Goal: Task Accomplishment & Management: Manage account settings

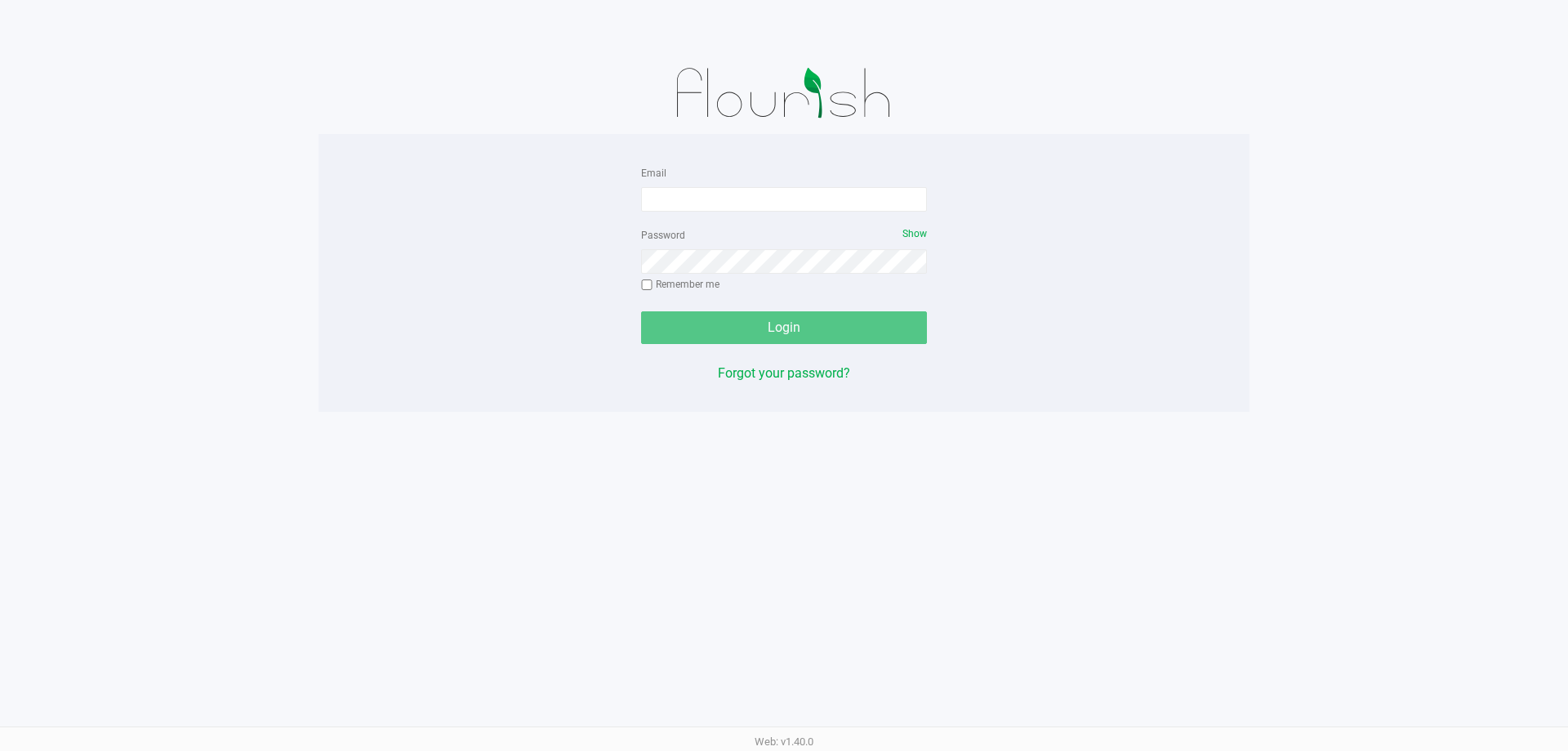
click at [124, 226] on app-pos-login-wrapper "Email Password Show Remember me Login Forgot your password?" at bounding box center [784, 205] width 1568 height 411
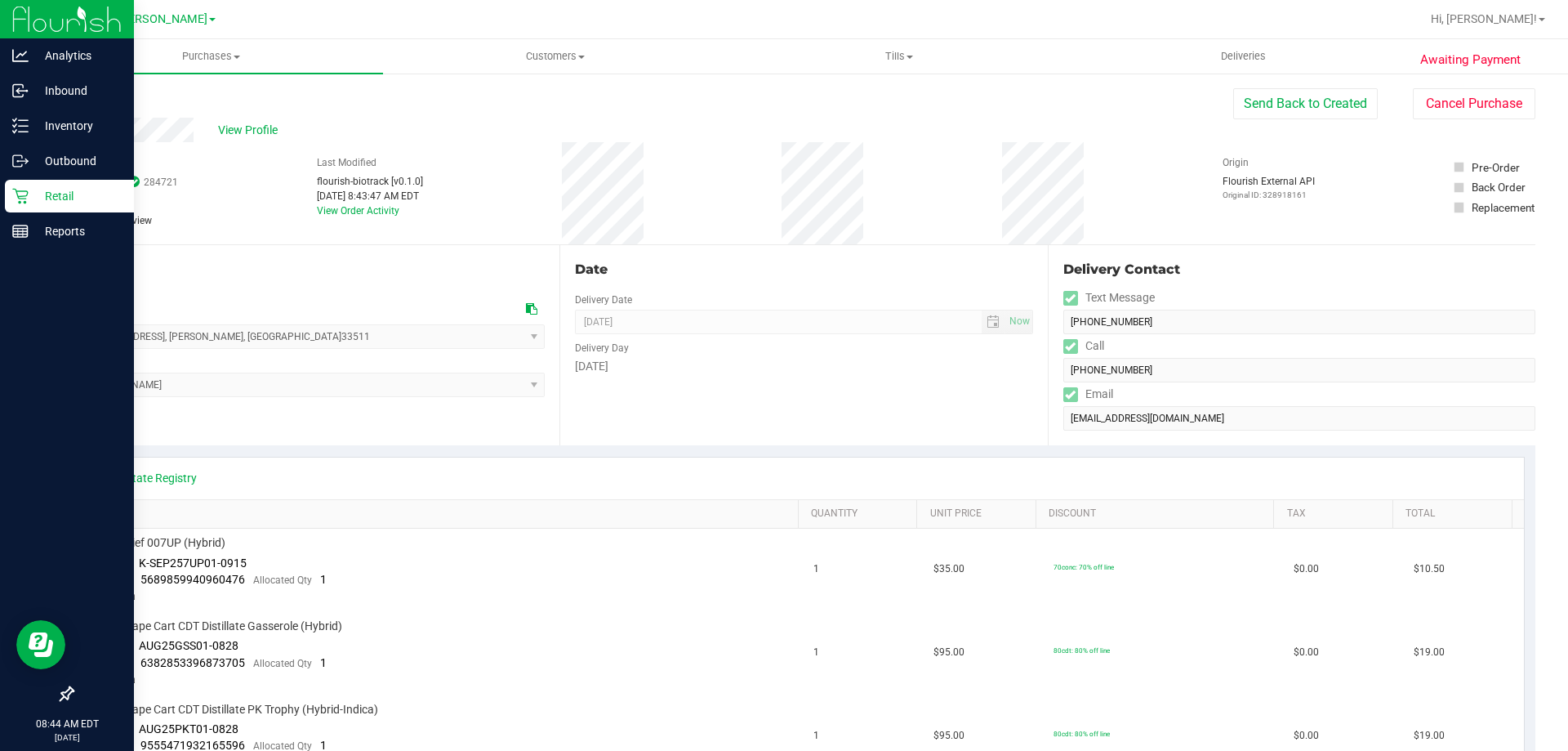
click at [36, 196] on p "Retail" at bounding box center [77, 196] width 98 height 19
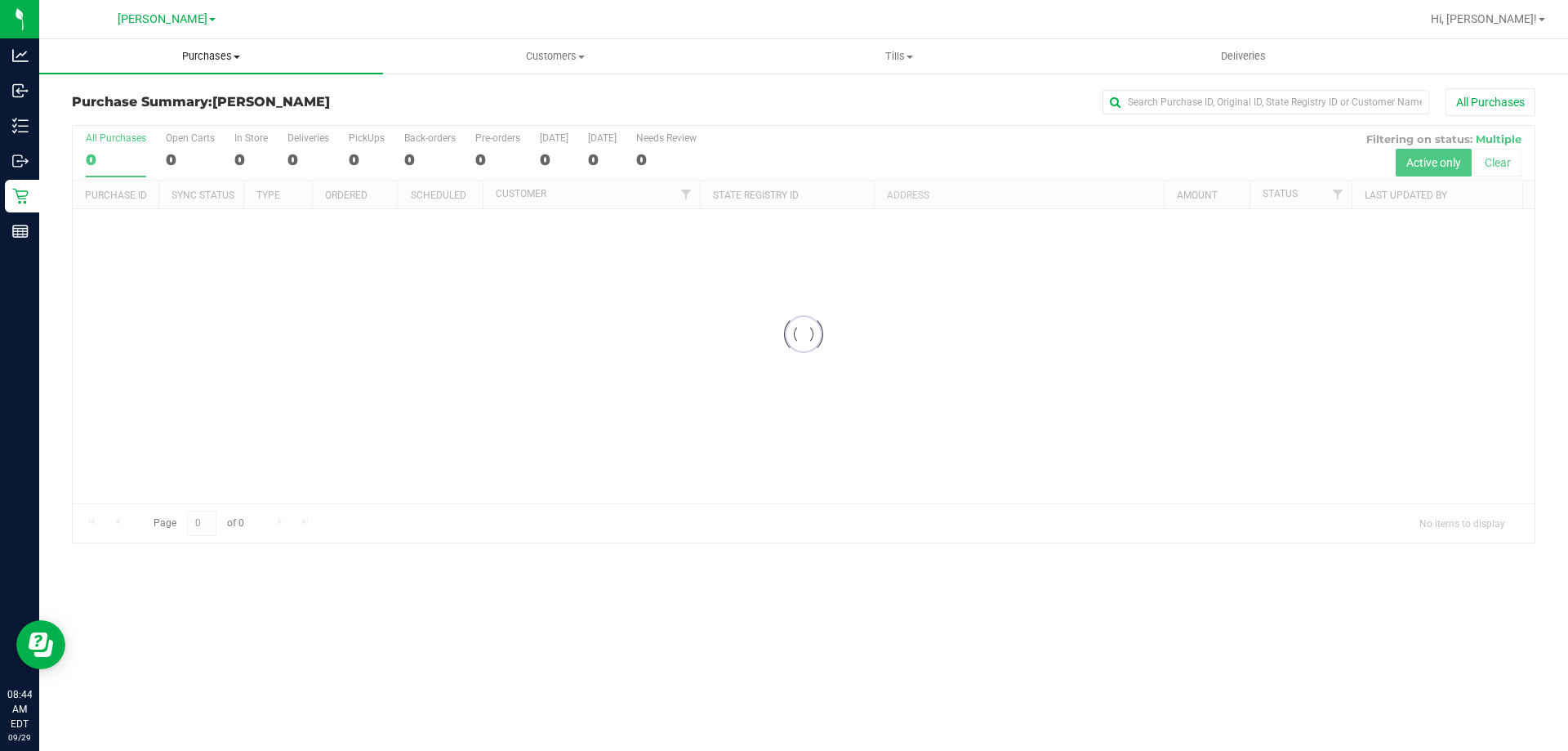
click at [229, 56] on span "Purchases" at bounding box center [211, 55] width 344 height 15
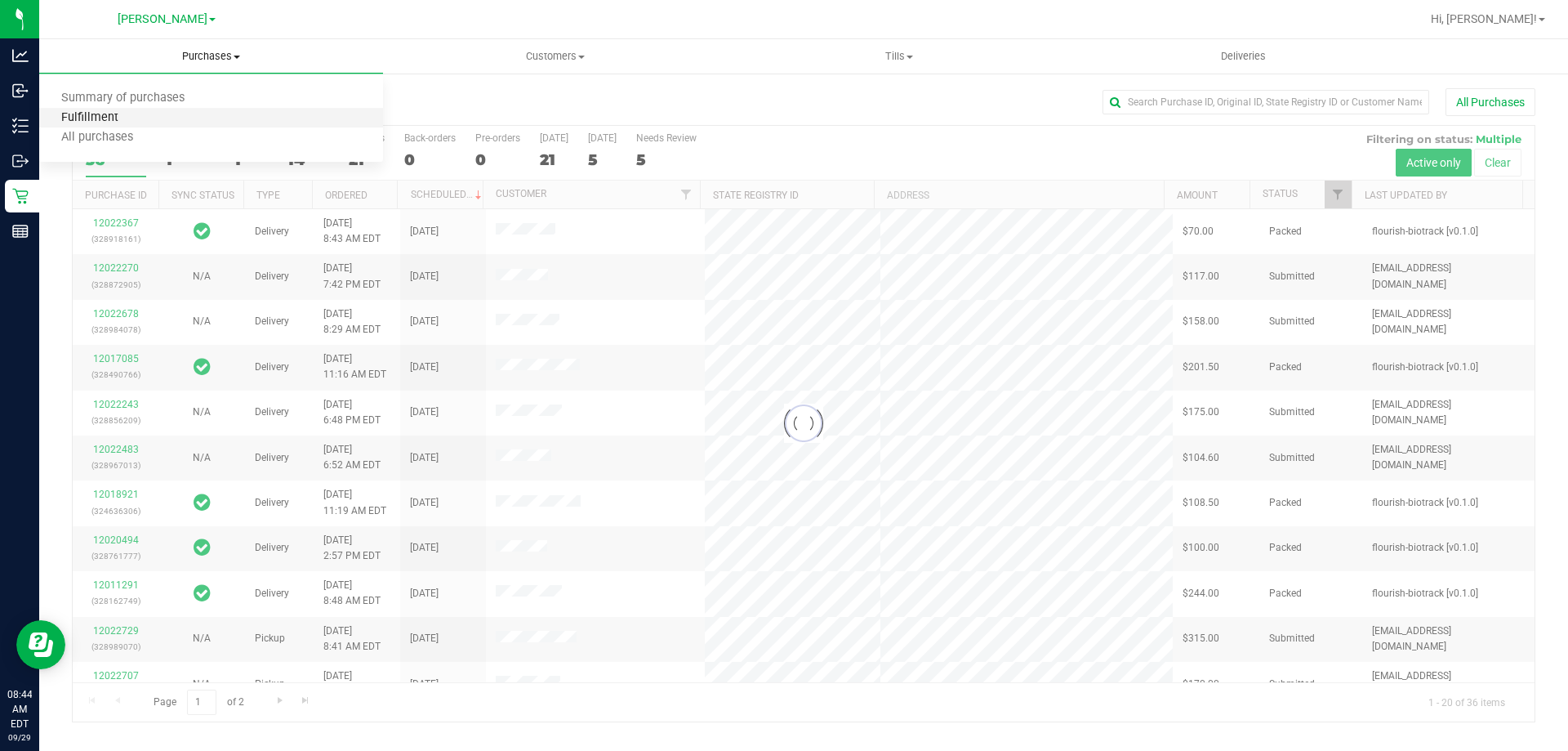
click at [114, 111] on span "Fulfillment" at bounding box center [89, 118] width 101 height 14
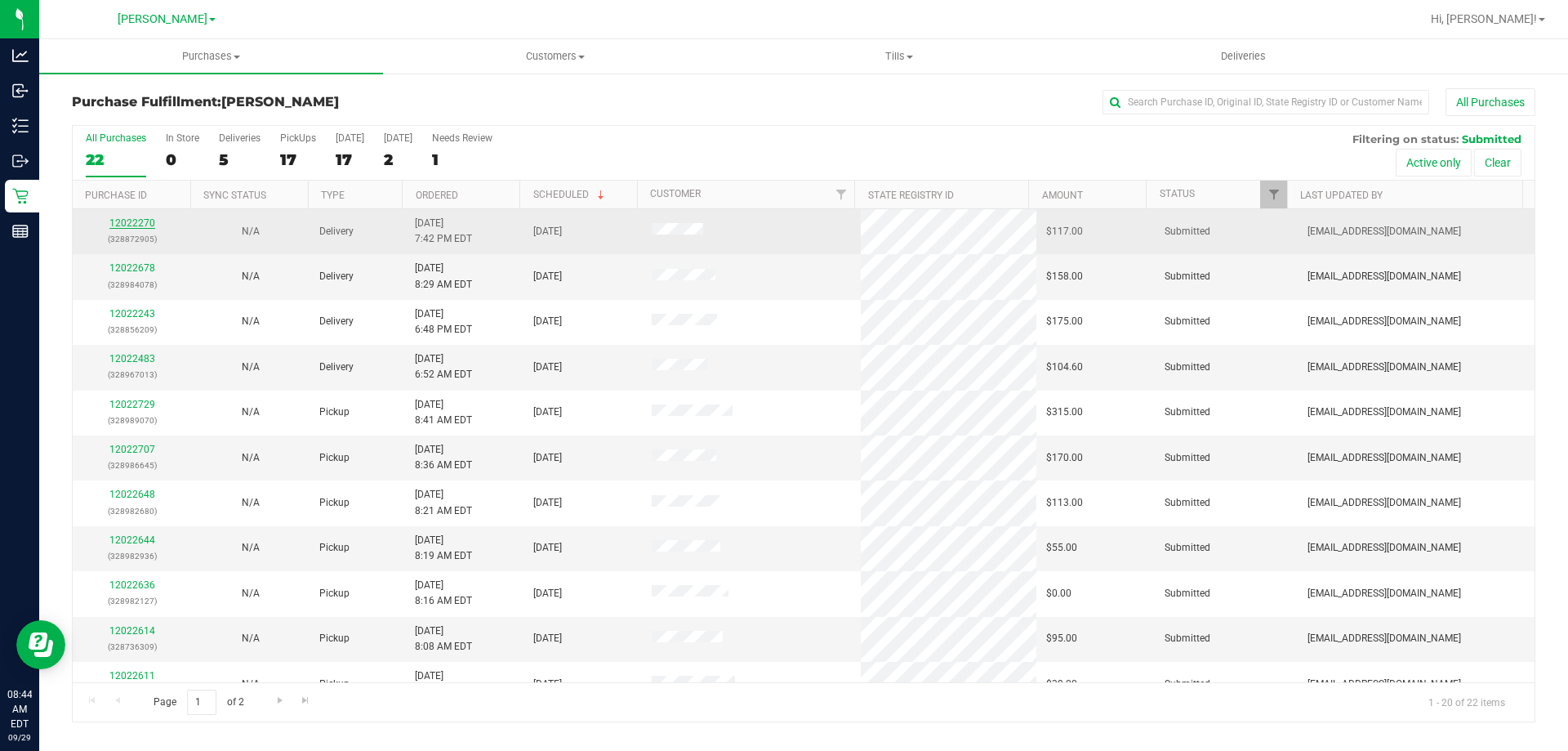
click at [144, 225] on link "12022270" at bounding box center [132, 223] width 46 height 12
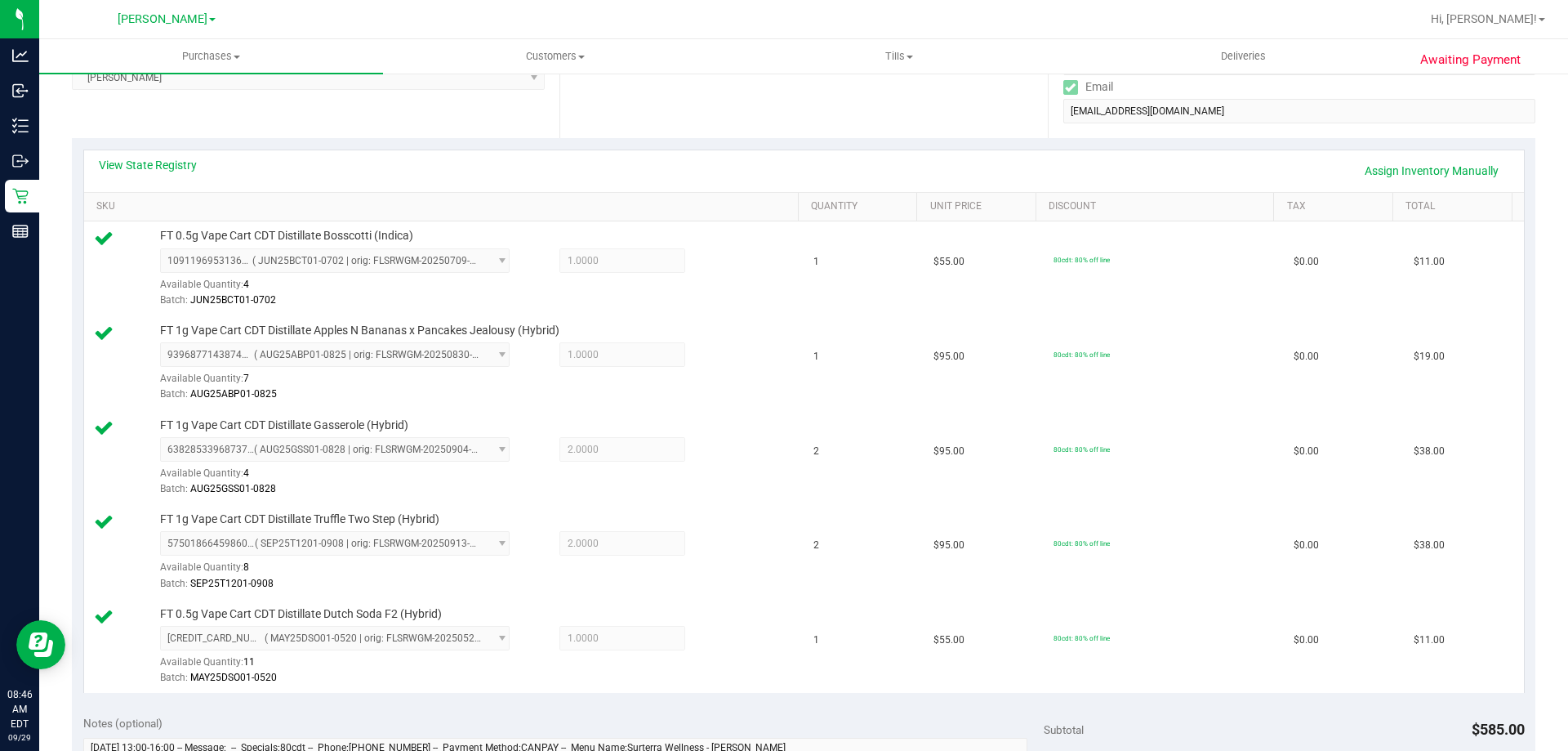
scroll to position [523, 0]
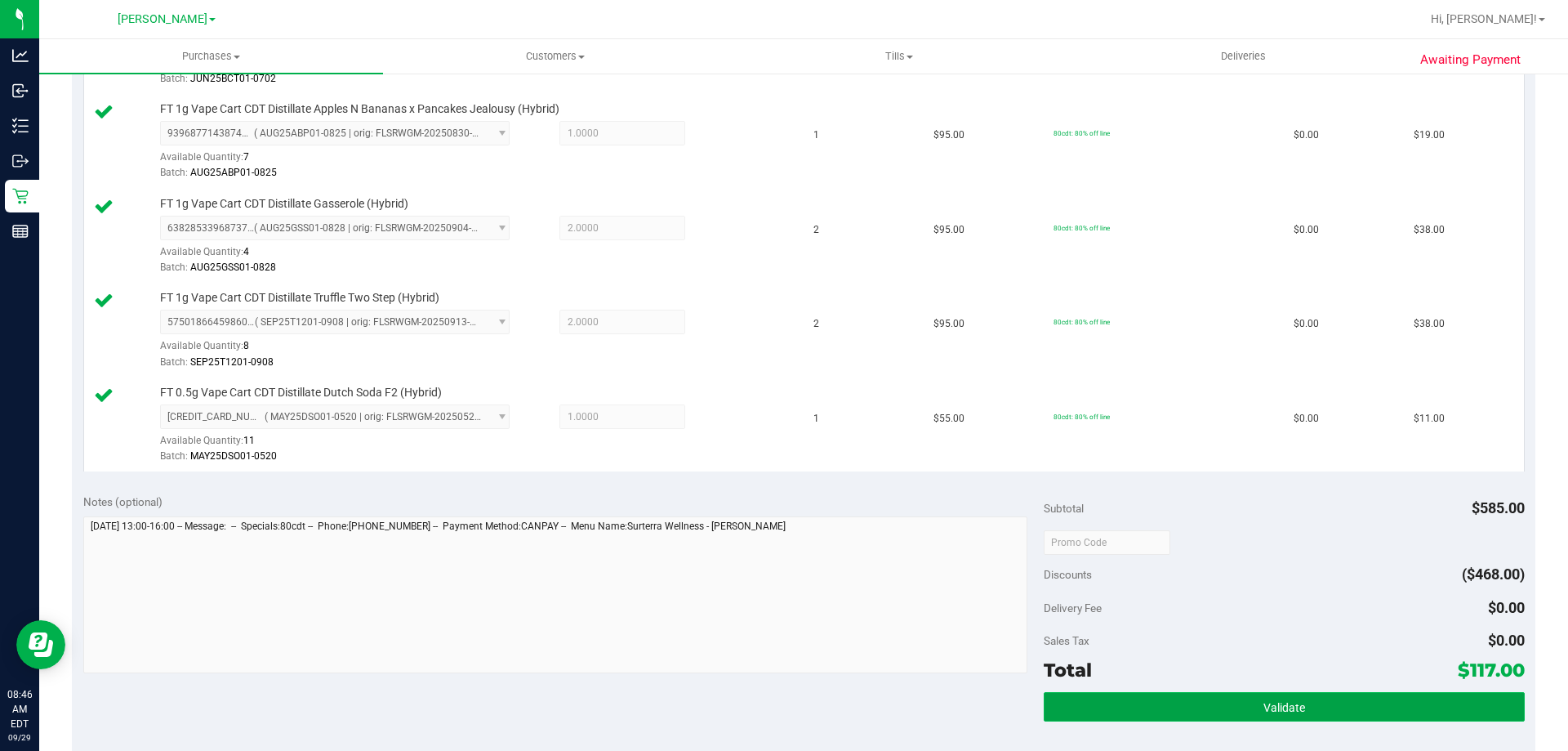
click at [1266, 708] on span "Validate" at bounding box center [1284, 707] width 42 height 13
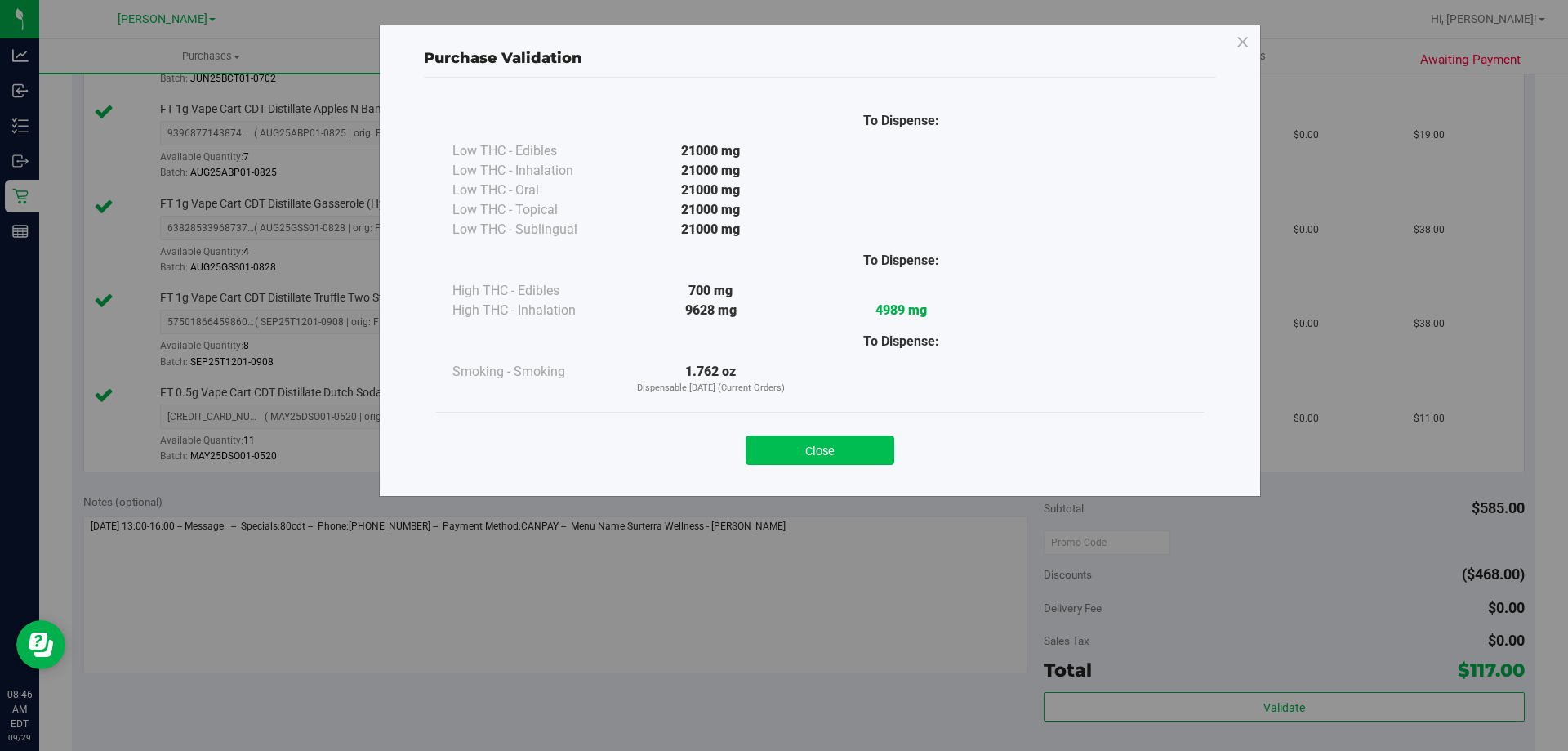
click at [832, 451] on button "Close" at bounding box center [820, 450] width 149 height 29
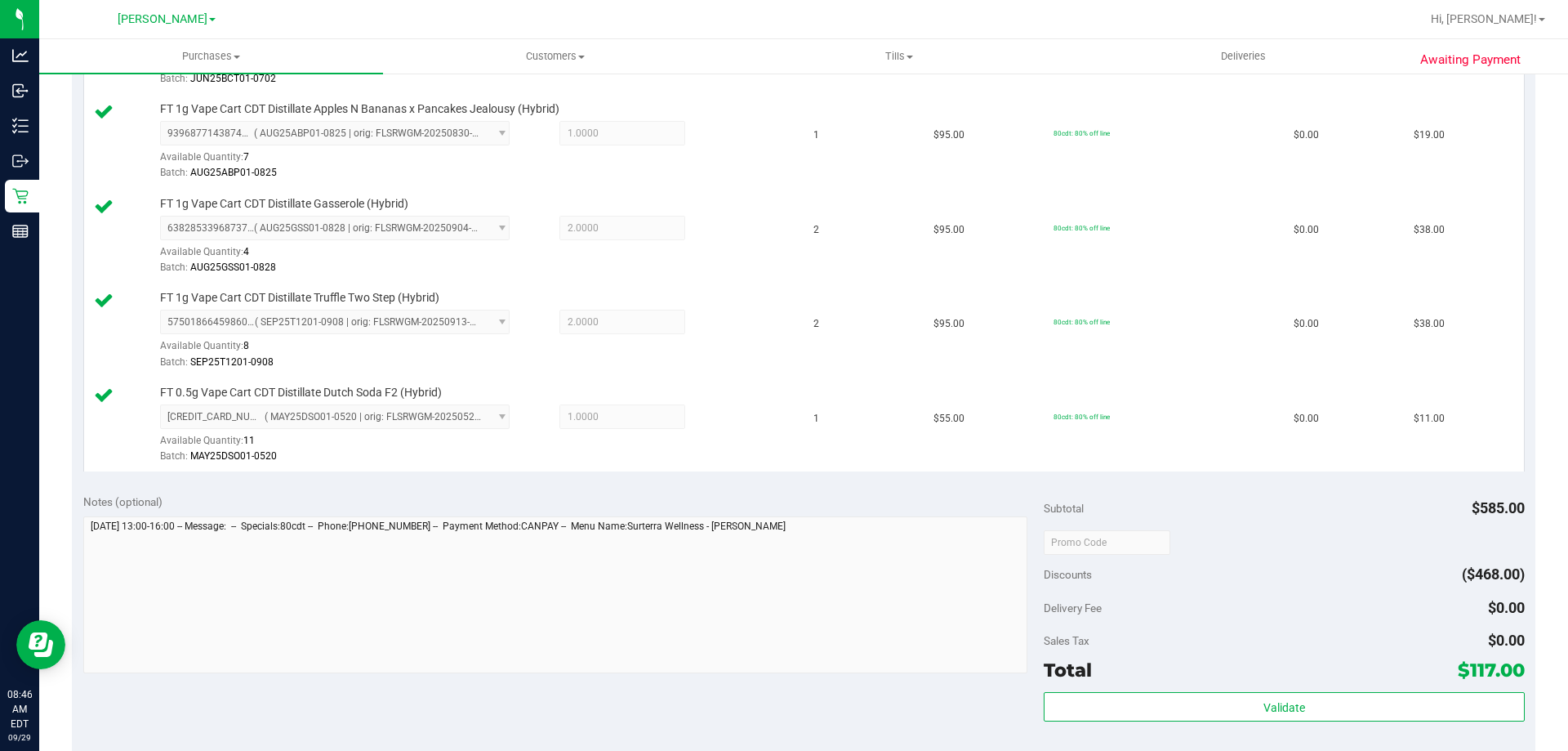
scroll to position [911, 0]
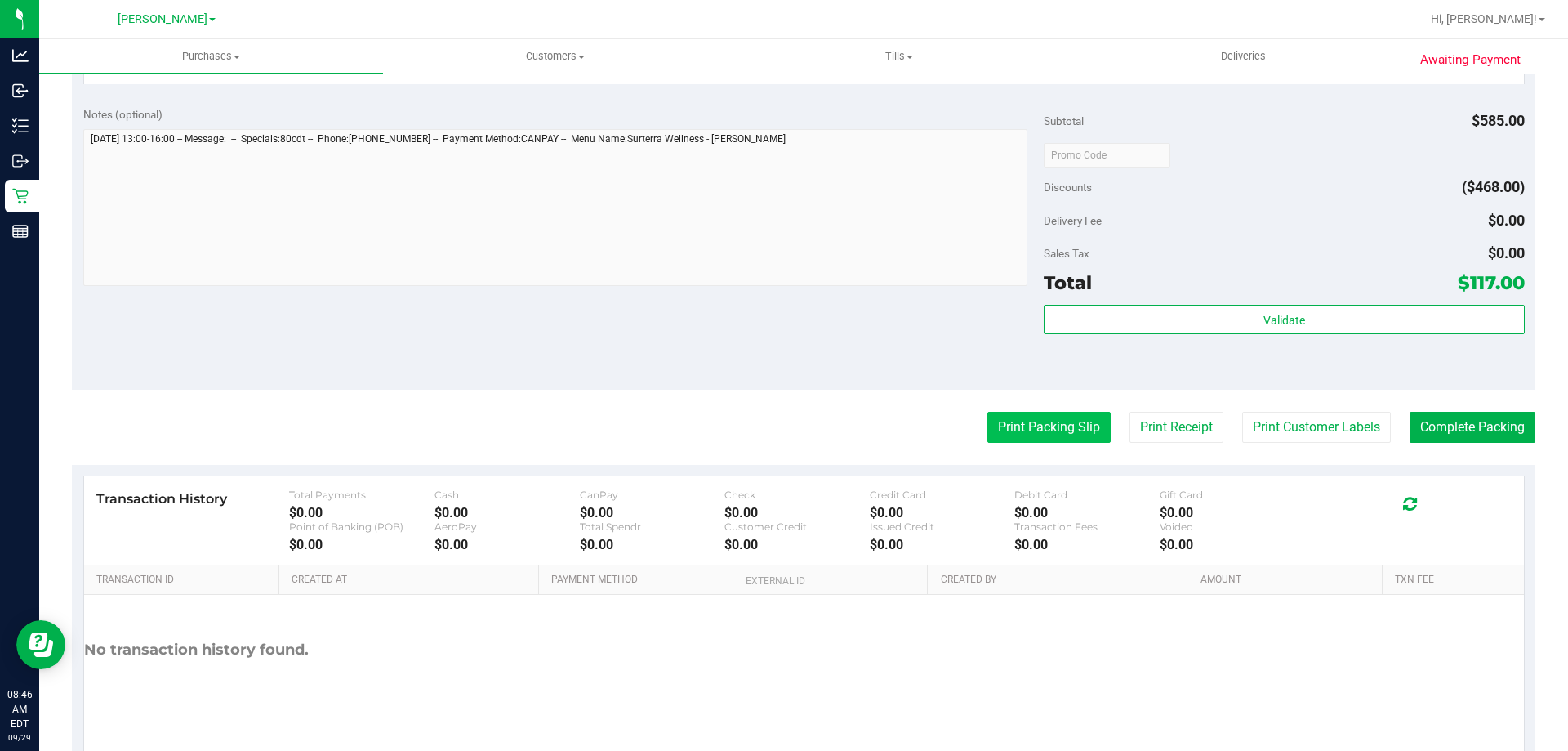
click at [1063, 421] on button "Print Packing Slip" at bounding box center [1049, 427] width 124 height 31
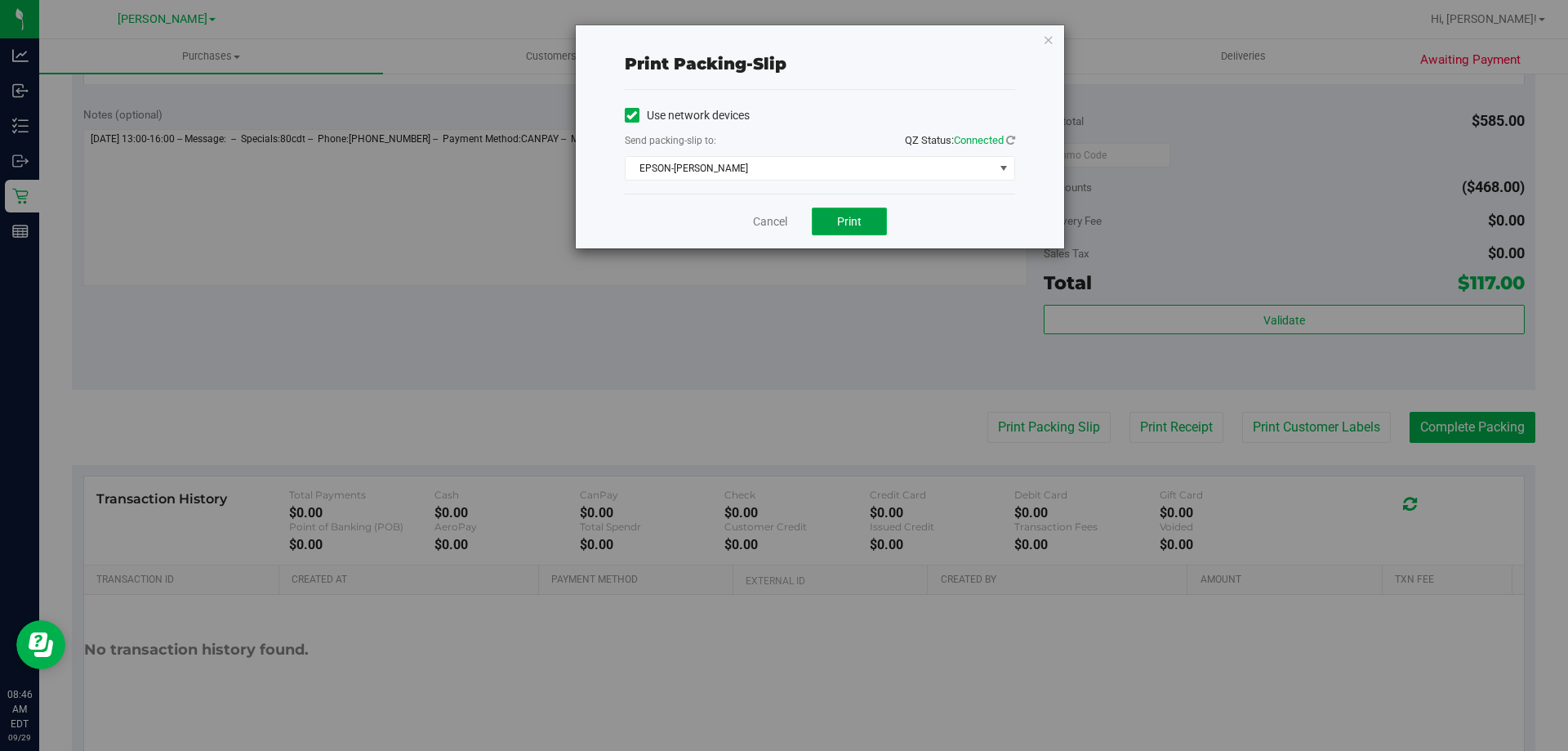
click at [861, 215] on span "Print" at bounding box center [849, 221] width 24 height 13
click at [854, 222] on span "Print" at bounding box center [849, 221] width 24 height 13
click at [769, 224] on link "Cancel" at bounding box center [769, 222] width 34 height 18
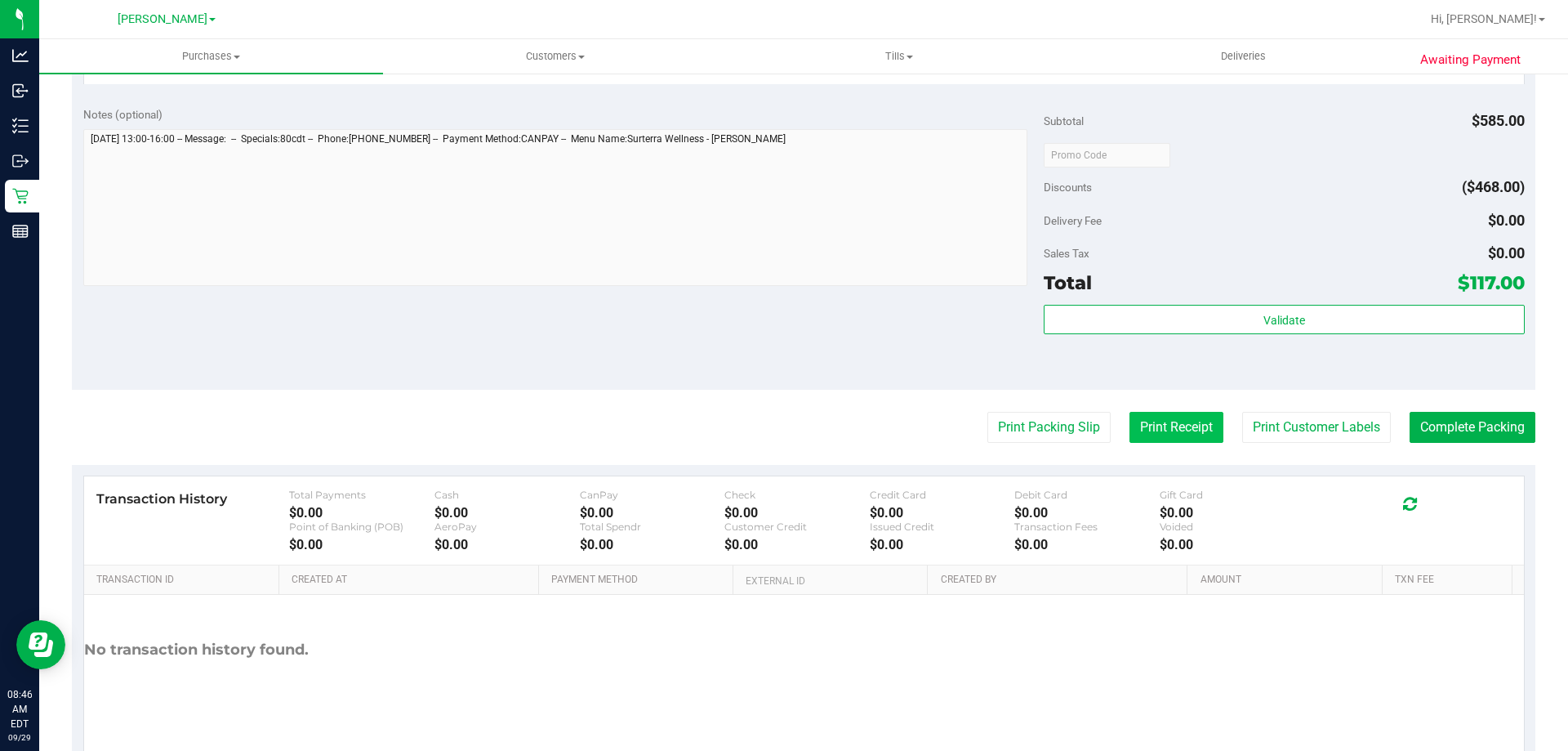
click at [1170, 413] on button "Print Receipt" at bounding box center [1176, 427] width 94 height 31
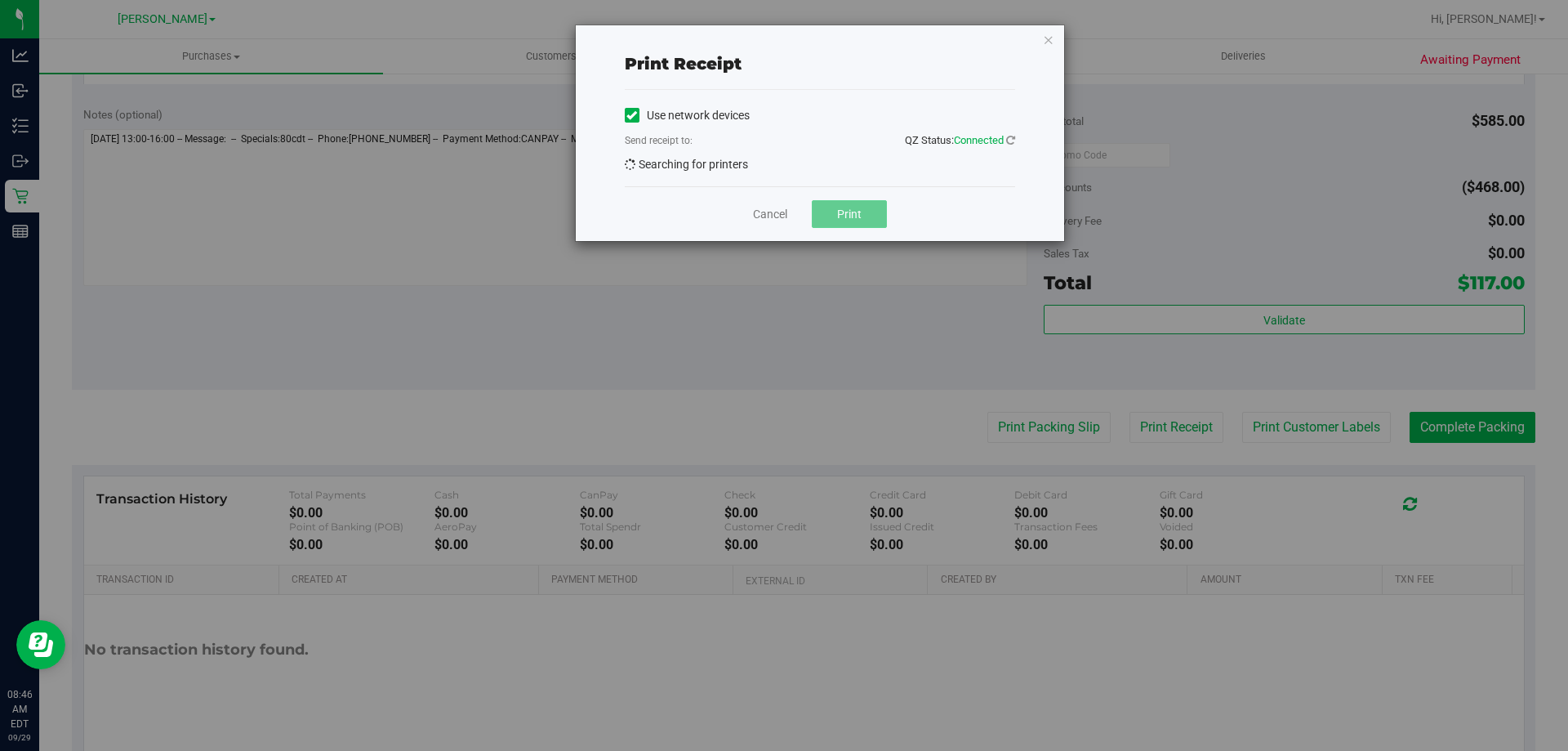
click at [851, 217] on span "Print" at bounding box center [849, 213] width 24 height 13
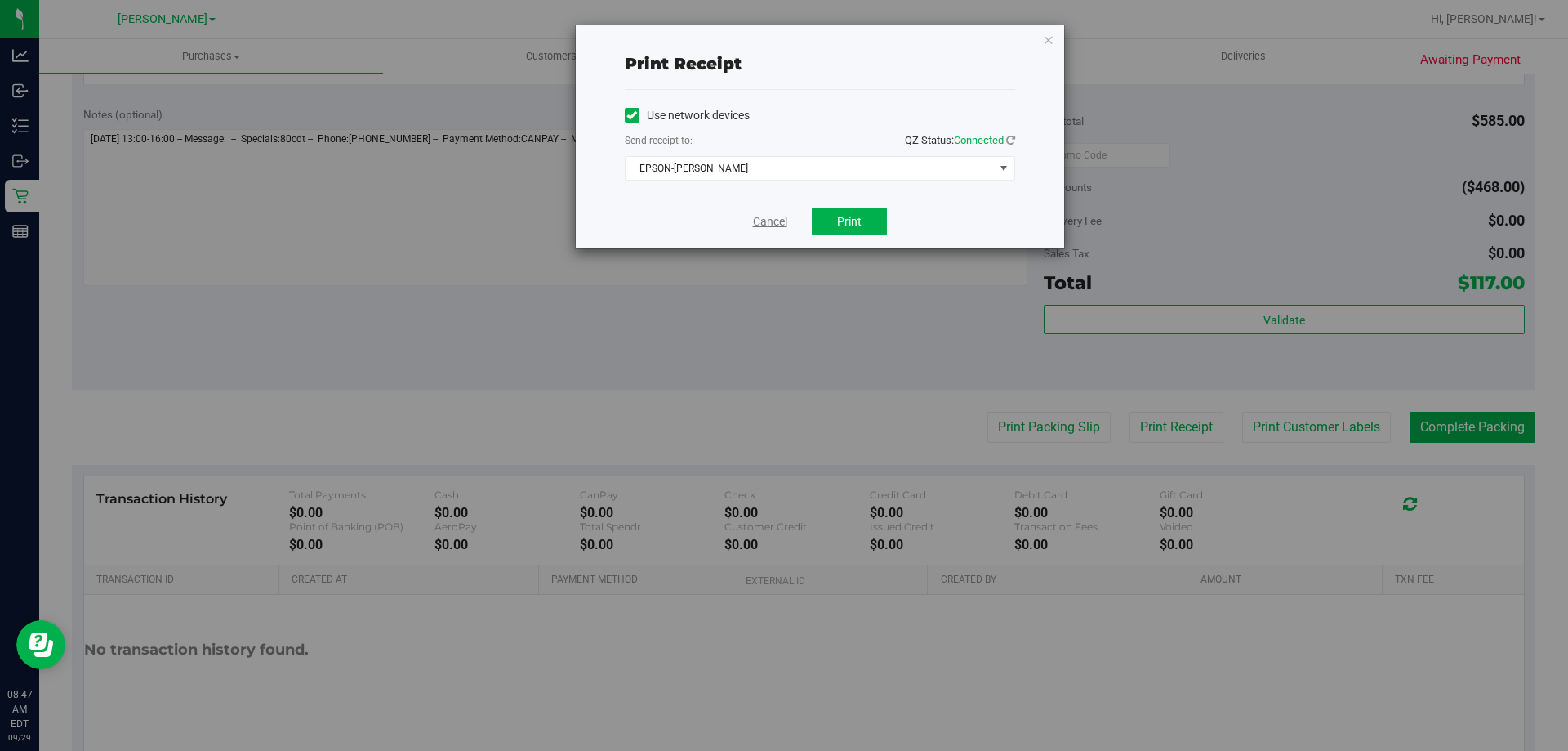
click at [778, 217] on link "Cancel" at bounding box center [769, 222] width 34 height 18
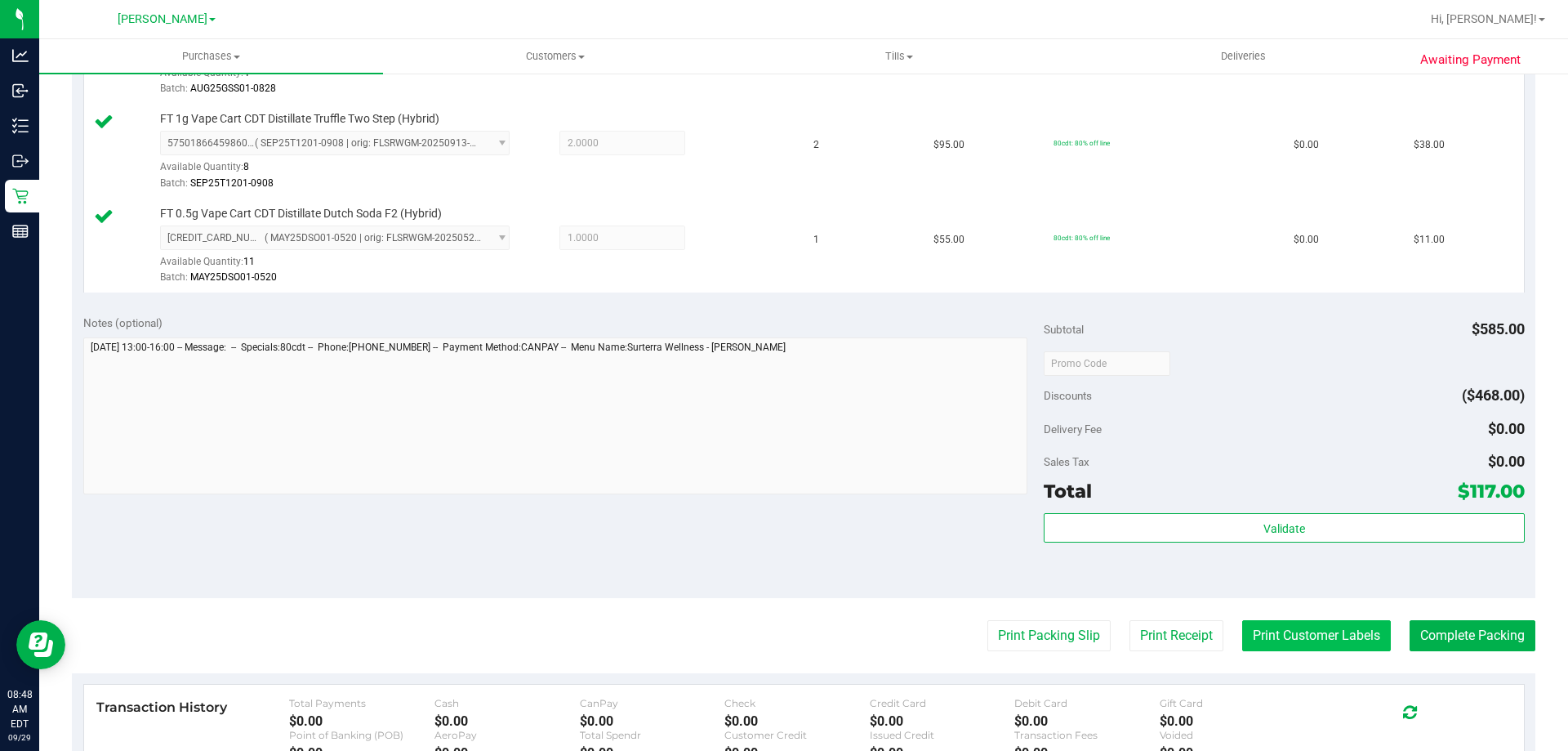
scroll to position [885, 0]
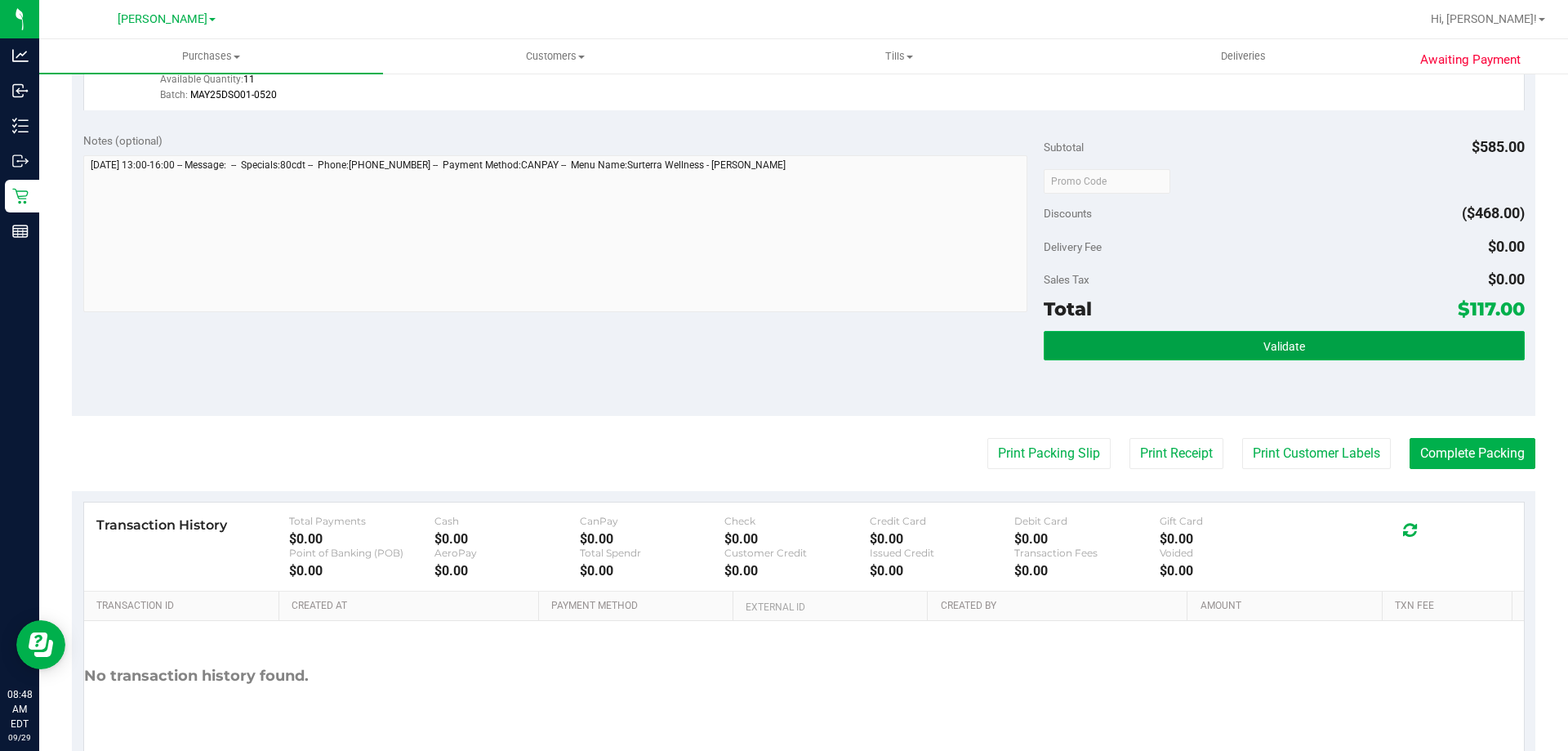
click at [1329, 345] on button "Validate" at bounding box center [1284, 345] width 481 height 29
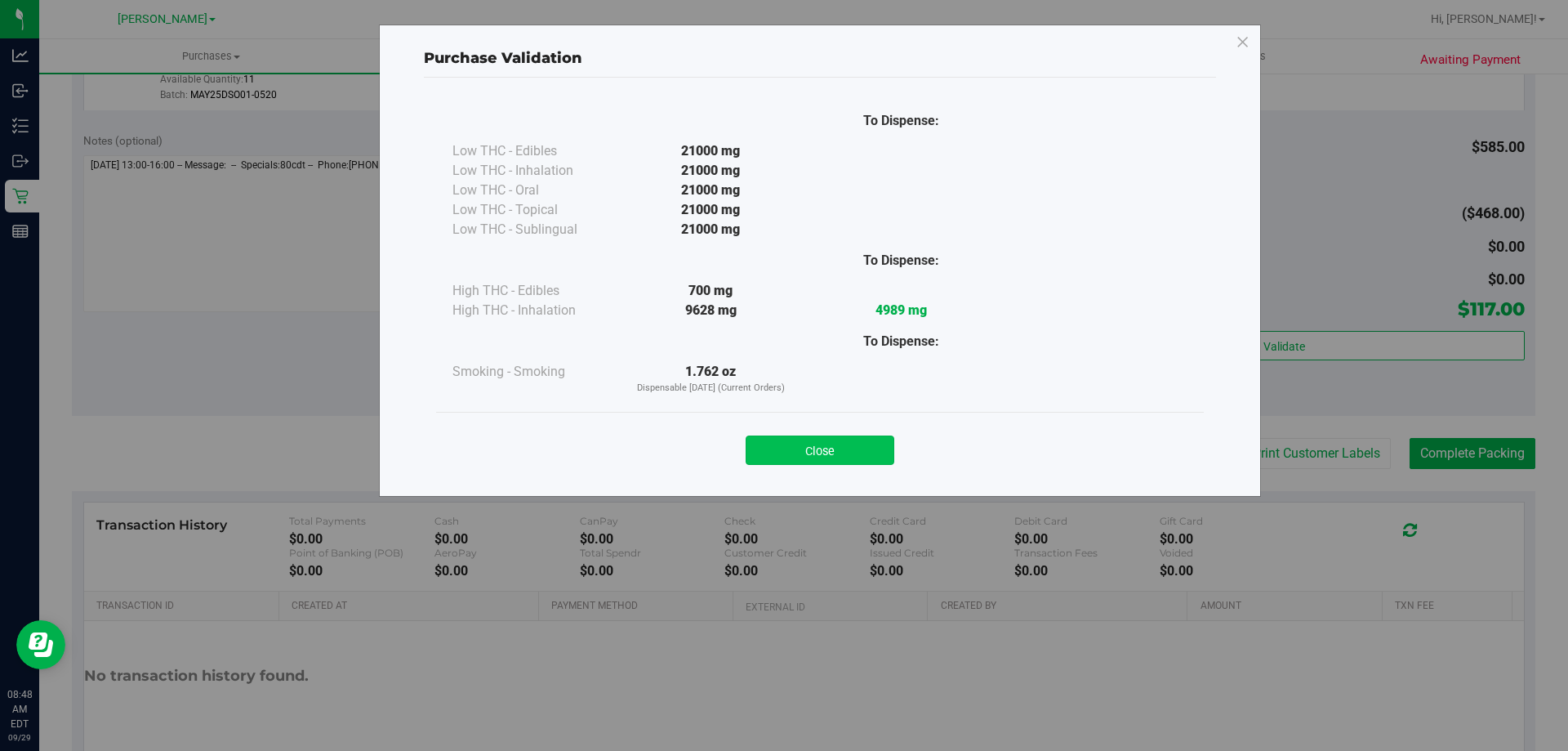
click at [808, 453] on button "Close" at bounding box center [820, 450] width 149 height 29
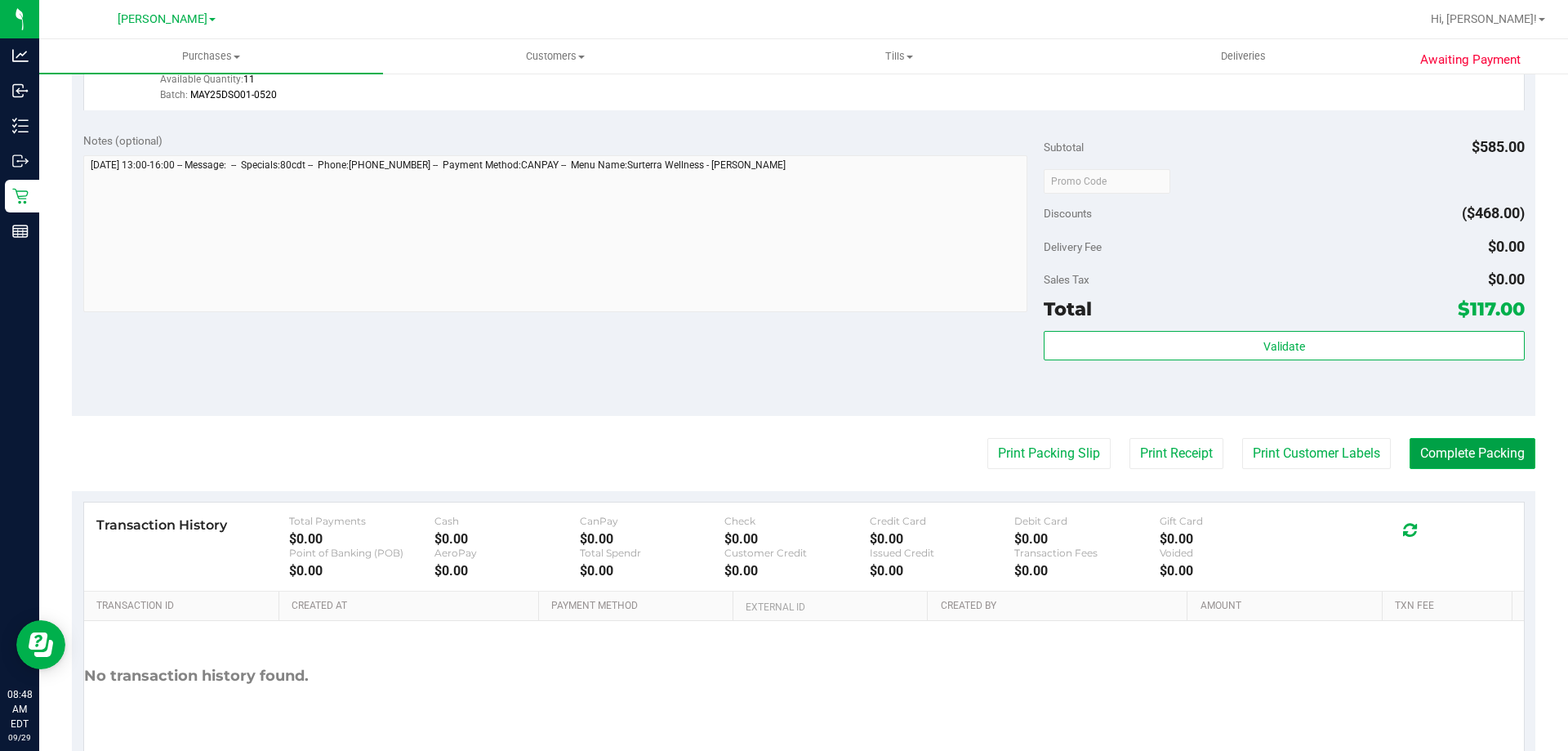
click at [1439, 451] on button "Complete Packing" at bounding box center [1473, 453] width 125 height 31
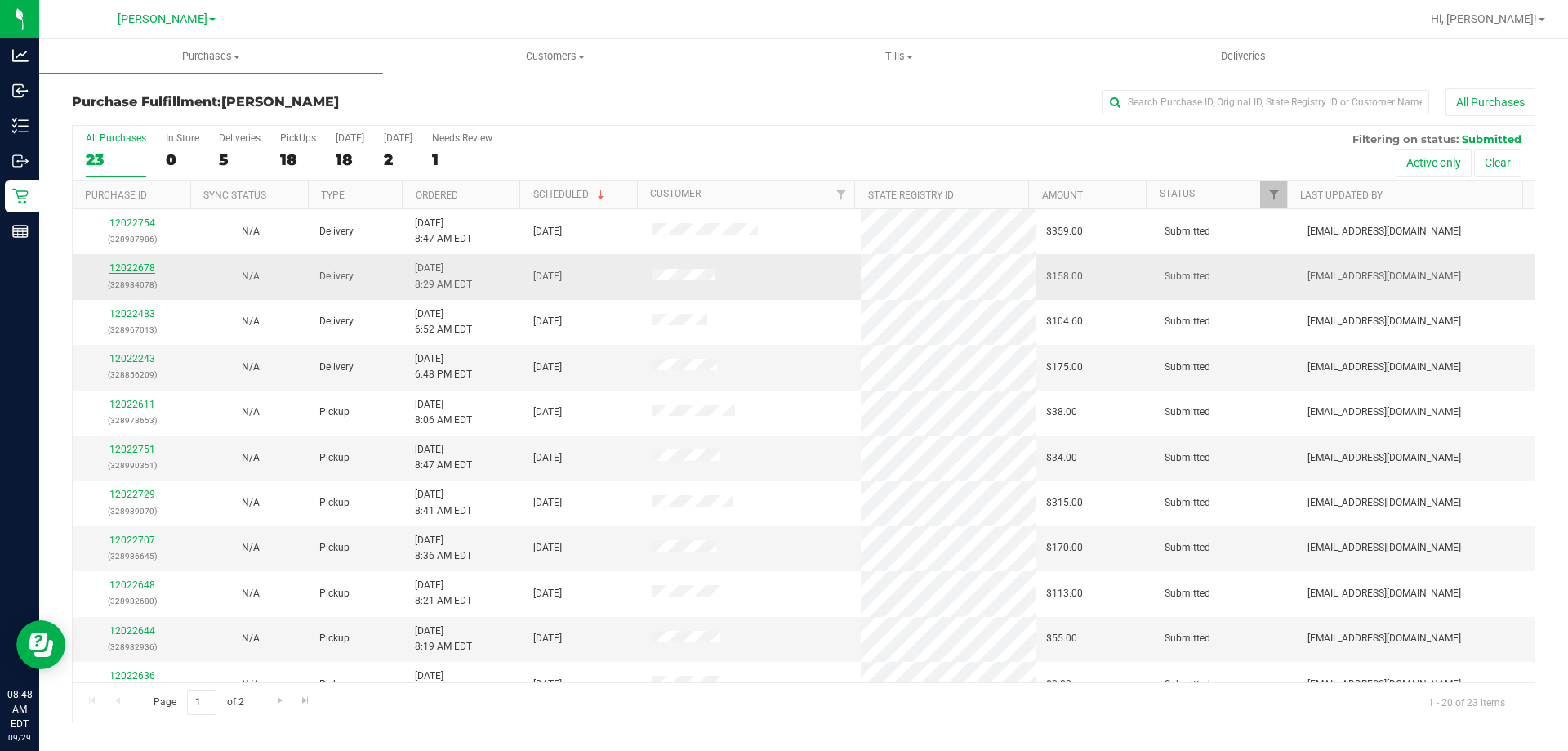
click at [120, 270] on link "12022678" at bounding box center [132, 268] width 46 height 12
click at [176, 53] on span "Purchases" at bounding box center [211, 55] width 344 height 15
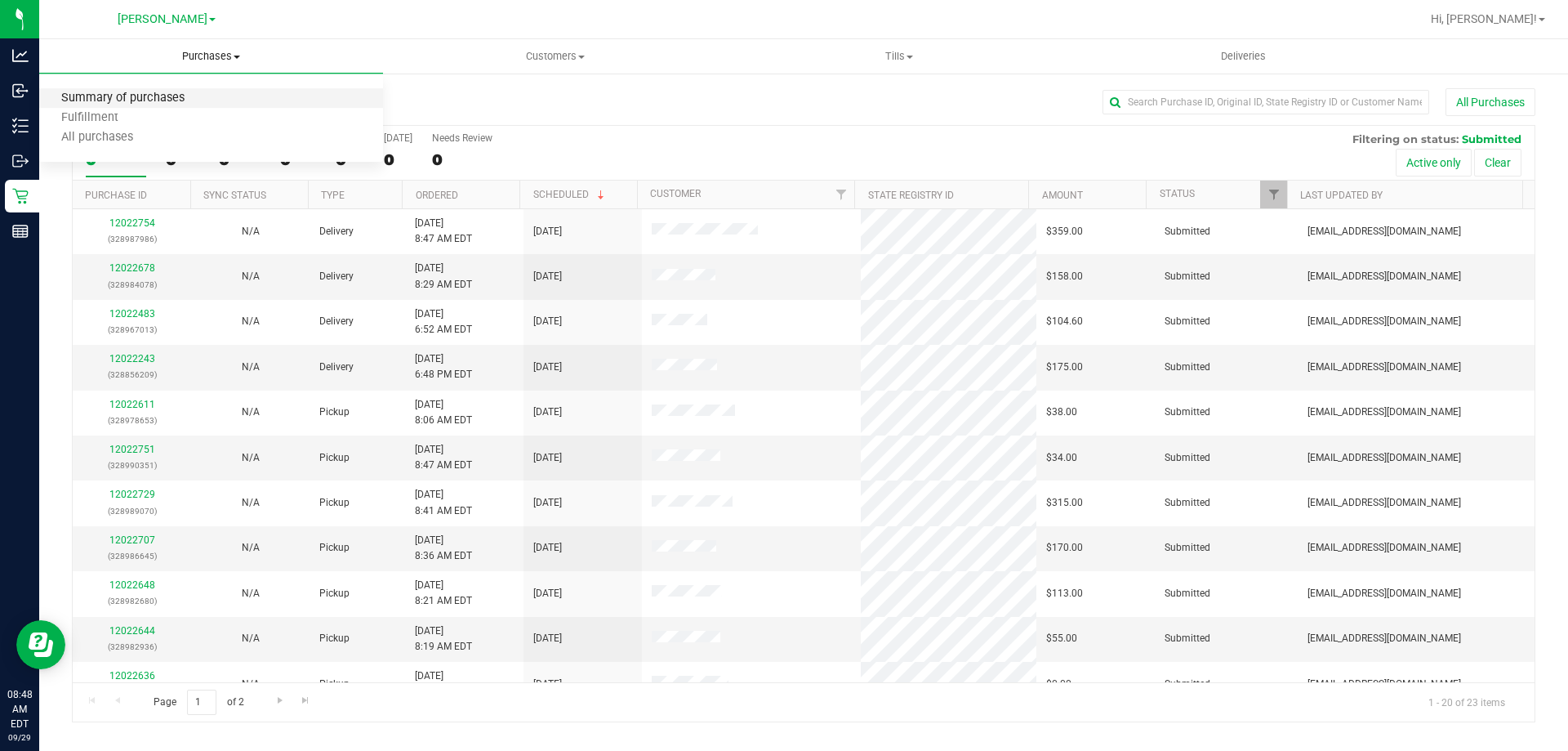
click at [151, 100] on span "Summary of purchases" at bounding box center [123, 98] width 167 height 14
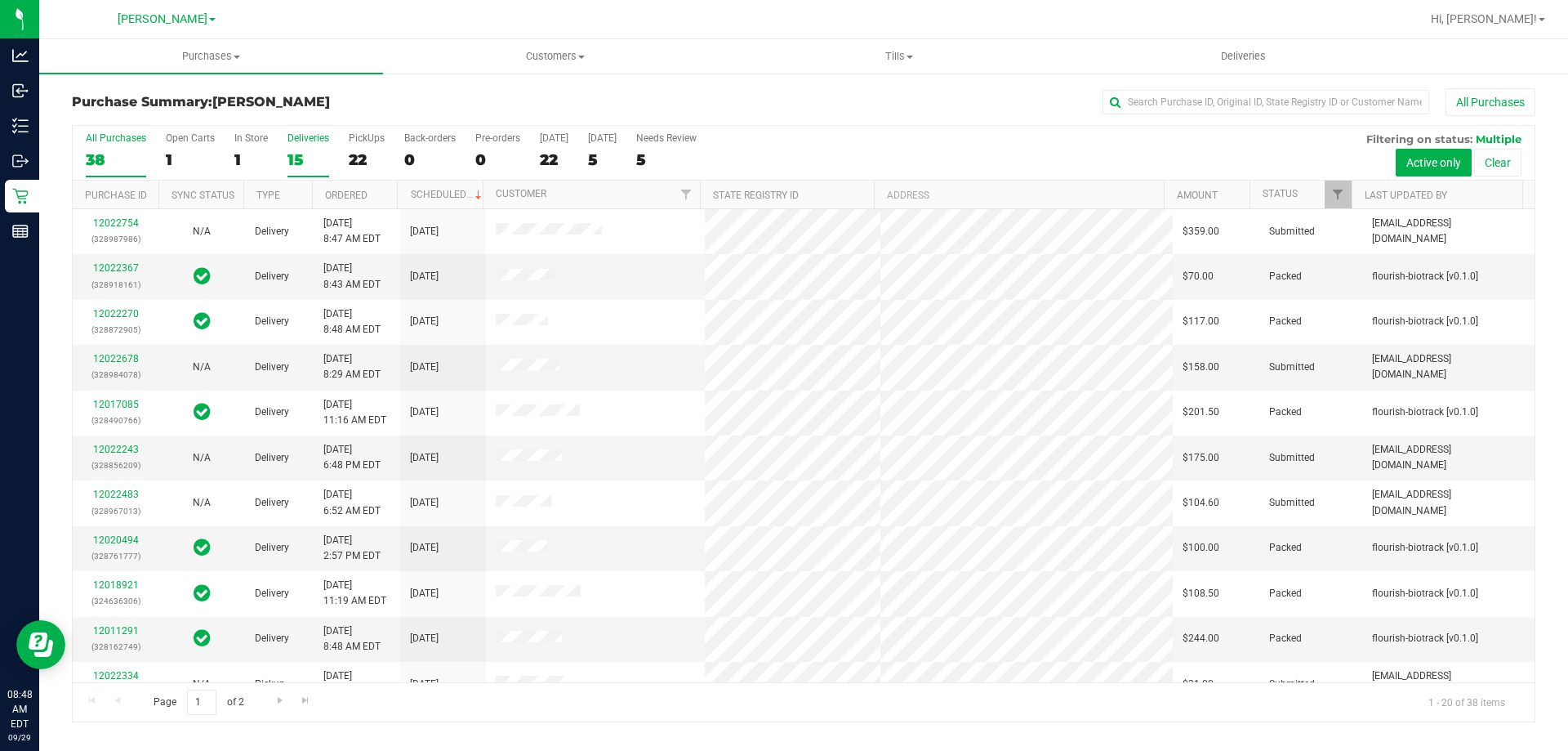
click at [312, 148] on label "Deliveries 15" at bounding box center [308, 155] width 42 height 45
click at [0, 0] on input "Deliveries 15" at bounding box center [0, 0] width 0 height 0
click at [131, 268] on link "12022367" at bounding box center [116, 268] width 46 height 12
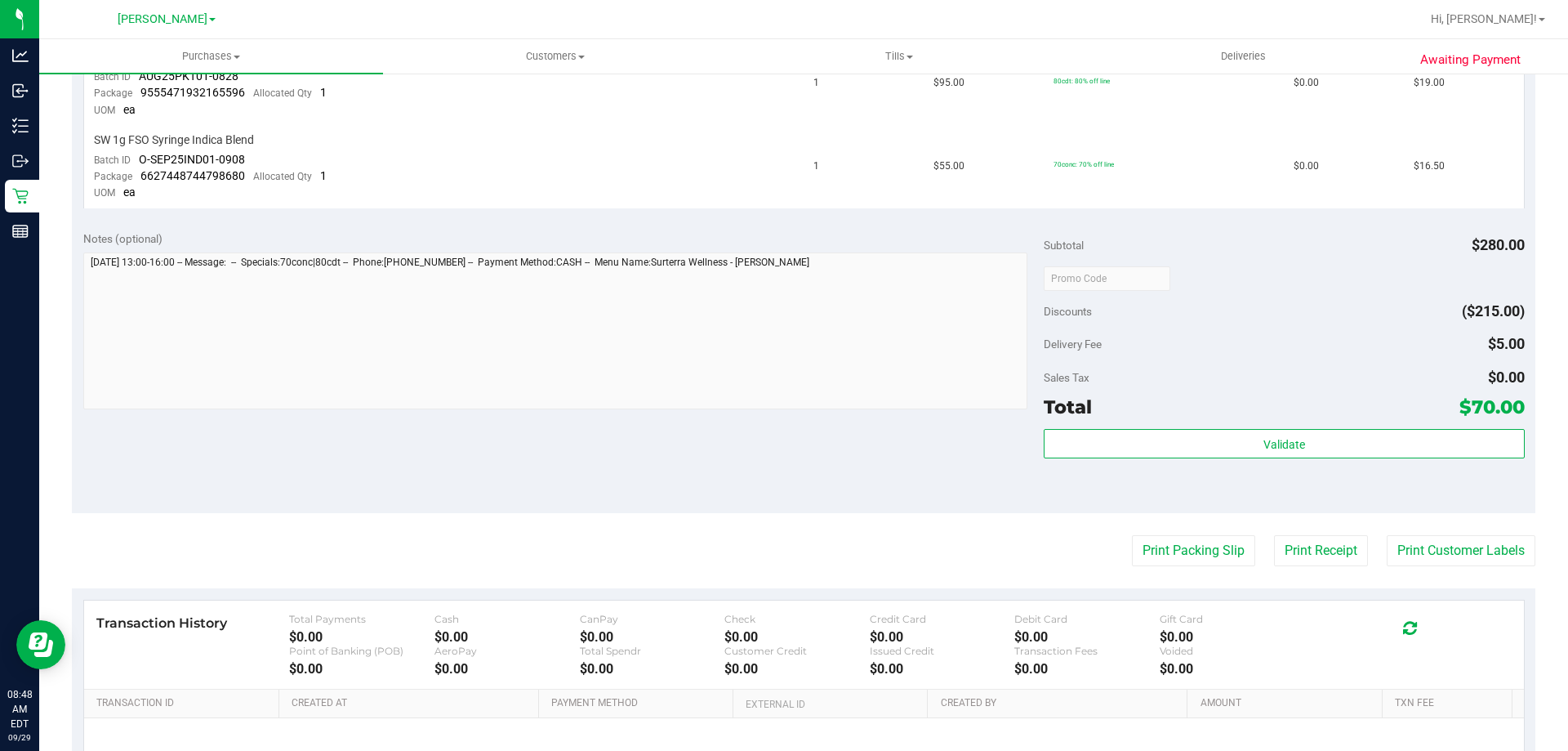
scroll to position [668, 0]
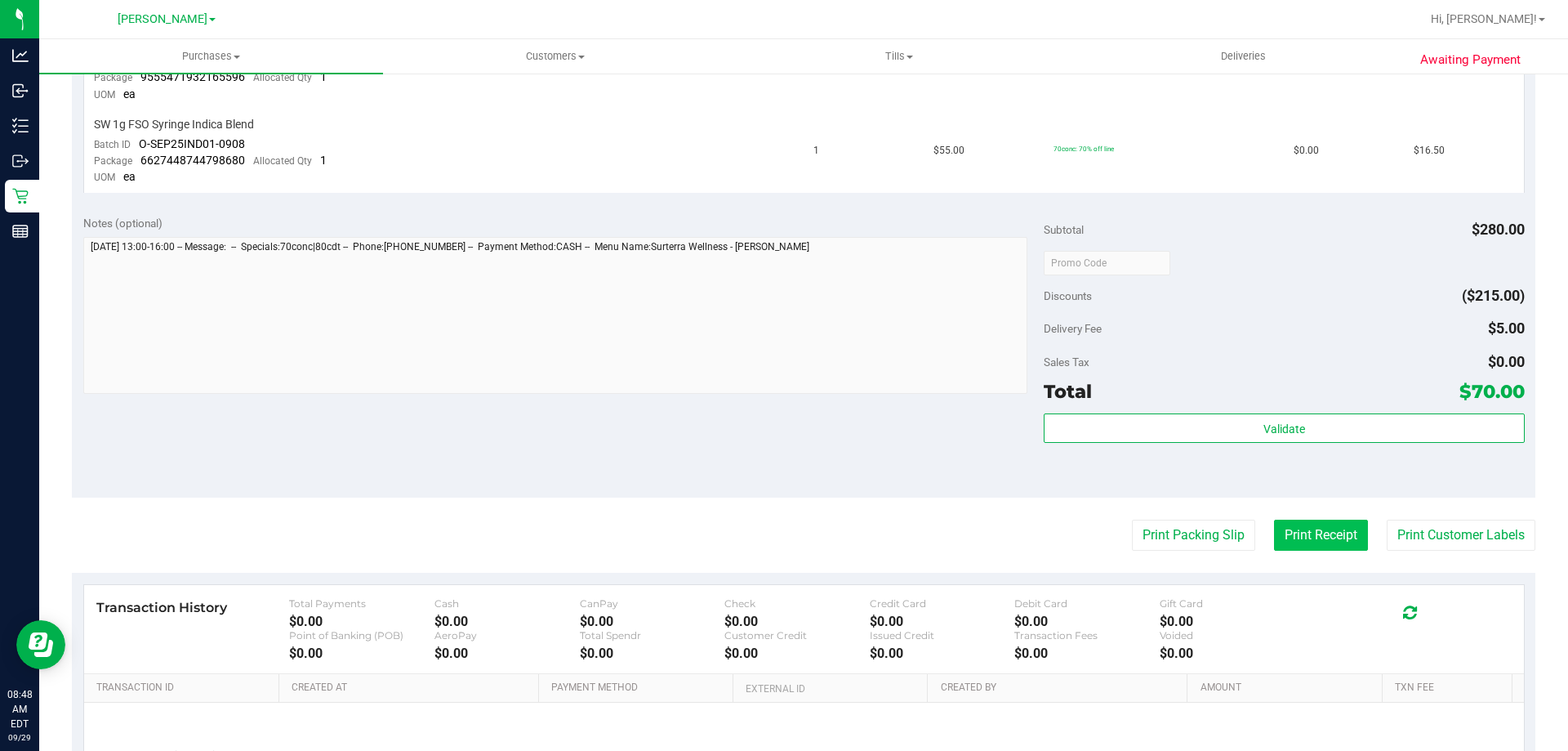
click at [1326, 539] on button "Print Receipt" at bounding box center [1321, 535] width 94 height 31
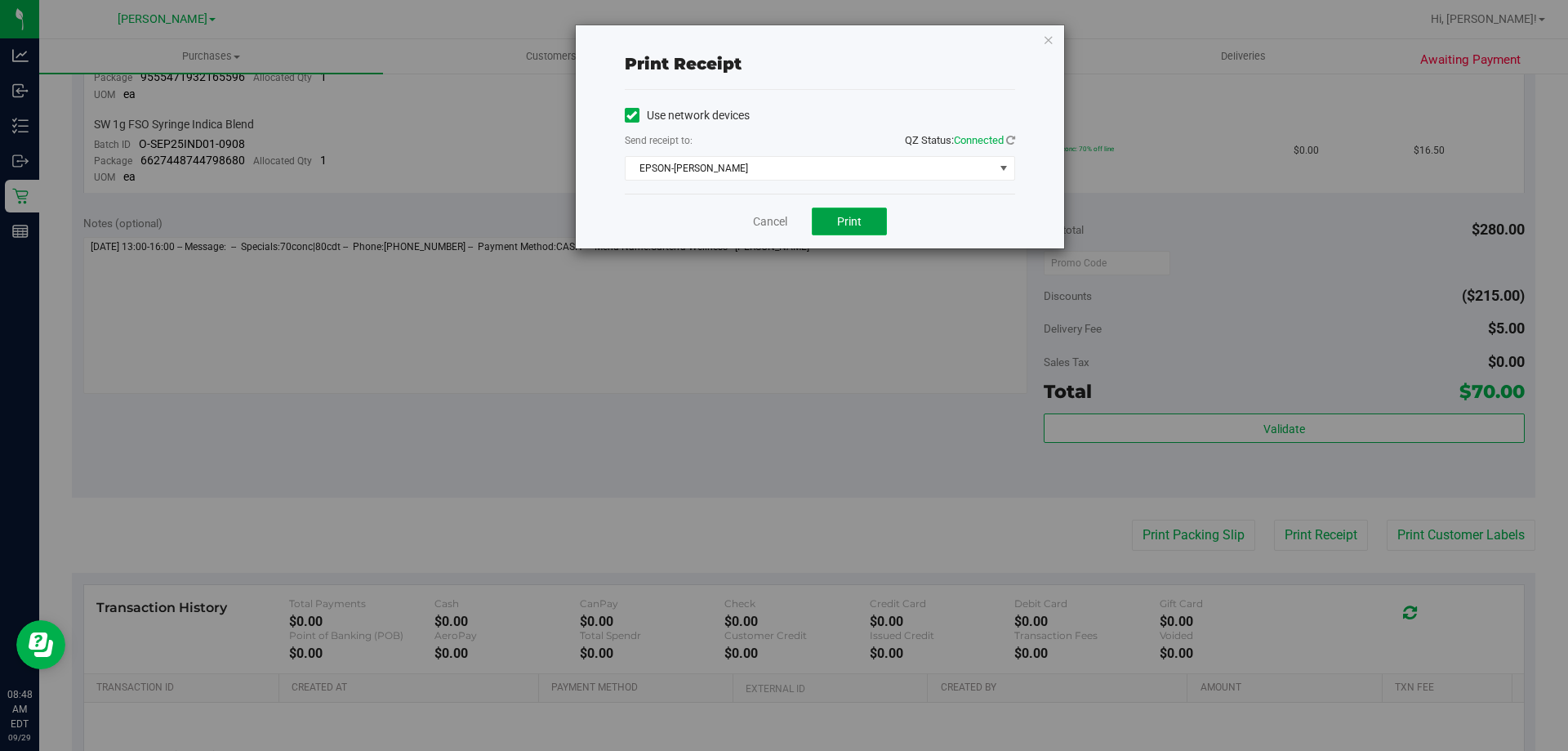
click at [846, 224] on span "Print" at bounding box center [849, 221] width 24 height 13
click at [770, 219] on link "Cancel" at bounding box center [769, 222] width 34 height 18
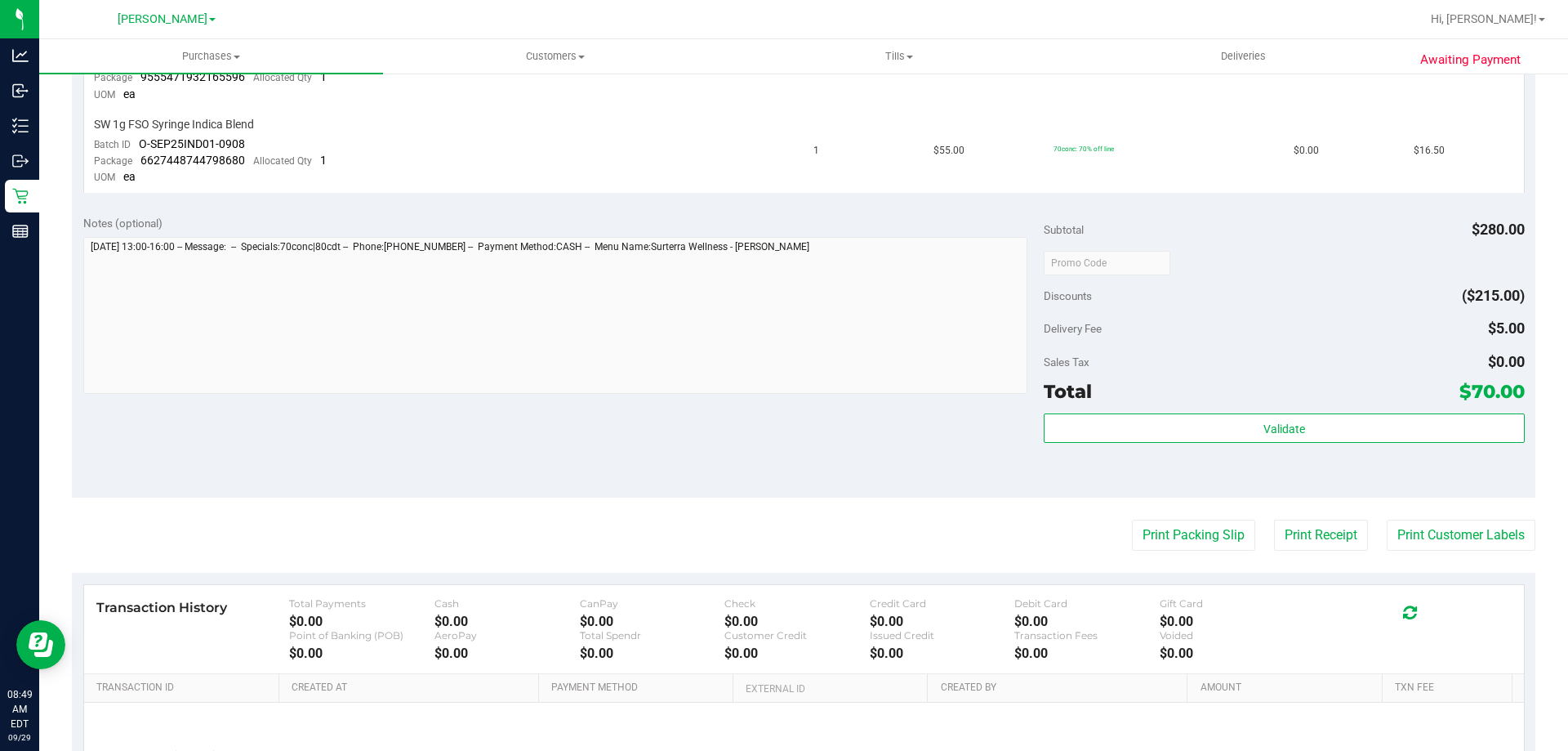
scroll to position [0, 0]
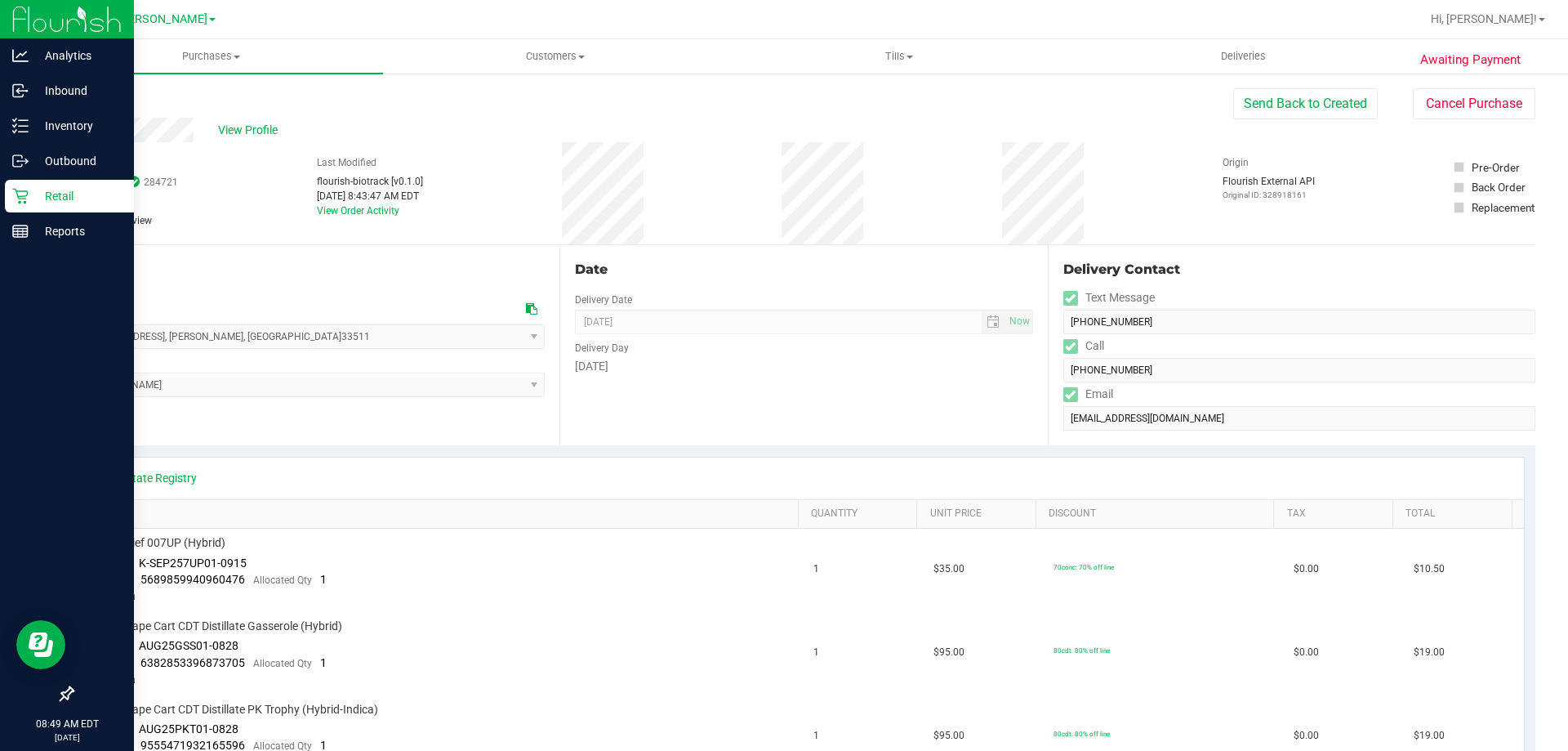
click at [41, 192] on p "Retail" at bounding box center [77, 196] width 98 height 19
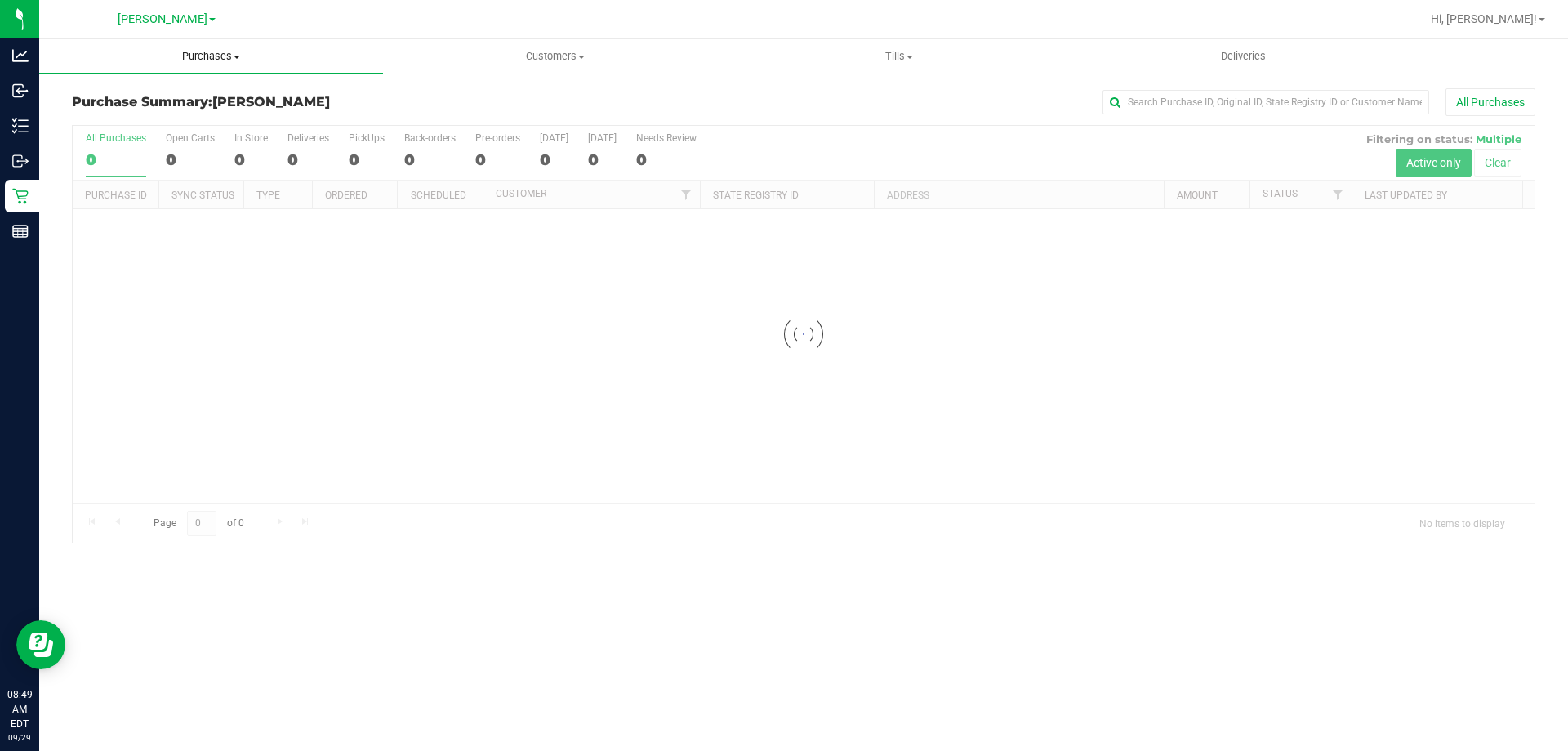
click at [206, 54] on span "Purchases" at bounding box center [211, 55] width 344 height 15
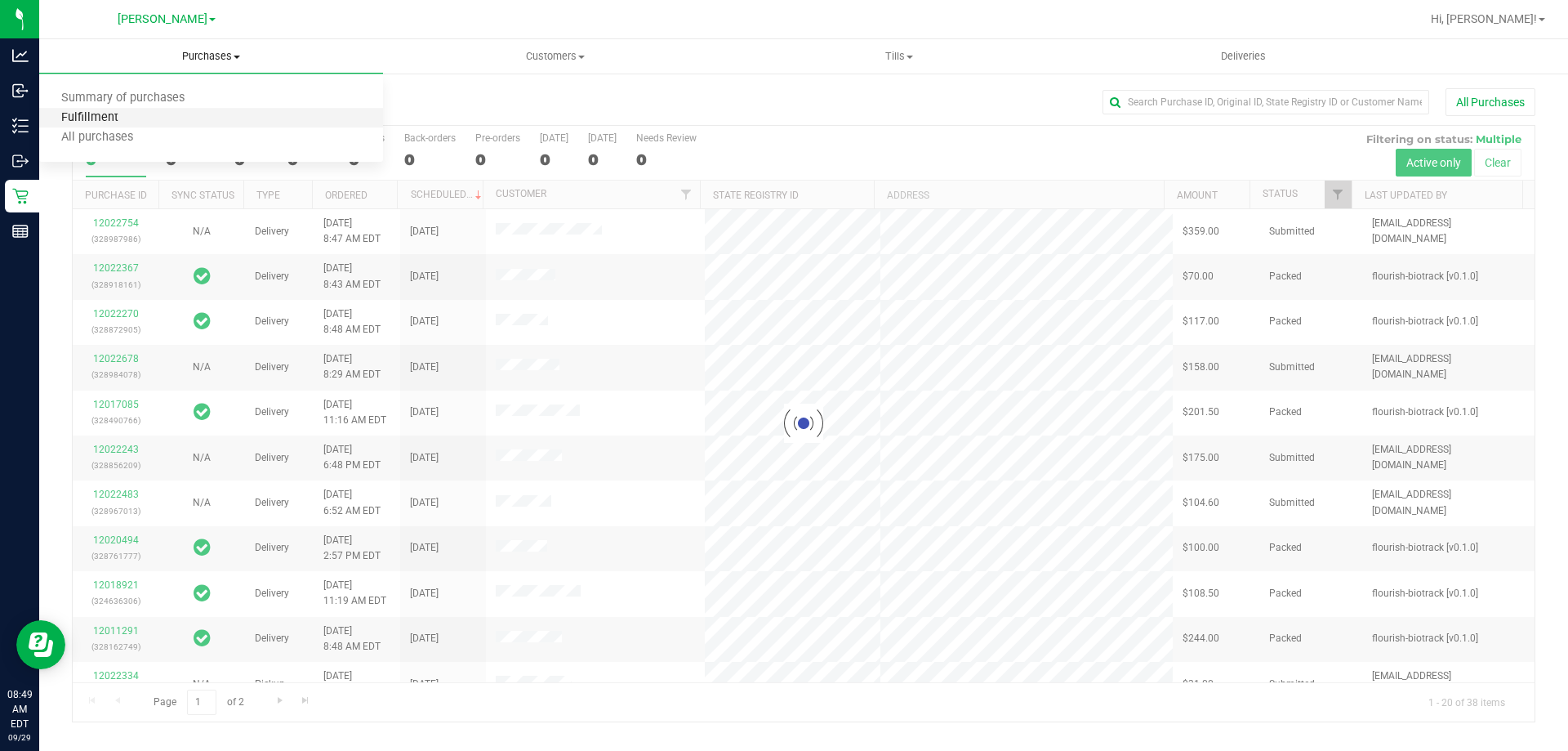
click at [104, 114] on span "Fulfillment" at bounding box center [89, 118] width 101 height 14
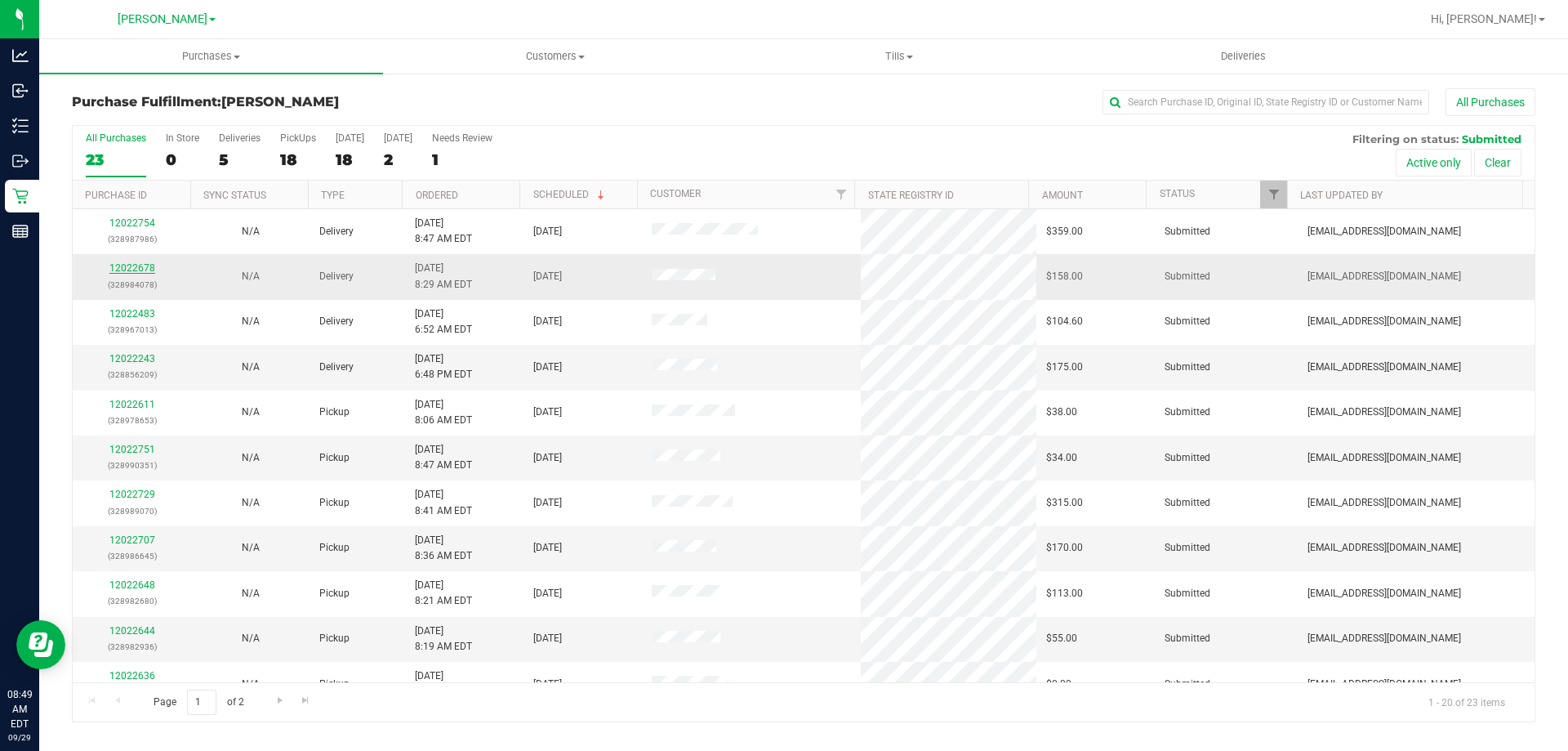
click at [124, 269] on link "12022678" at bounding box center [132, 268] width 46 height 12
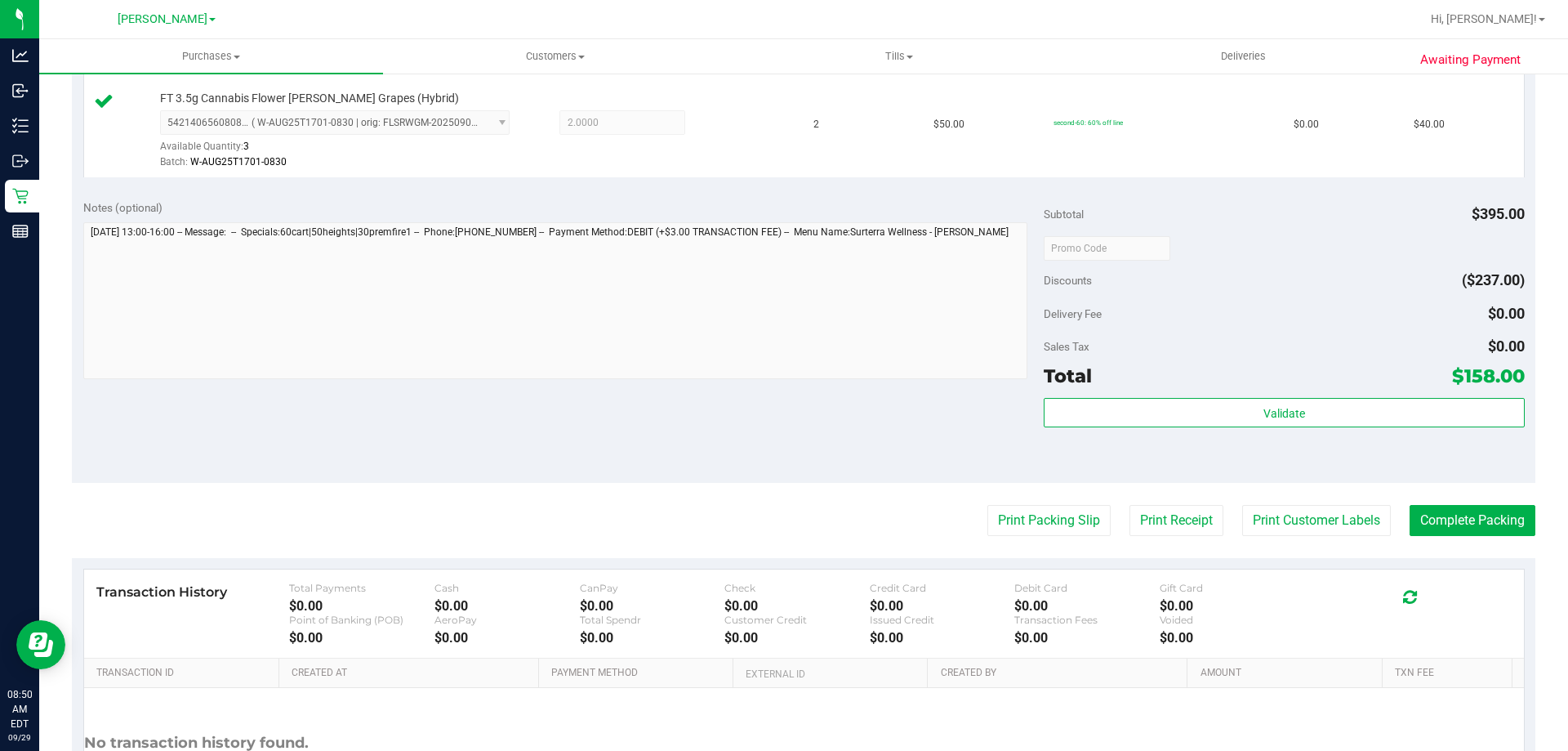
scroll to position [774, 0]
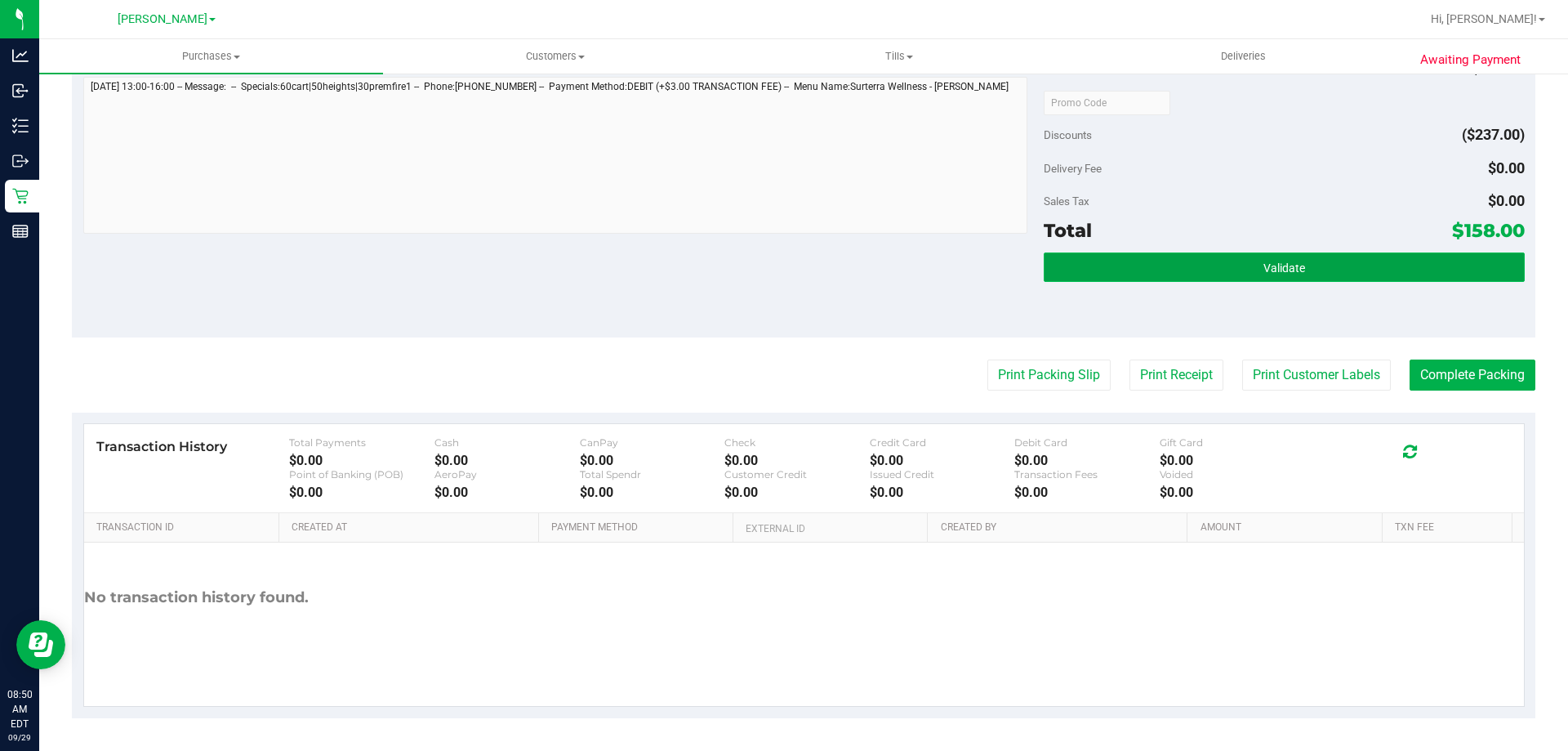
click at [1252, 263] on button "Validate" at bounding box center [1284, 268] width 481 height 29
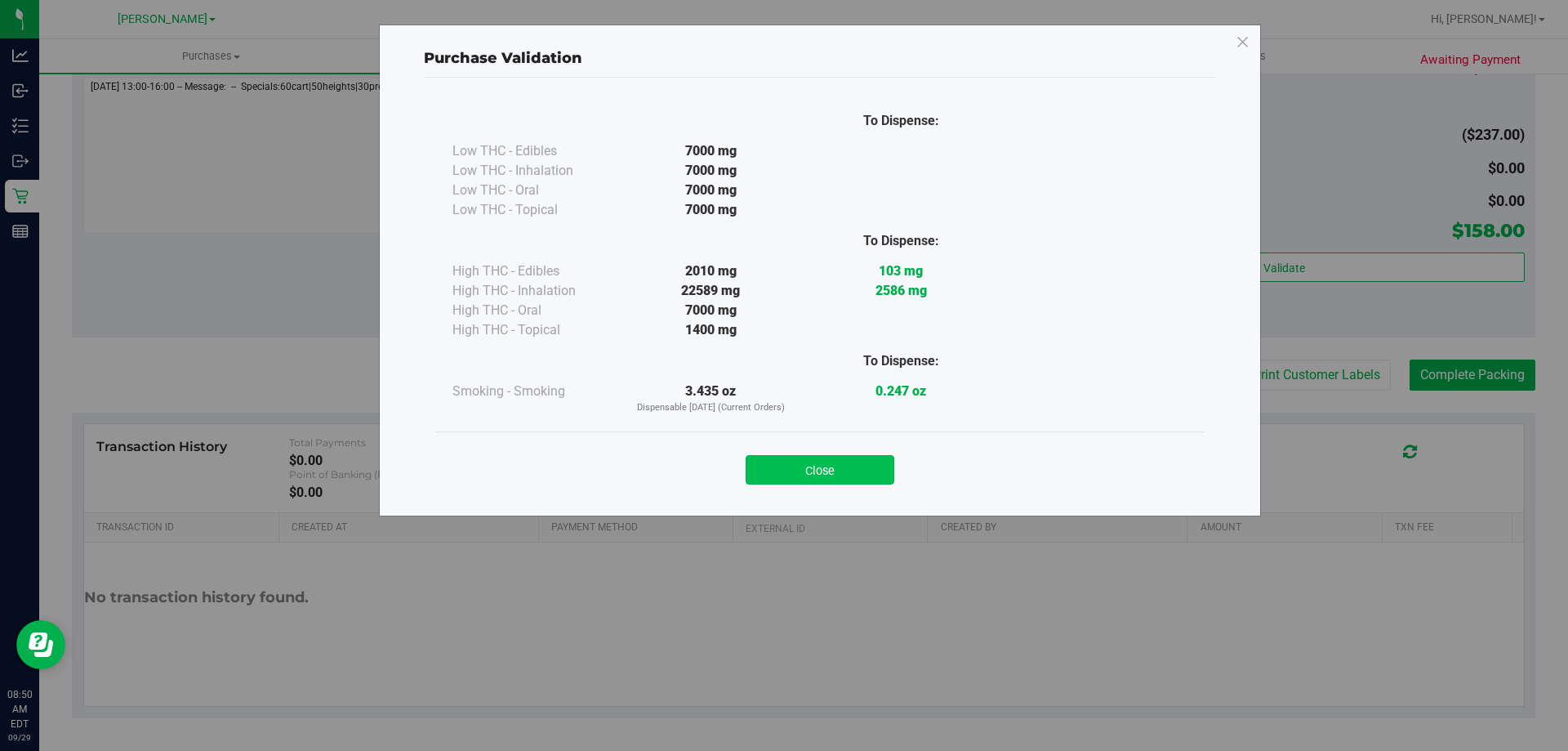
click at [829, 466] on button "Close" at bounding box center [820, 470] width 149 height 29
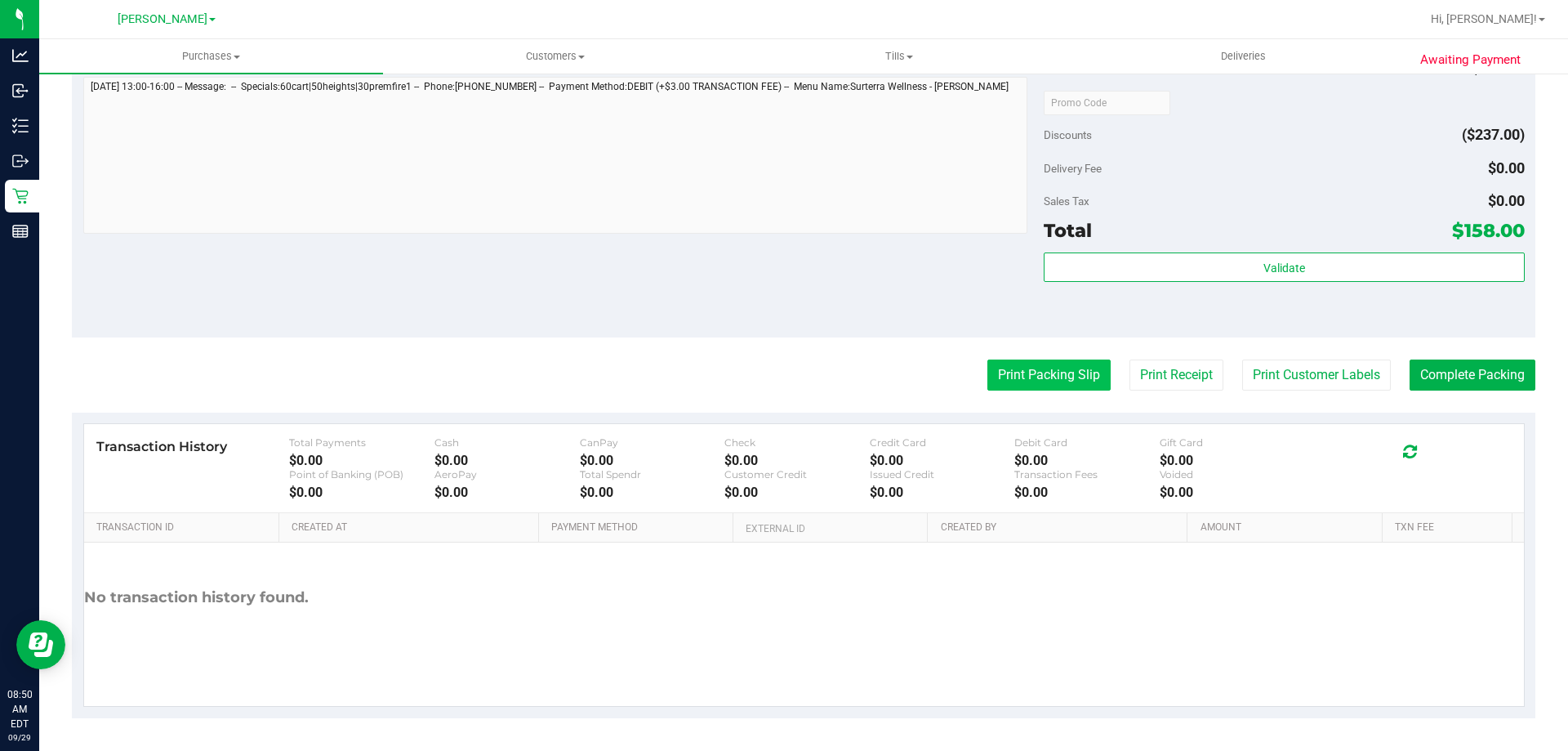
click at [1049, 374] on button "Print Packing Slip" at bounding box center [1049, 376] width 124 height 31
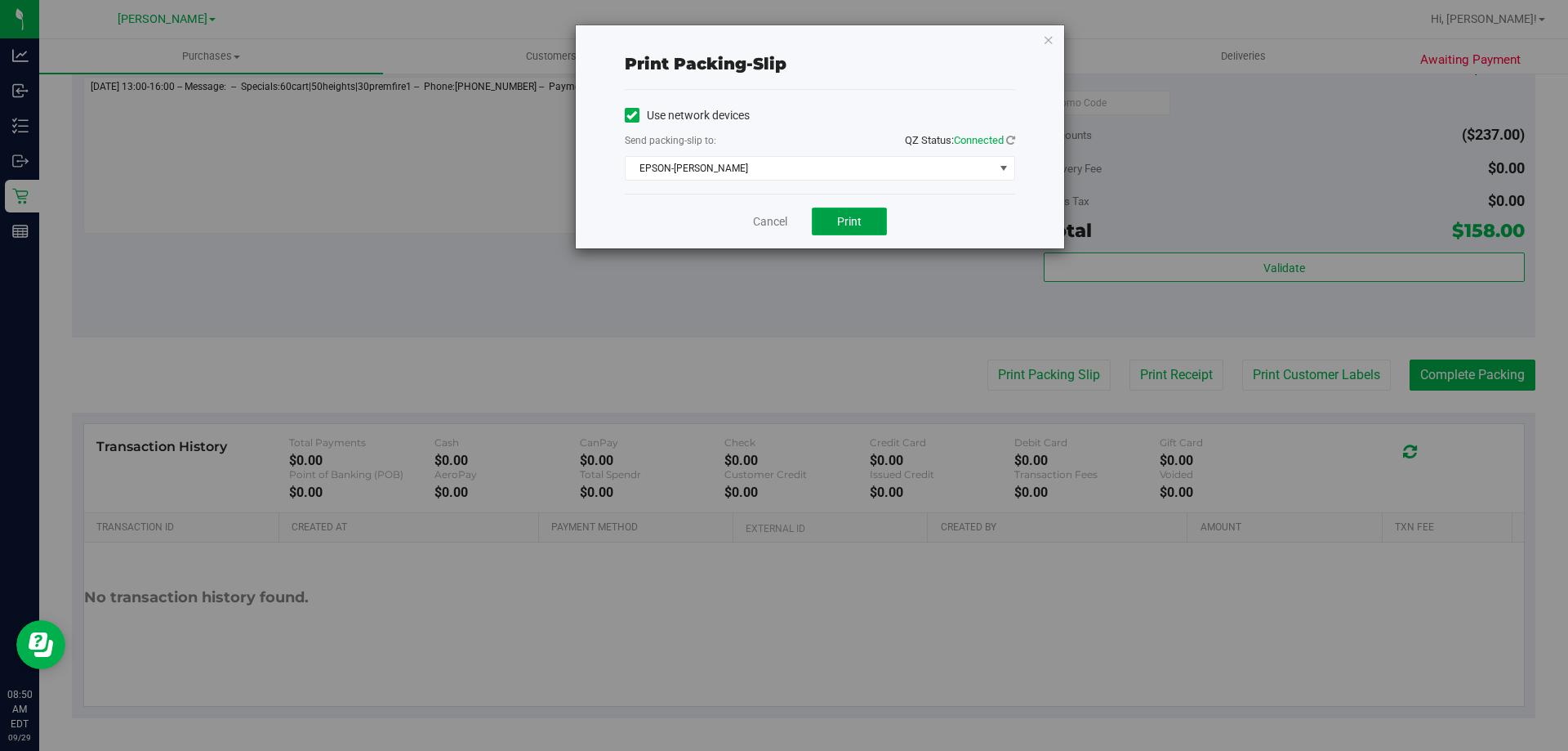
click at [874, 221] on button "Print" at bounding box center [849, 221] width 75 height 28
click at [849, 222] on span "Print" at bounding box center [849, 221] width 24 height 13
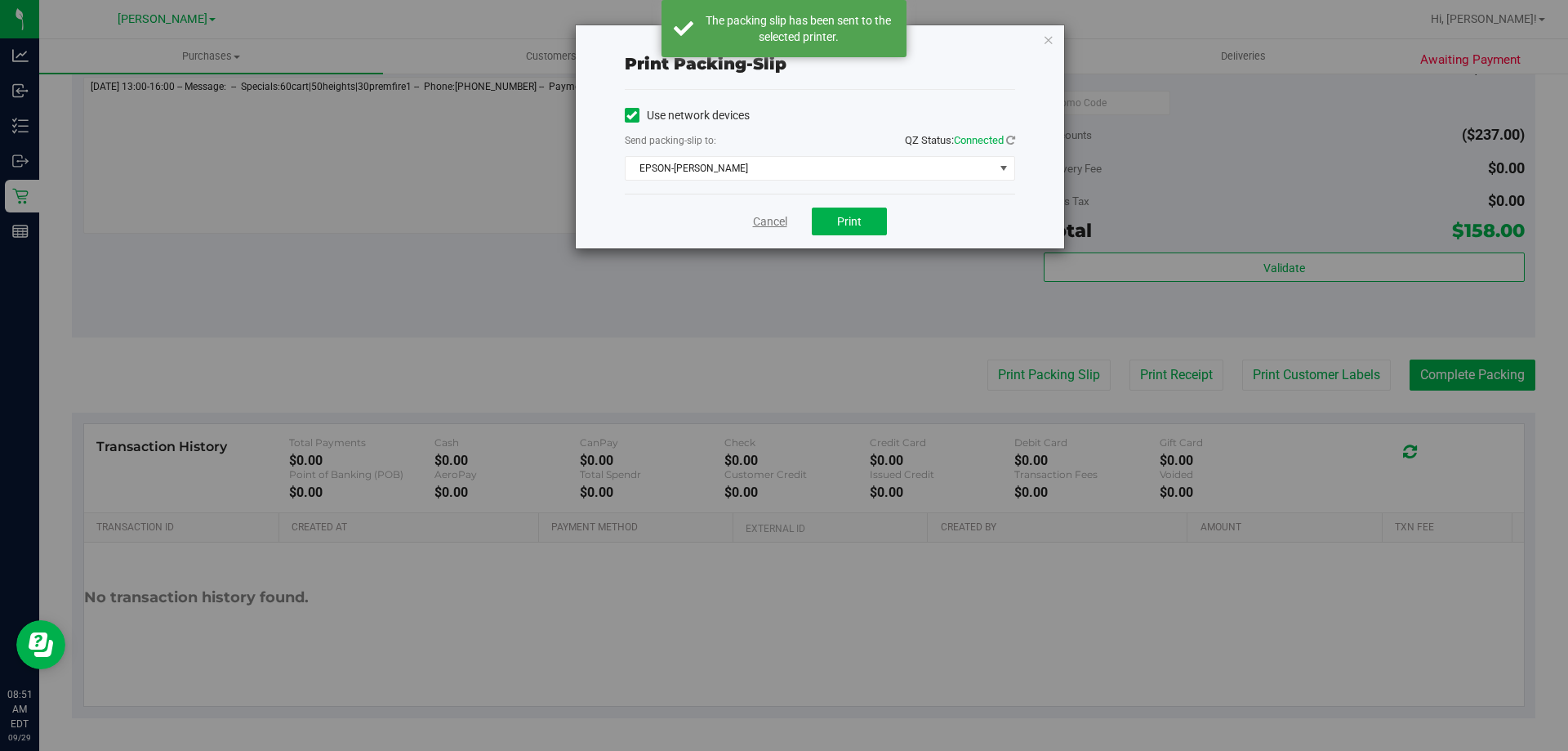
click at [755, 217] on link "Cancel" at bounding box center [769, 222] width 34 height 18
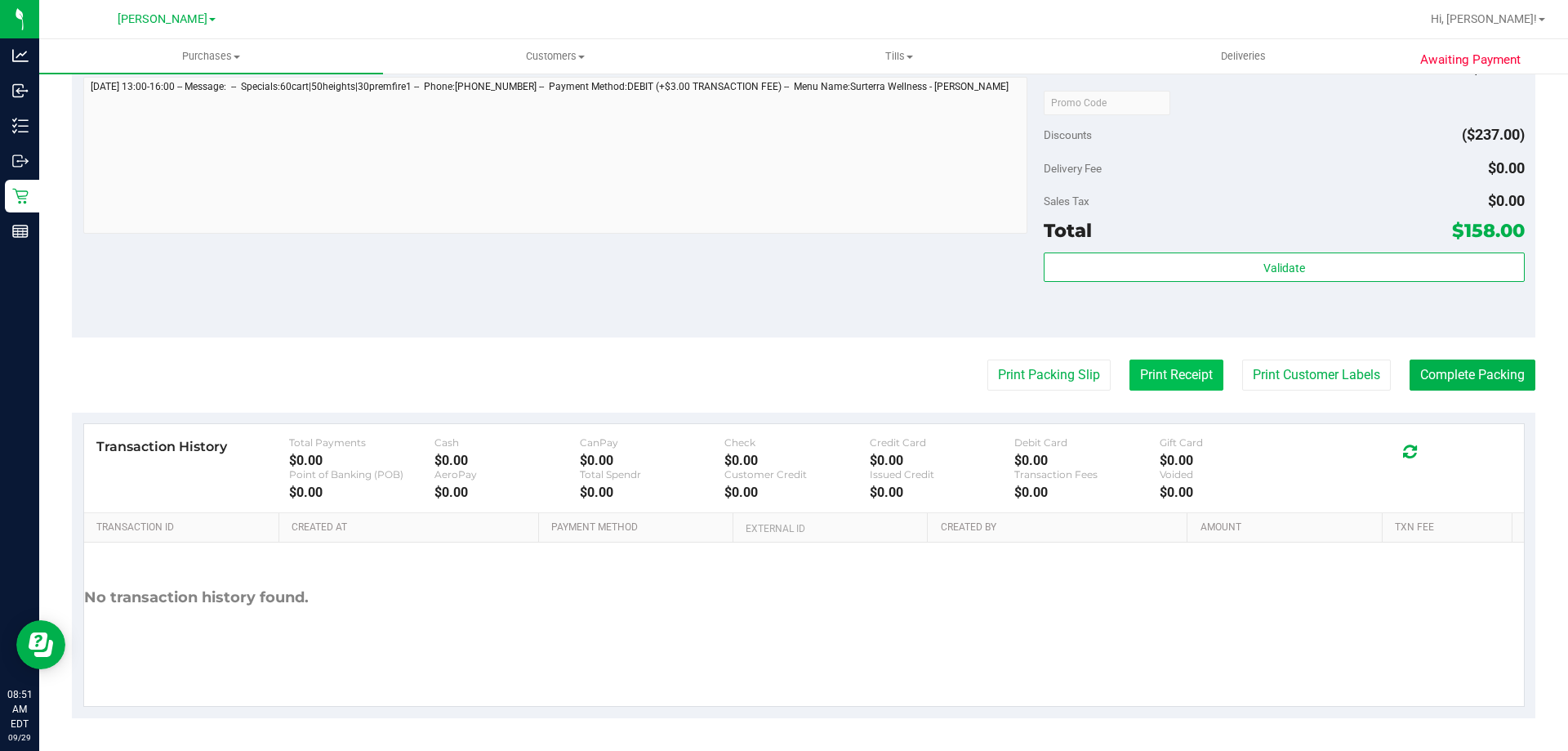
click at [1185, 368] on button "Print Receipt" at bounding box center [1176, 376] width 94 height 31
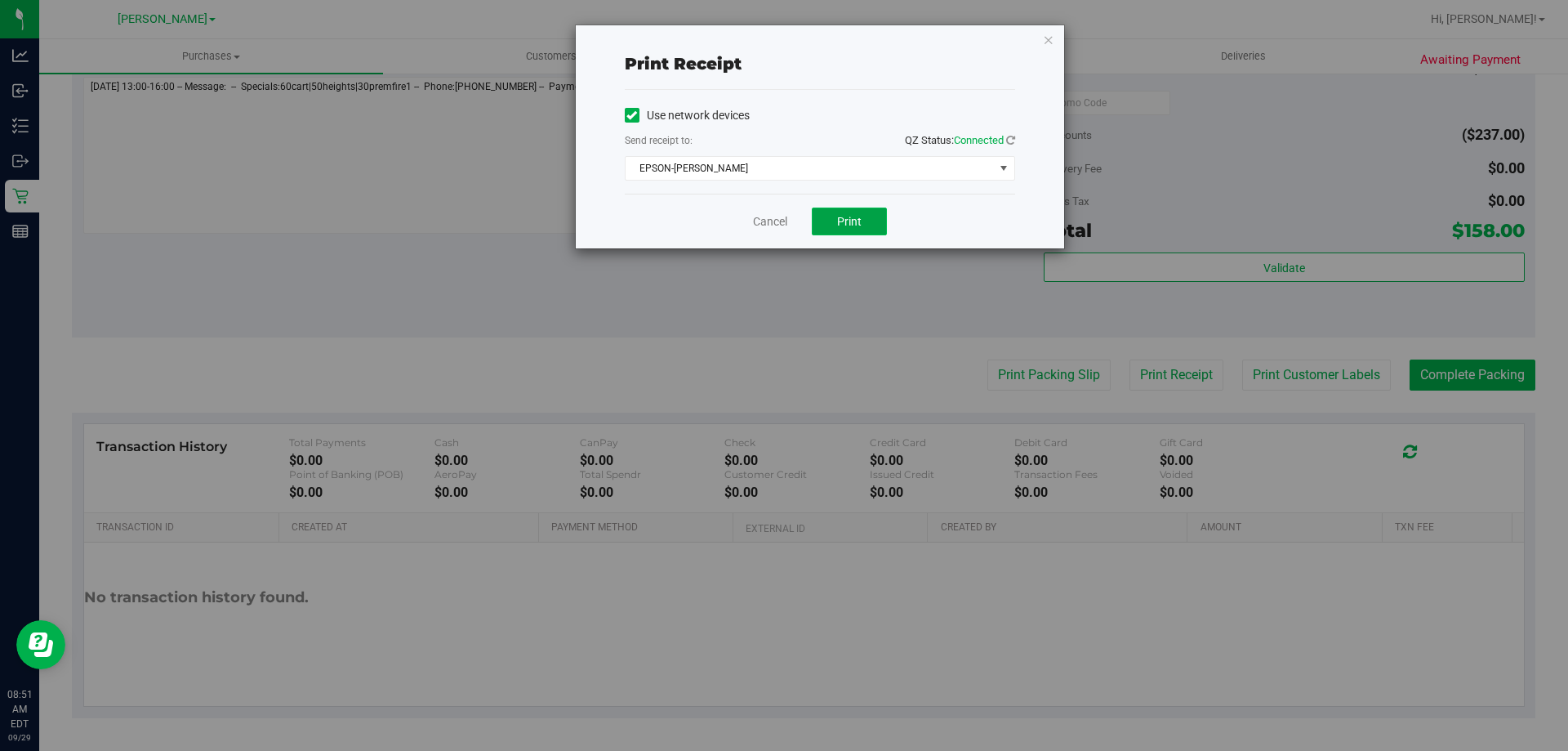
click at [857, 232] on button "Print" at bounding box center [849, 221] width 75 height 28
click at [772, 217] on link "Cancel" at bounding box center [769, 222] width 34 height 18
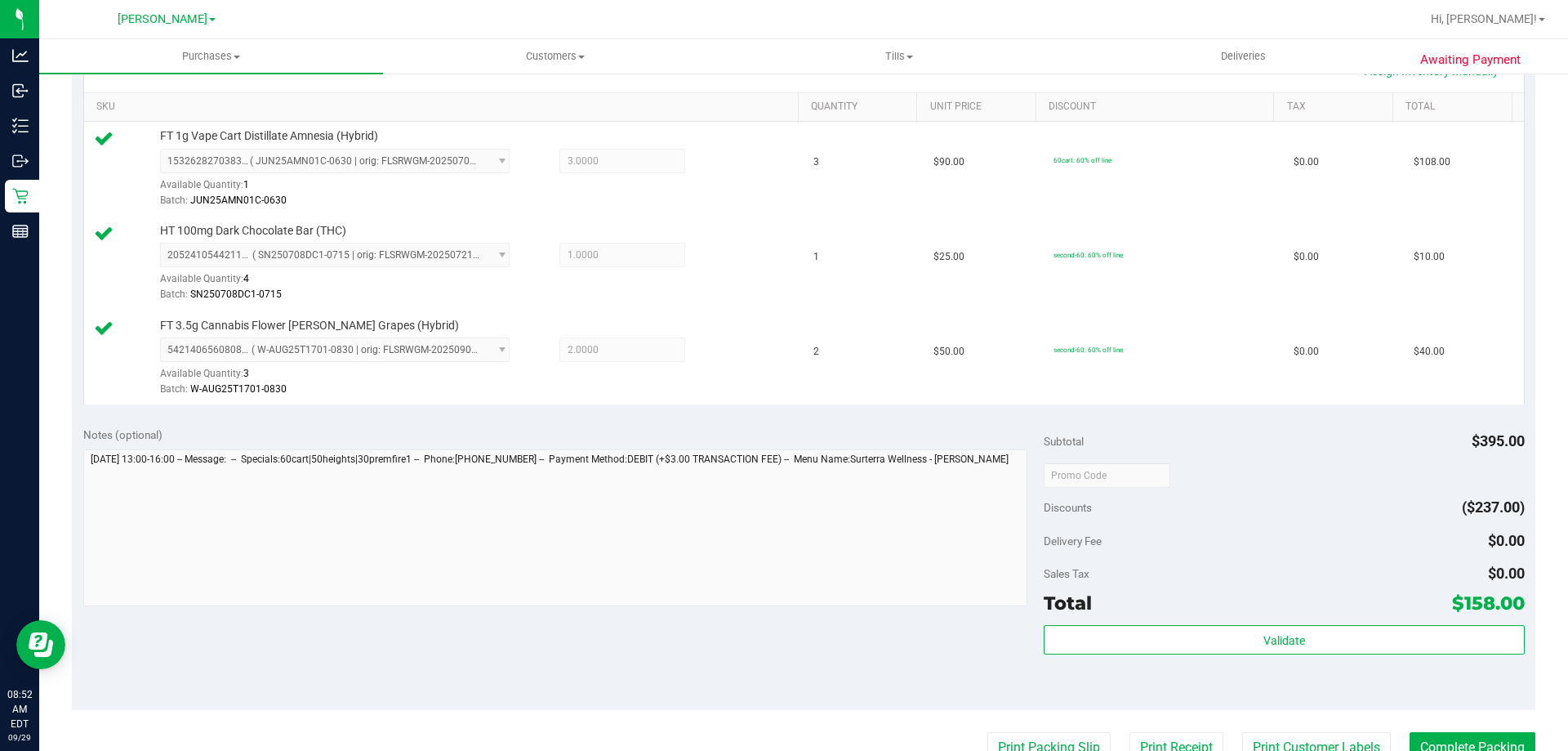
scroll to position [436, 0]
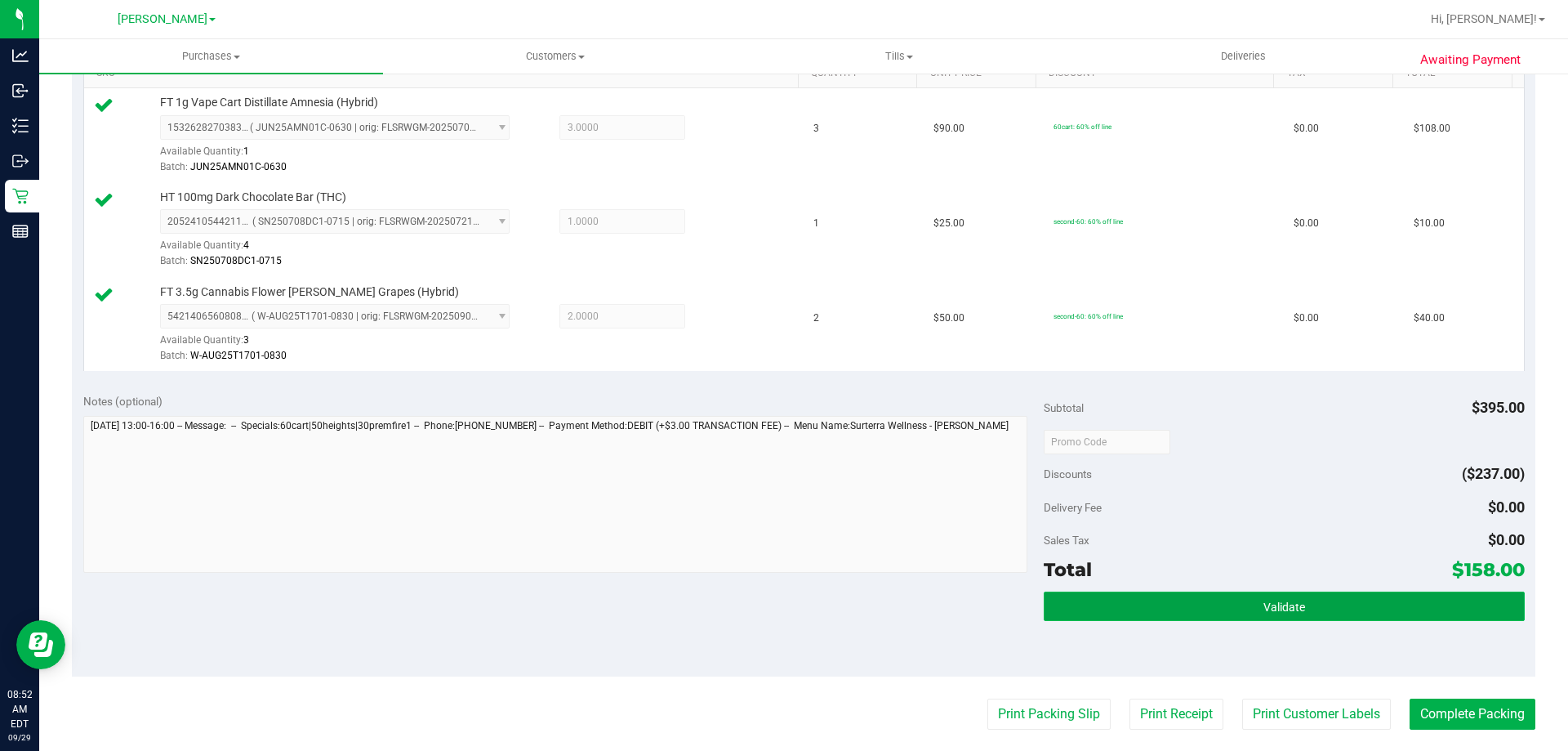
click at [1321, 599] on button "Validate" at bounding box center [1284, 606] width 481 height 29
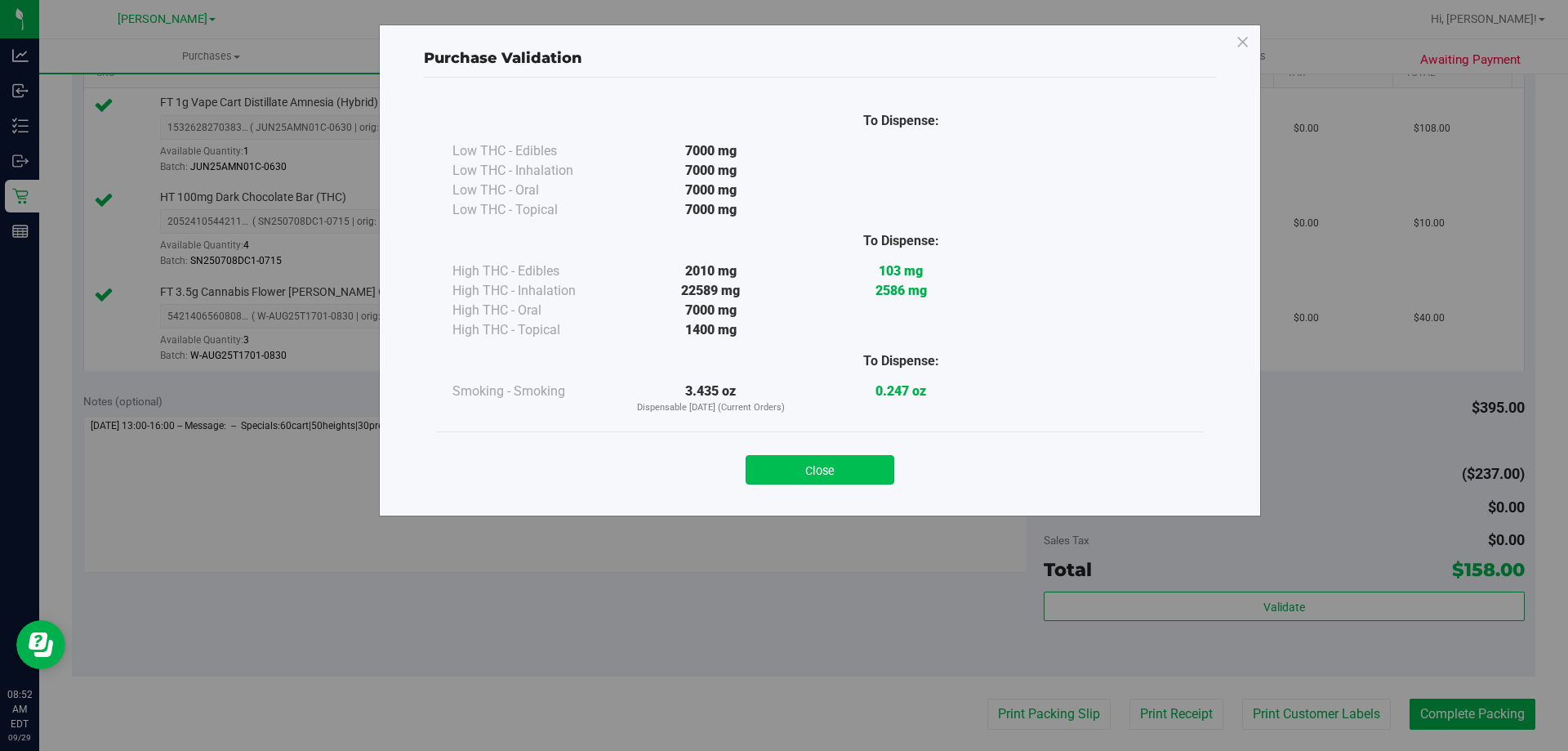
click at [787, 463] on button "Close" at bounding box center [820, 470] width 149 height 29
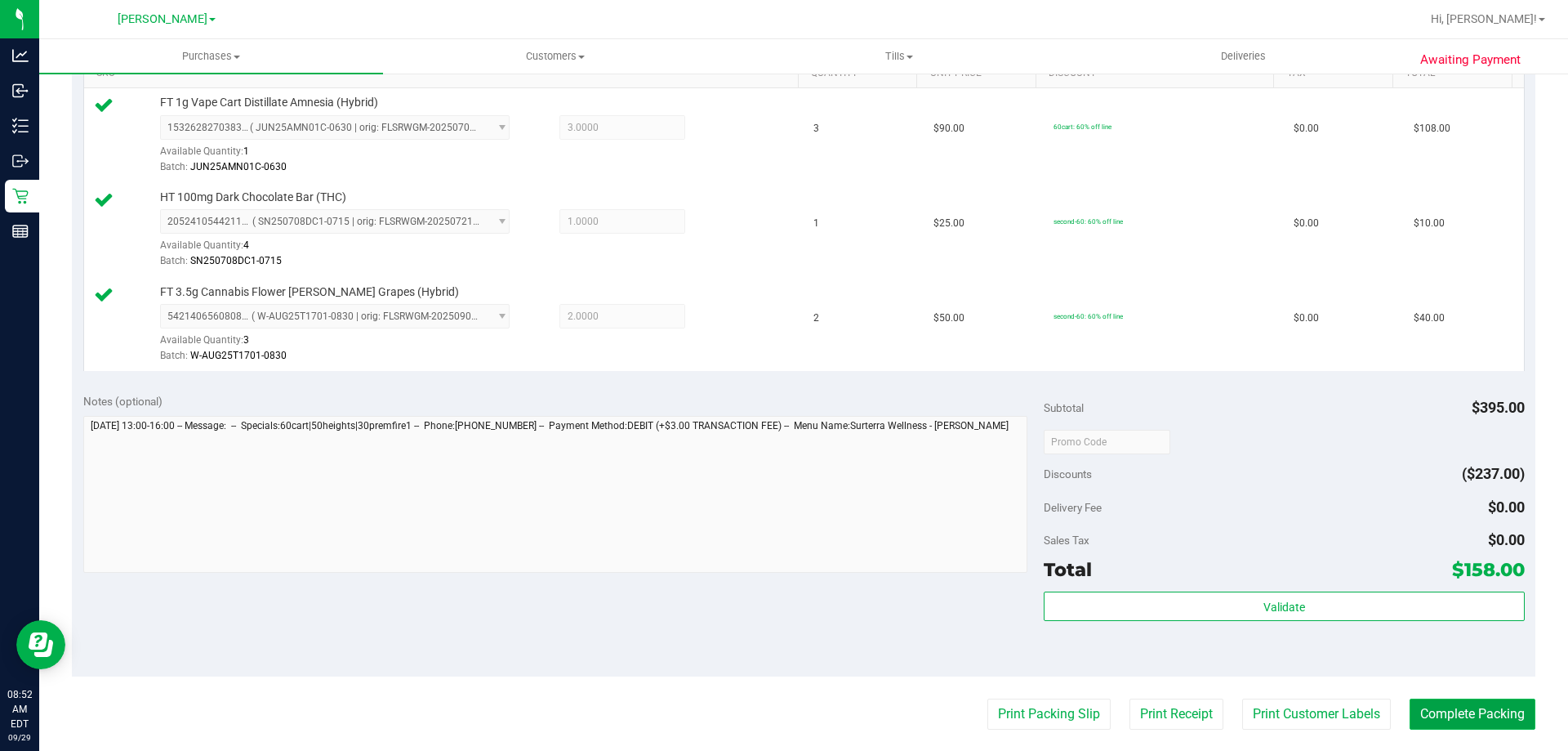
click at [1475, 713] on button "Complete Packing" at bounding box center [1473, 714] width 125 height 31
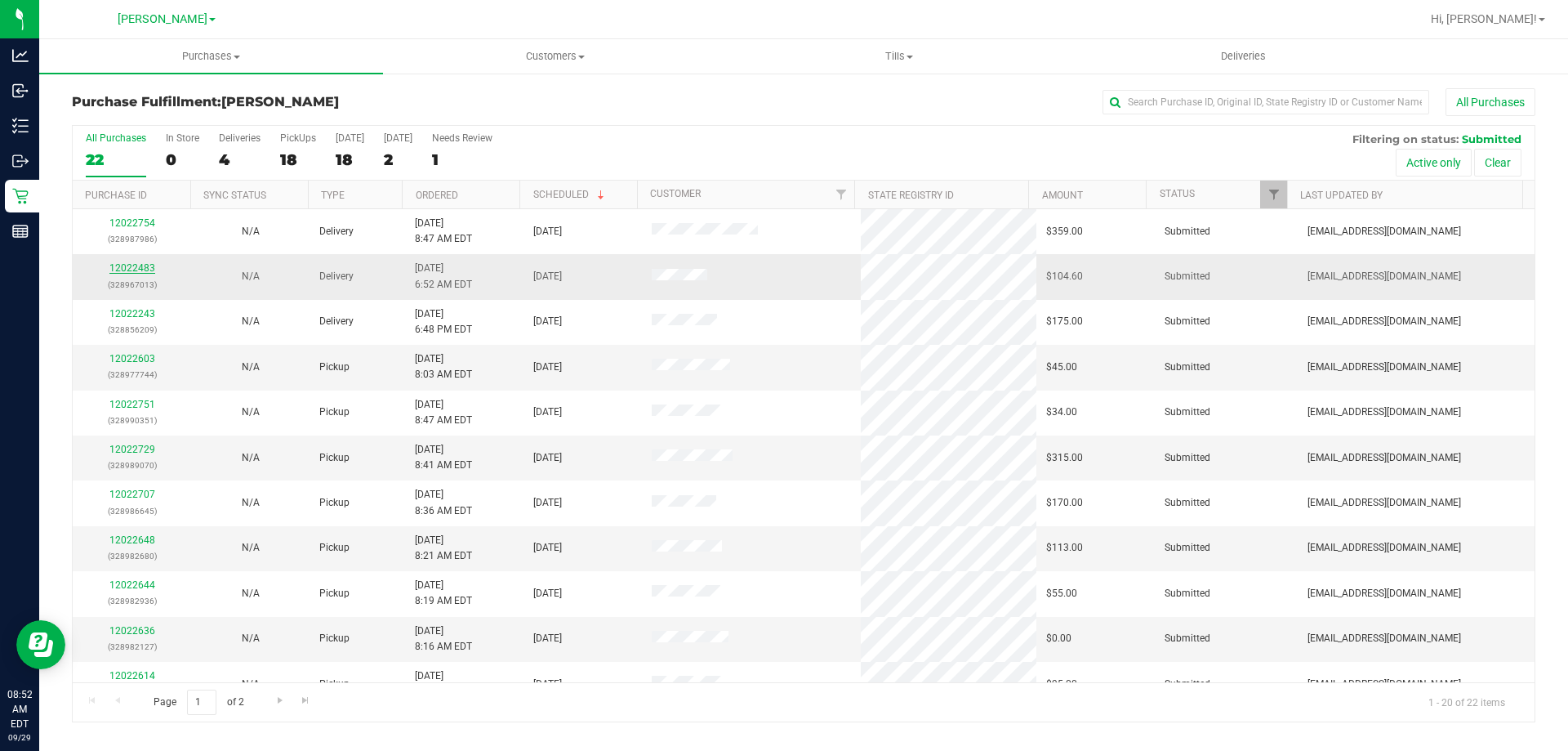
click at [138, 263] on link "12022483" at bounding box center [132, 268] width 46 height 12
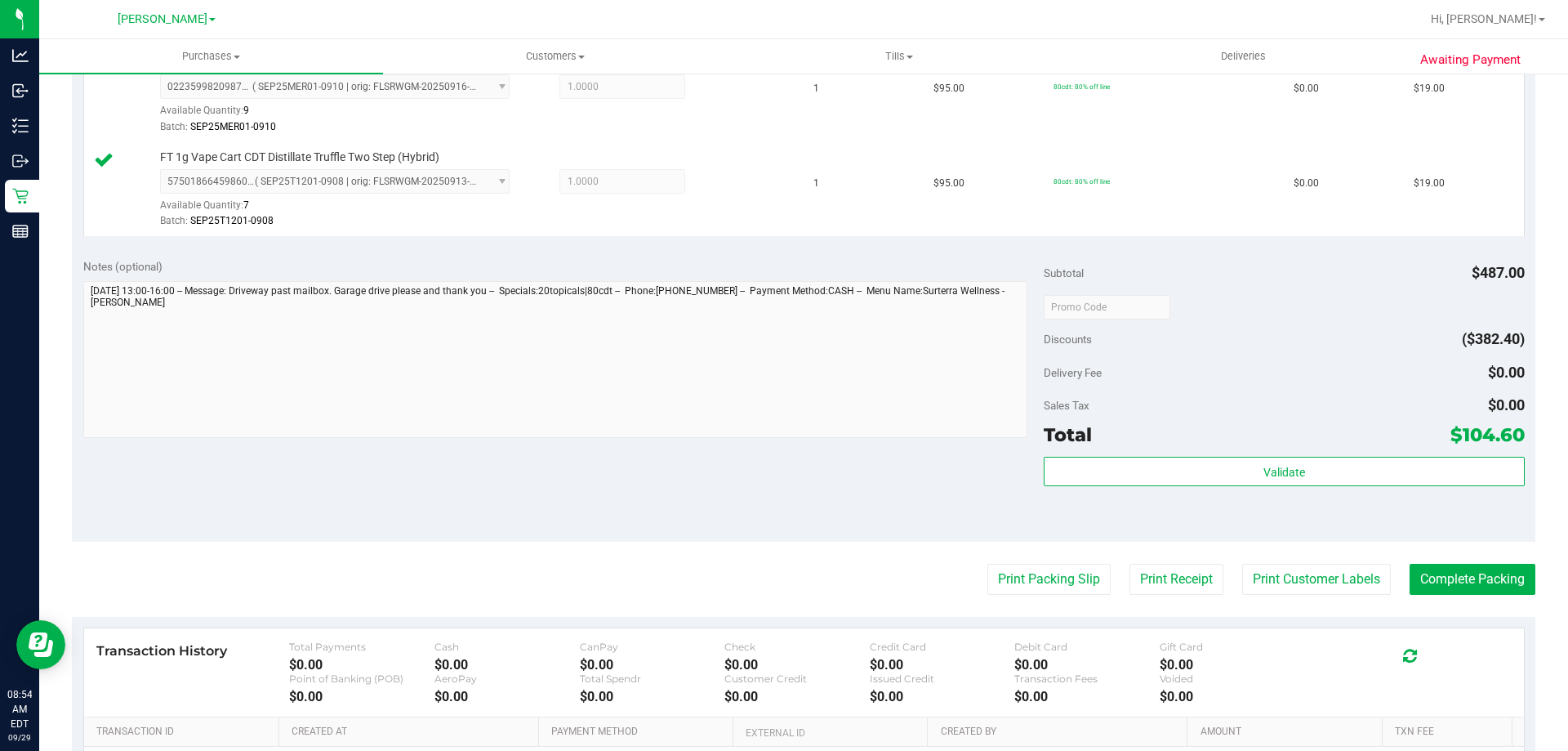
scroll to position [898, 0]
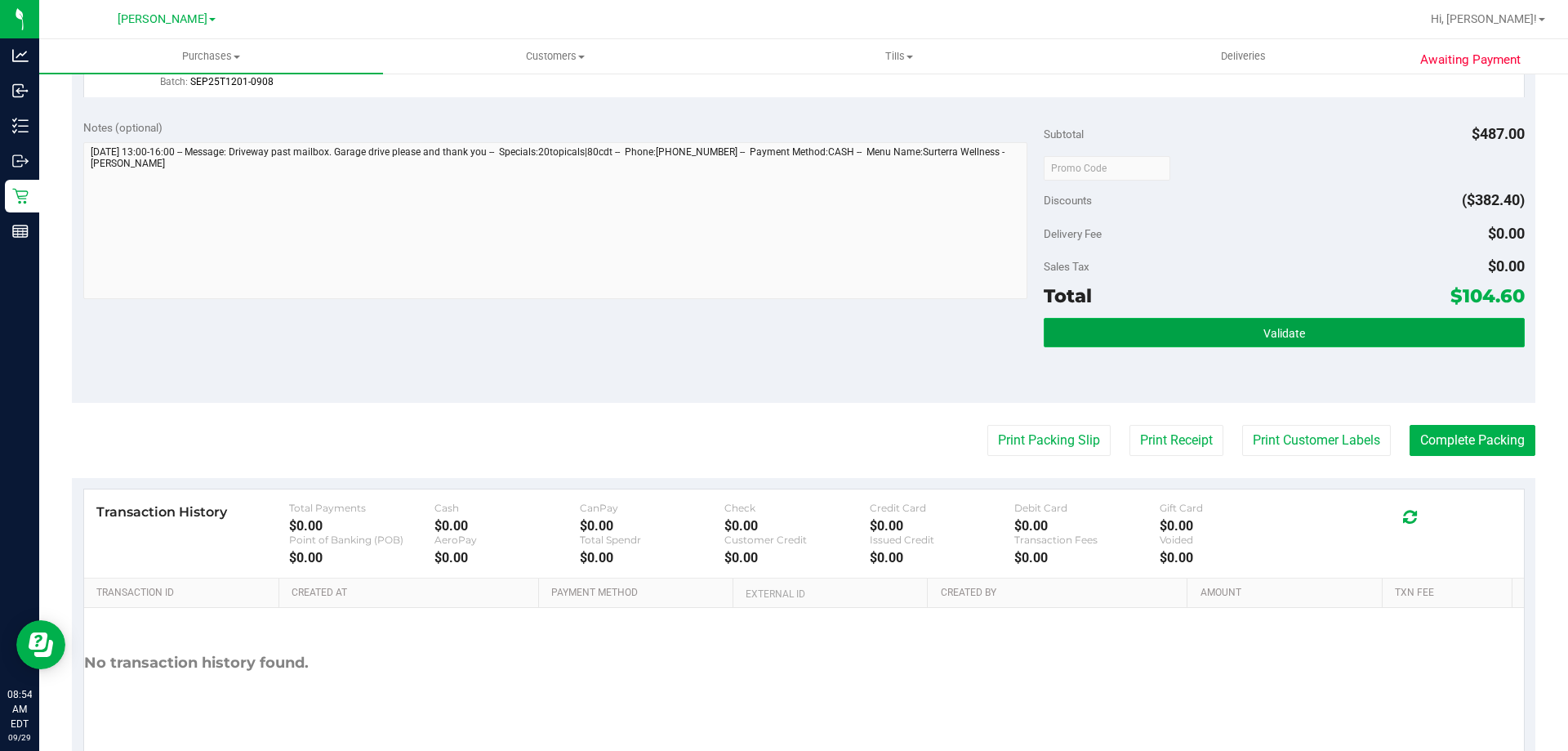
click at [1257, 325] on button "Validate" at bounding box center [1284, 333] width 481 height 29
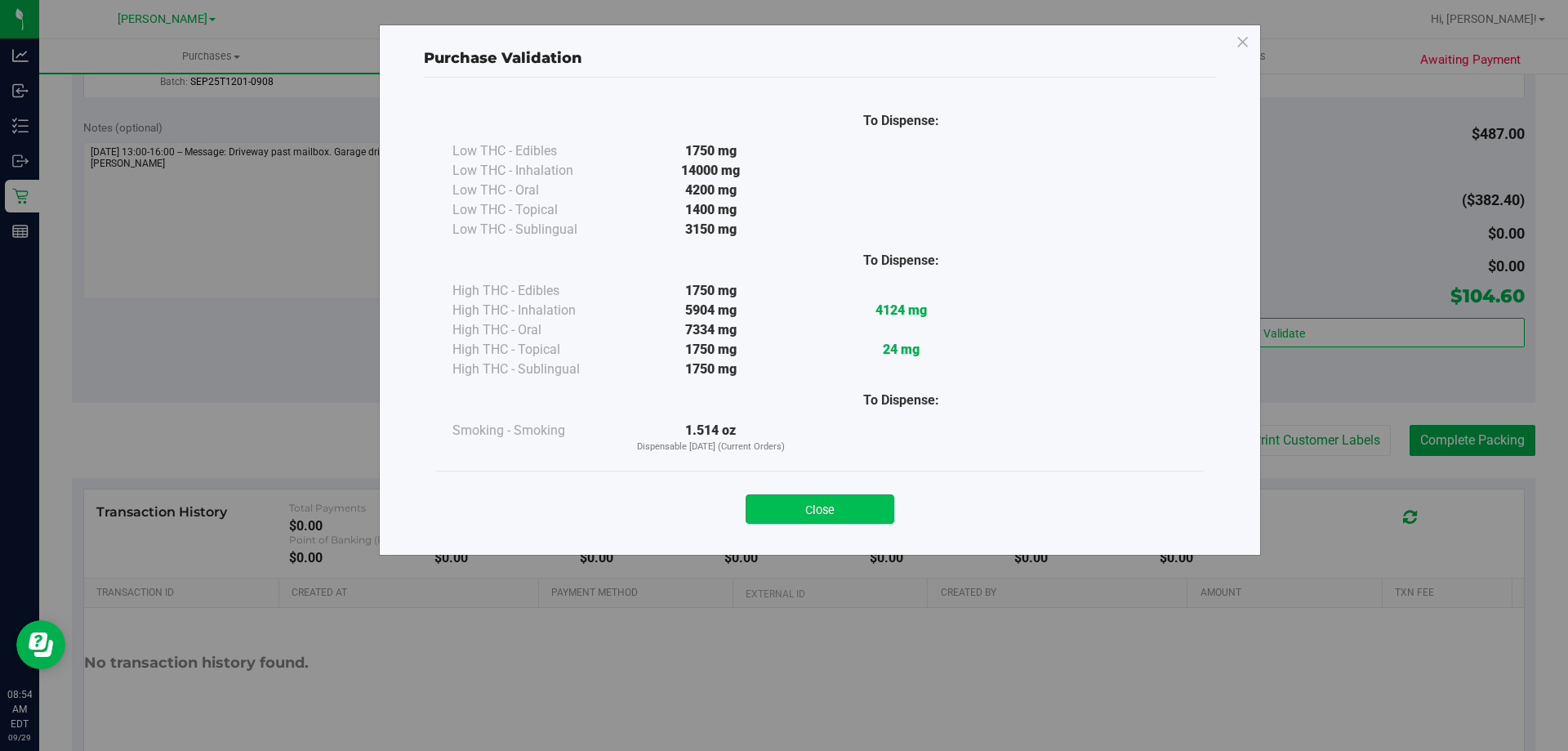
click at [771, 512] on button "Close" at bounding box center [820, 509] width 149 height 29
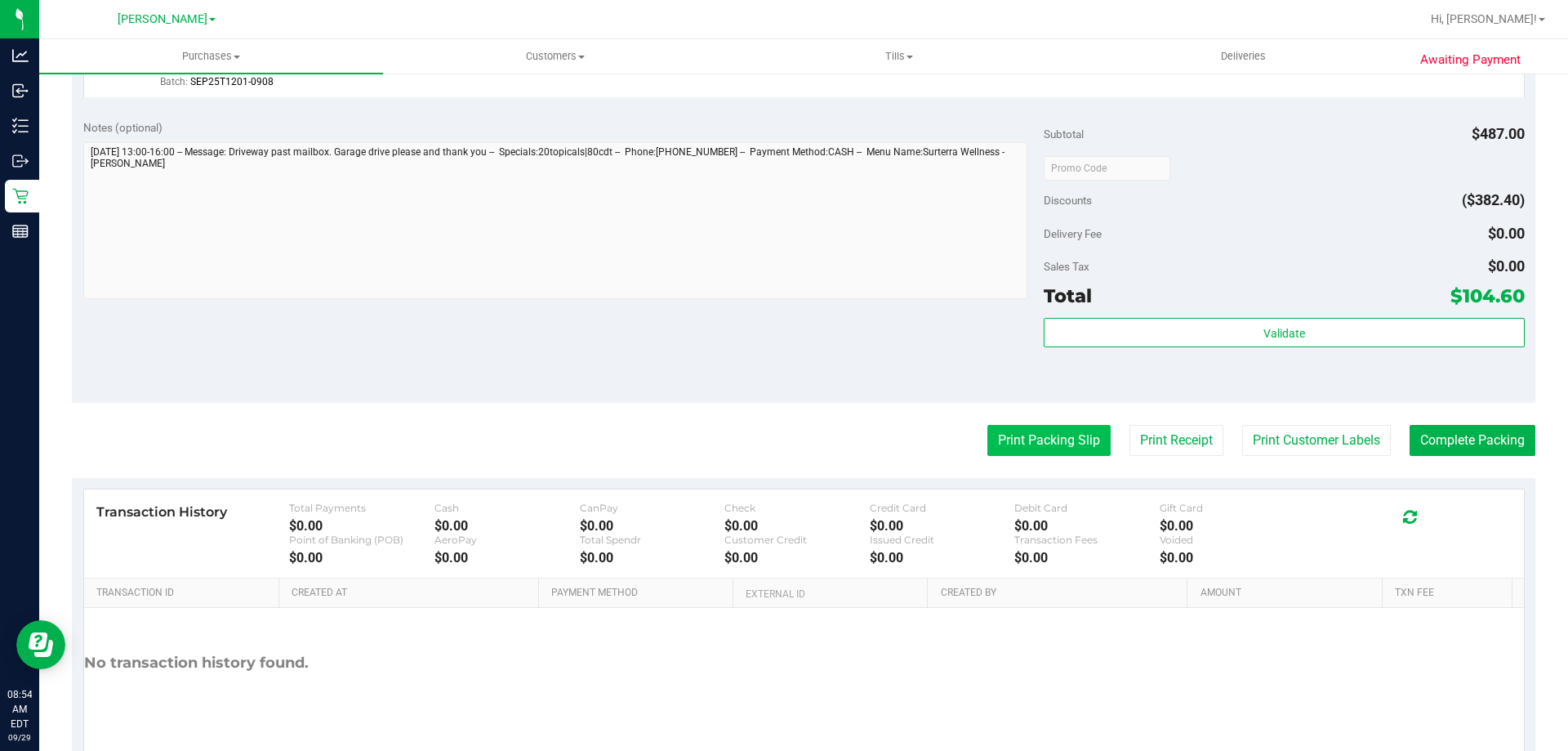
click at [1022, 444] on button "Print Packing Slip" at bounding box center [1049, 441] width 124 height 31
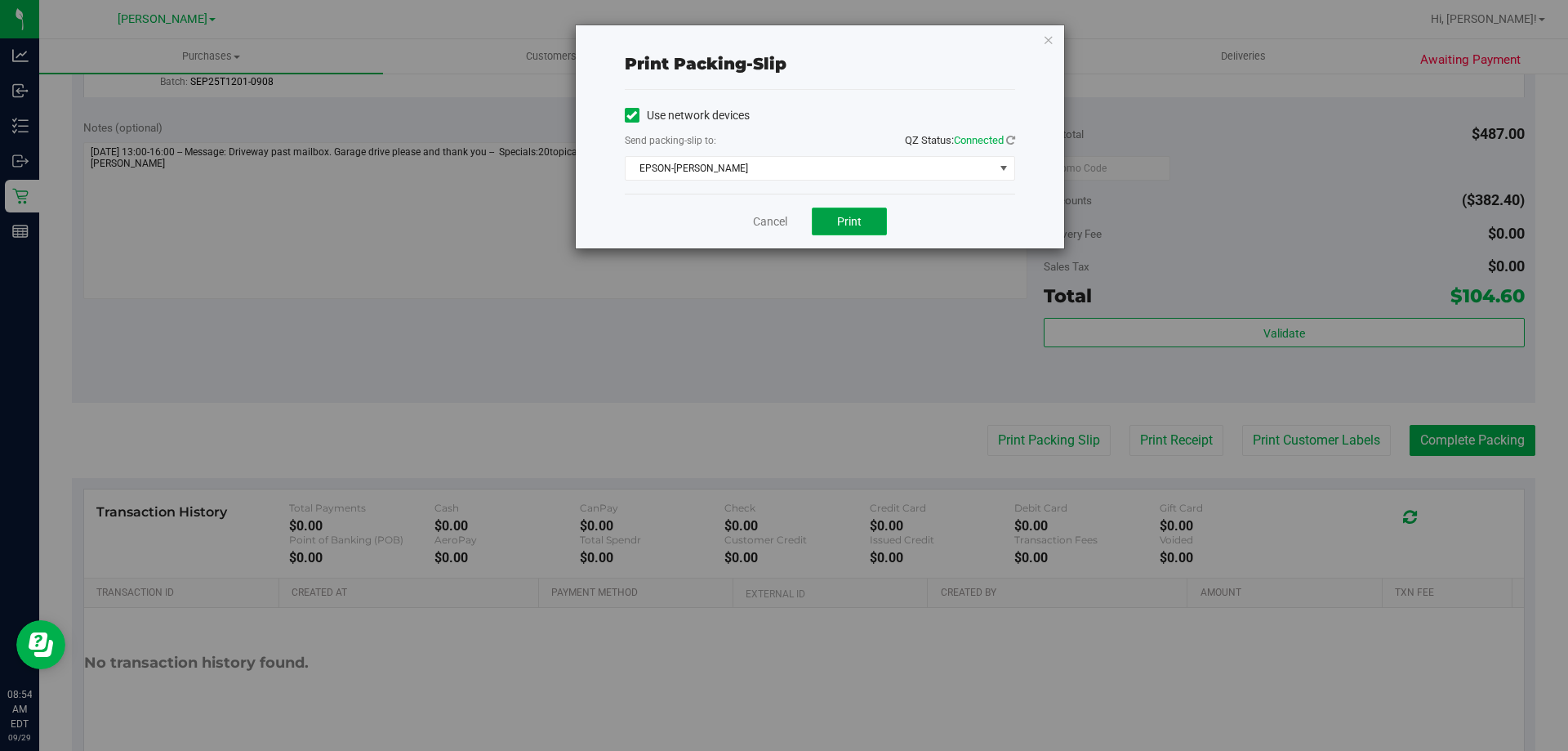
click at [860, 231] on button "Print" at bounding box center [849, 221] width 75 height 28
click at [861, 227] on span "Print" at bounding box center [849, 221] width 24 height 13
click at [781, 222] on link "Cancel" at bounding box center [769, 222] width 34 height 18
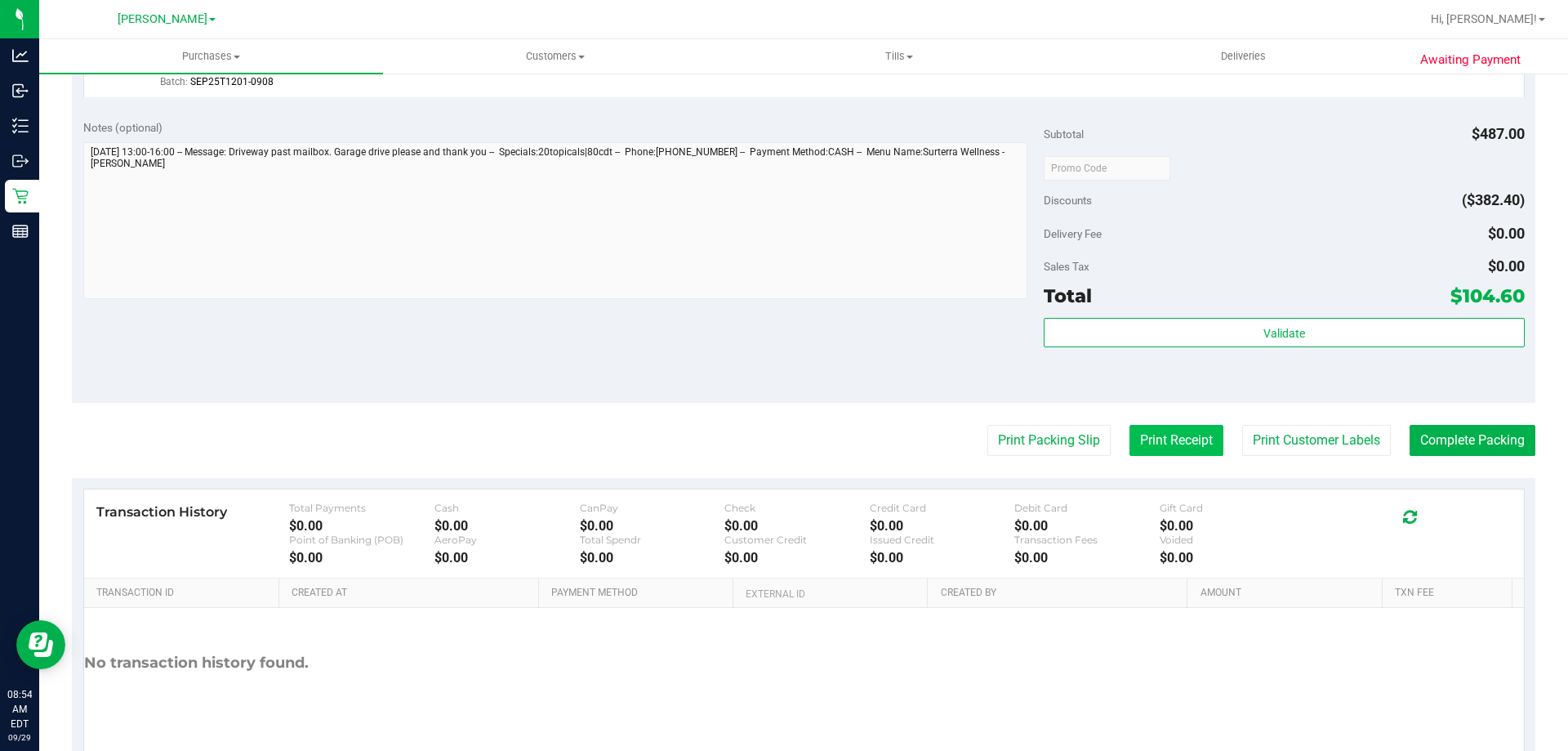
click at [1140, 438] on button "Print Receipt" at bounding box center [1176, 441] width 94 height 31
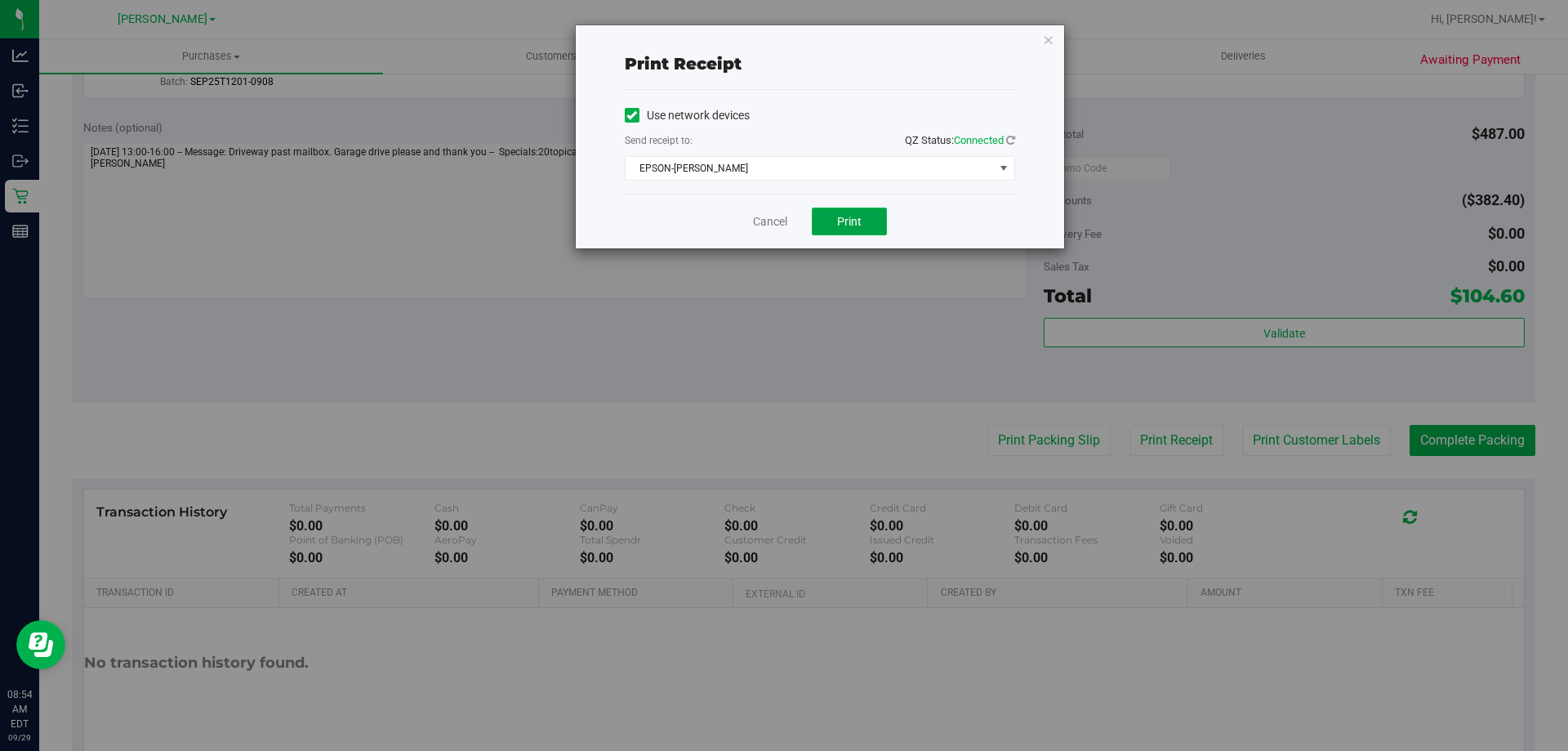
click at [850, 219] on span "Print" at bounding box center [849, 221] width 24 height 13
click at [772, 217] on link "Cancel" at bounding box center [769, 222] width 34 height 18
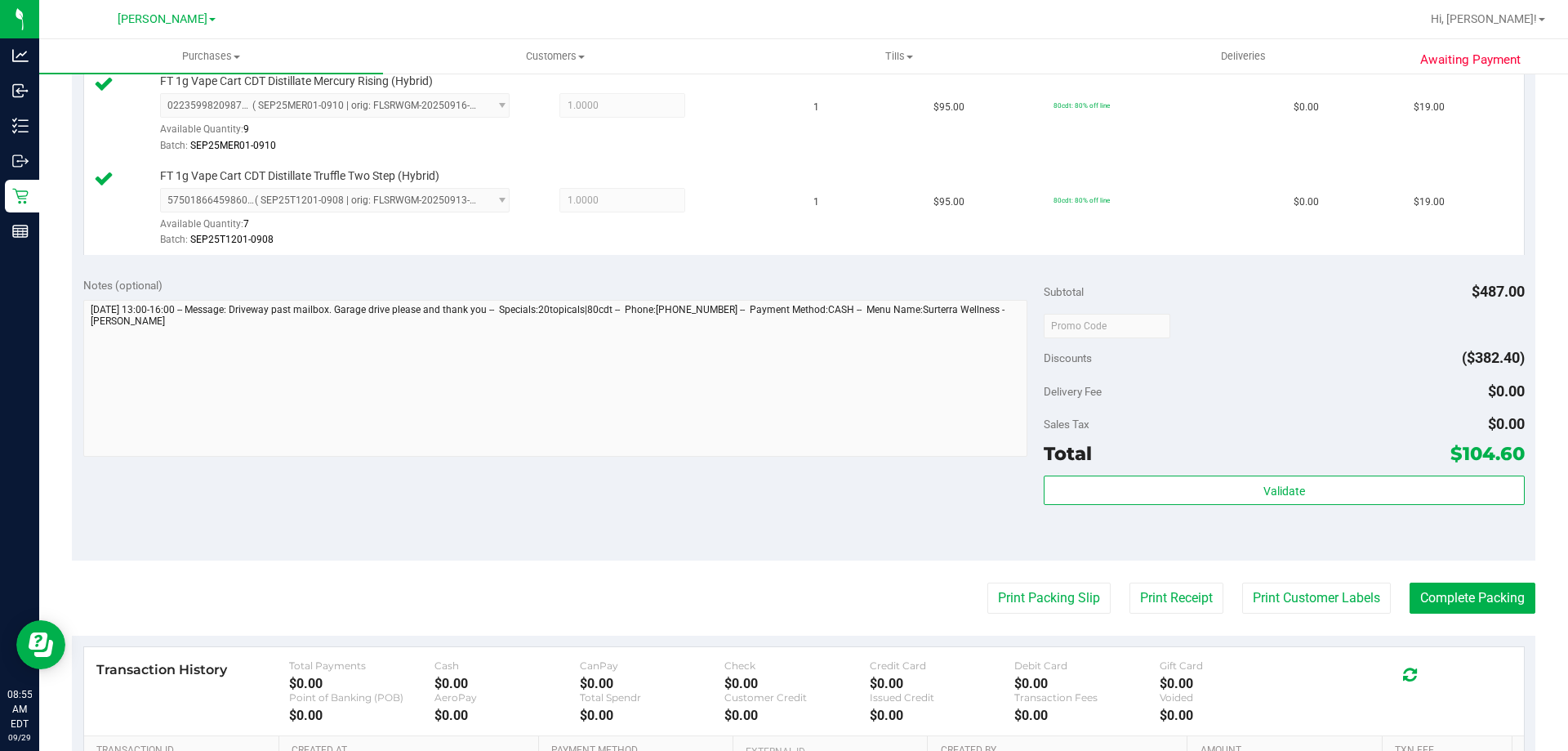
scroll to position [875, 0]
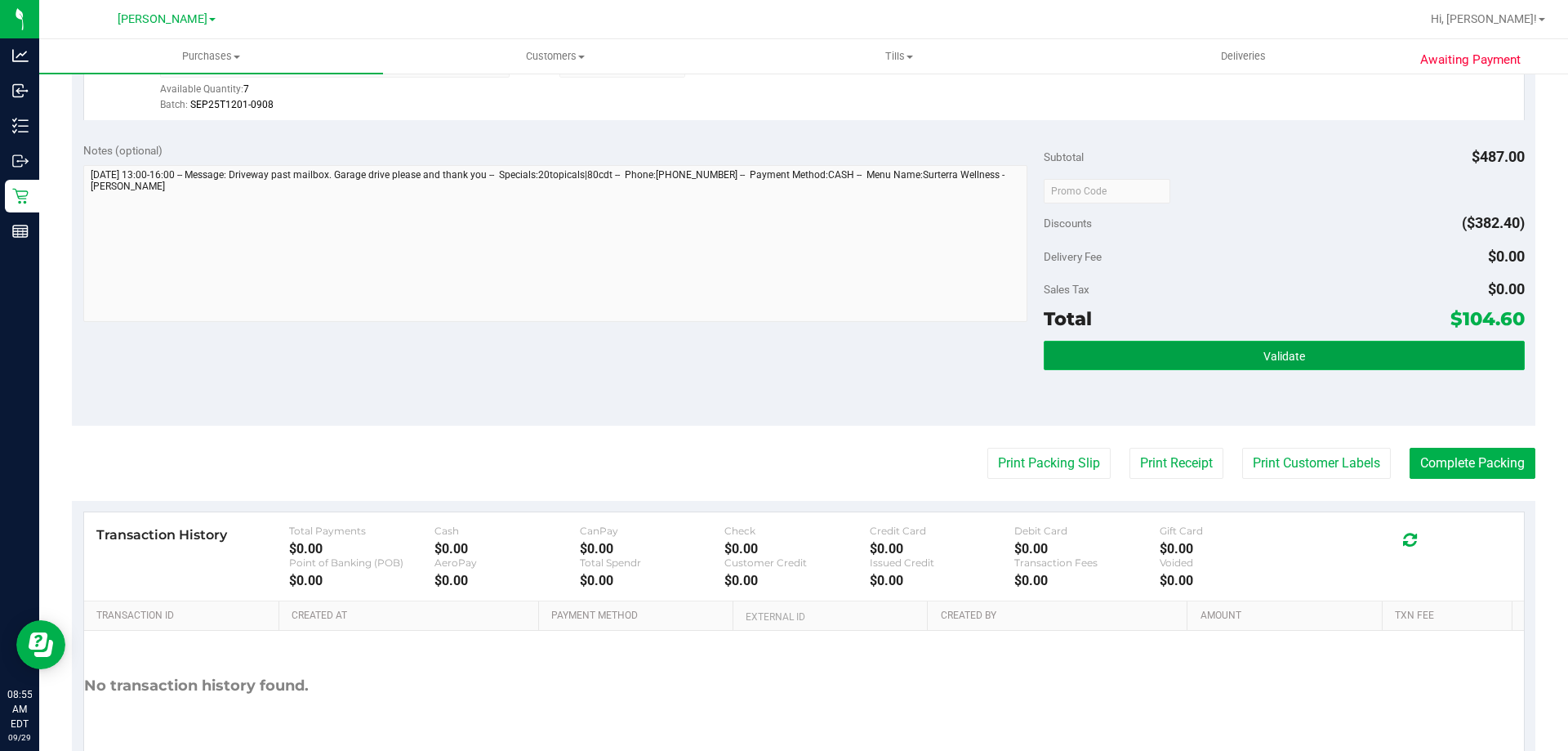
click at [1238, 349] on button "Validate" at bounding box center [1284, 355] width 481 height 29
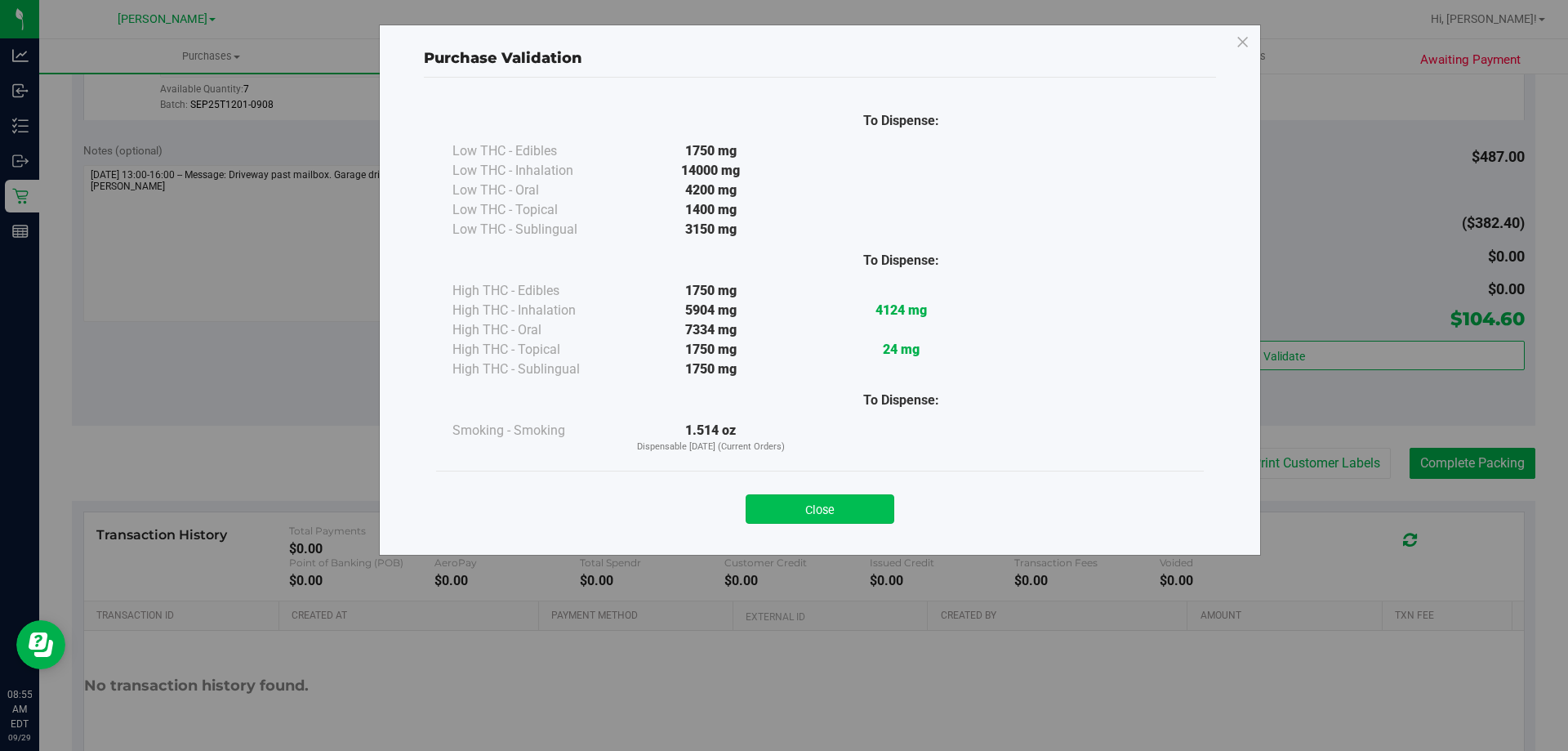
click at [805, 511] on button "Close" at bounding box center [820, 509] width 149 height 29
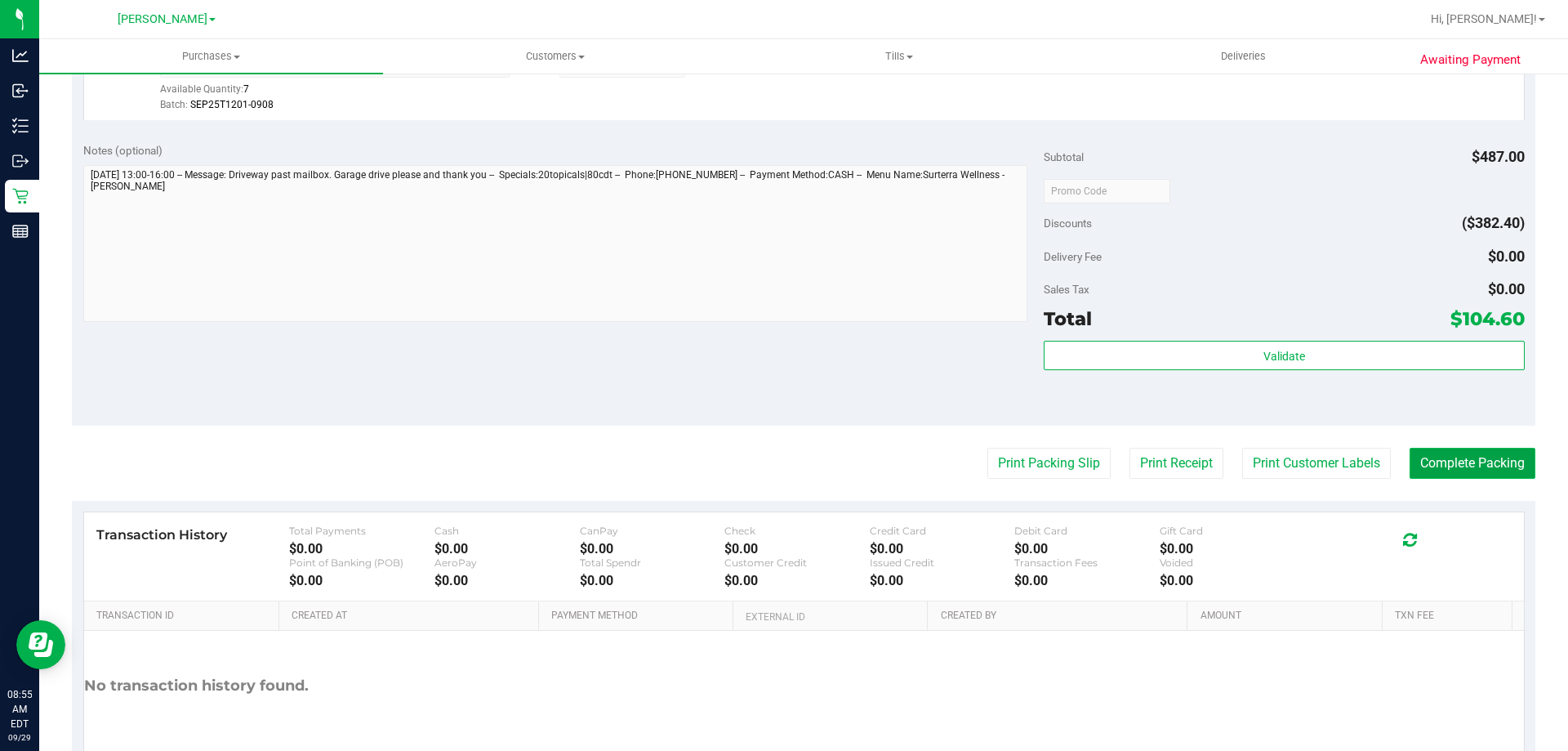
click at [1441, 461] on button "Complete Packing" at bounding box center [1473, 463] width 125 height 31
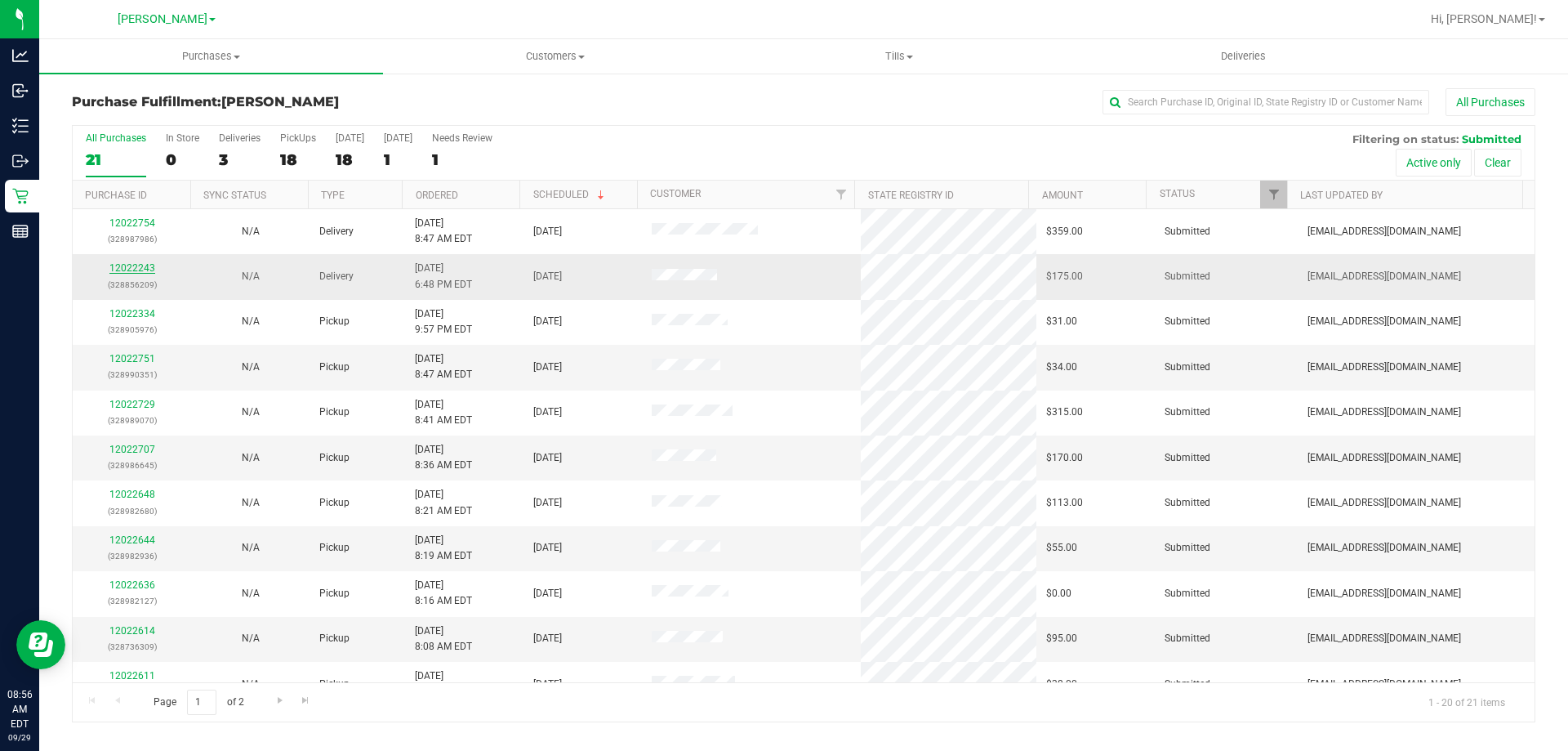
click at [133, 269] on link "12022243" at bounding box center [132, 268] width 46 height 12
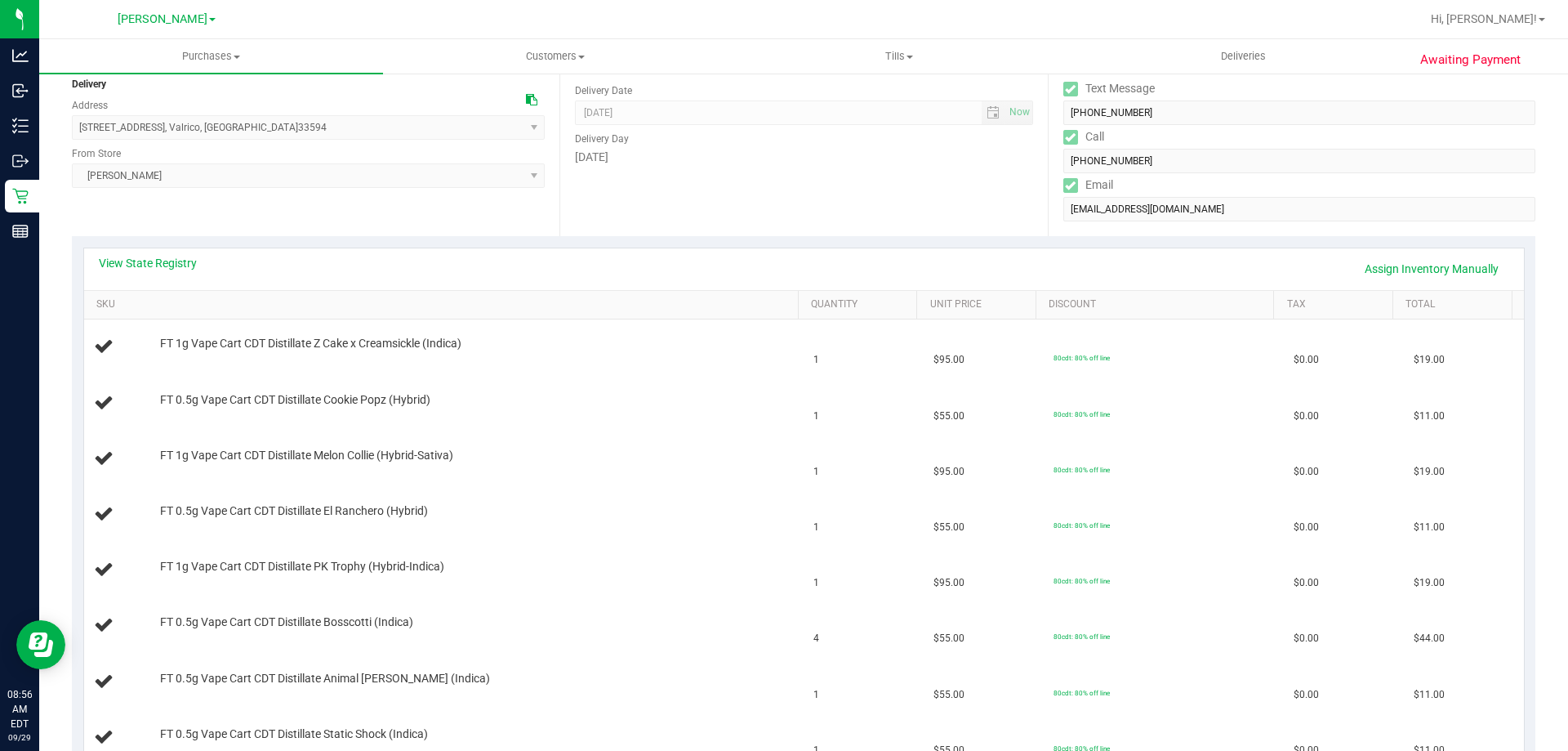
scroll to position [198, 0]
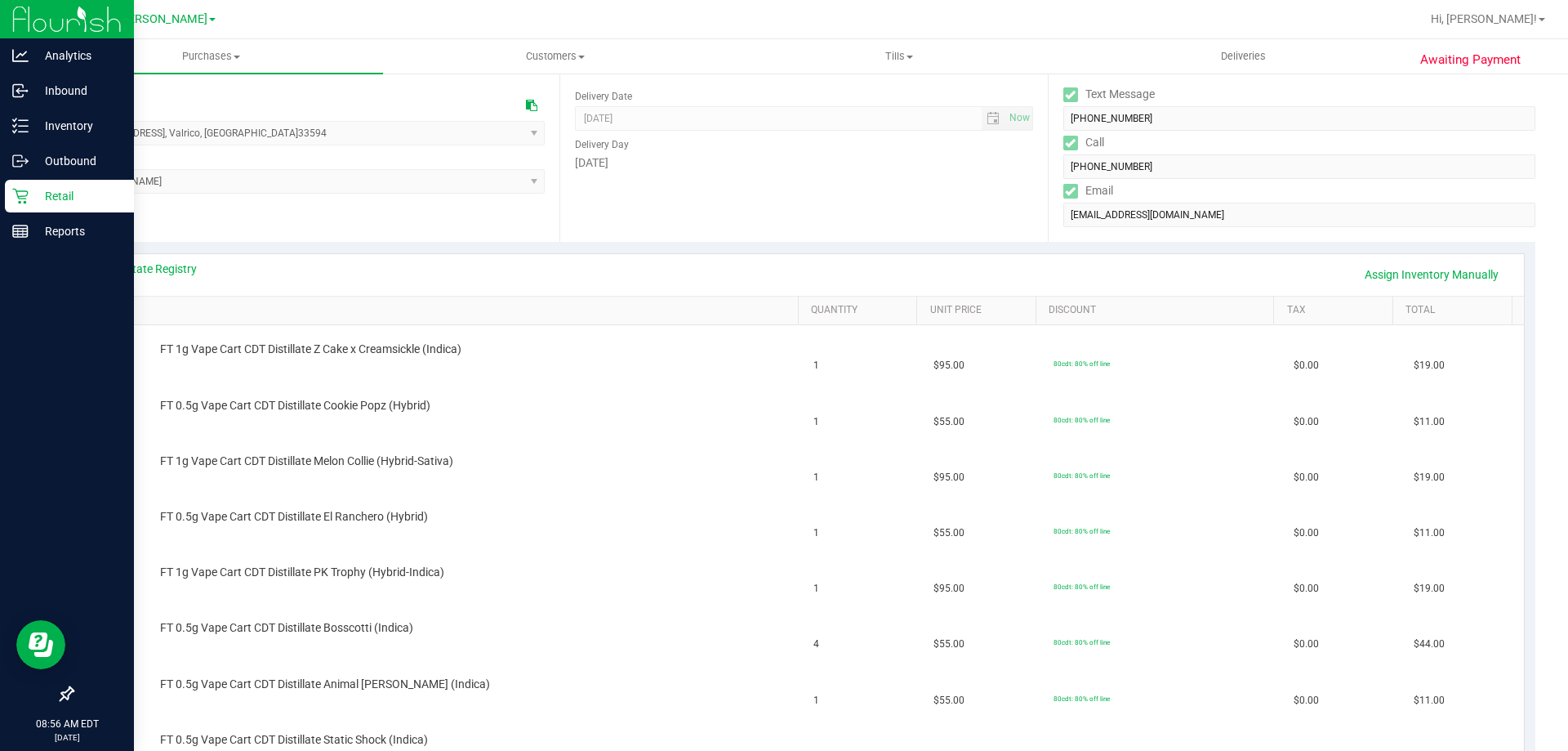
click at [33, 190] on p "Retail" at bounding box center [77, 196] width 98 height 19
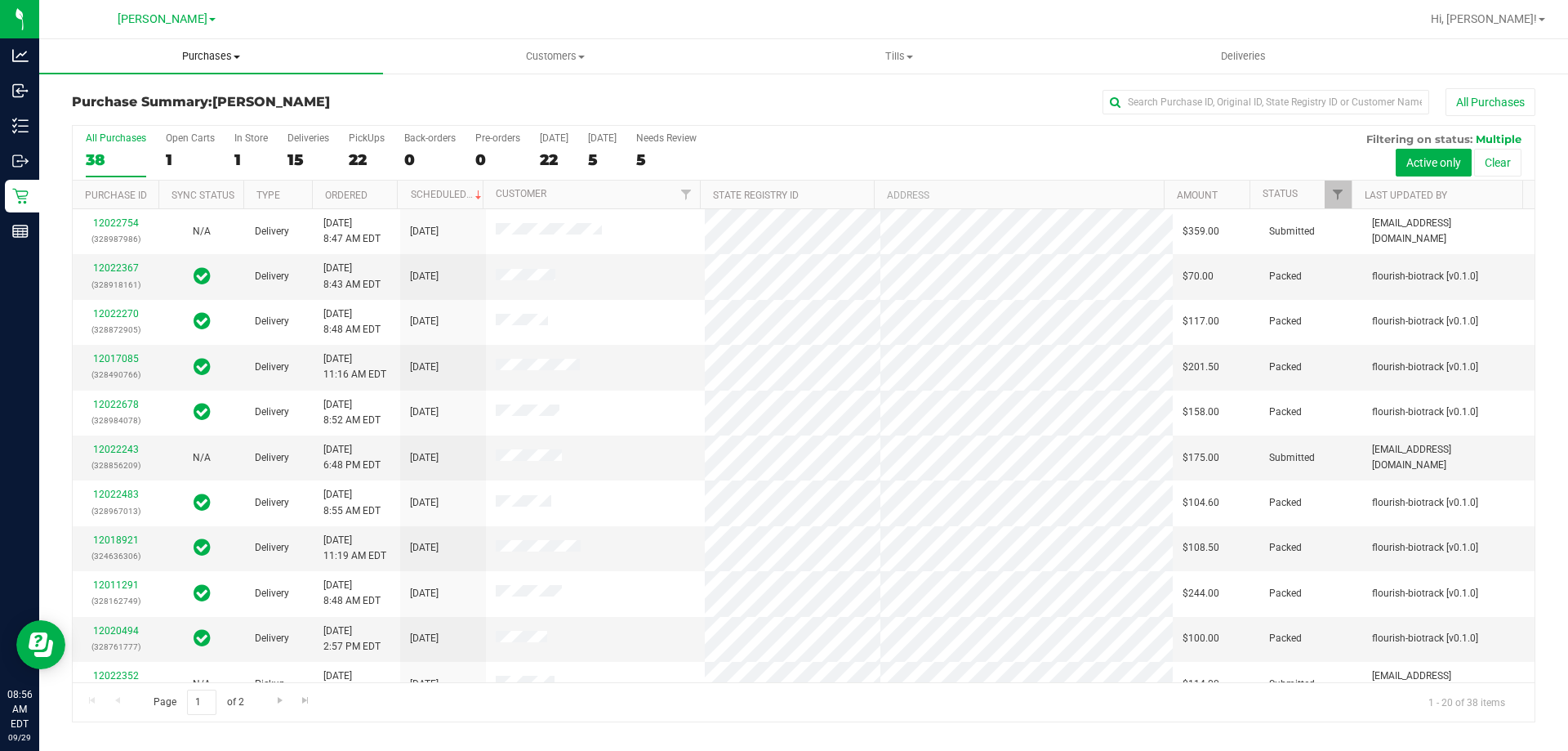
click at [201, 54] on span "Purchases" at bounding box center [211, 55] width 344 height 15
click at [119, 116] on span "Fulfillment" at bounding box center [89, 118] width 101 height 14
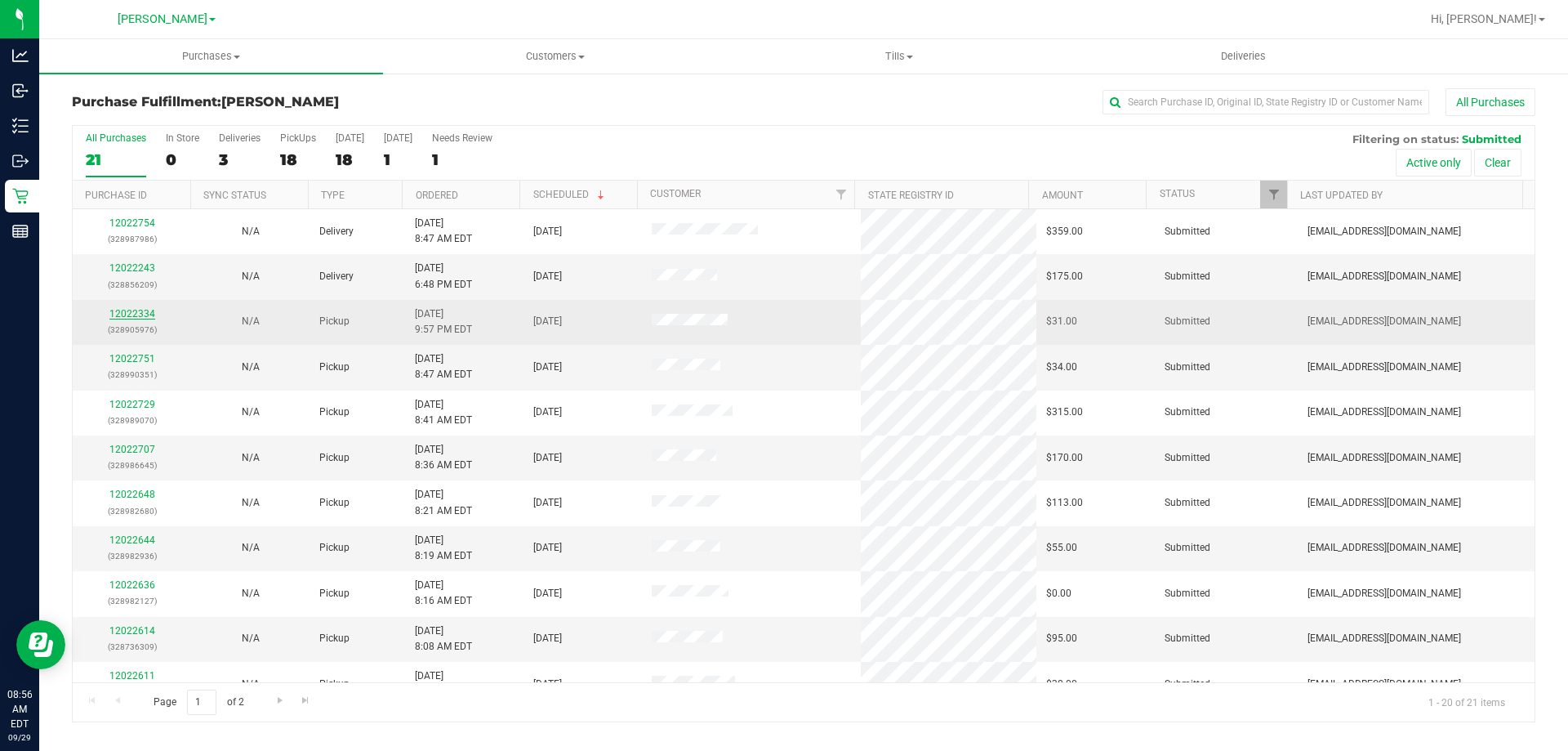
click at [147, 312] on link "12022334" at bounding box center [132, 314] width 46 height 12
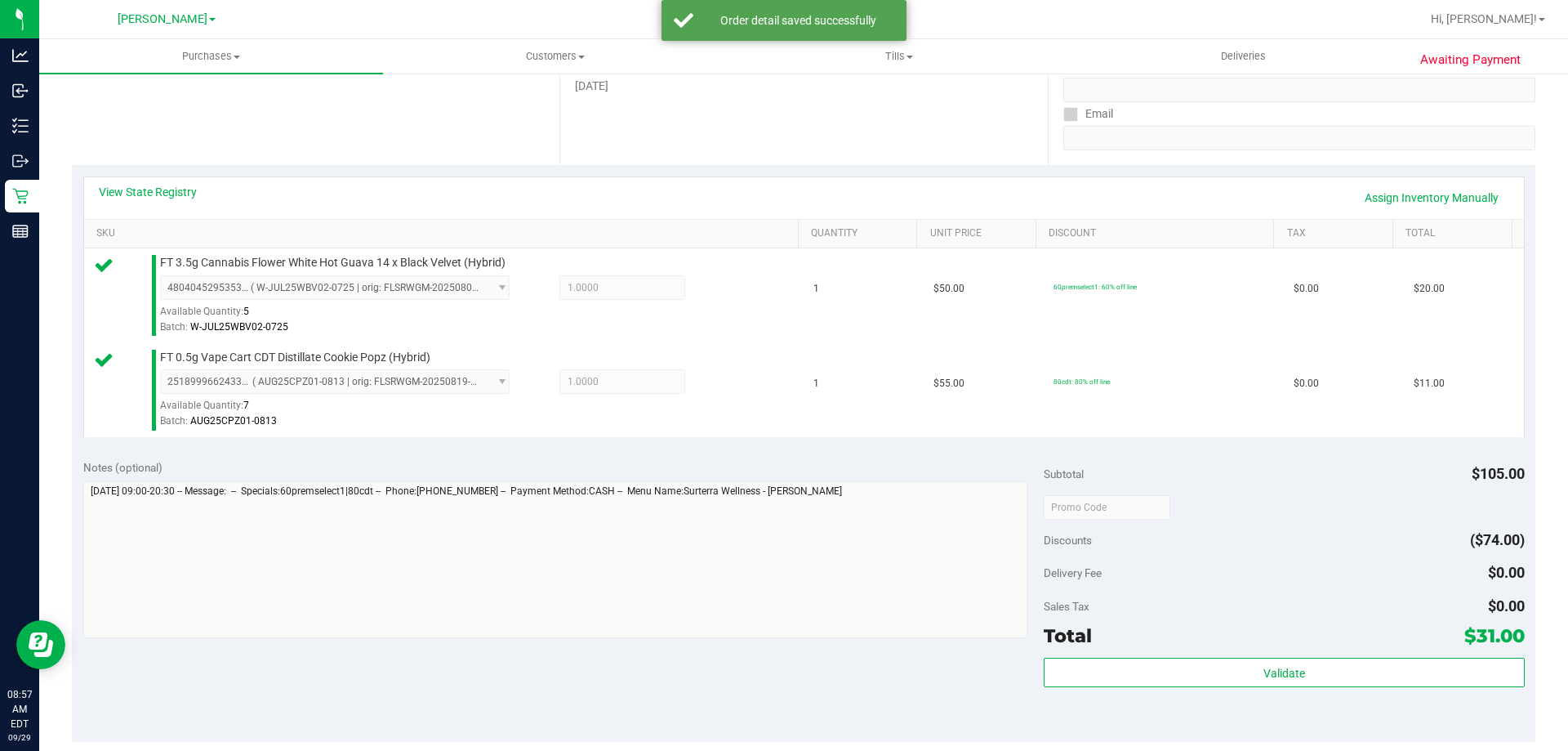
scroll to position [479, 0]
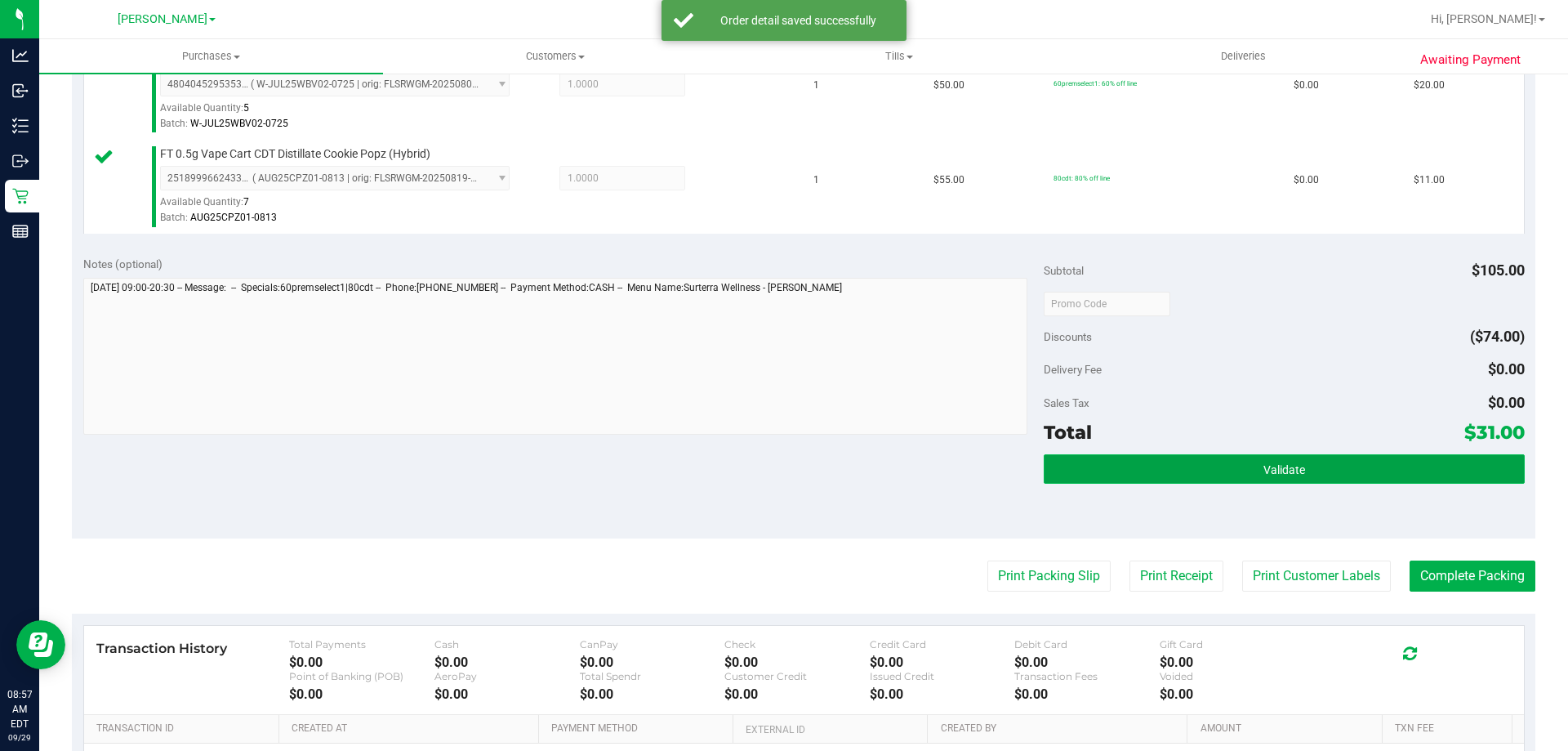
click at [1356, 473] on button "Validate" at bounding box center [1284, 469] width 481 height 29
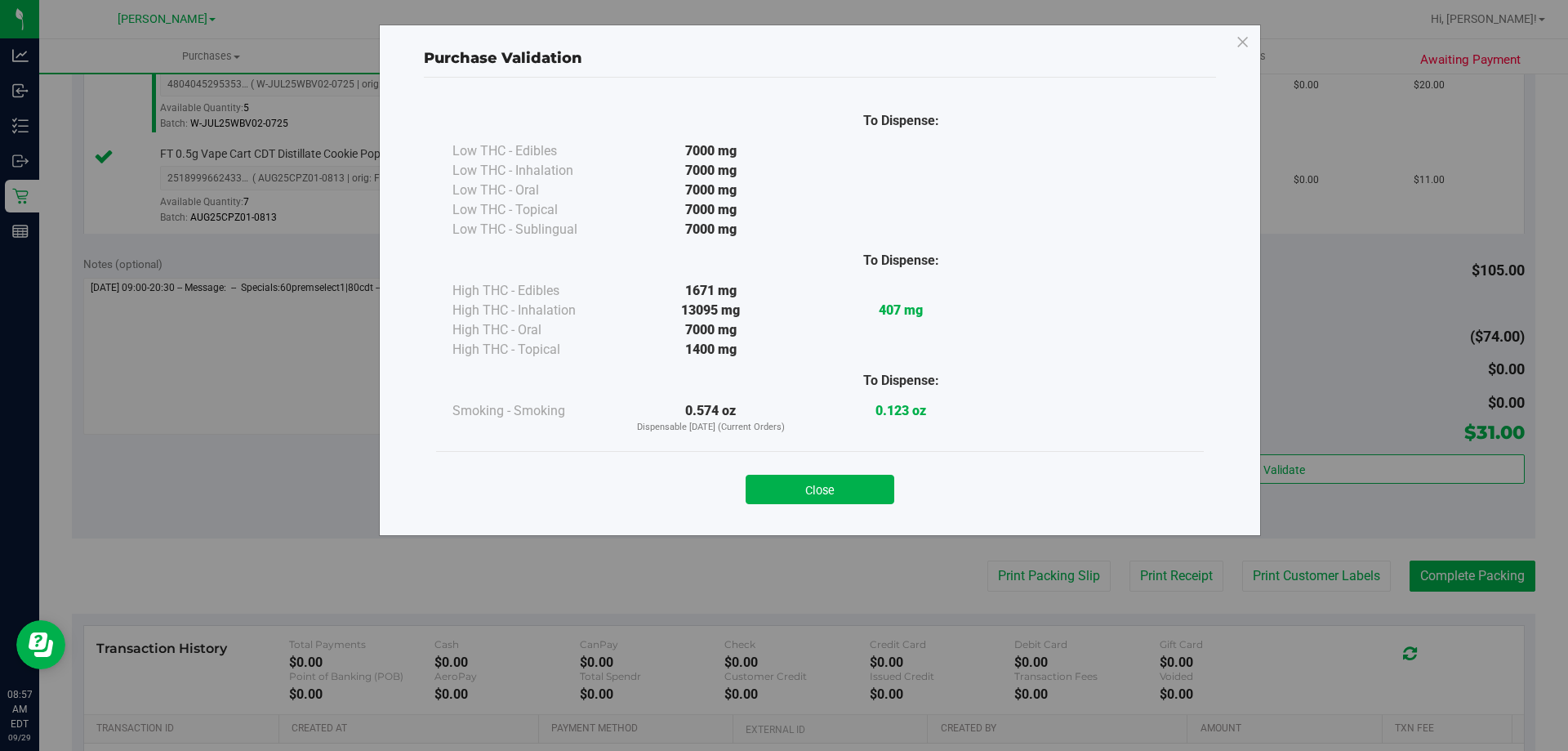
drag, startPoint x: 788, startPoint y: 462, endPoint x: 792, endPoint y: 471, distance: 9.8
click at [790, 462] on div "Close" at bounding box center [819, 484] width 767 height 66
click at [793, 482] on button "Close" at bounding box center [820, 489] width 149 height 29
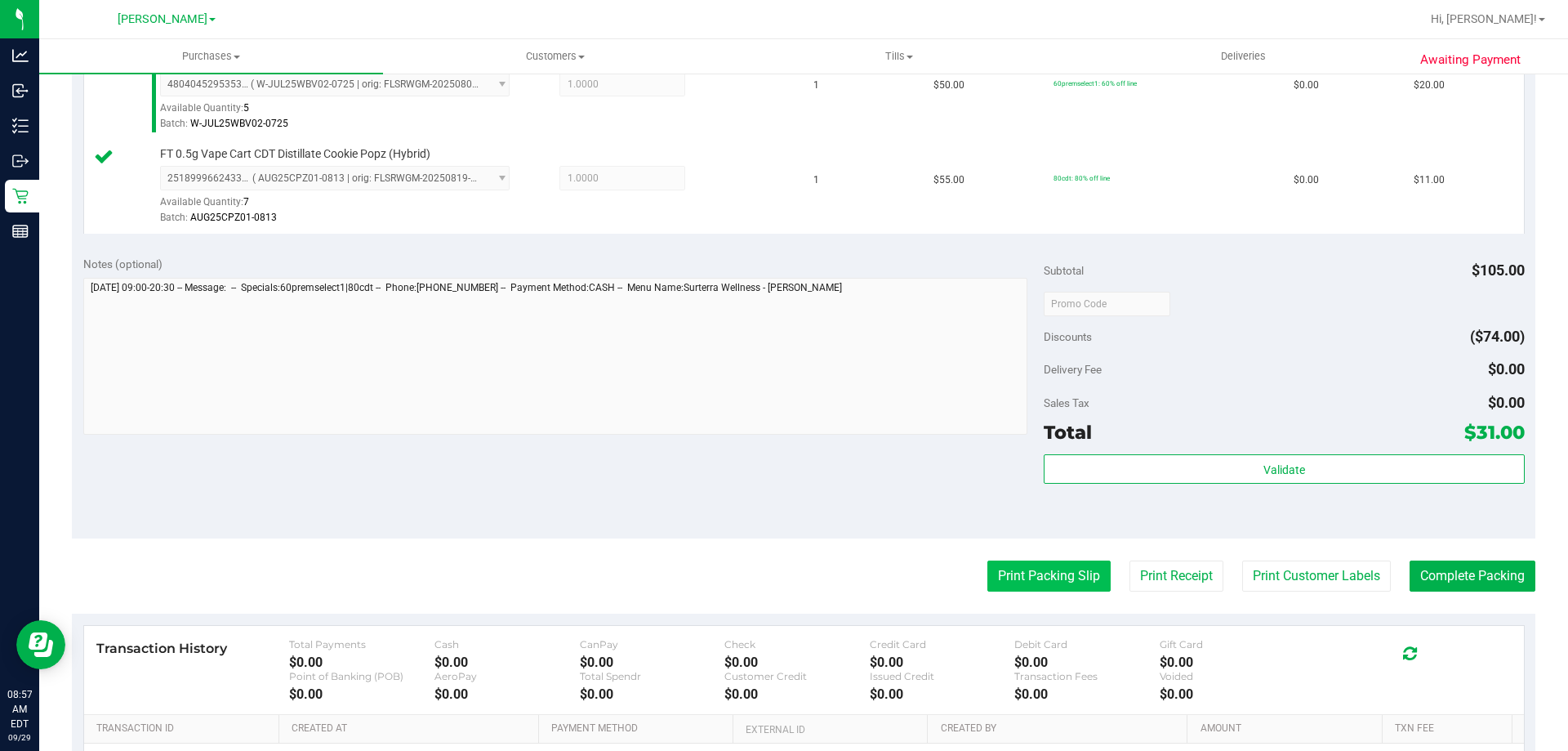
click at [1044, 581] on button "Print Packing Slip" at bounding box center [1049, 576] width 124 height 31
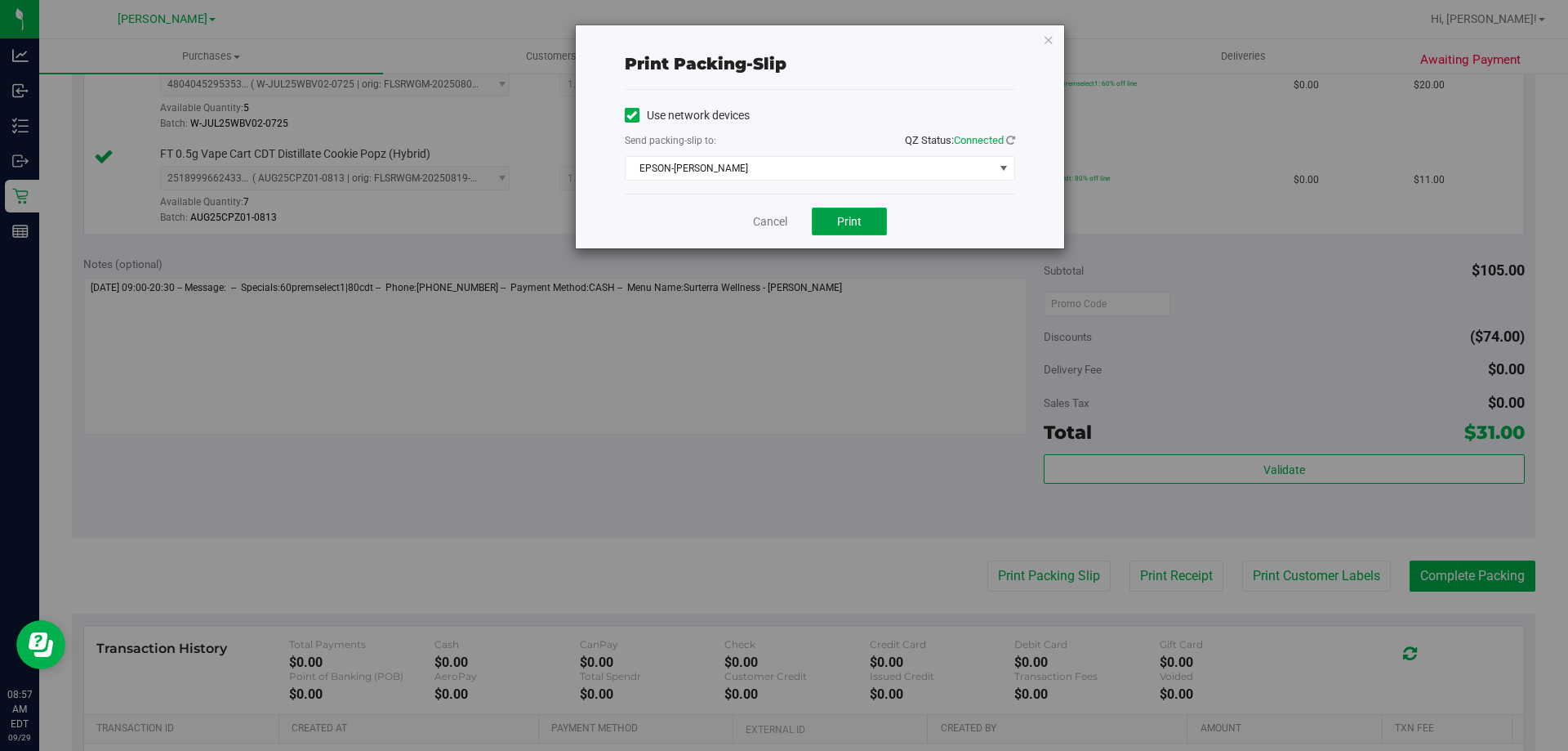
click at [865, 234] on button "Print" at bounding box center [849, 221] width 75 height 28
click at [763, 217] on link "Cancel" at bounding box center [769, 222] width 34 height 18
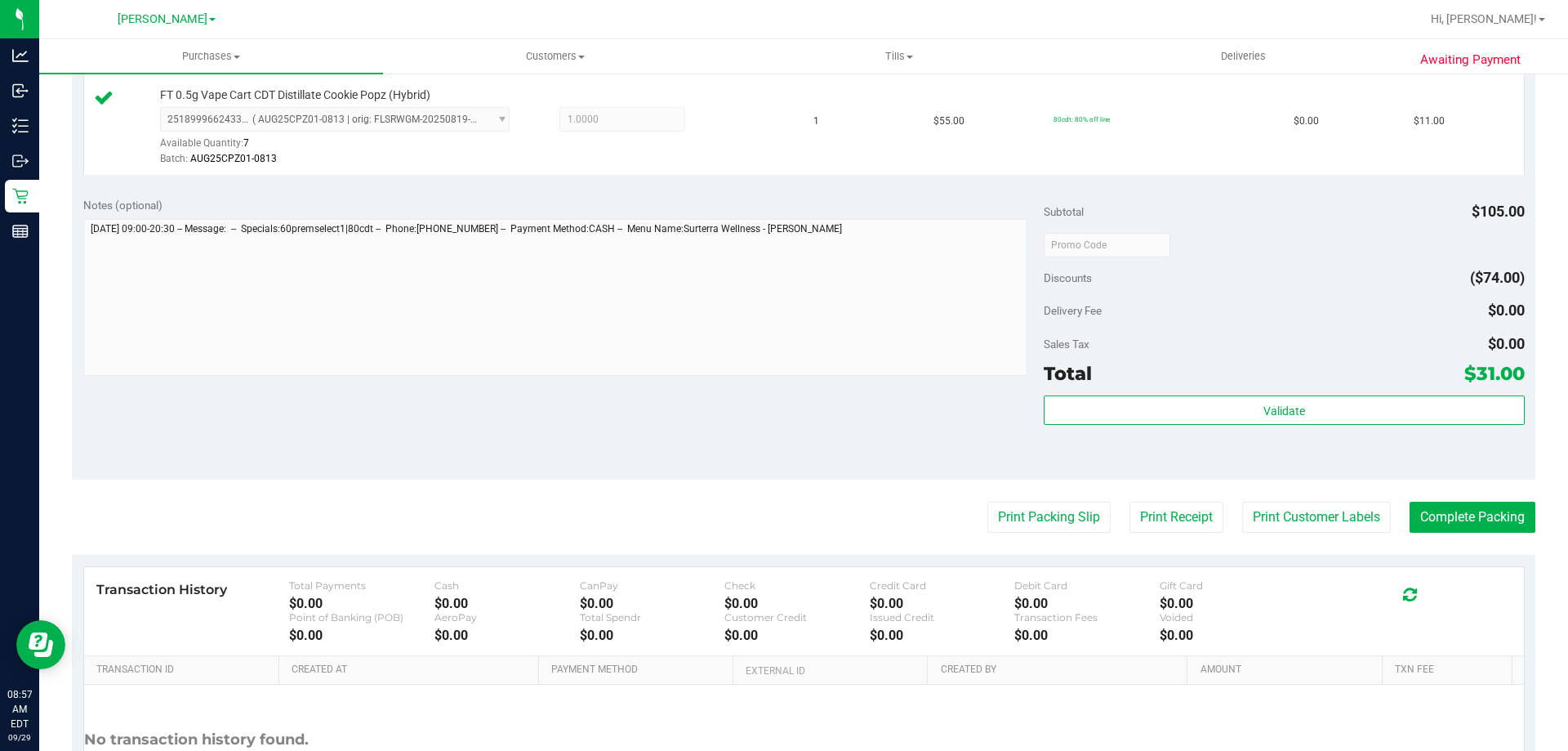
scroll to position [524, 0]
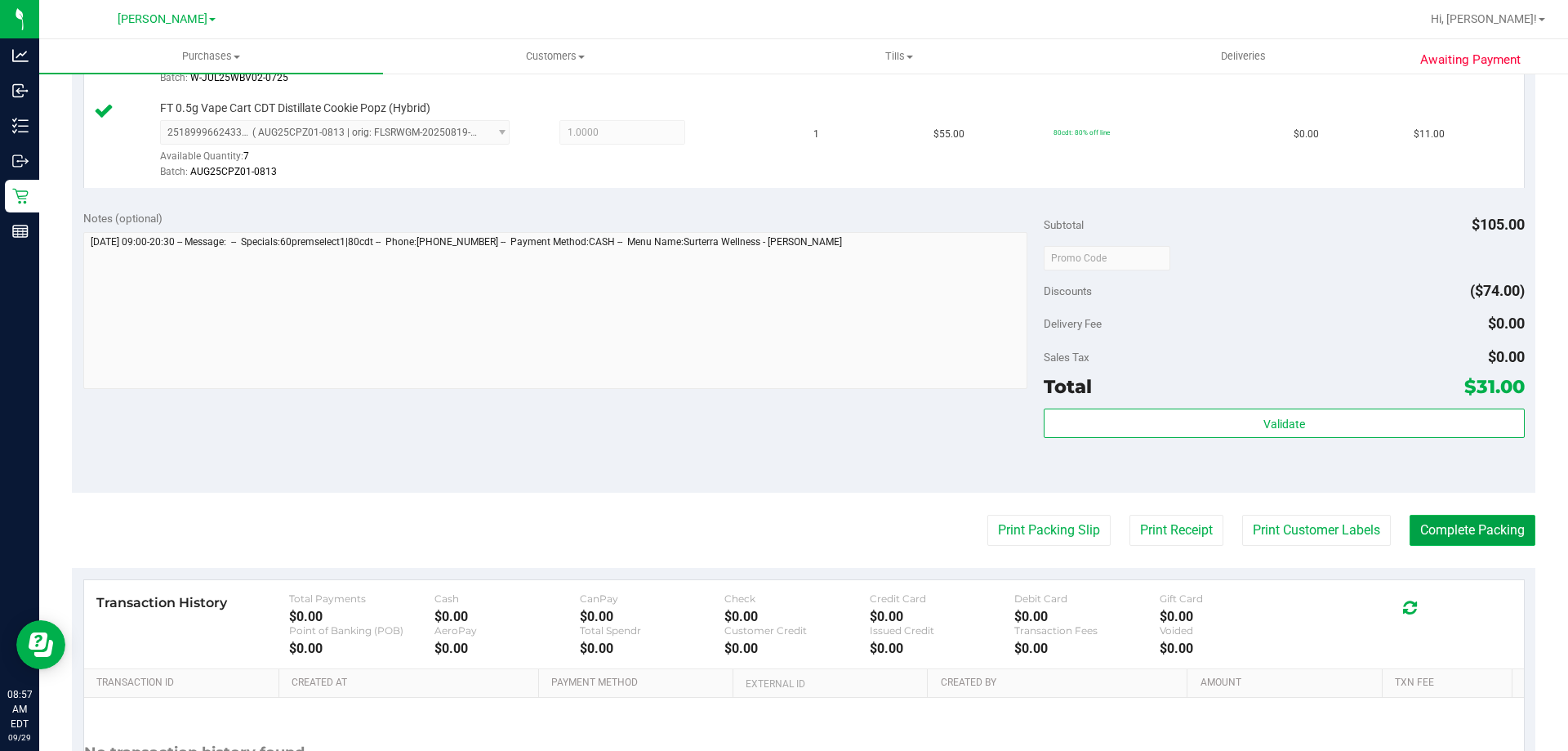
click at [1460, 520] on button "Complete Packing" at bounding box center [1473, 530] width 125 height 31
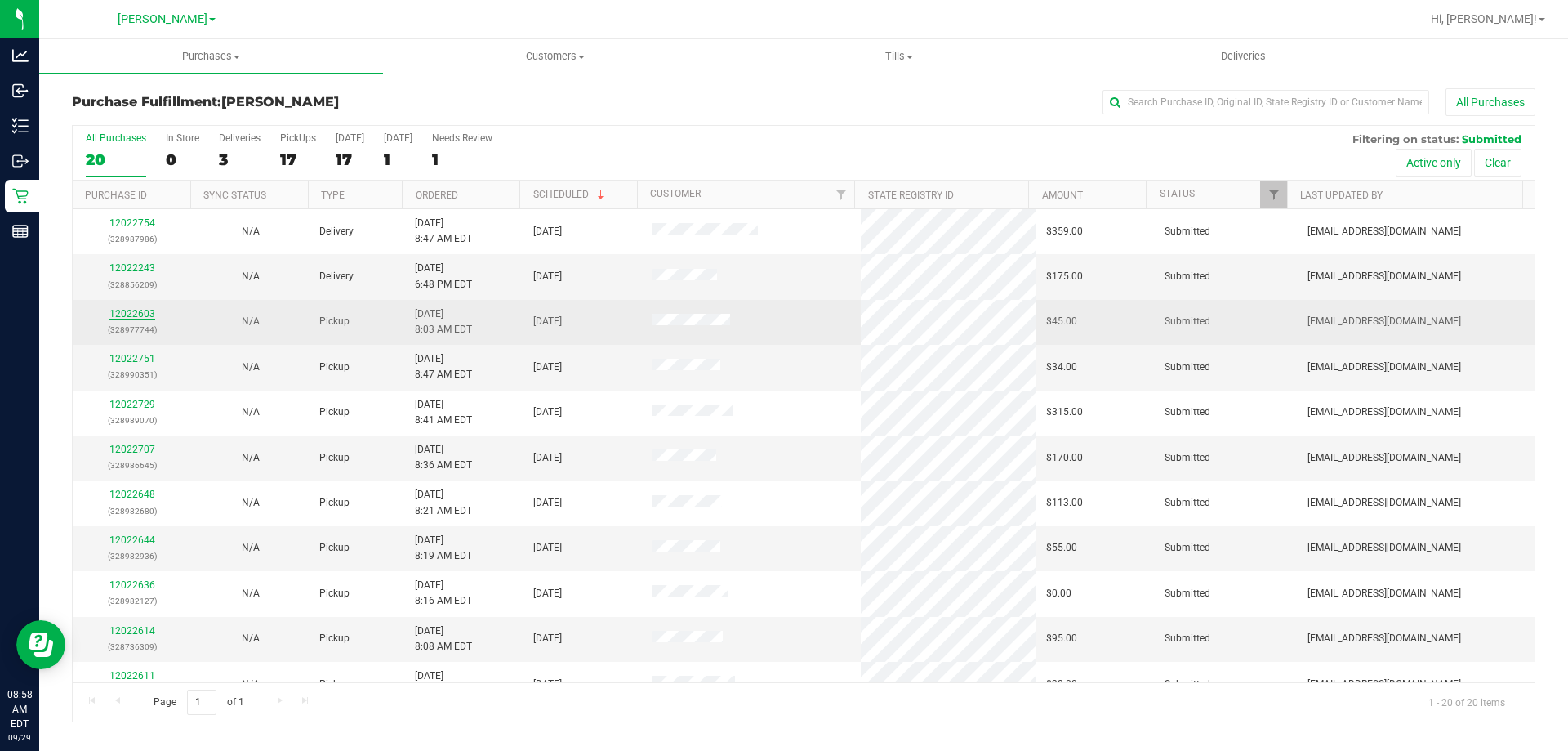
click at [125, 310] on link "12022603" at bounding box center [132, 314] width 46 height 12
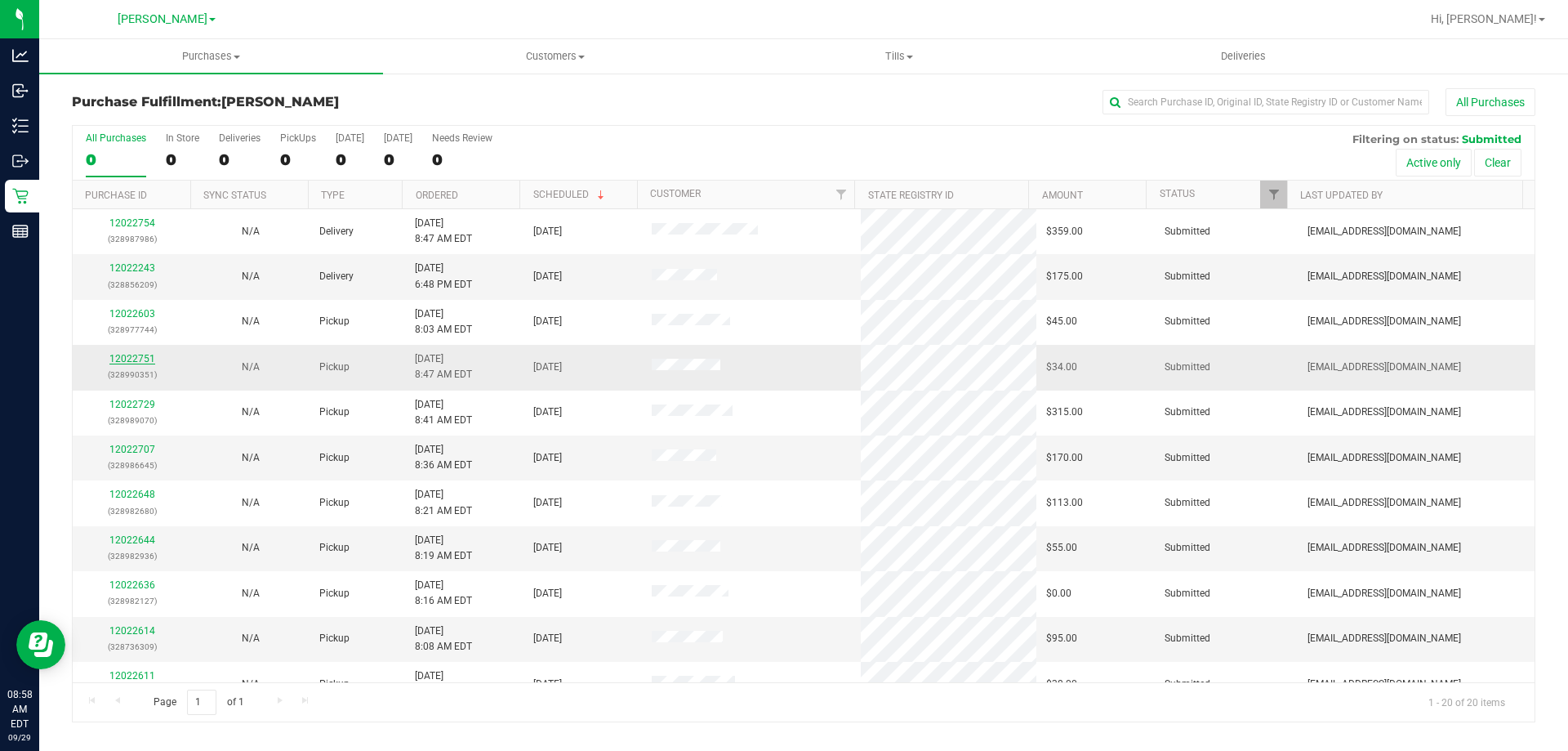
click at [140, 354] on link "12022751" at bounding box center [132, 359] width 46 height 12
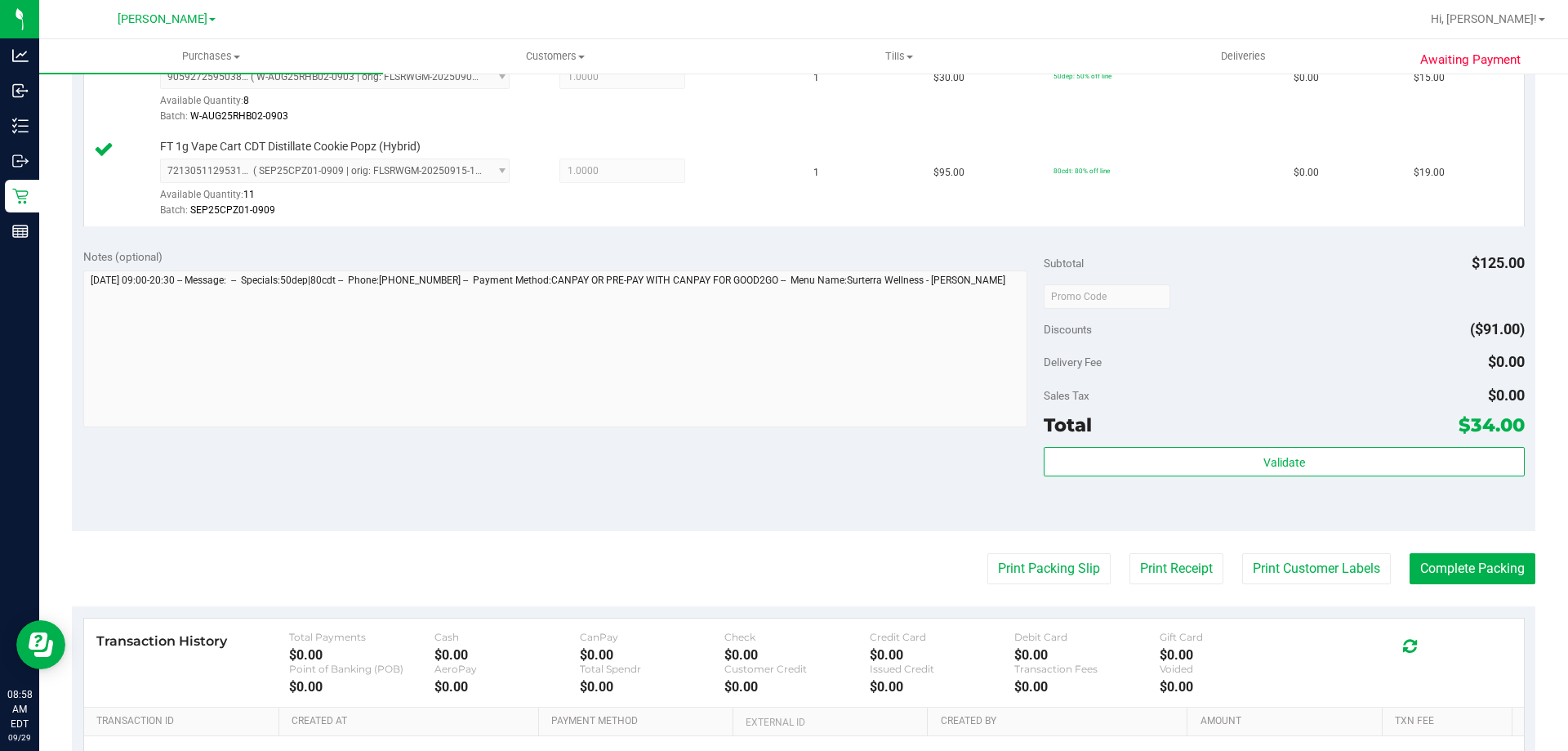
scroll to position [496, 0]
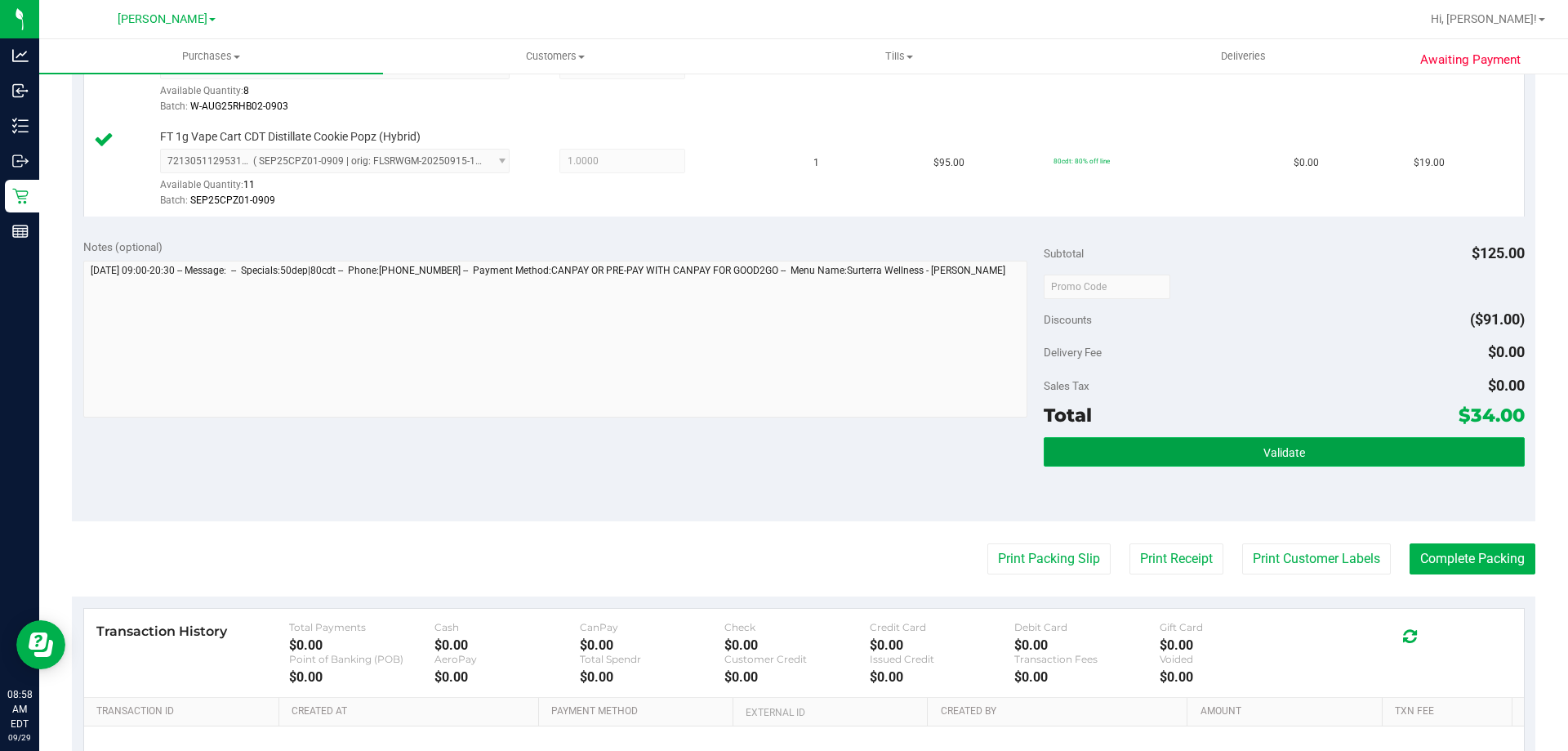
click at [1324, 462] on button "Validate" at bounding box center [1284, 451] width 481 height 29
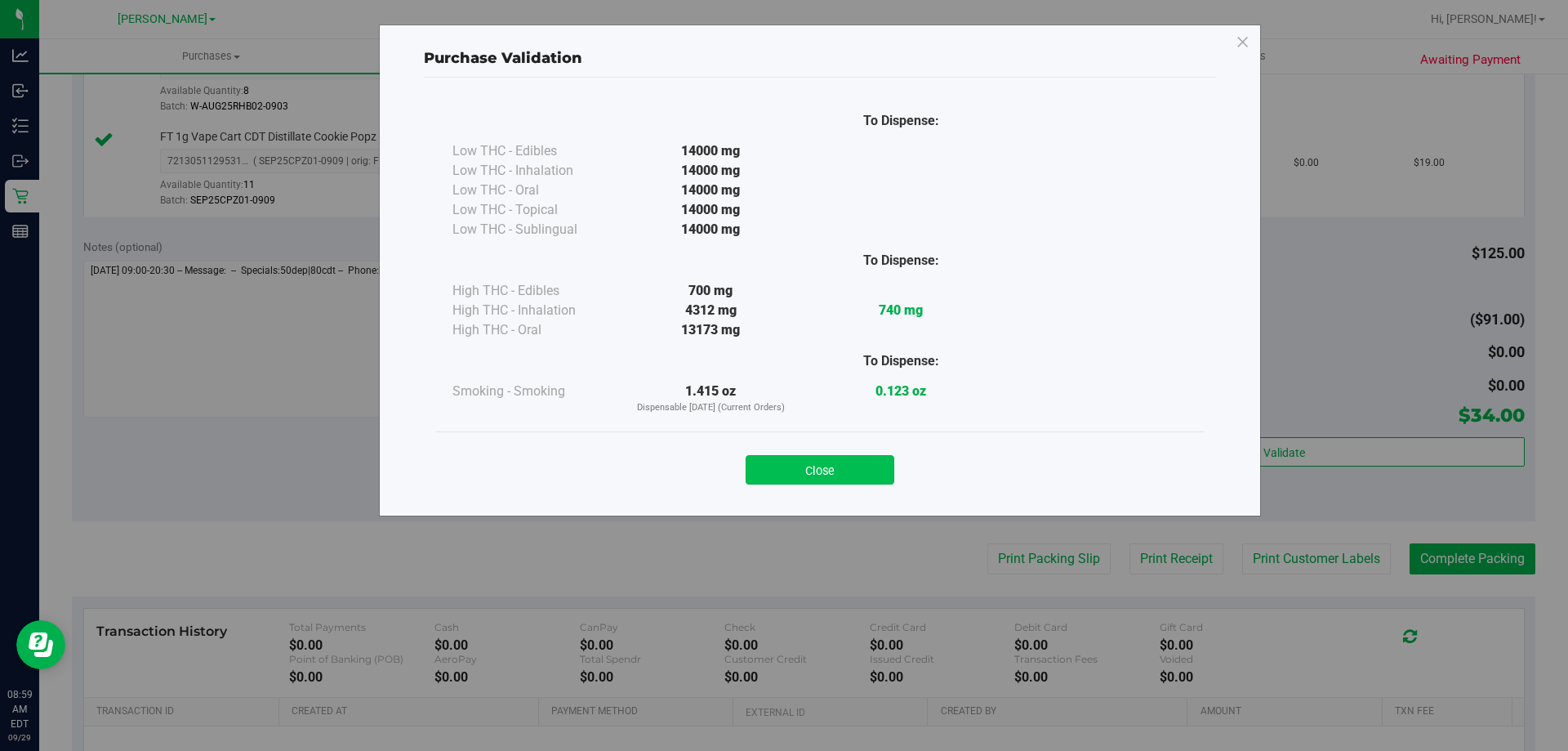
click at [865, 458] on button "Close" at bounding box center [820, 470] width 149 height 29
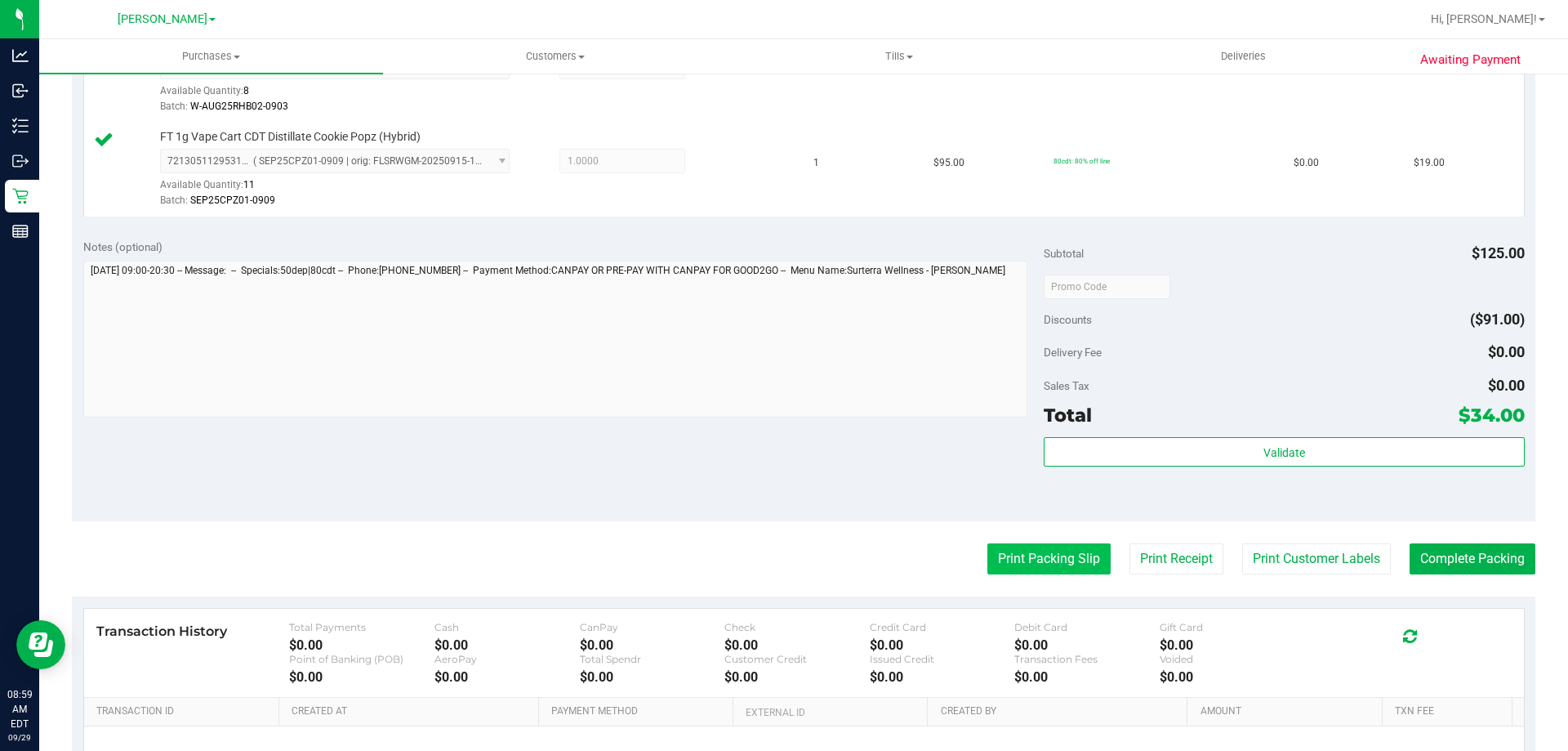
click at [1050, 551] on button "Print Packing Slip" at bounding box center [1049, 558] width 124 height 31
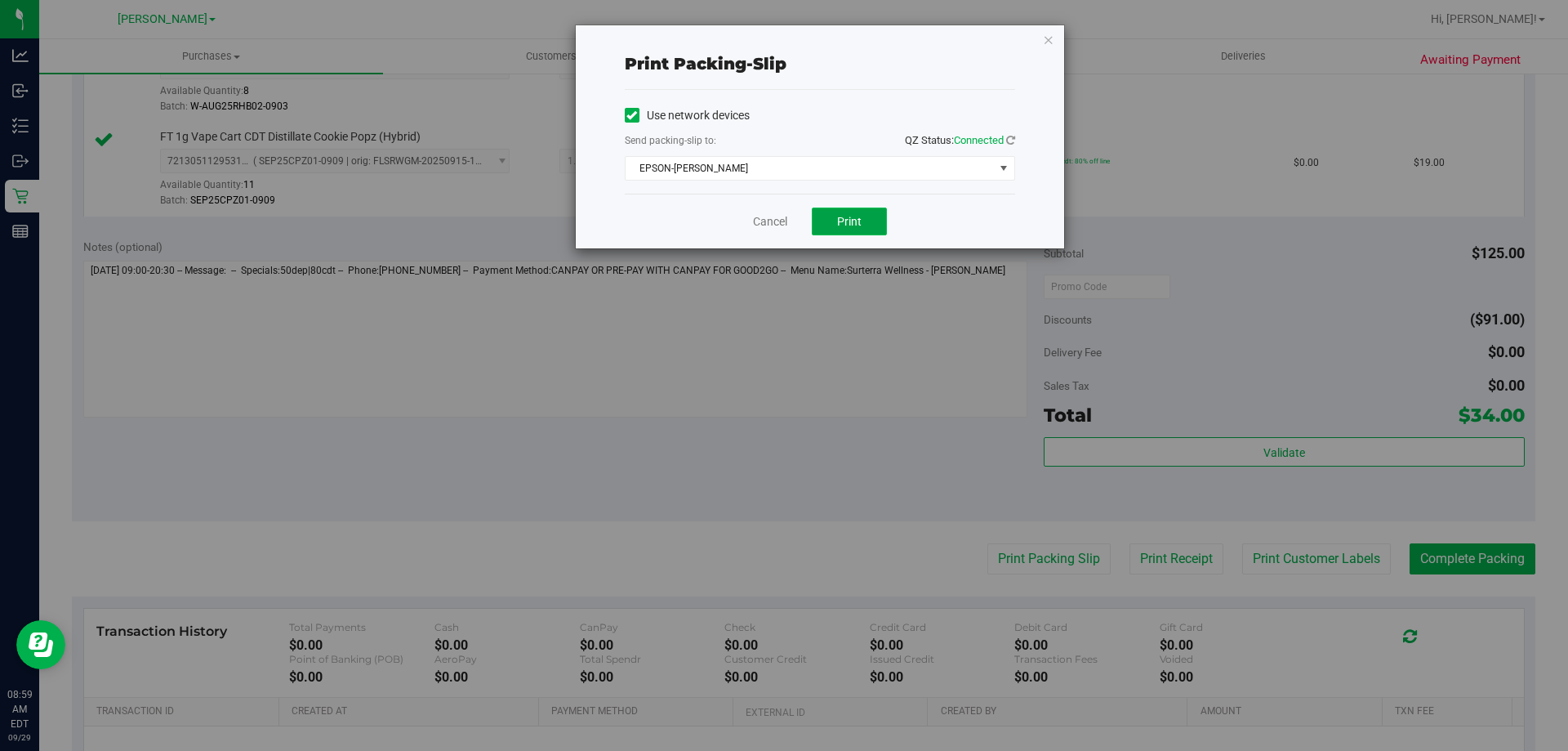
click at [873, 221] on button "Print" at bounding box center [849, 221] width 75 height 28
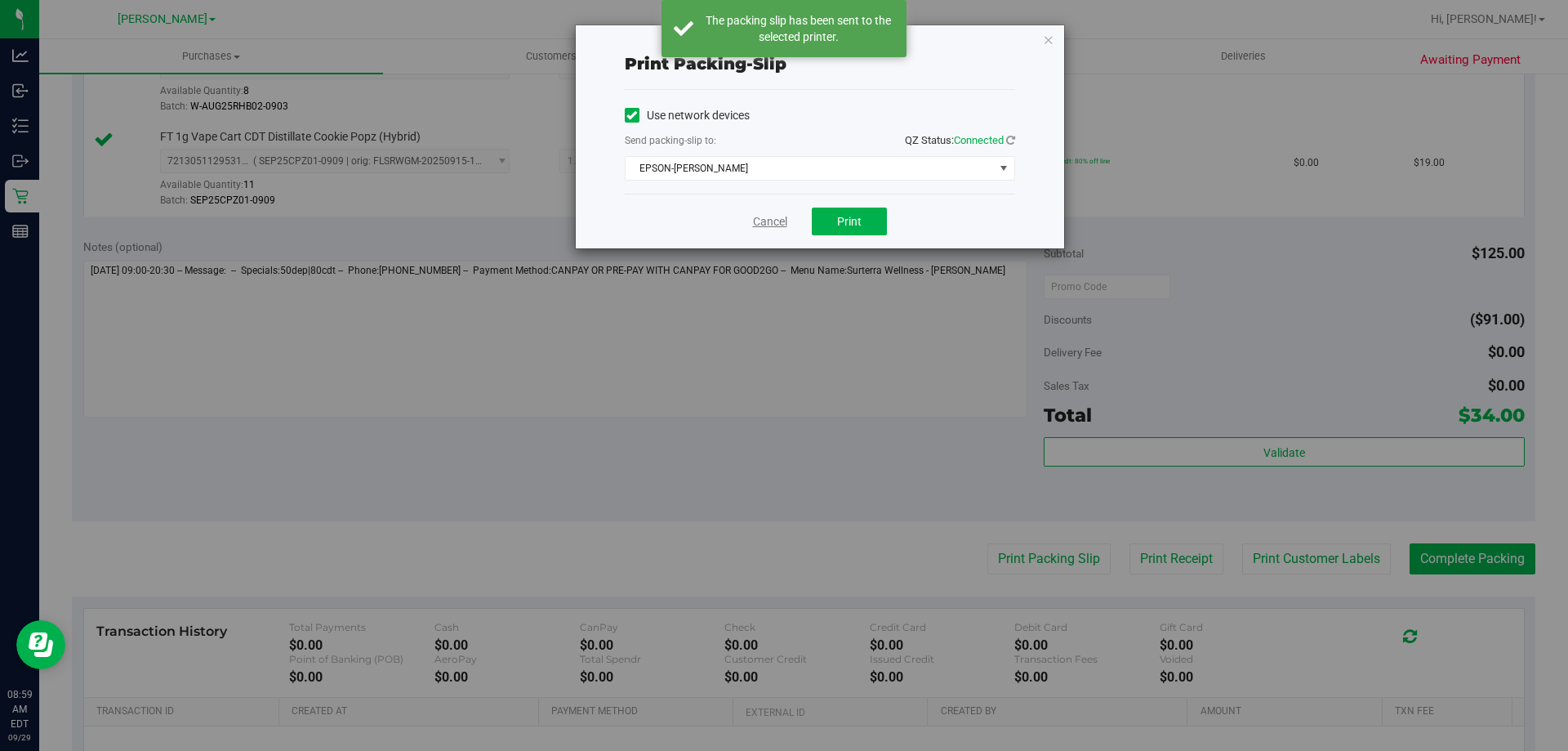
click at [767, 217] on link "Cancel" at bounding box center [769, 222] width 34 height 18
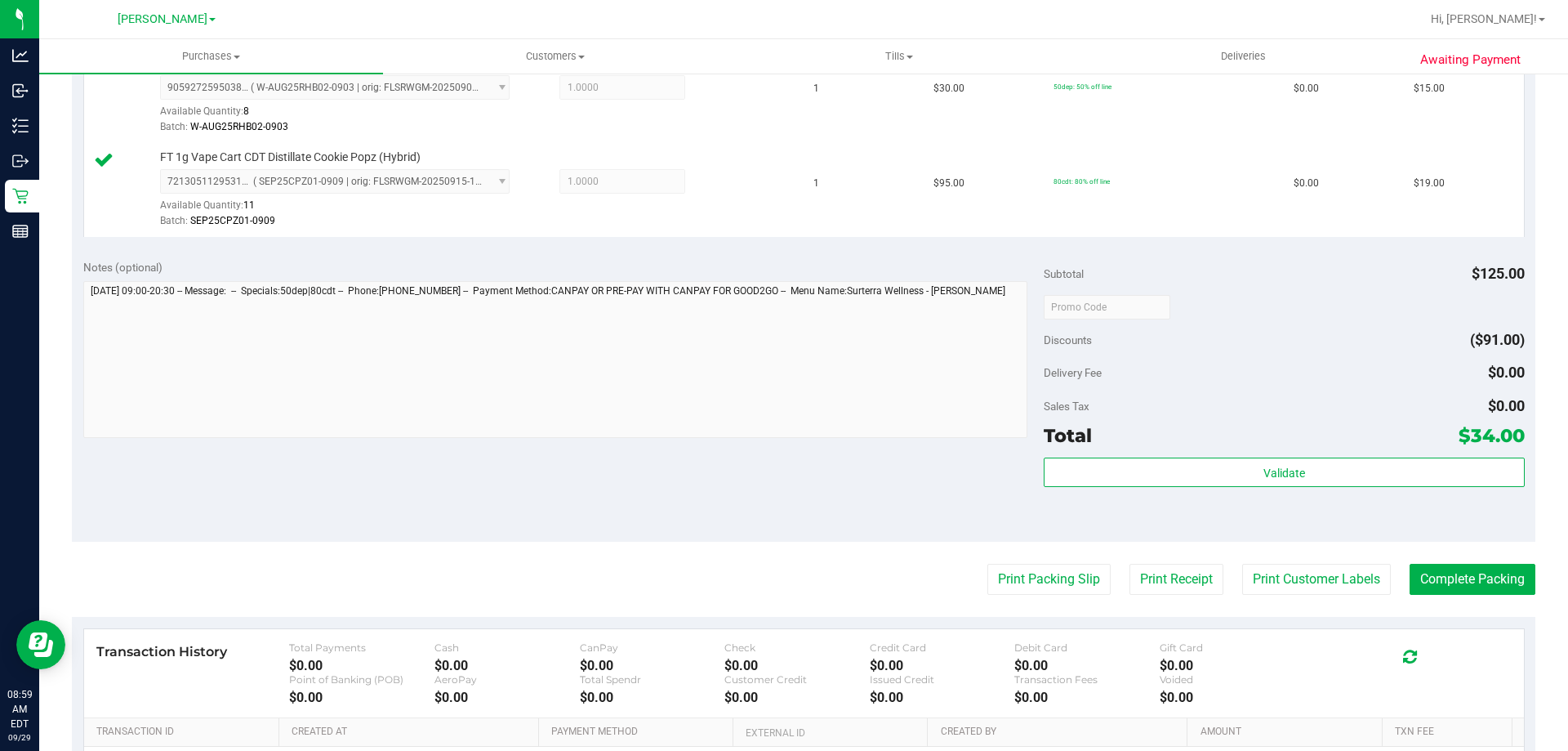
scroll to position [487, 0]
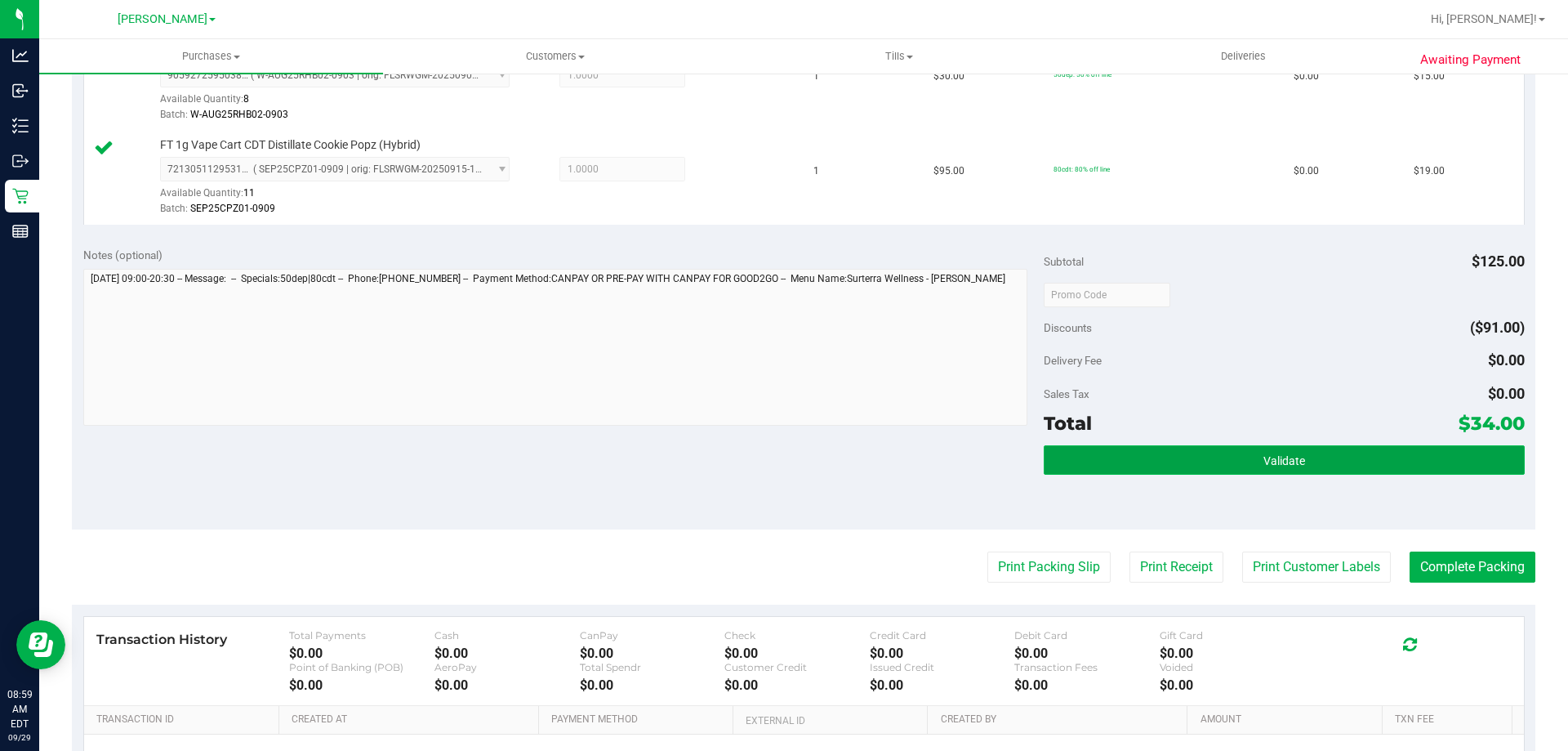
click at [1338, 452] on button "Validate" at bounding box center [1284, 460] width 481 height 29
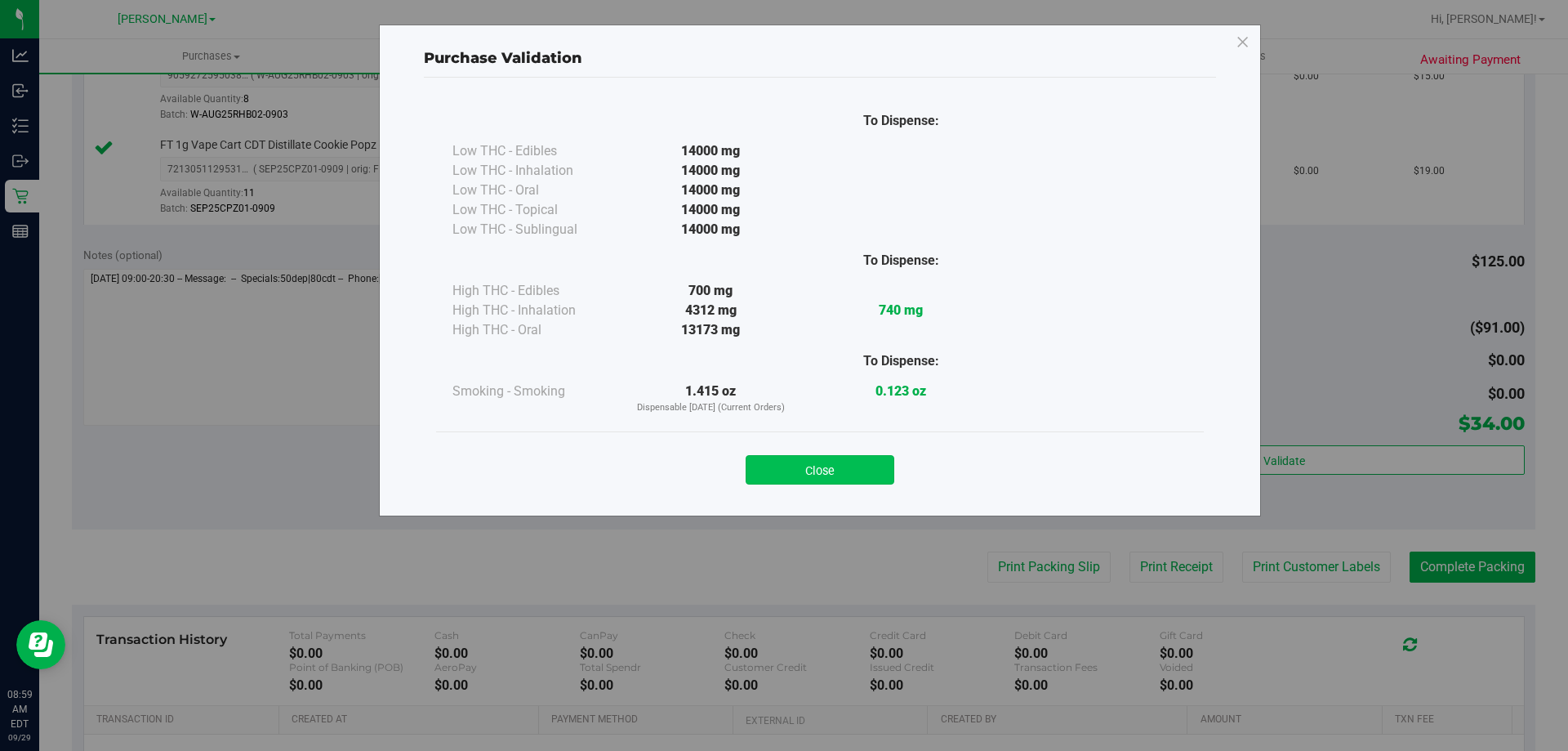
click at [837, 474] on button "Close" at bounding box center [820, 470] width 149 height 29
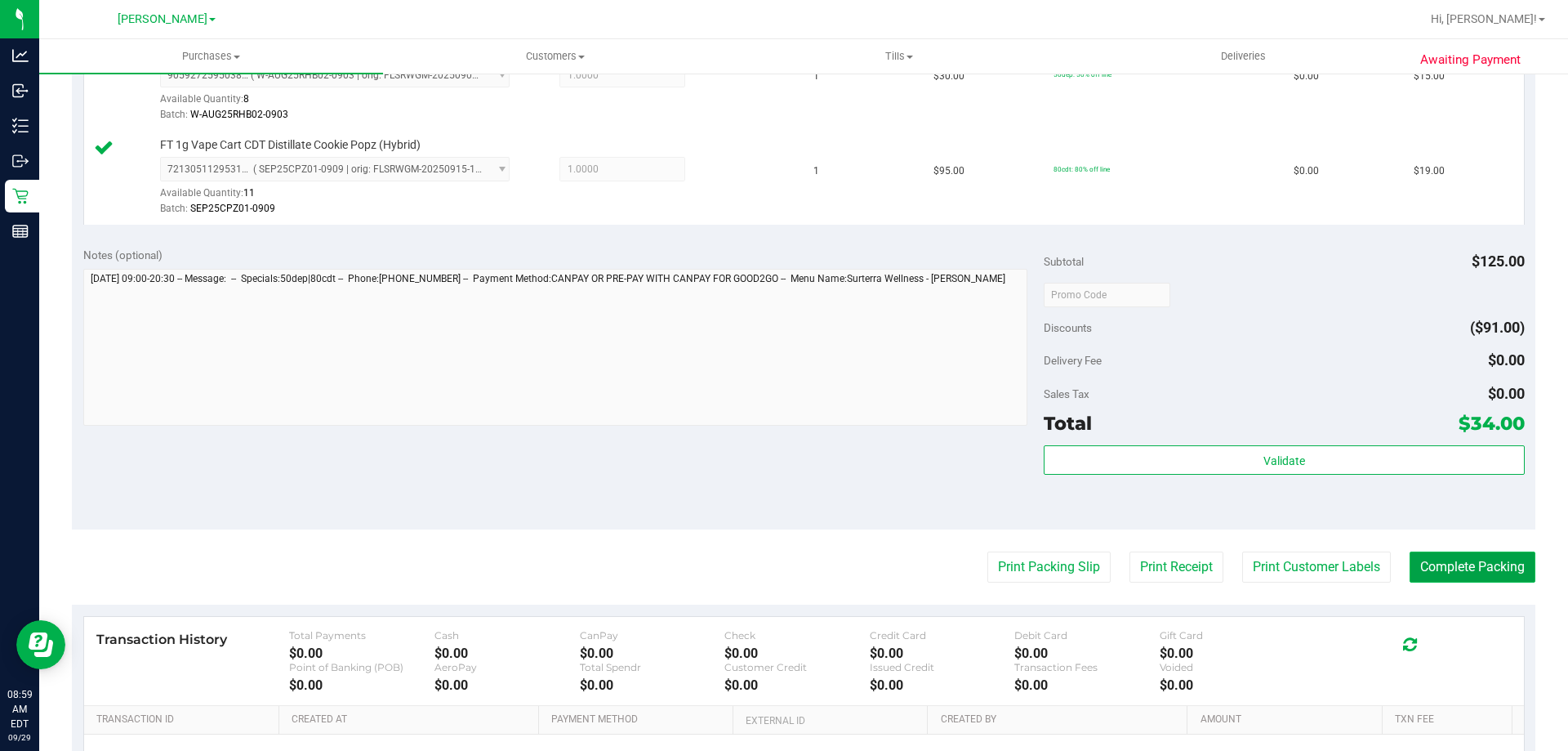
click at [1477, 558] on button "Complete Packing" at bounding box center [1473, 567] width 125 height 31
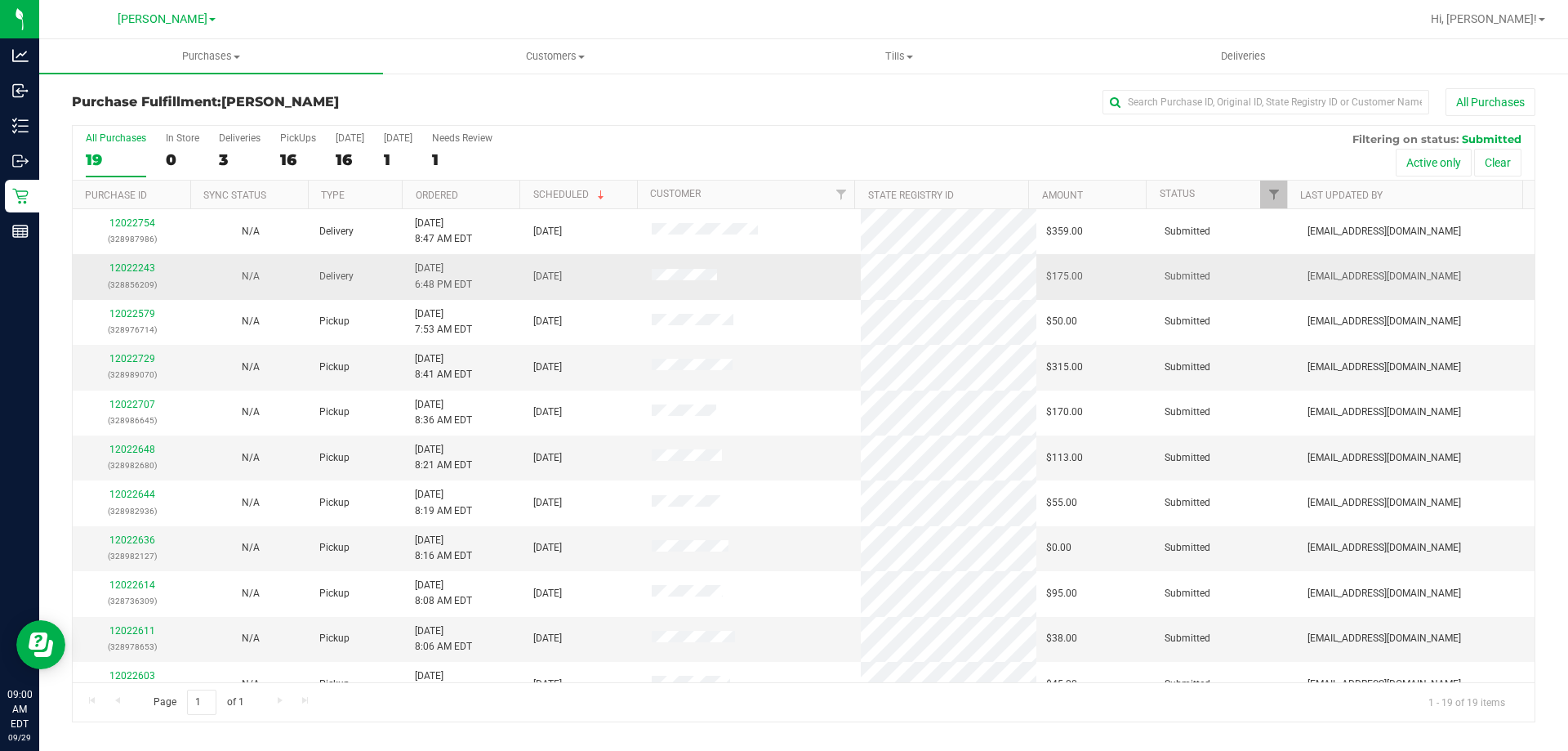
click at [1486, 267] on td "abe+parallel@iheartjane.com" at bounding box center [1416, 276] width 237 height 45
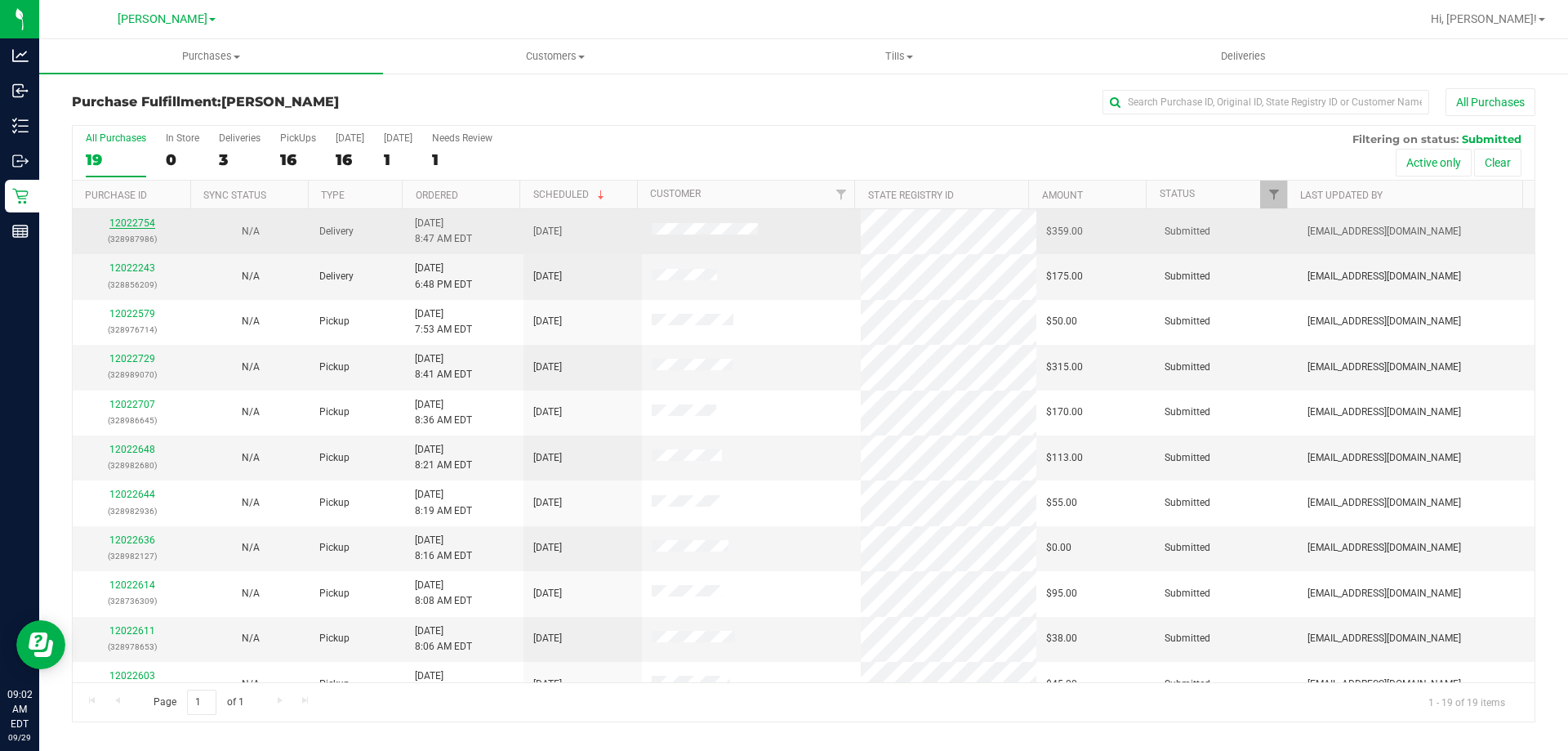
click at [124, 224] on link "12022754" at bounding box center [132, 223] width 46 height 12
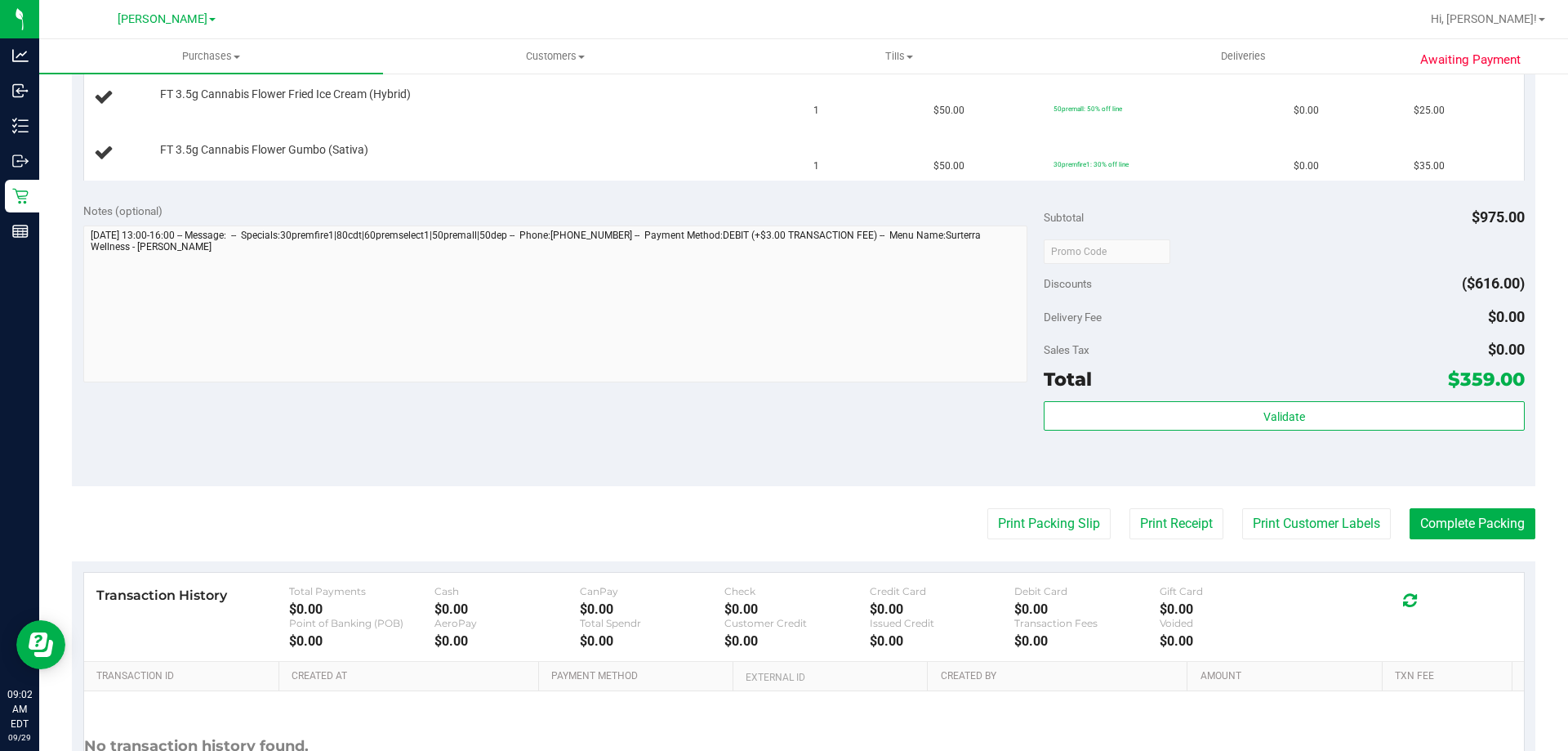
scroll to position [1200, 0]
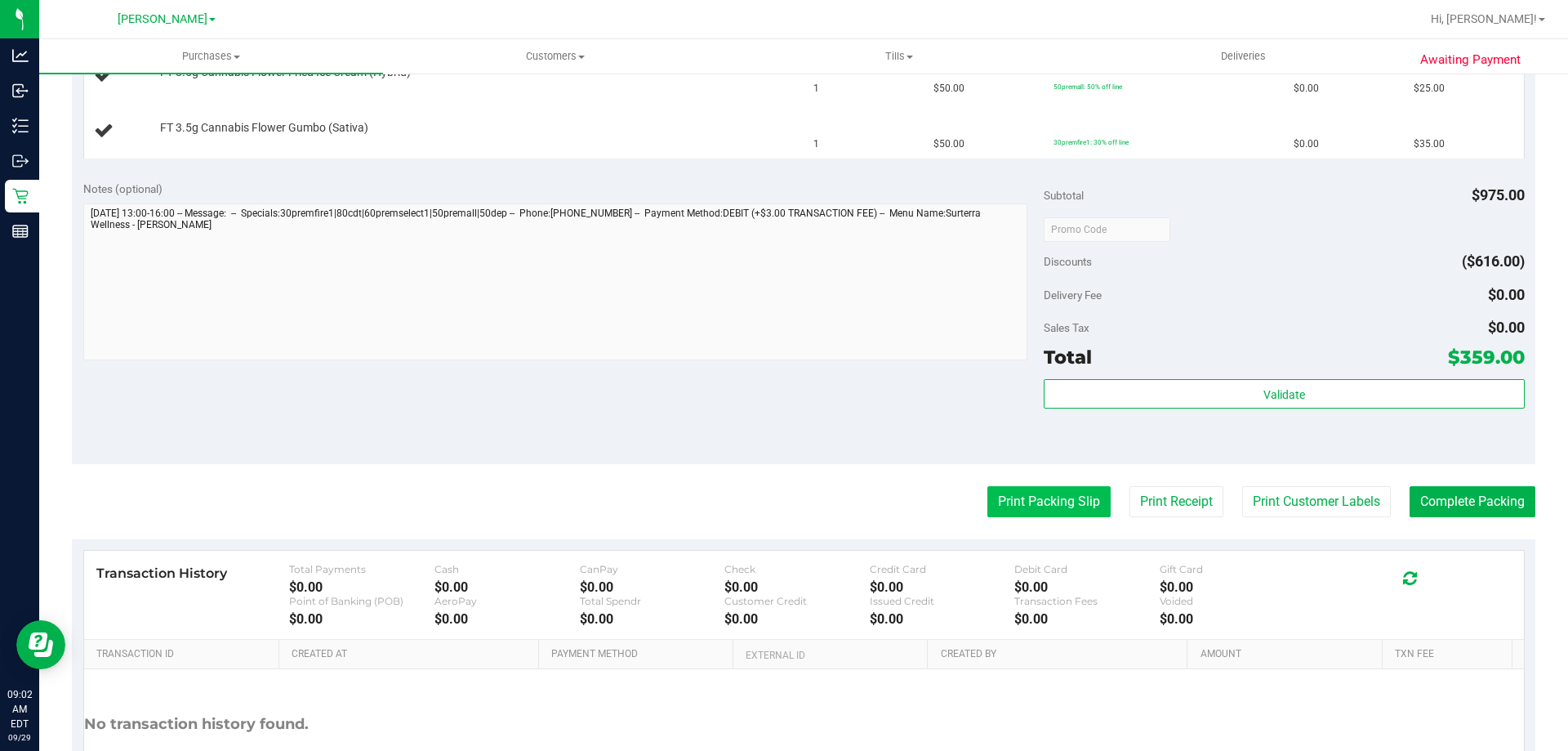
click at [994, 495] on button "Print Packing Slip" at bounding box center [1049, 502] width 124 height 31
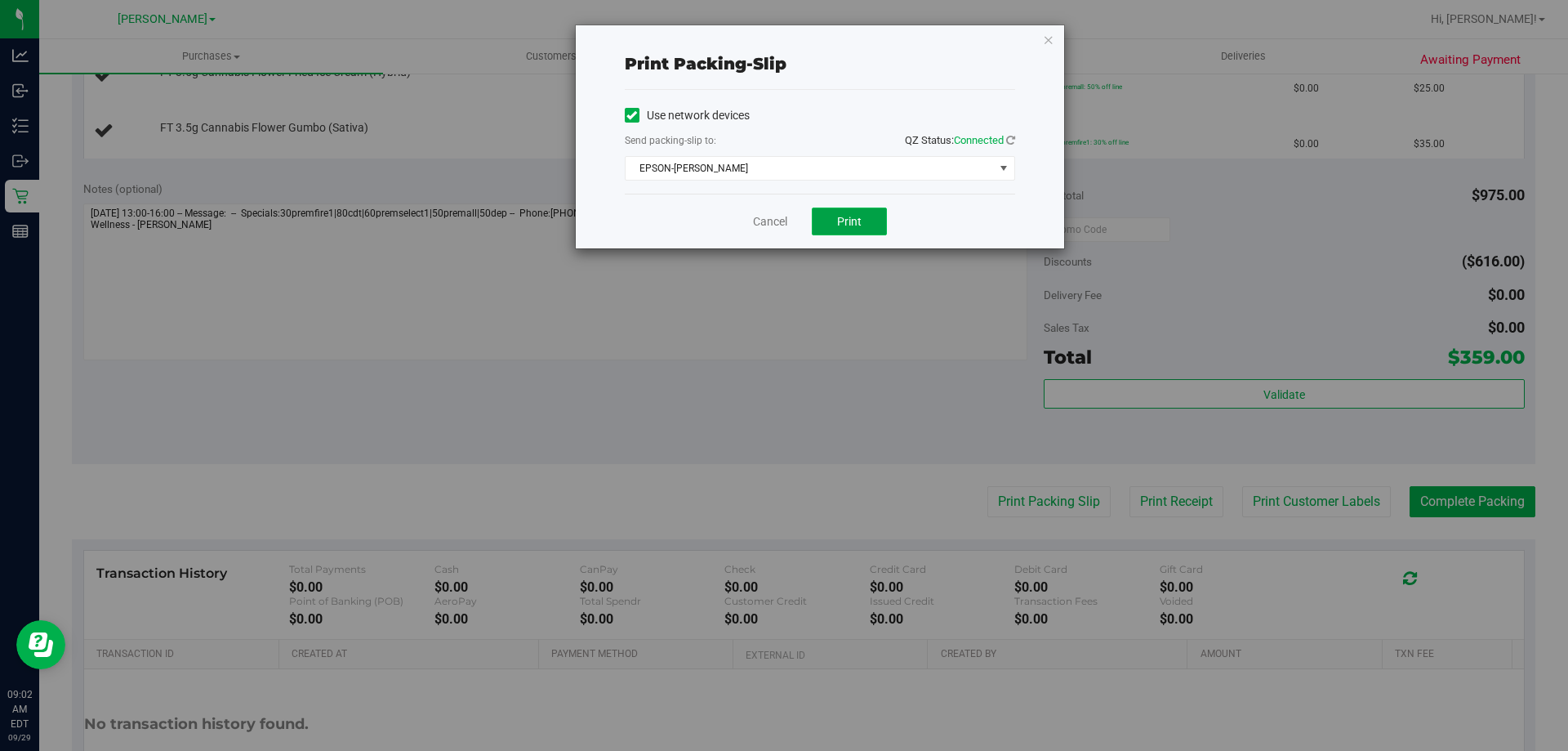
click at [837, 222] on button "Print" at bounding box center [849, 221] width 75 height 28
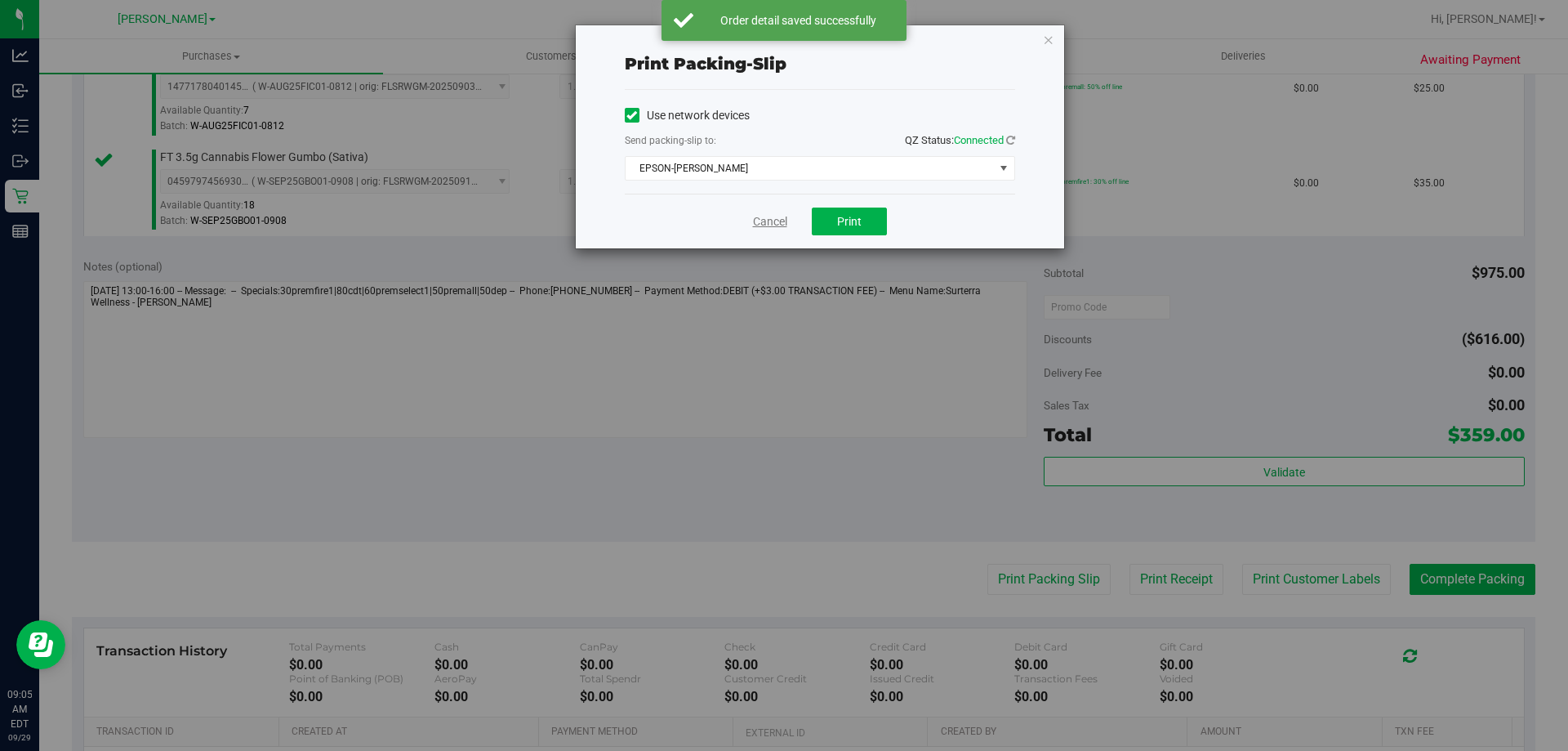
click at [763, 220] on link "Cancel" at bounding box center [769, 222] width 34 height 18
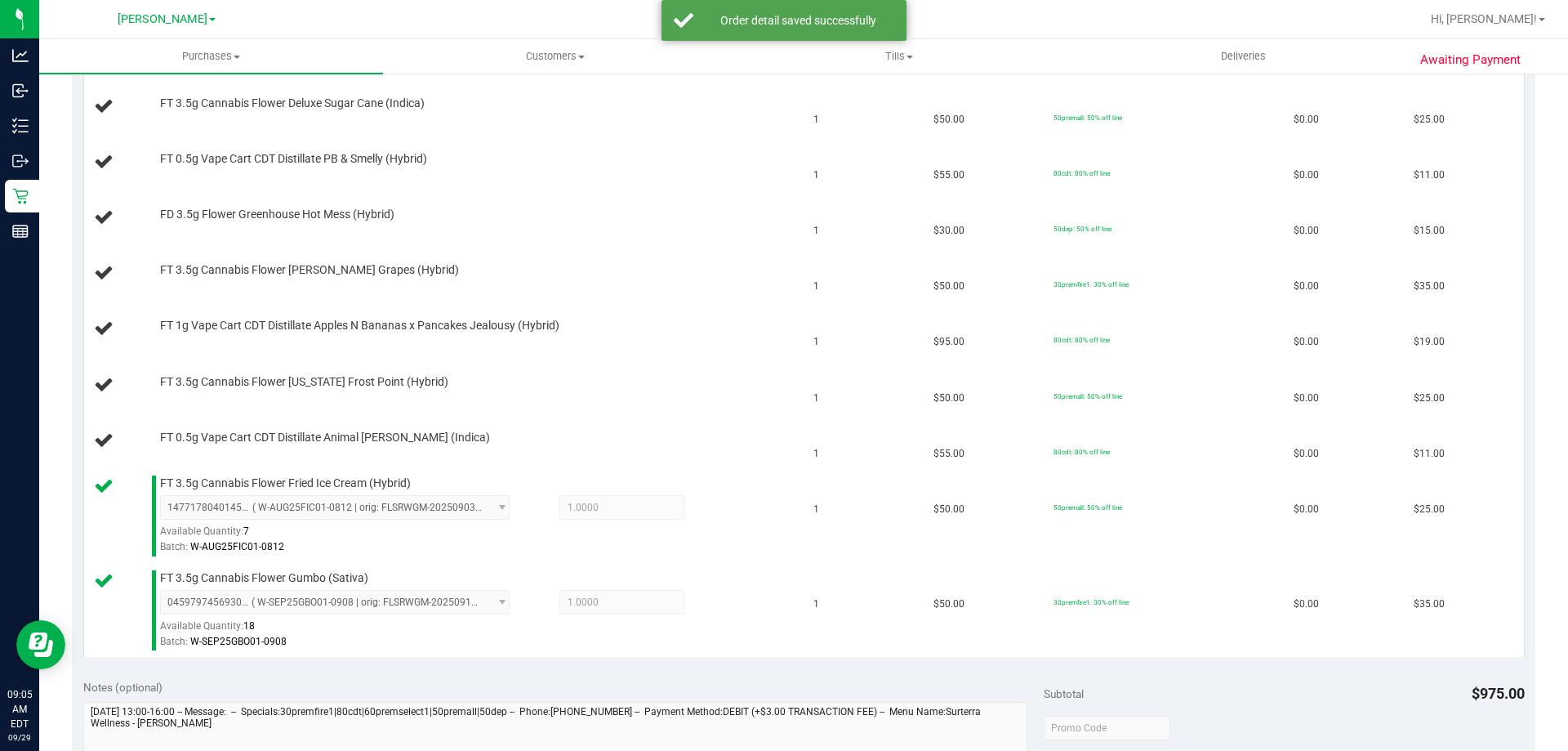
scroll to position [769, 0]
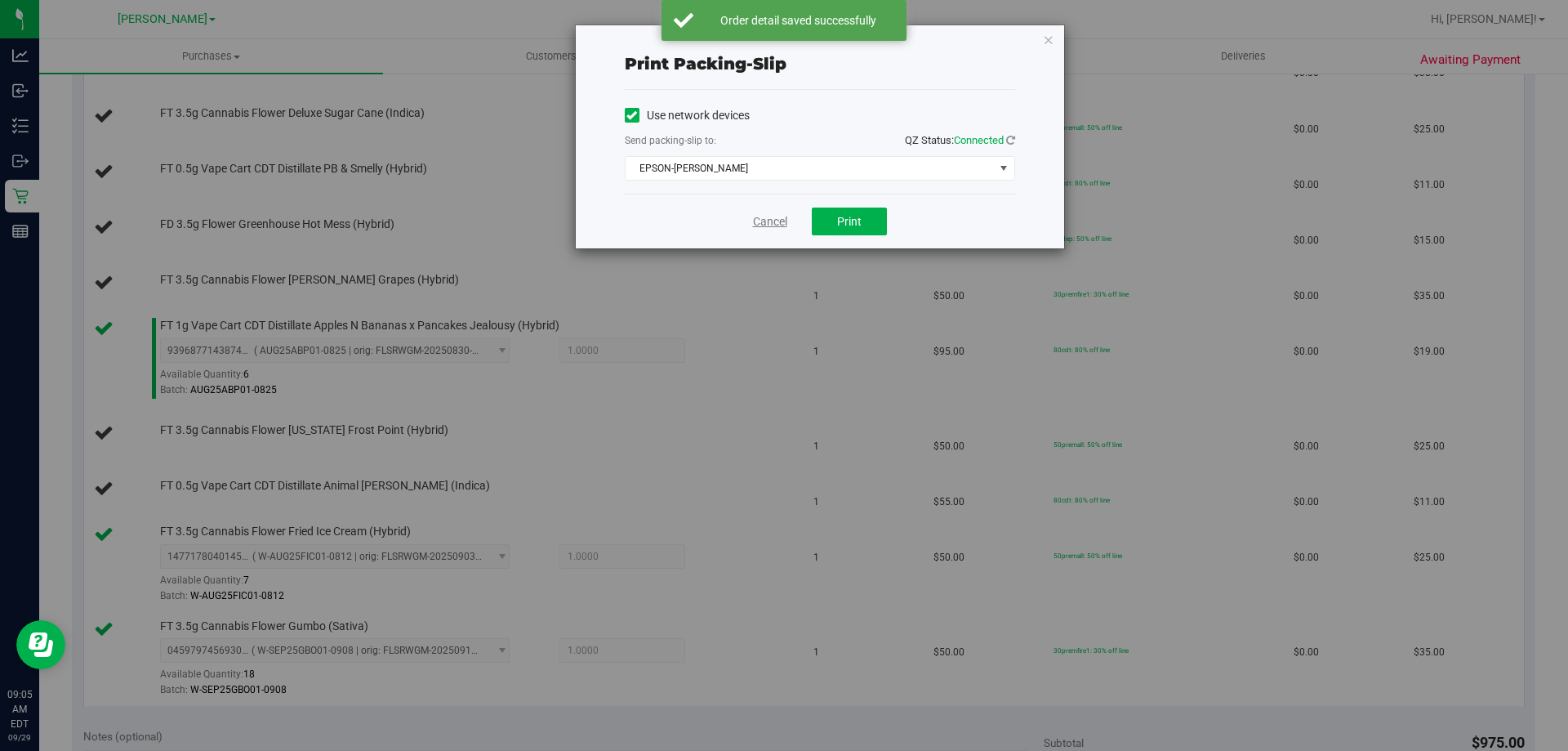
click at [767, 217] on link "Cancel" at bounding box center [769, 222] width 34 height 18
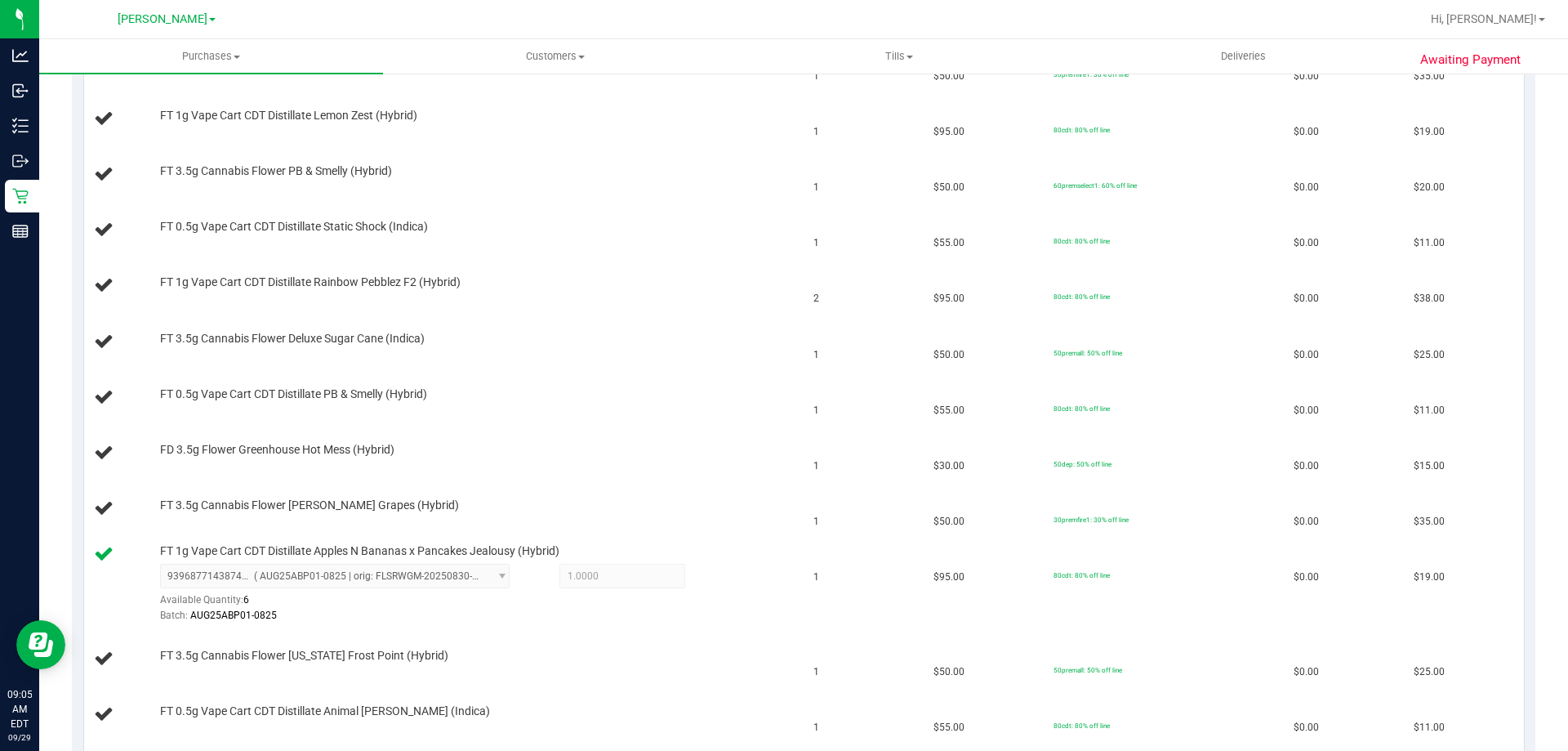
scroll to position [534, 0]
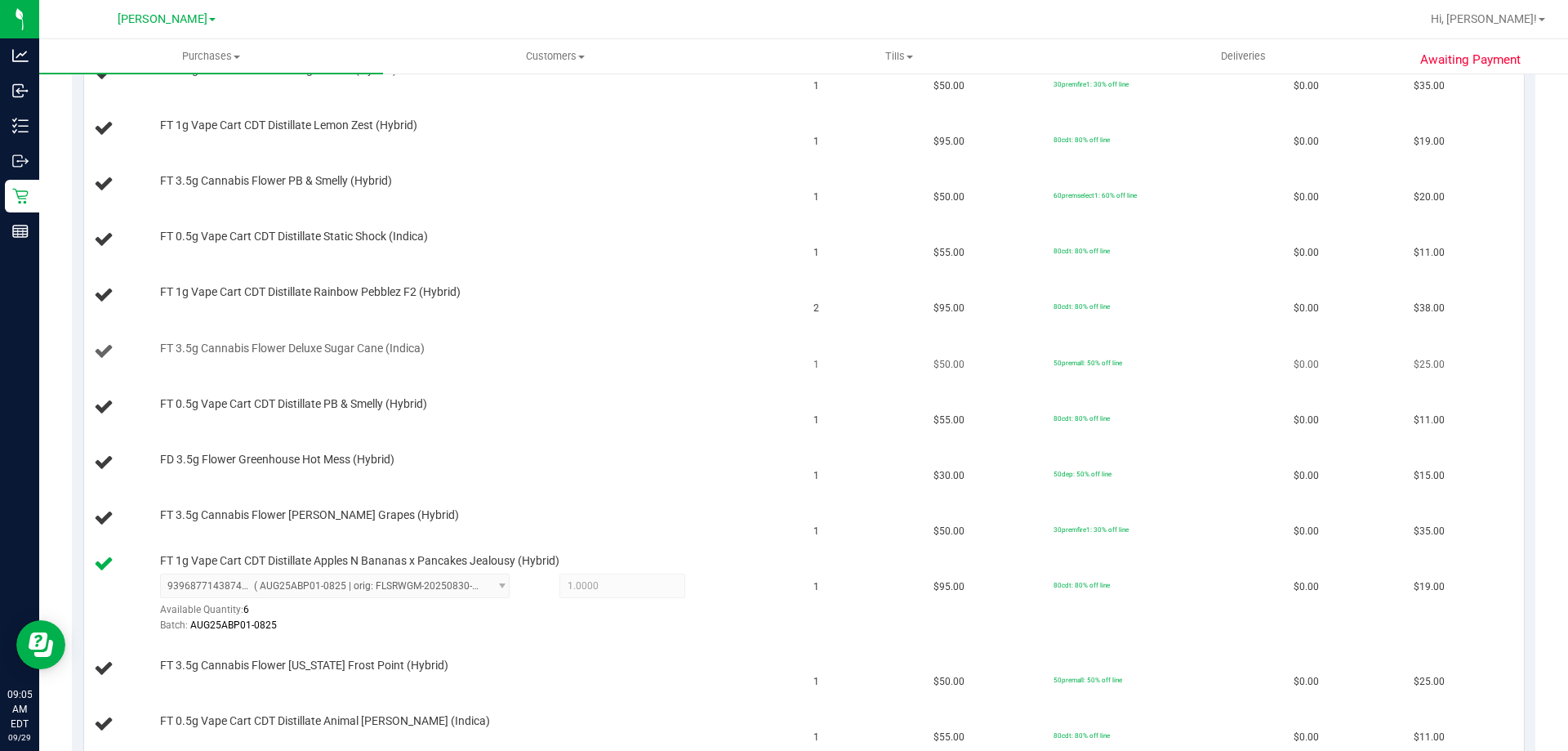
click at [653, 340] on div "FT 3.5g Cannabis Flower Deluxe Sugar Cane (Indica)" at bounding box center [471, 348] width 639 height 17
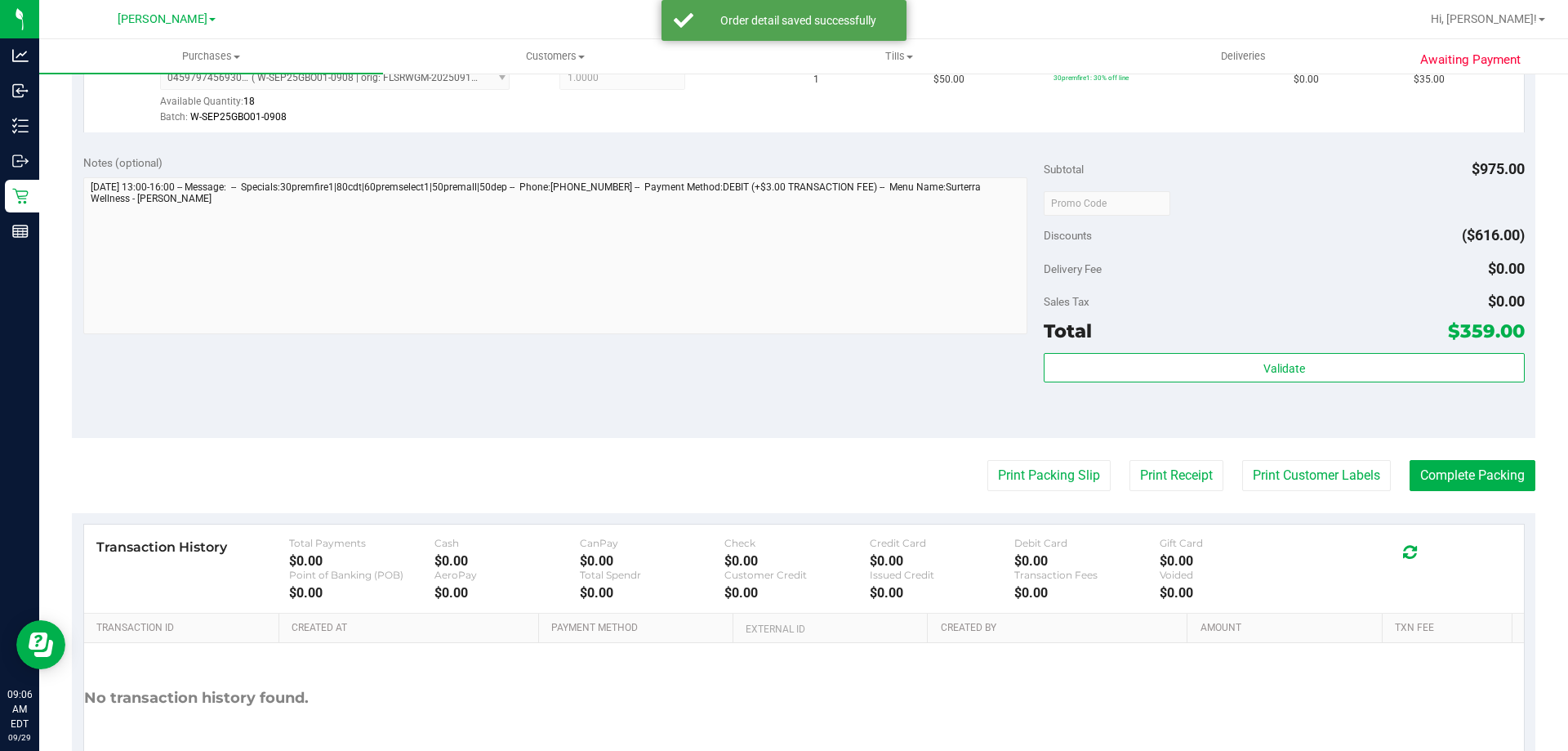
scroll to position [1720, 0]
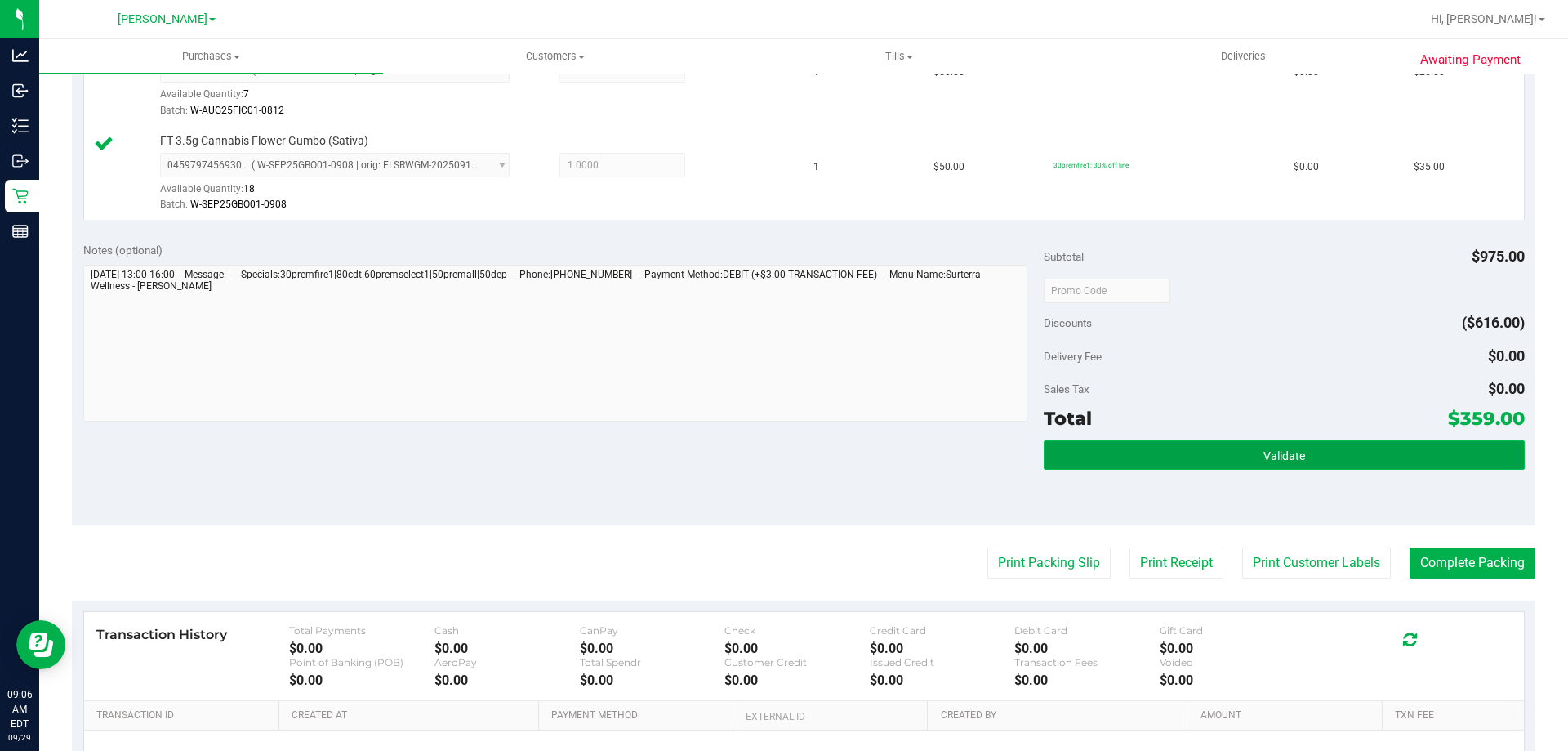
click at [1174, 451] on button "Validate" at bounding box center [1284, 455] width 481 height 29
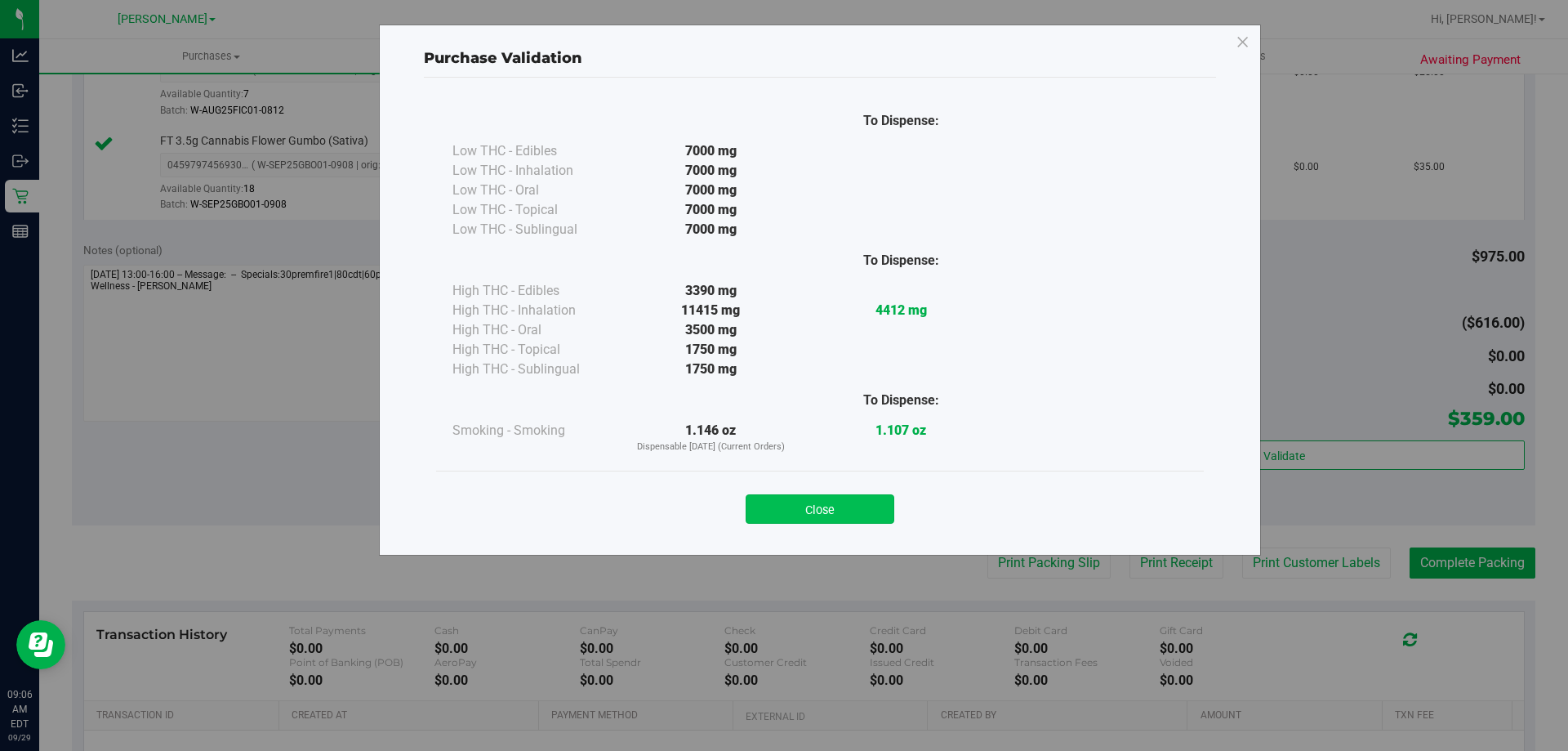
click at [850, 505] on button "Close" at bounding box center [820, 509] width 149 height 29
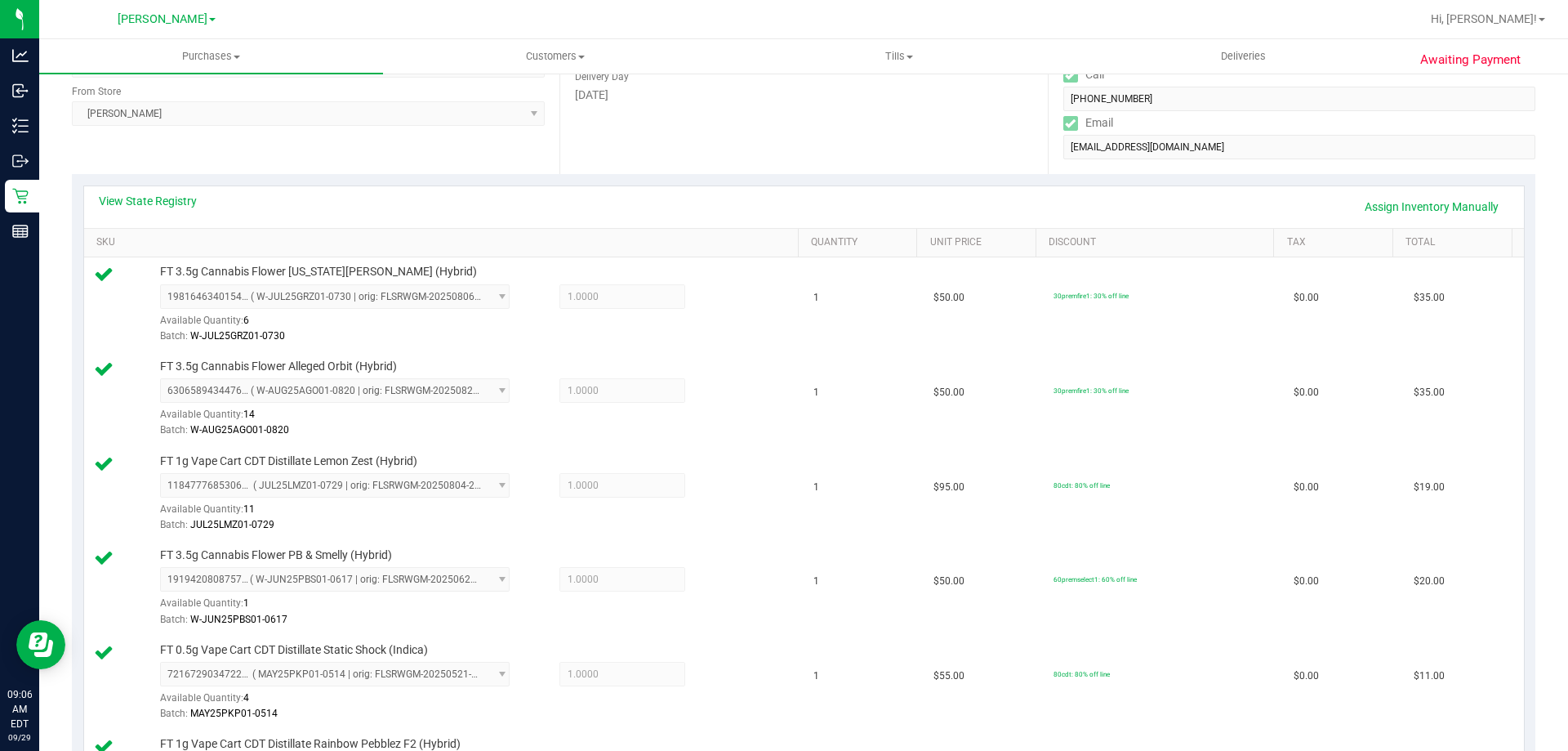
scroll to position [0, 0]
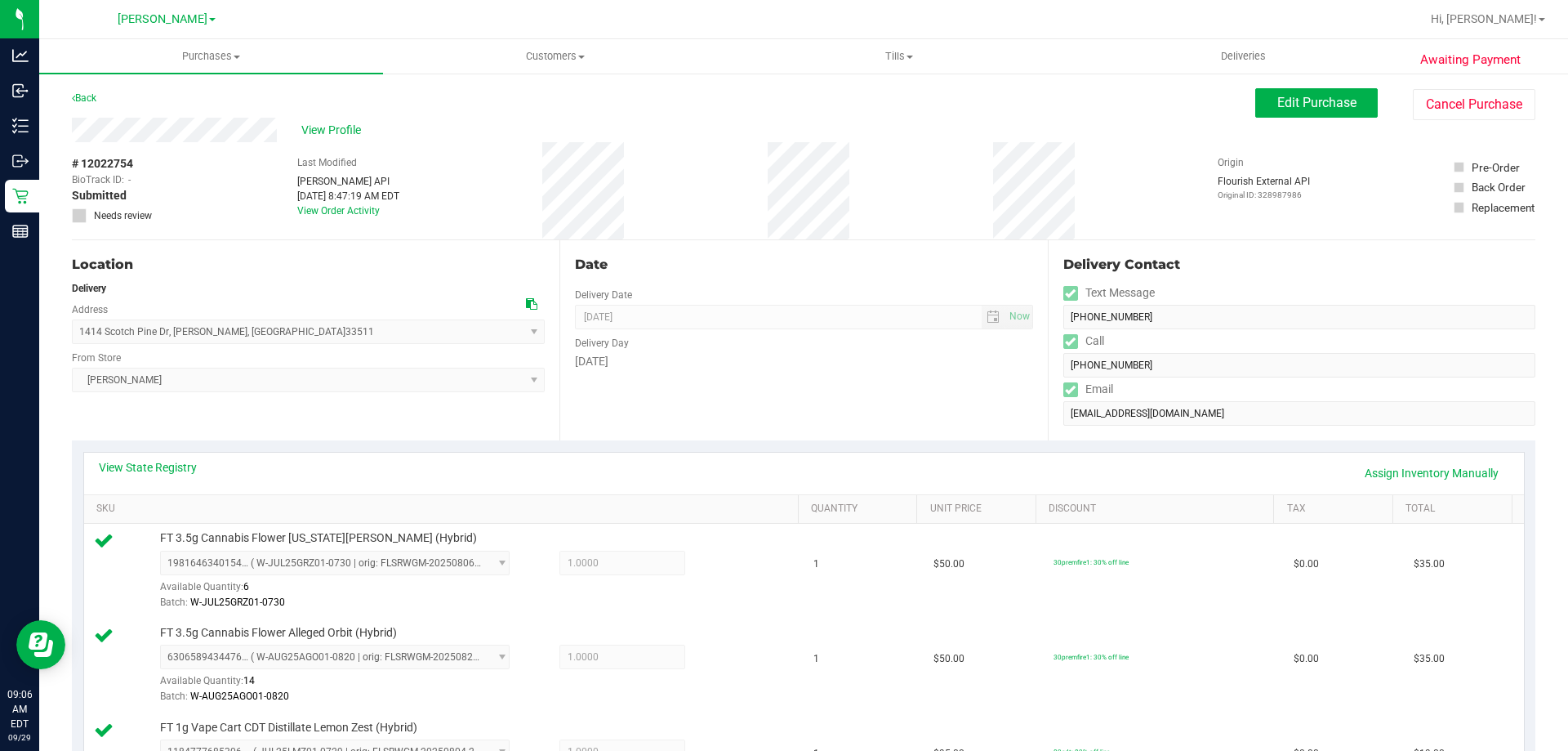
click at [1282, 94] on button "Edit Purchase" at bounding box center [1317, 103] width 123 height 29
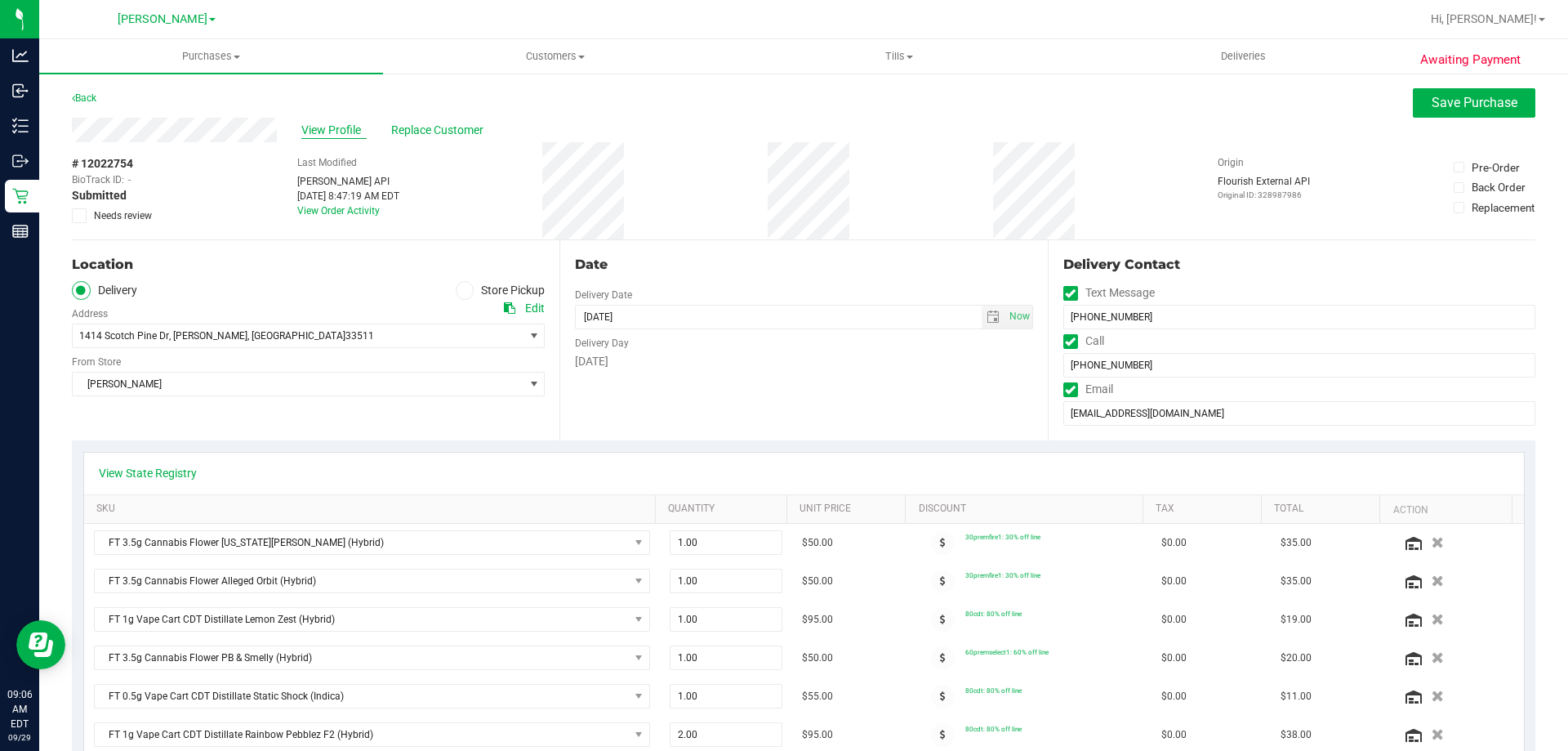
click at [327, 127] on span "View Profile" at bounding box center [334, 130] width 65 height 18
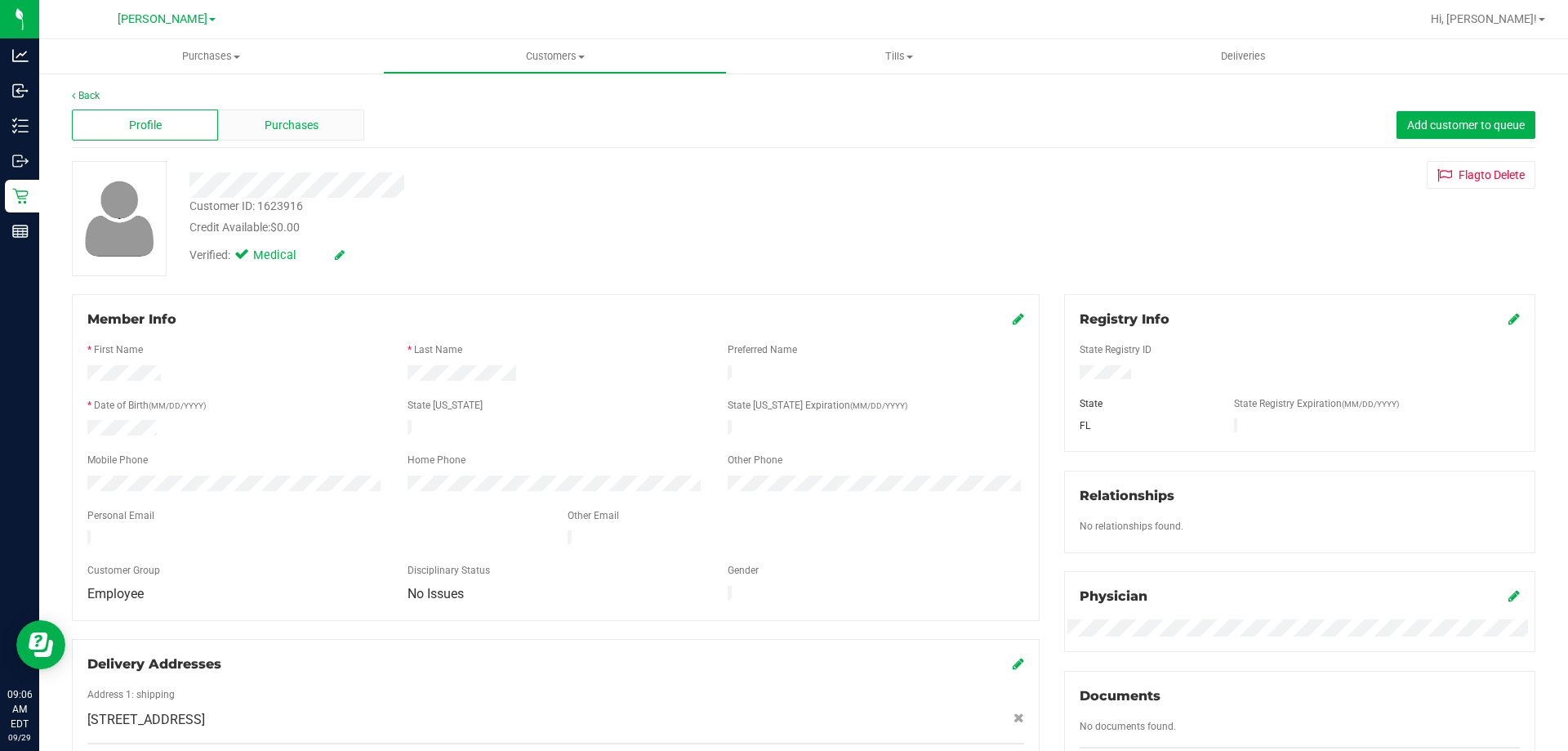
click at [321, 128] on div "Purchases" at bounding box center [291, 125] width 146 height 31
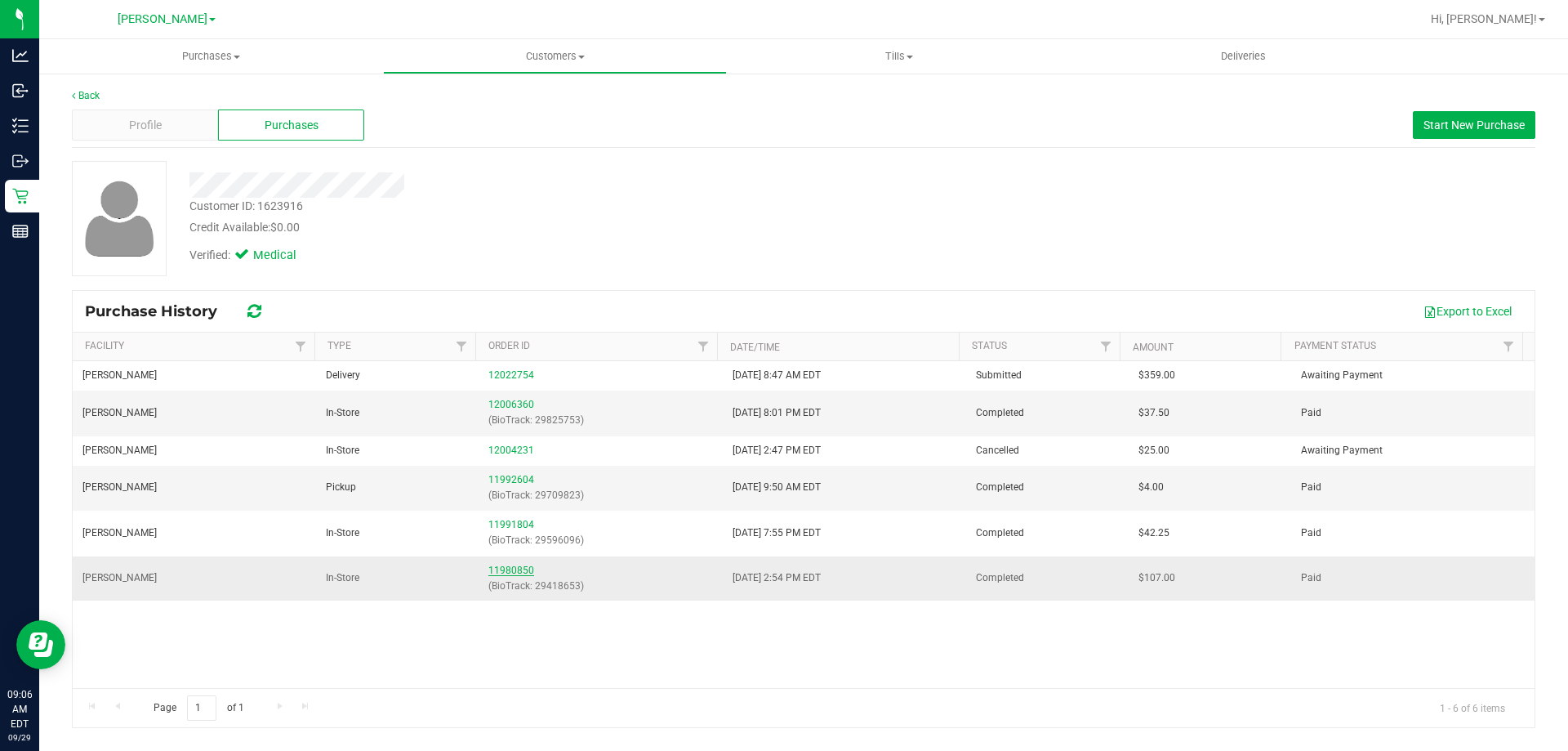
click at [510, 573] on link "11980850" at bounding box center [511, 570] width 46 height 12
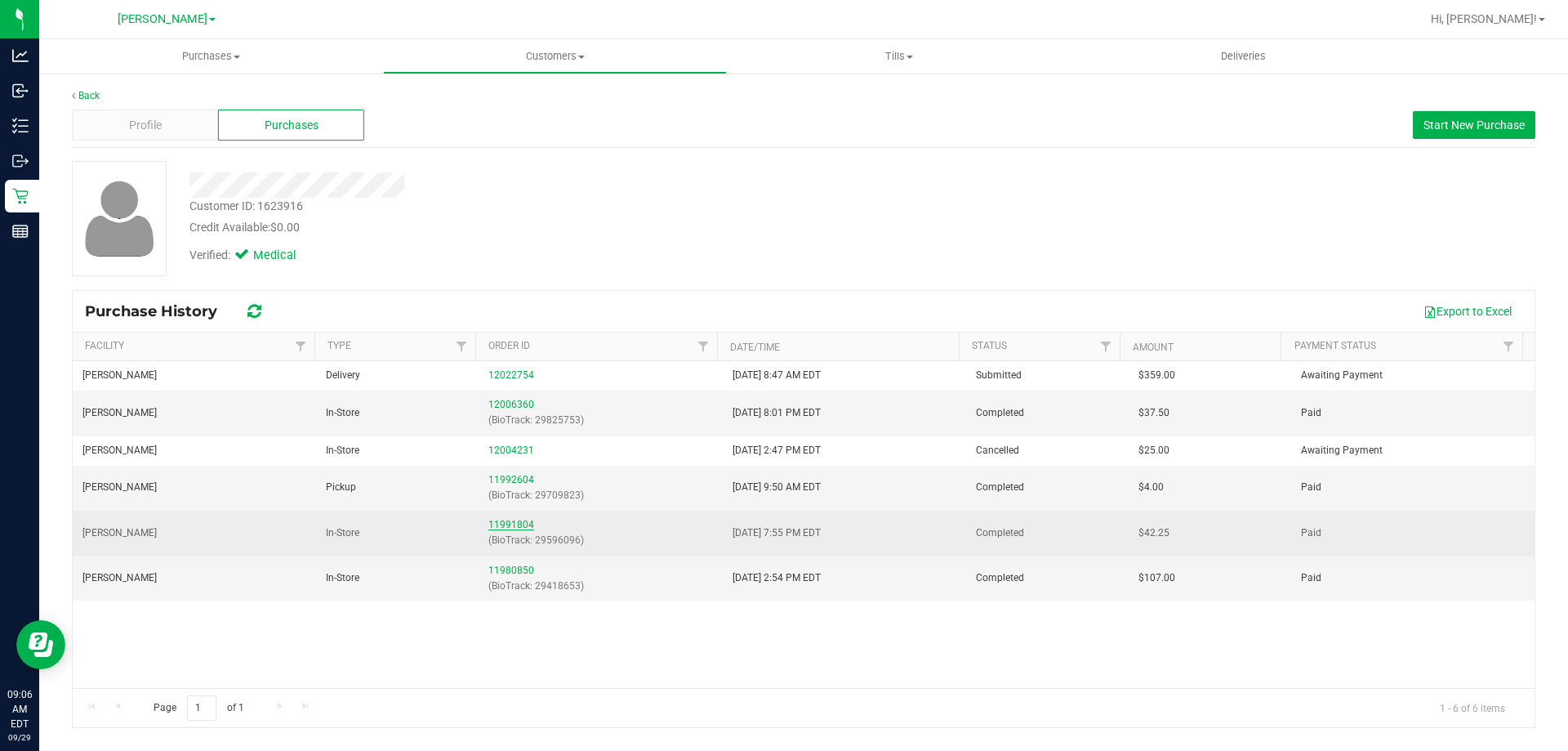
click at [494, 524] on link "11991804" at bounding box center [511, 524] width 46 height 12
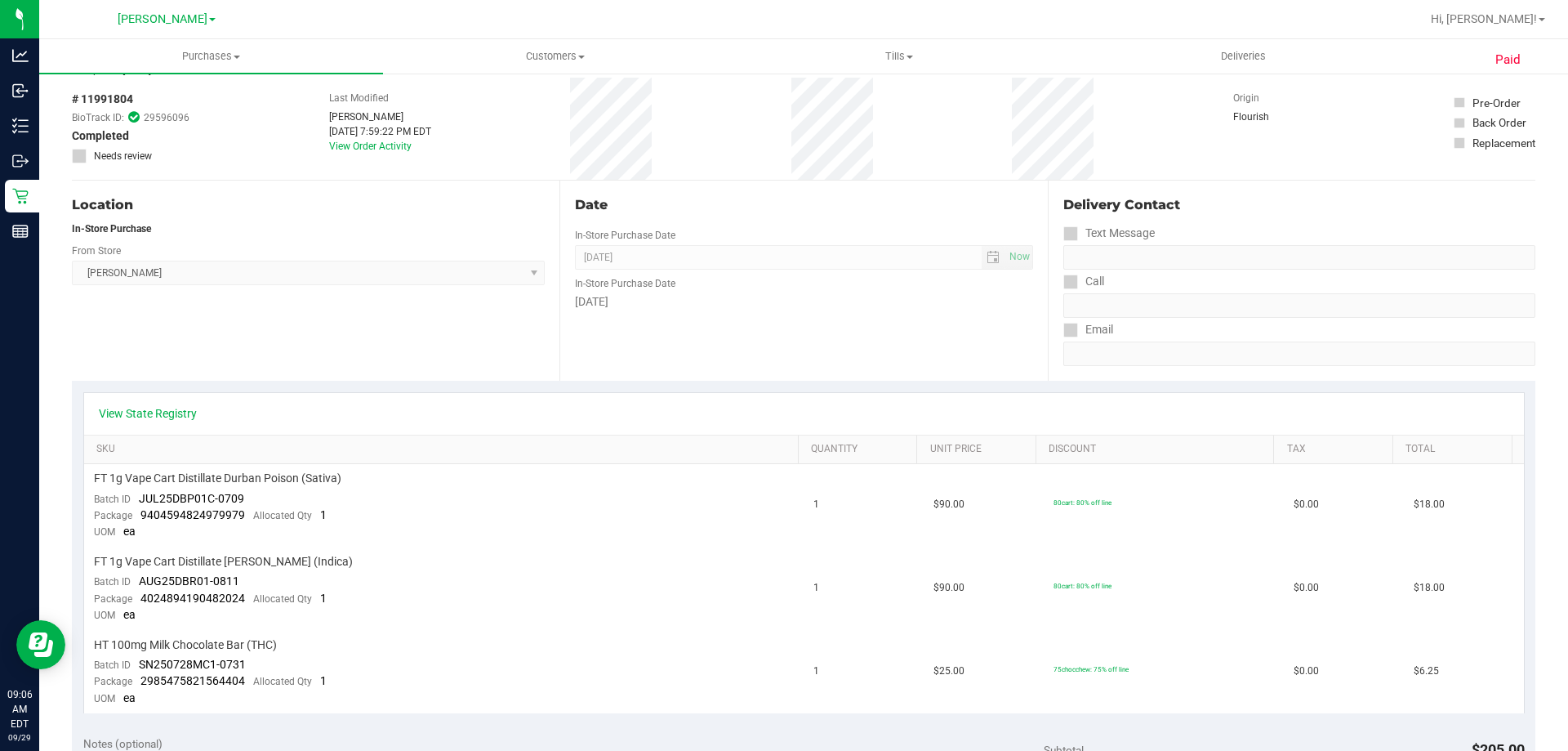
scroll to position [102, 0]
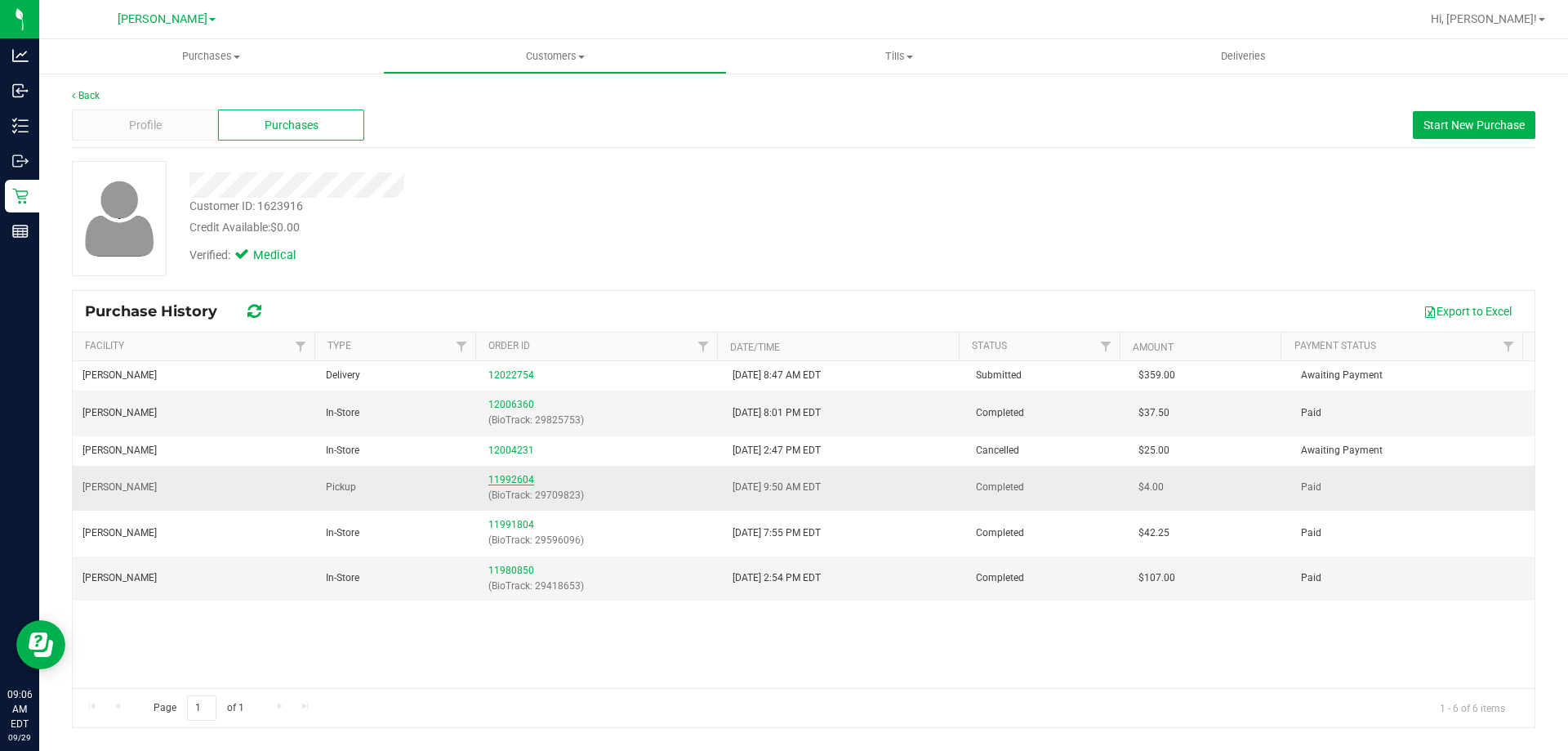
click at [497, 478] on link "11992604" at bounding box center [511, 480] width 46 height 12
click at [503, 403] on link "12006360" at bounding box center [511, 405] width 46 height 12
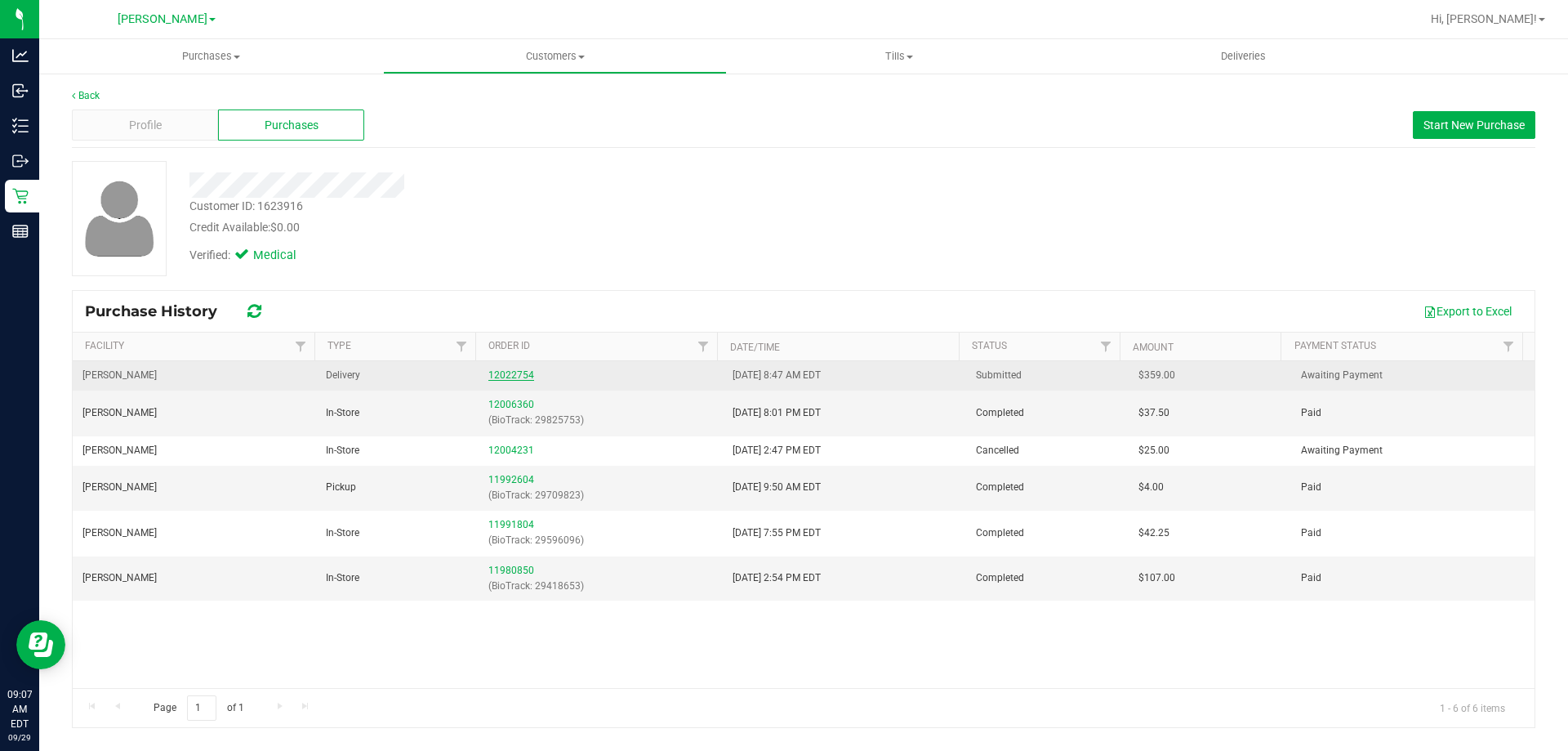
click at [504, 372] on link "12022754" at bounding box center [511, 376] width 46 height 12
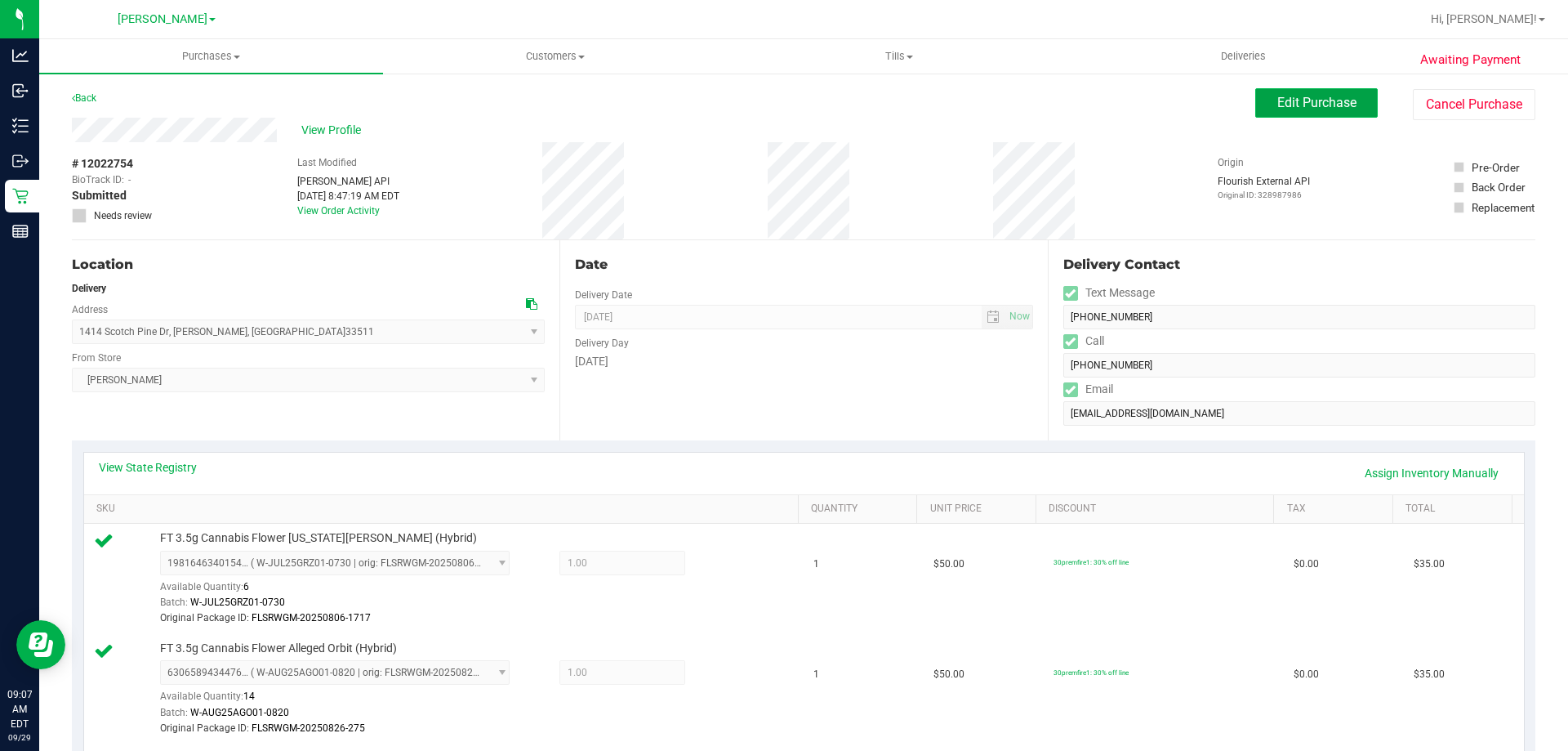
click at [1329, 103] on span "Edit Purchase" at bounding box center [1316, 102] width 79 height 16
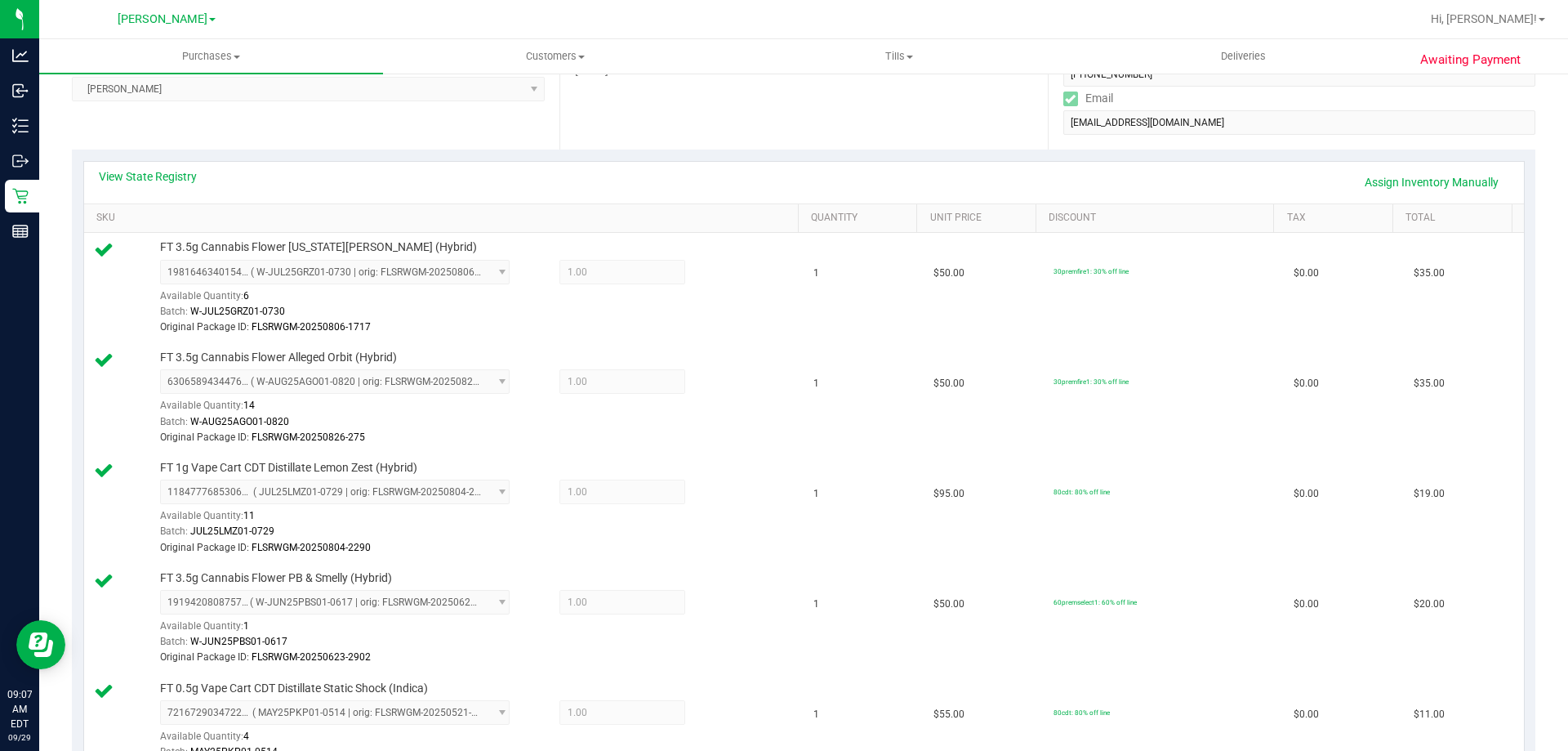
scroll to position [329, 0]
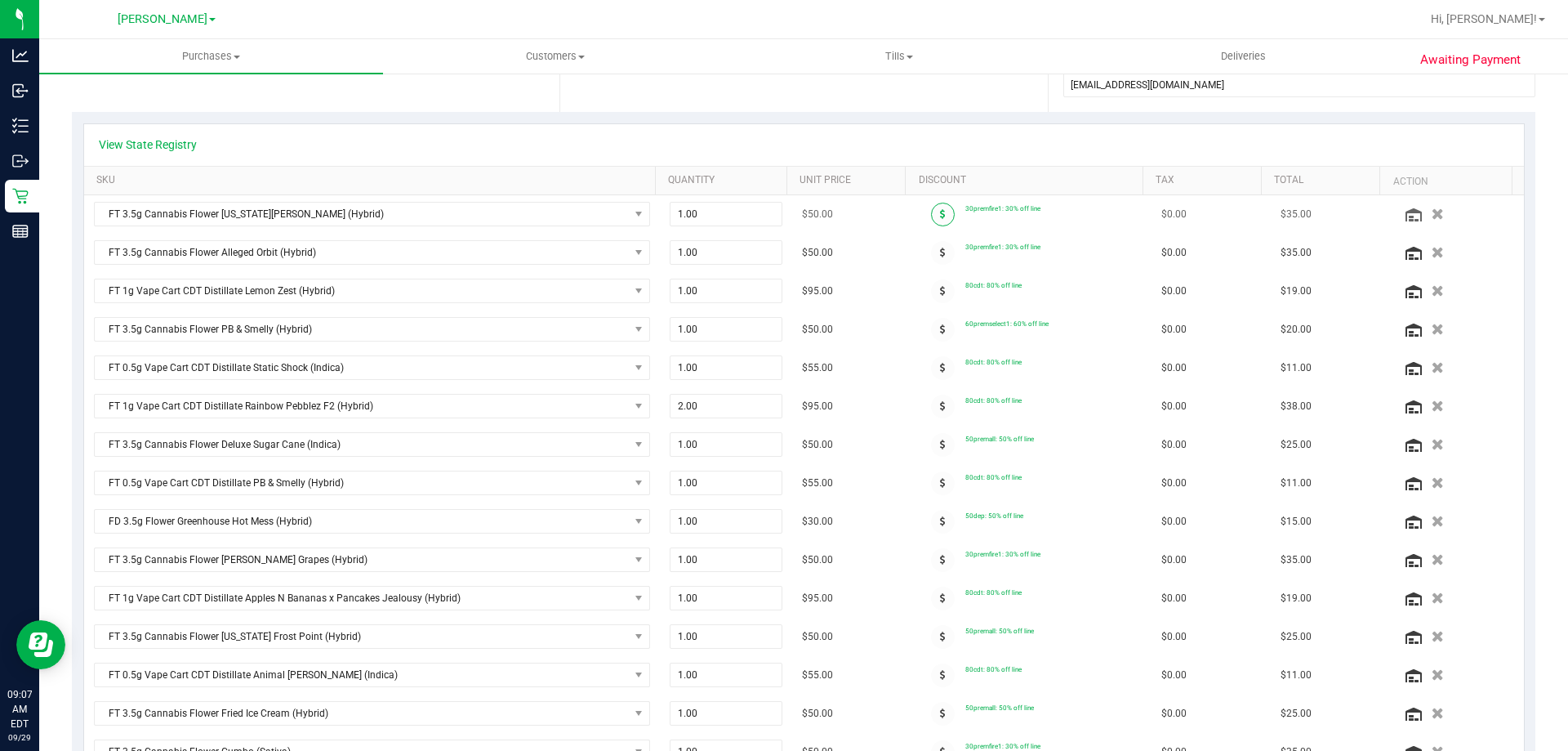
click at [931, 212] on span at bounding box center [943, 214] width 23 height 23
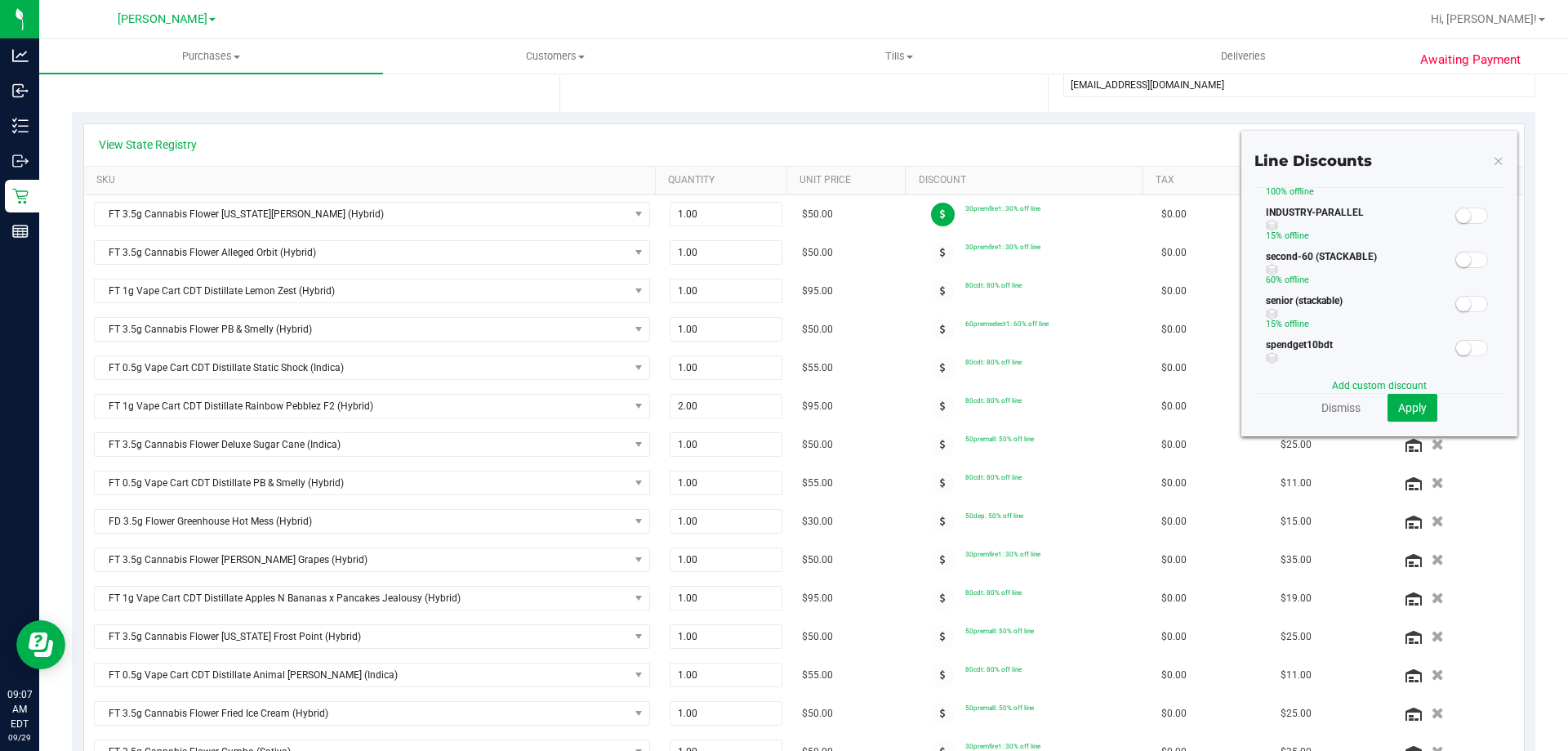
scroll to position [231, 0]
click at [1470, 275] on span at bounding box center [1473, 276] width 33 height 17
click at [1399, 410] on span "Apply" at bounding box center [1412, 407] width 28 height 13
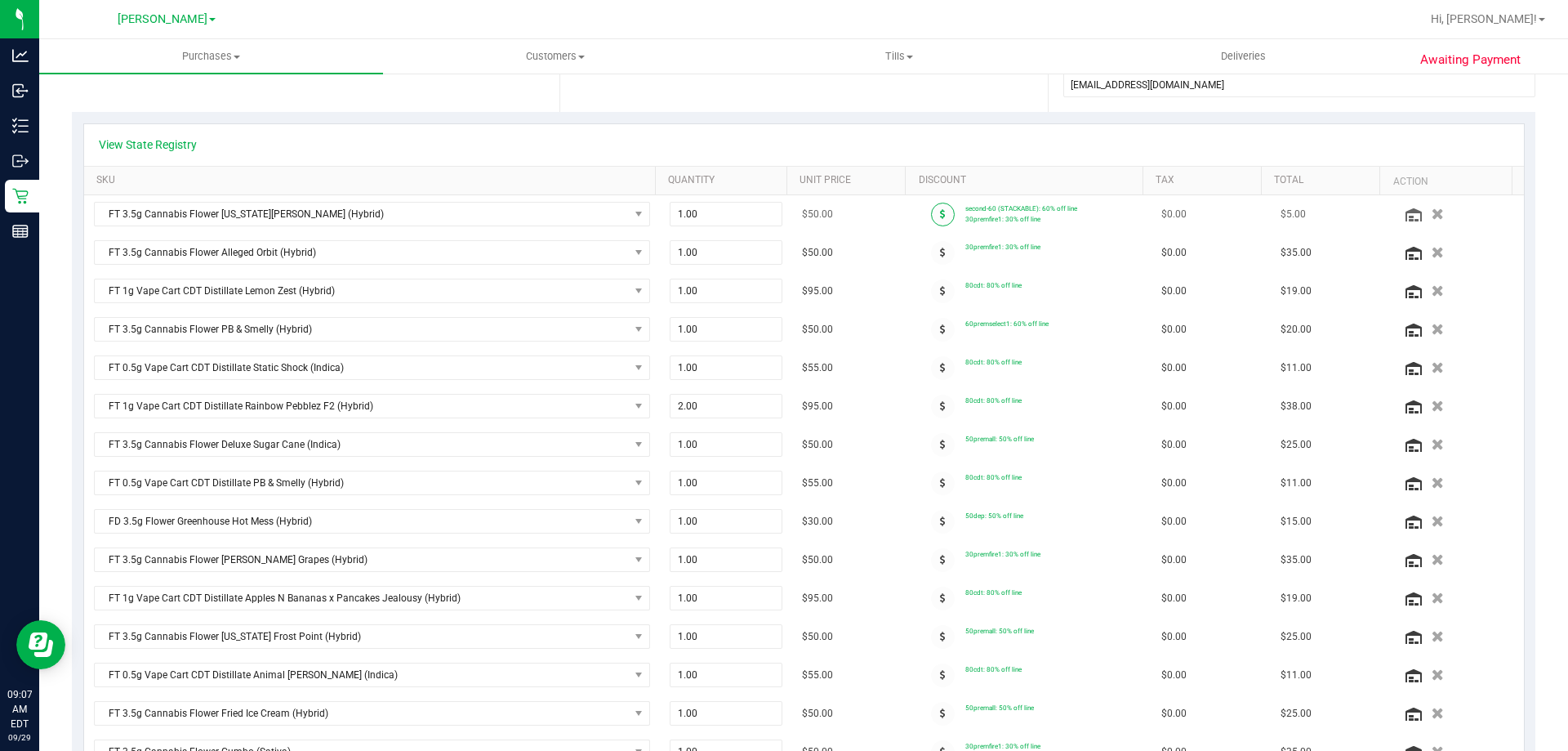
click at [941, 211] on icon at bounding box center [944, 214] width 6 height 10
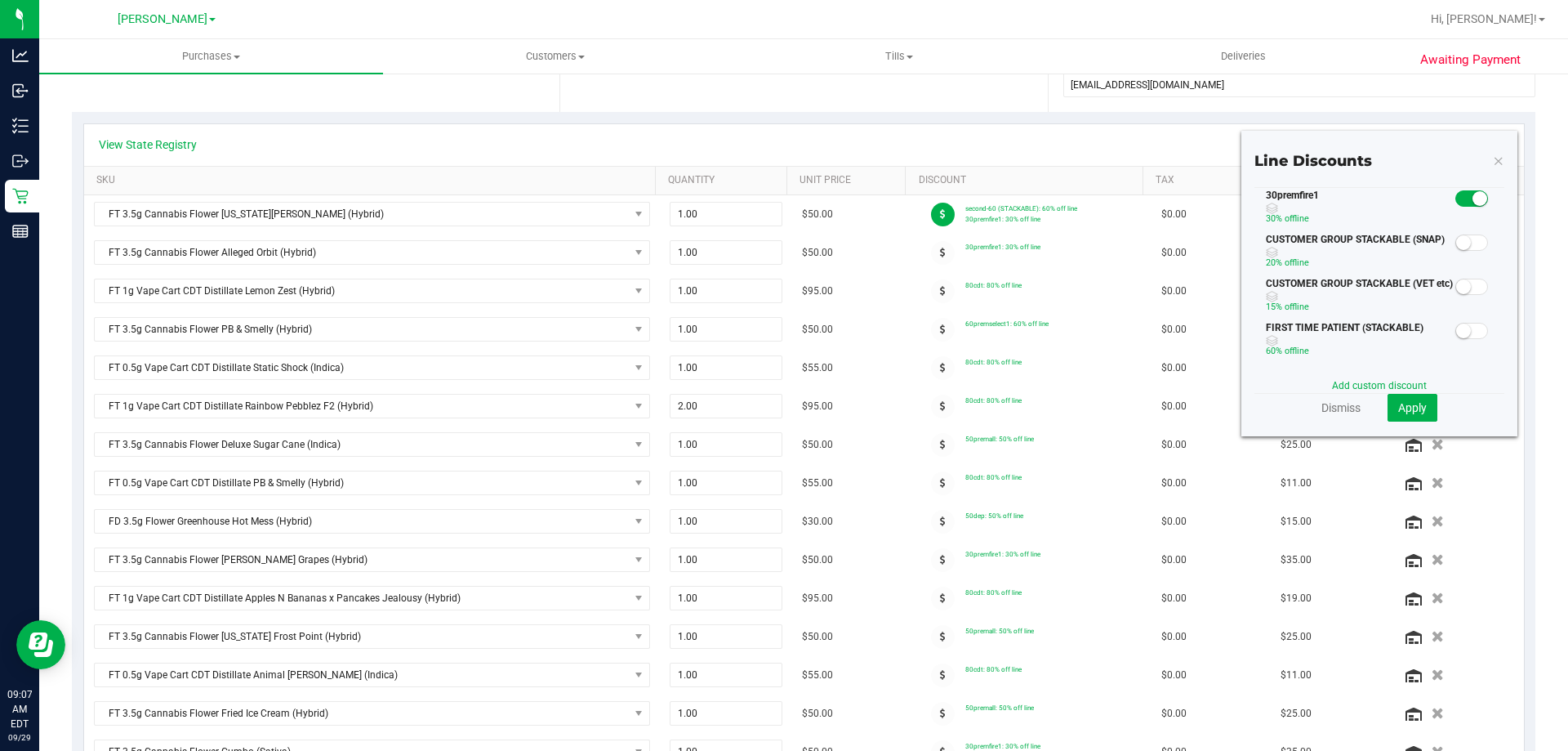
click at [1459, 192] on span at bounding box center [1473, 198] width 33 height 17
click at [1425, 411] on button "Apply" at bounding box center [1412, 408] width 50 height 28
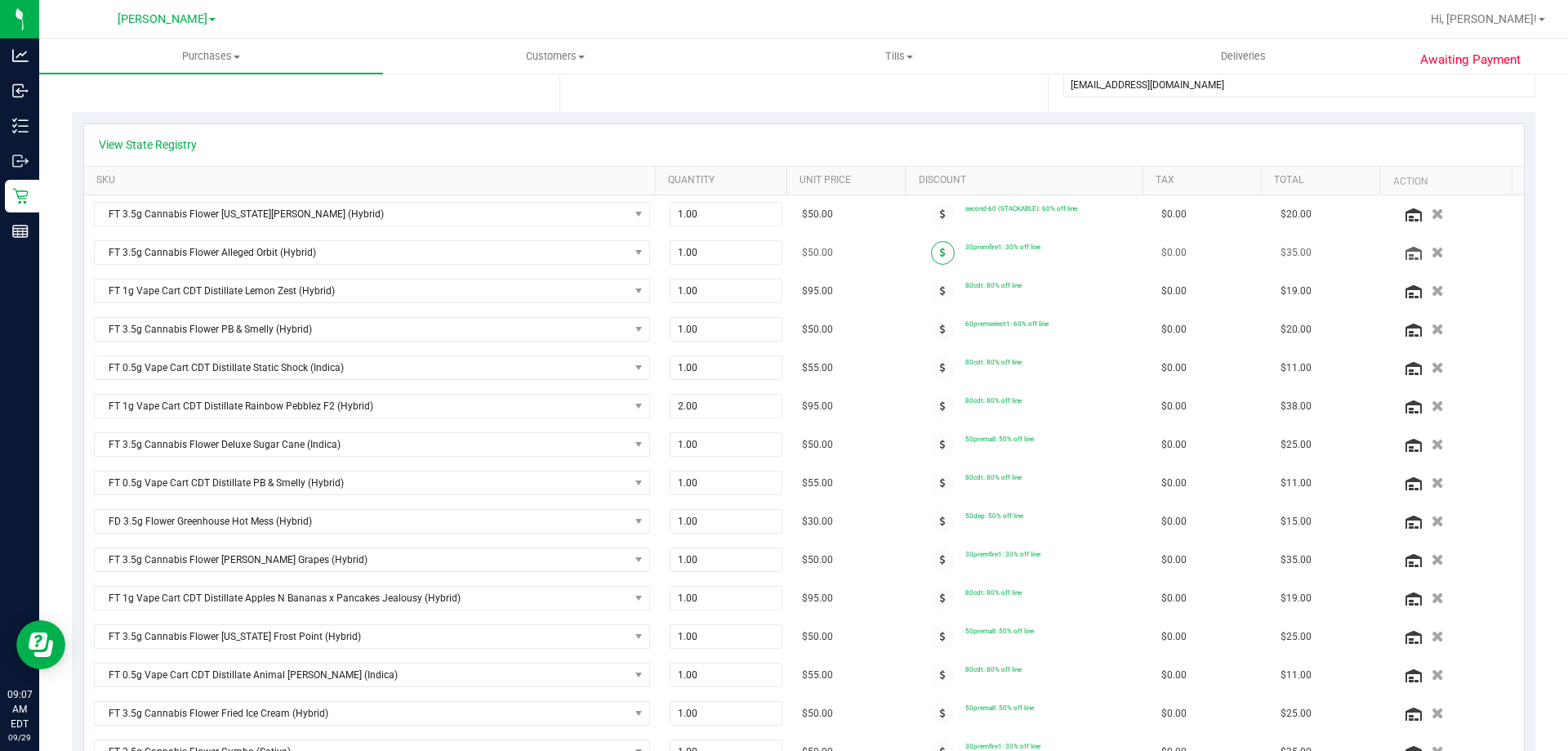
click at [941, 247] on icon at bounding box center [944, 252] width 6 height 10
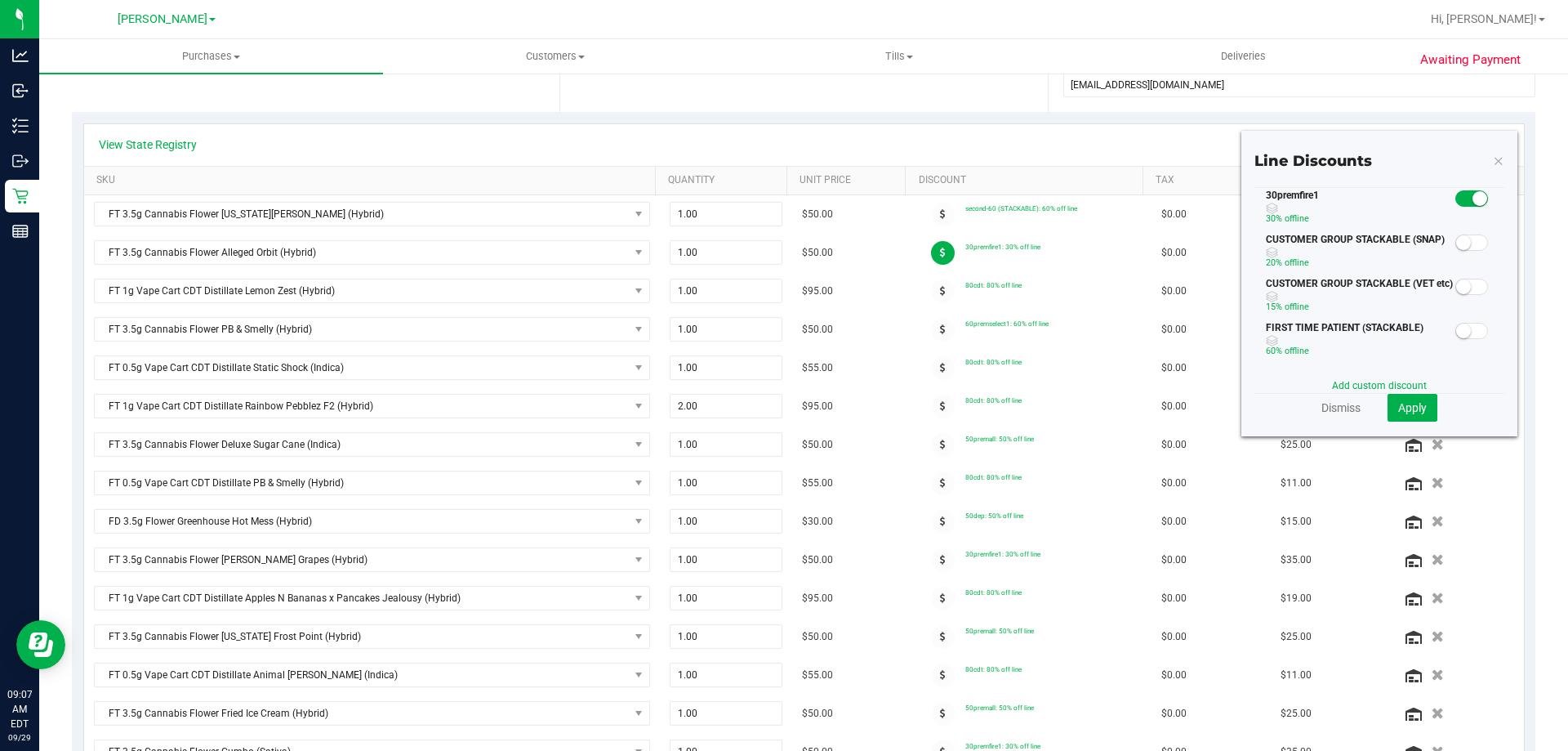
click at [1473, 200] on small at bounding box center [1479, 198] width 15 height 15
click at [1461, 336] on span at bounding box center [1473, 331] width 33 height 17
click at [1410, 411] on span "Apply" at bounding box center [1412, 407] width 28 height 13
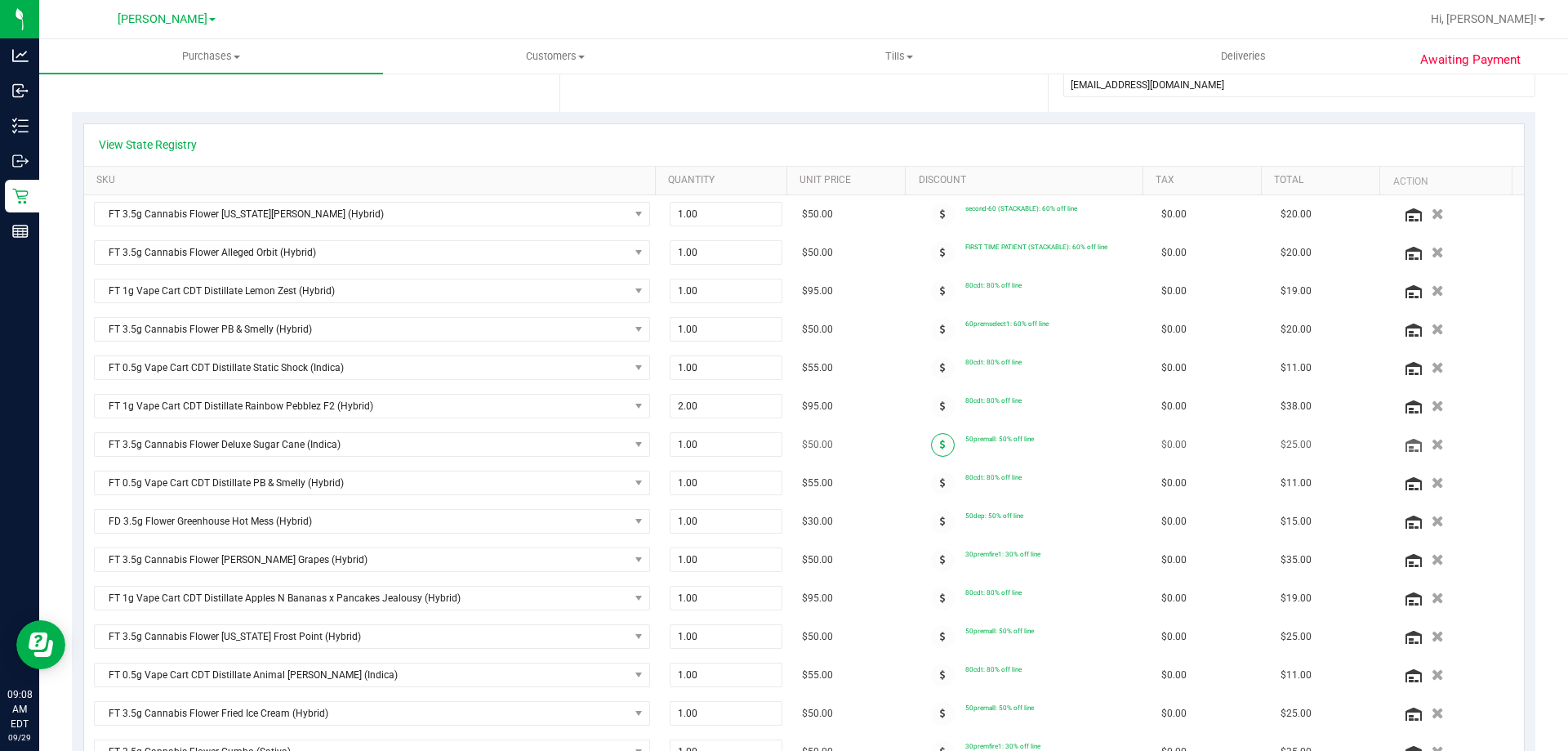
click at [941, 445] on icon at bounding box center [944, 445] width 6 height 10
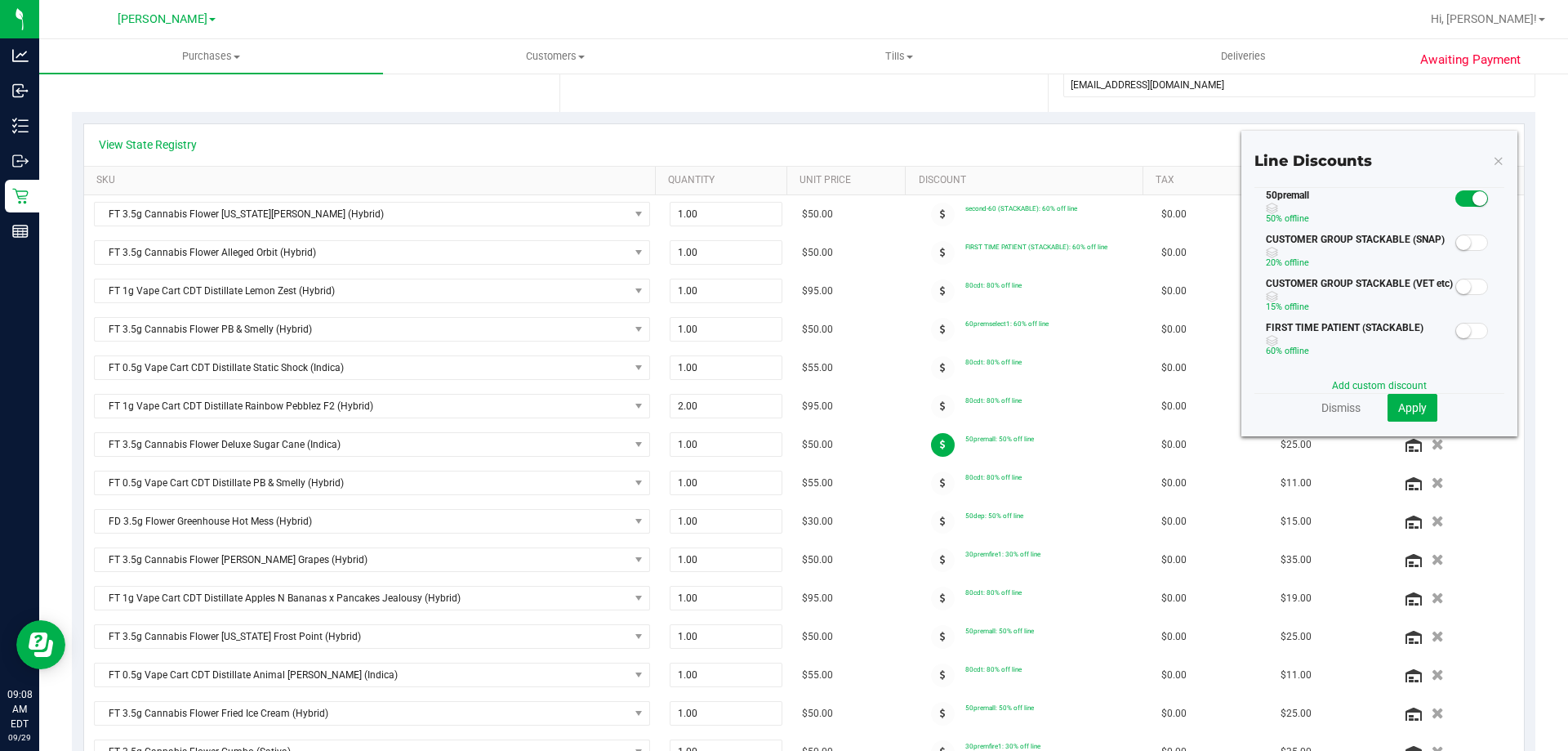
click at [1465, 330] on span at bounding box center [1473, 331] width 33 height 17
click at [1456, 199] on span at bounding box center [1473, 198] width 33 height 17
click at [1400, 396] on button "Apply" at bounding box center [1412, 408] width 50 height 28
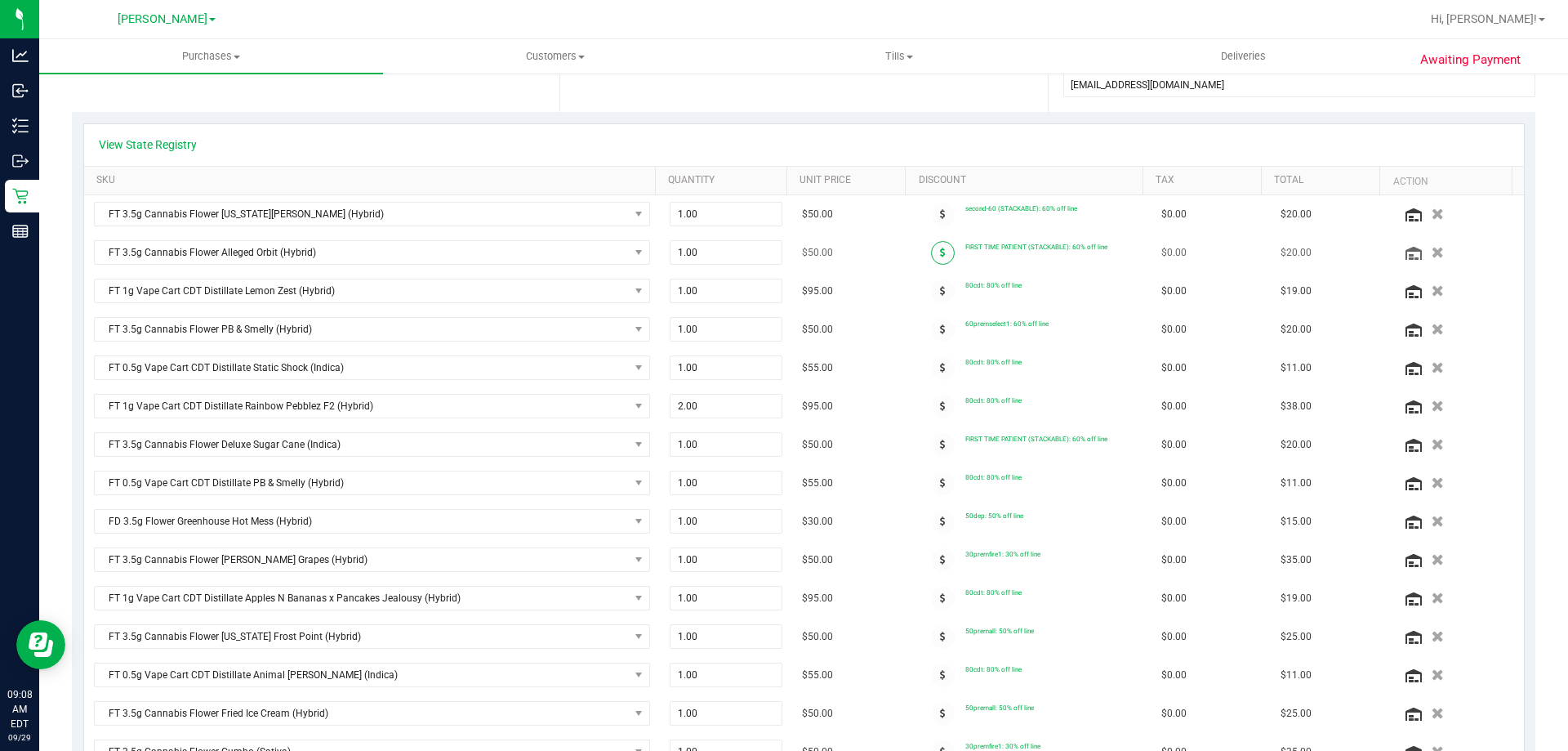
click at [941, 249] on icon at bounding box center [944, 252] width 6 height 10
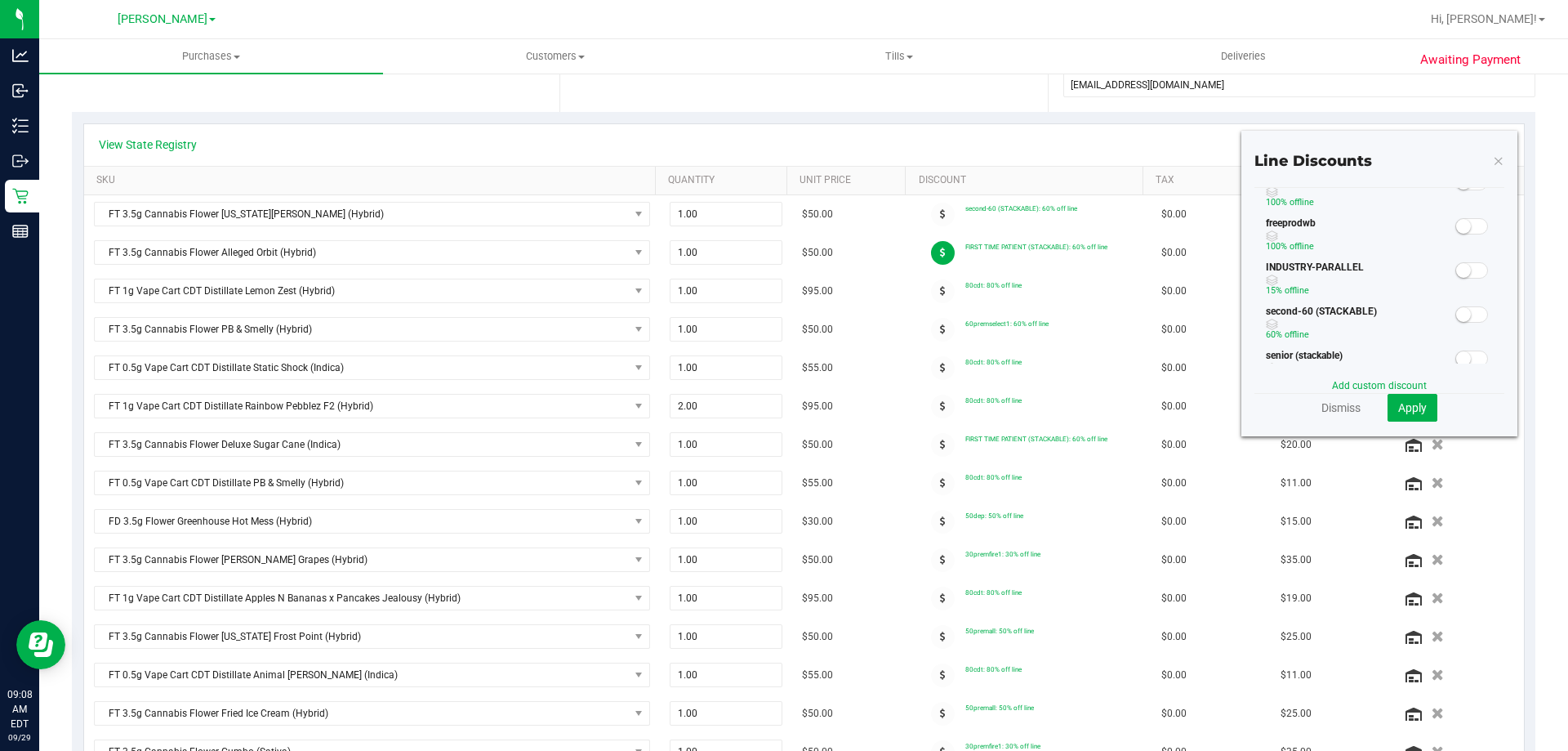
scroll to position [213, 0]
click at [1456, 302] on span at bounding box center [1473, 294] width 33 height 17
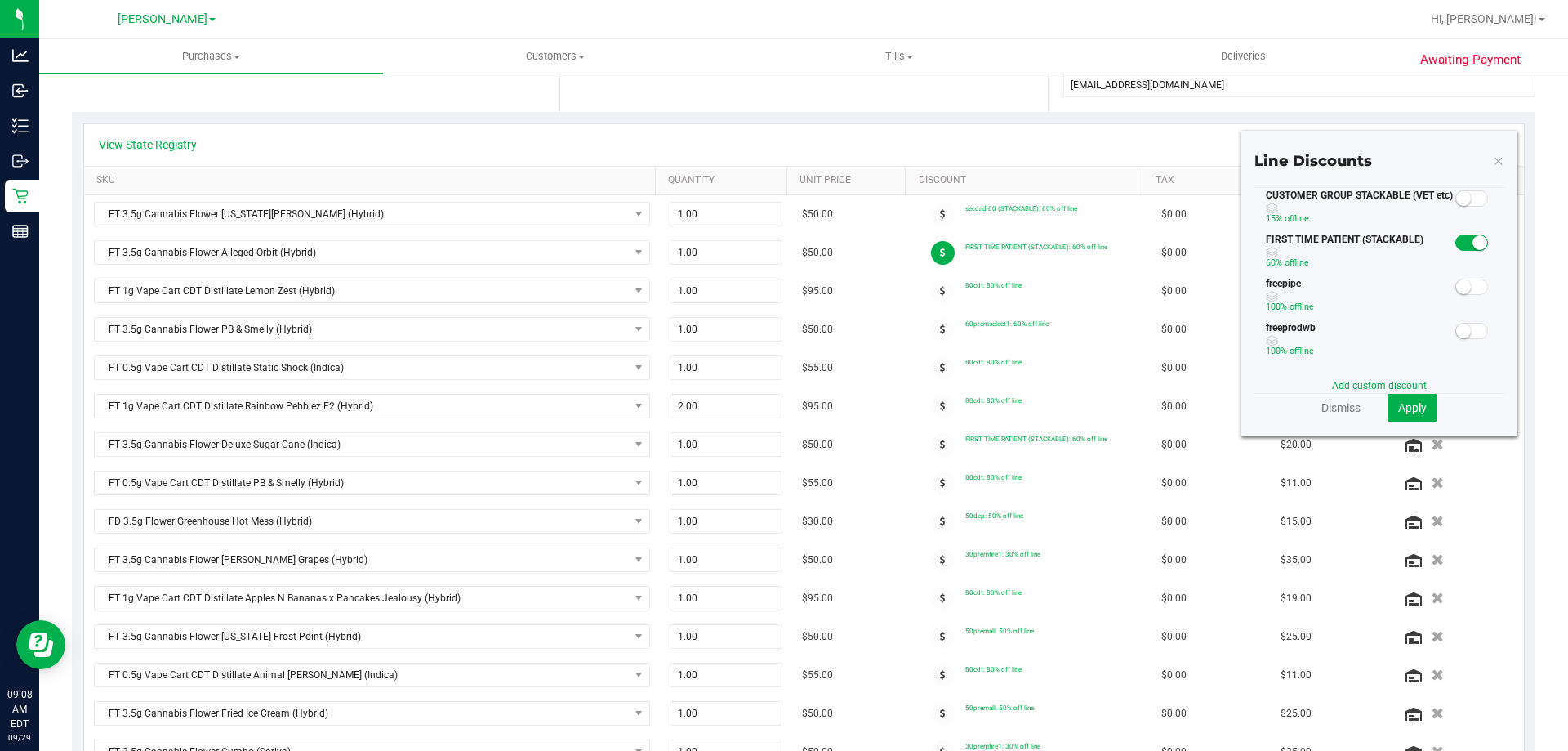
click at [1473, 241] on small at bounding box center [1479, 242] width 15 height 15
click at [1415, 414] on button "Apply" at bounding box center [1412, 408] width 50 height 28
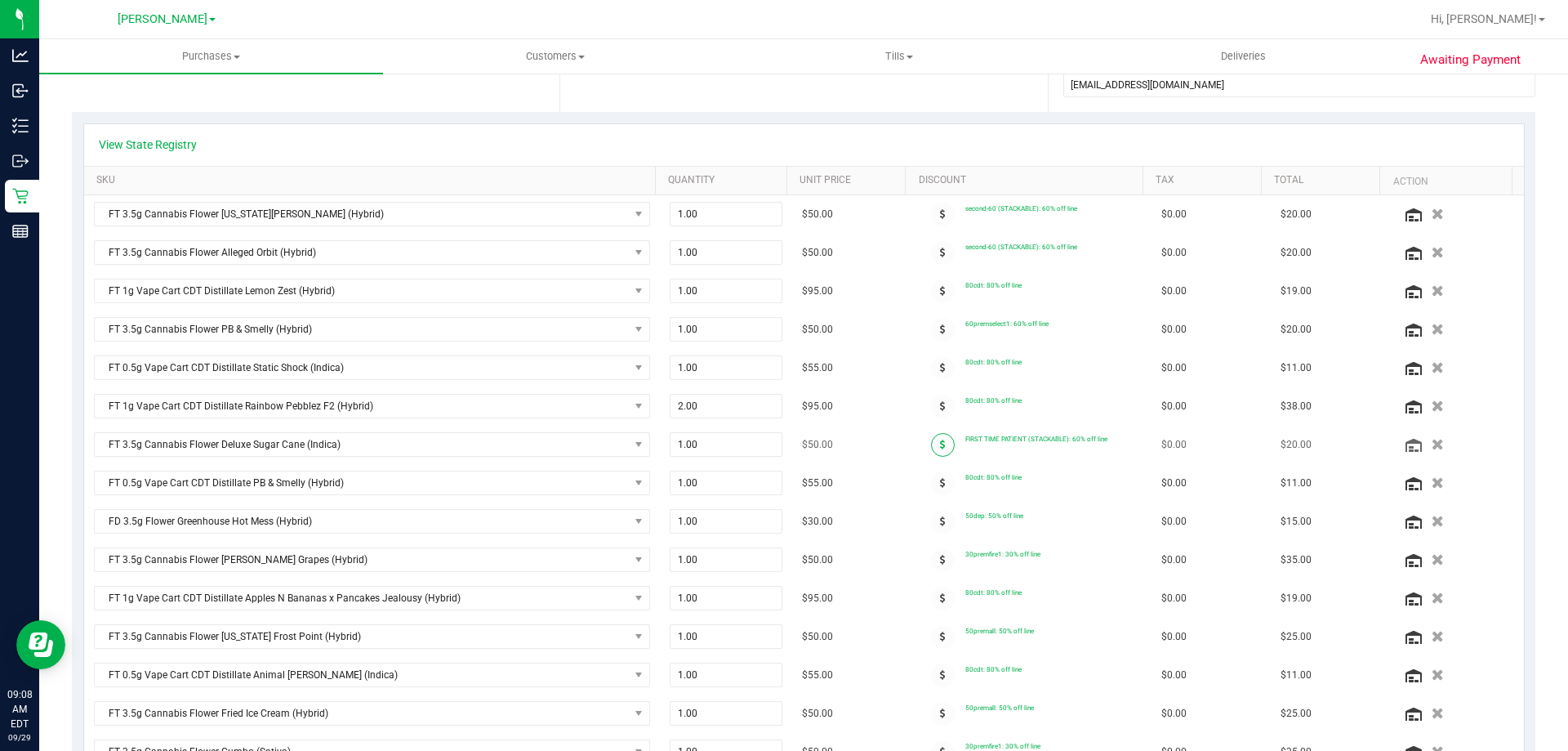
click at [931, 449] on span at bounding box center [943, 445] width 23 height 23
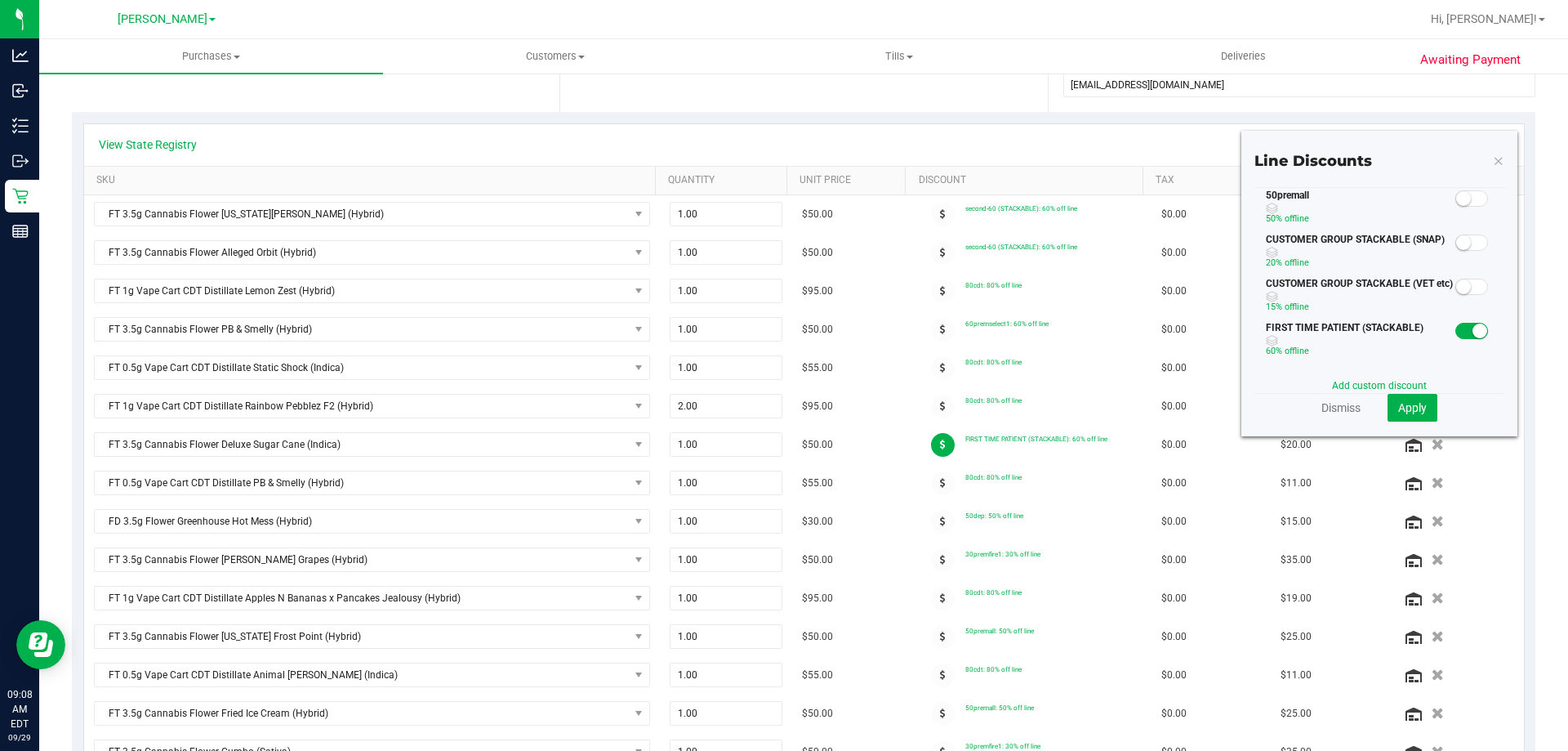
click at [1456, 326] on span at bounding box center [1473, 331] width 33 height 17
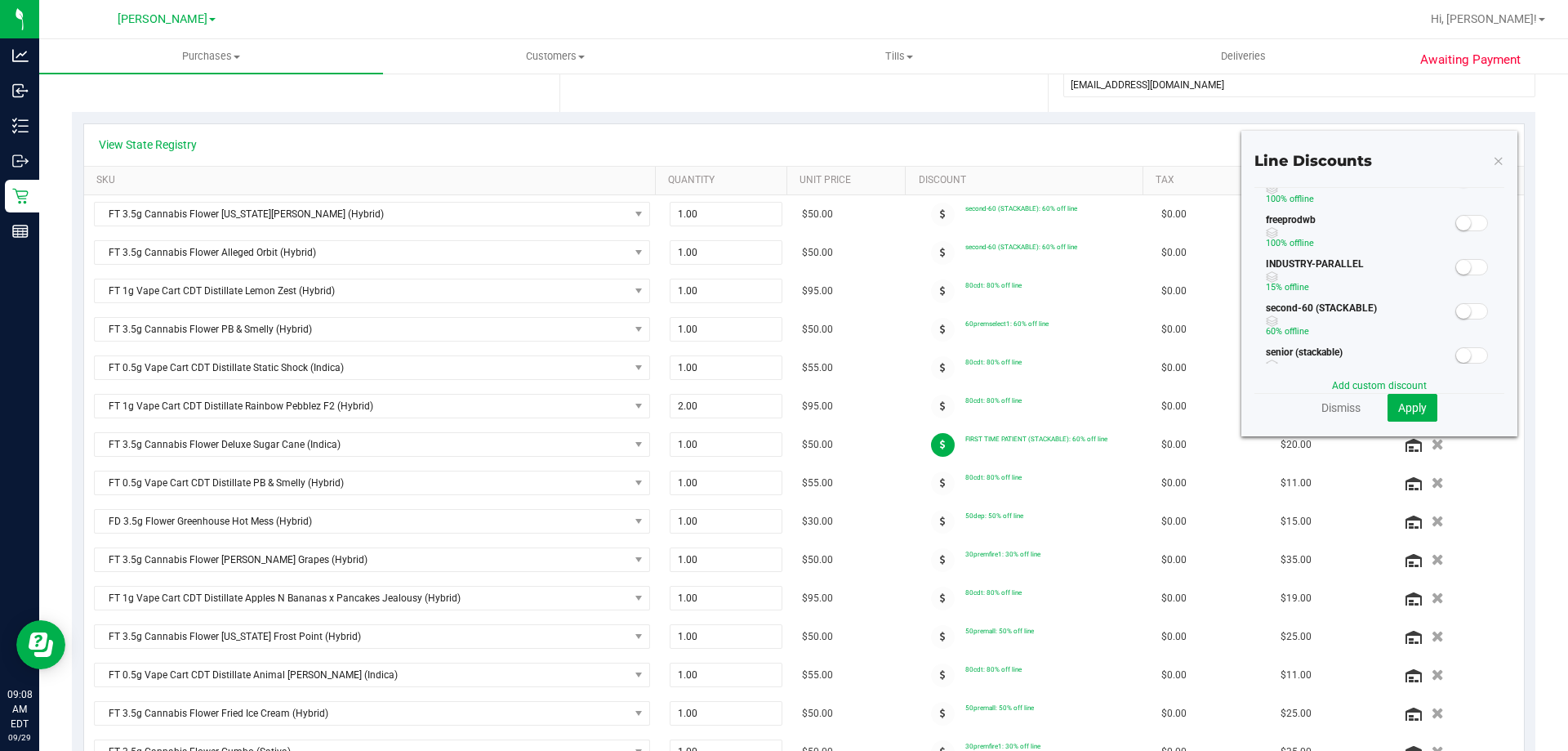
click at [1470, 316] on span at bounding box center [1473, 311] width 33 height 17
click at [1408, 403] on span "Apply" at bounding box center [1412, 407] width 28 height 13
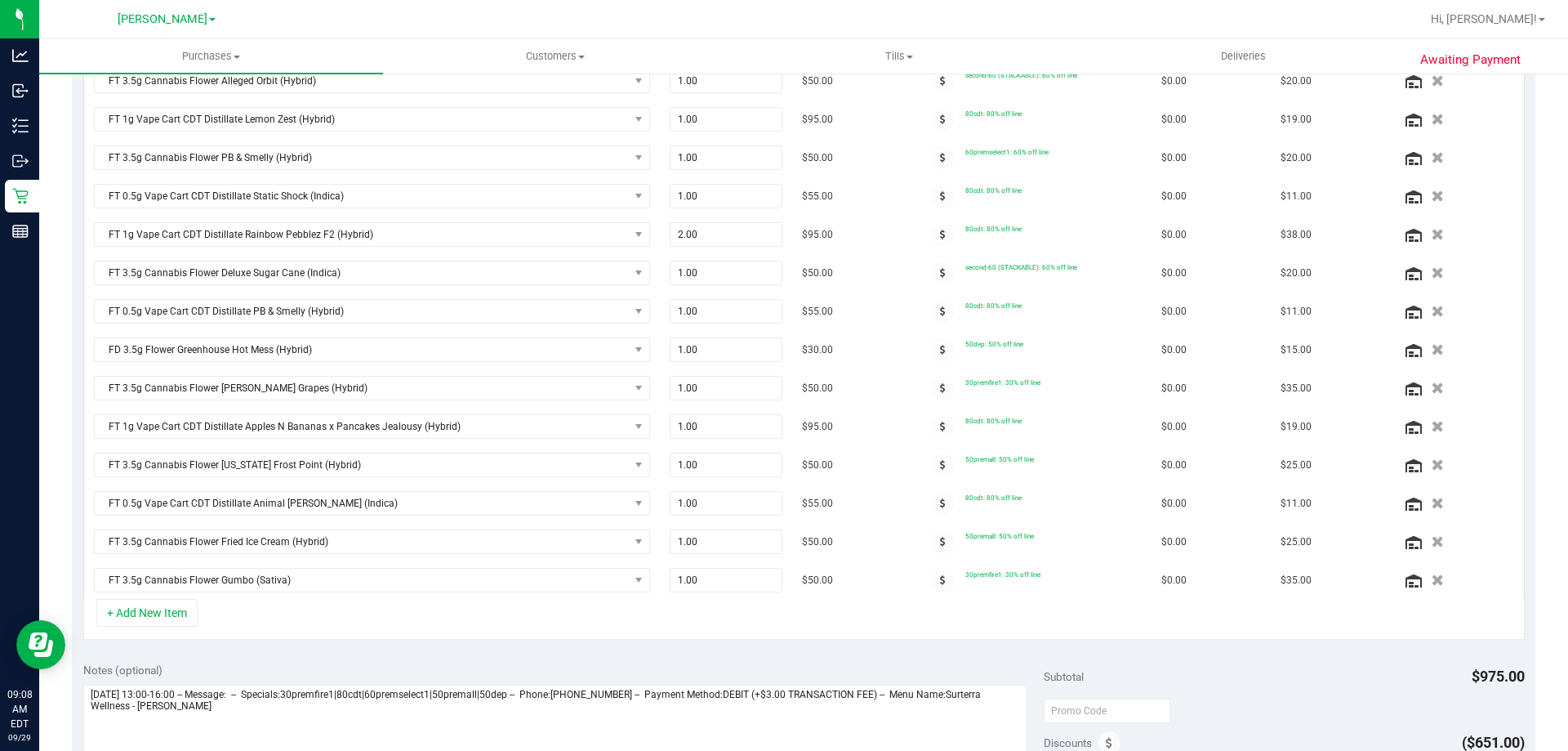
scroll to position [509, 0]
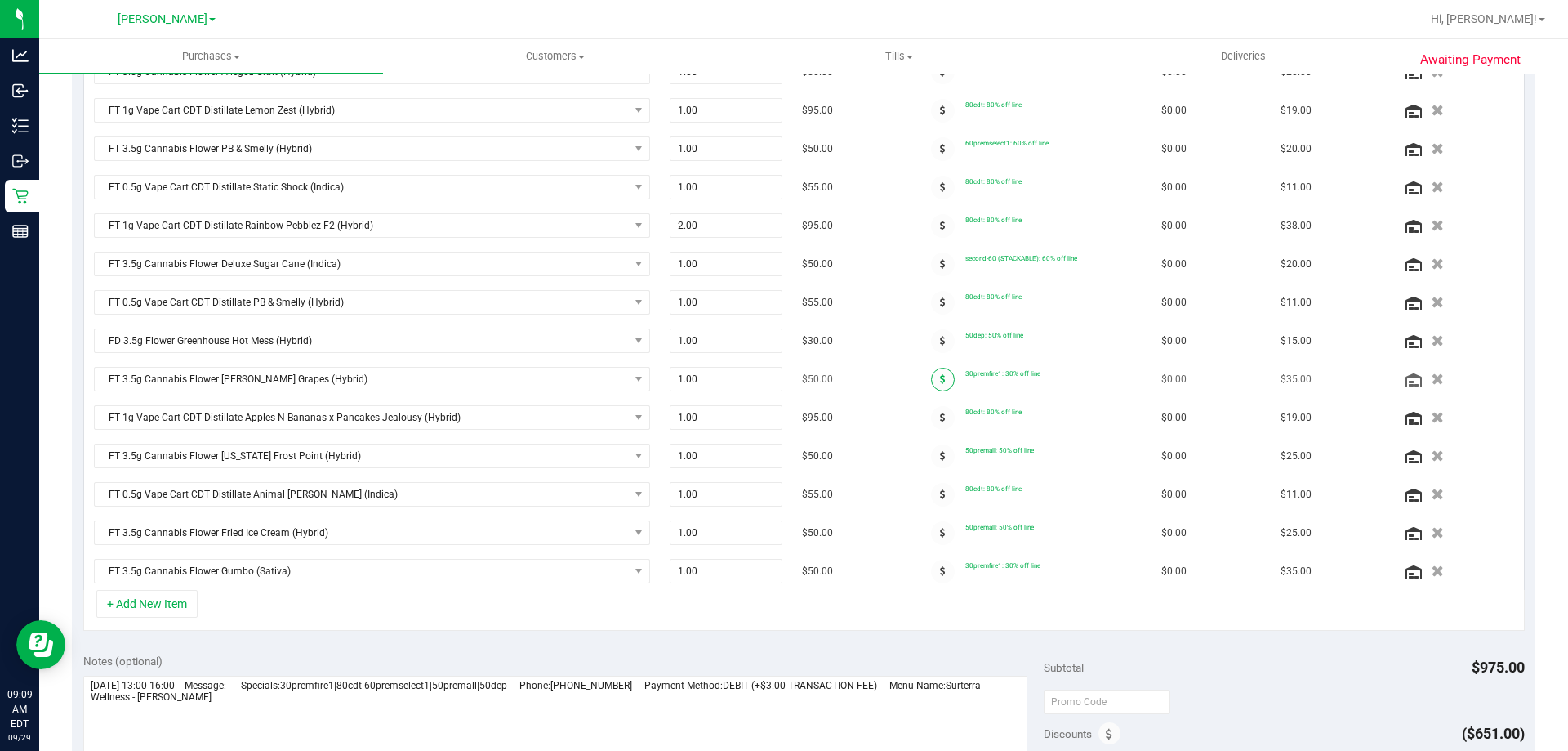
click at [934, 373] on span at bounding box center [943, 379] width 23 height 23
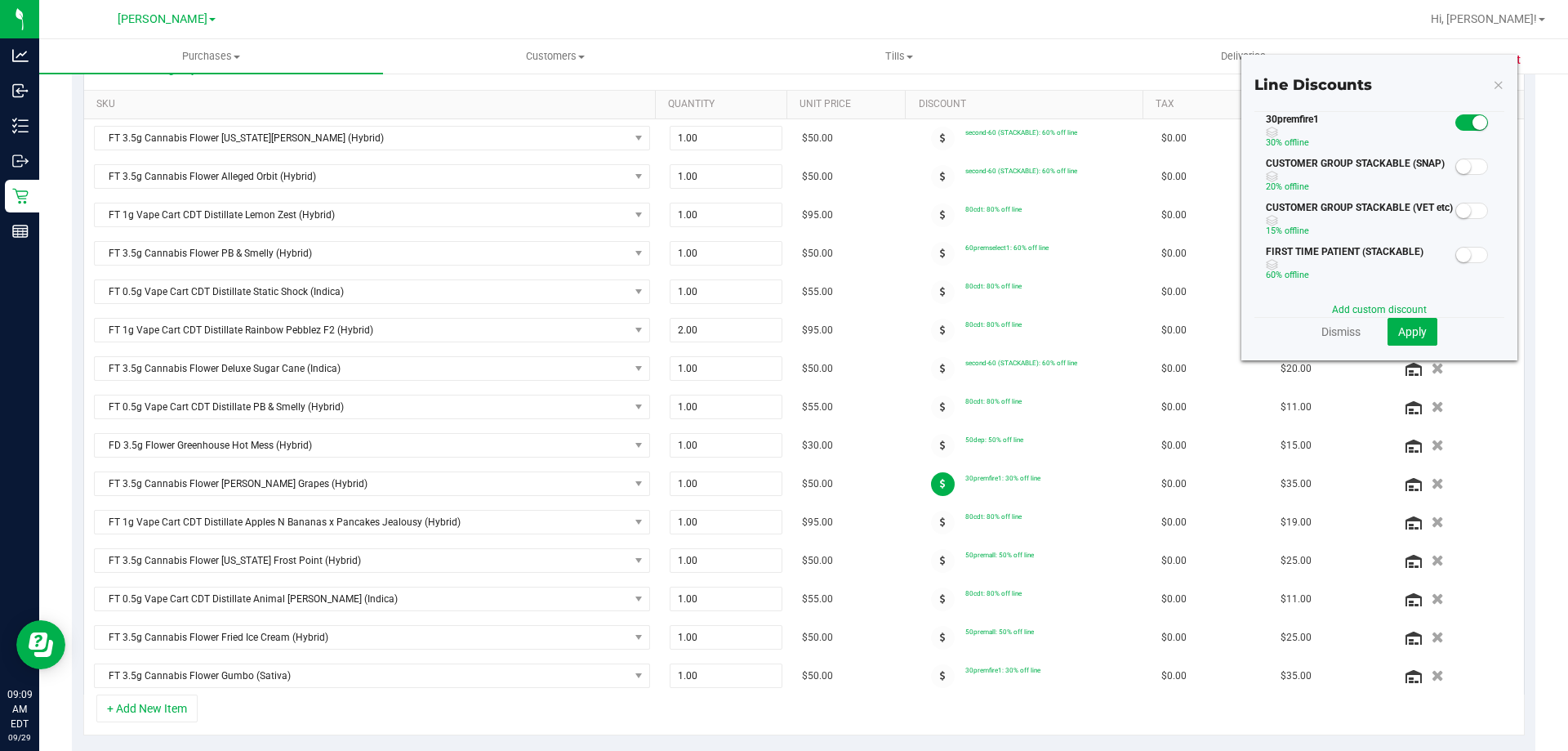
scroll to position [395, 0]
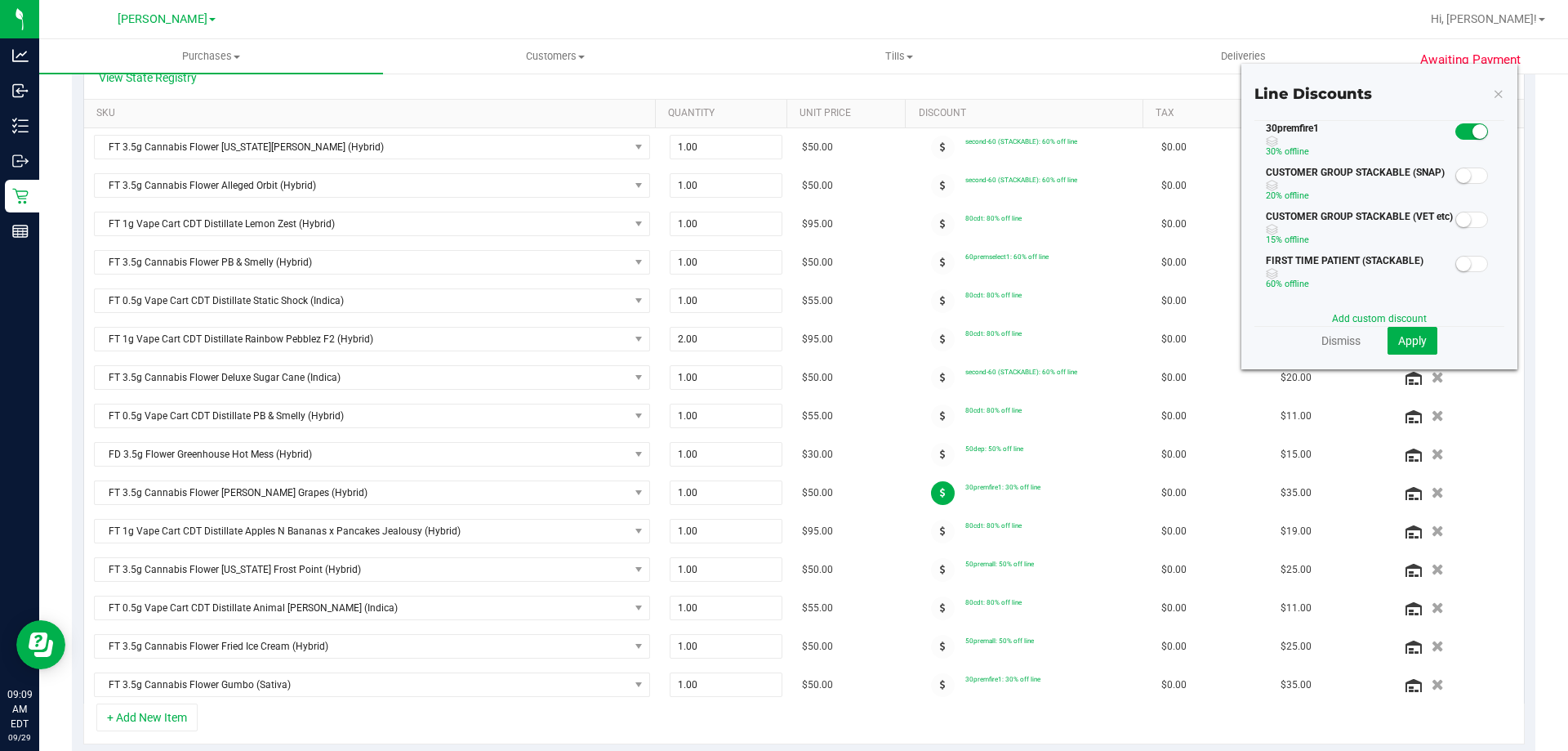
click at [1473, 136] on small at bounding box center [1479, 131] width 15 height 15
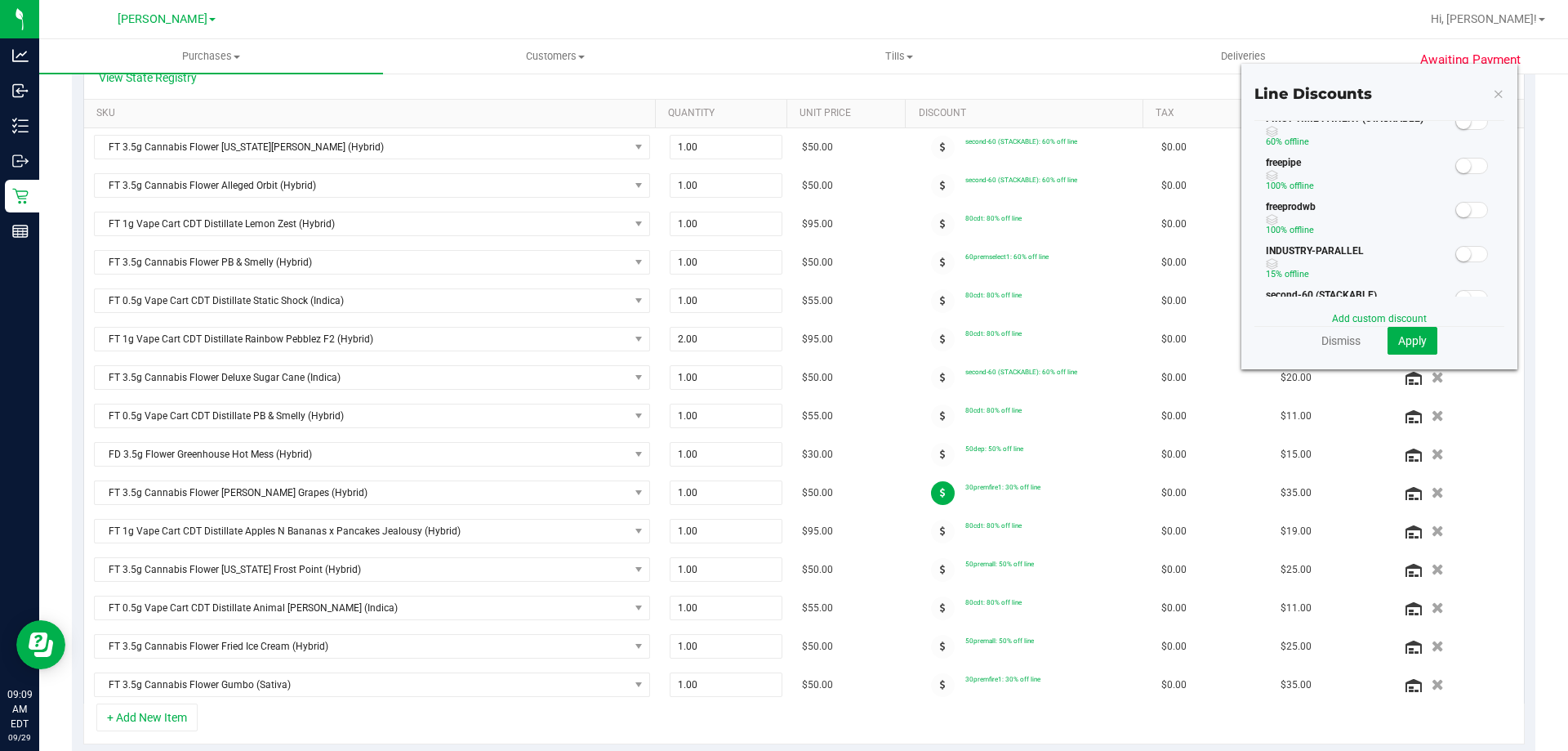
scroll to position [181, 0]
click at [1456, 255] on small at bounding box center [1463, 260] width 15 height 15
click at [1403, 342] on span "Apply" at bounding box center [1412, 340] width 28 height 13
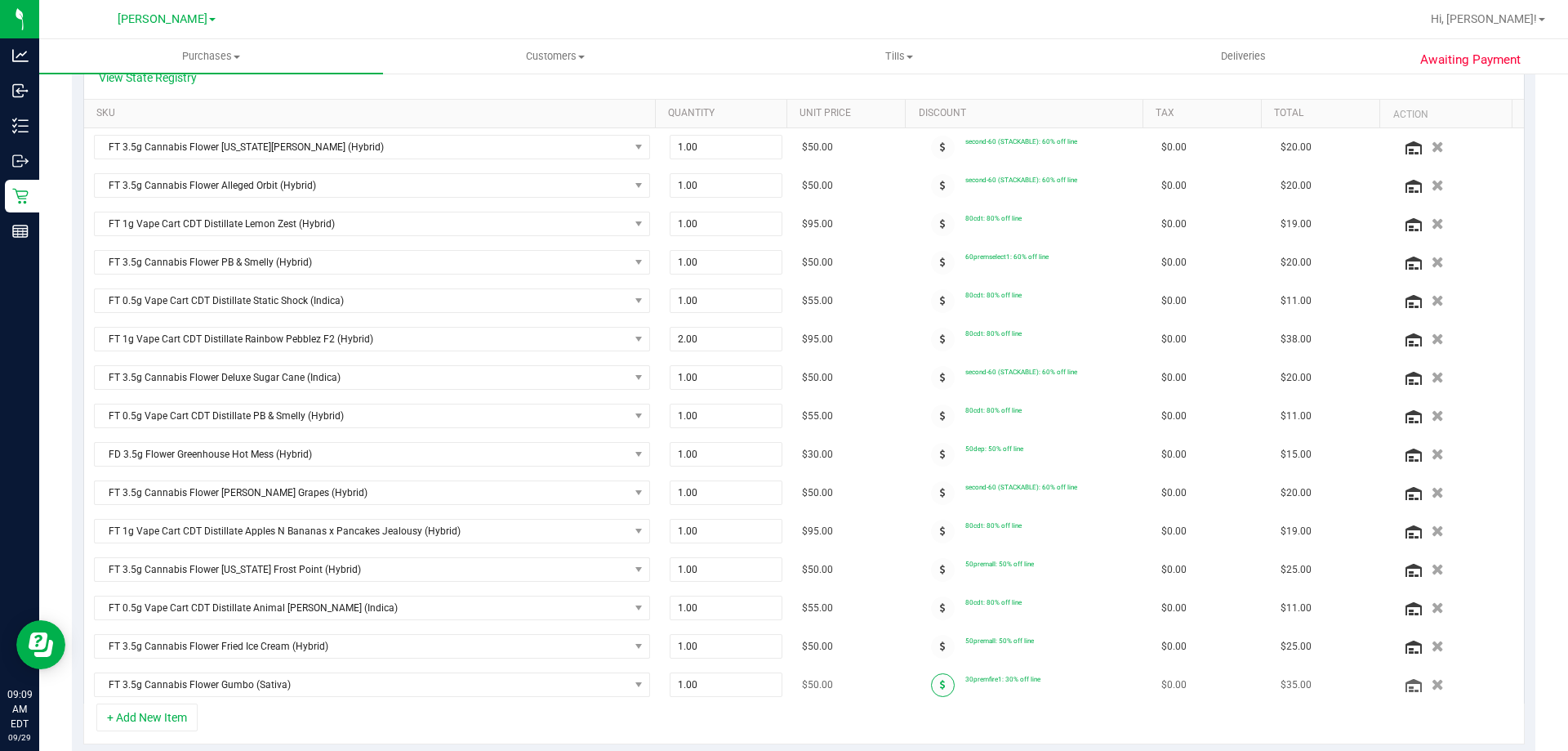
click at [931, 685] on span at bounding box center [943, 685] width 23 height 23
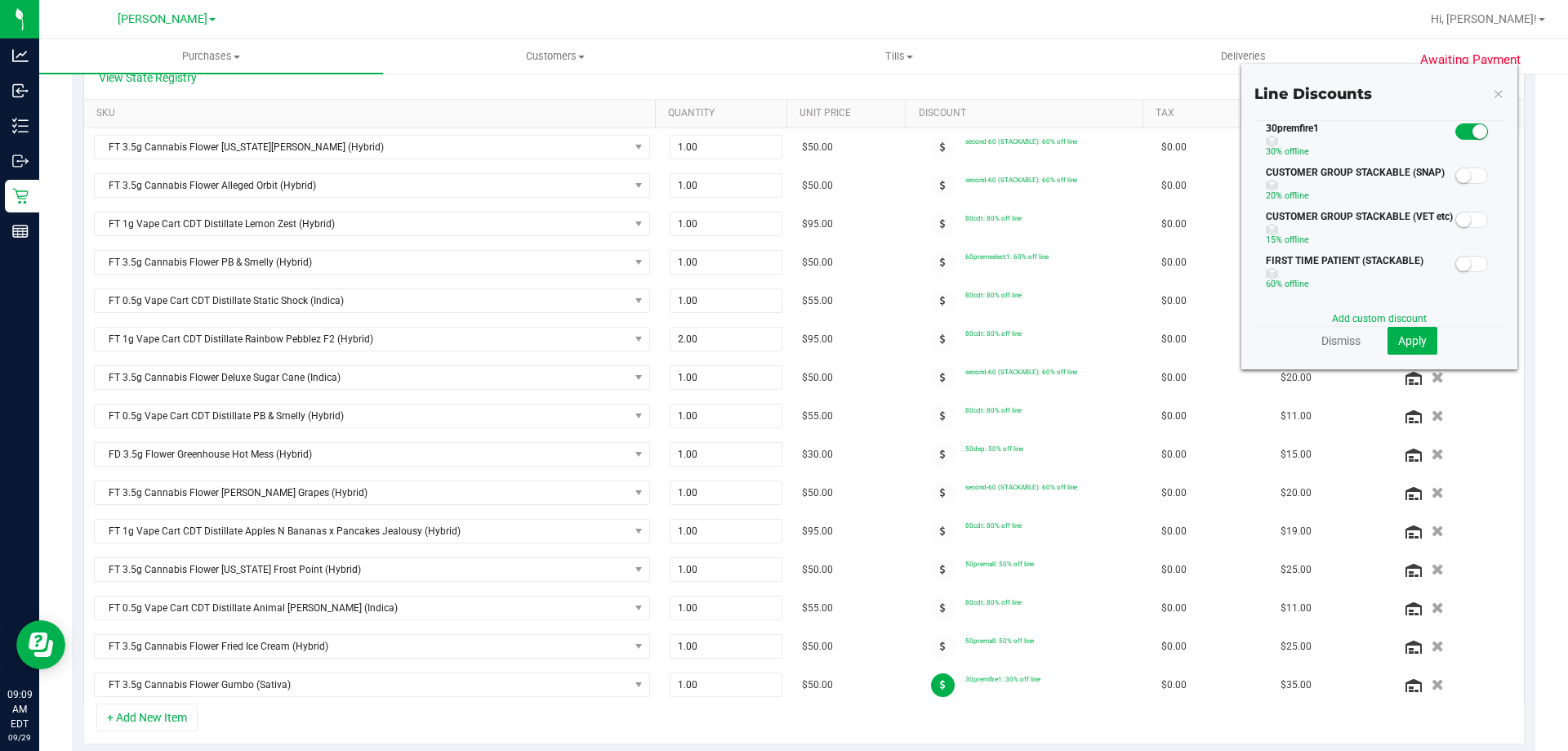
click at [1460, 129] on span at bounding box center [1473, 131] width 33 height 17
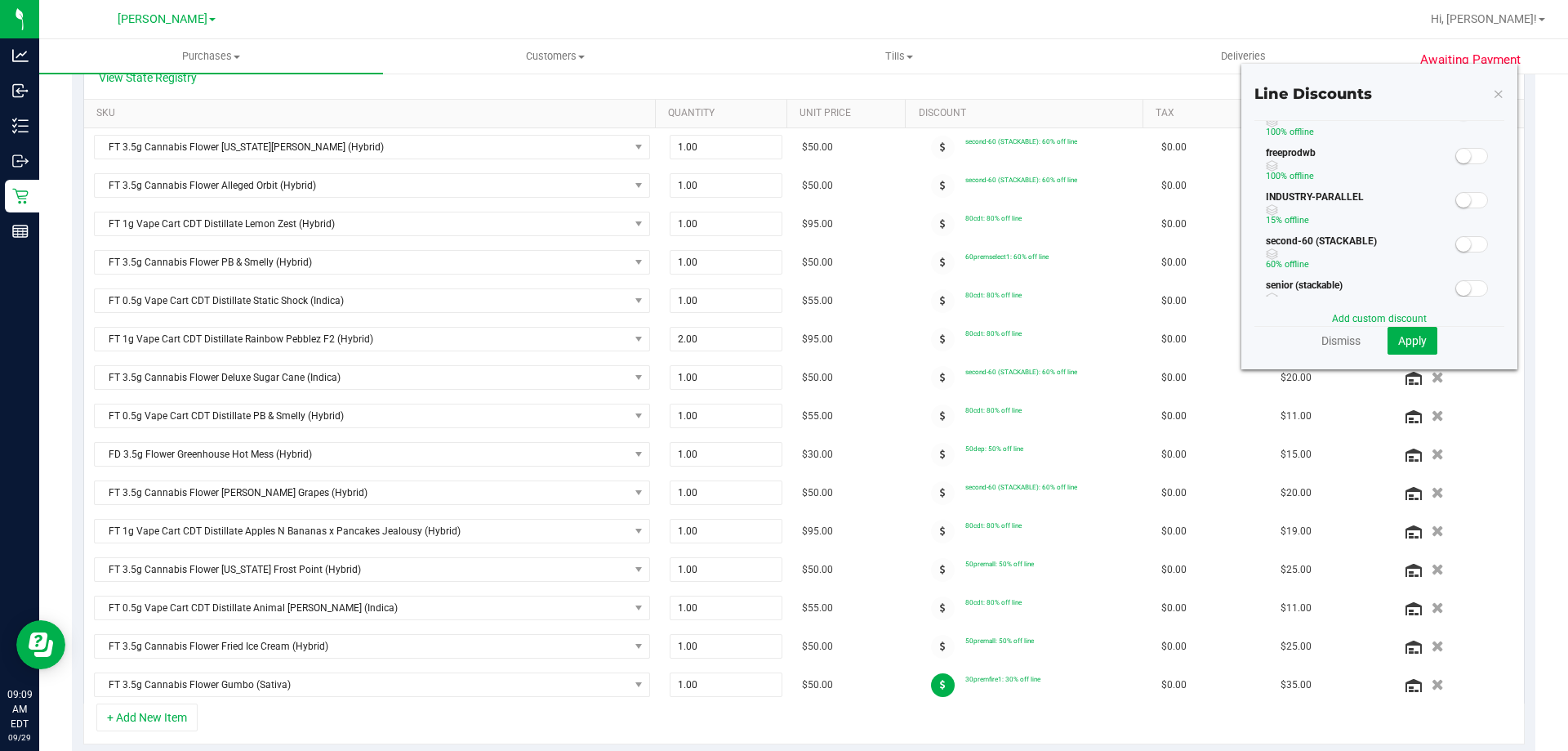
click at [1456, 233] on div at bounding box center [1473, 243] width 33 height 20
click at [1457, 249] on span at bounding box center [1473, 244] width 33 height 17
click at [1408, 332] on button "Apply" at bounding box center [1412, 340] width 50 height 28
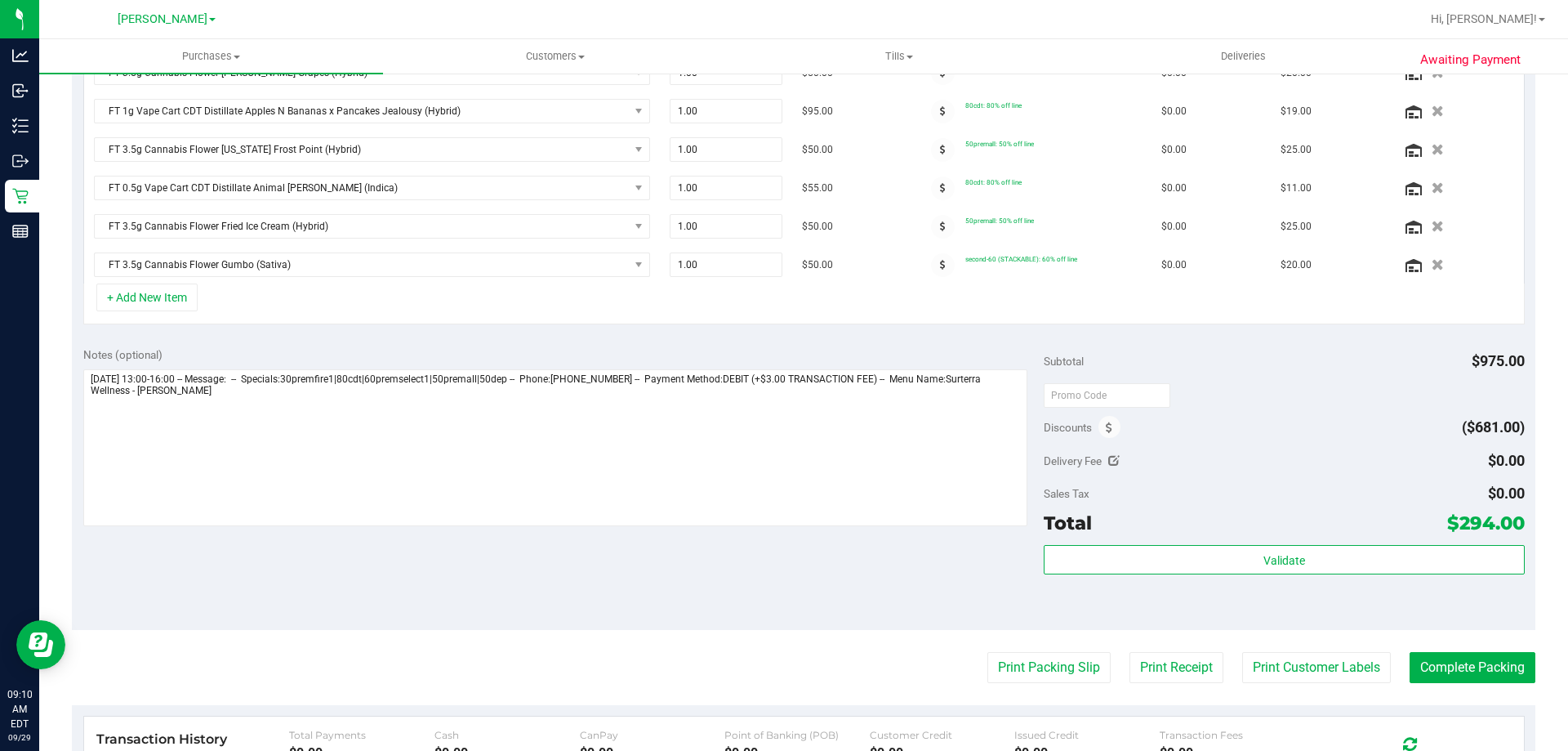
scroll to position [0, 0]
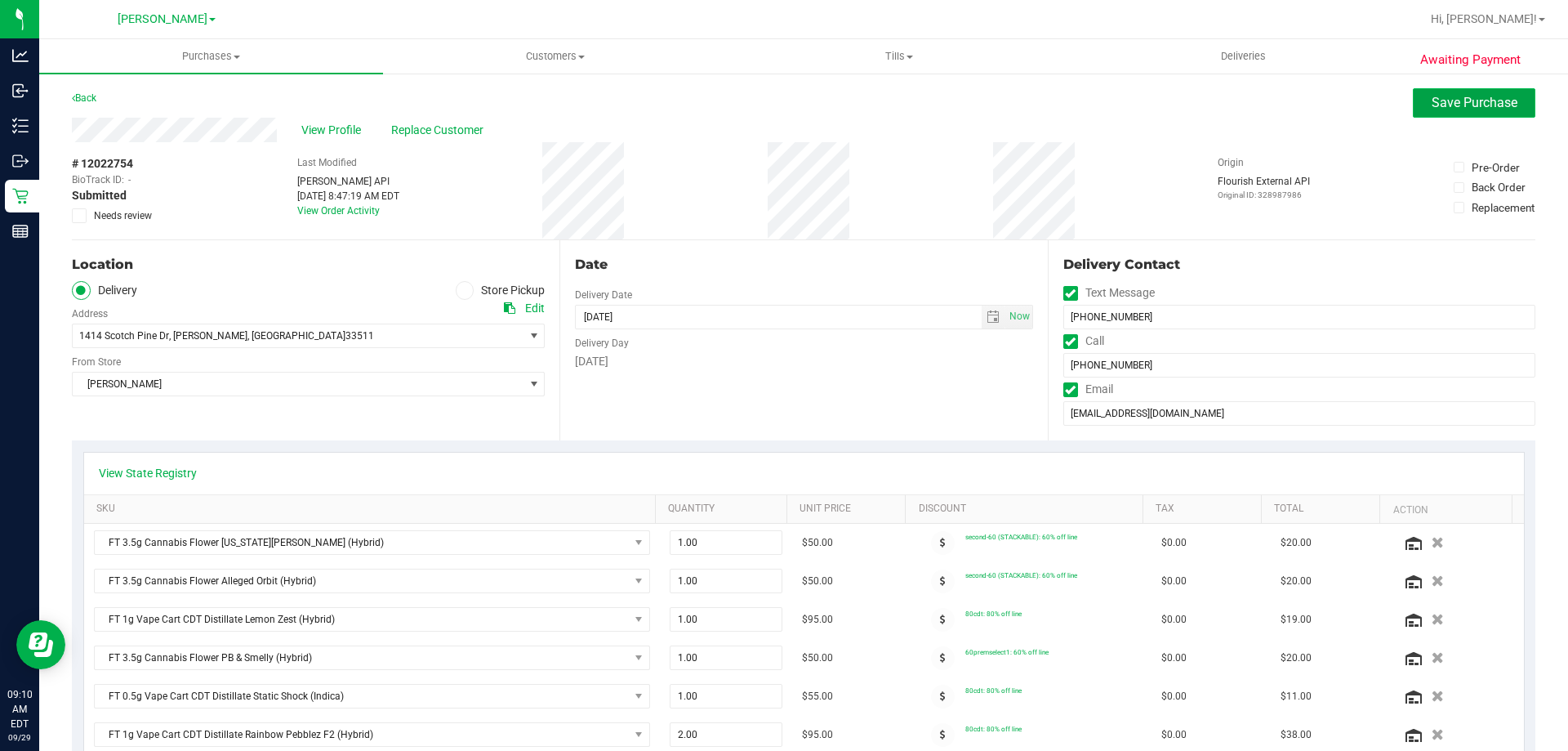
click at [1444, 101] on span "Save Purchase" at bounding box center [1475, 102] width 86 height 16
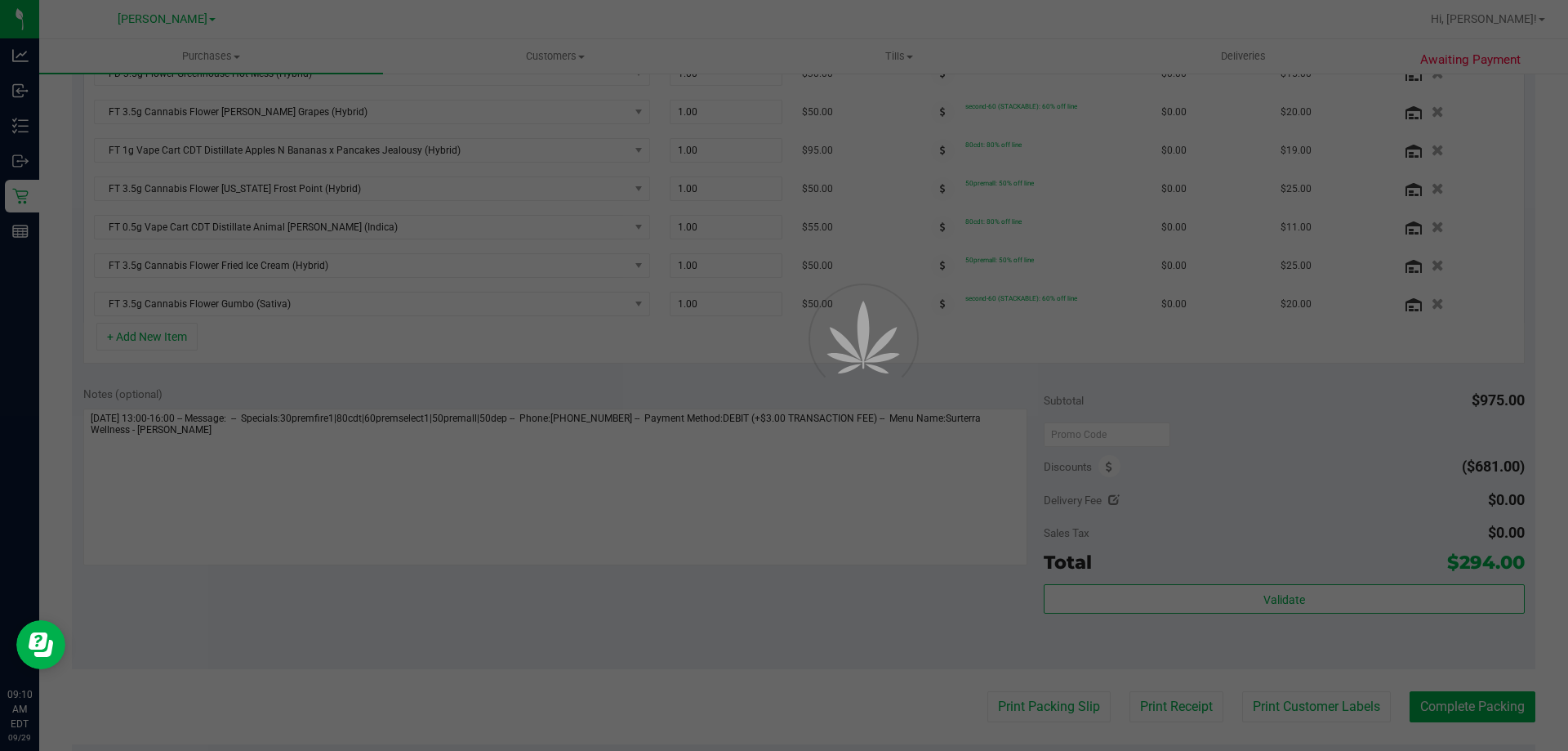
drag, startPoint x: 1568, startPoint y: 181, endPoint x: 1568, endPoint y: 478, distance: 297.0
click at [1568, 478] on div at bounding box center [784, 376] width 1568 height 751
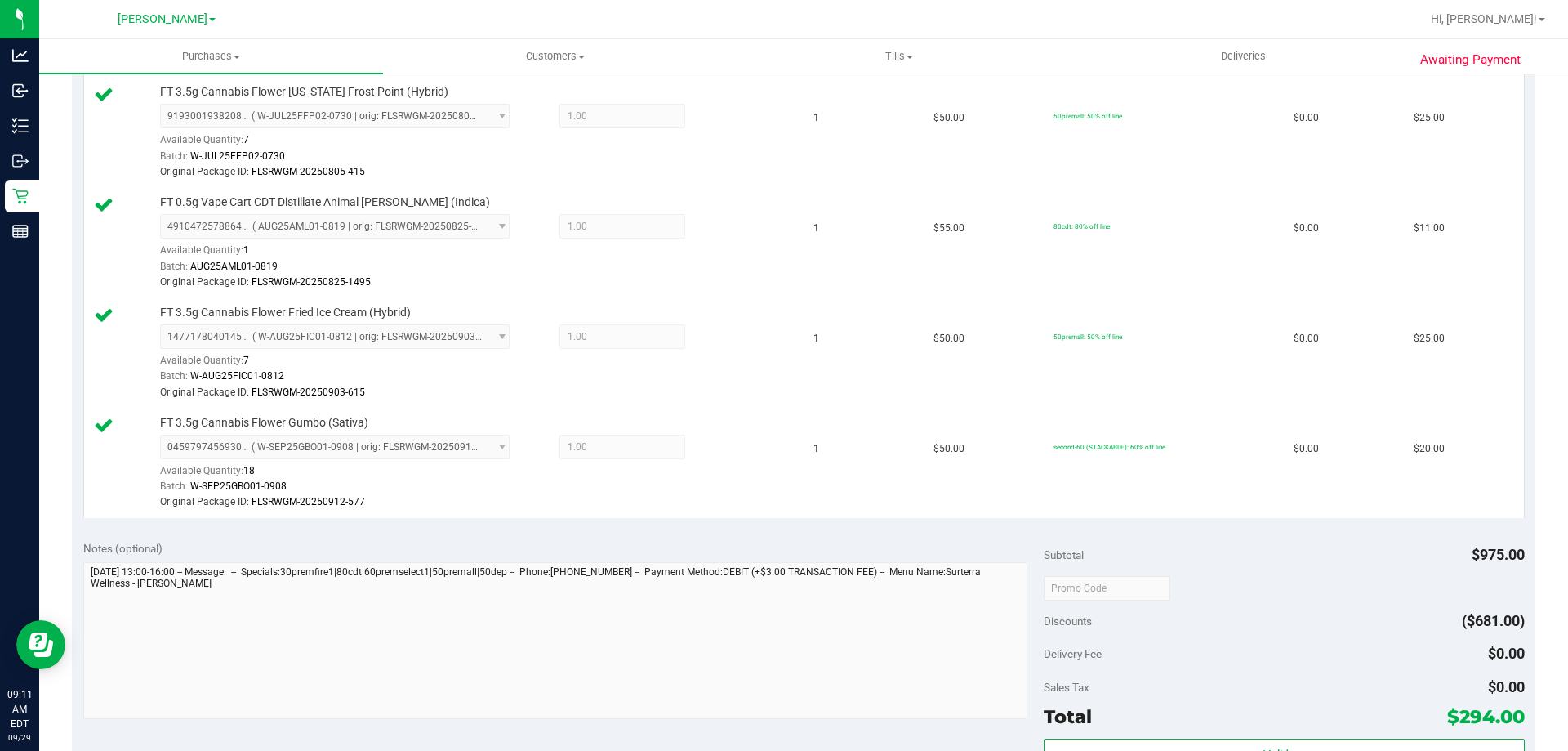
scroll to position [1965, 0]
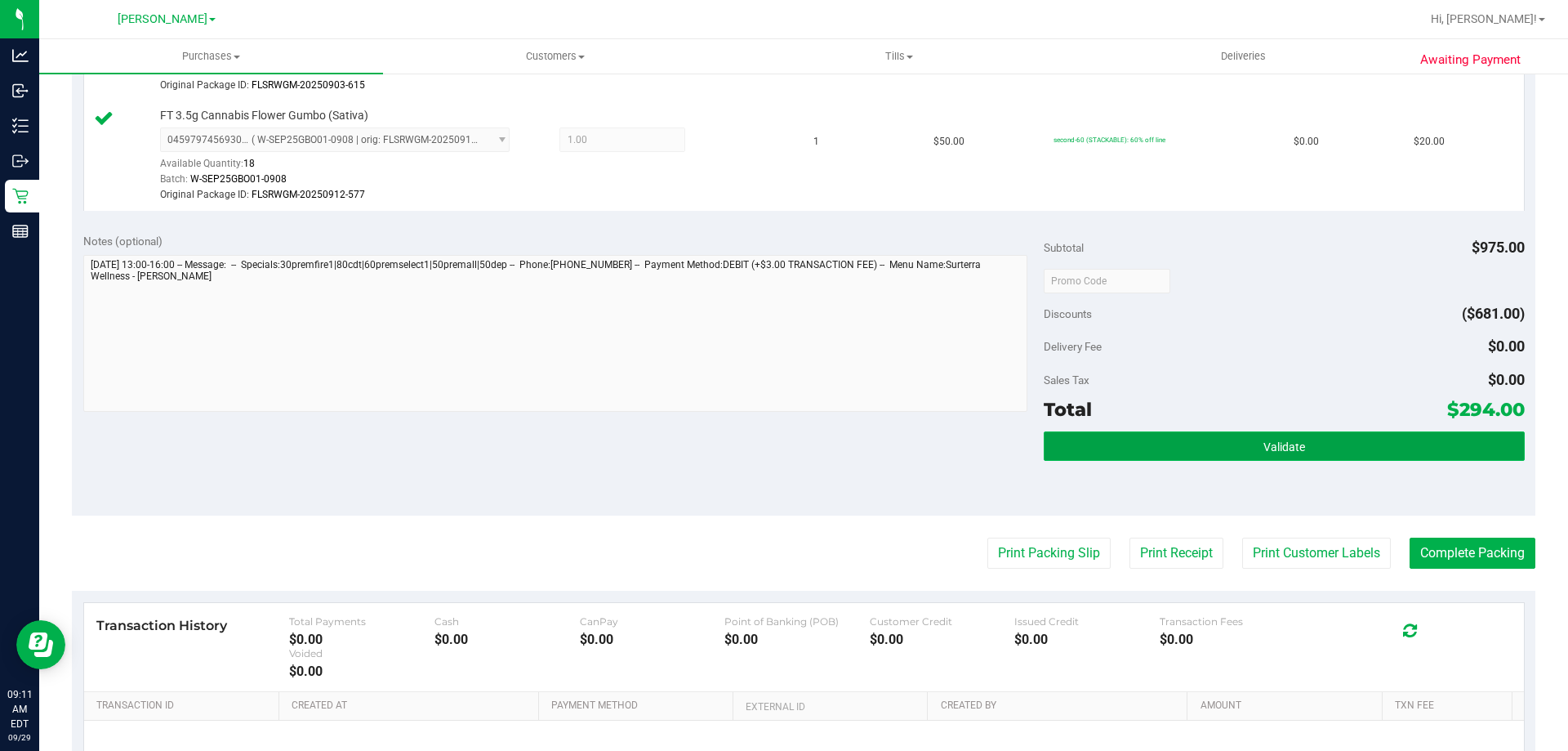
click at [1356, 449] on button "Validate" at bounding box center [1284, 446] width 481 height 29
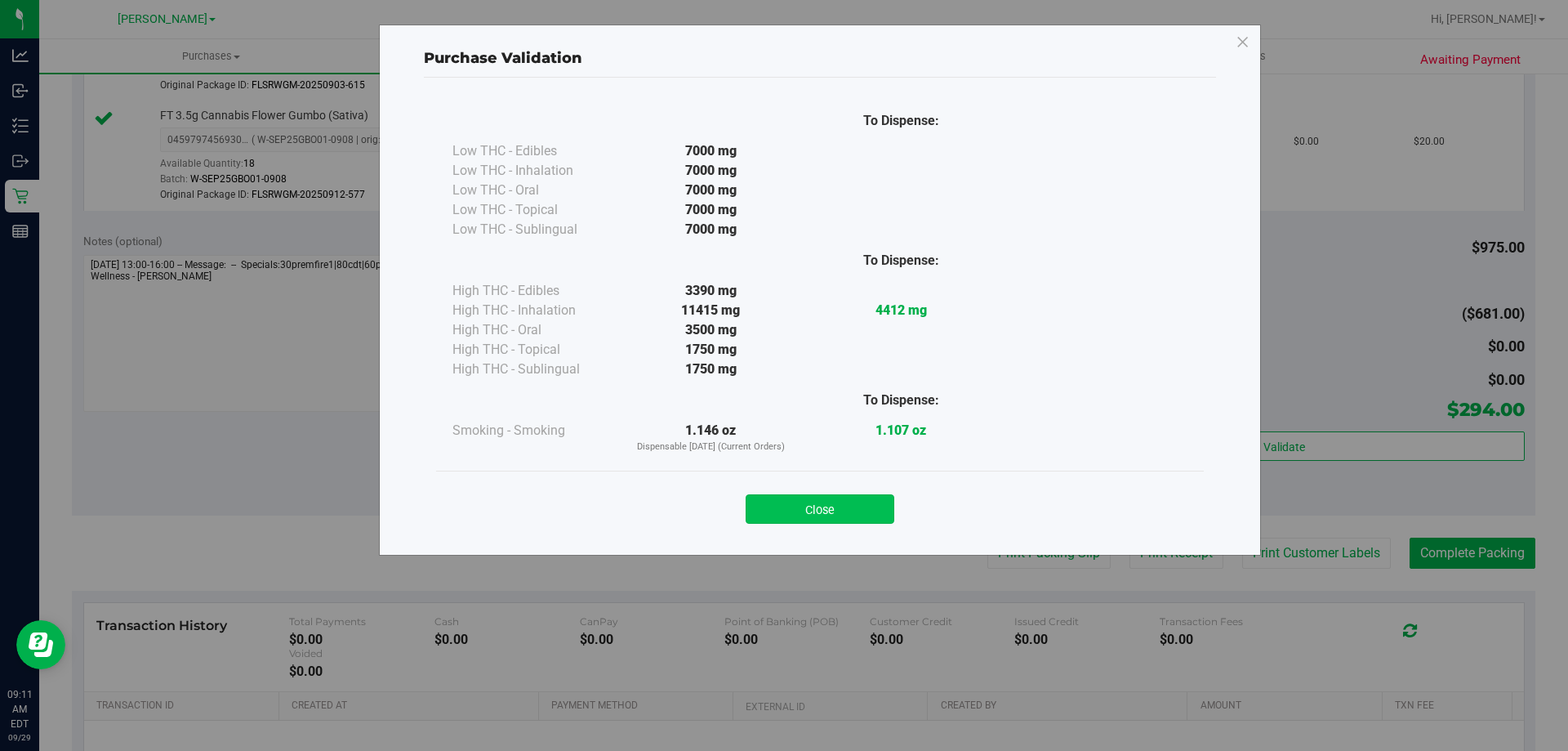
click at [834, 511] on button "Close" at bounding box center [820, 509] width 149 height 29
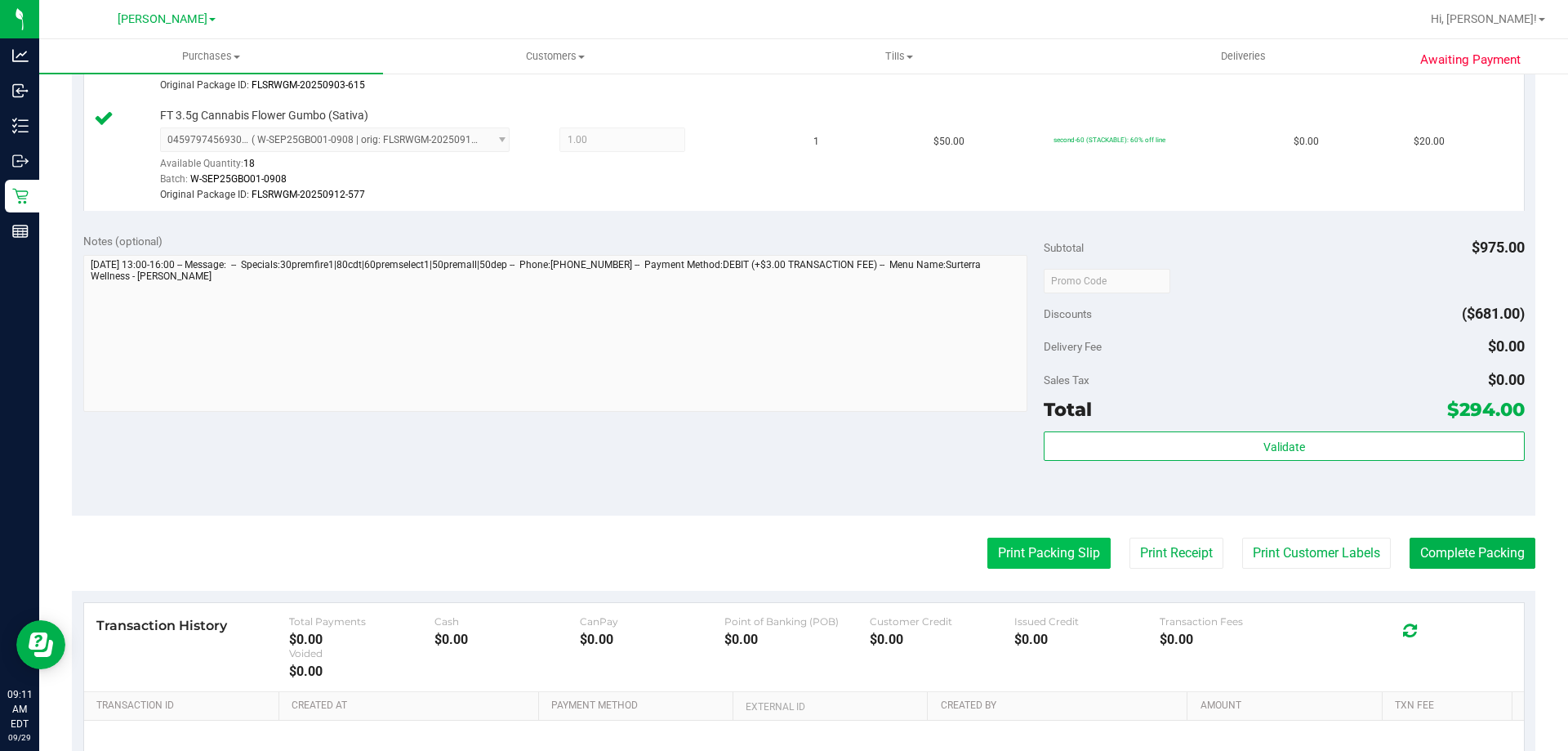
click at [1022, 550] on button "Print Packing Slip" at bounding box center [1049, 554] width 124 height 31
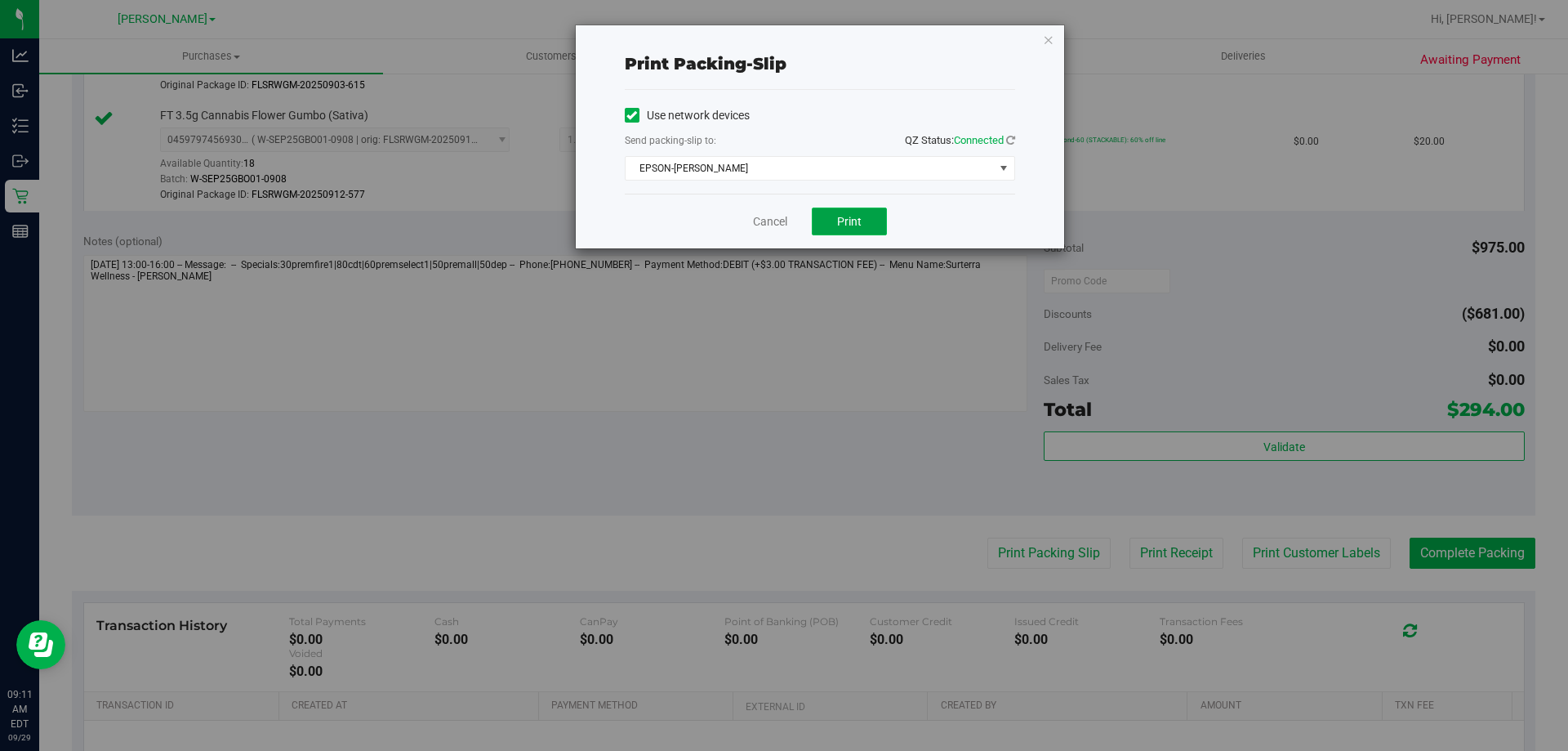
click at [844, 223] on span "Print" at bounding box center [849, 221] width 24 height 13
click at [855, 212] on button "Print" at bounding box center [849, 221] width 75 height 28
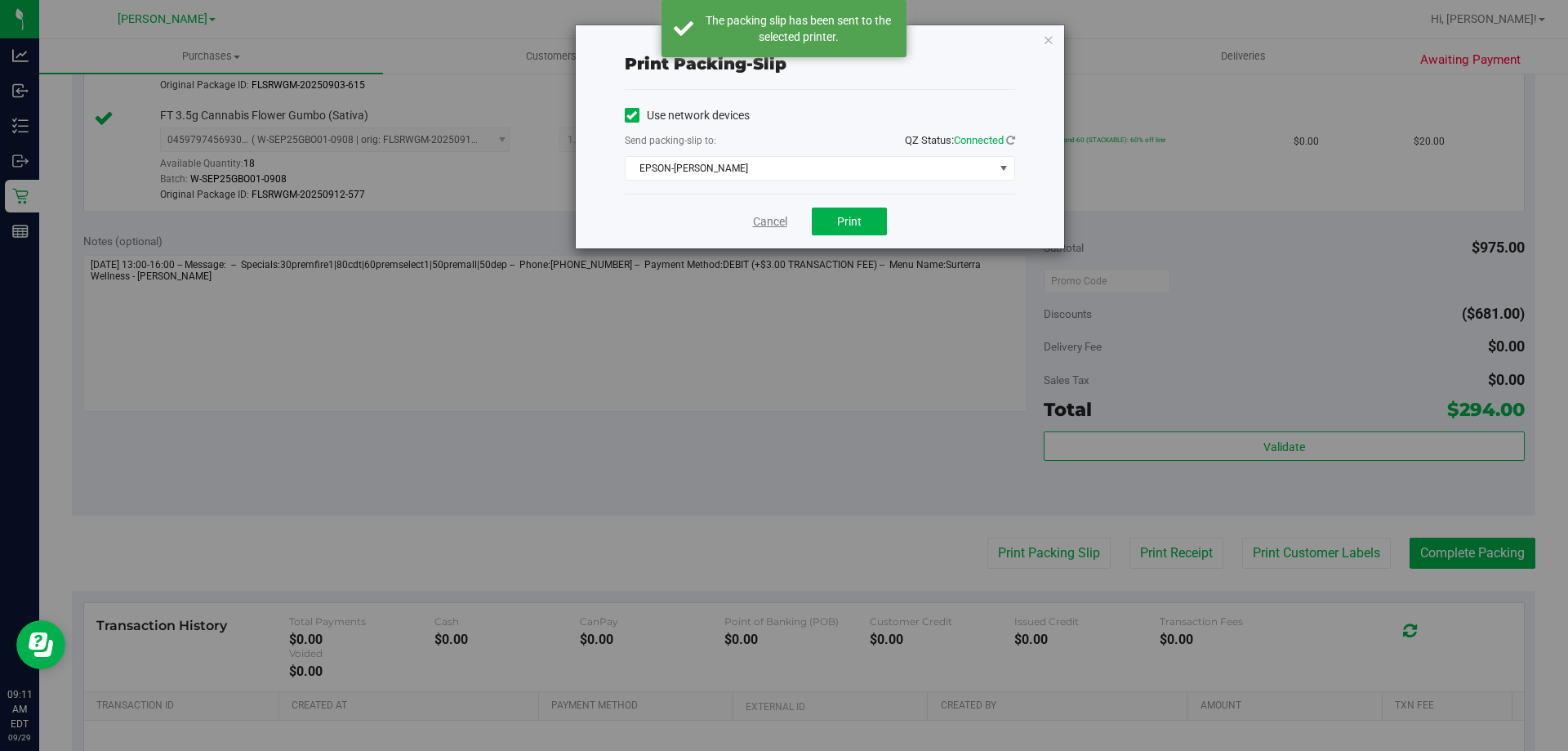
click at [767, 225] on link "Cancel" at bounding box center [769, 222] width 34 height 18
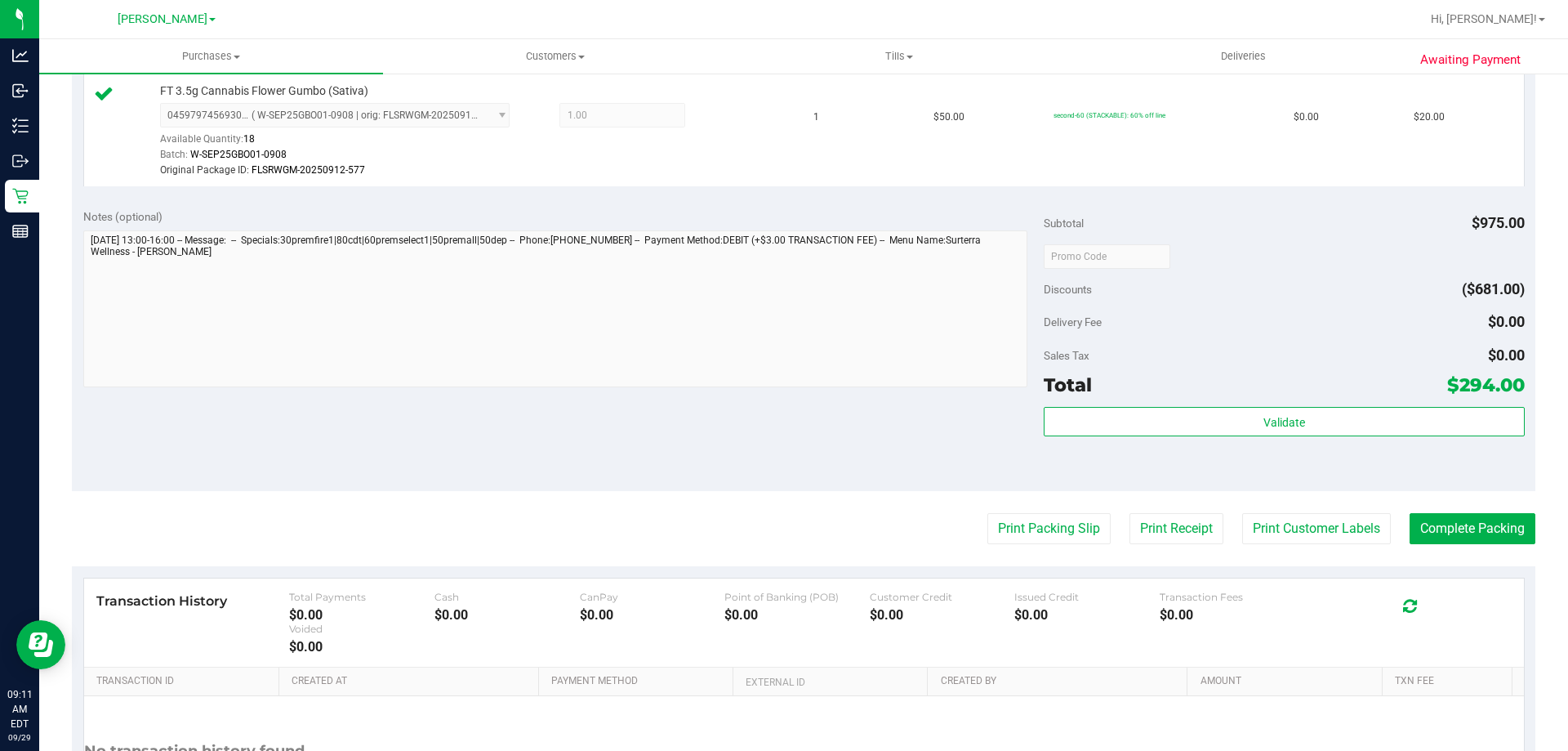
scroll to position [2001, 0]
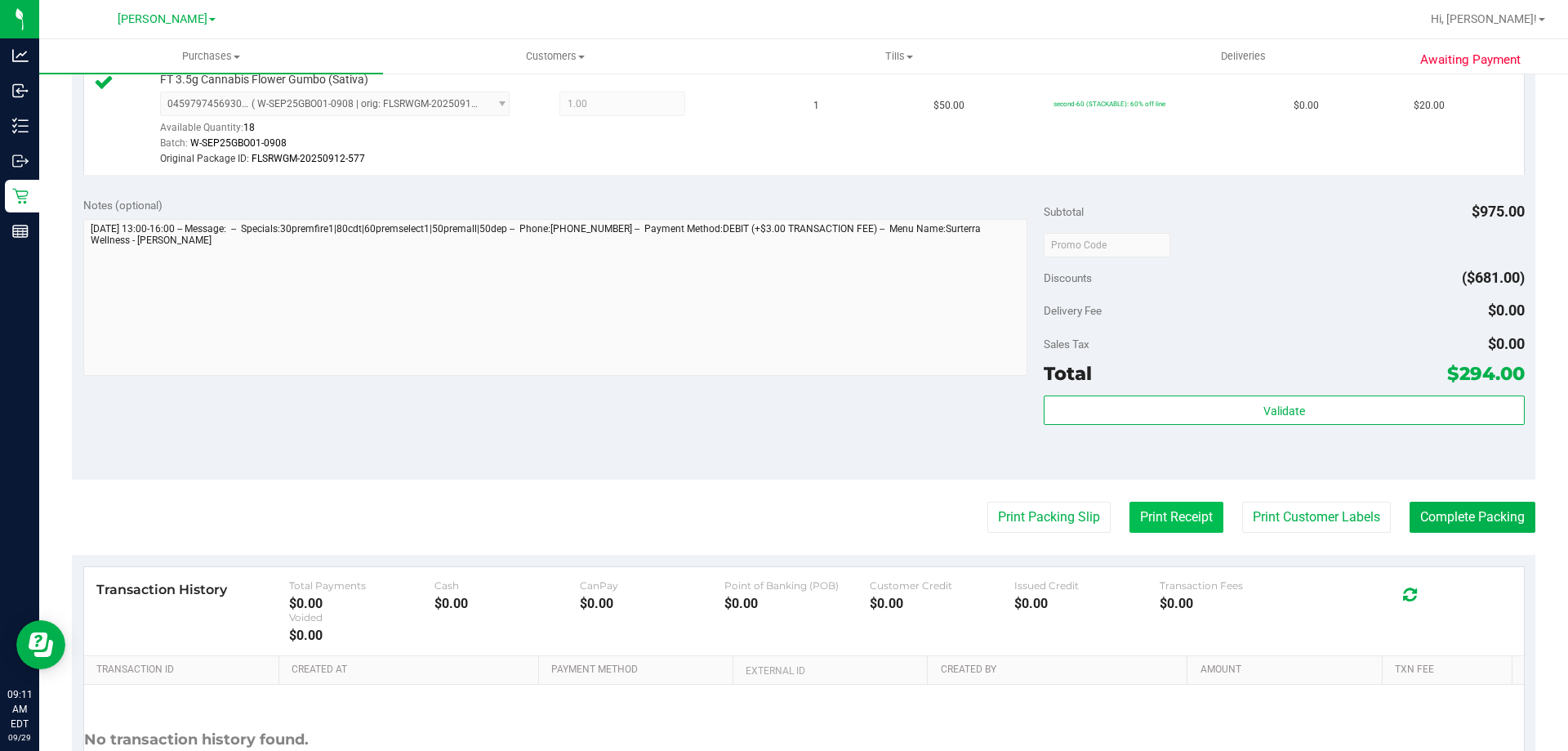
click at [1158, 512] on button "Print Receipt" at bounding box center [1176, 518] width 94 height 31
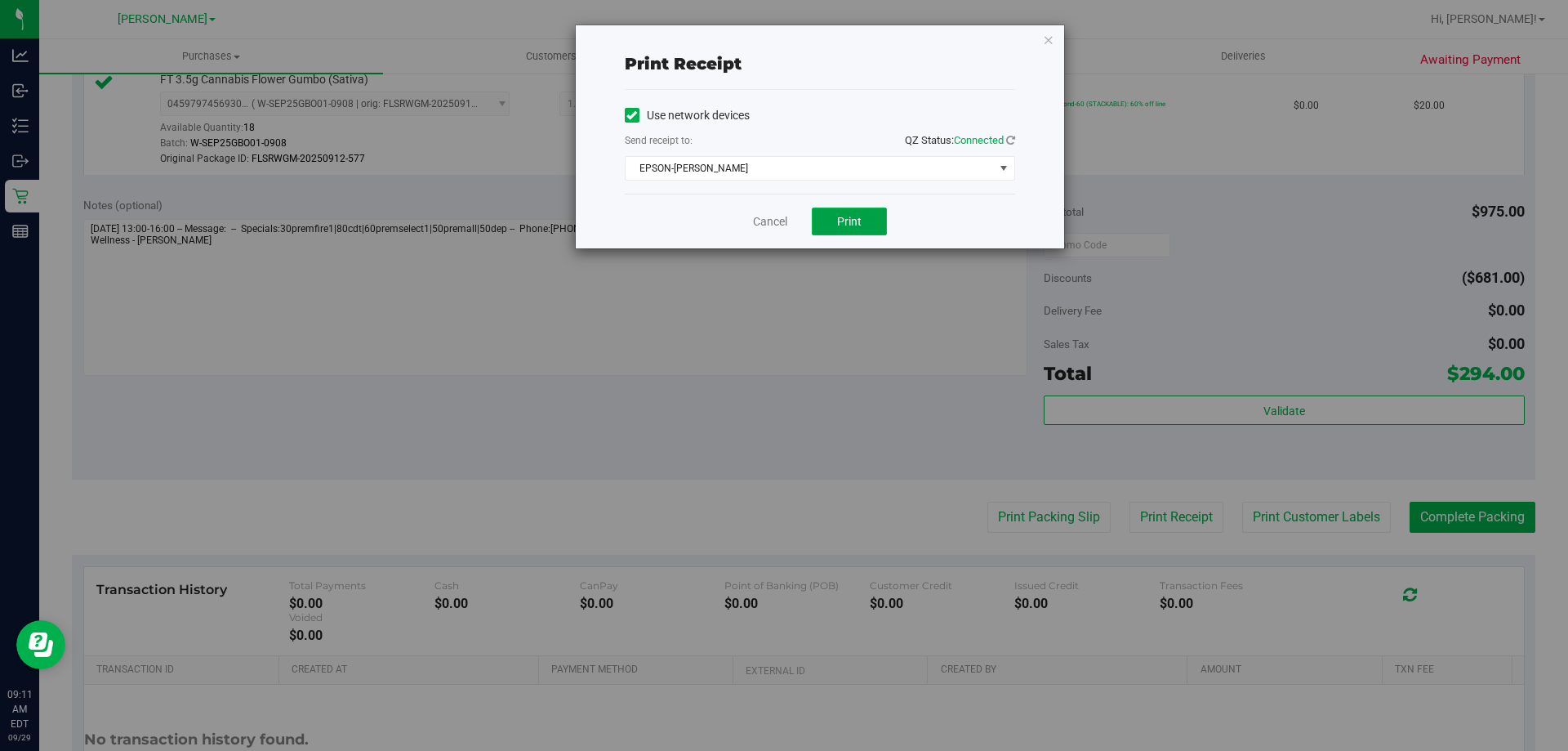
click at [854, 224] on span "Print" at bounding box center [849, 221] width 24 height 13
click at [760, 218] on link "Cancel" at bounding box center [769, 222] width 34 height 18
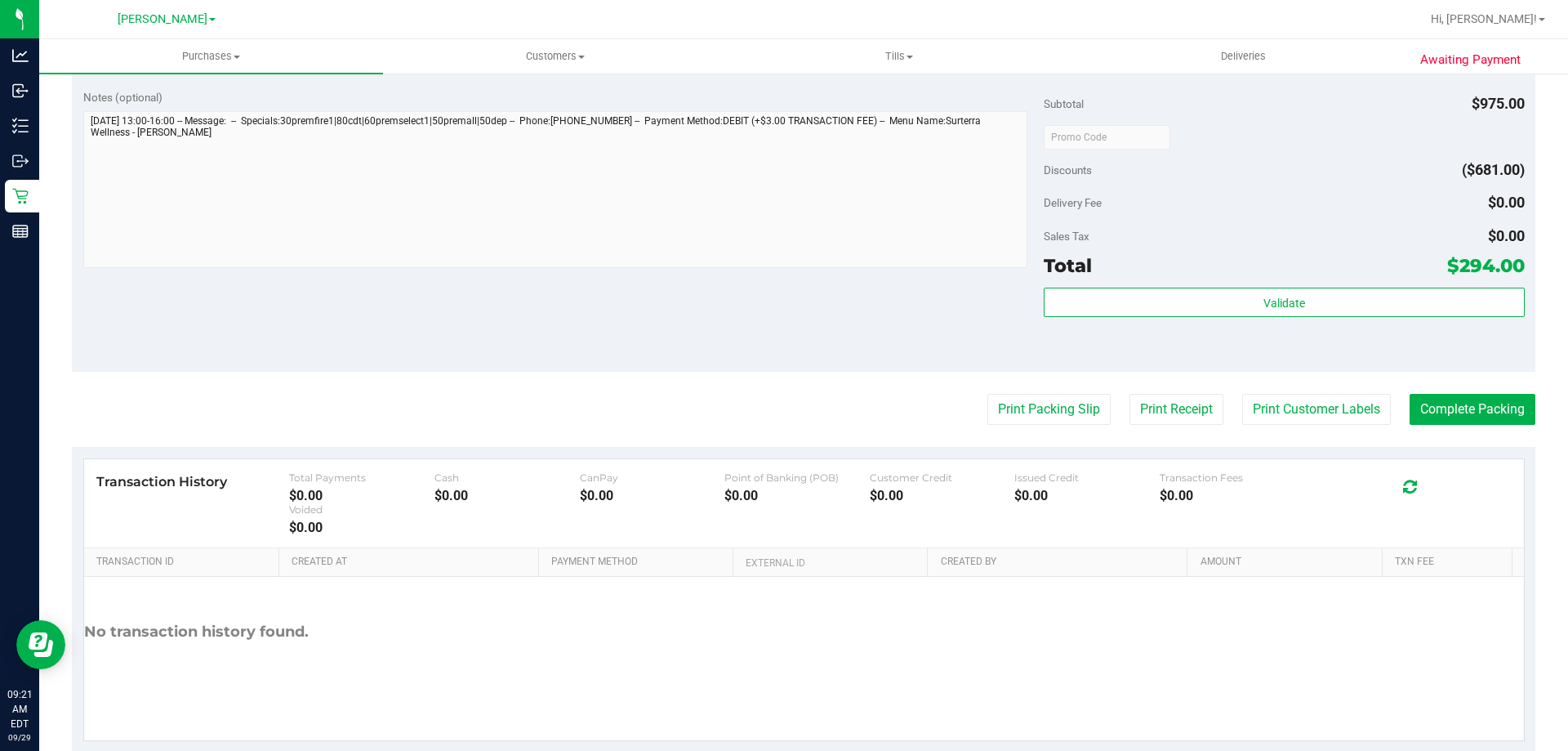
scroll to position [2143, 0]
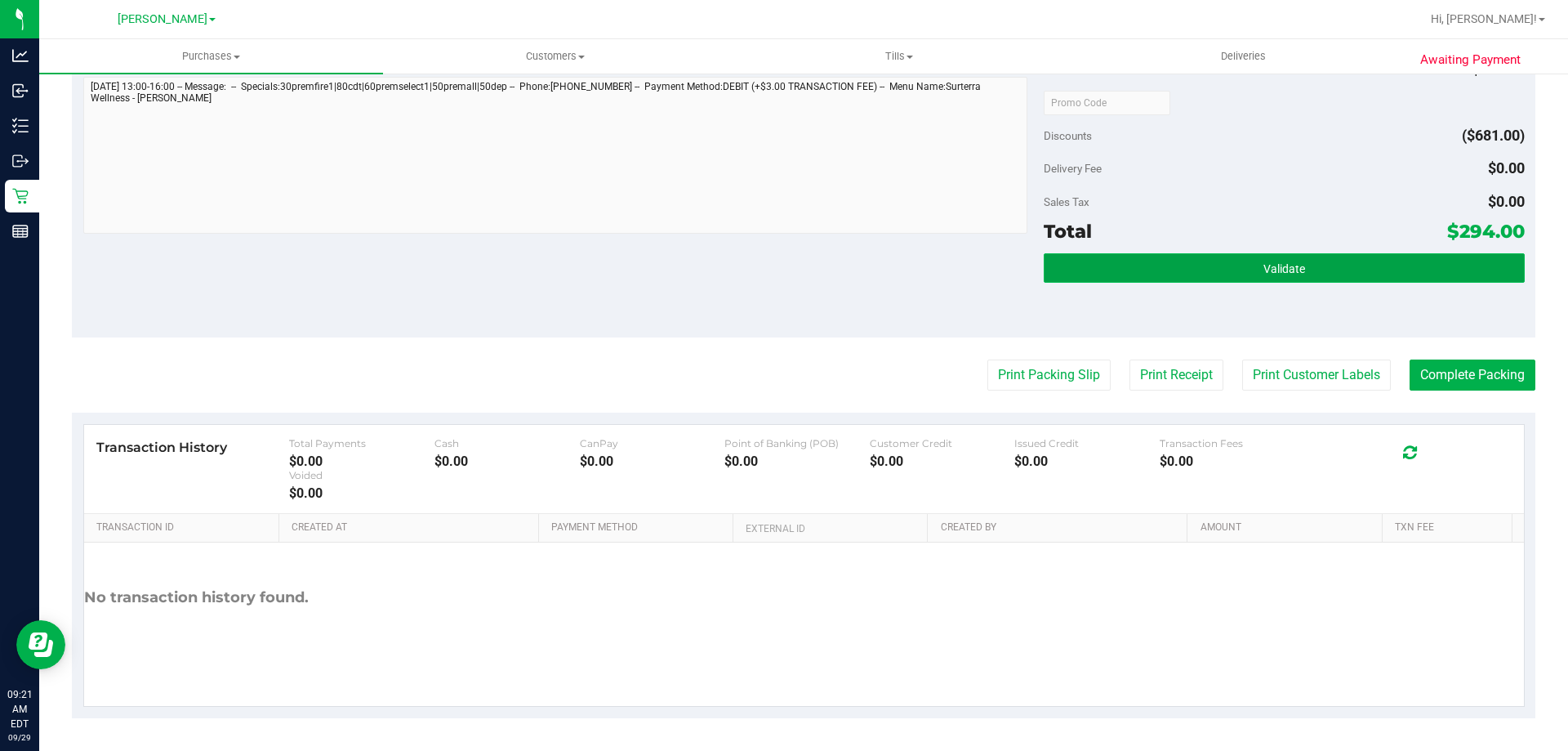
click at [1372, 273] on button "Validate" at bounding box center [1284, 268] width 481 height 29
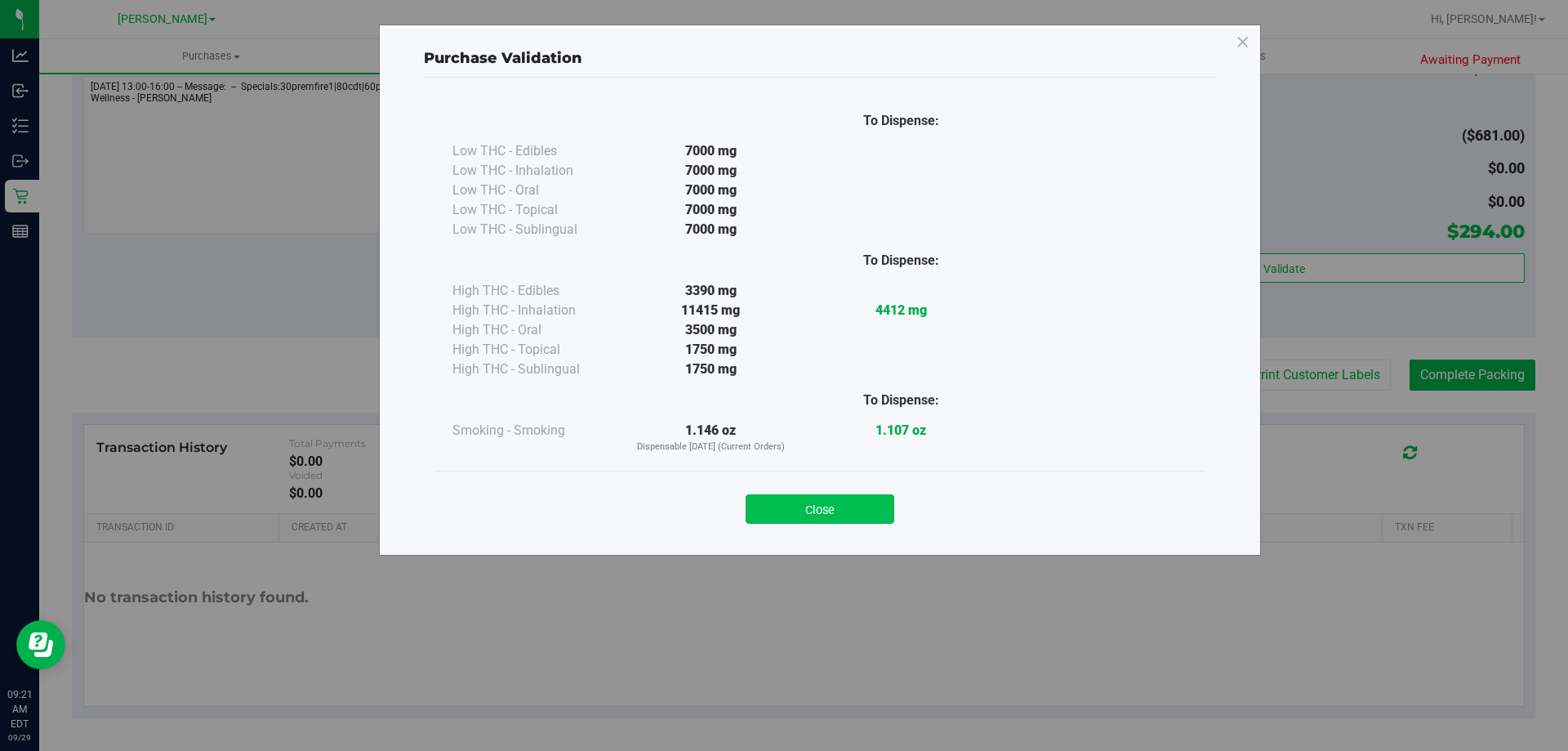
click at [813, 508] on button "Close" at bounding box center [820, 509] width 149 height 29
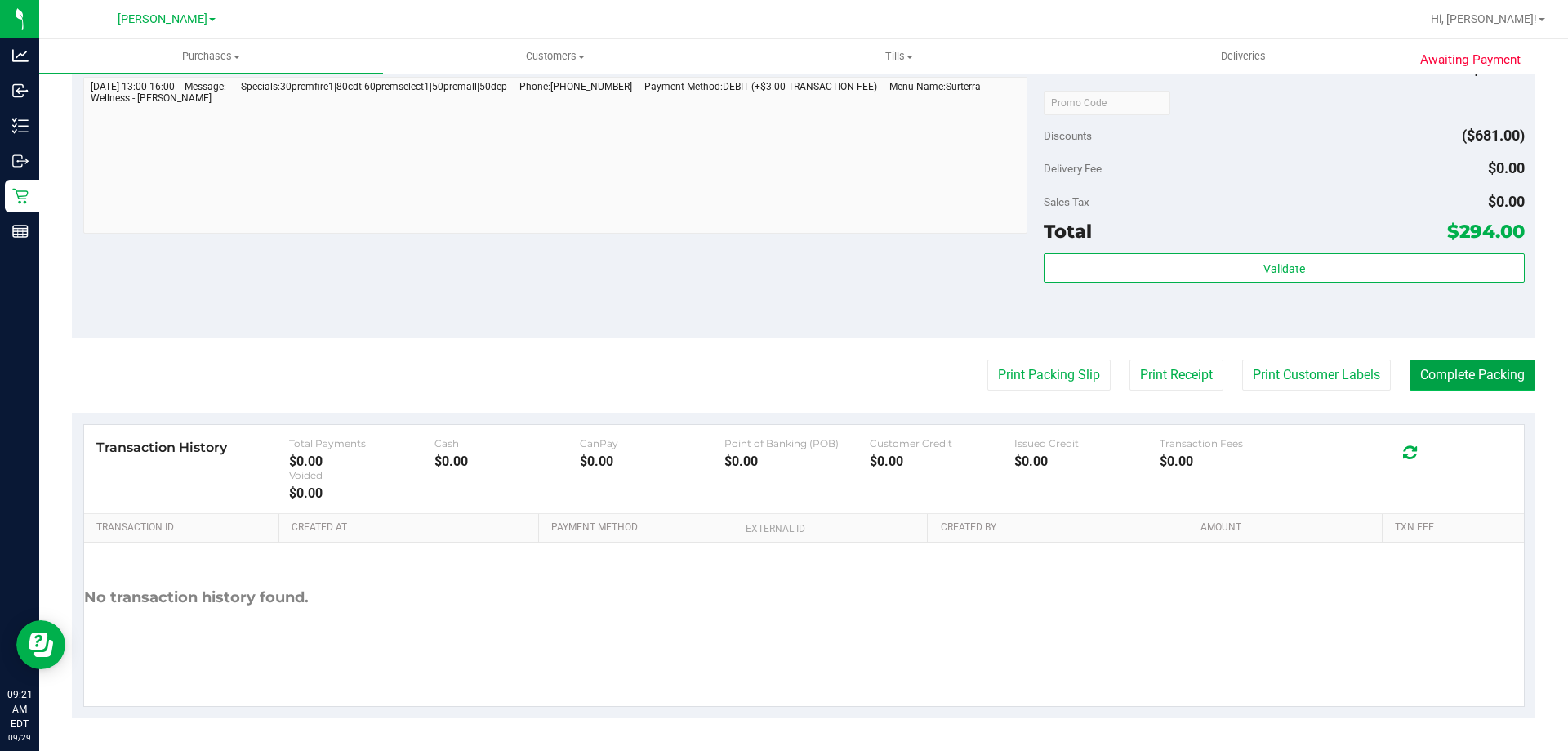
click at [1485, 370] on button "Complete Packing" at bounding box center [1473, 376] width 125 height 31
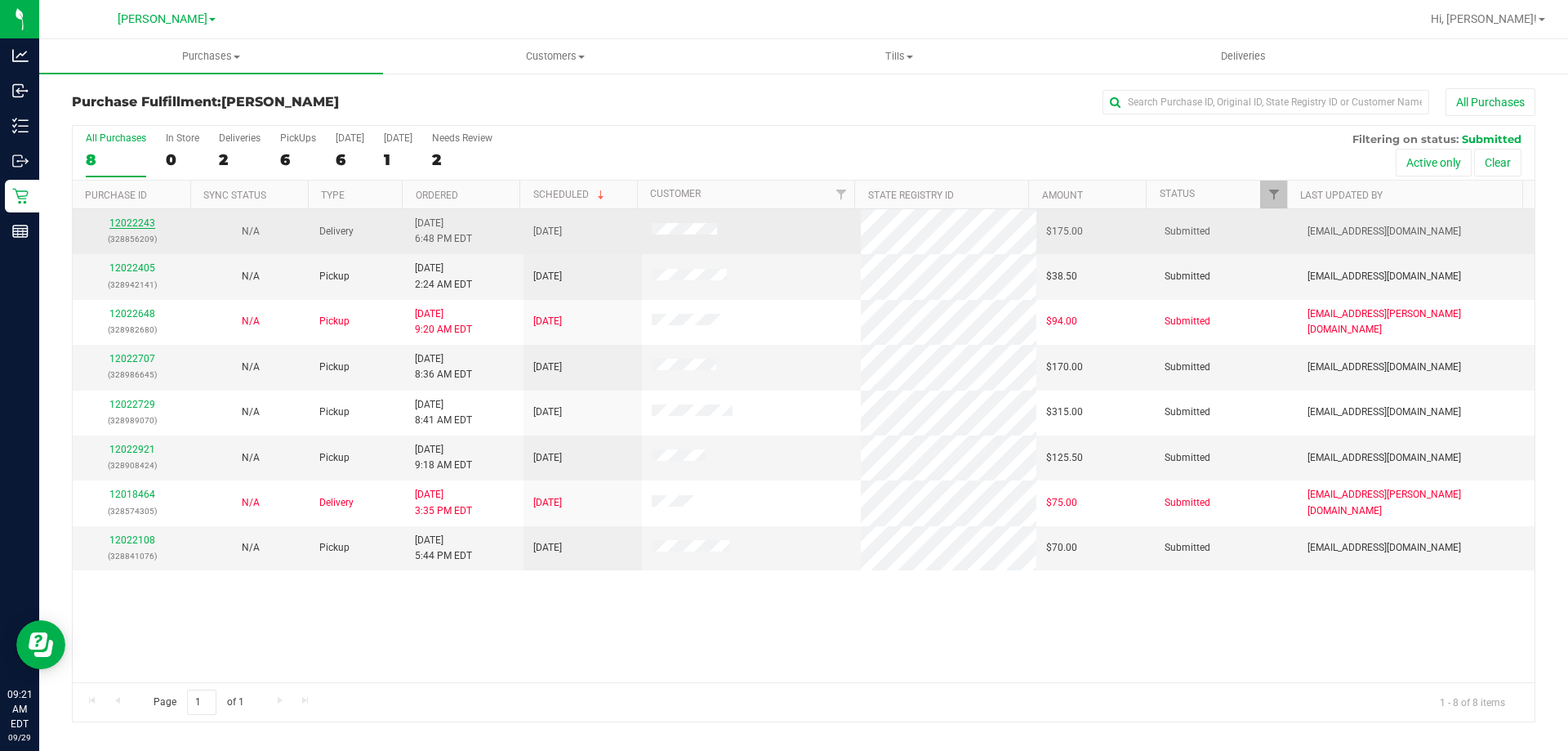
click at [135, 221] on link "12022243" at bounding box center [132, 223] width 46 height 12
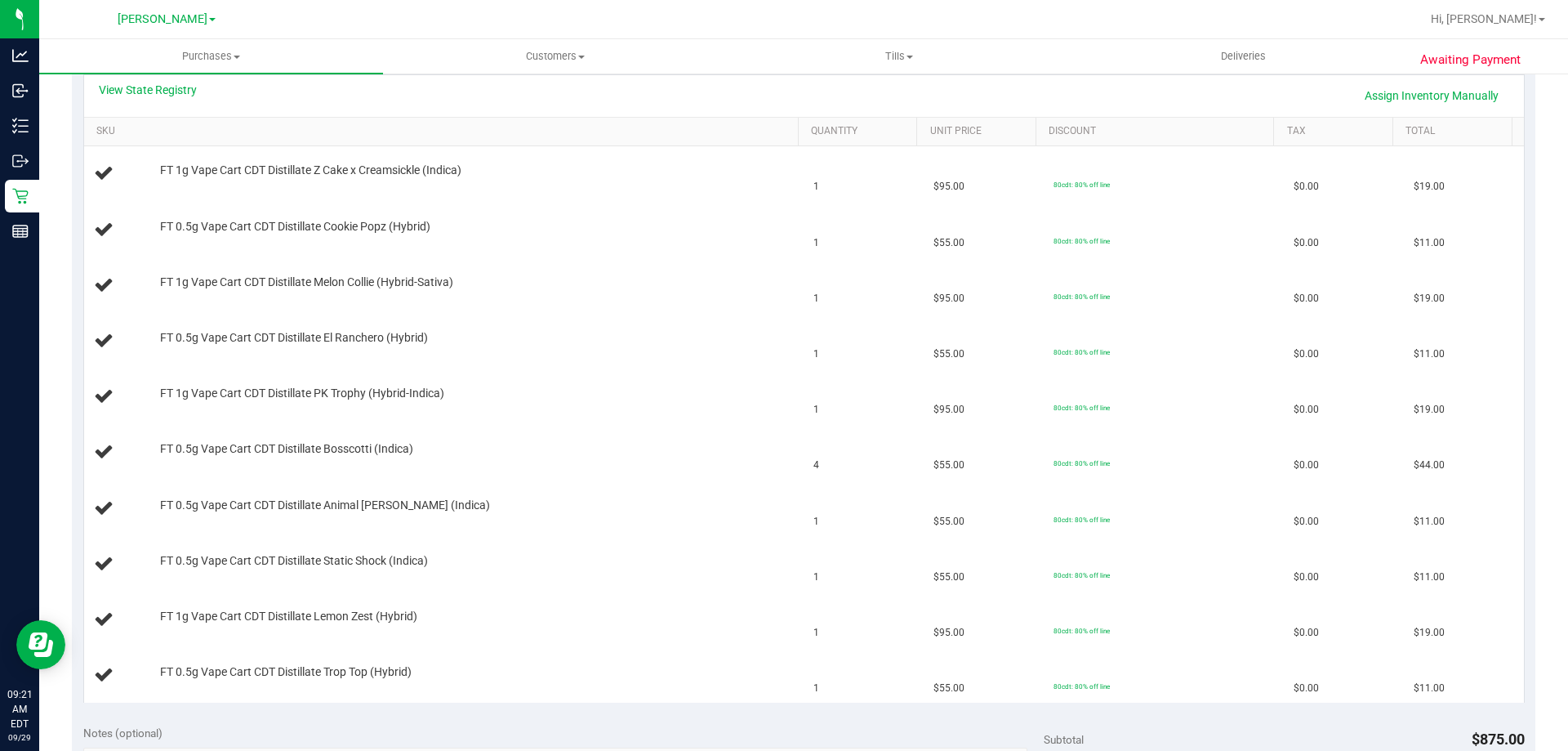
scroll to position [319, 0]
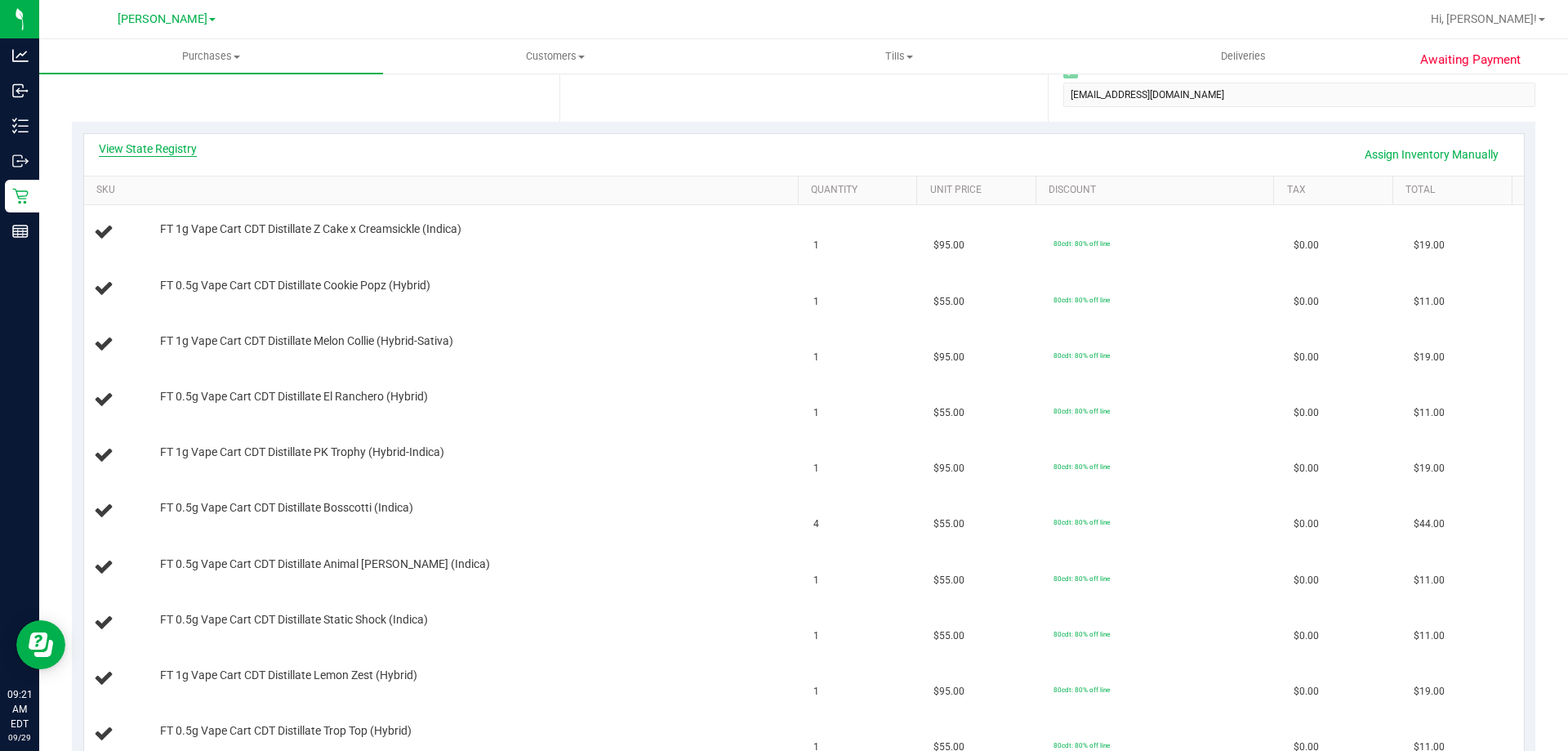
click at [113, 145] on link "View State Registry" at bounding box center [148, 148] width 98 height 17
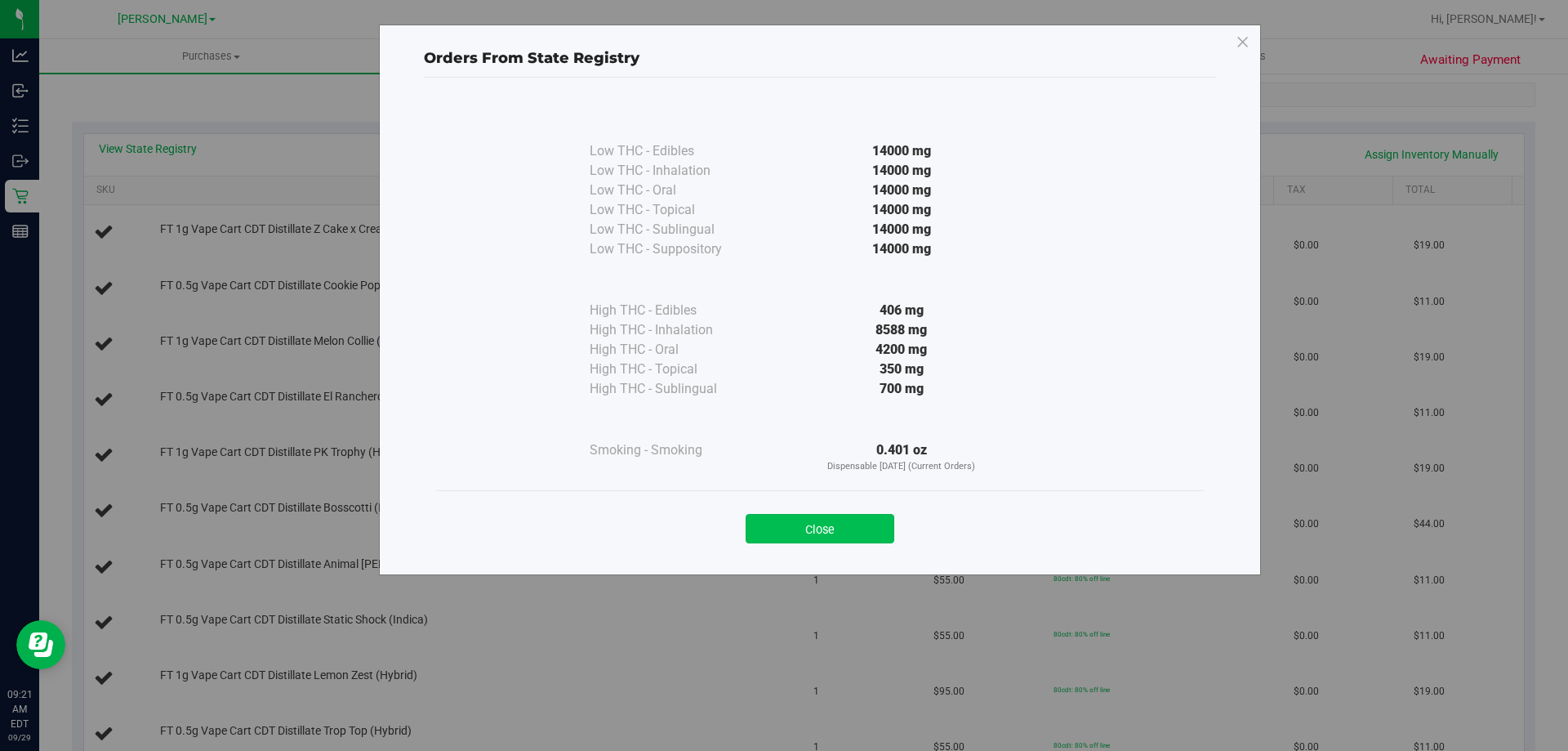
click at [813, 540] on button "Close" at bounding box center [820, 528] width 149 height 29
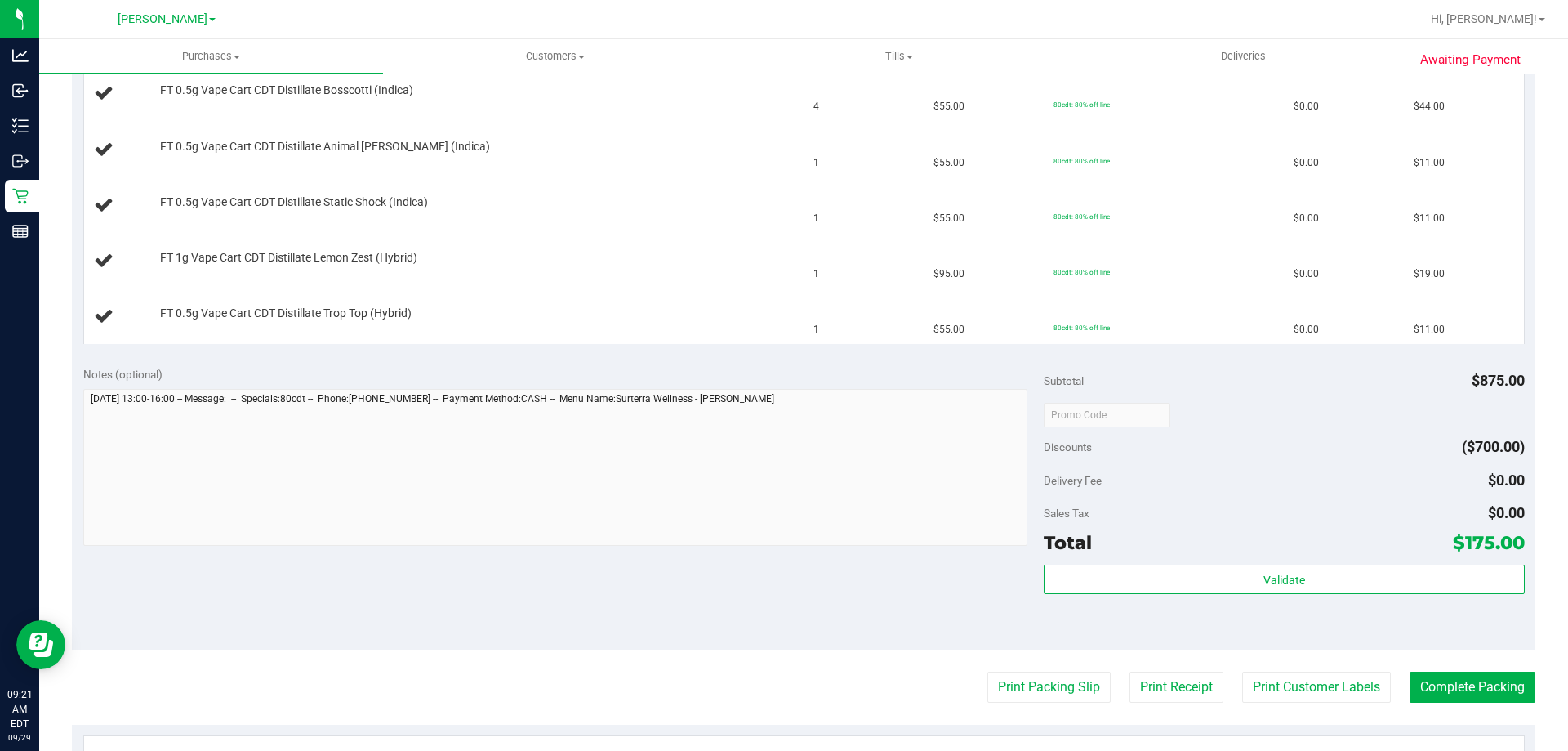
scroll to position [804, 0]
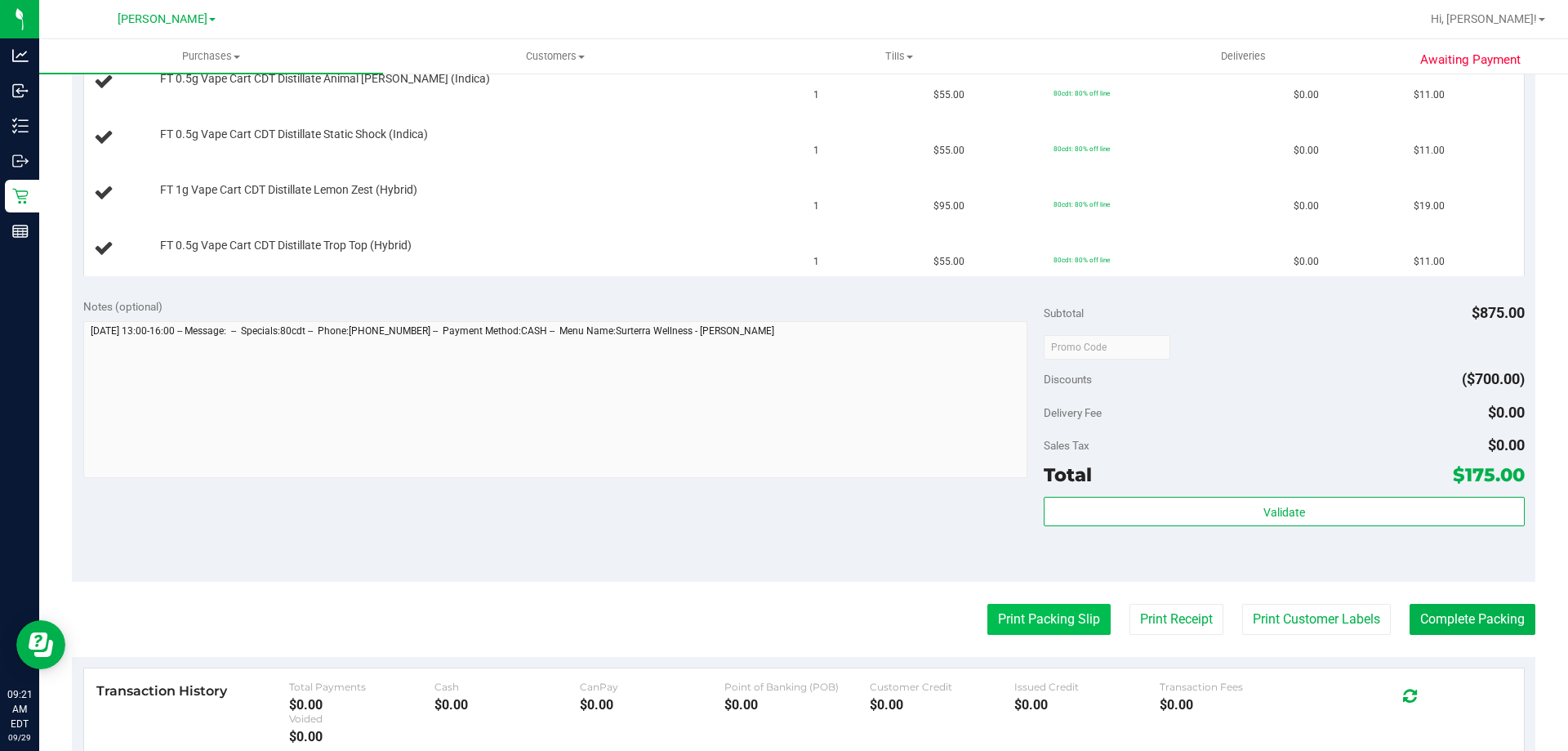
click at [1014, 627] on button "Print Packing Slip" at bounding box center [1049, 620] width 124 height 31
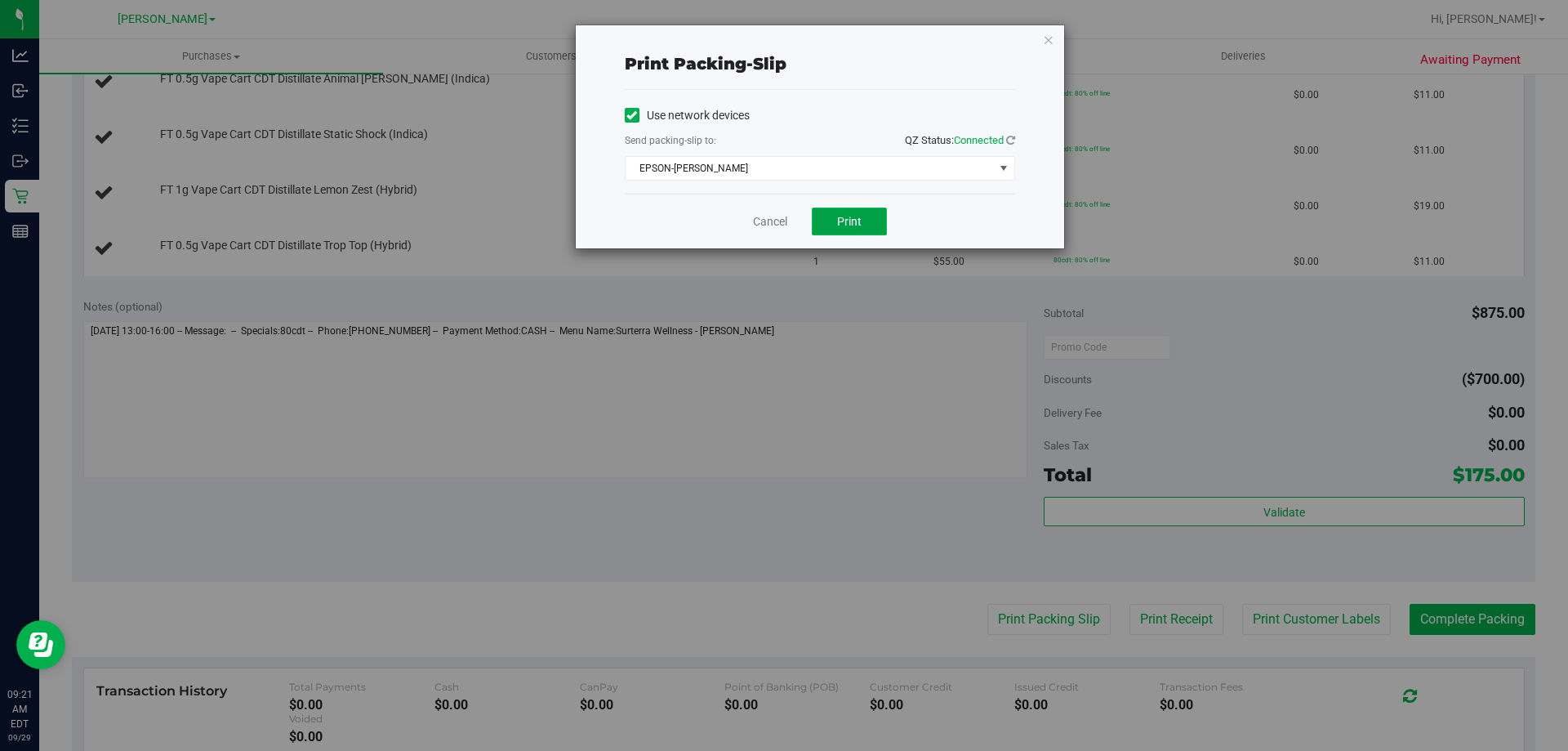
click at [837, 218] on button "Print" at bounding box center [849, 221] width 75 height 28
drag, startPoint x: 765, startPoint y: 220, endPoint x: 664, endPoint y: 173, distance: 111.4
click at [763, 220] on link "Cancel" at bounding box center [769, 222] width 34 height 18
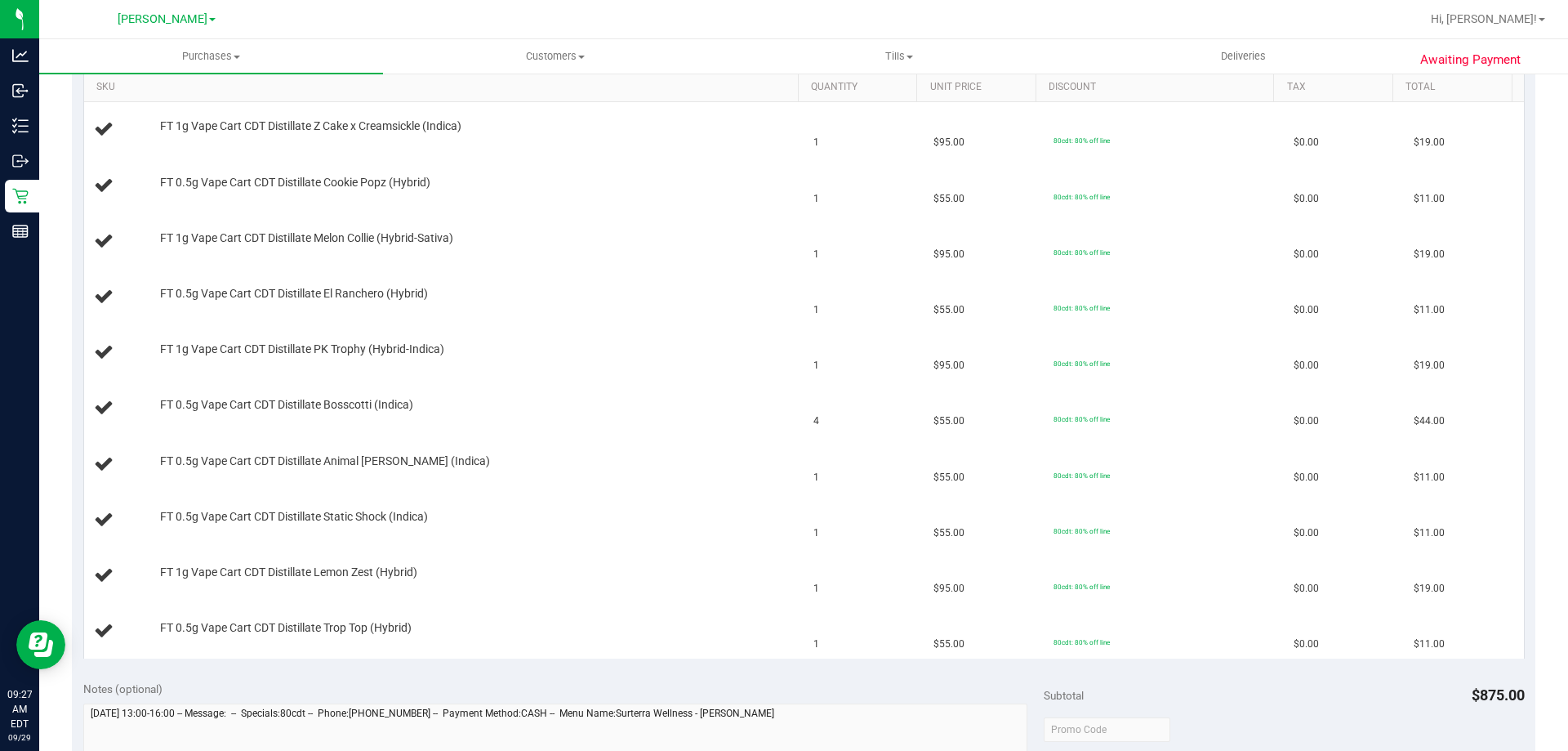
scroll to position [489, 0]
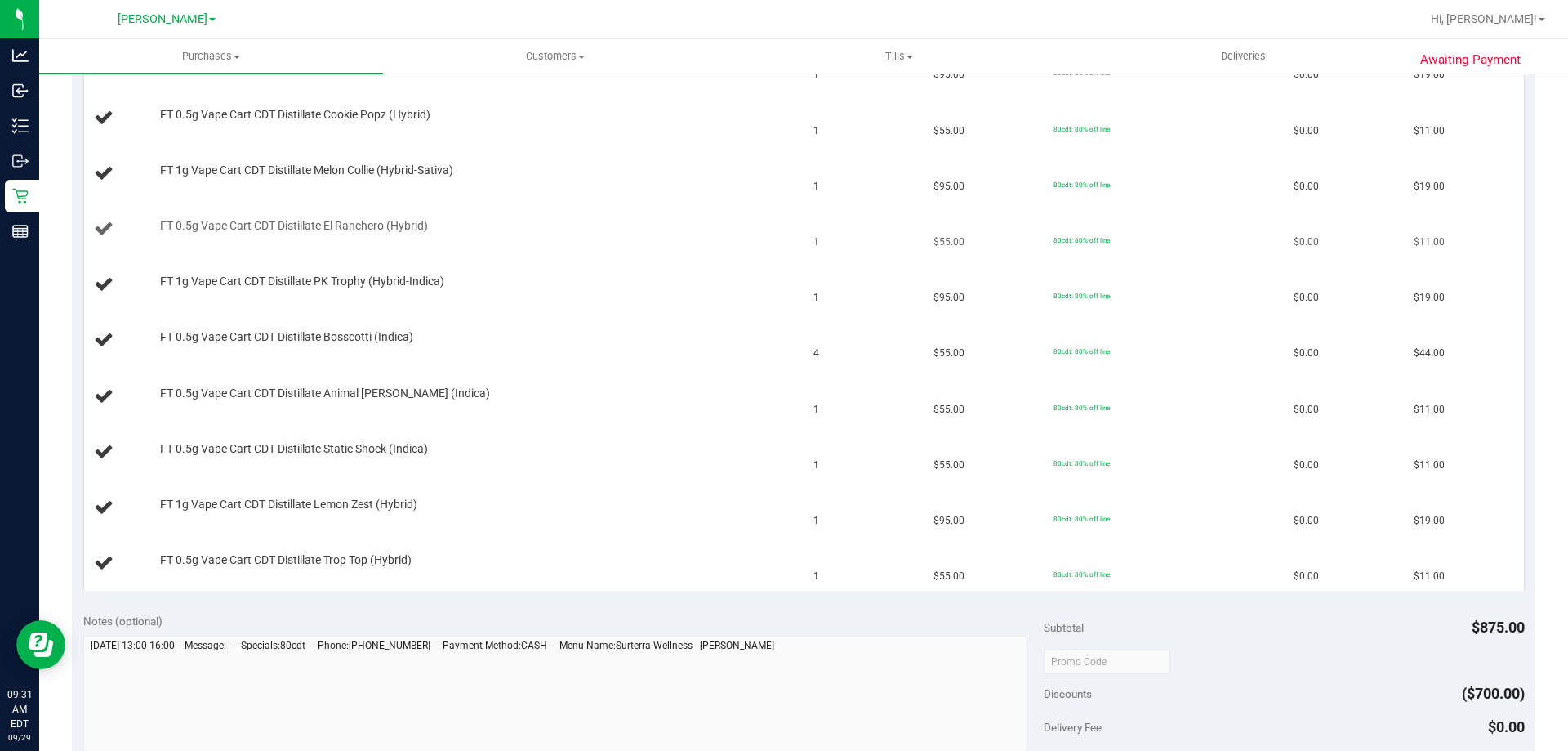
click at [622, 241] on td "FT 0.5g Vape Cart CDT Distillate El Ranchero (Hybrid)" at bounding box center [445, 229] width 721 height 55
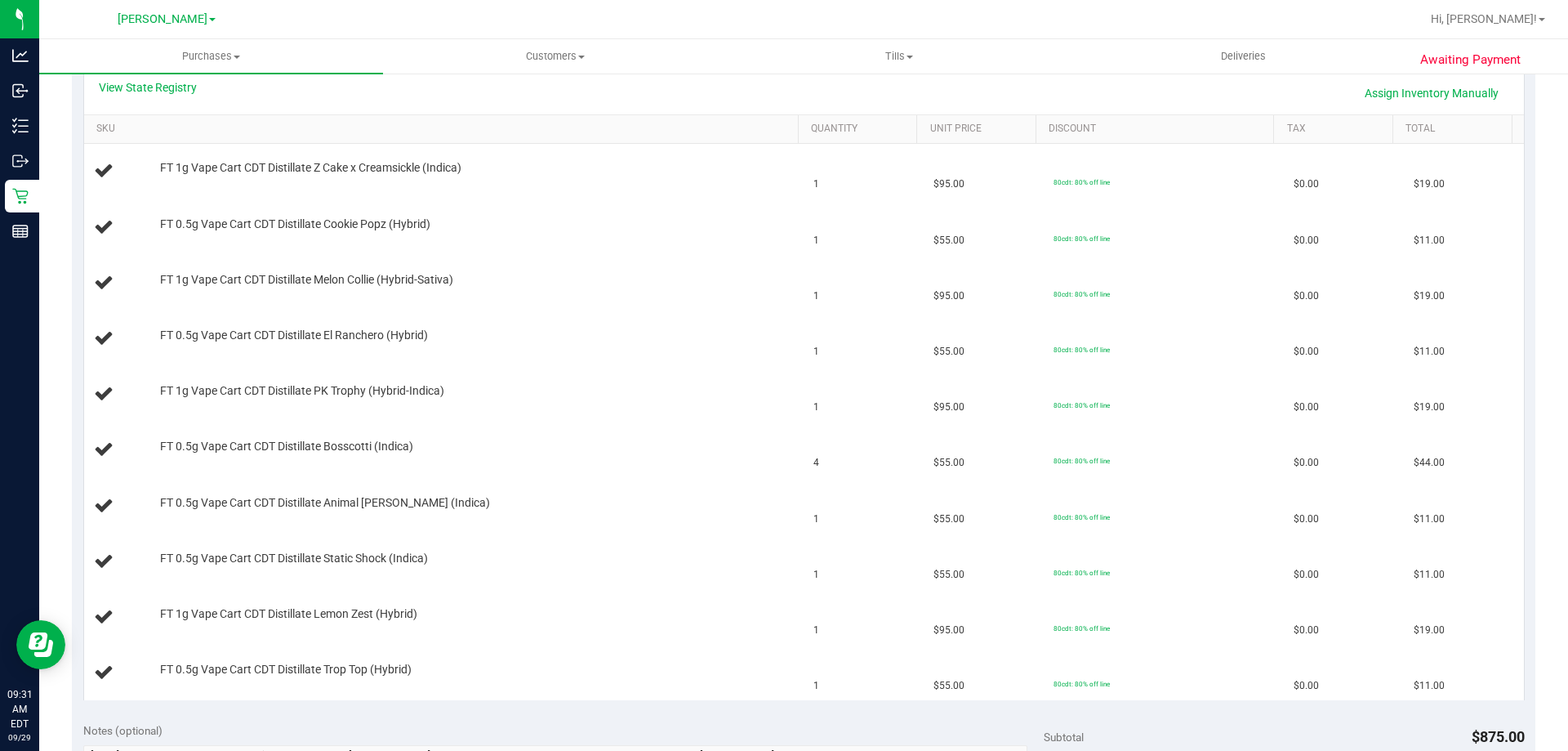
scroll to position [396, 0]
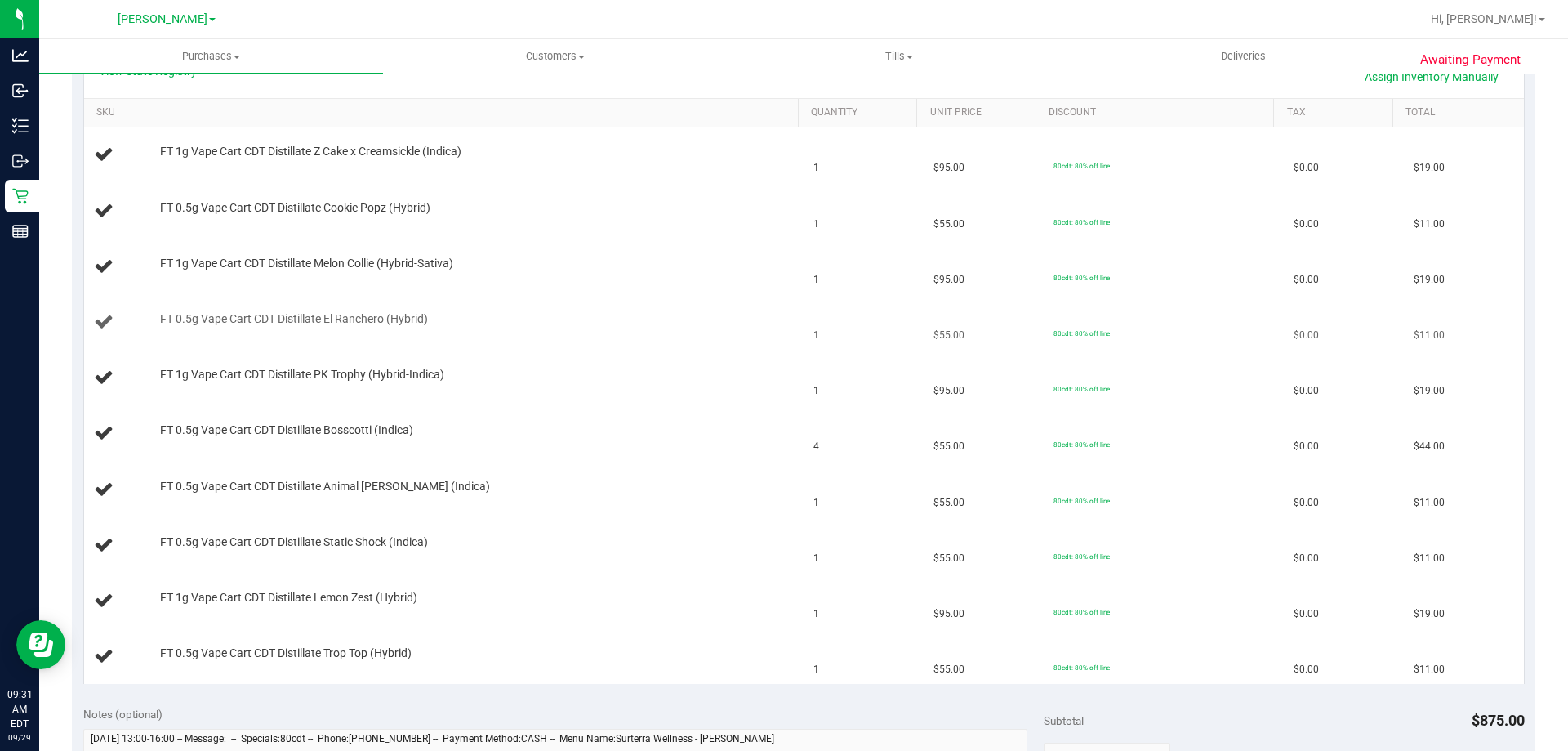
click at [659, 347] on td "FT 0.5g Vape Cart CDT Distillate El Ranchero (Hybrid)" at bounding box center [445, 322] width 721 height 55
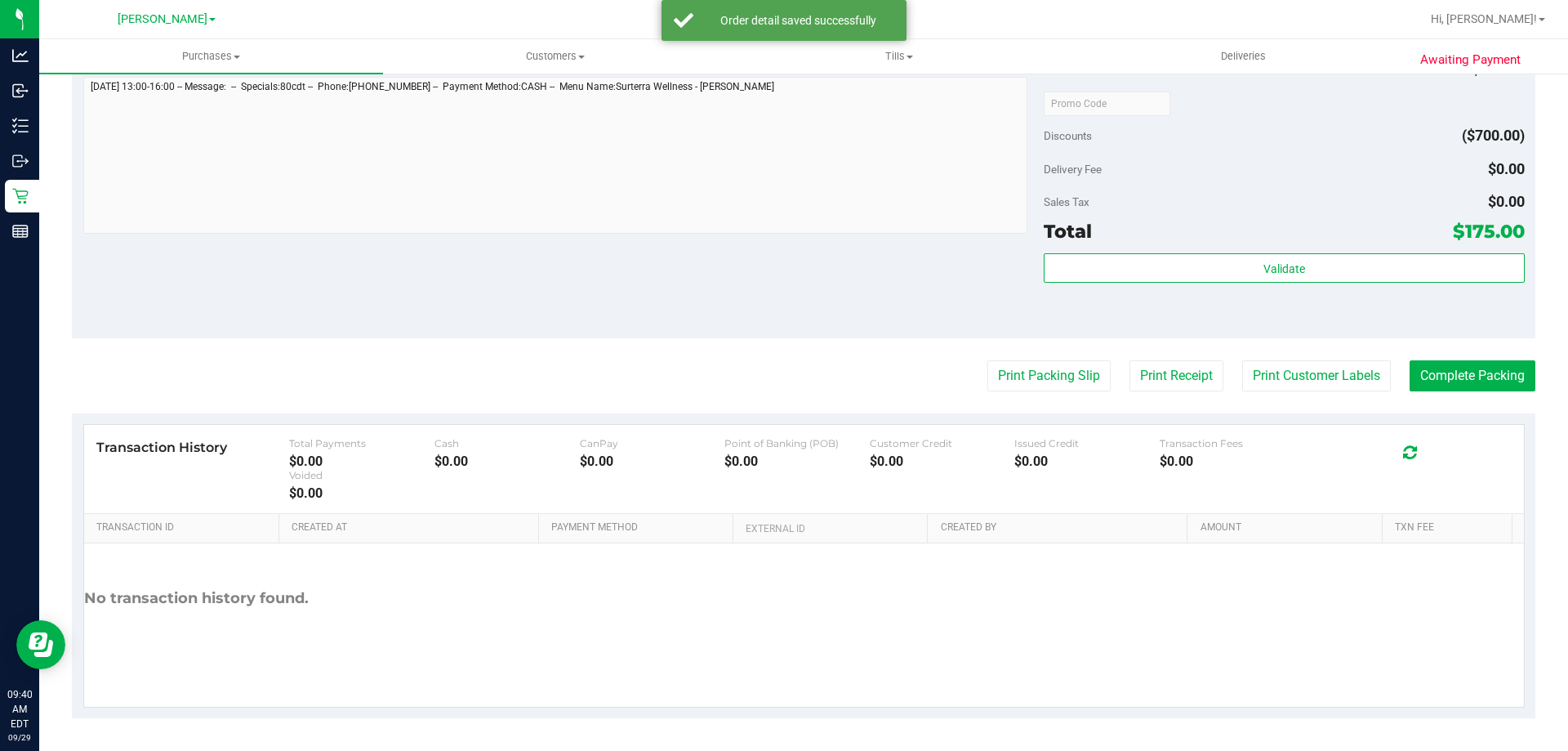
scroll to position [1252, 0]
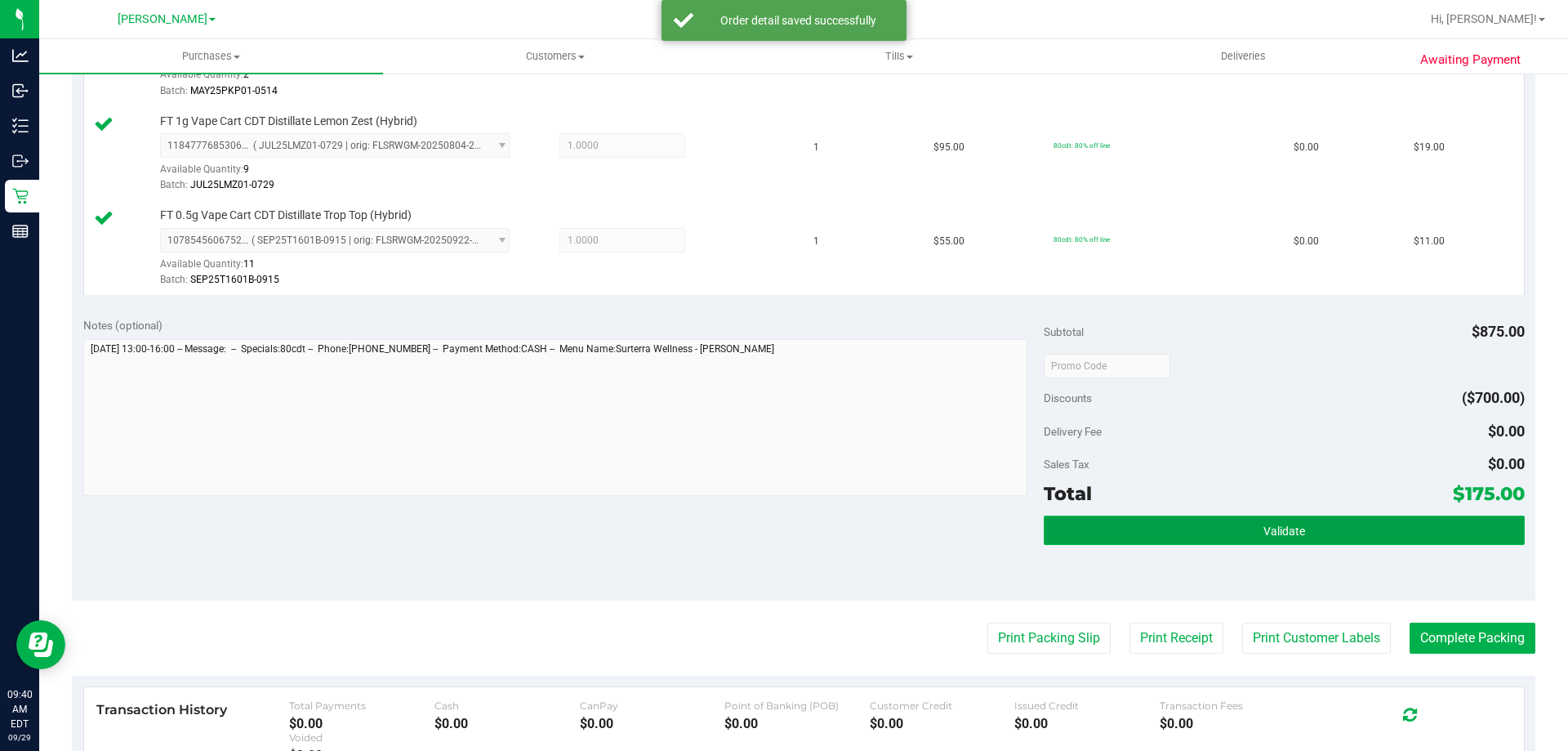
click at [1284, 529] on span "Validate" at bounding box center [1284, 530] width 42 height 13
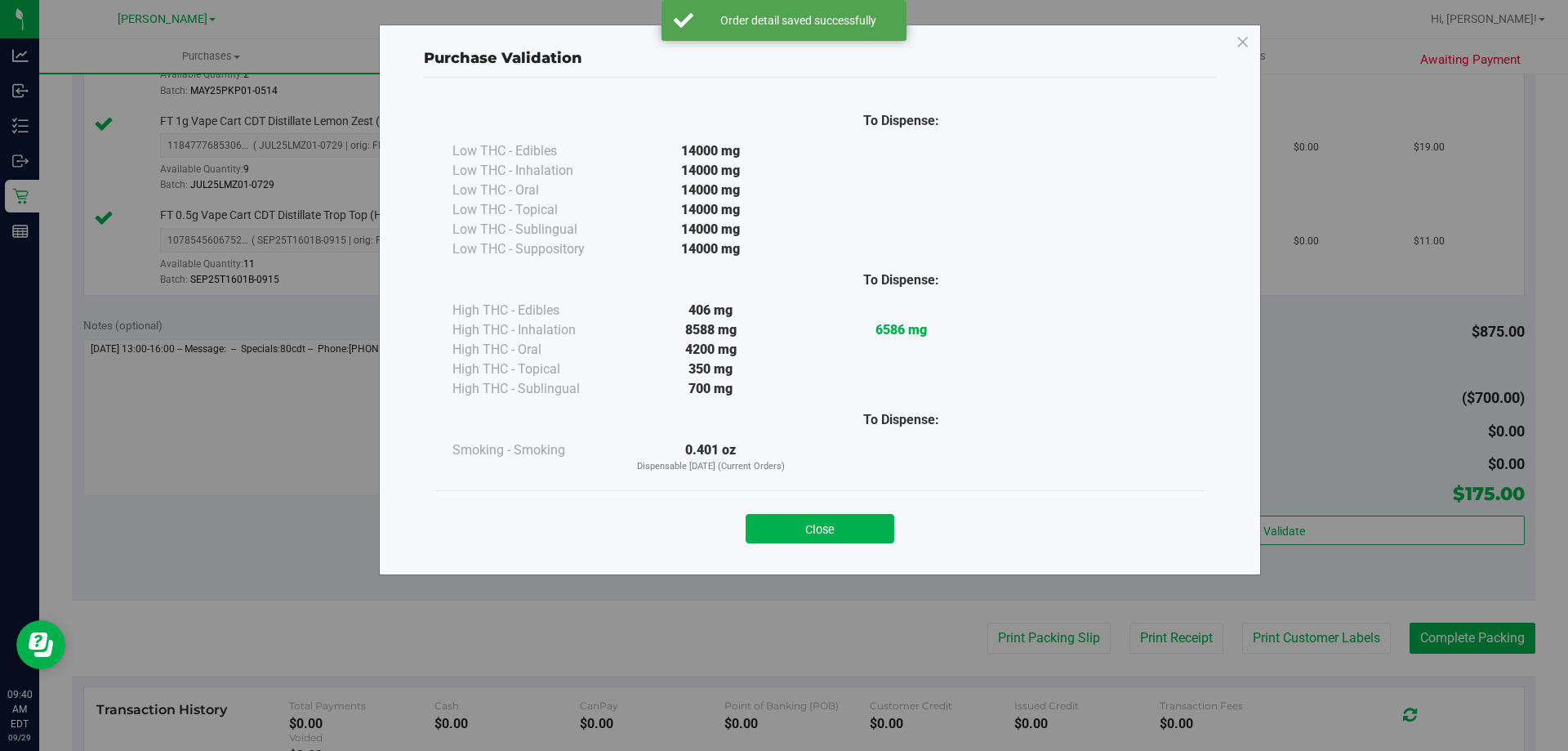
click at [837, 526] on button "Close" at bounding box center [820, 528] width 149 height 29
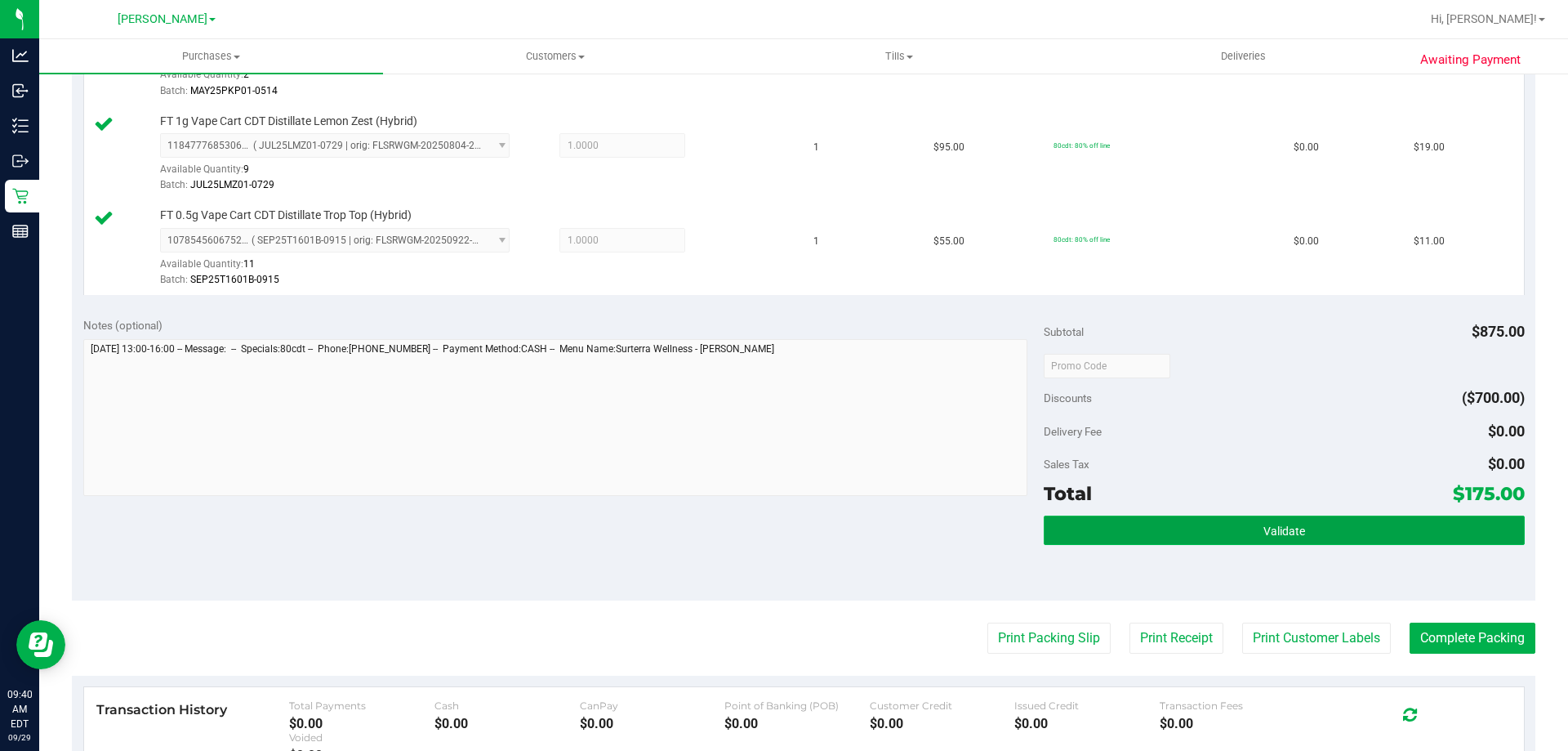
click at [1366, 523] on button "Validate" at bounding box center [1284, 530] width 481 height 29
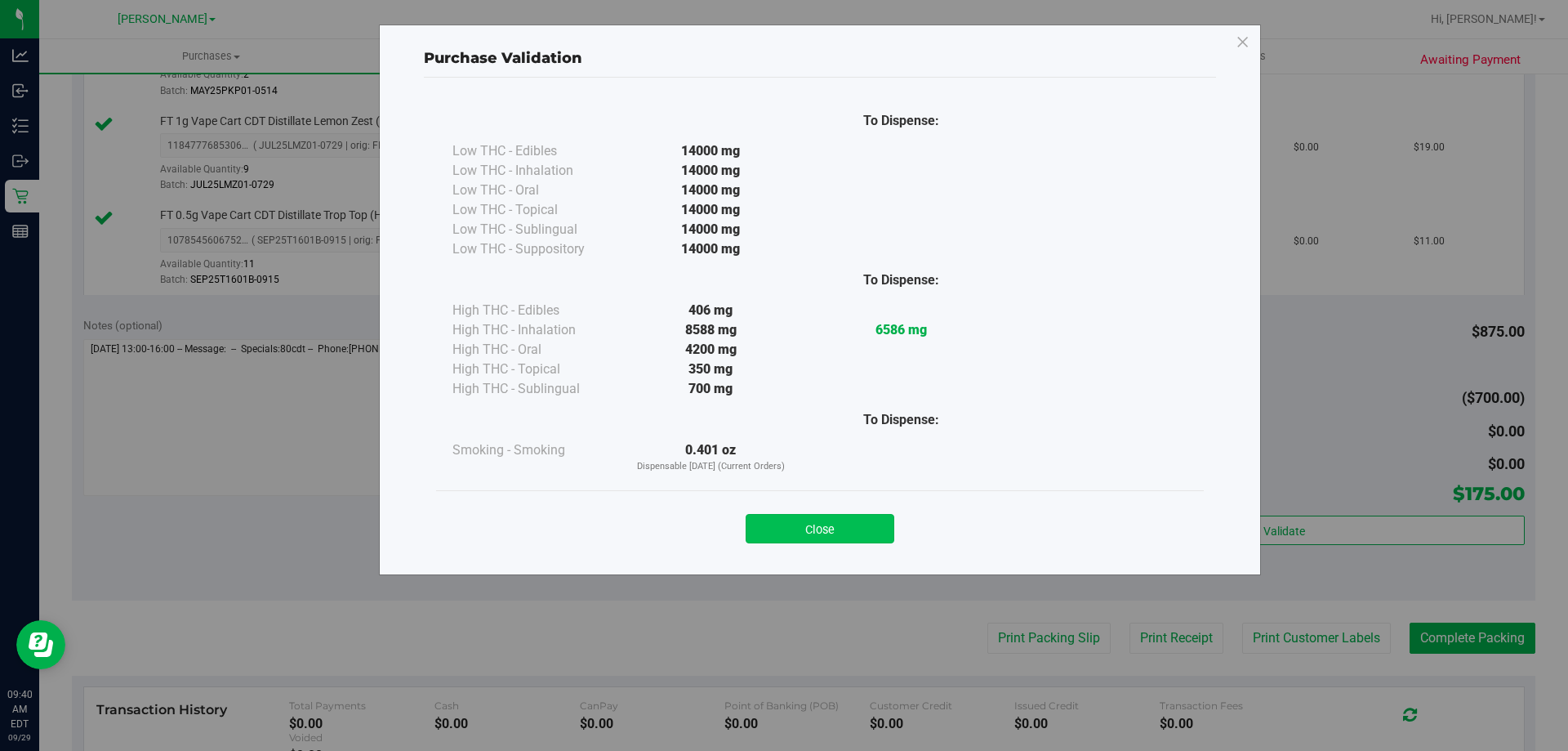
click at [778, 519] on button "Close" at bounding box center [820, 528] width 149 height 29
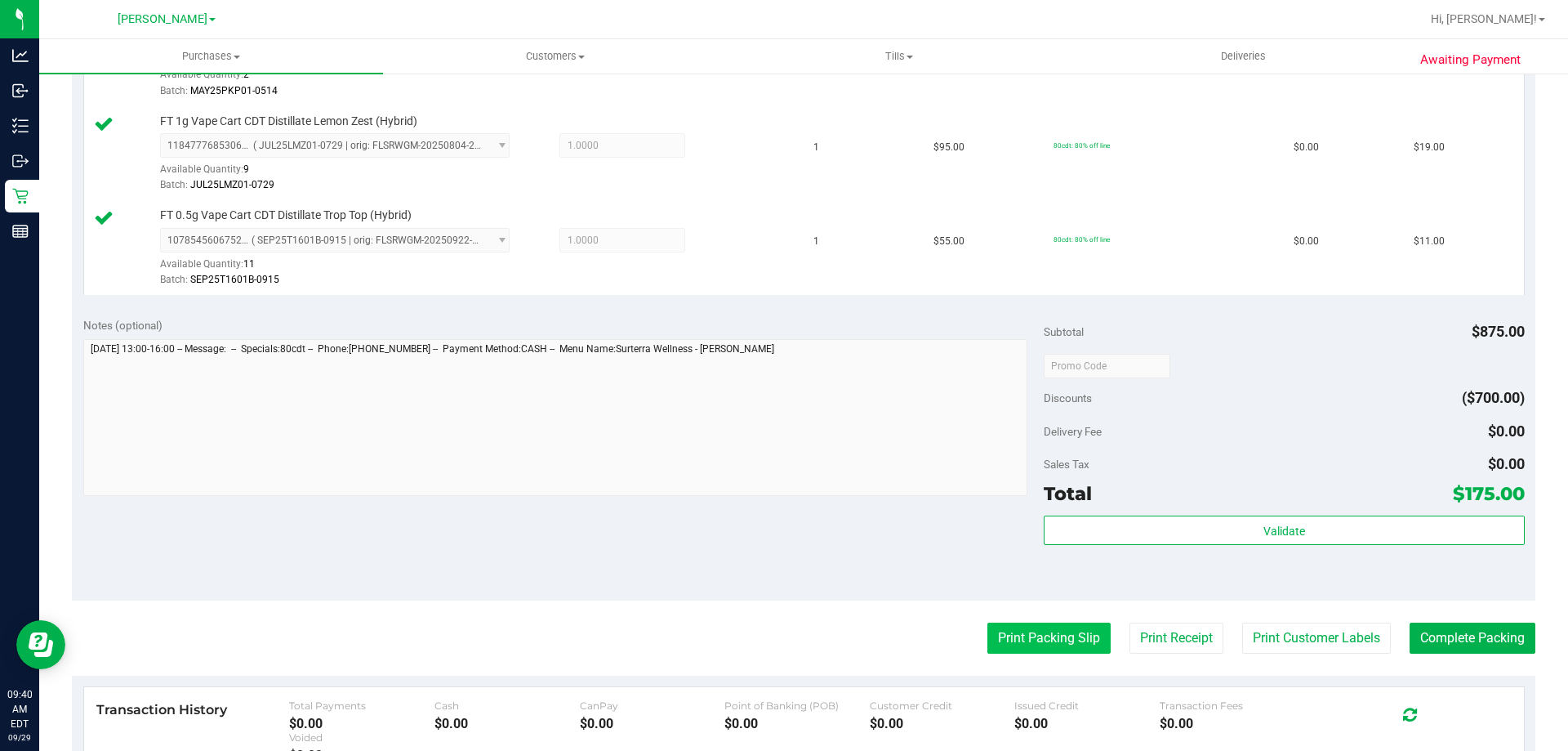
click at [1057, 629] on button "Print Packing Slip" at bounding box center [1049, 638] width 124 height 31
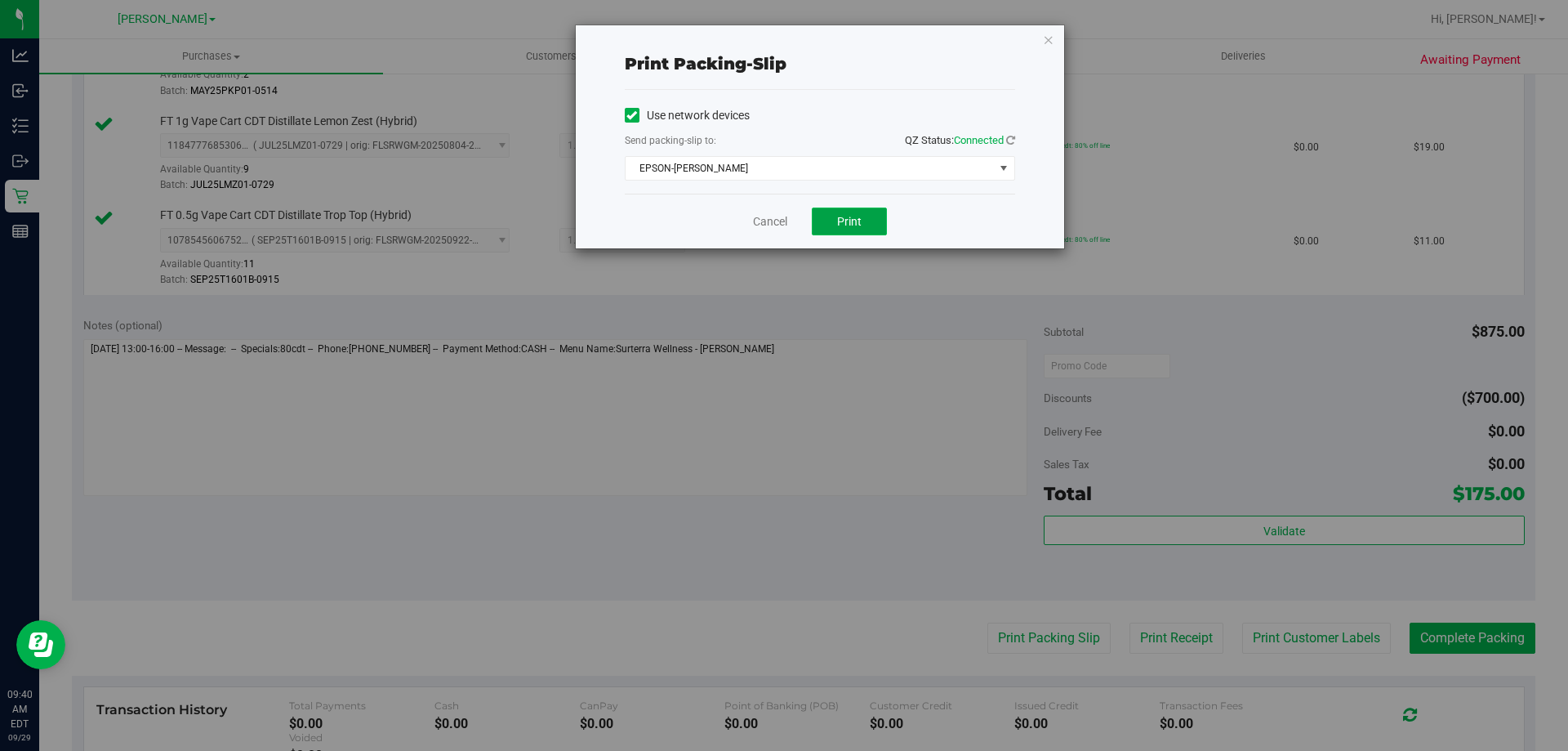
click at [859, 218] on span "Print" at bounding box center [849, 221] width 24 height 13
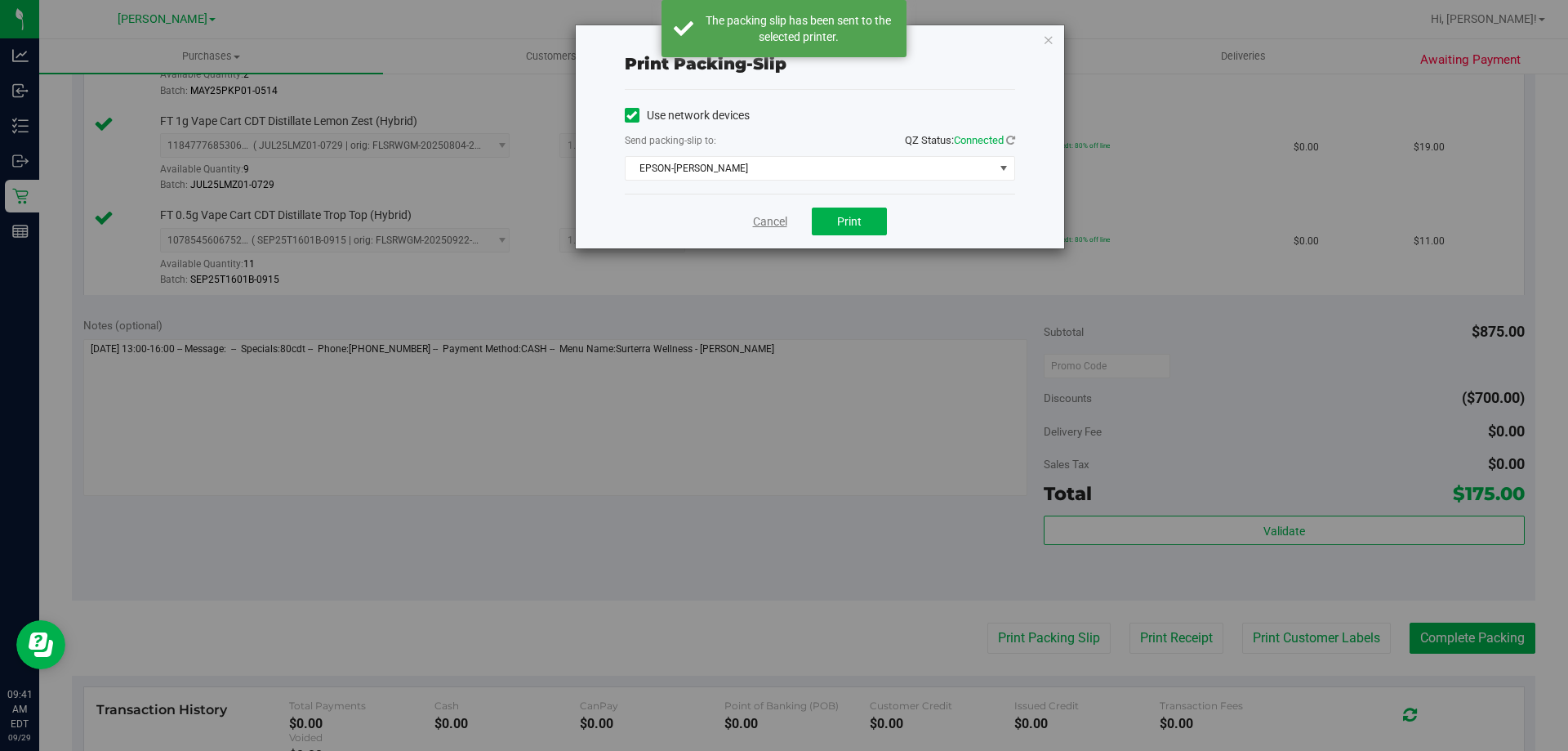
click at [776, 219] on link "Cancel" at bounding box center [769, 222] width 34 height 18
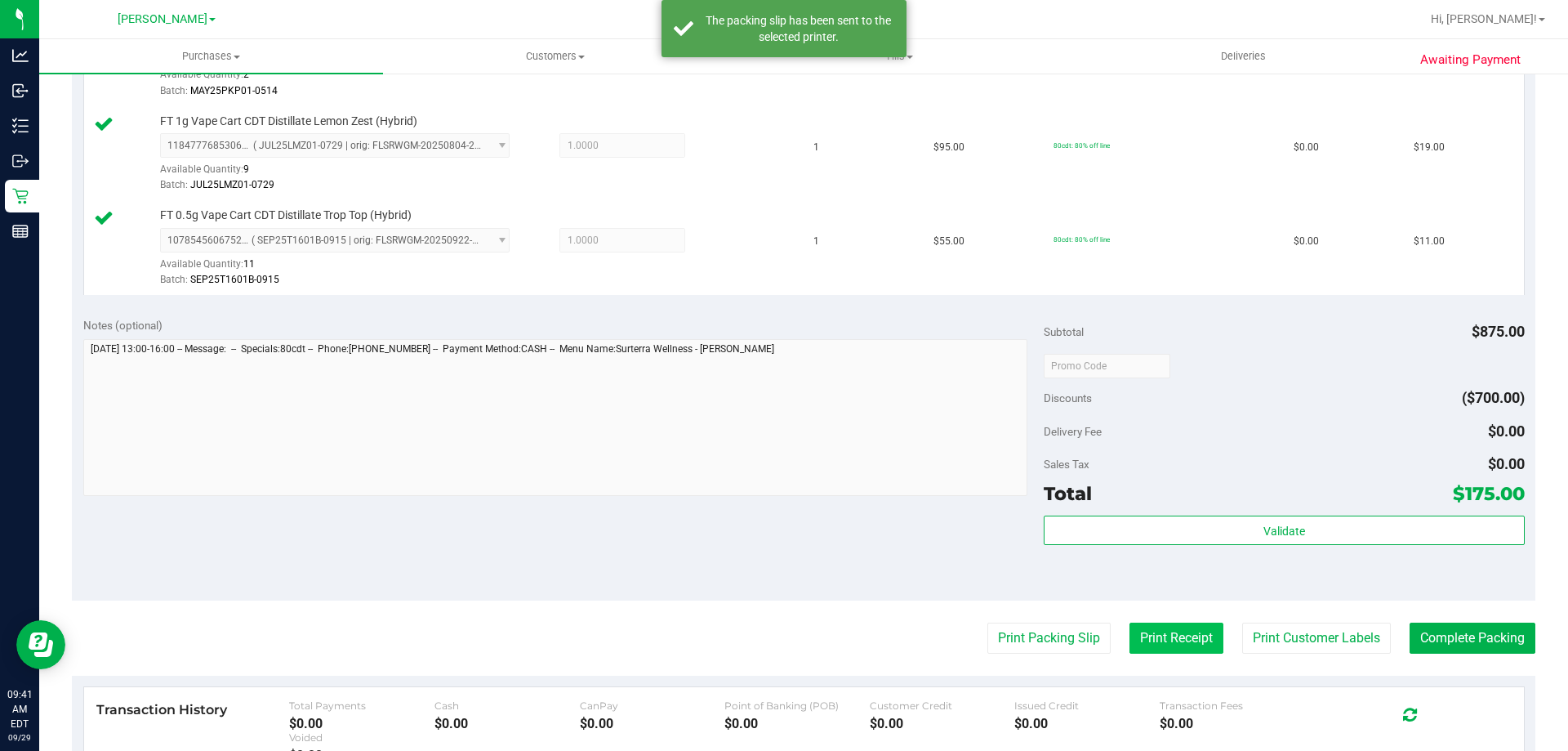
click at [1156, 641] on button "Print Receipt" at bounding box center [1176, 638] width 94 height 31
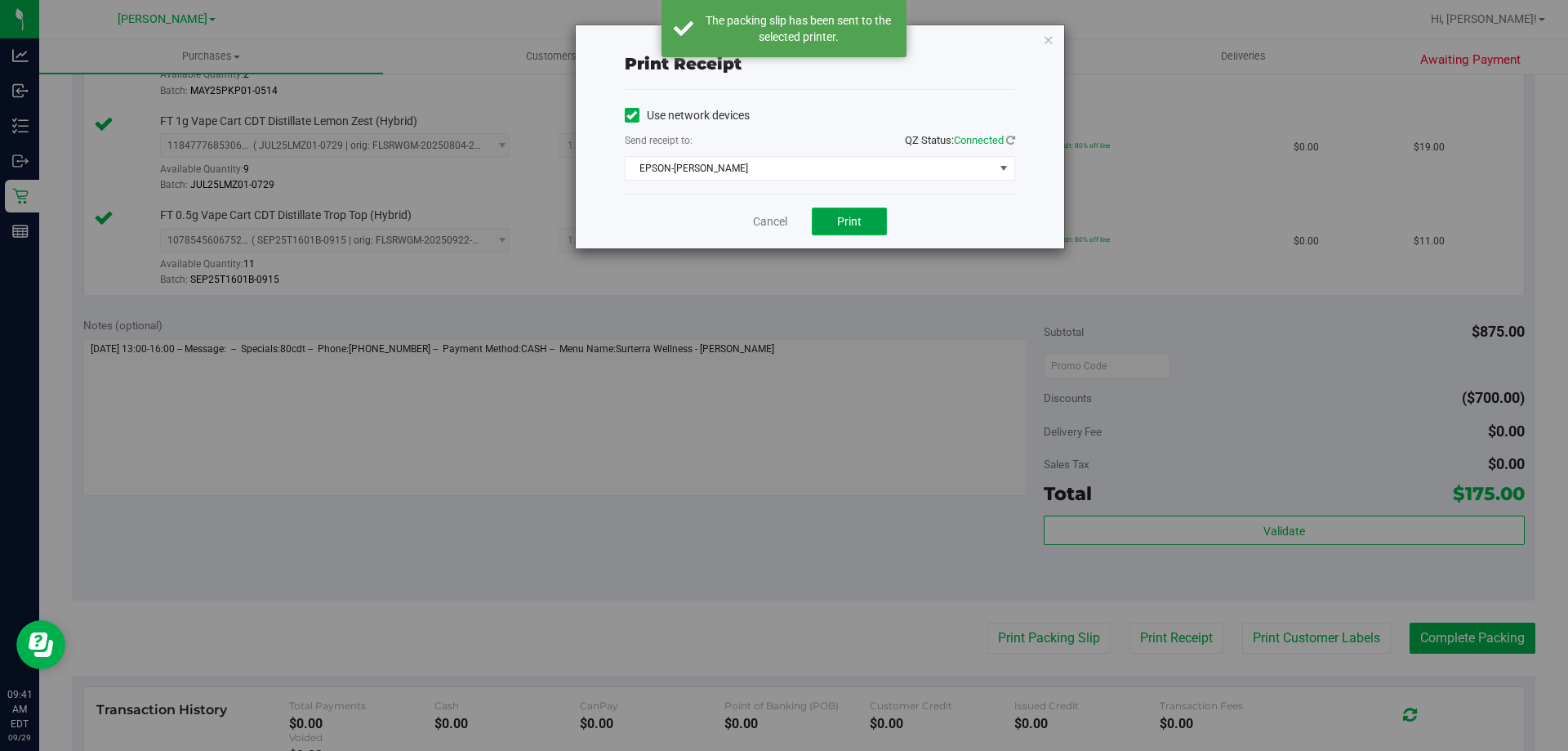
click at [861, 216] on span "Print" at bounding box center [849, 221] width 24 height 13
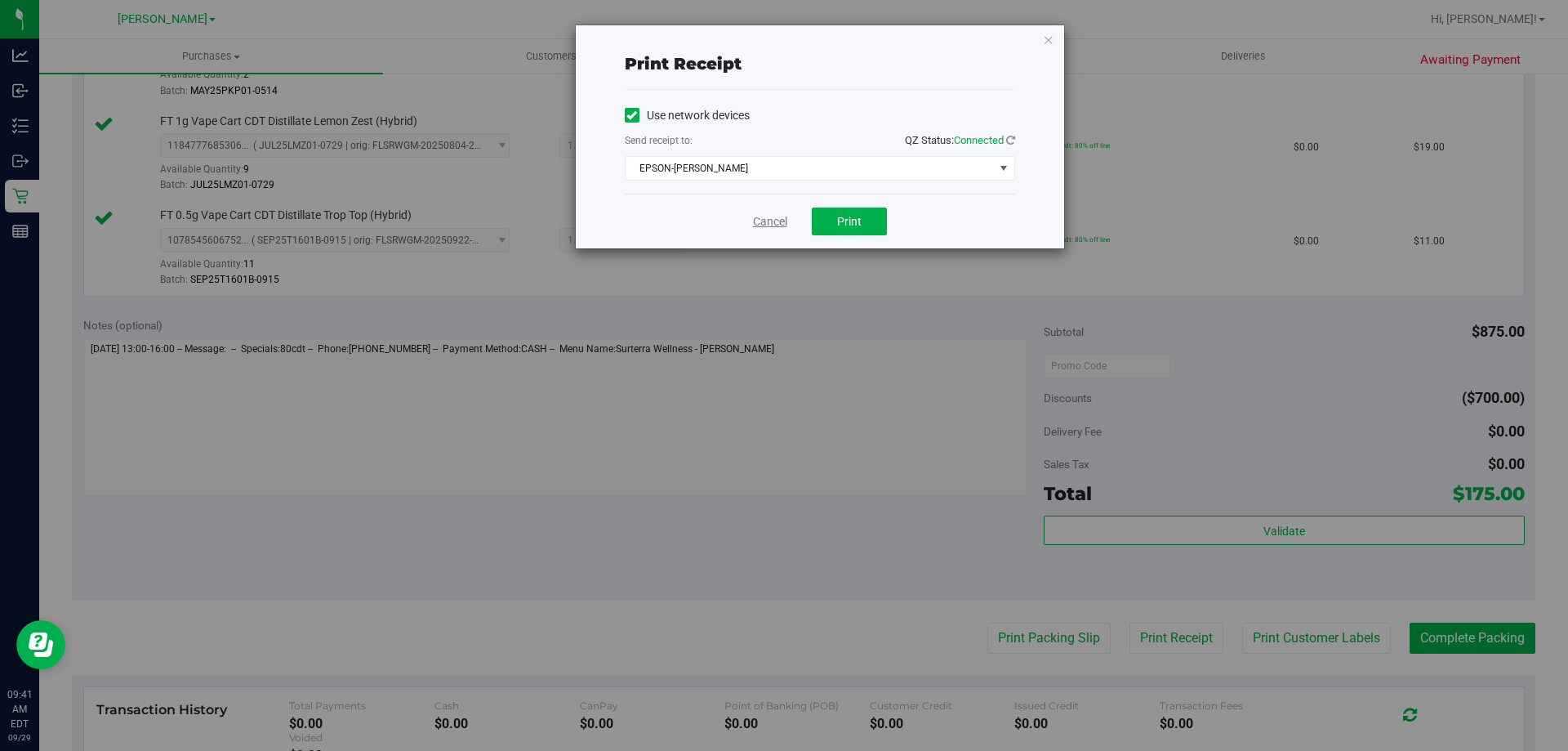
click at [763, 222] on link "Cancel" at bounding box center [769, 222] width 34 height 18
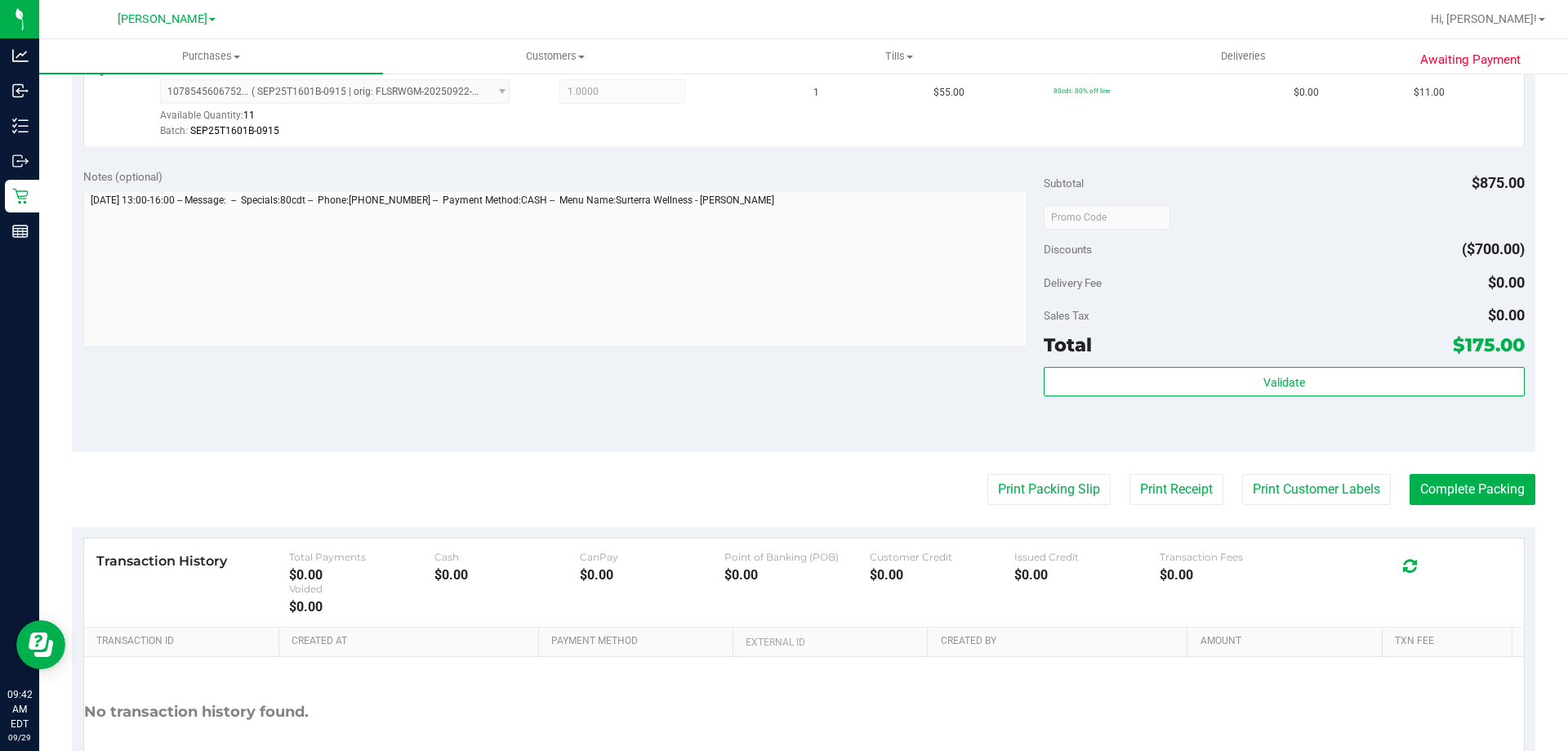
scroll to position [1441, 0]
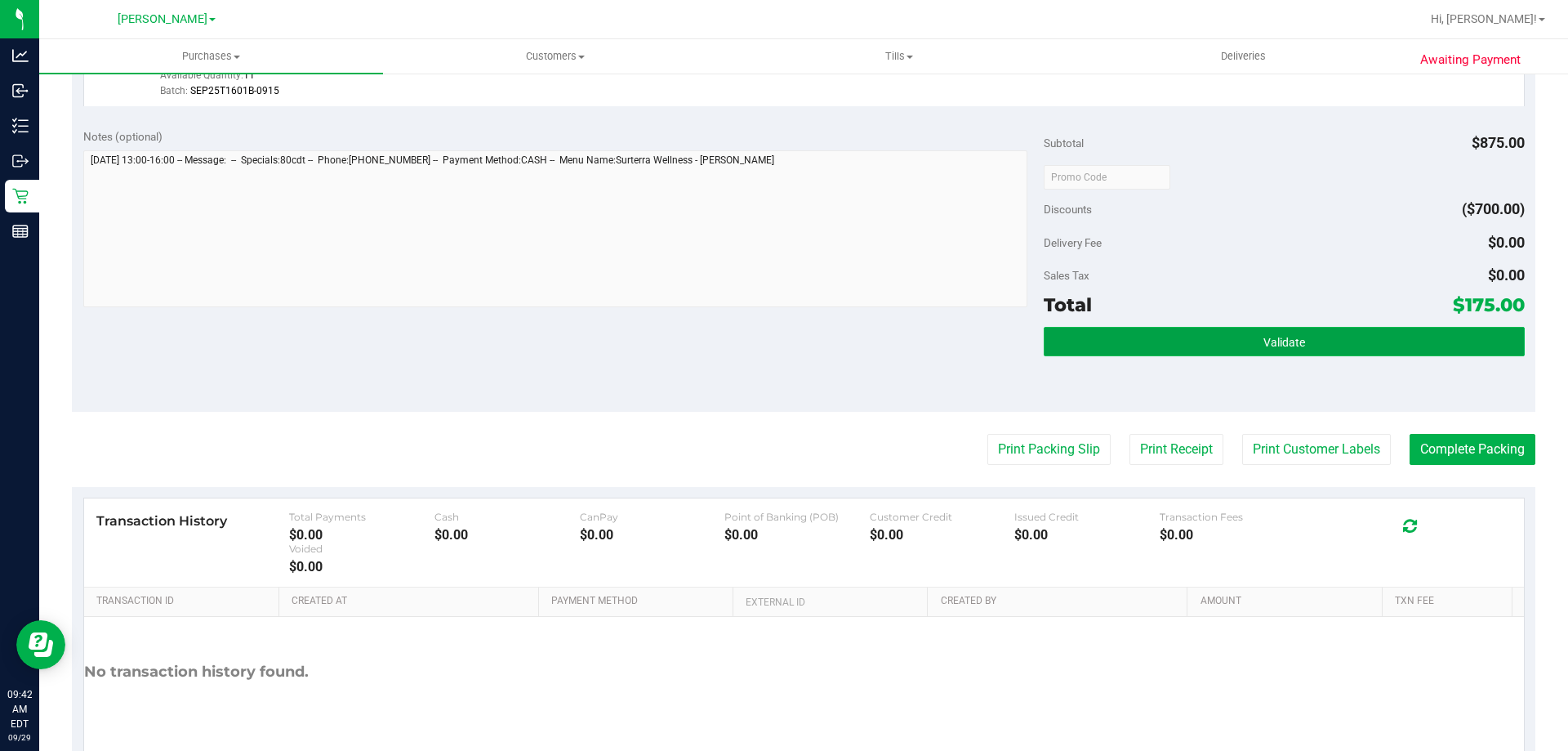
click at [1347, 347] on button "Validate" at bounding box center [1284, 341] width 481 height 29
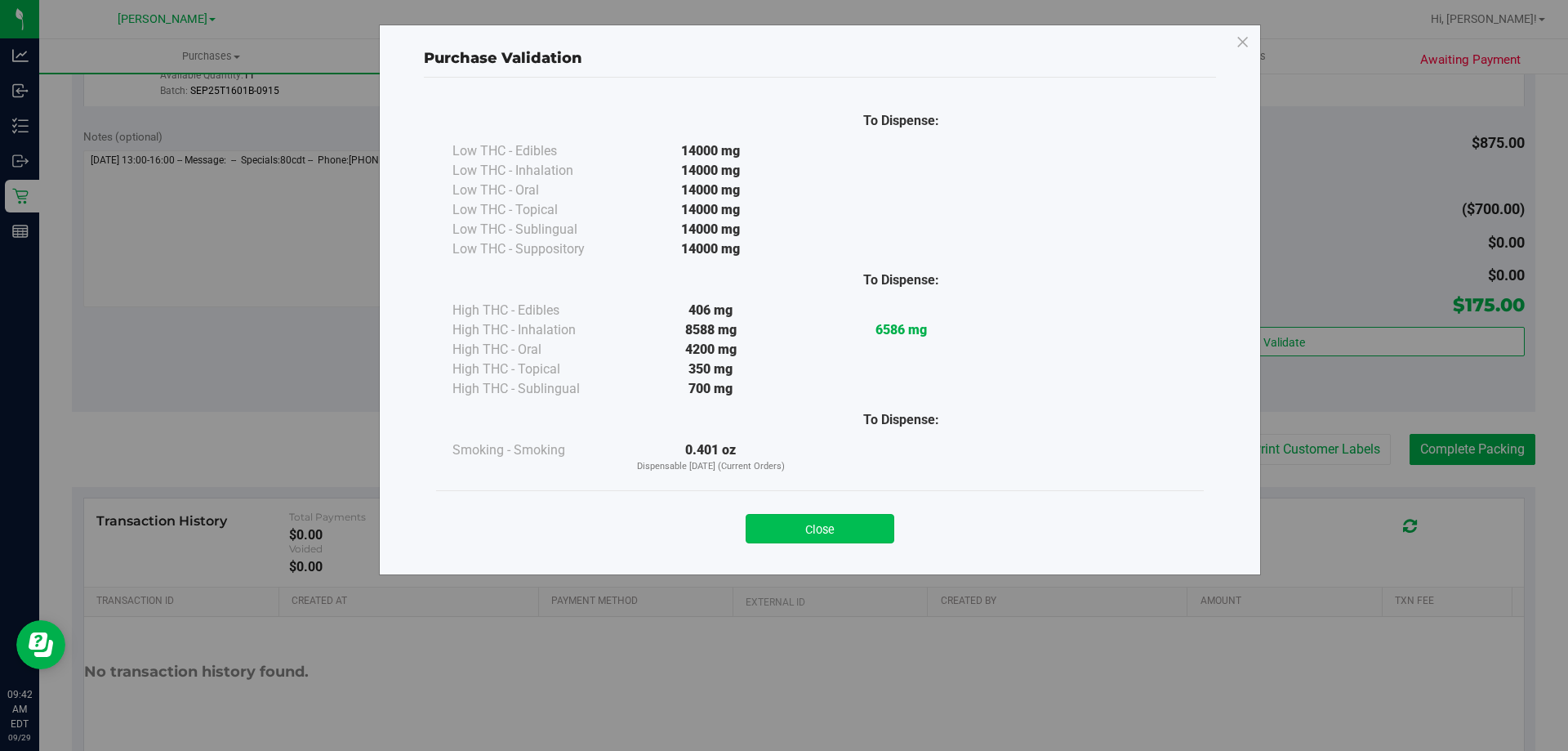
drag, startPoint x: 799, startPoint y: 547, endPoint x: 799, endPoint y: 531, distance: 16.0
click at [799, 545] on div "Close" at bounding box center [819, 523] width 767 height 66
click at [801, 529] on button "Close" at bounding box center [820, 528] width 149 height 29
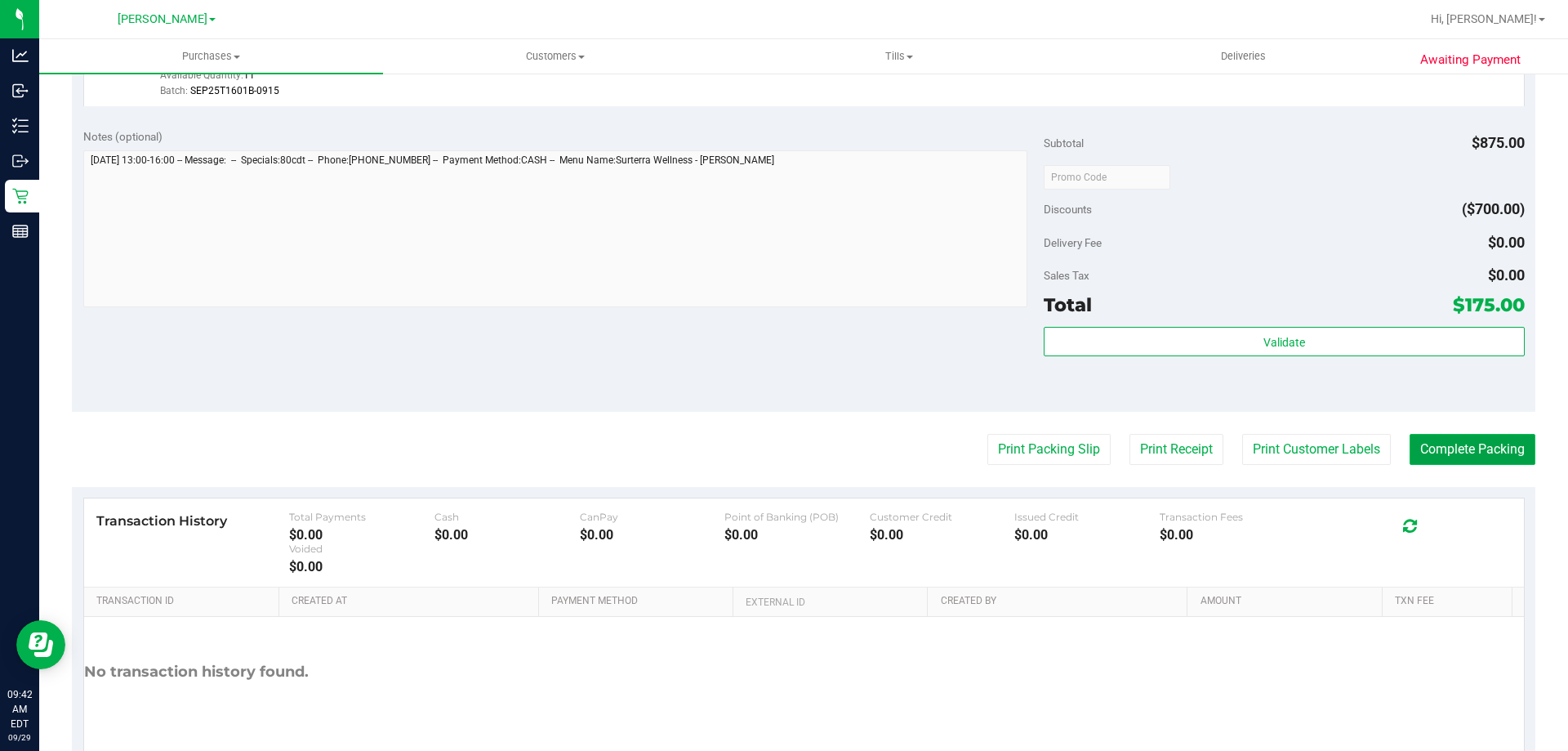
click at [1447, 459] on button "Complete Packing" at bounding box center [1473, 449] width 125 height 31
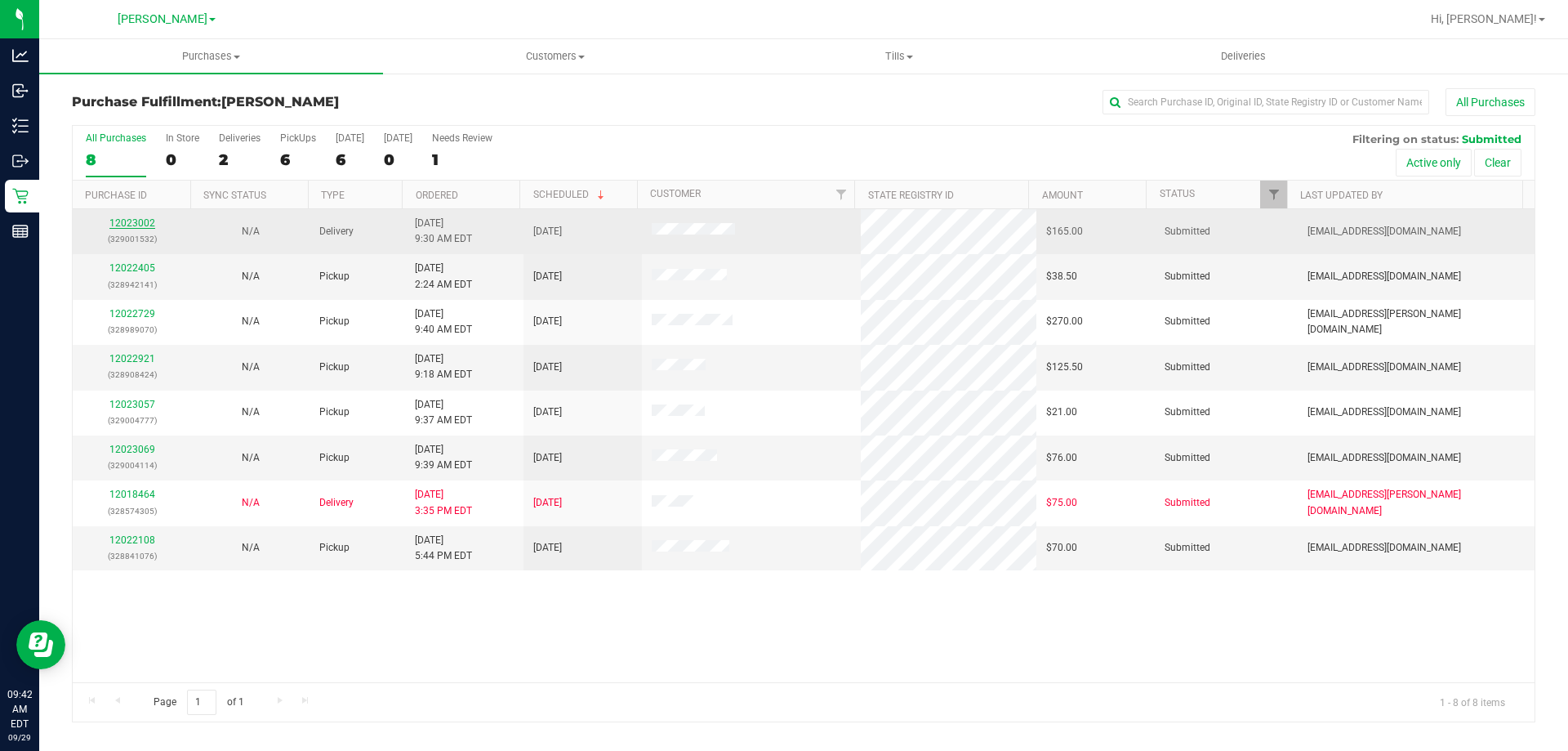
click at [122, 227] on link "12023002" at bounding box center [132, 223] width 46 height 12
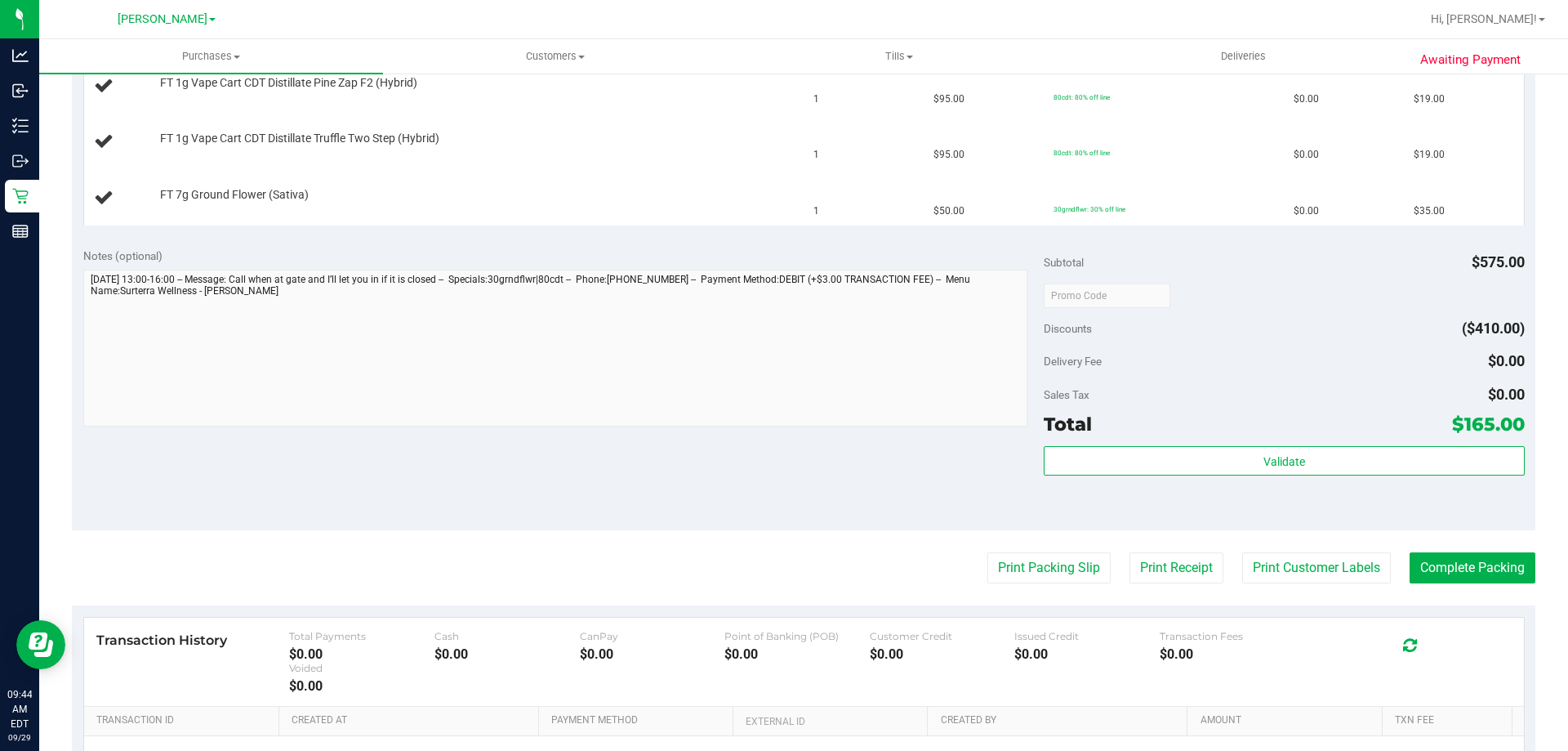
scroll to position [703, 0]
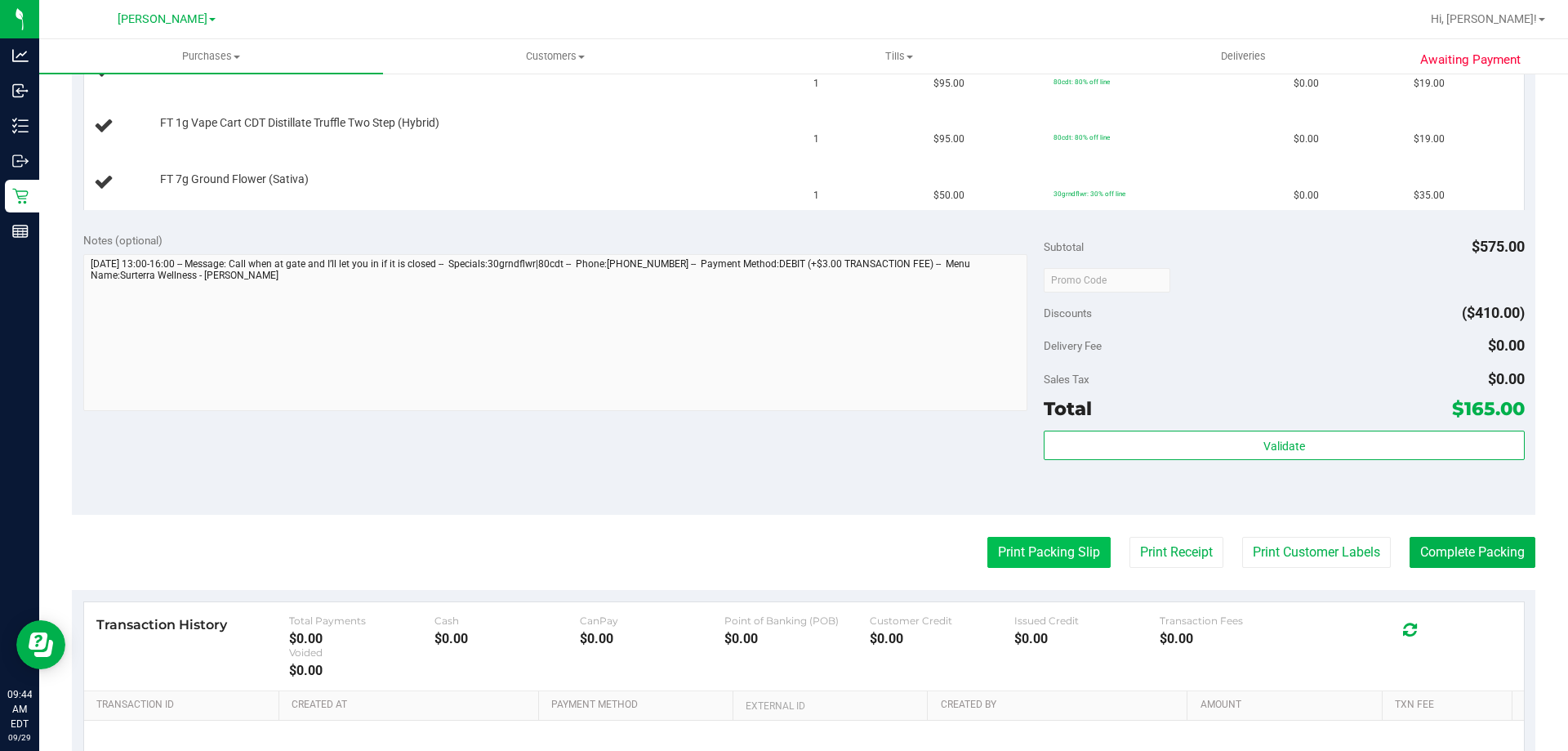
click at [1031, 547] on button "Print Packing Slip" at bounding box center [1049, 553] width 124 height 31
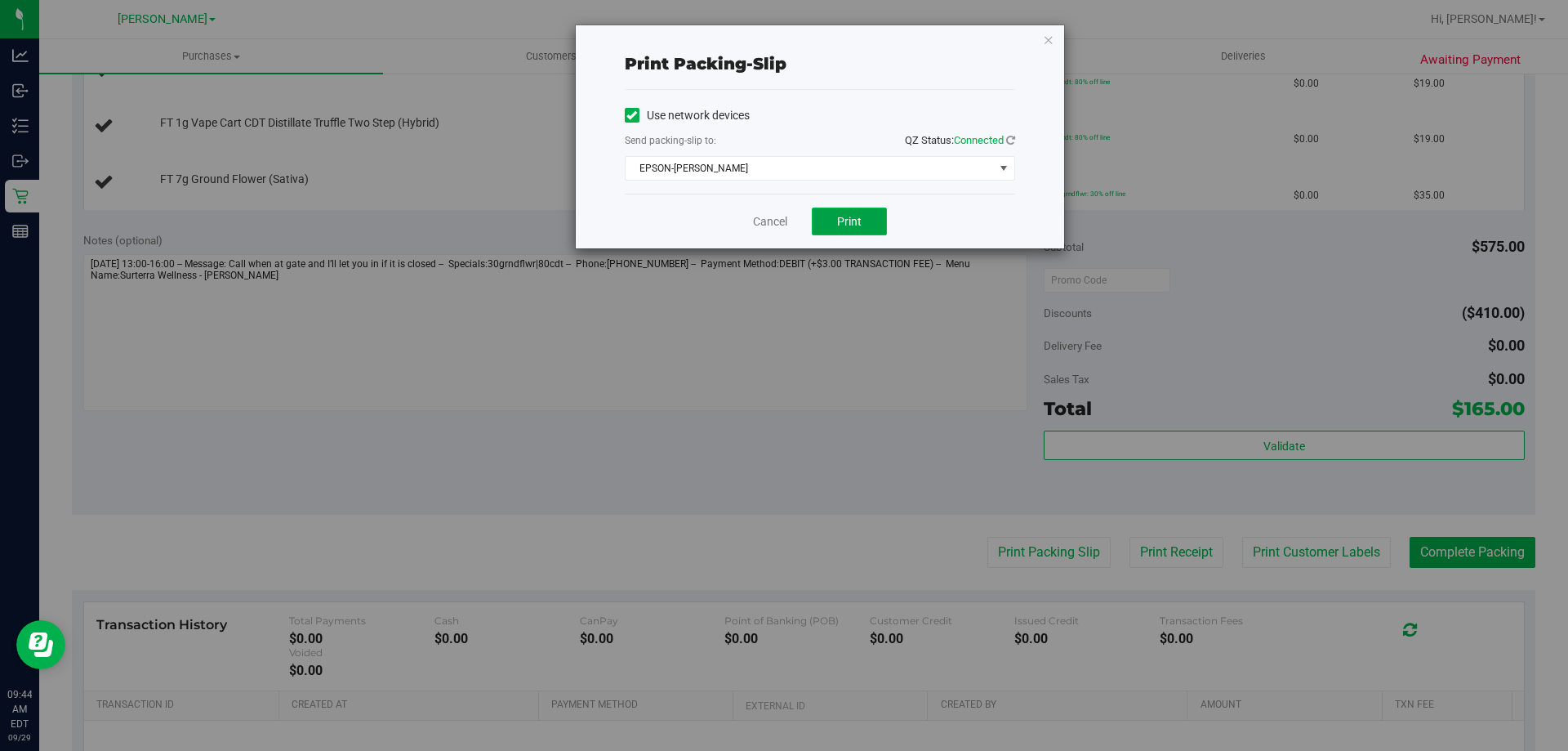
click at [859, 227] on span "Print" at bounding box center [849, 221] width 24 height 13
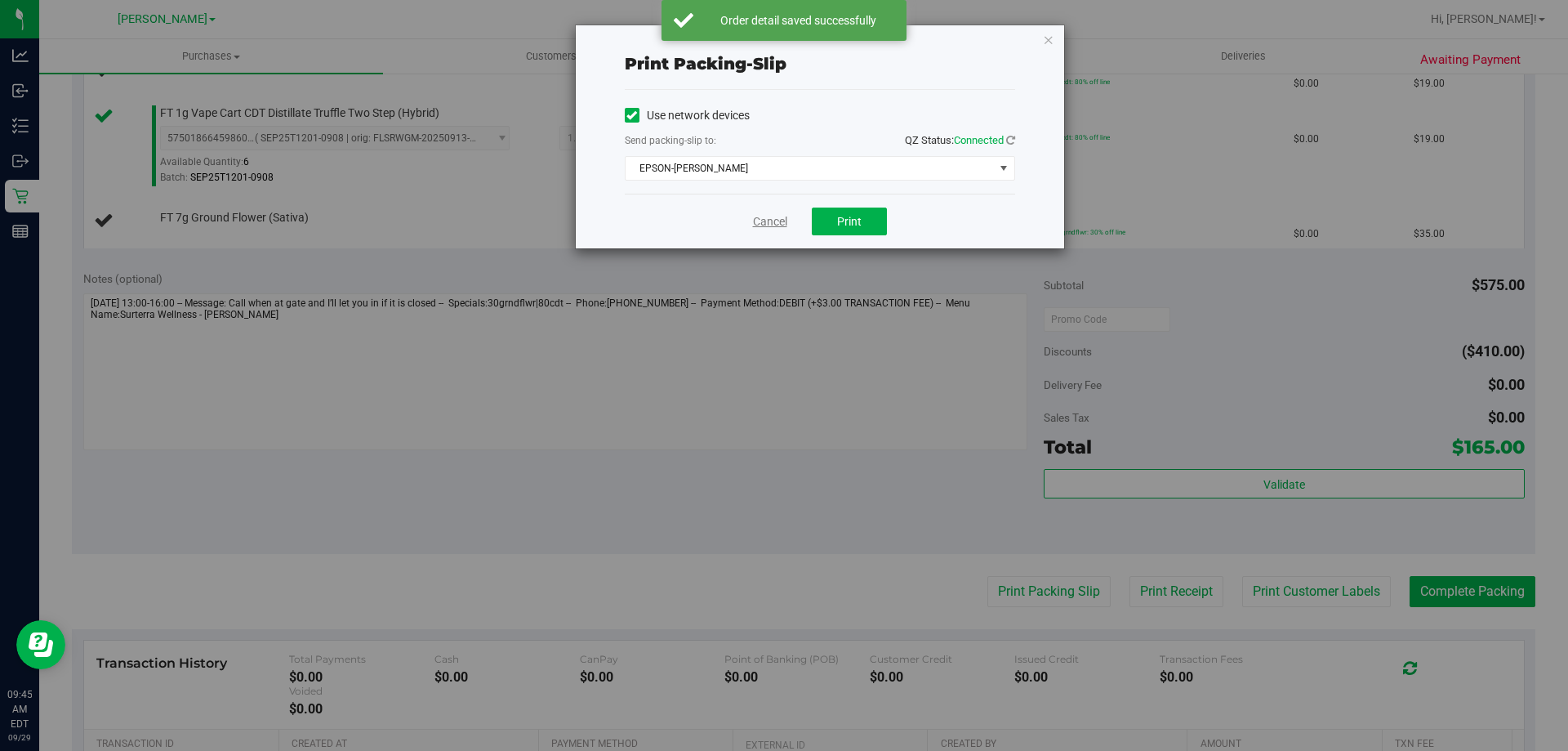
click at [774, 216] on link "Cancel" at bounding box center [769, 222] width 34 height 18
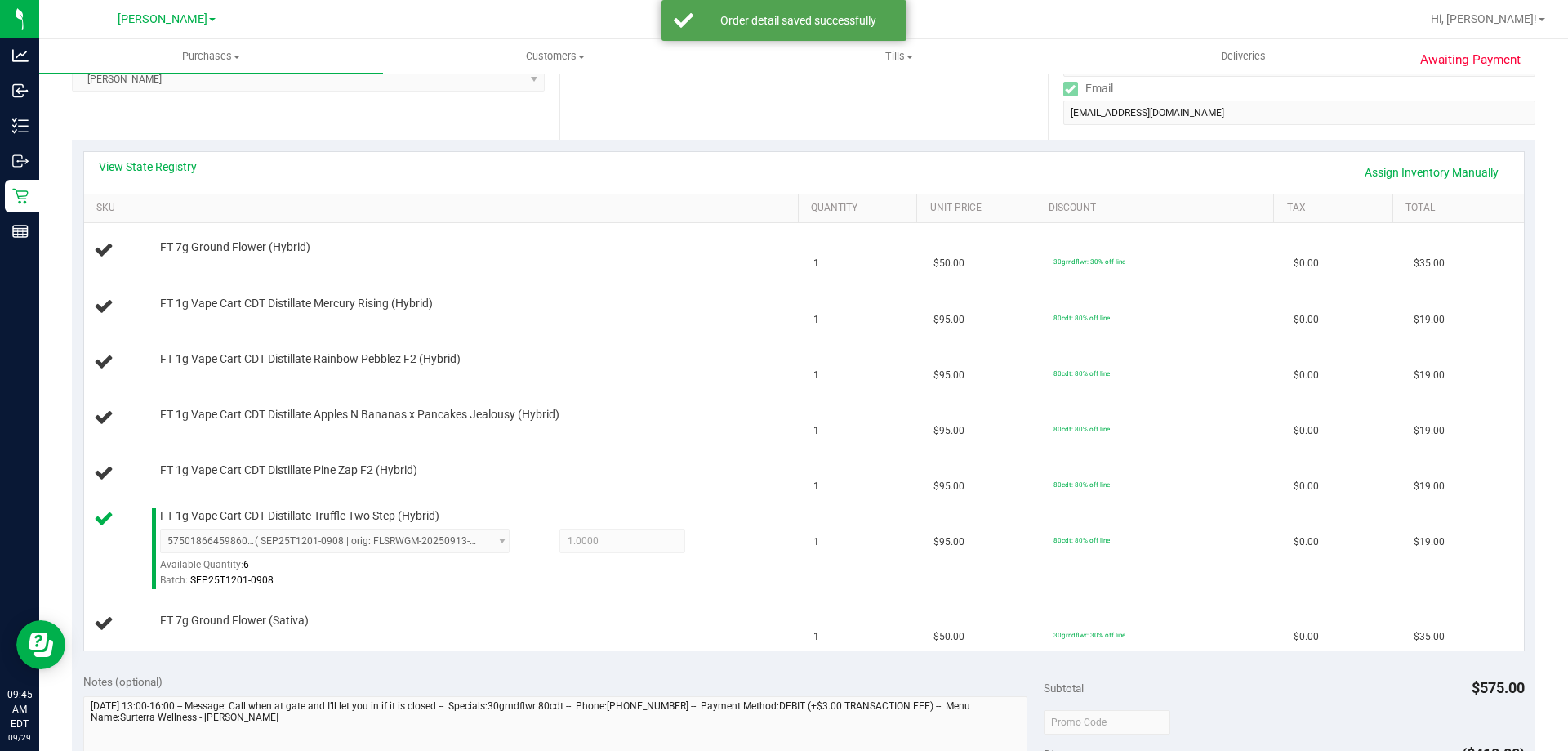
scroll to position [304, 0]
click at [637, 395] on td "FT 1g Vape Cart CDT Distillate Apples N Bananas x Pancakes Jealousy (Hybrid)" at bounding box center [445, 415] width 721 height 55
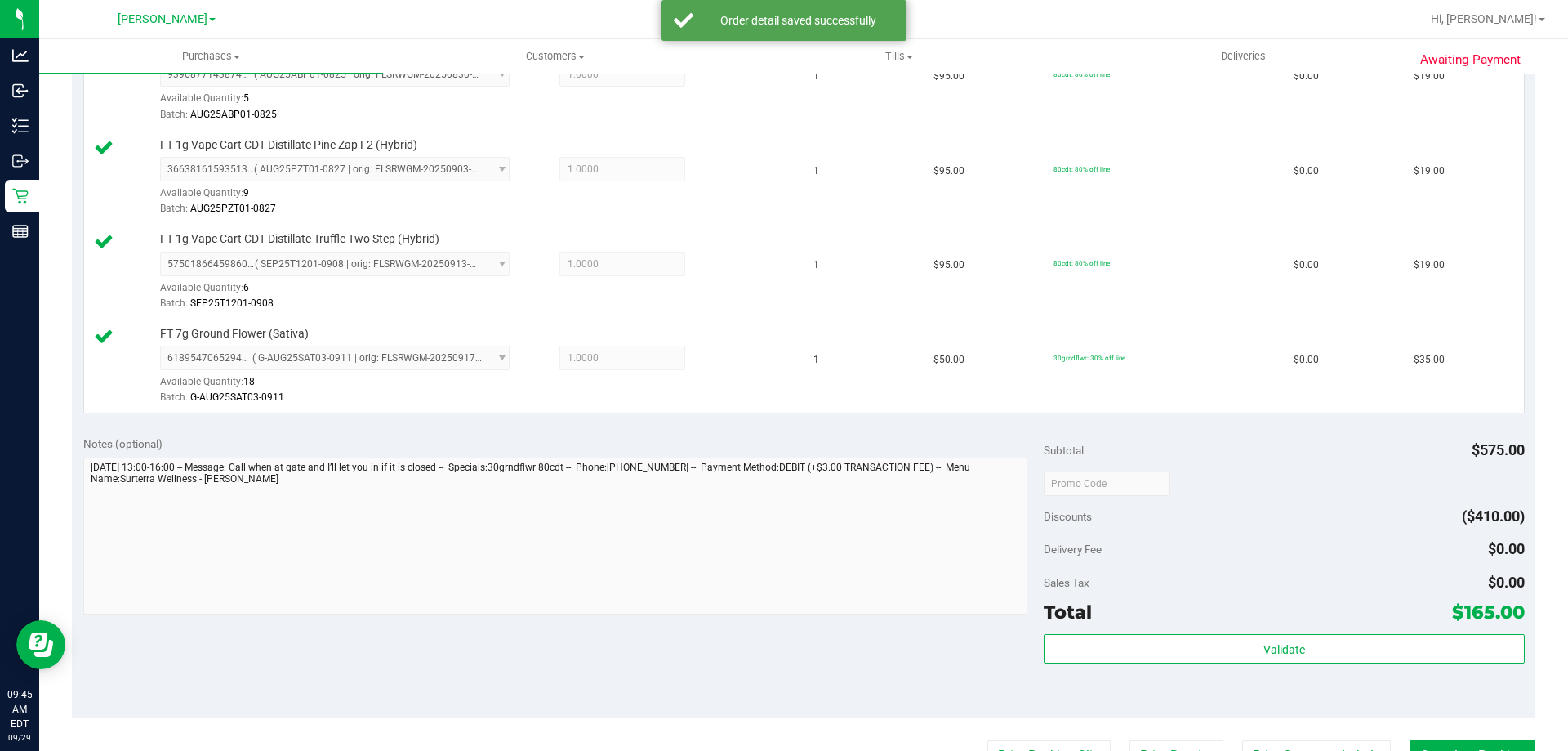
scroll to position [1097, 0]
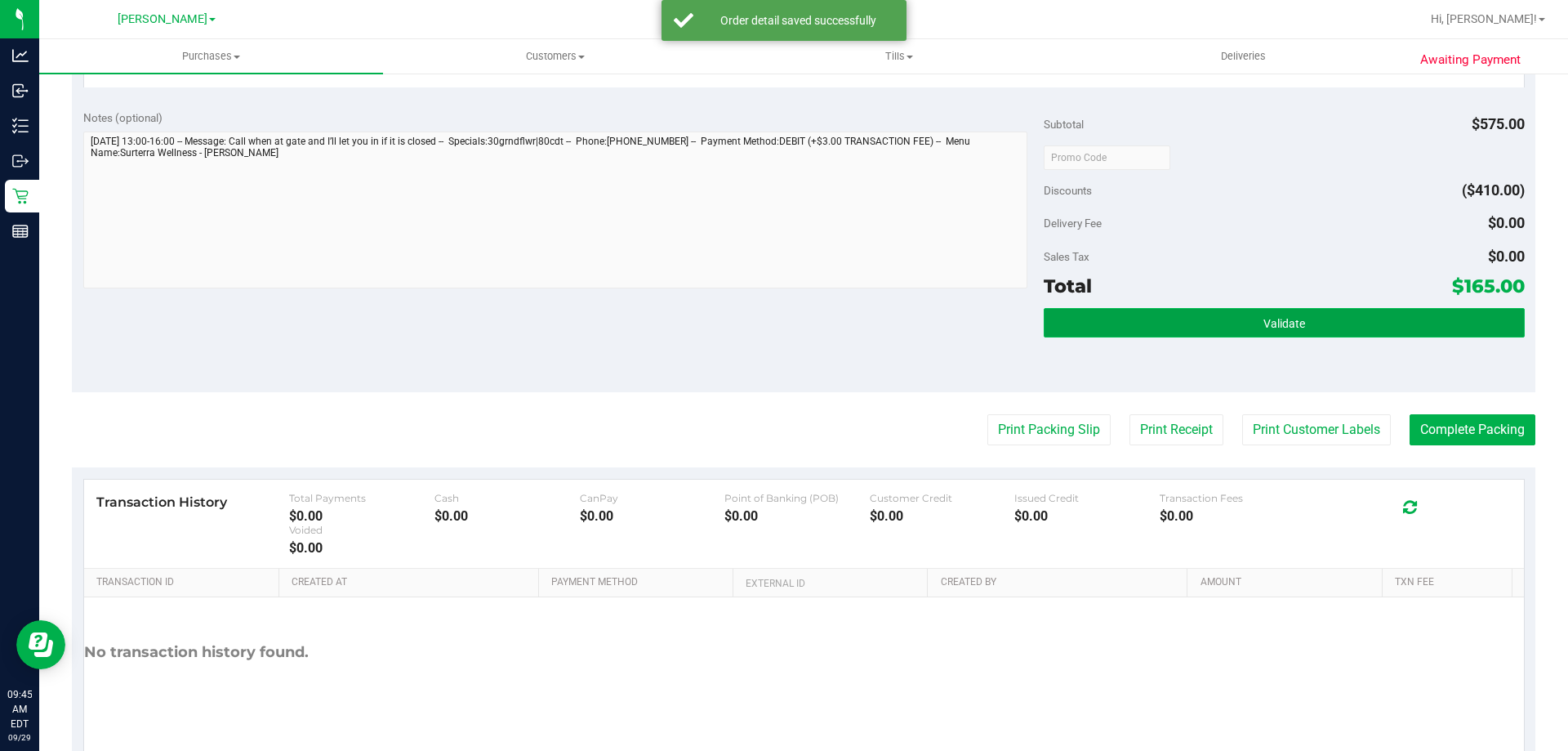
click at [1335, 322] on button "Validate" at bounding box center [1284, 323] width 481 height 29
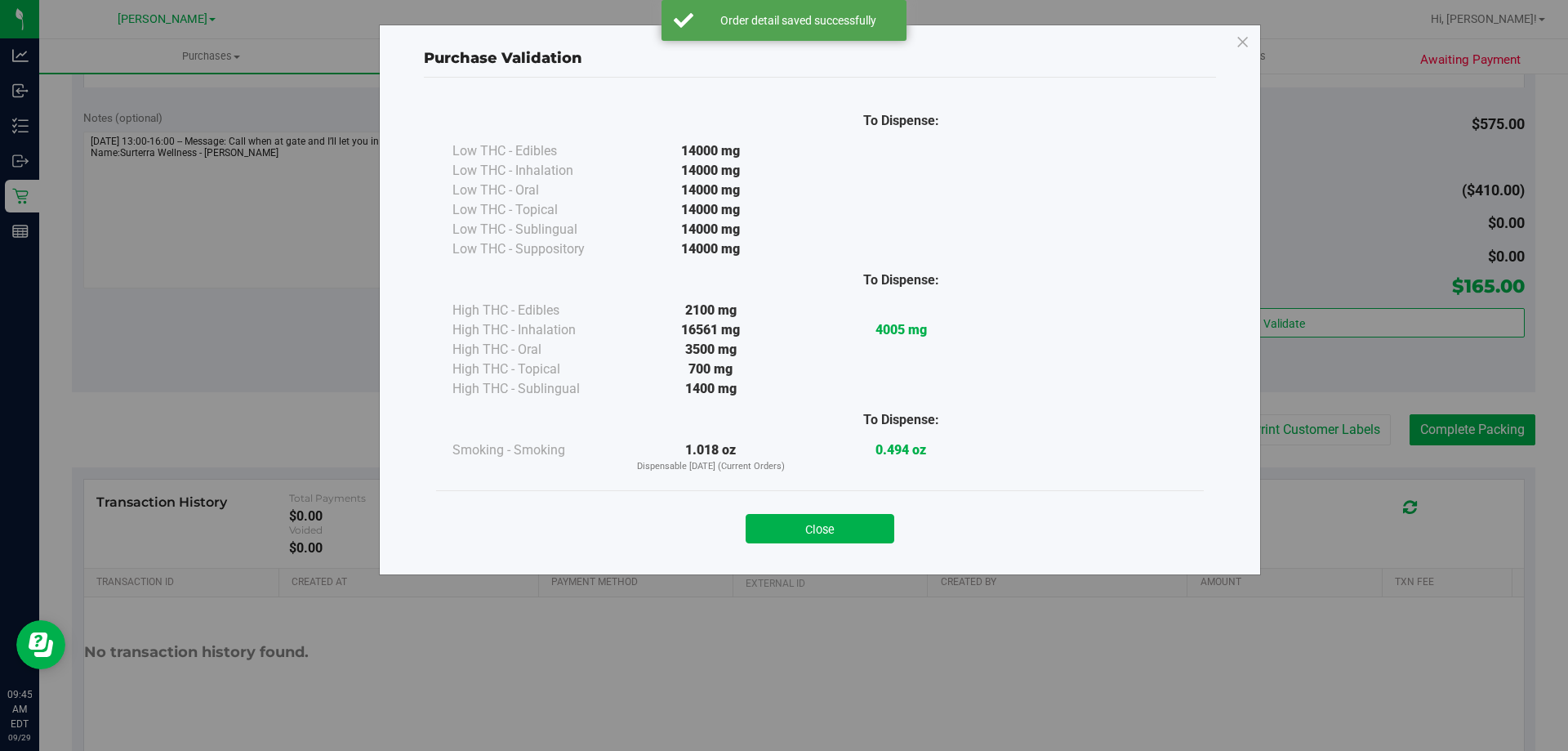
drag, startPoint x: 812, startPoint y: 531, endPoint x: 905, endPoint y: 508, distance: 95.8
click at [812, 530] on button "Close" at bounding box center [820, 528] width 149 height 29
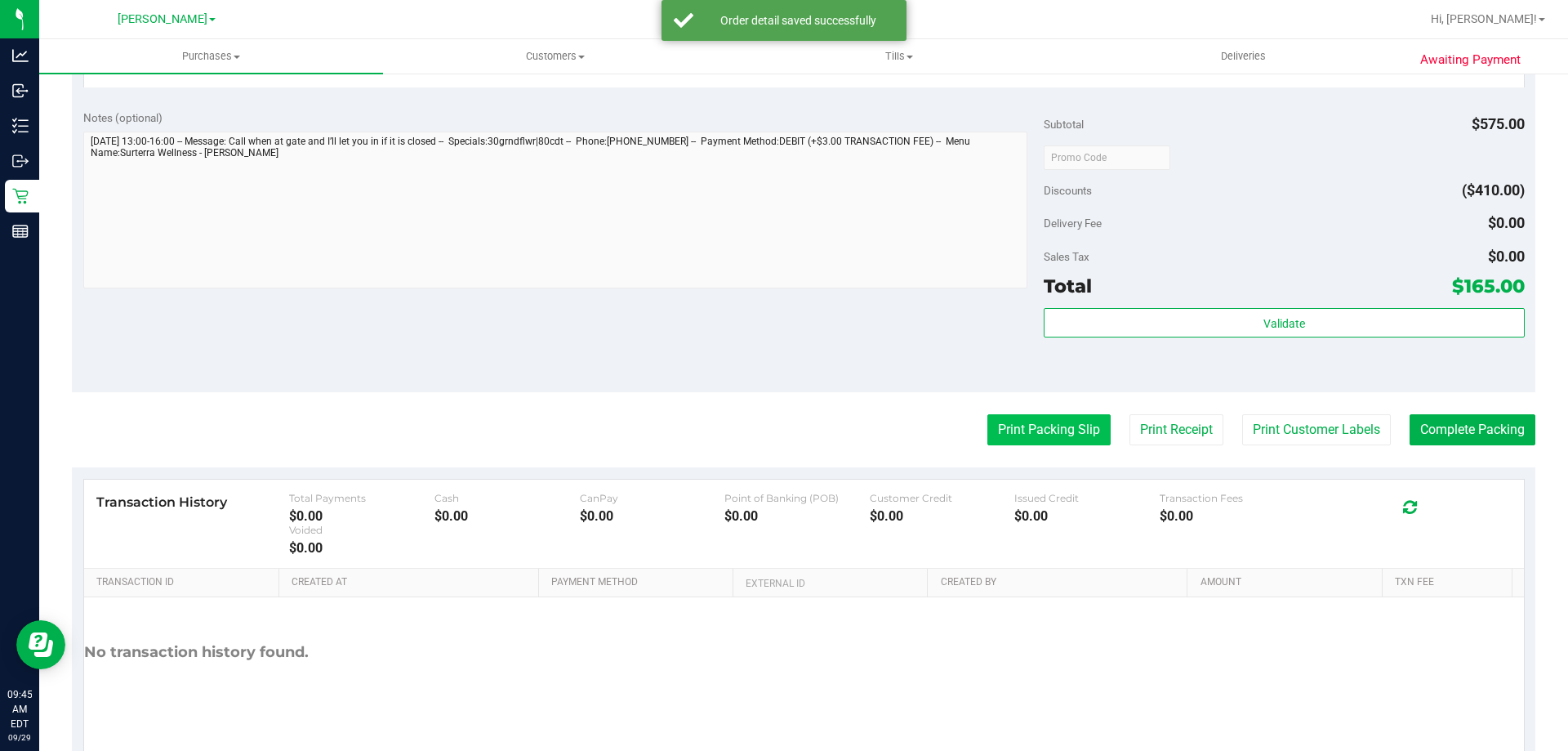
click at [1020, 435] on button "Print Packing Slip" at bounding box center [1049, 430] width 124 height 31
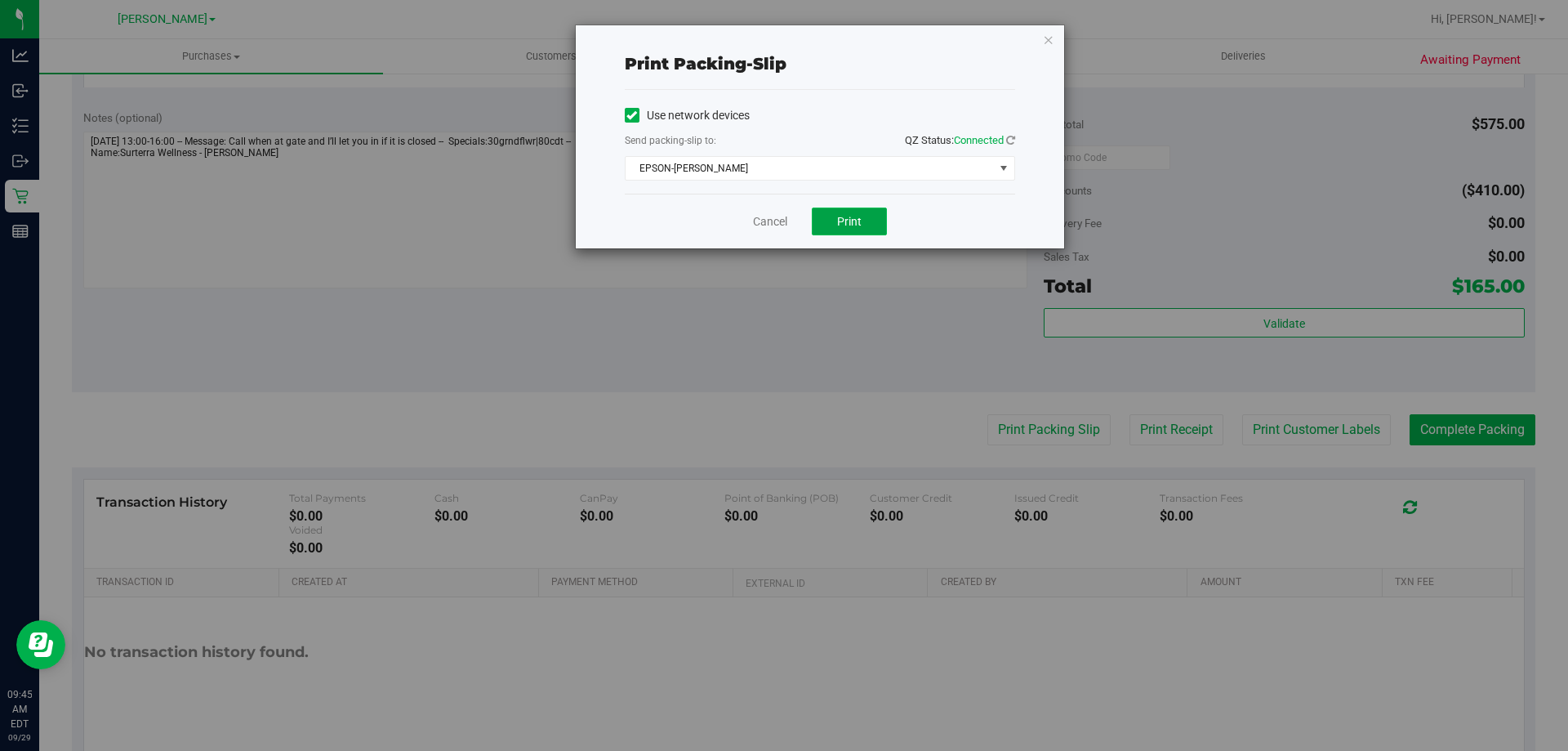
click at [840, 210] on button "Print" at bounding box center [849, 221] width 75 height 28
click at [855, 216] on span "Print" at bounding box center [849, 221] width 24 height 13
click at [763, 228] on link "Cancel" at bounding box center [769, 222] width 34 height 18
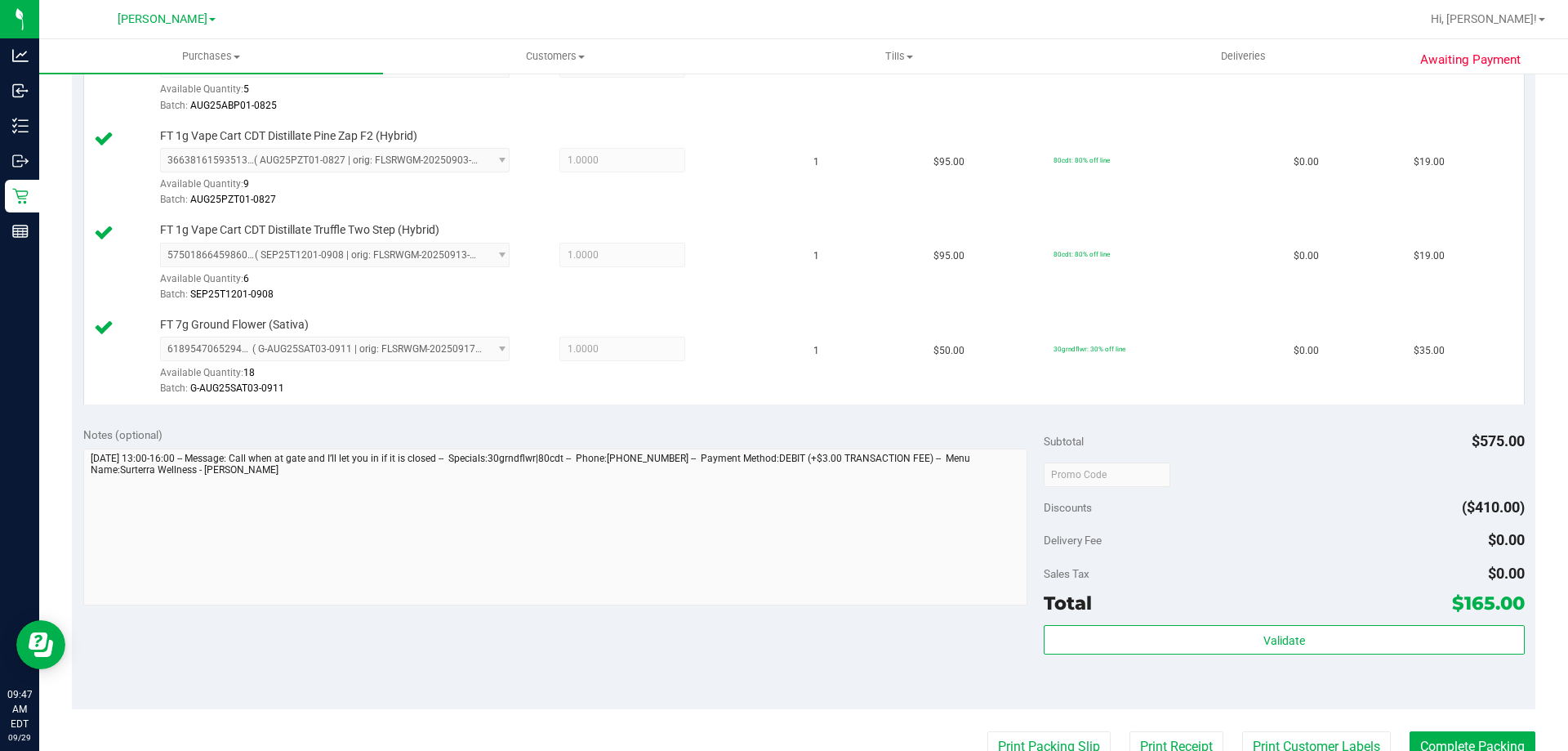
scroll to position [946, 0]
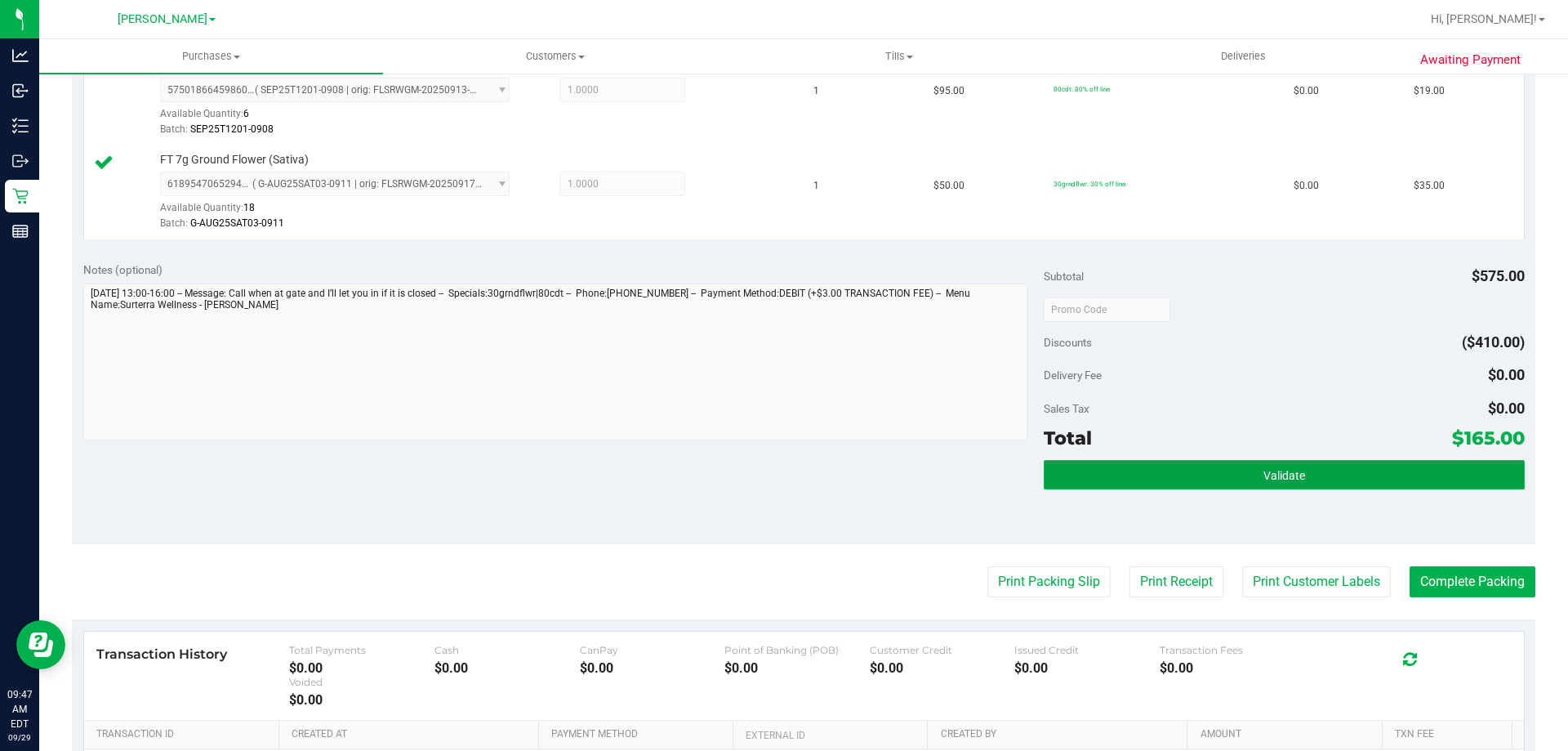
click at [1201, 482] on button "Validate" at bounding box center [1284, 475] width 481 height 29
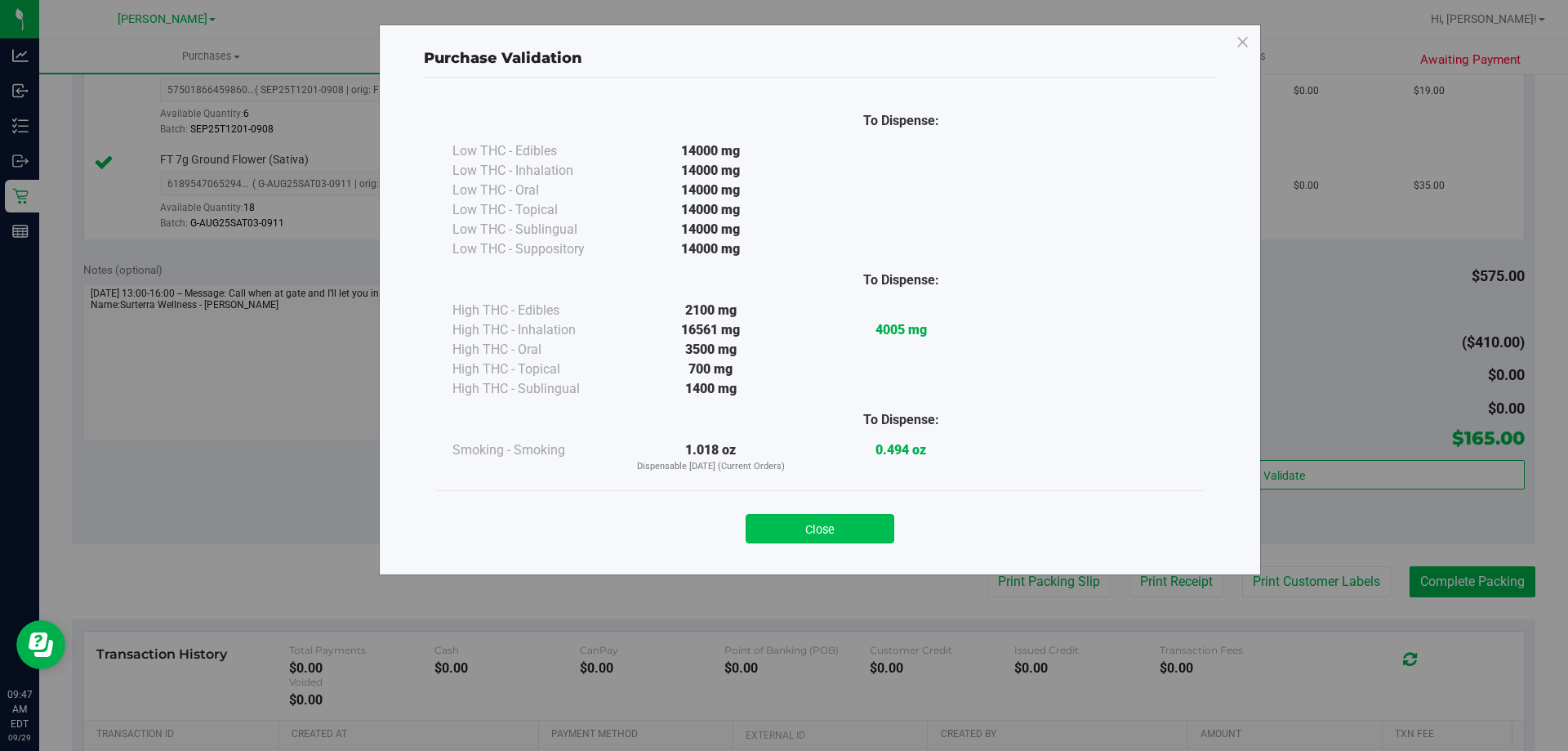
drag, startPoint x: 819, startPoint y: 508, endPoint x: 822, endPoint y: 526, distance: 18.2
click at [819, 510] on div "Close" at bounding box center [820, 523] width 743 height 41
click at [822, 526] on button "Close" at bounding box center [820, 528] width 149 height 29
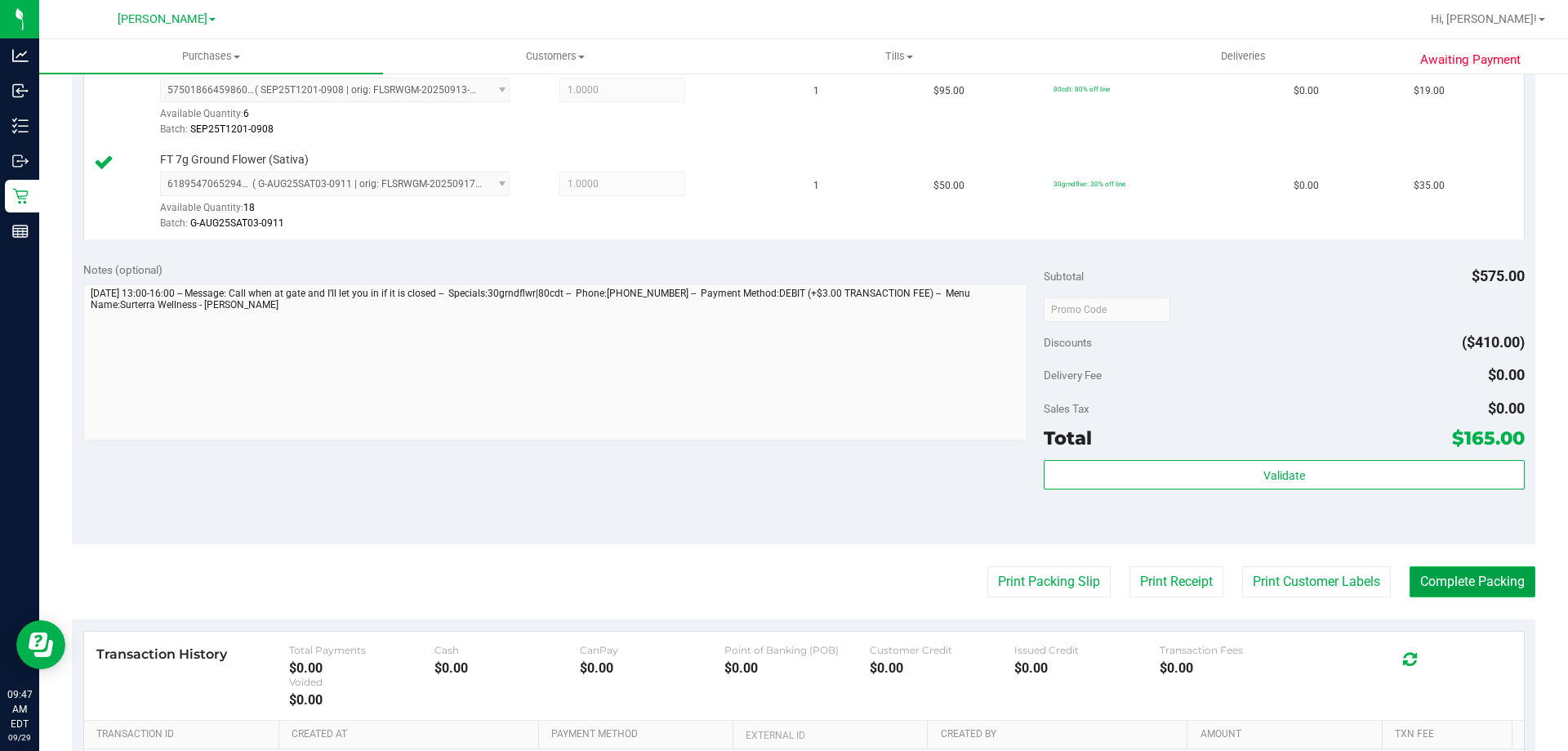
click at [1495, 575] on button "Complete Packing" at bounding box center [1473, 582] width 125 height 31
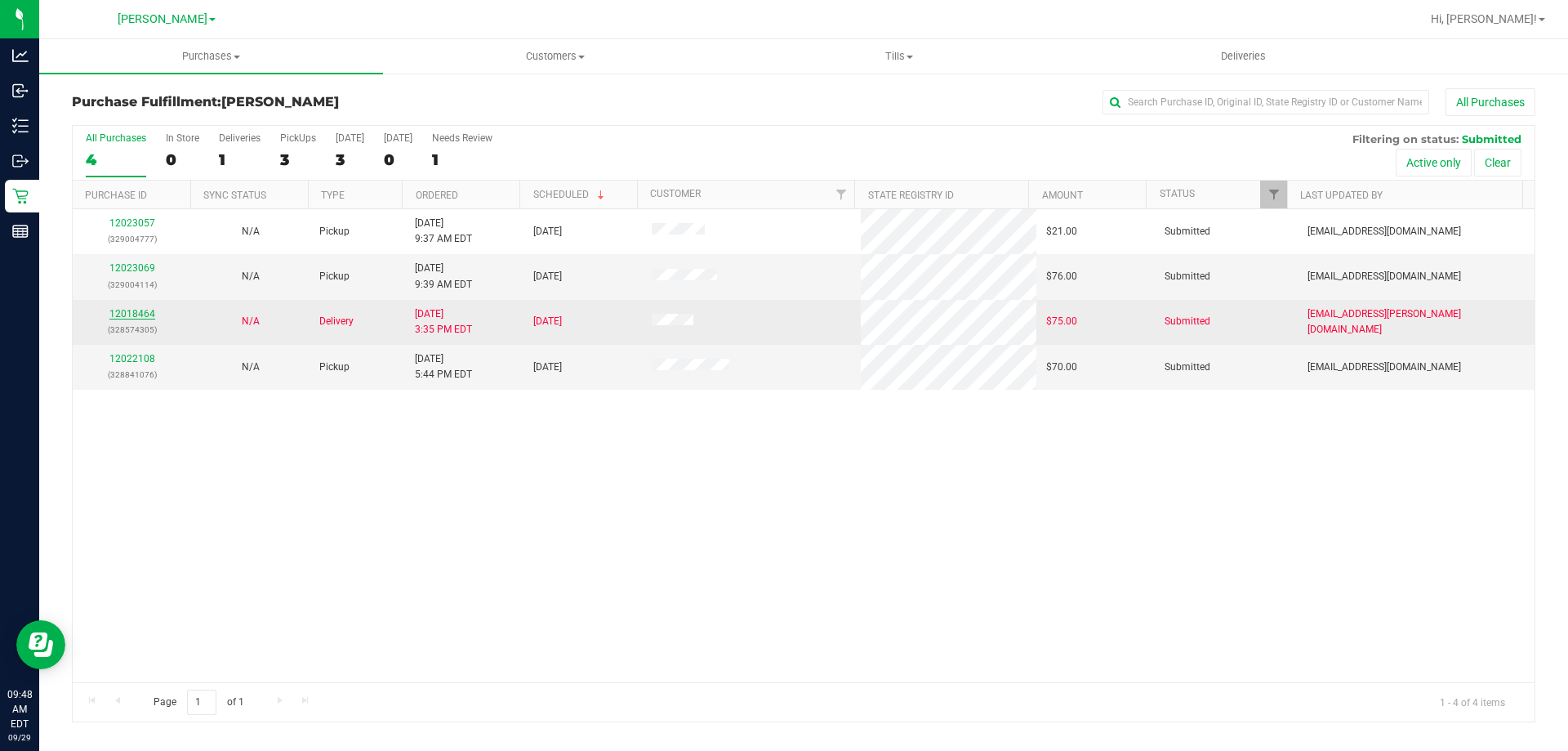
click at [120, 317] on link "12018464" at bounding box center [132, 314] width 46 height 12
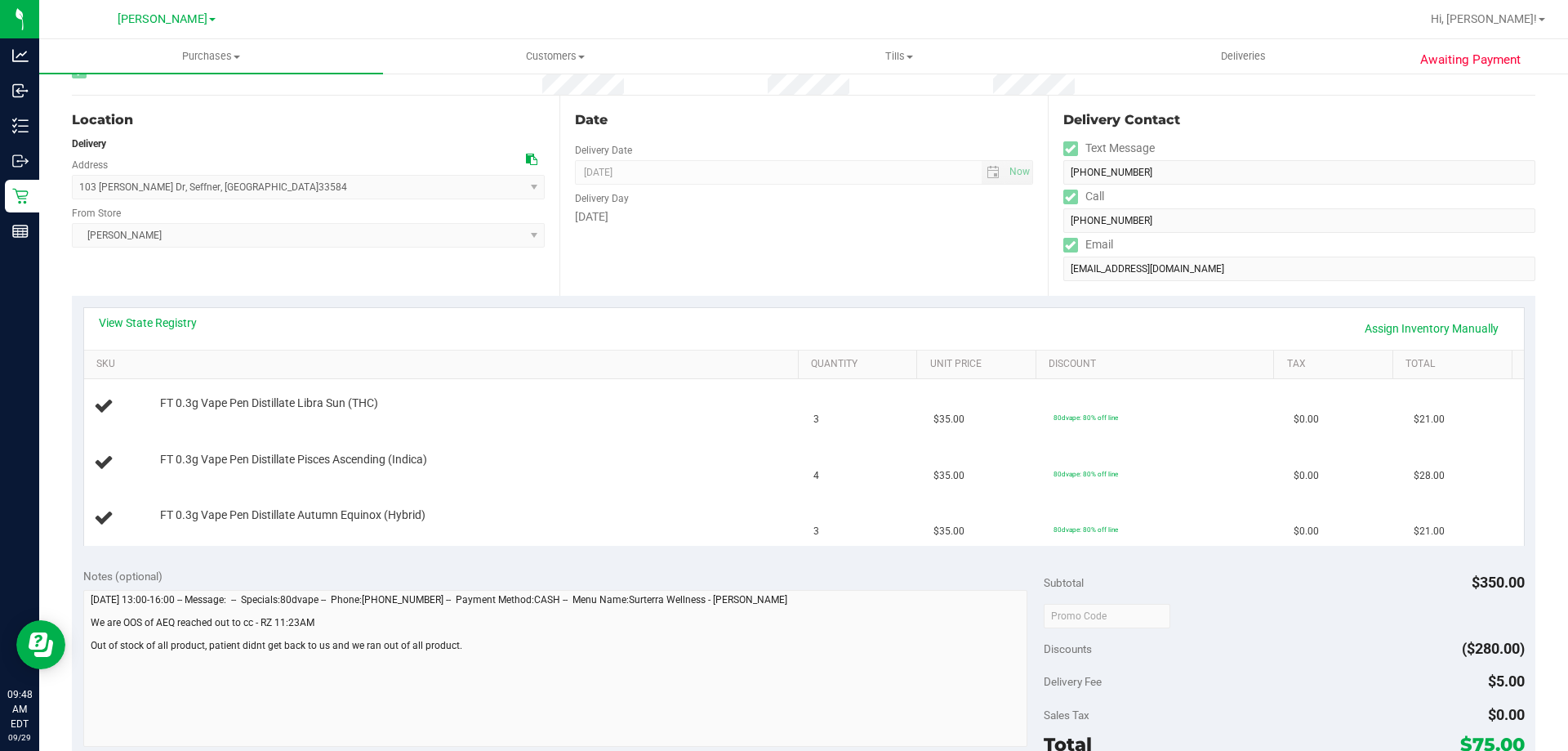
scroll to position [179, 0]
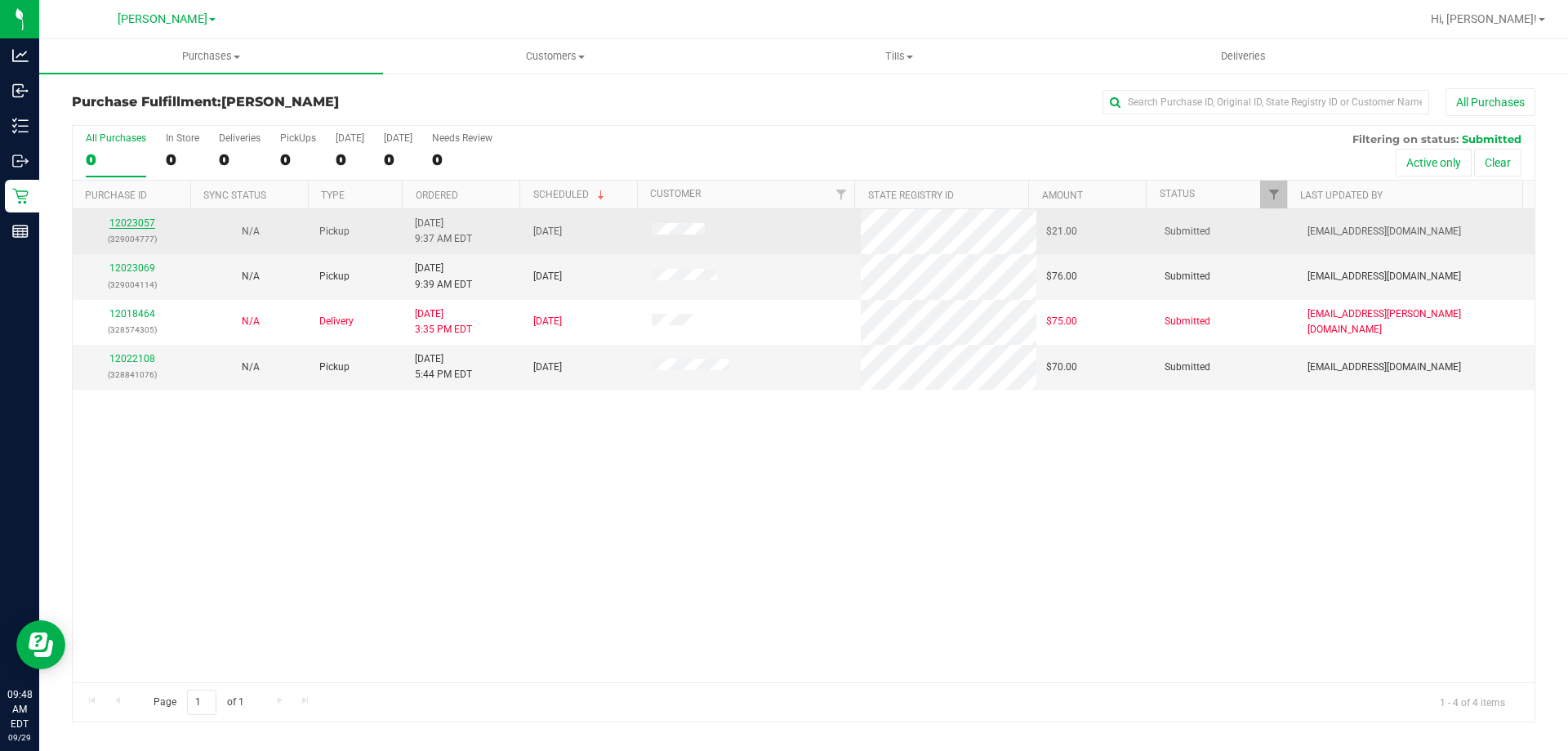
click at [133, 224] on link "12023057" at bounding box center [132, 223] width 46 height 12
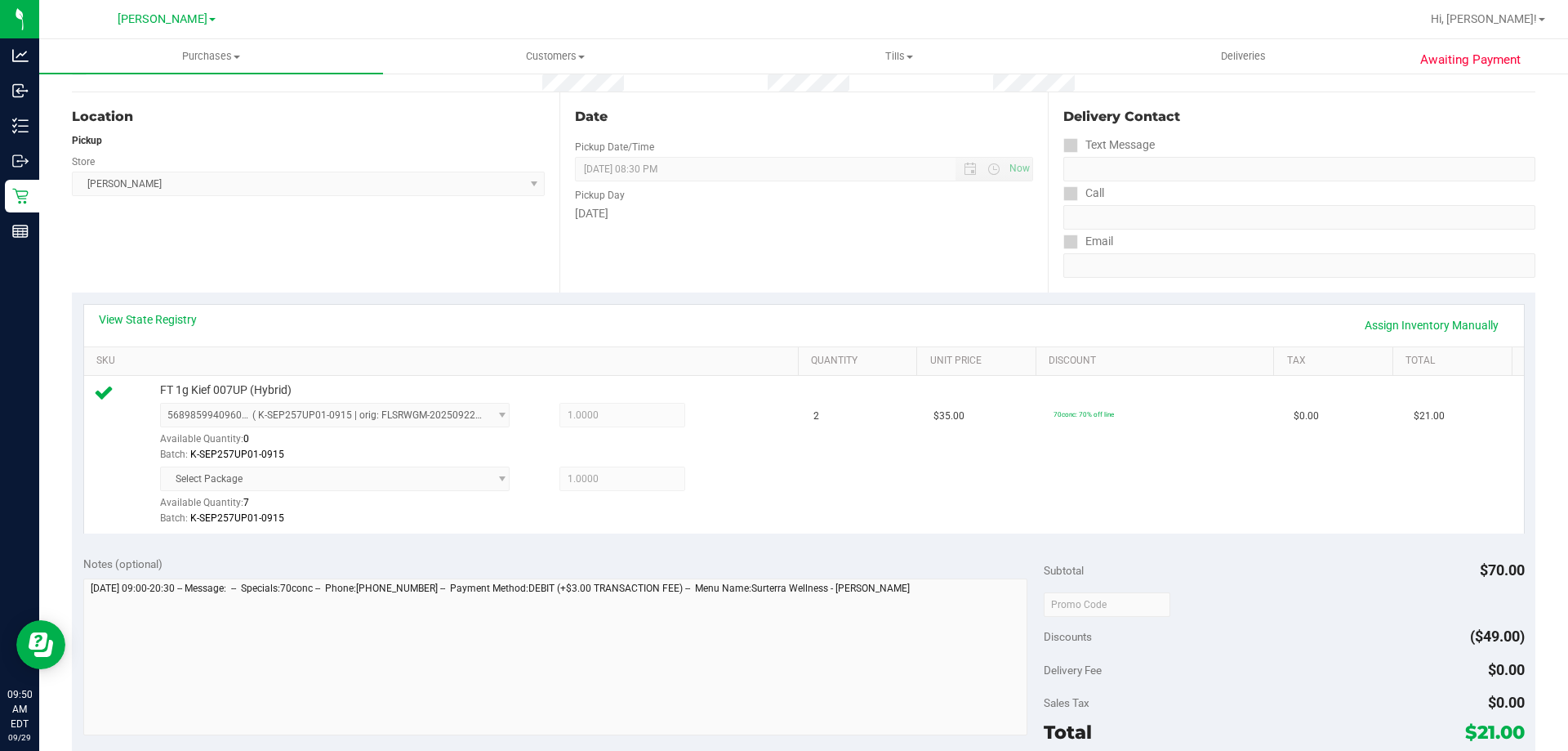
scroll to position [589, 0]
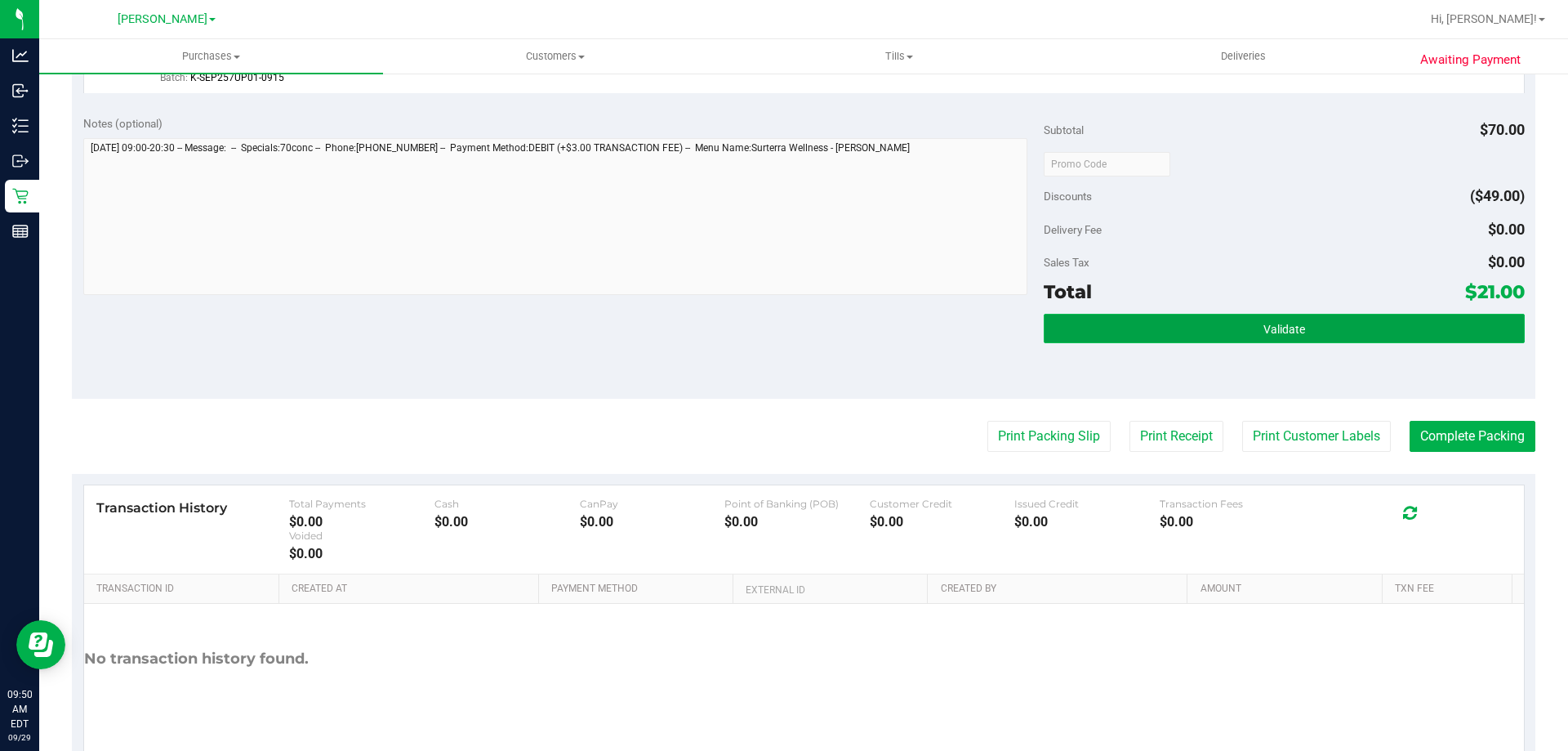
click at [1318, 338] on button "Validate" at bounding box center [1284, 328] width 481 height 29
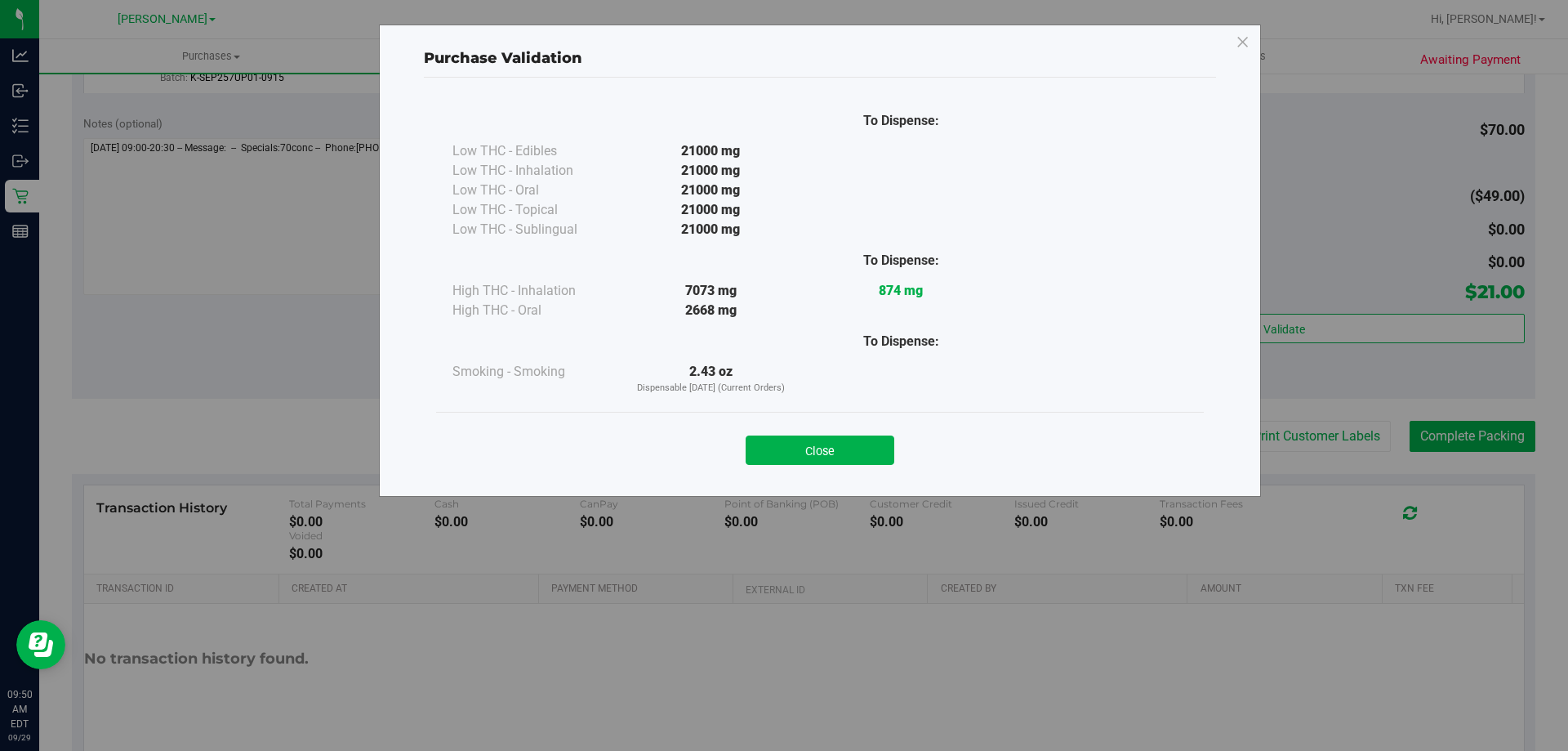
click at [820, 434] on div "Close" at bounding box center [820, 446] width 743 height 41
click at [817, 447] on button "Close" at bounding box center [820, 450] width 149 height 29
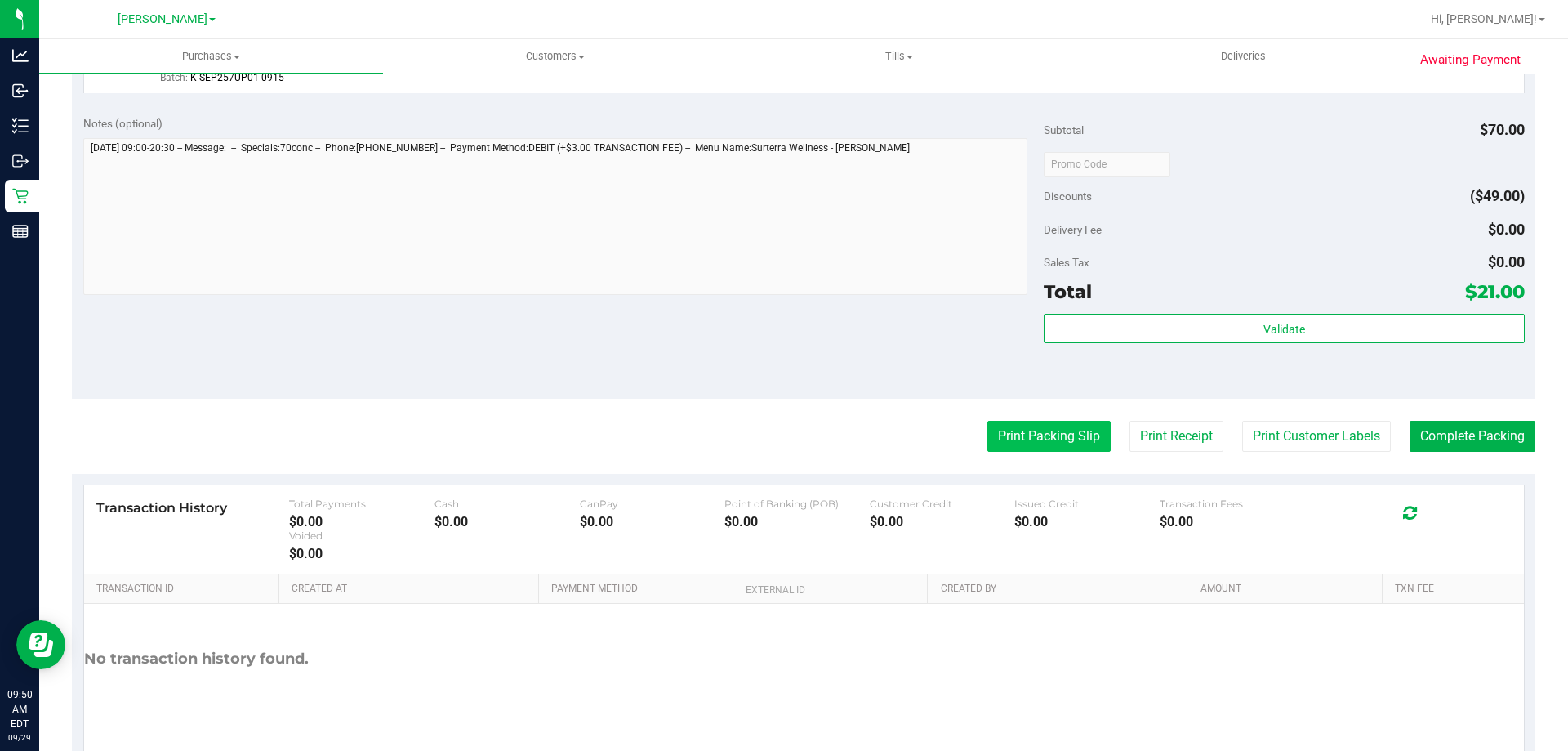
click at [1047, 444] on button "Print Packing Slip" at bounding box center [1049, 437] width 124 height 31
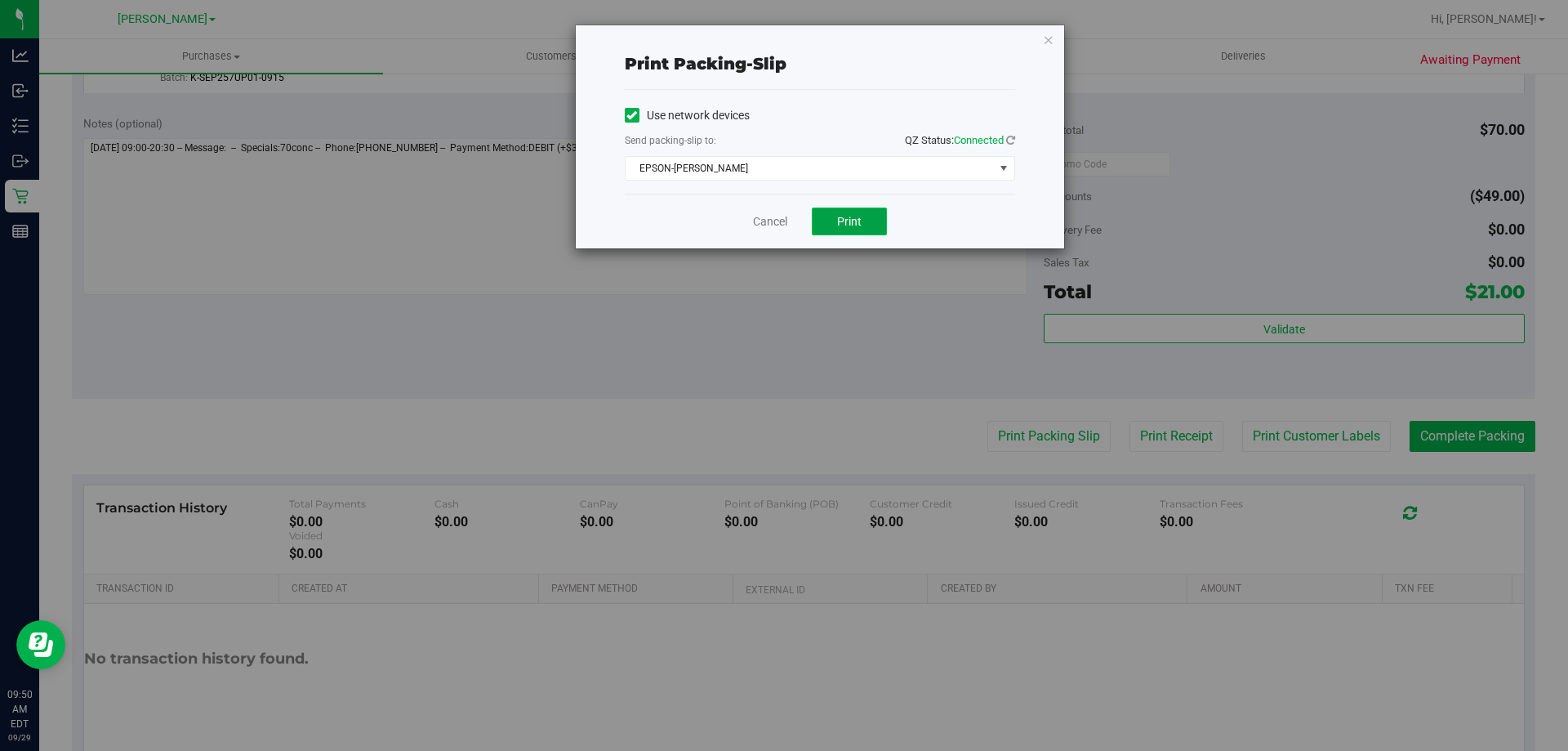
click at [851, 216] on span "Print" at bounding box center [849, 221] width 24 height 13
click at [783, 220] on link "Cancel" at bounding box center [769, 222] width 34 height 18
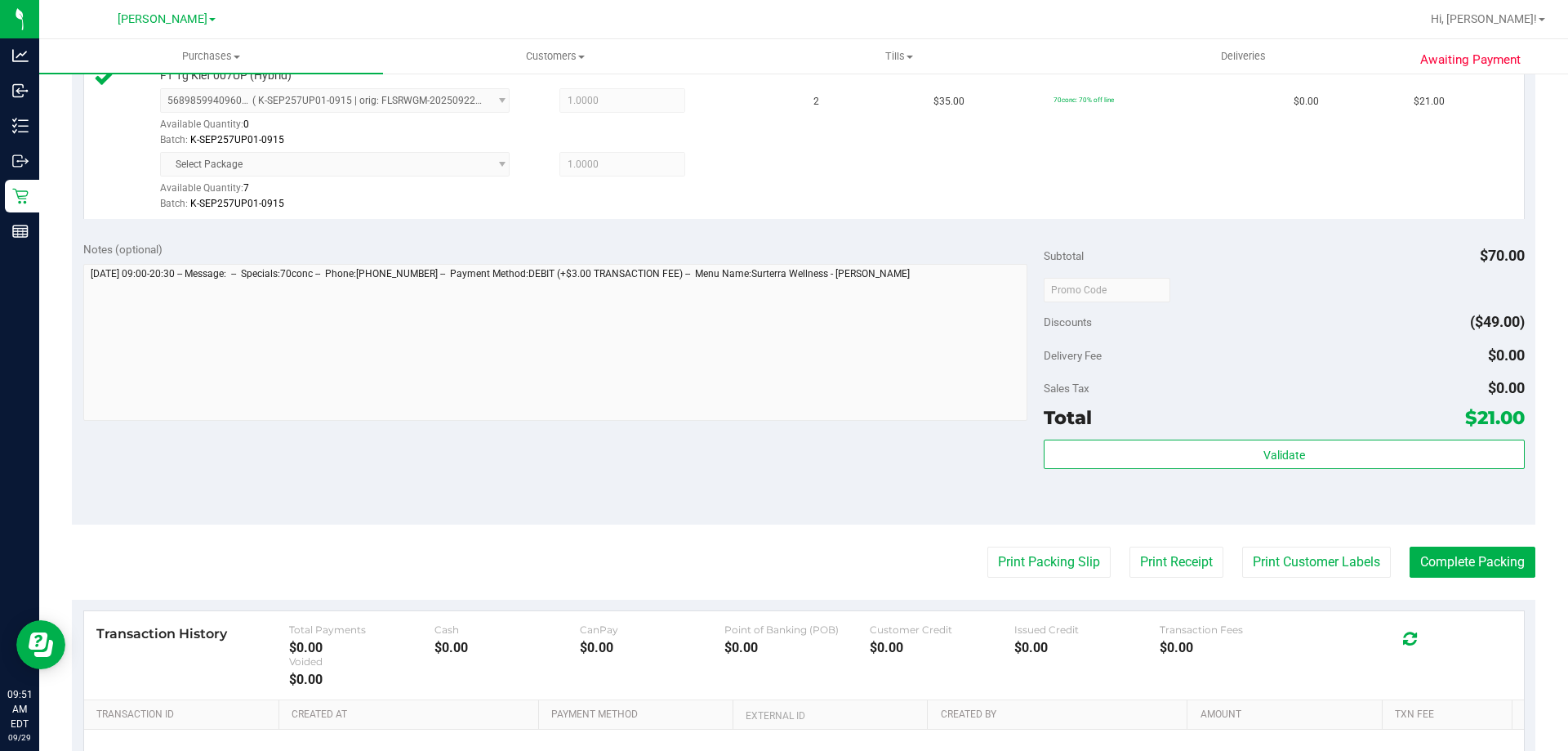
scroll to position [476, 0]
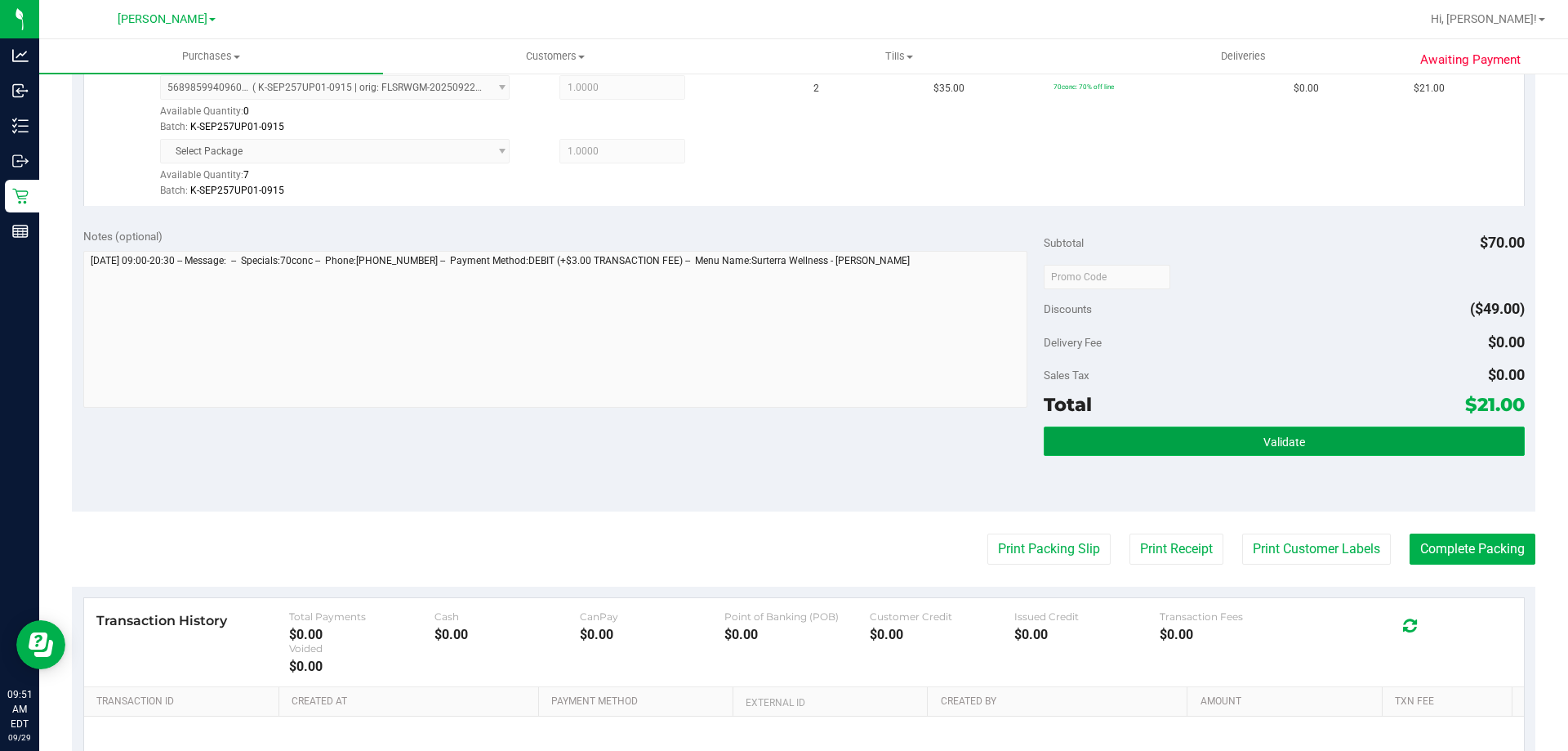
click at [1318, 430] on button "Validate" at bounding box center [1284, 441] width 481 height 29
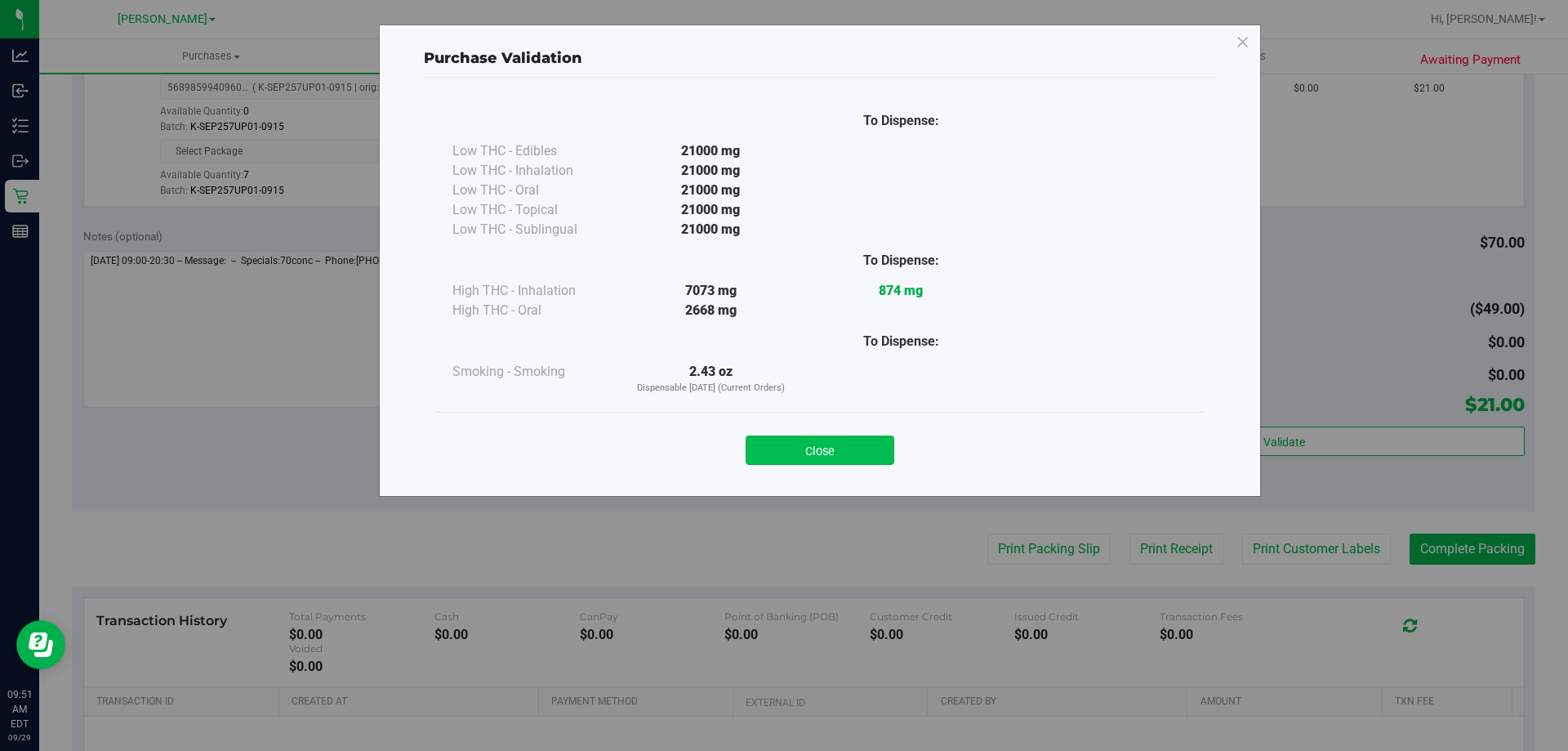
click at [836, 449] on button "Close" at bounding box center [820, 450] width 149 height 29
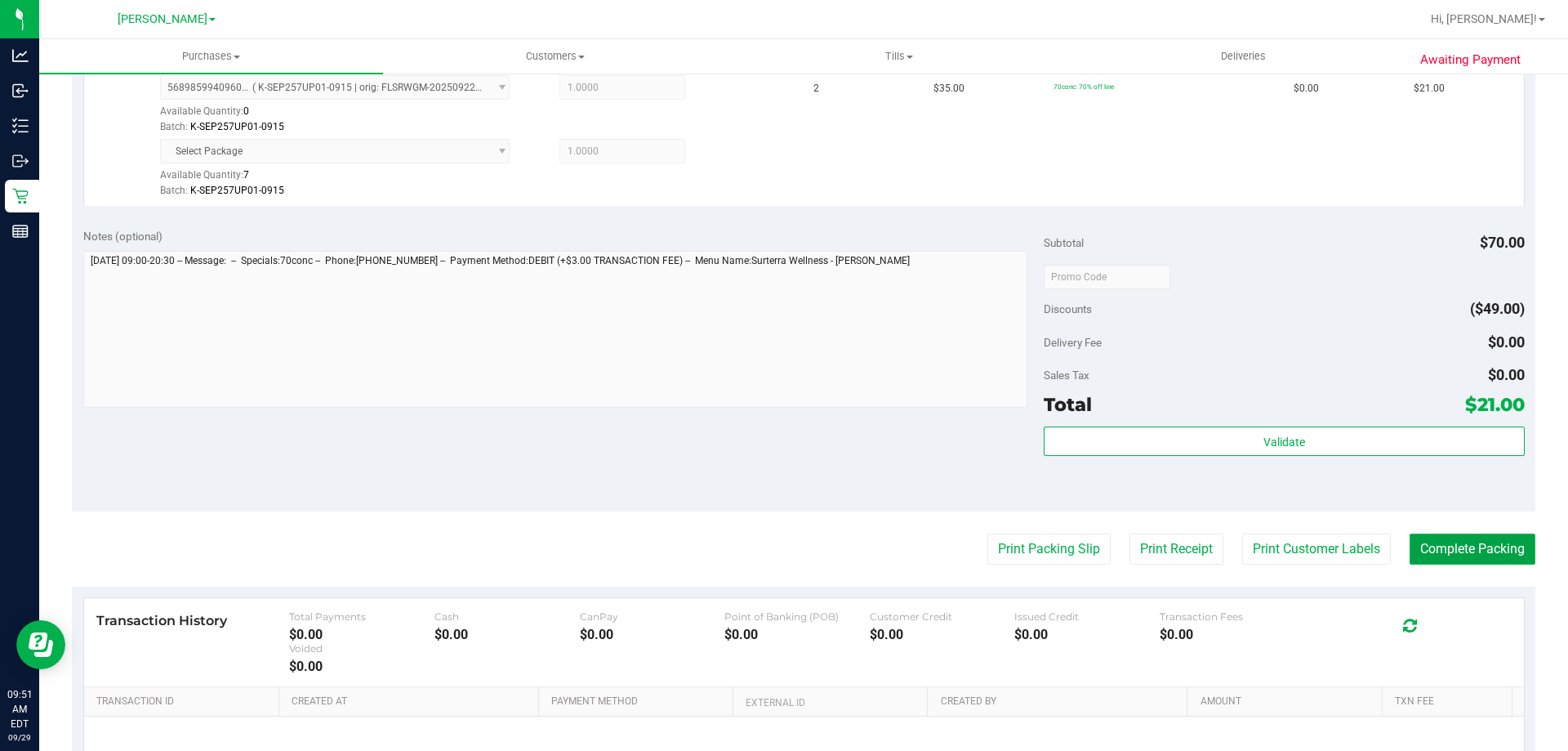
click at [1446, 540] on button "Complete Packing" at bounding box center [1473, 549] width 125 height 31
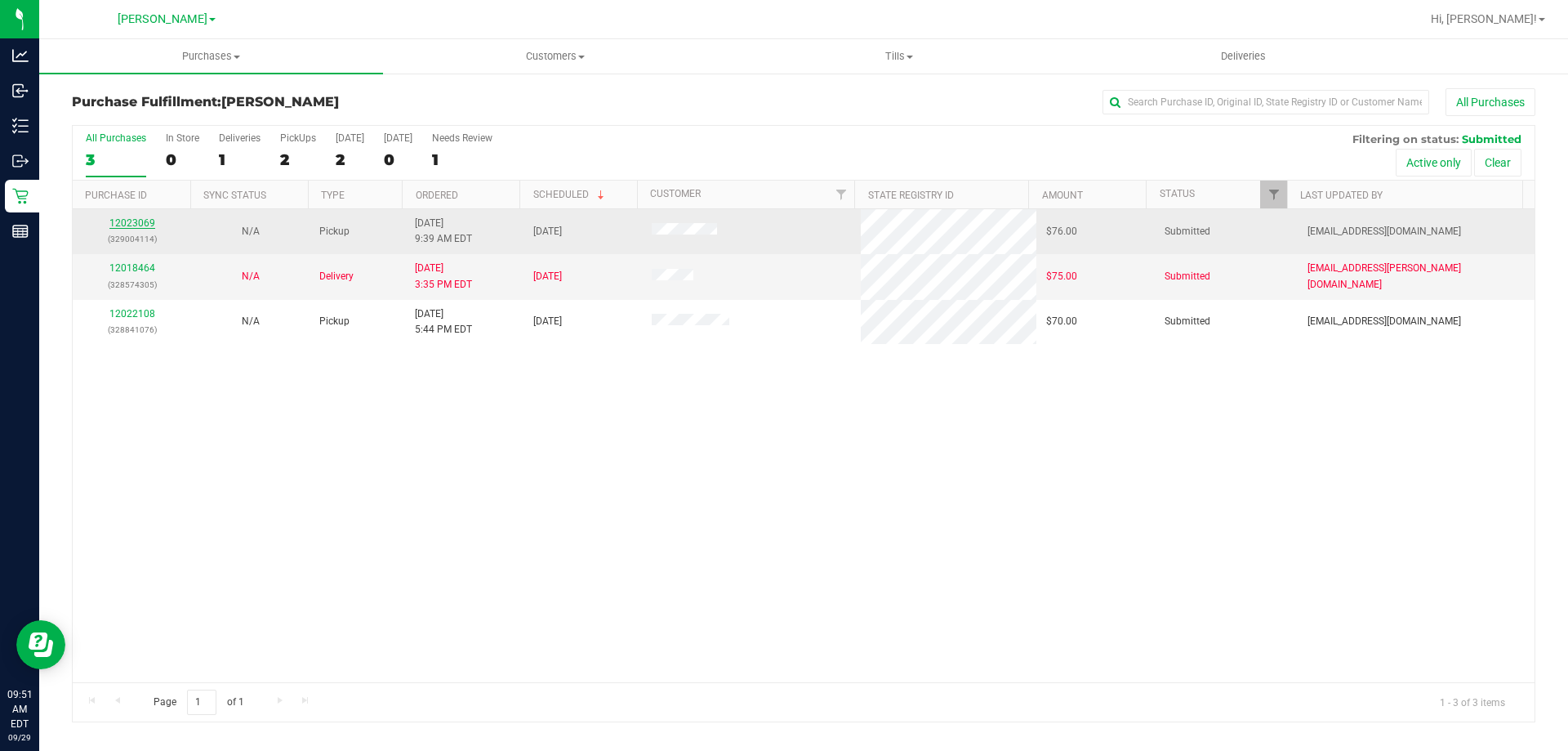
click at [115, 222] on link "12023069" at bounding box center [132, 223] width 46 height 12
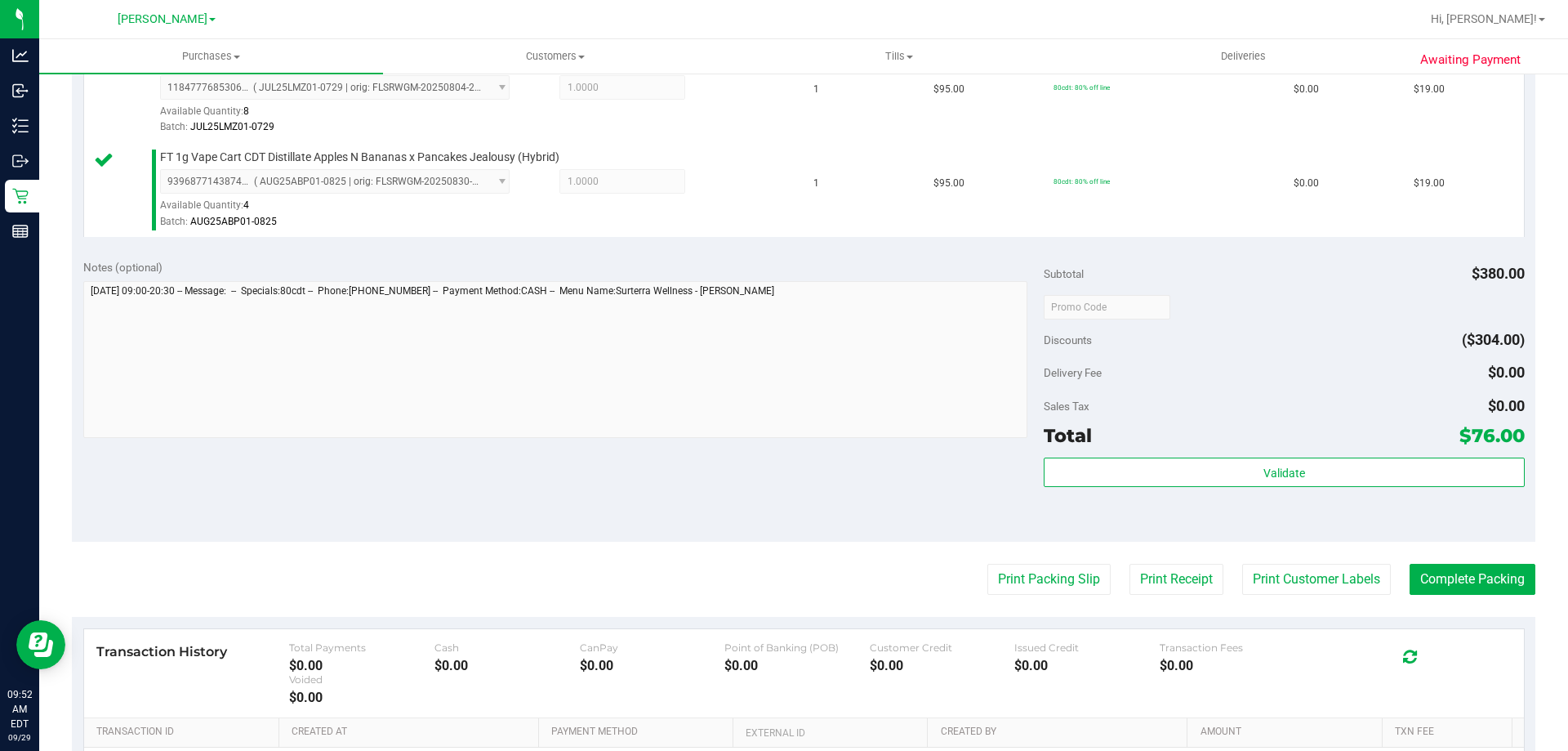
scroll to position [813, 0]
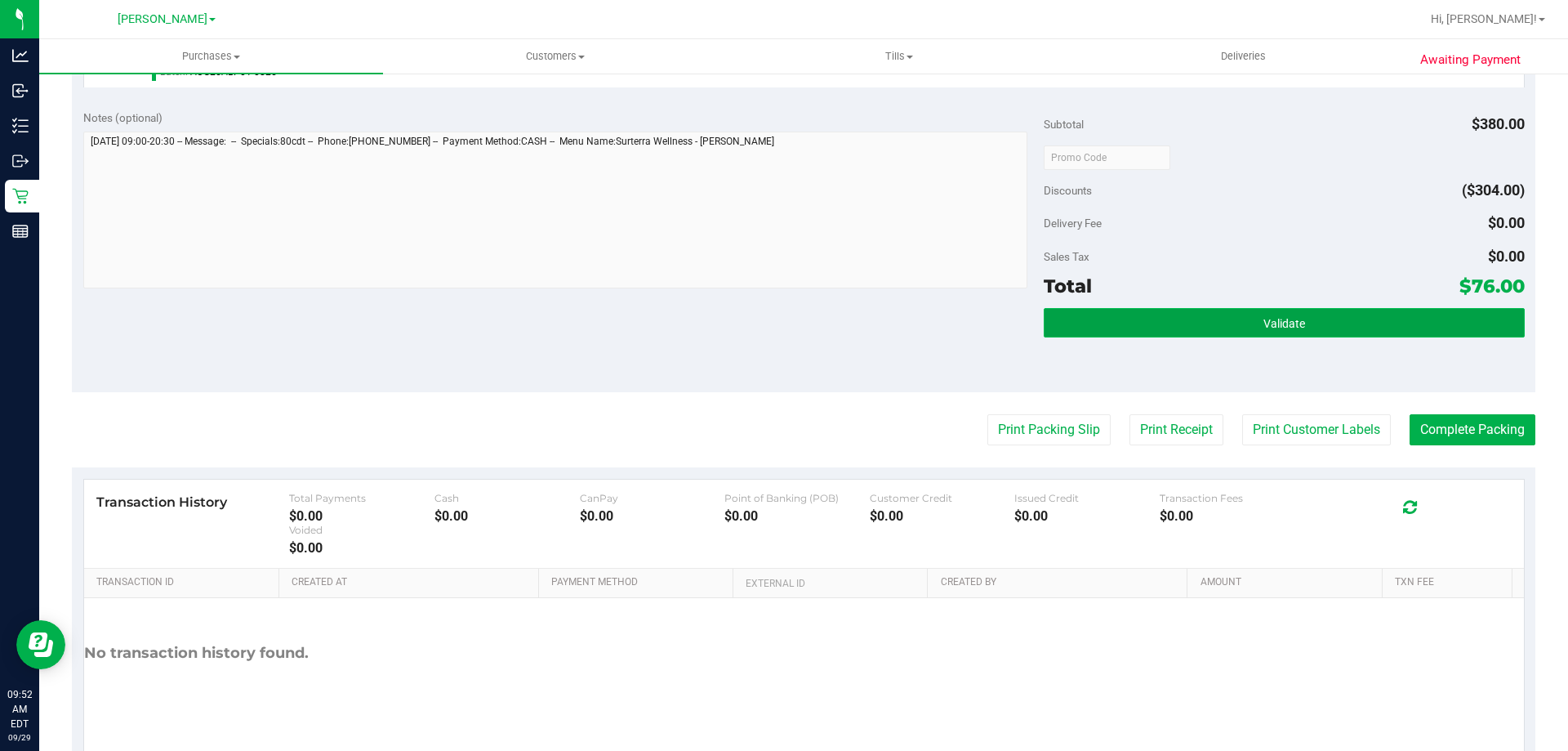
click at [1288, 325] on span "Validate" at bounding box center [1284, 323] width 42 height 13
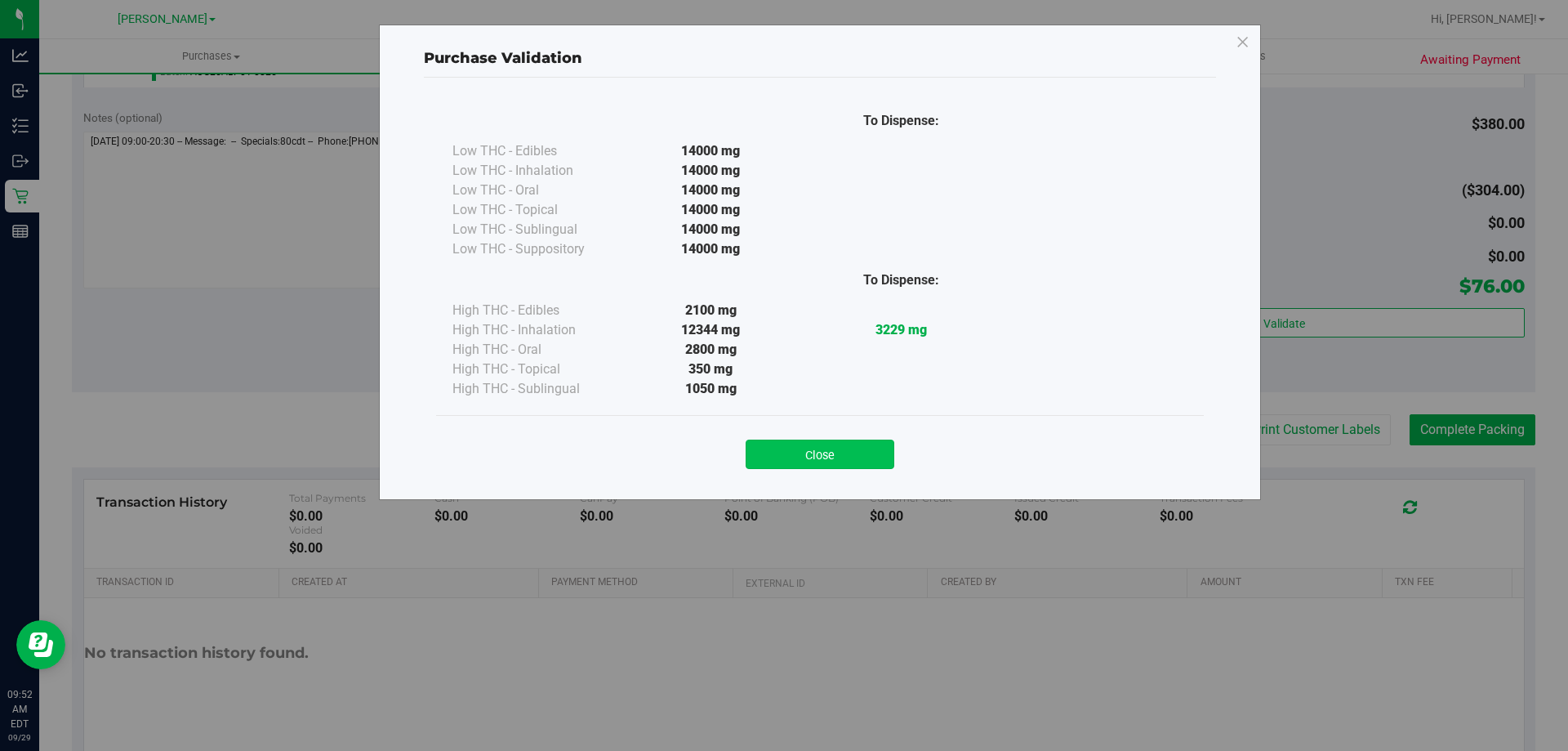
click at [867, 452] on button "Close" at bounding box center [820, 454] width 149 height 29
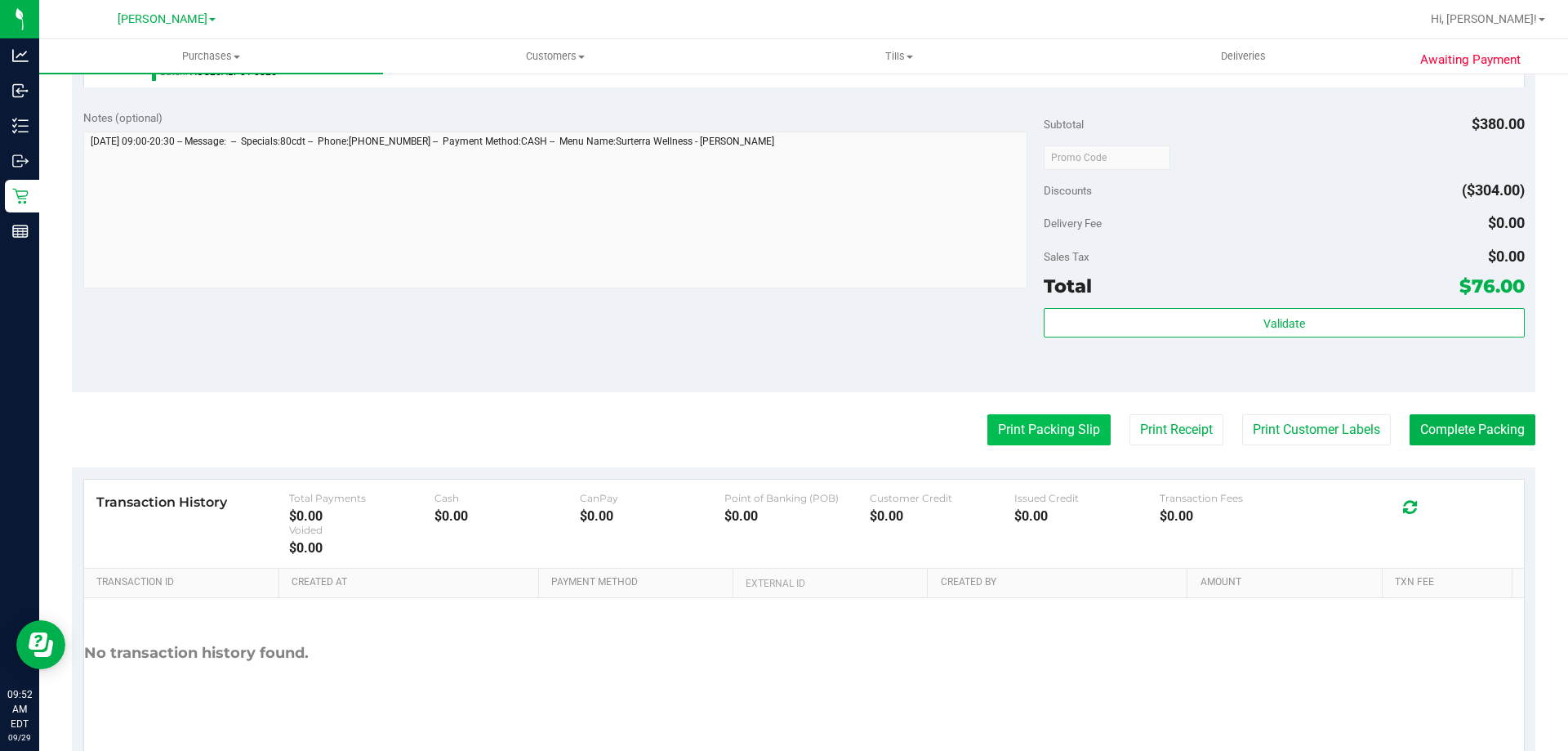
click at [1056, 428] on button "Print Packing Slip" at bounding box center [1049, 430] width 124 height 31
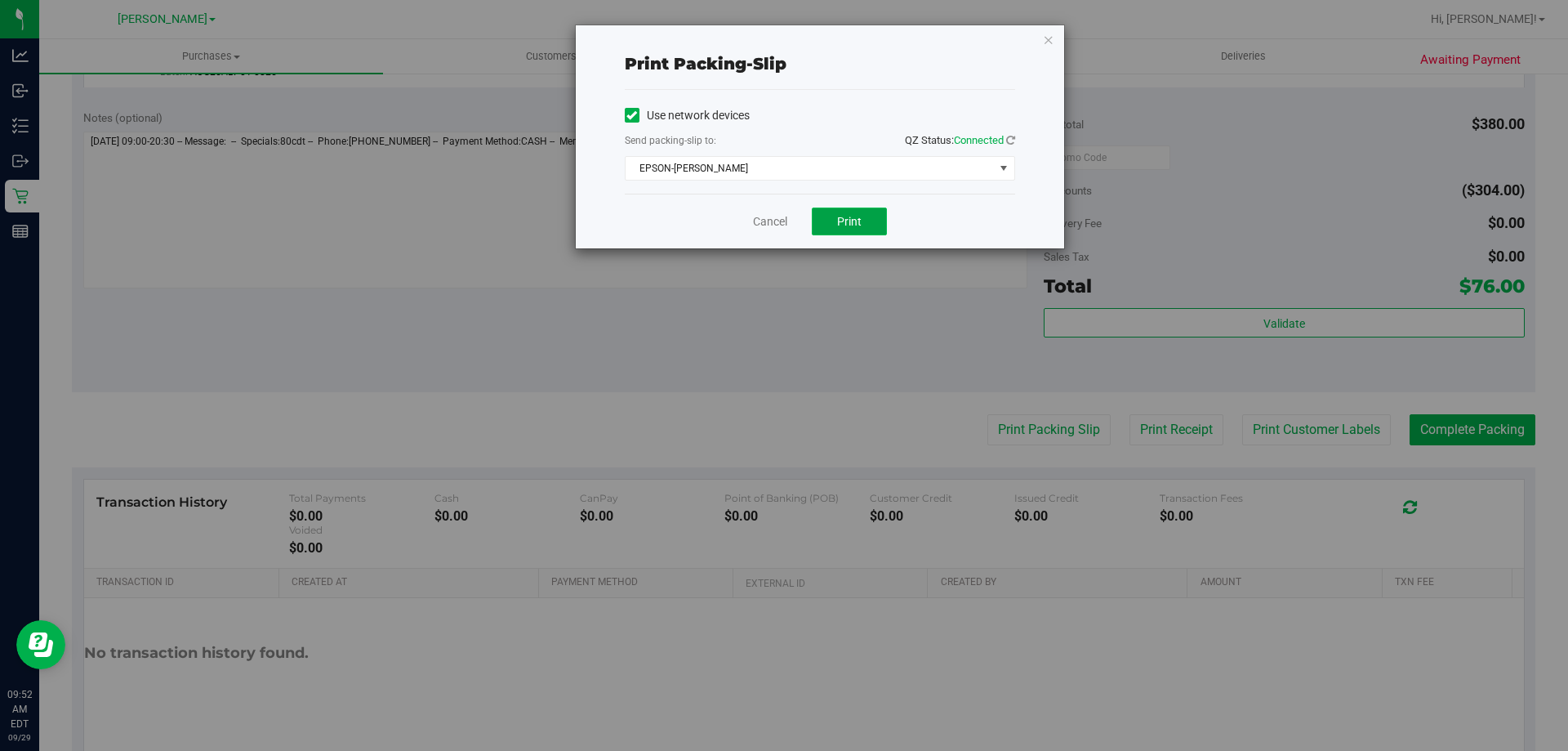
click at [860, 224] on span "Print" at bounding box center [849, 221] width 24 height 13
click at [777, 217] on link "Cancel" at bounding box center [769, 222] width 34 height 18
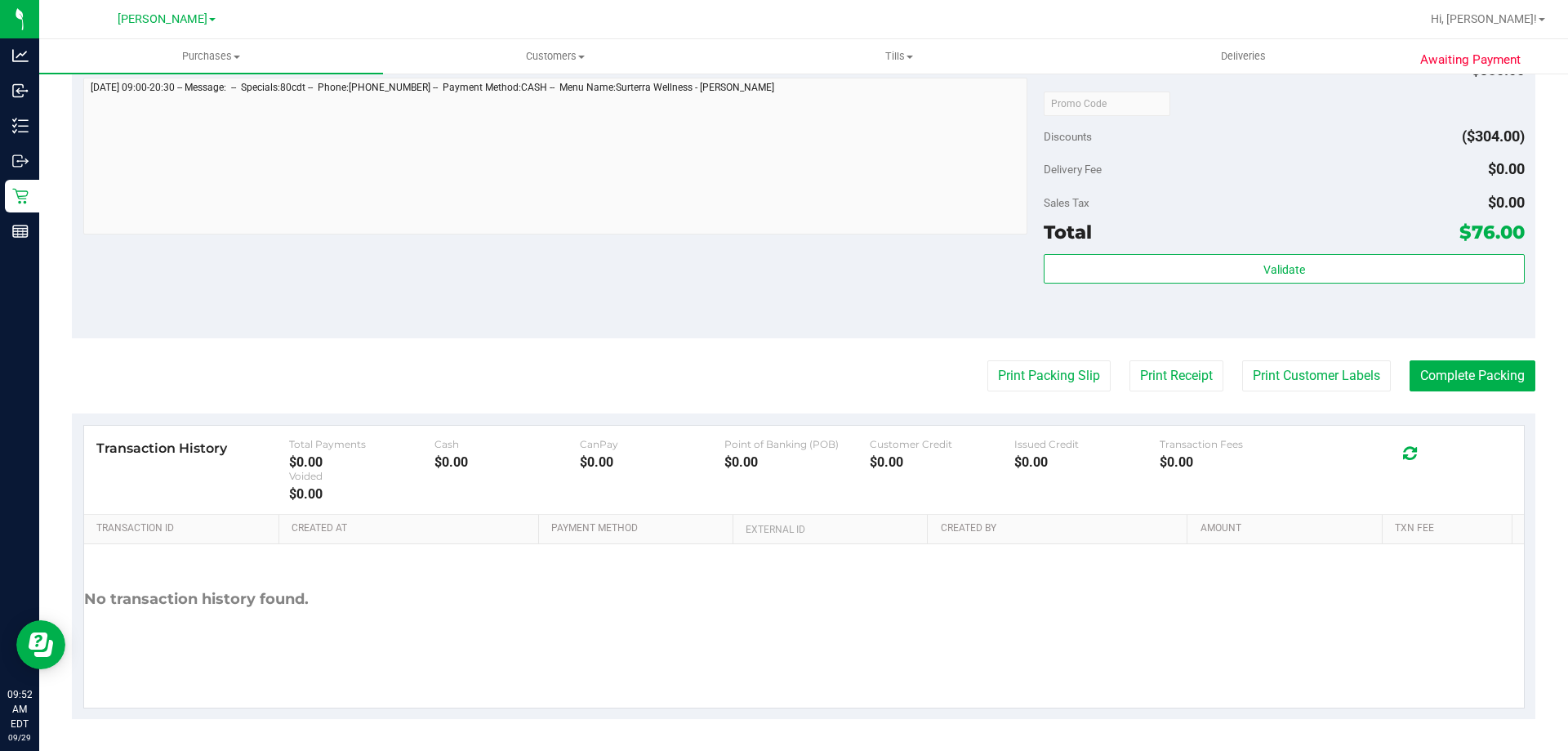
scroll to position [865, 0]
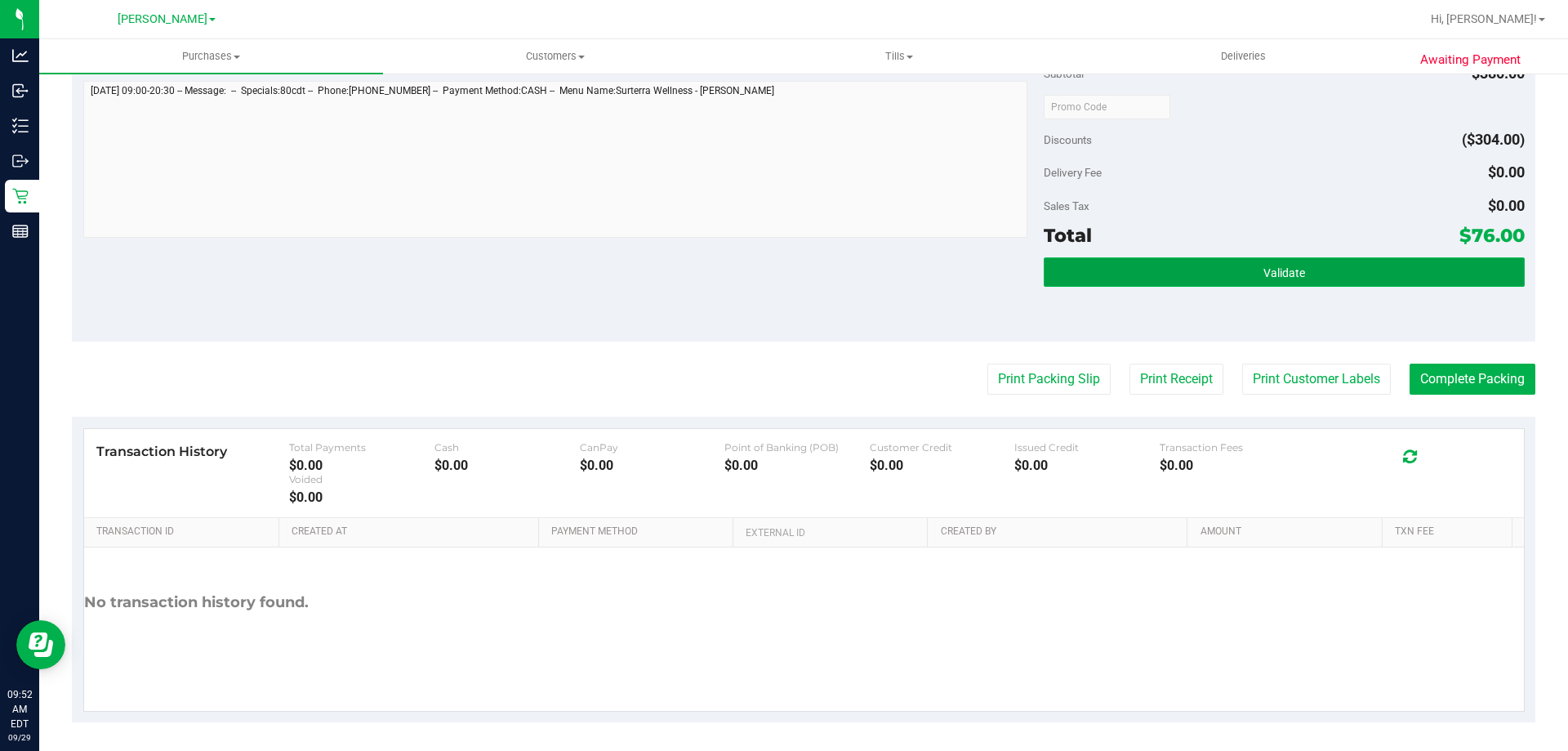
click at [1308, 259] on button "Validate" at bounding box center [1284, 272] width 481 height 29
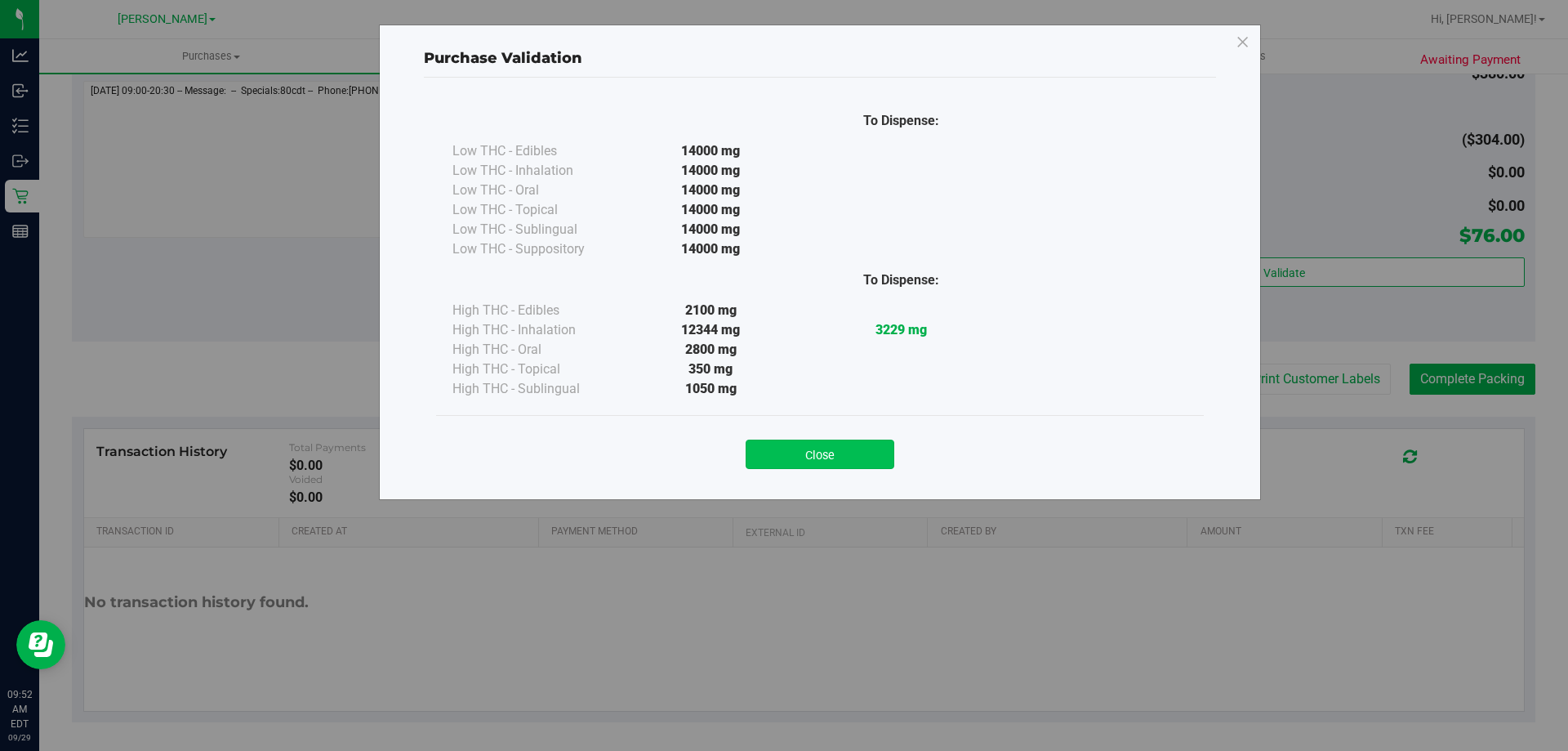
click at [828, 460] on button "Close" at bounding box center [820, 454] width 149 height 29
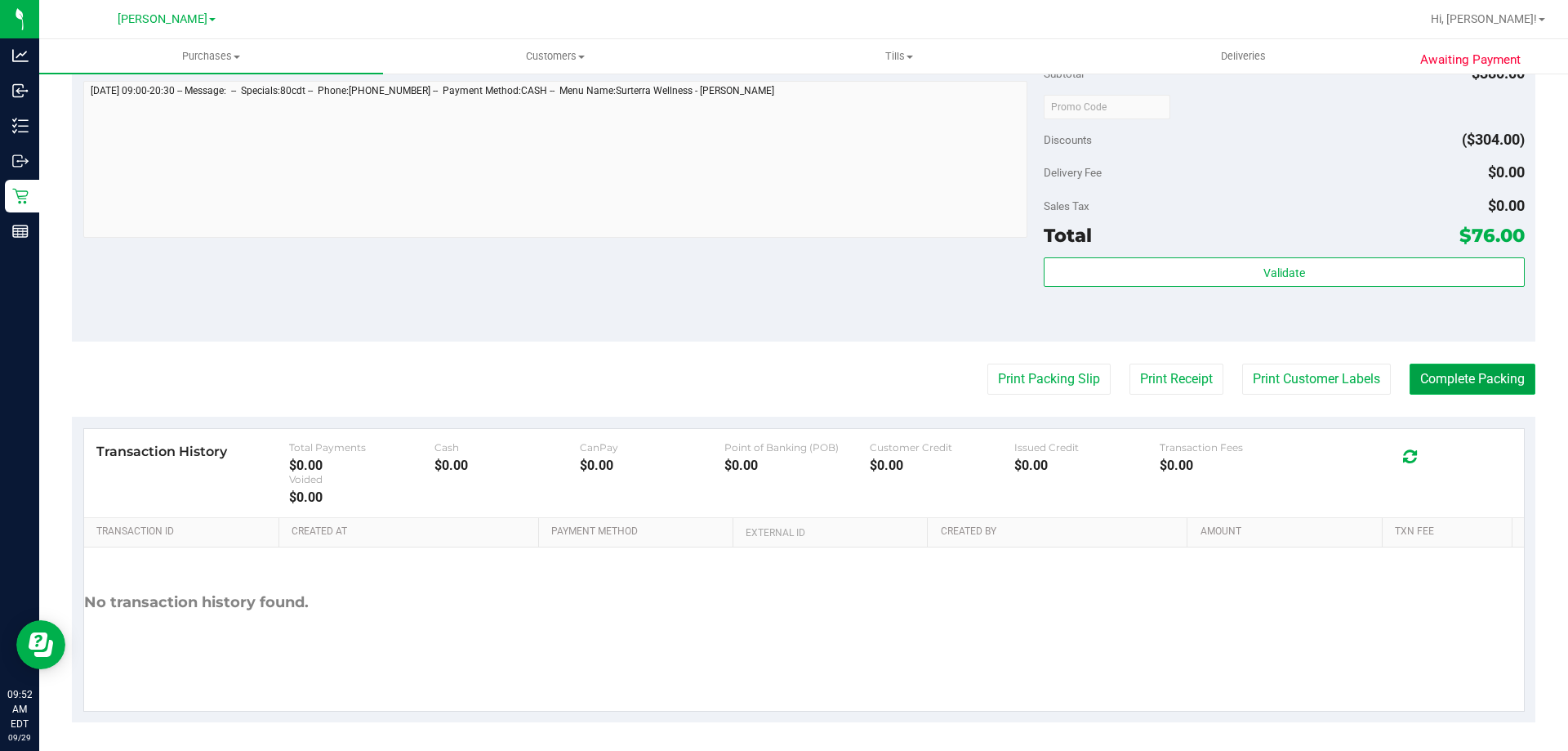
click at [1473, 371] on button "Complete Packing" at bounding box center [1473, 379] width 125 height 31
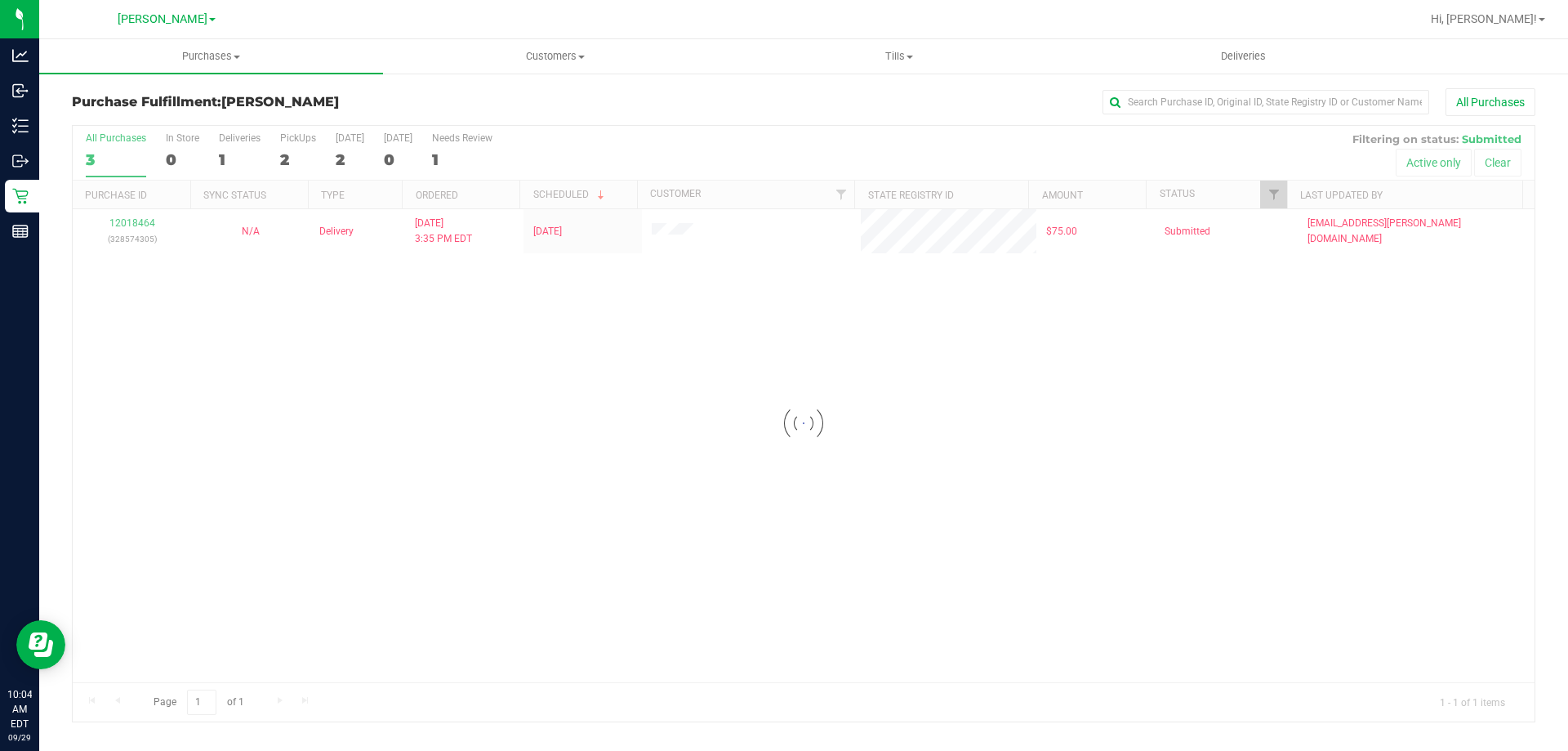
drag, startPoint x: 104, startPoint y: 340, endPoint x: 130, endPoint y: 242, distance: 101.4
click at [104, 340] on div at bounding box center [803, 423] width 1462 height 595
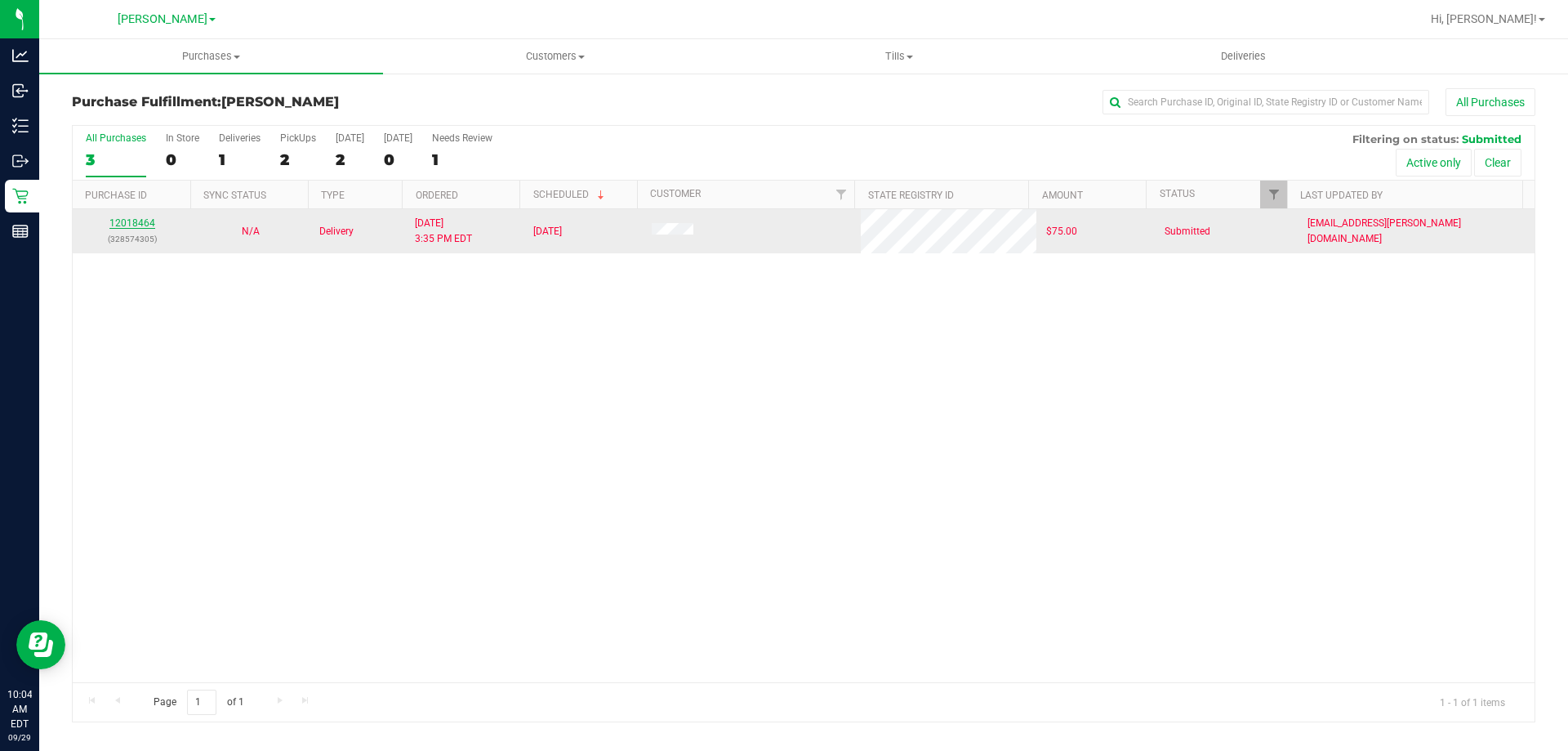
click at [130, 224] on link "12018464" at bounding box center [132, 223] width 46 height 12
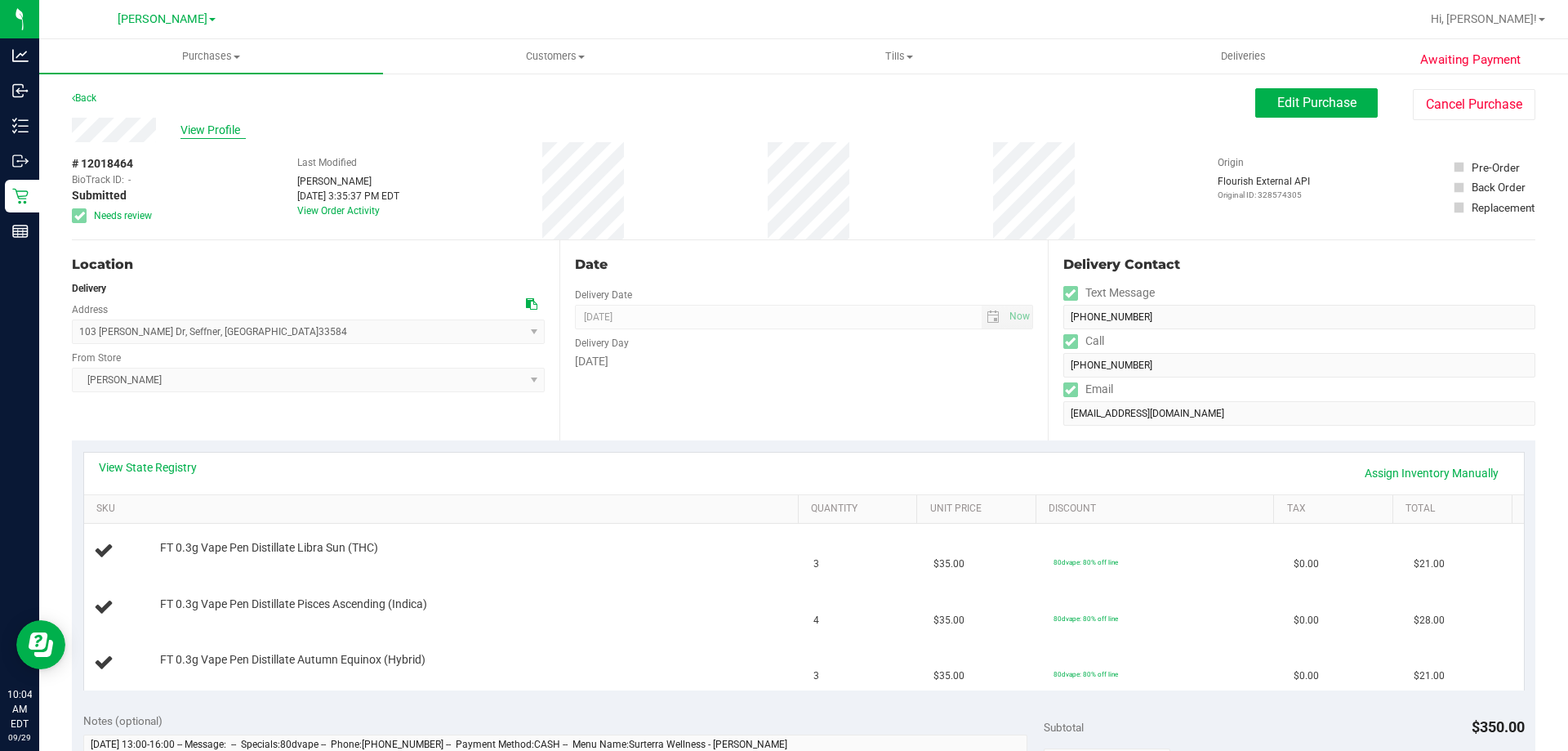
click at [206, 135] on span "View Profile" at bounding box center [213, 130] width 65 height 18
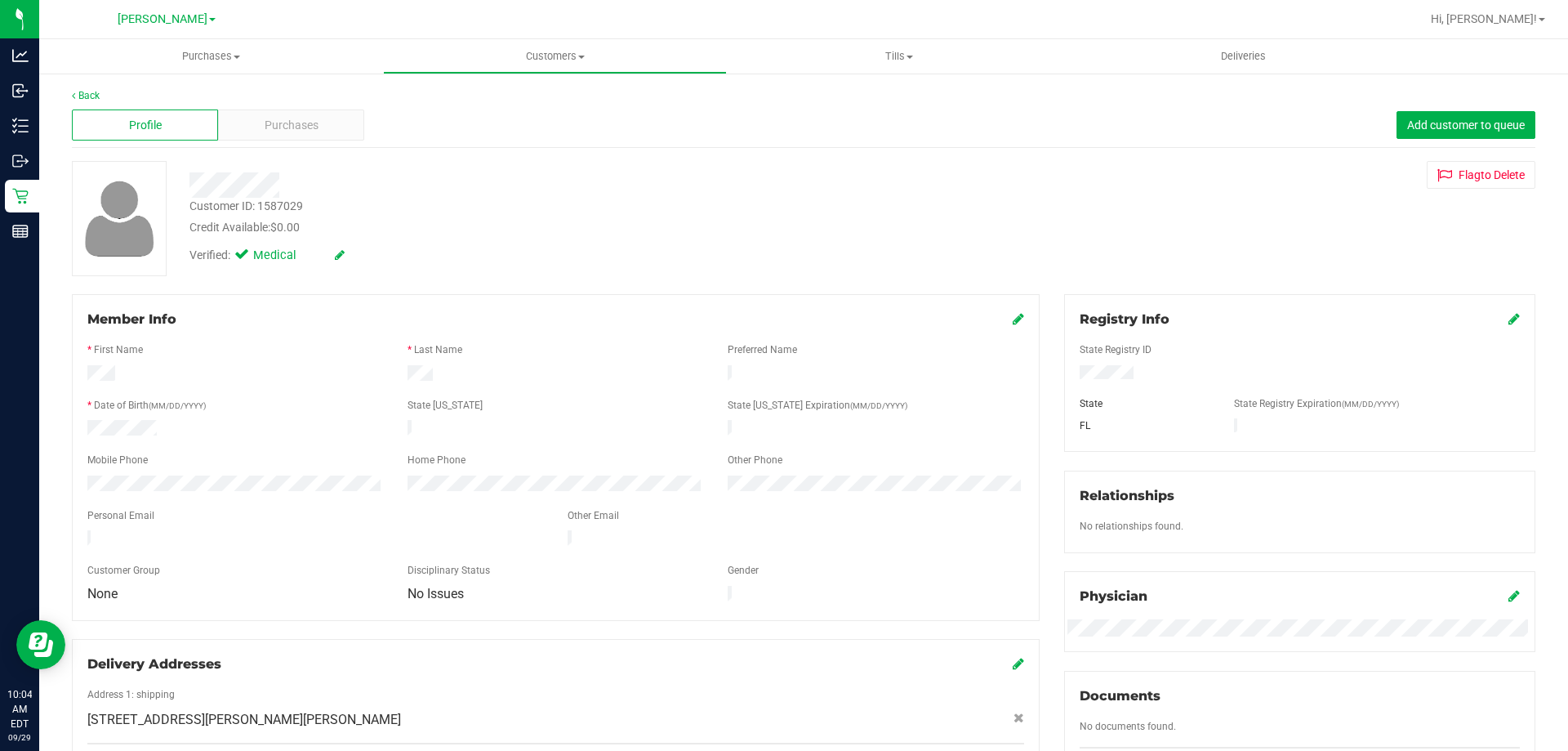
click at [282, 201] on div "Customer ID: 1587029" at bounding box center [246, 206] width 114 height 18
copy div "1587029"
click at [104, 48] on uib-tab-heading "Purchases Summary of purchases Fulfillment All purchases" at bounding box center [211, 55] width 344 height 34
click at [490, 253] on div "Verified: Medical" at bounding box center [549, 254] width 744 height 36
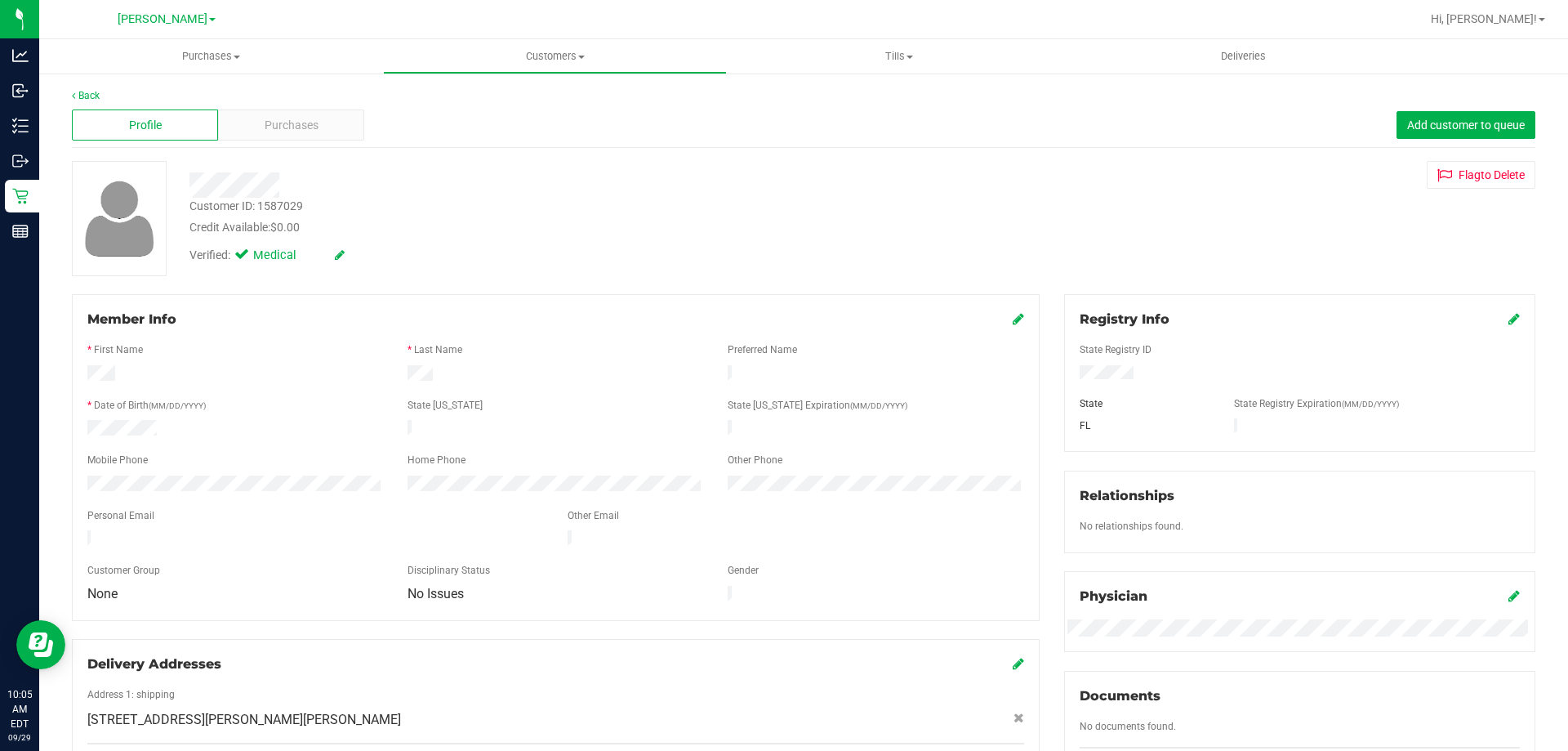
click at [61, 304] on div "Member Info * First Name * Last Name Preferred Name * Date of Birth (MM/DD/YYYY…" at bounding box center [555, 543] width 992 height 499
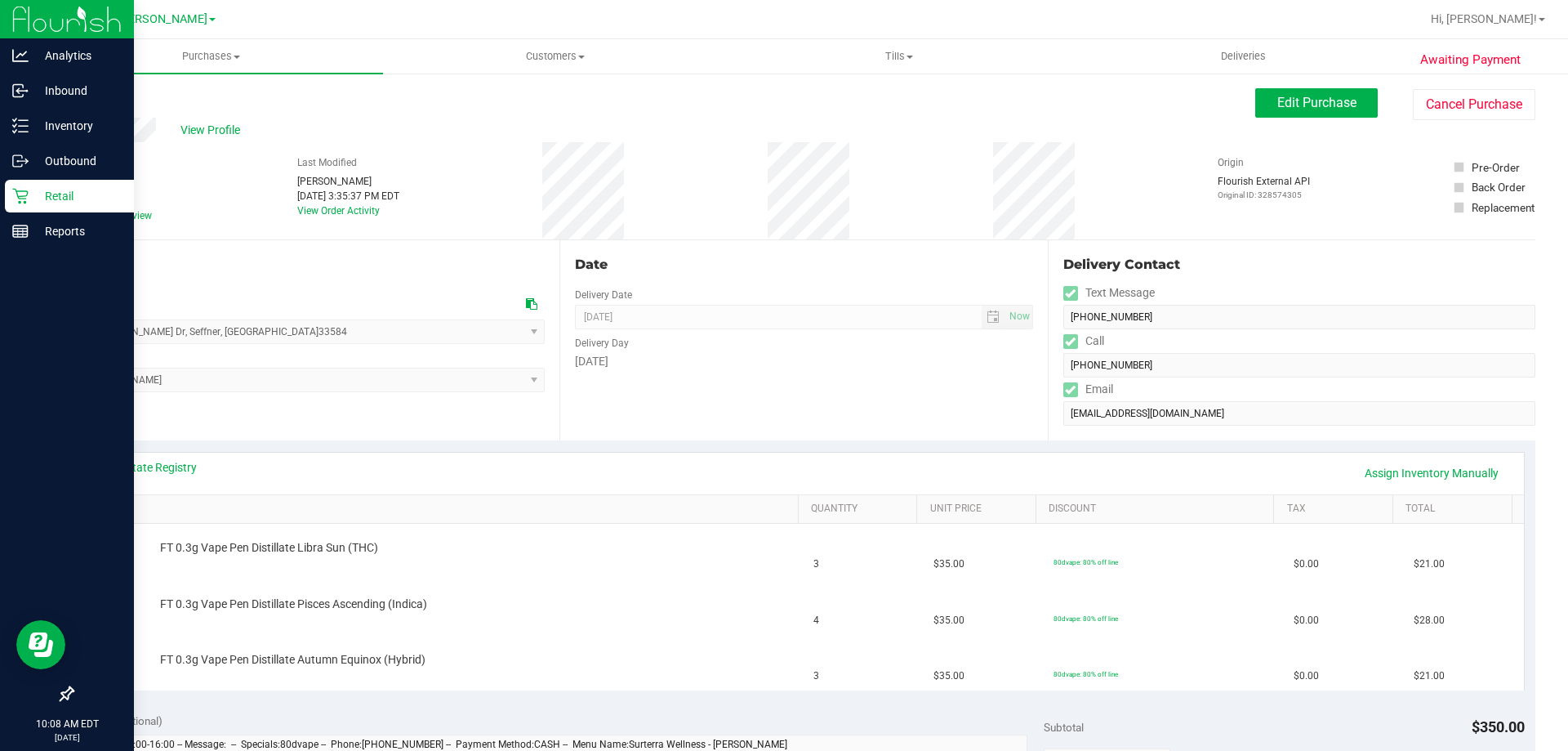
click at [15, 190] on icon at bounding box center [20, 197] width 16 height 16
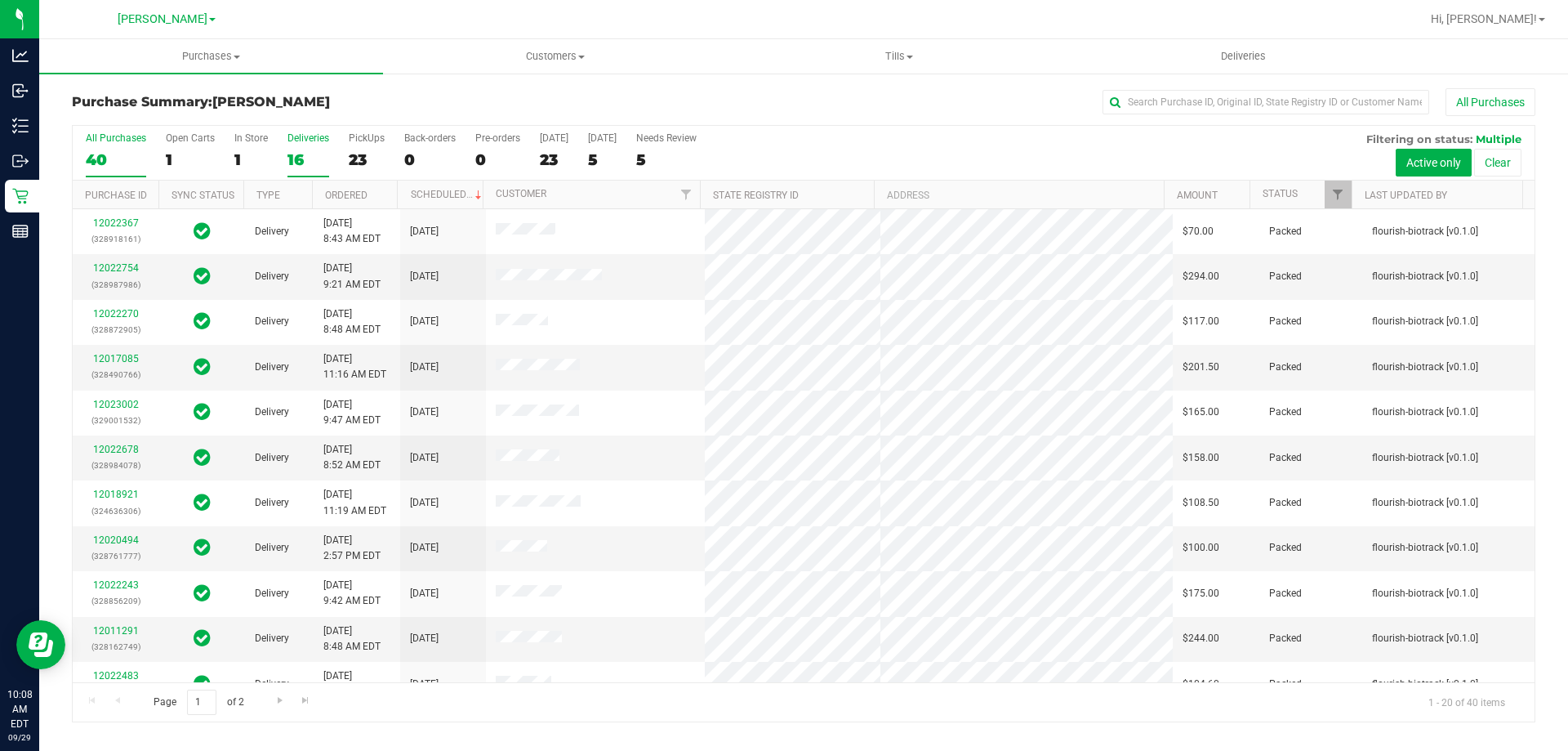
click at [313, 147] on label "Deliveries 16" at bounding box center [308, 155] width 42 height 45
click at [0, 0] on input "Deliveries 16" at bounding box center [0, 0] width 0 height 0
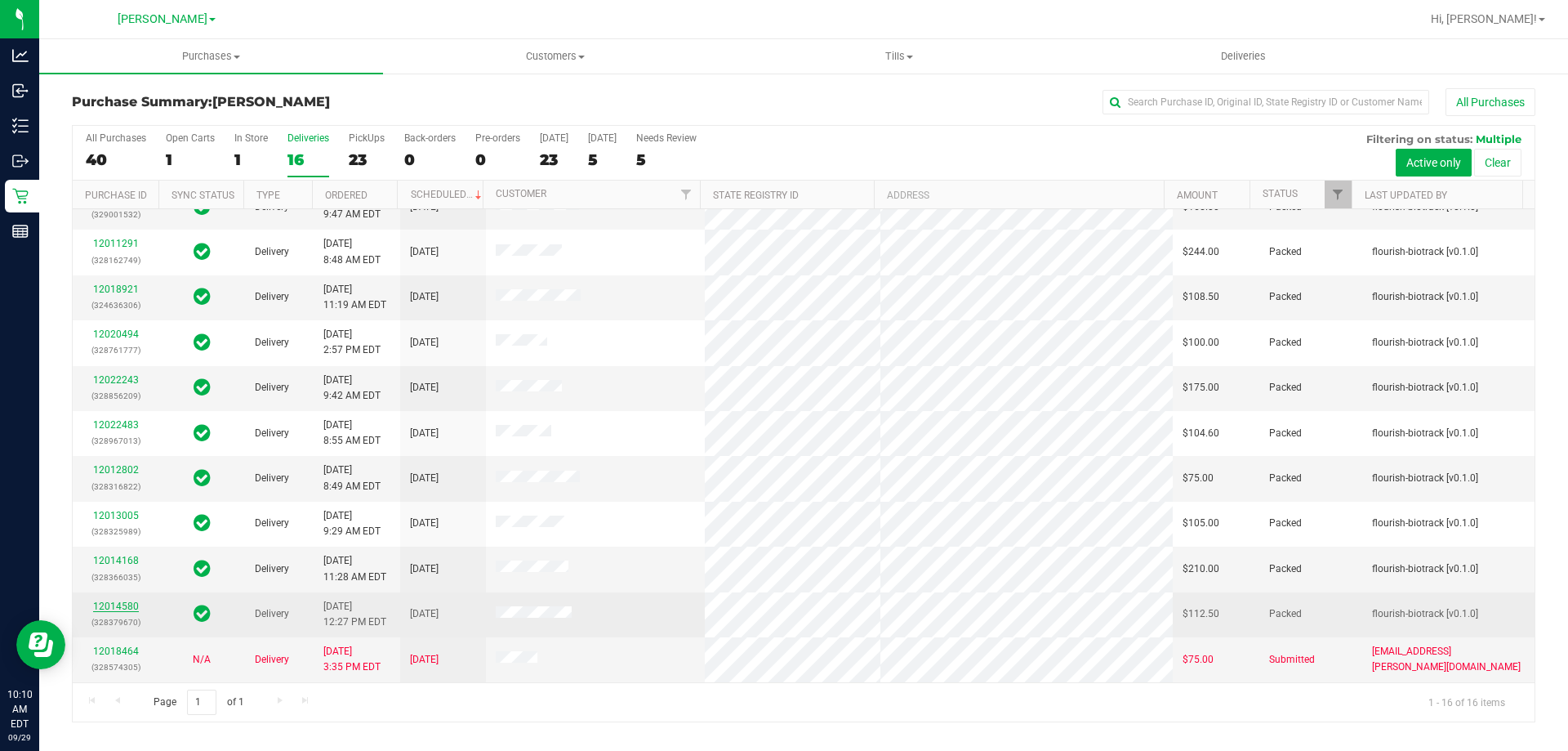
click at [99, 606] on link "12014580" at bounding box center [116, 606] width 46 height 12
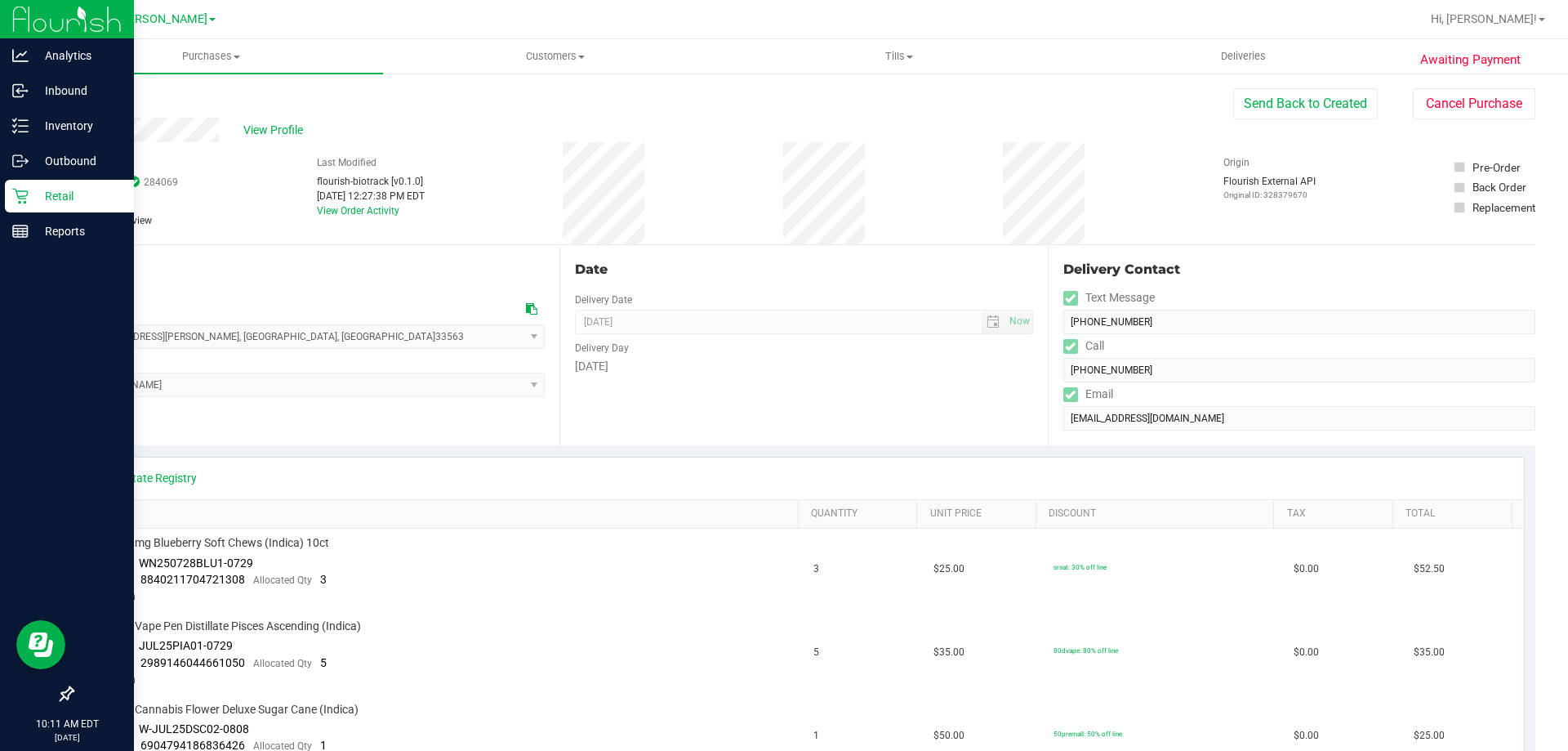
click at [20, 194] on icon at bounding box center [20, 196] width 17 height 17
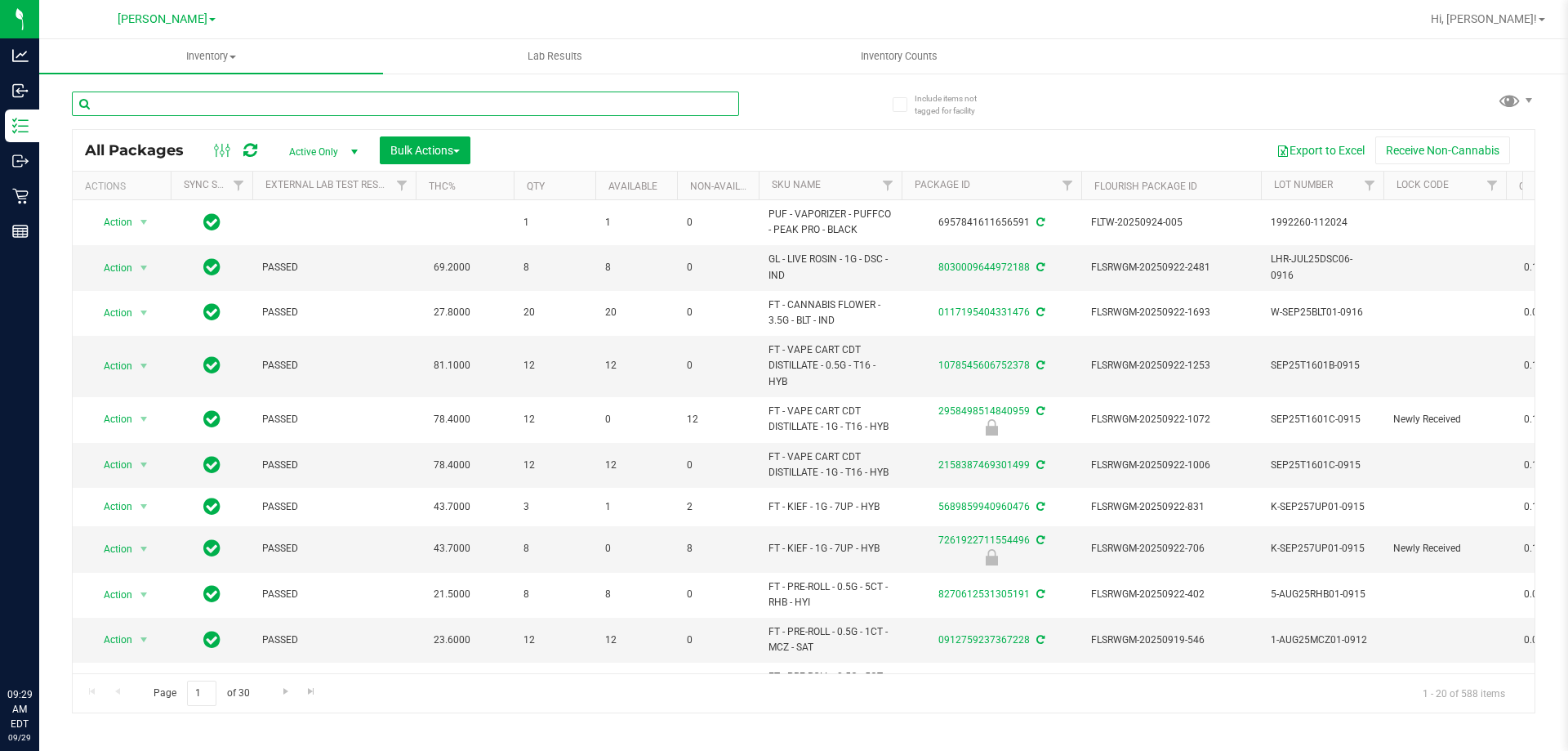
click at [253, 101] on input "text" at bounding box center [406, 103] width 667 height 24
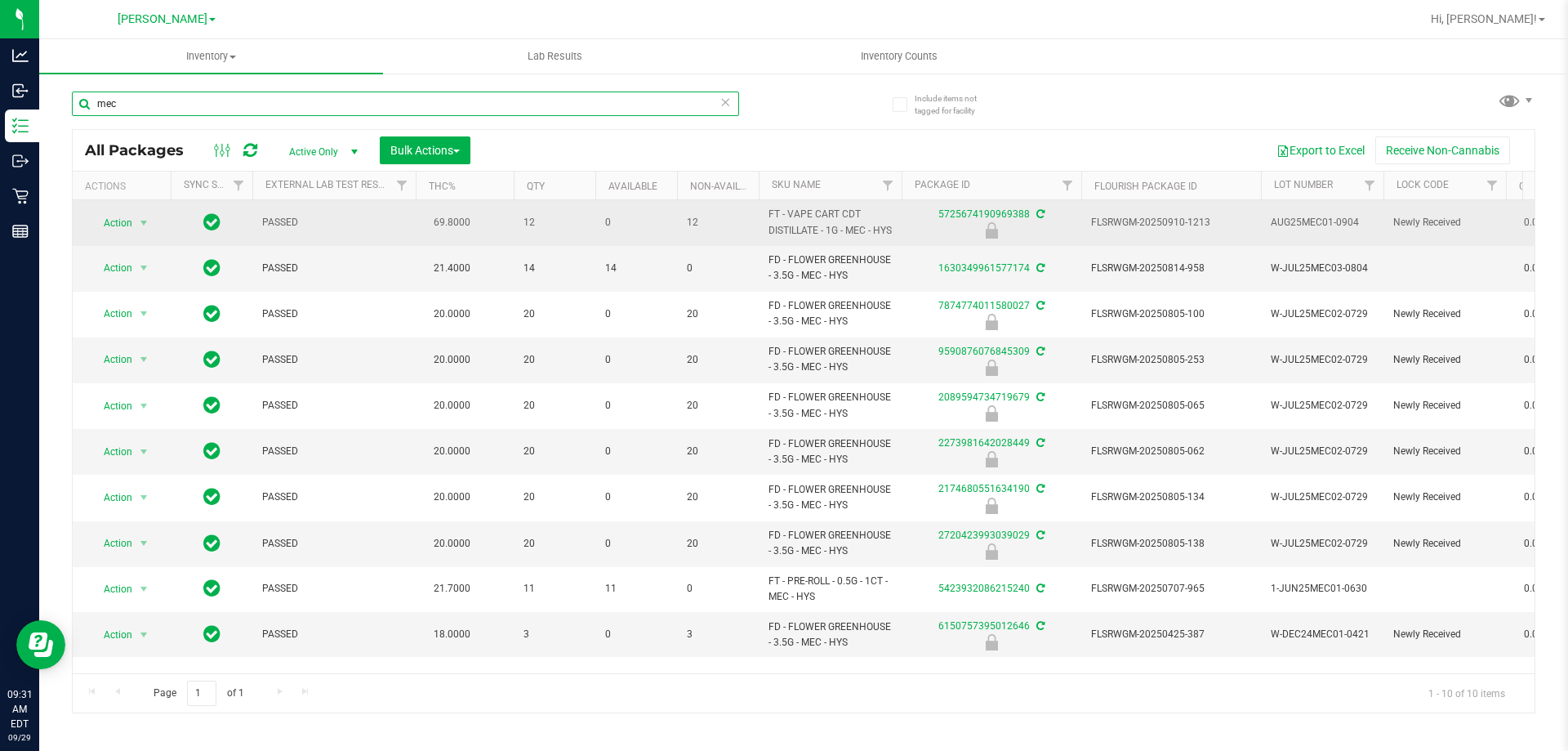
type input "mec"
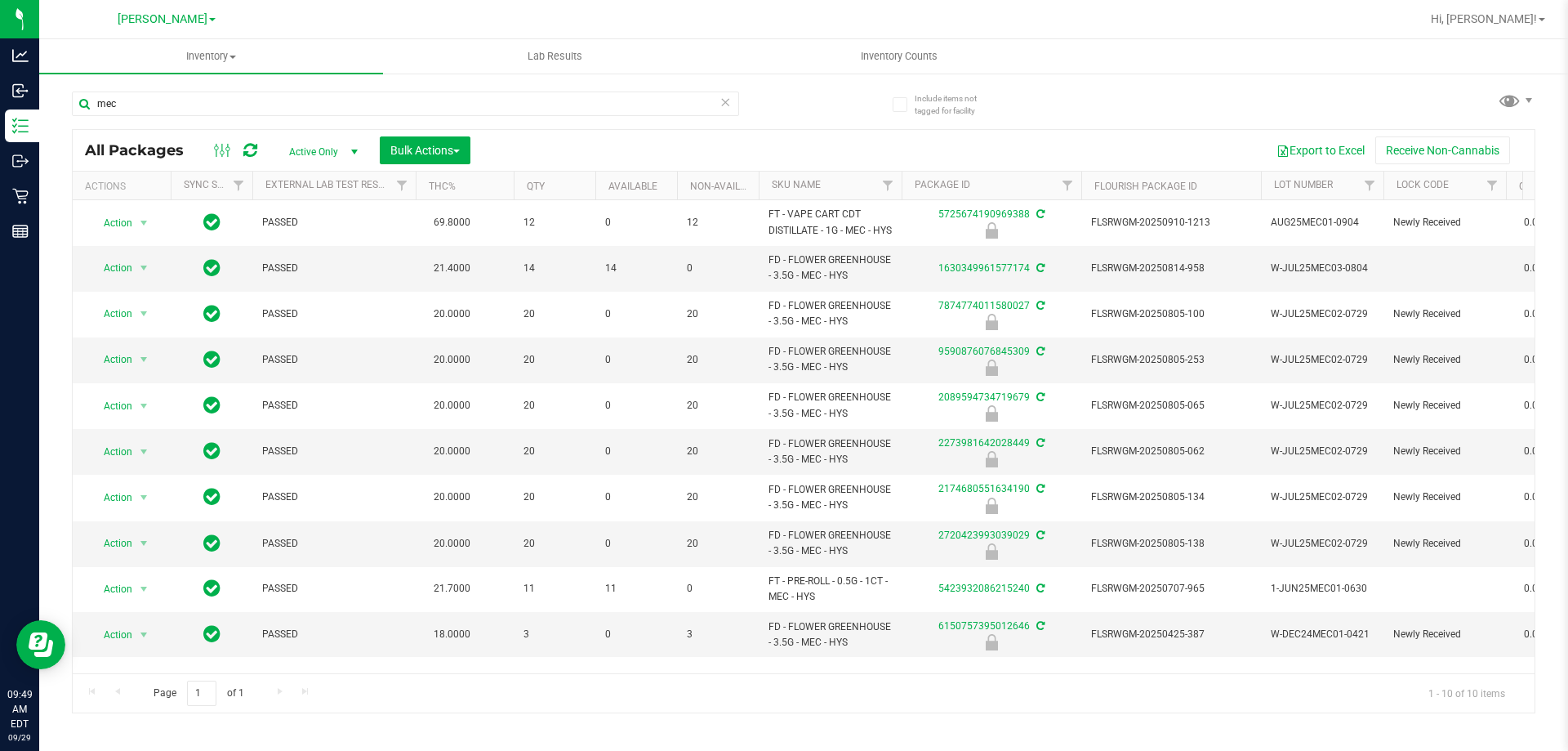
click at [725, 102] on icon at bounding box center [726, 101] width 12 height 19
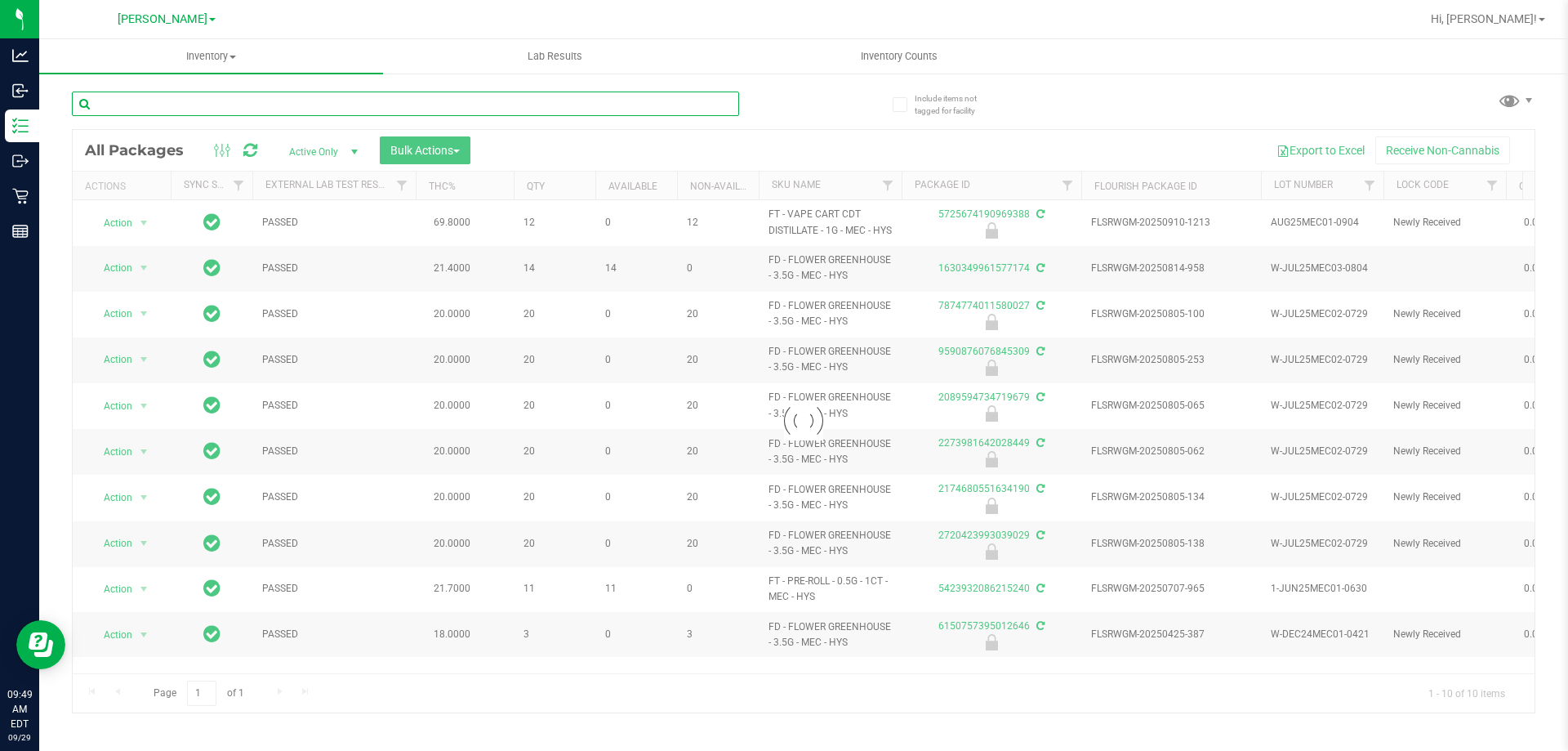
click at [560, 110] on input "text" at bounding box center [406, 103] width 667 height 24
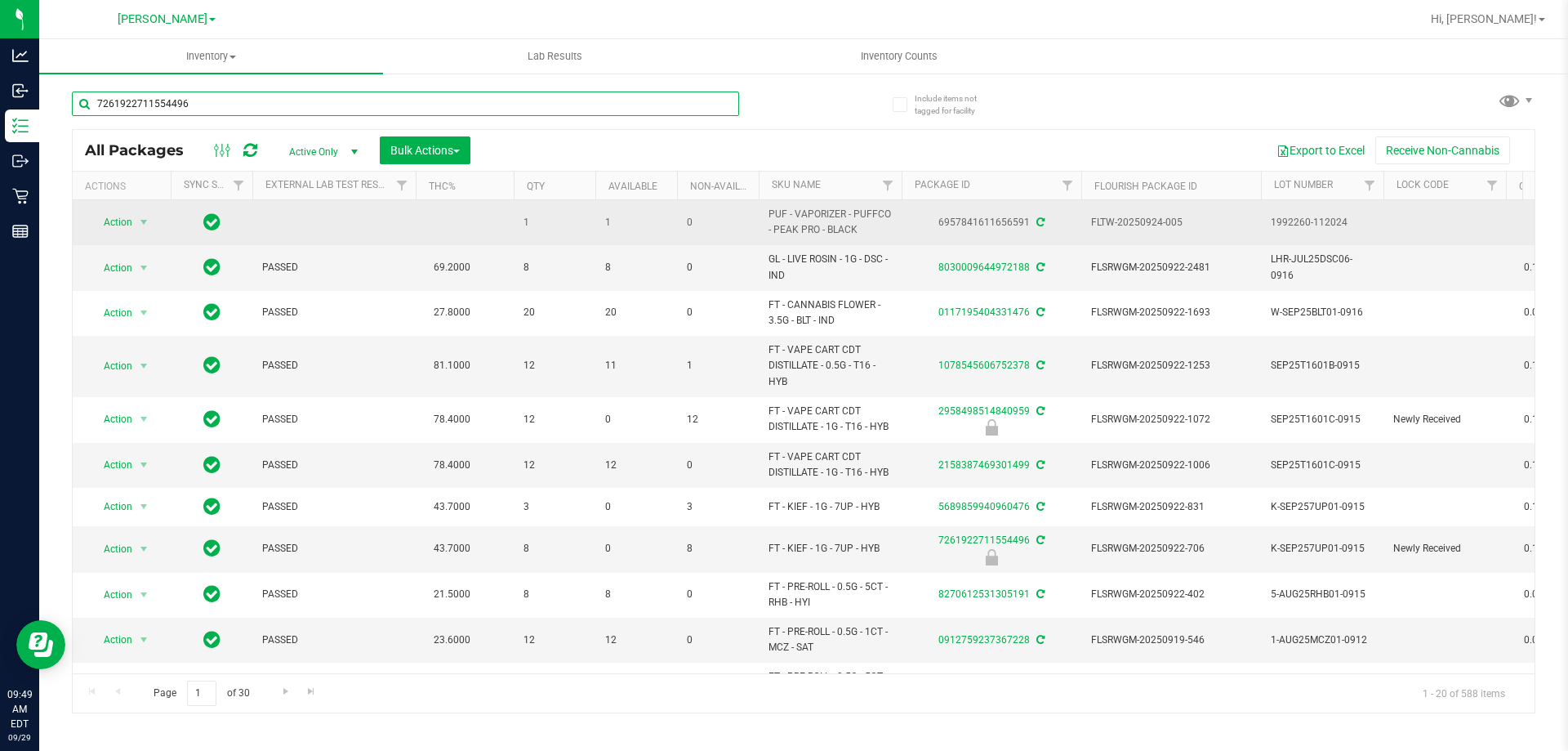
type input "7261922711554496"
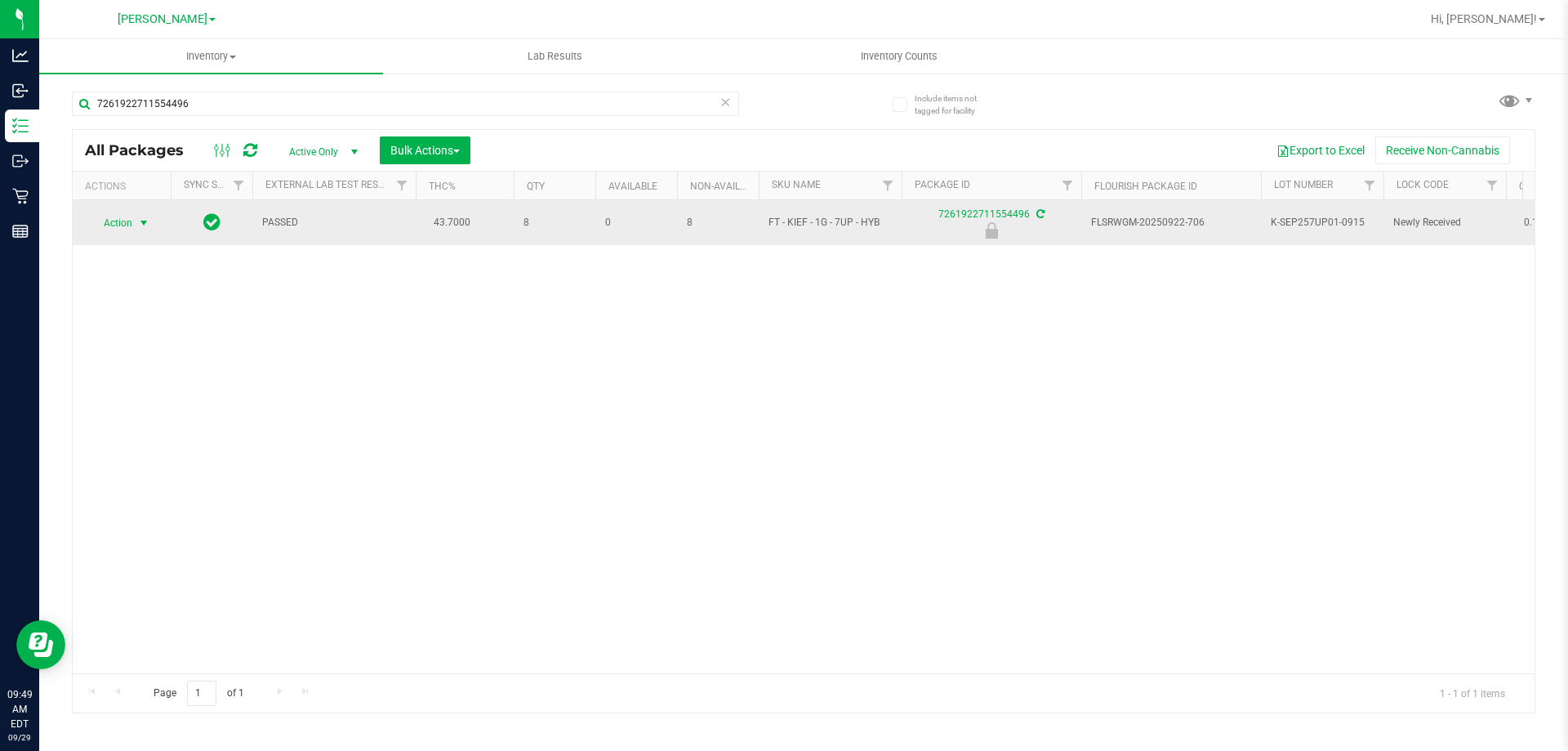
click at [140, 222] on span "select" at bounding box center [143, 223] width 13 height 13
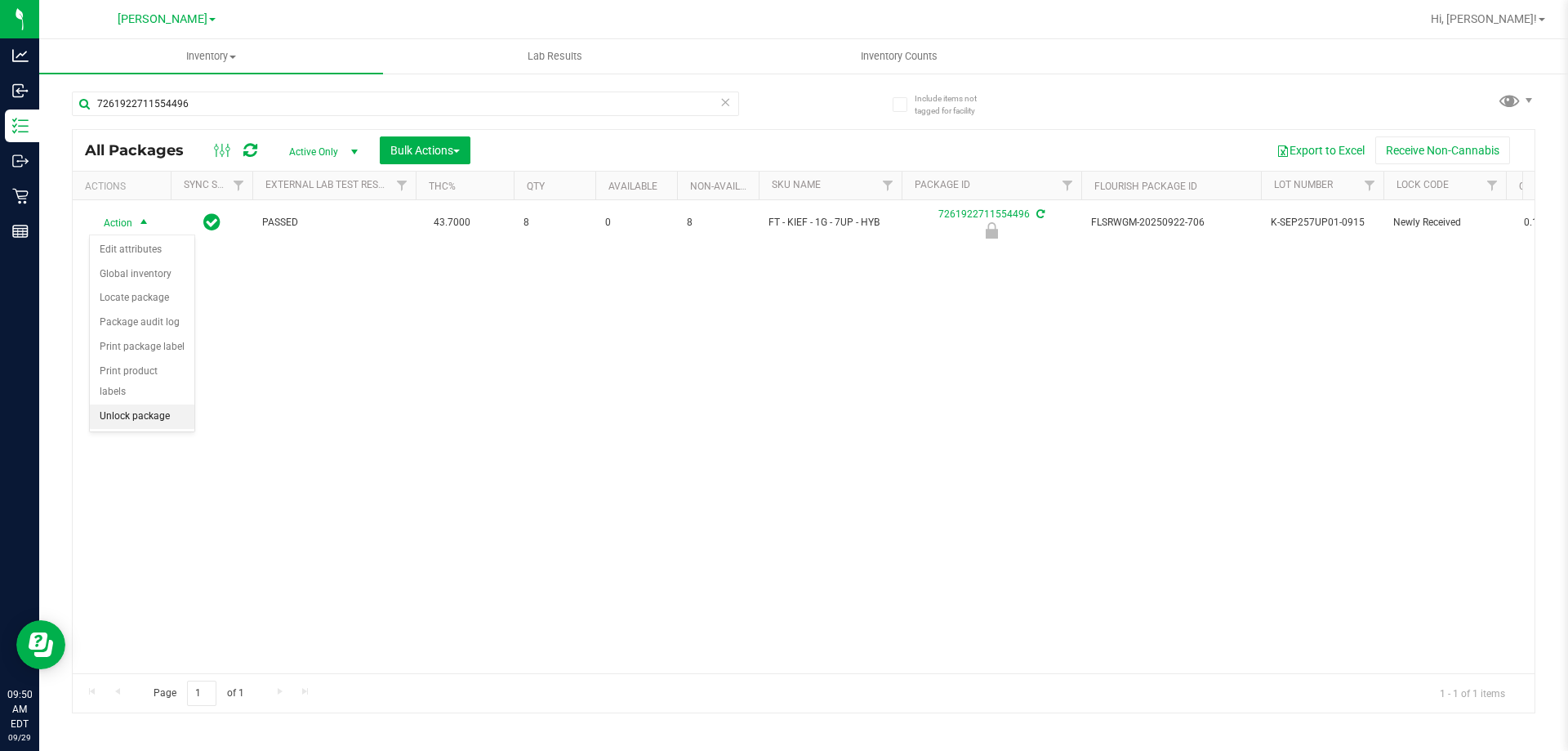
click at [156, 405] on li "Unlock package" at bounding box center [141, 416] width 104 height 24
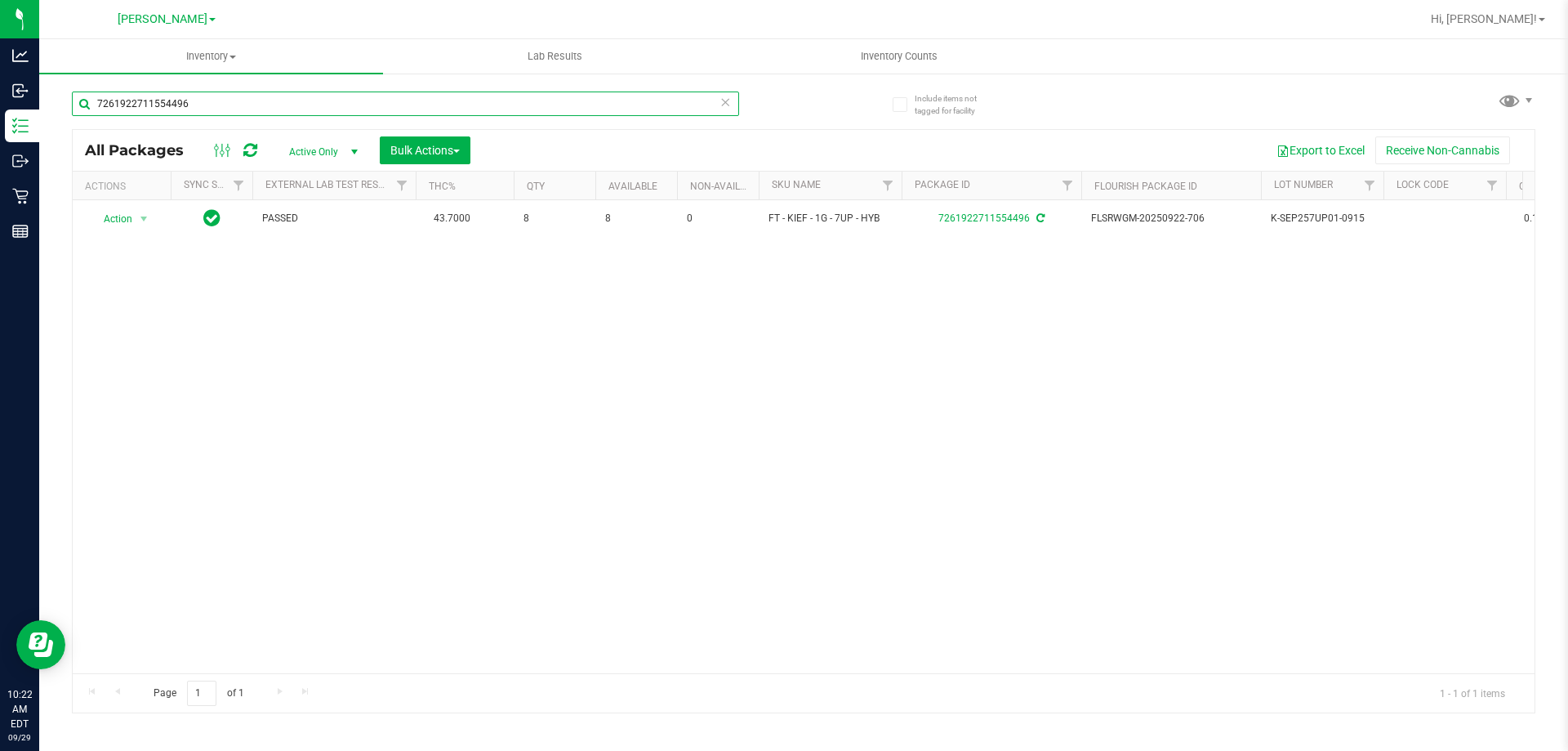
click at [212, 98] on input "7261922711554496" at bounding box center [406, 103] width 667 height 24
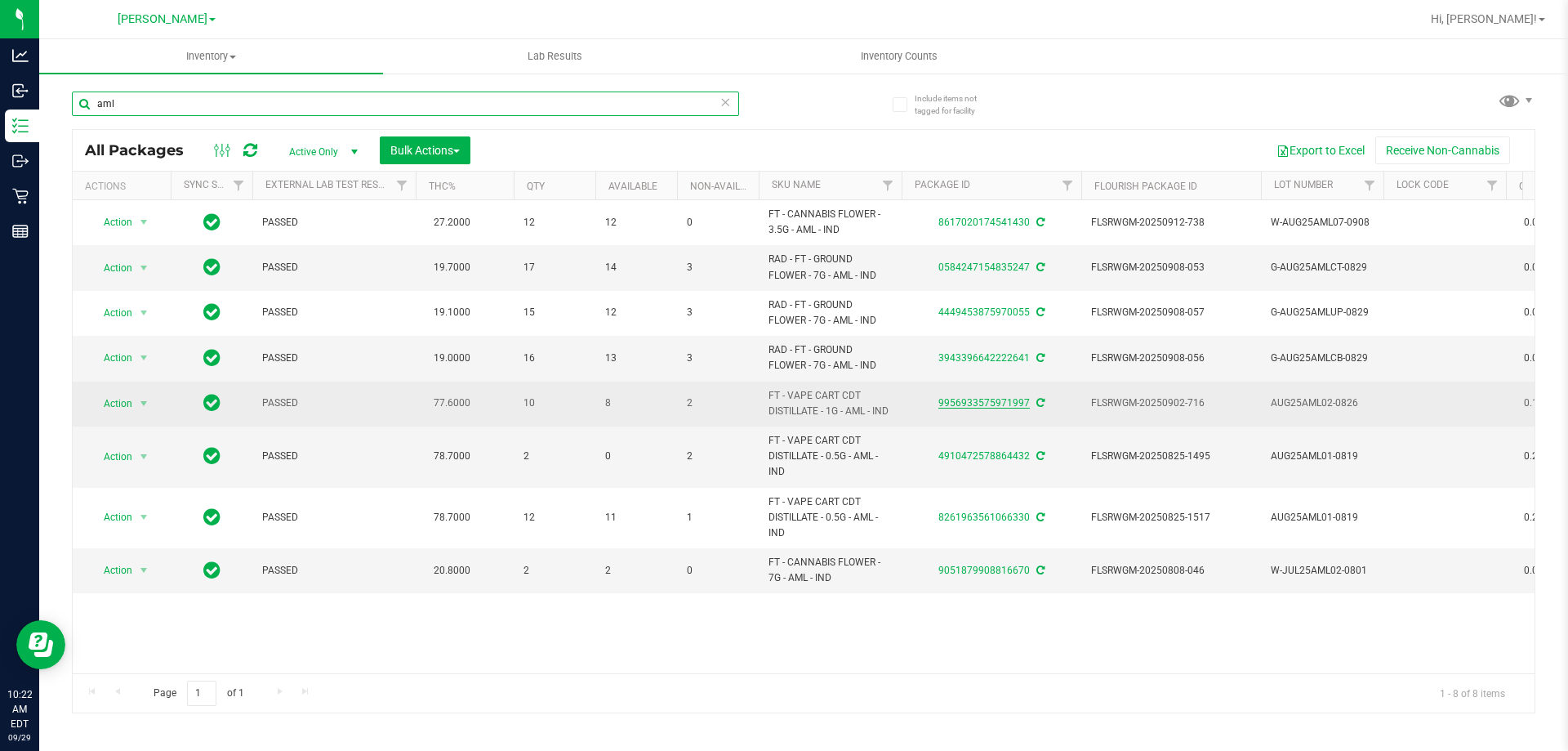
type input "aml"
click at [998, 405] on link "9956933575971997" at bounding box center [984, 403] width 91 height 12
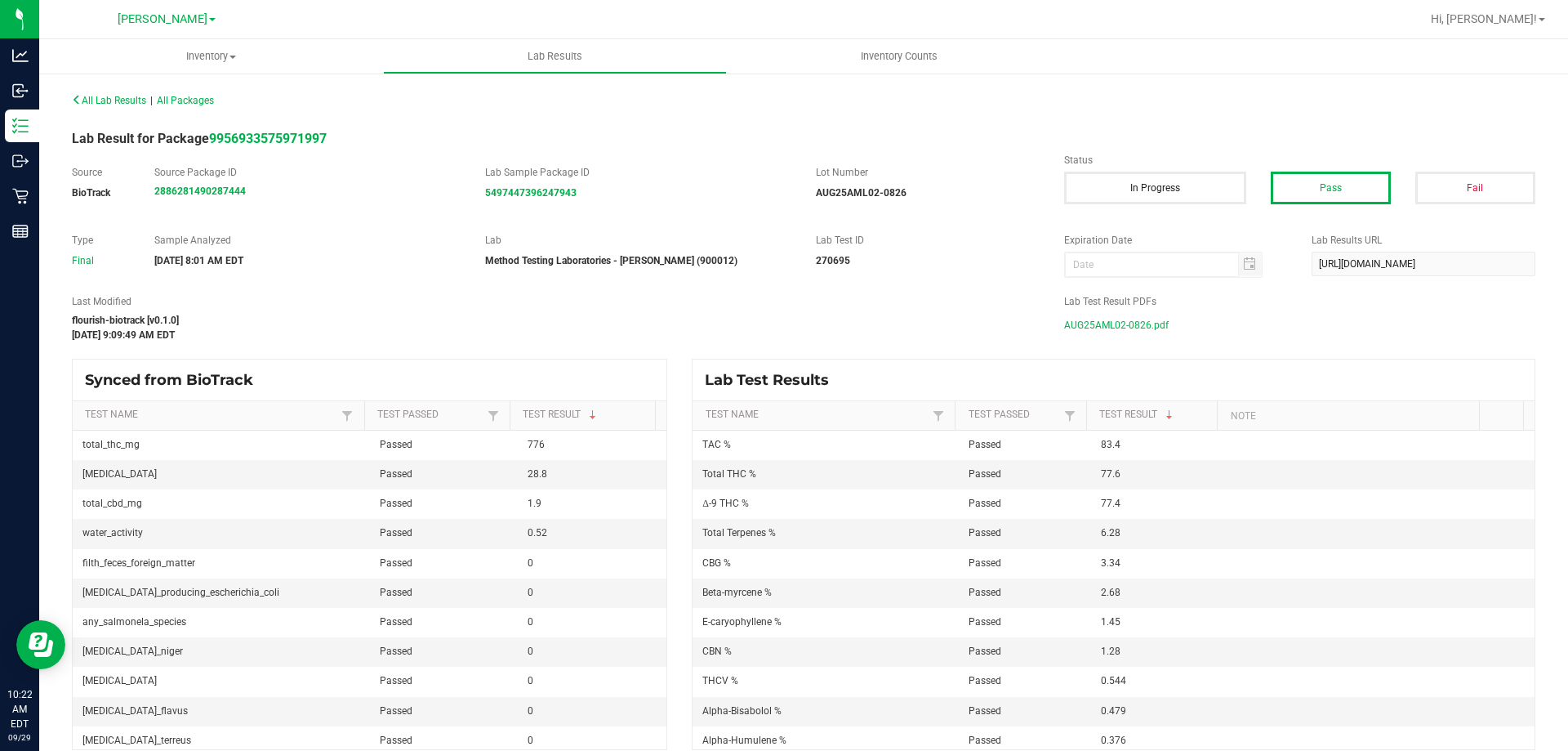
click at [1095, 331] on span "AUG25AML02-0826.pdf" at bounding box center [1116, 325] width 104 height 24
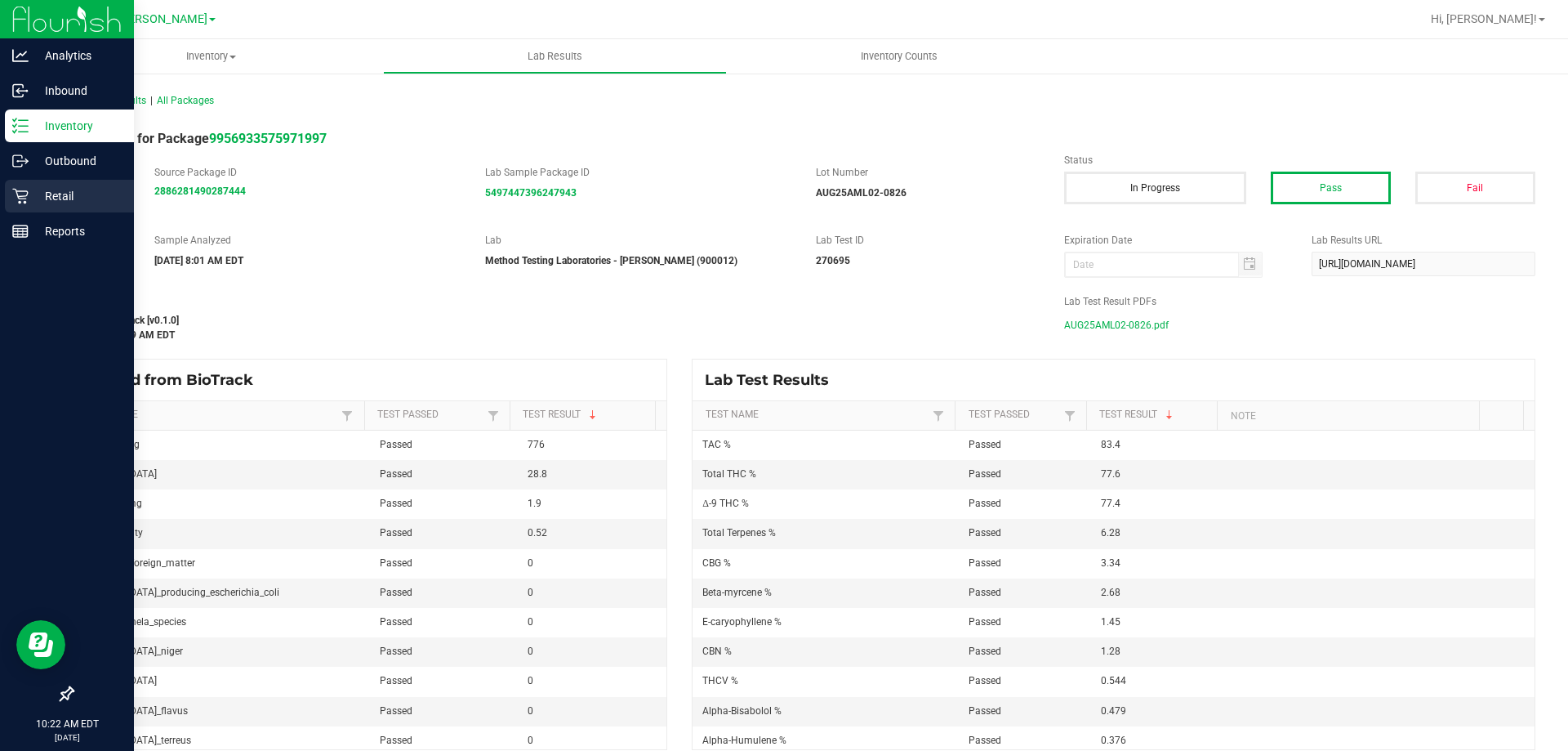
click at [33, 197] on p "Retail" at bounding box center [77, 196] width 98 height 19
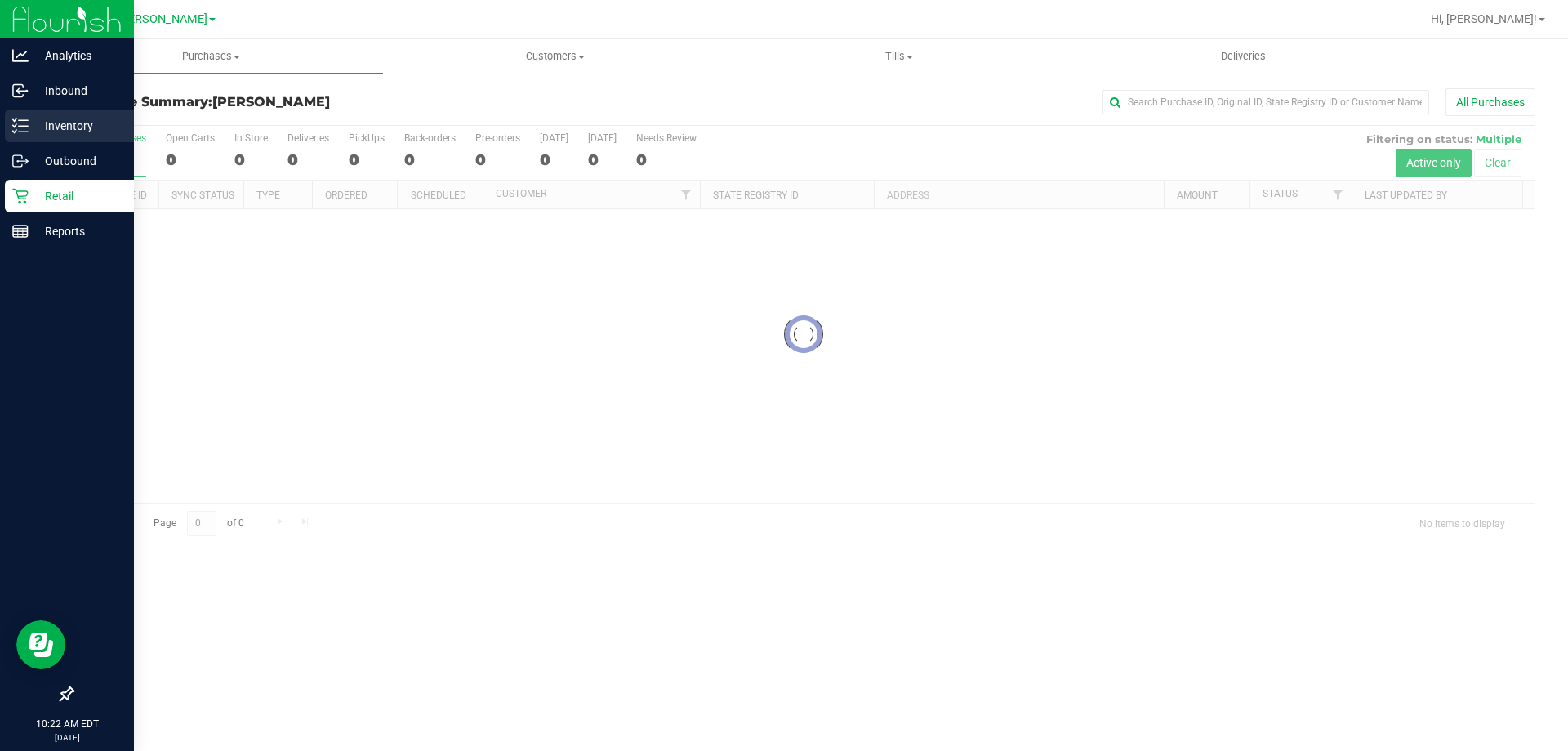
click at [27, 125] on icon at bounding box center [20, 125] width 17 height 17
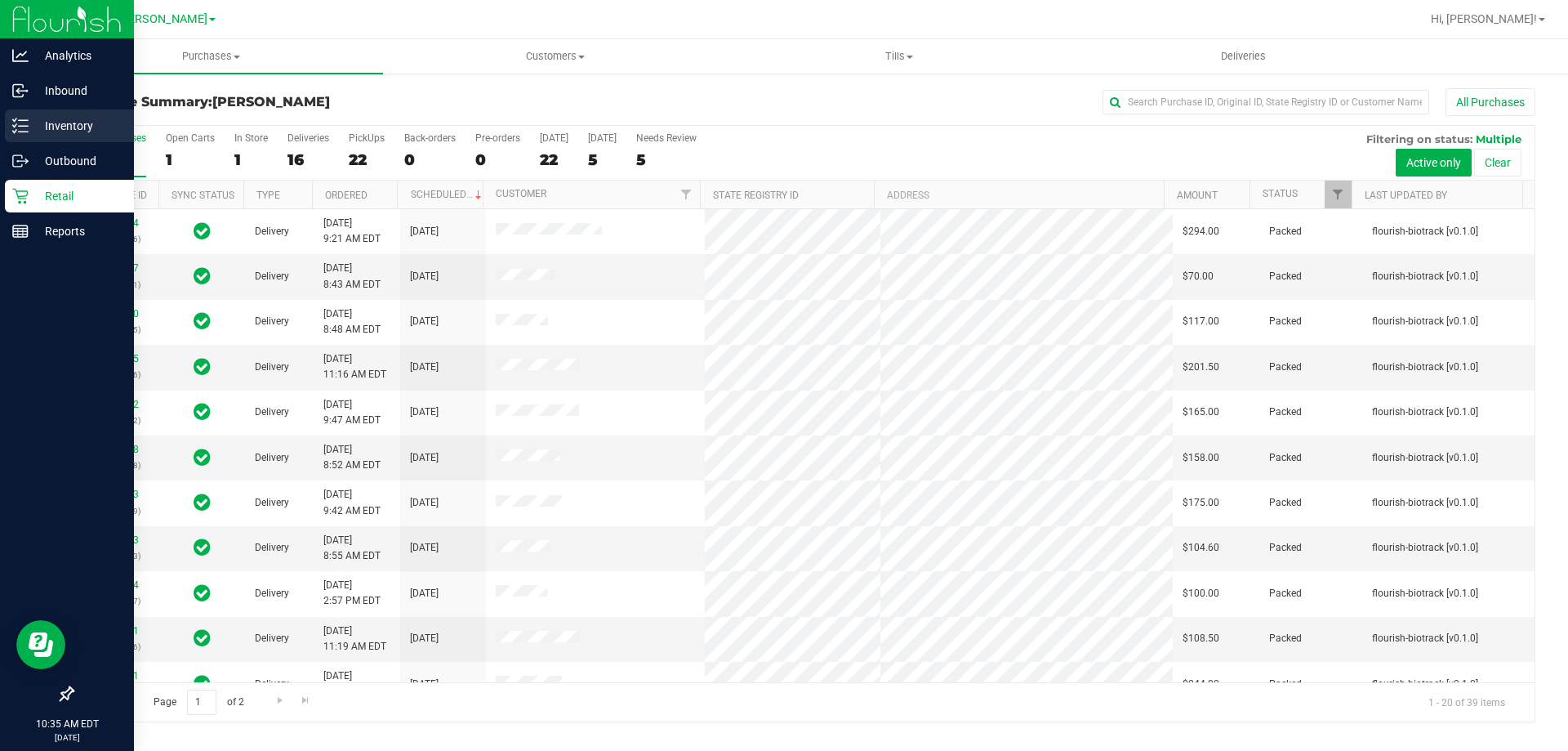
click at [34, 131] on p "Inventory" at bounding box center [77, 125] width 98 height 19
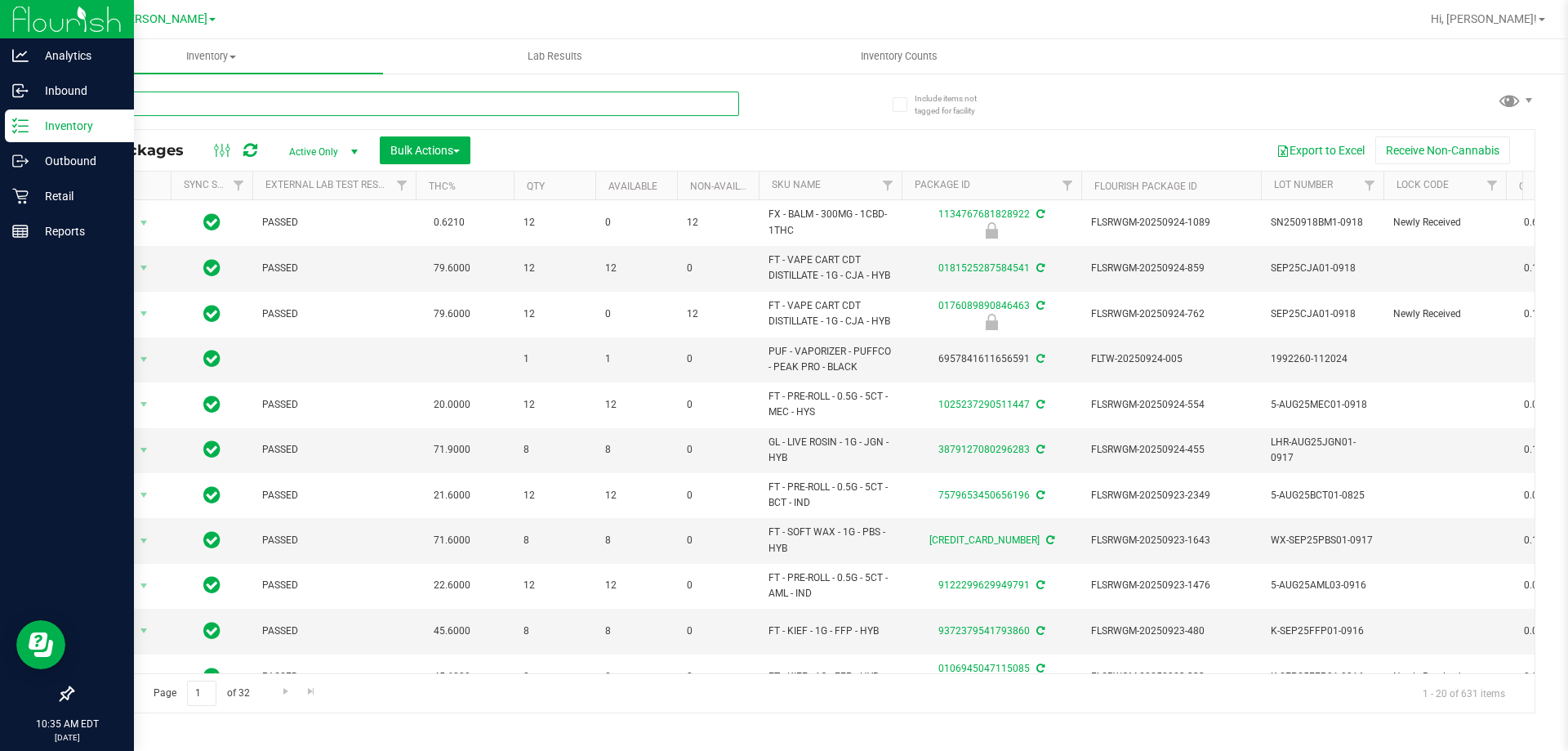
click at [246, 104] on input "text" at bounding box center [406, 103] width 667 height 24
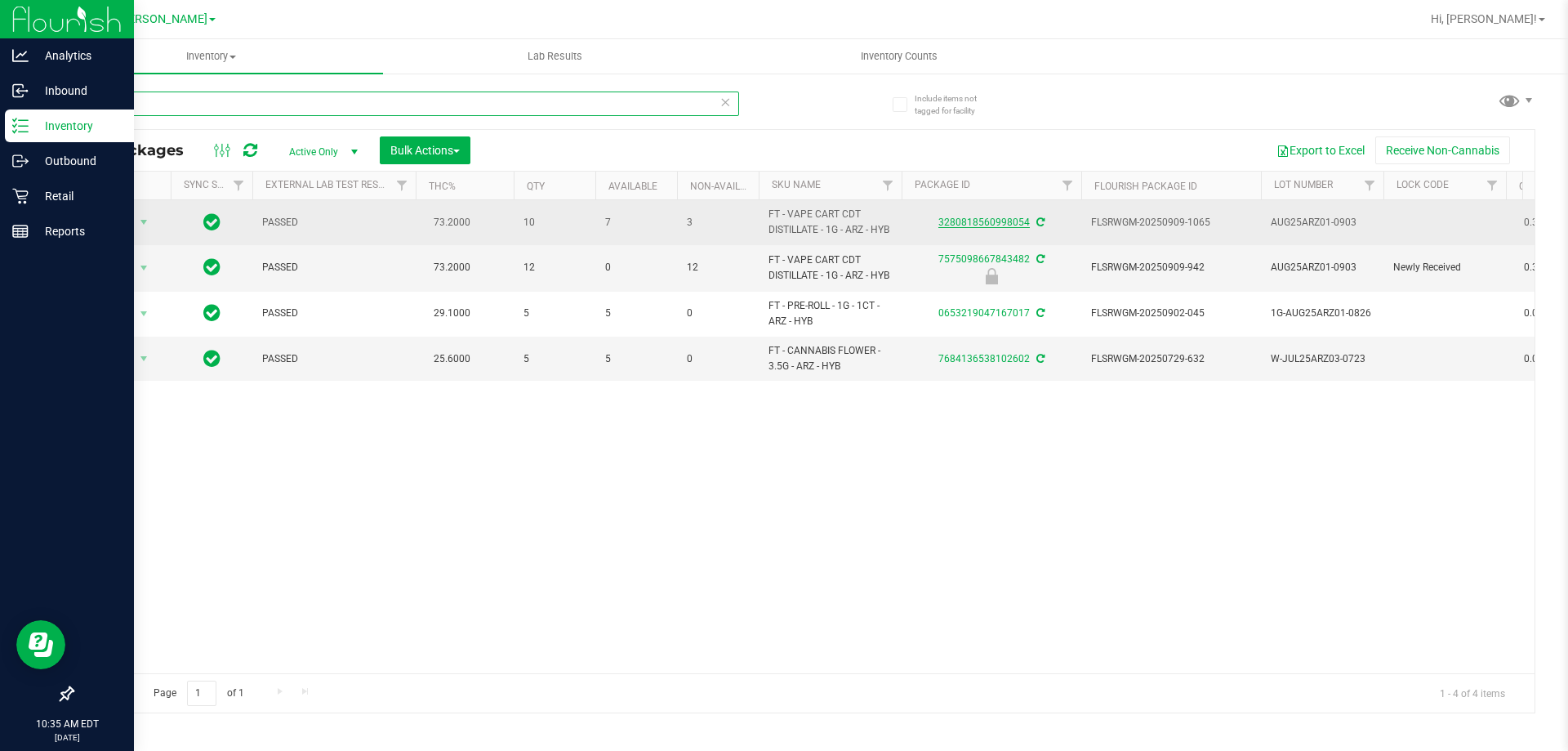
type input "arz"
click at [982, 225] on link "3280818560998054" at bounding box center [984, 223] width 91 height 12
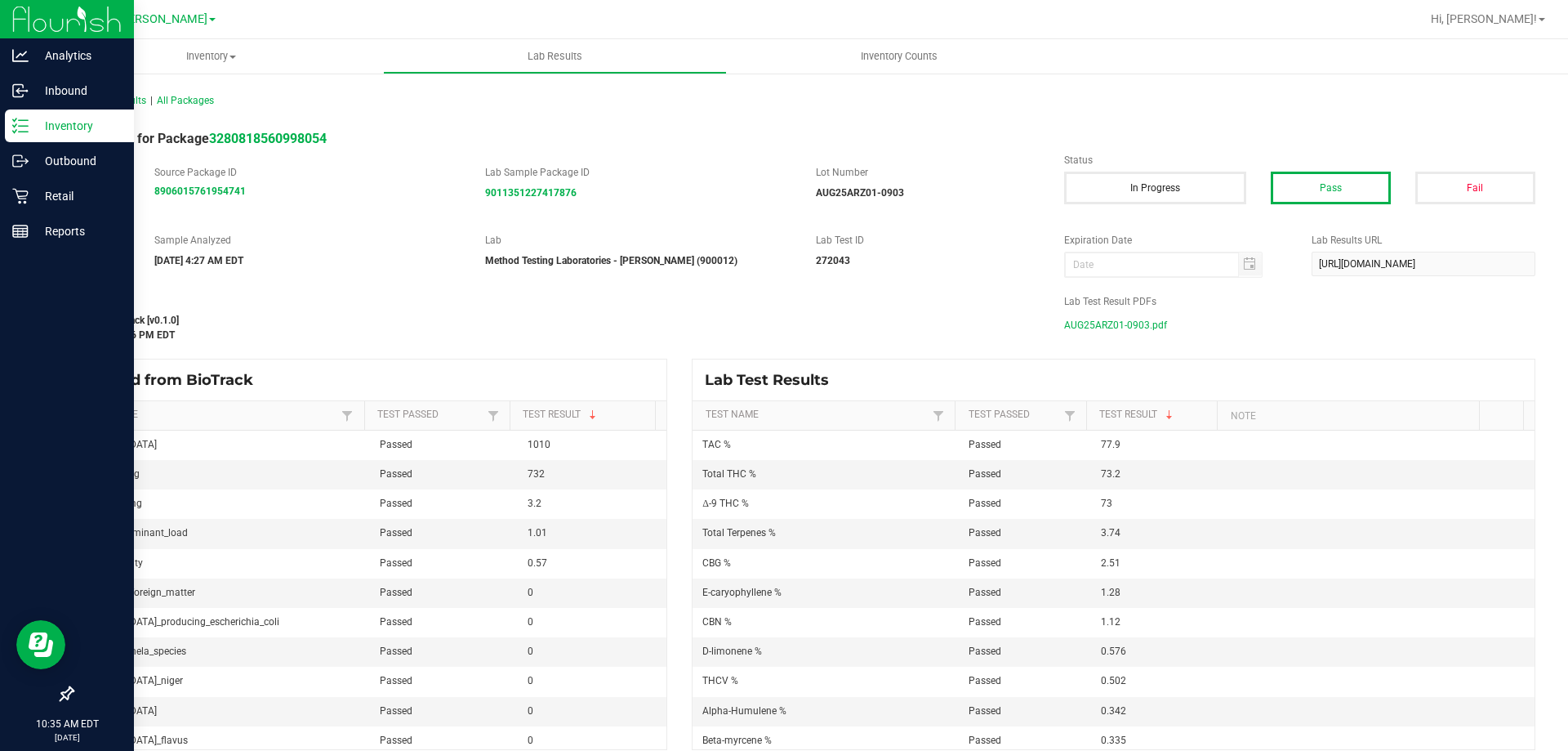
click at [1090, 330] on span "AUG25ARZ01-0903.pdf" at bounding box center [1116, 325] width 103 height 24
click at [59, 126] on p "Inventory" at bounding box center [77, 125] width 98 height 19
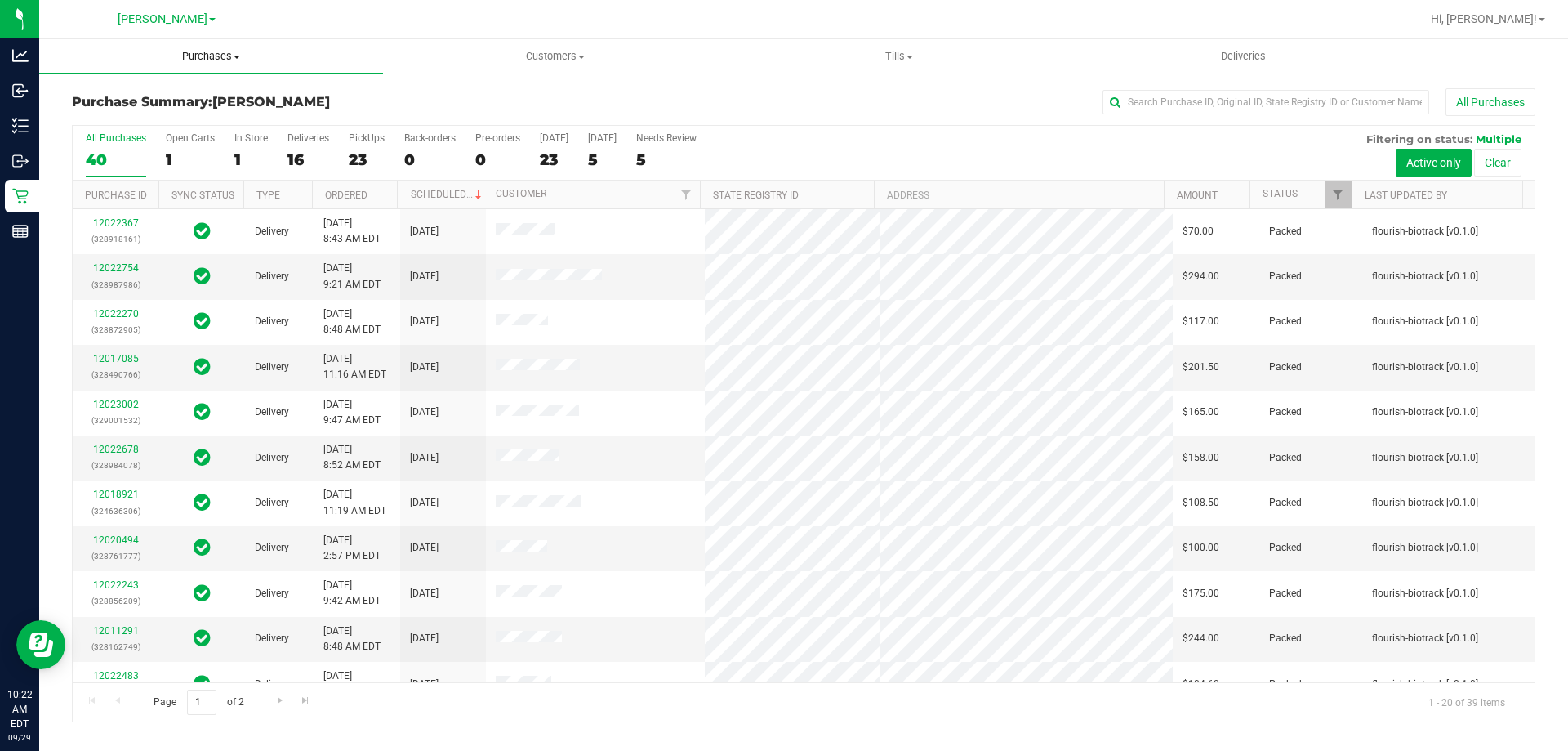
click at [192, 64] on uib-tab-heading "Purchases Summary of purchases Fulfillment All purchases" at bounding box center [211, 55] width 344 height 34
click at [89, 120] on span "Fulfillment" at bounding box center [89, 118] width 101 height 14
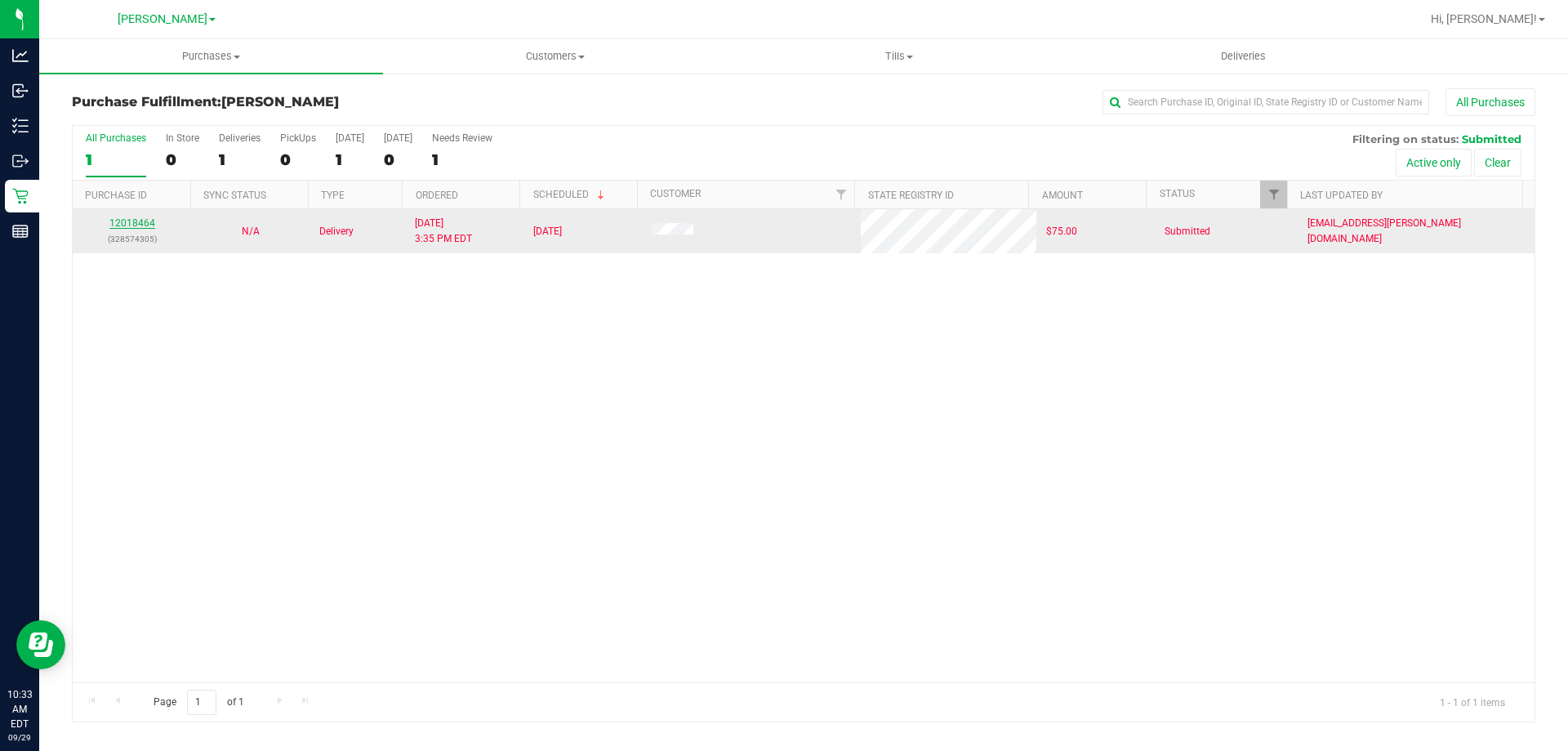
click at [141, 224] on link "12018464" at bounding box center [132, 223] width 46 height 12
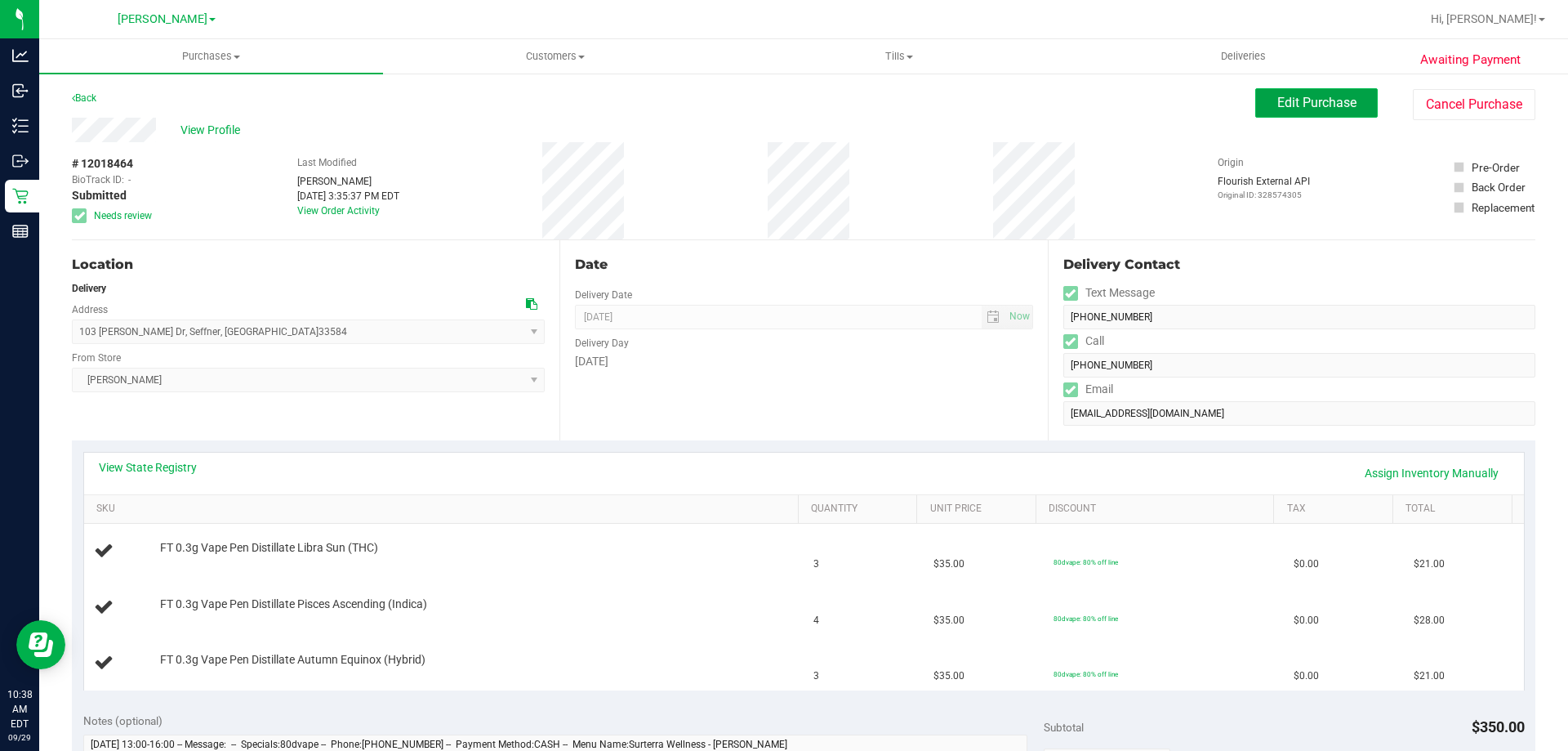
click at [1311, 106] on span "Edit Purchase" at bounding box center [1316, 102] width 79 height 16
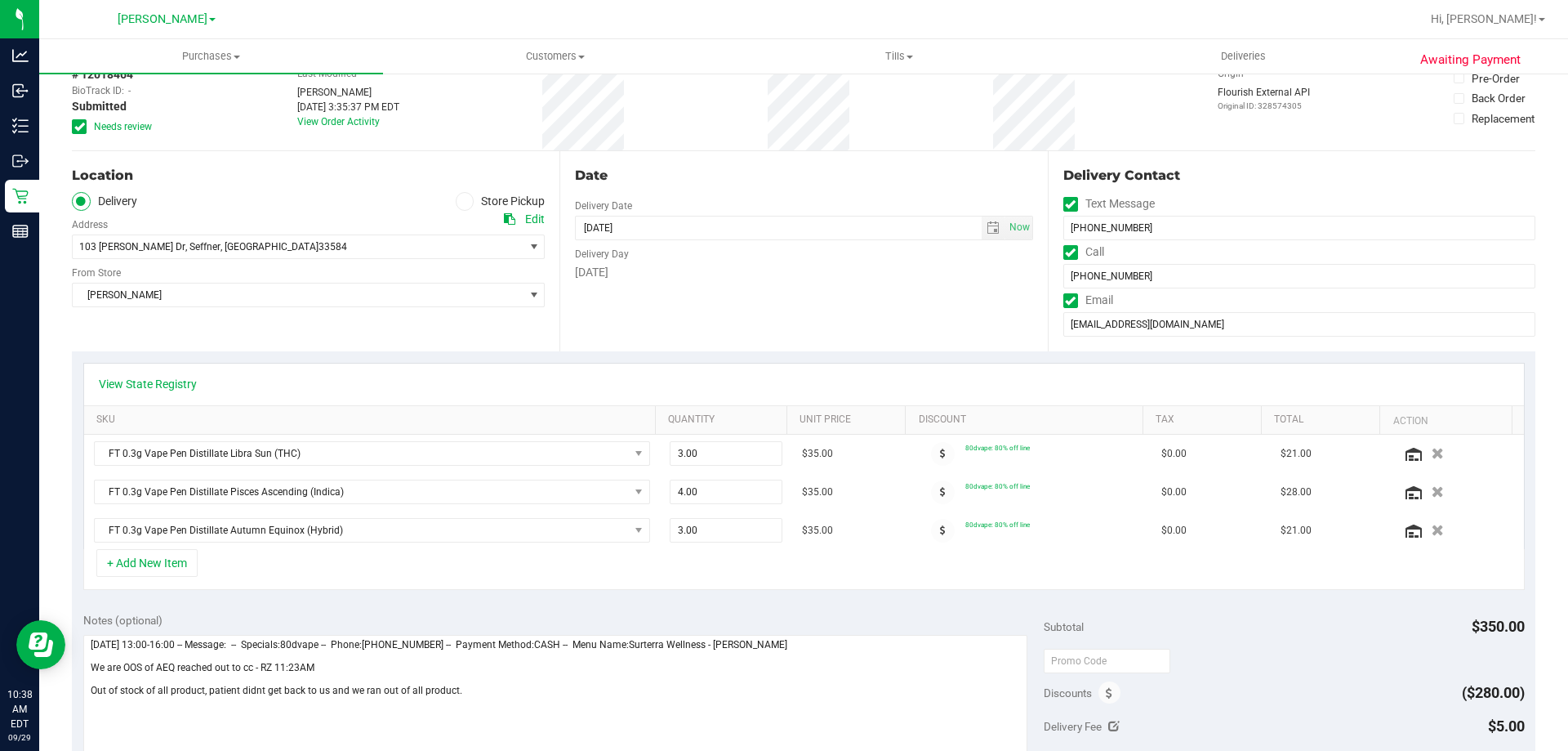
scroll to position [94, 0]
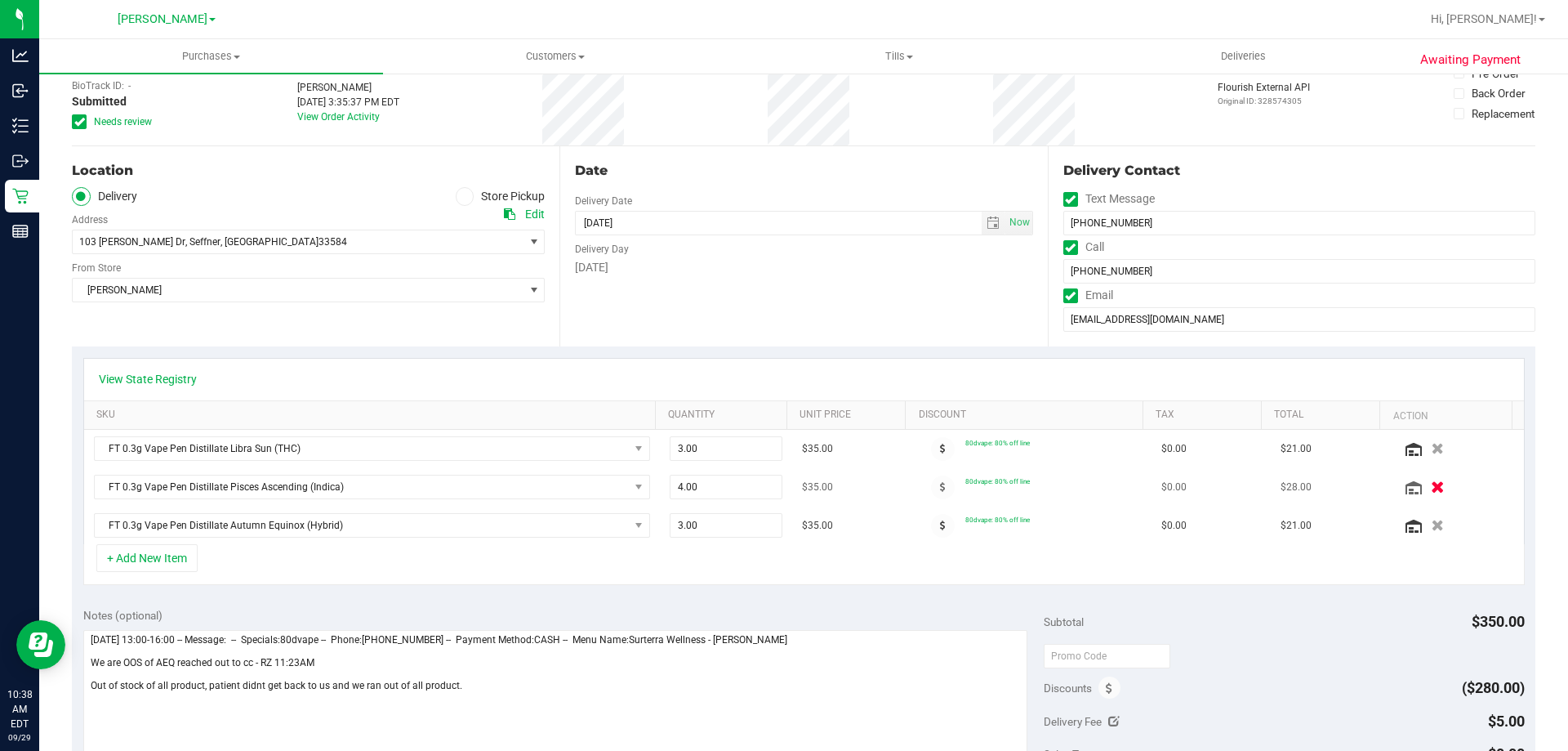
click at [1431, 487] on icon "button" at bounding box center [1438, 487] width 14 height 13
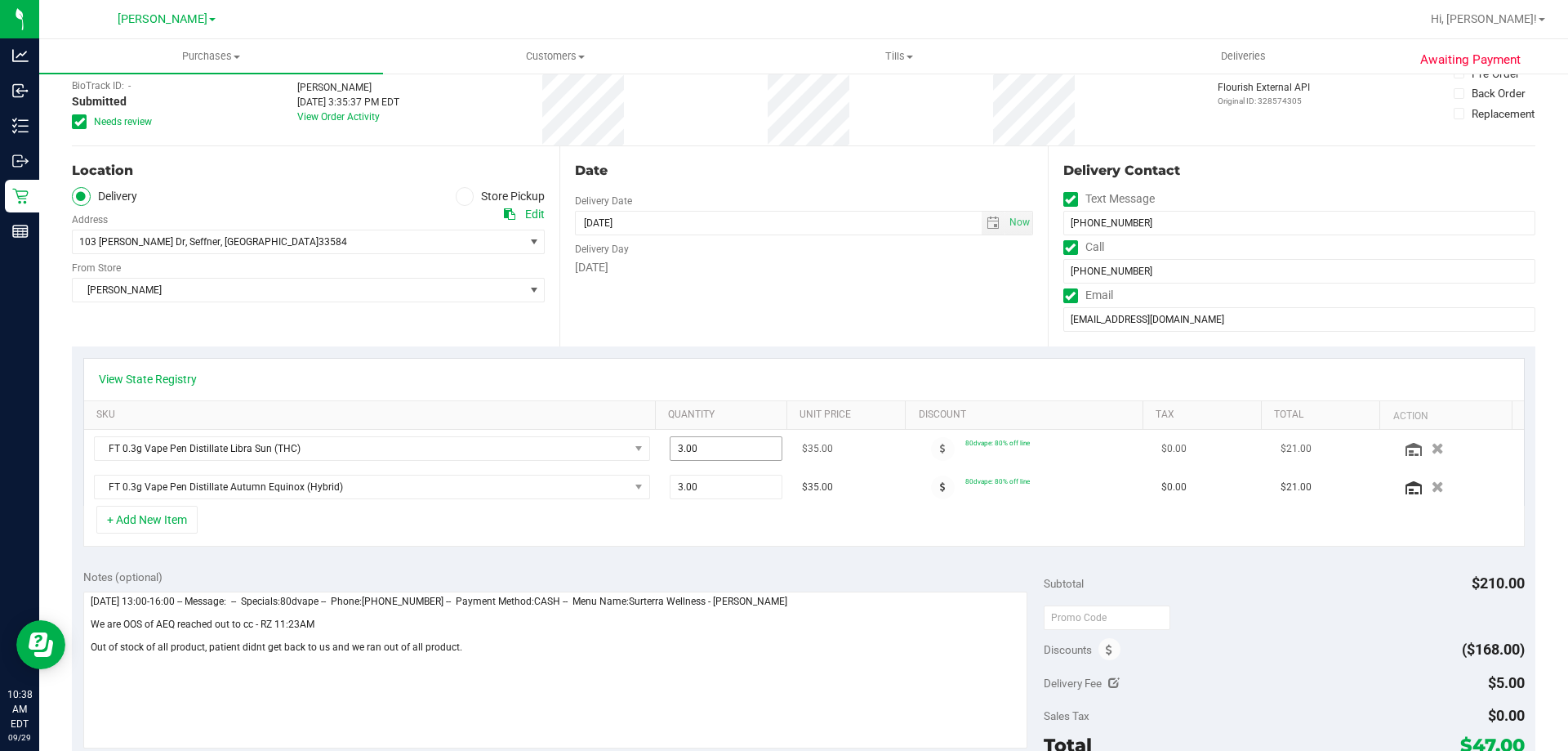
click at [722, 447] on span "3.00 3" at bounding box center [727, 447] width 114 height 24
click at [722, 447] on input "3" at bounding box center [726, 448] width 112 height 23
type input "5"
type input "5.00"
click at [720, 590] on div "Notes (optional)" at bounding box center [564, 661] width 961 height 183
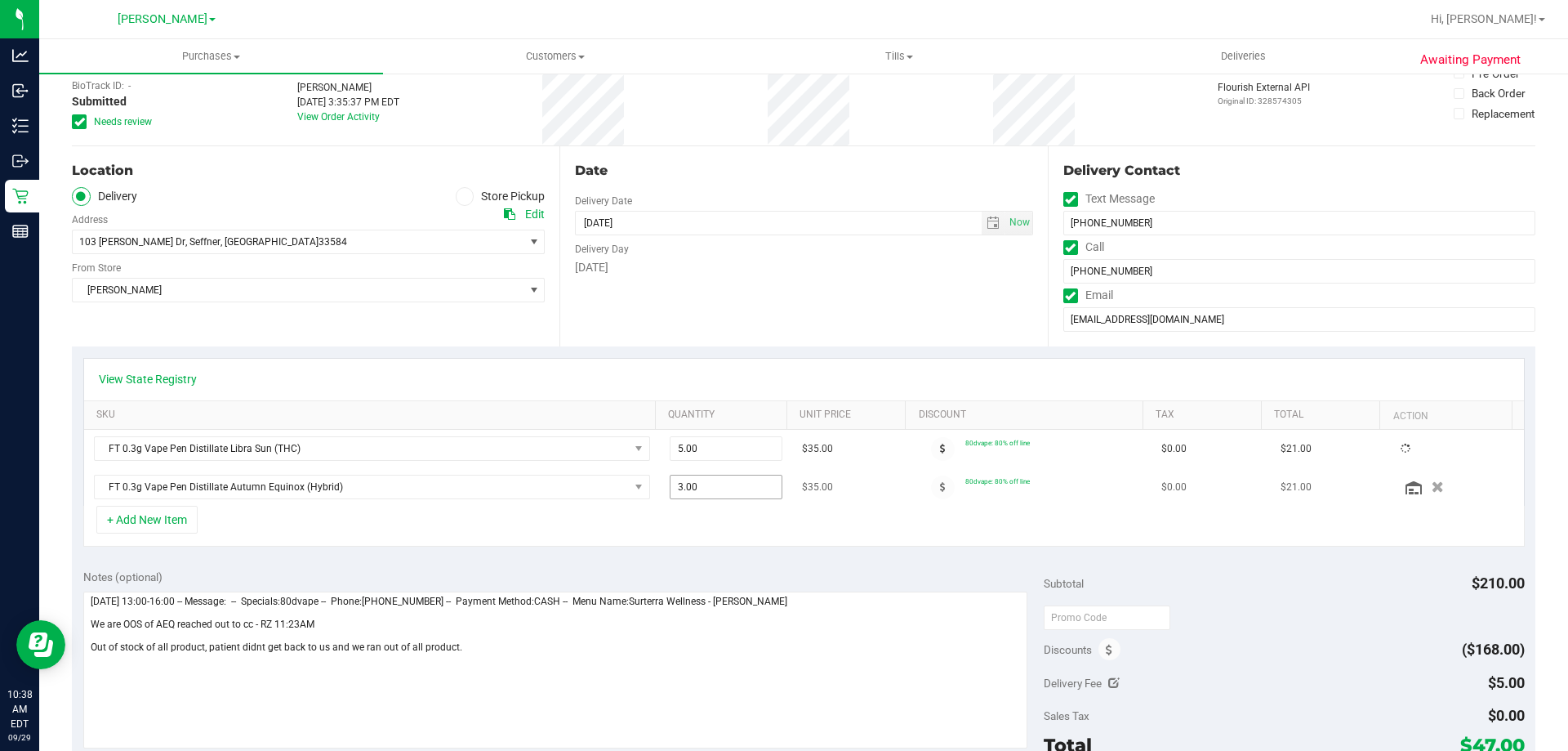
click at [710, 479] on span "3.00 3" at bounding box center [727, 486] width 114 height 24
click at [710, 478] on div "FT 0.3g Vape Pen Distillate Libra Sun (THC) 5.00 5 $35.00 80dvape: 80% off line…" at bounding box center [804, 468] width 1441 height 76
click at [715, 482] on span "3.00 3" at bounding box center [727, 486] width 114 height 24
click at [715, 482] on input "3" at bounding box center [726, 487] width 112 height 23
type input "5"
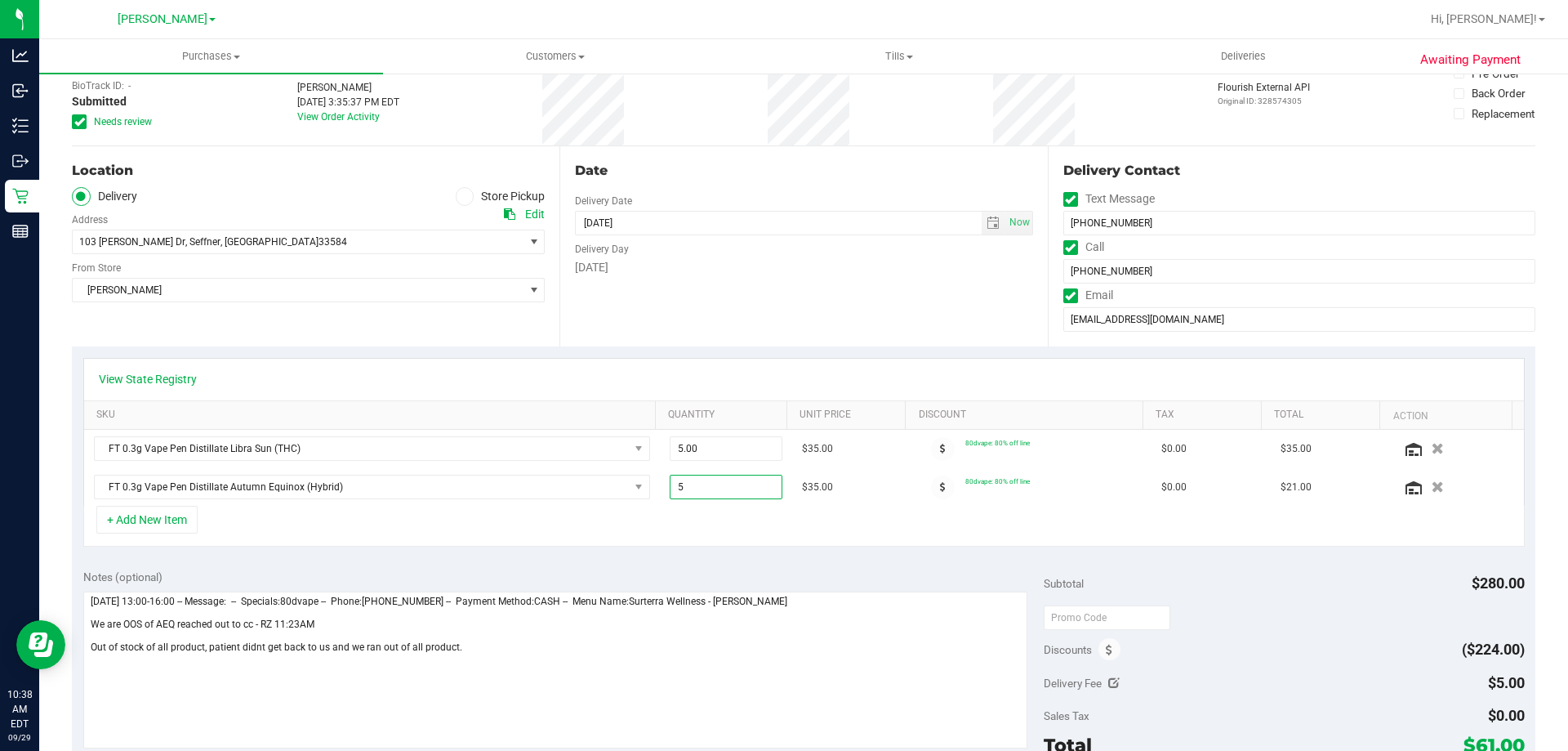
type input "5.00"
click at [697, 554] on div "View State Registry SKU Quantity Unit Price Discount Tax Total Action FT 0.3g V…" at bounding box center [803, 452] width 1464 height 212
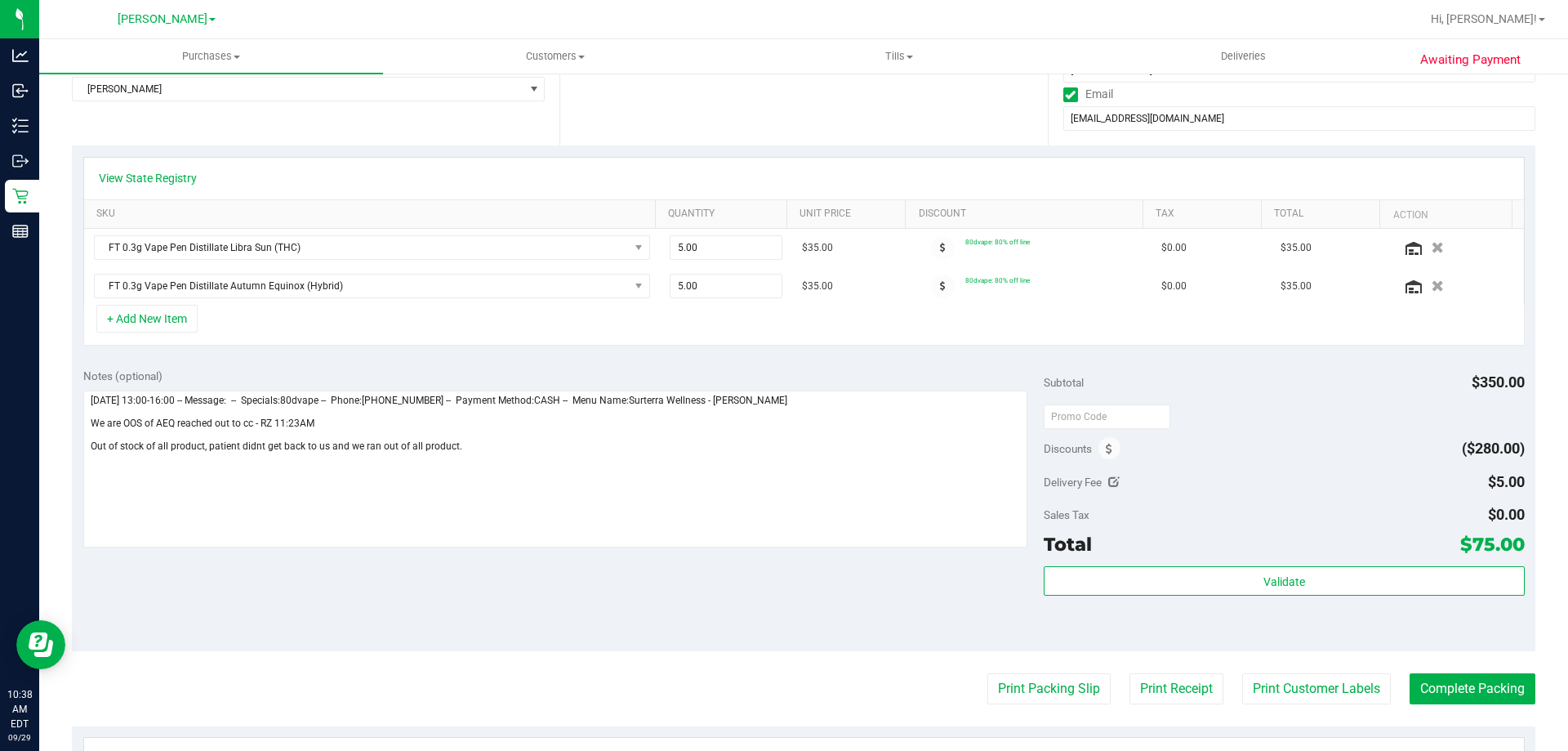
scroll to position [0, 0]
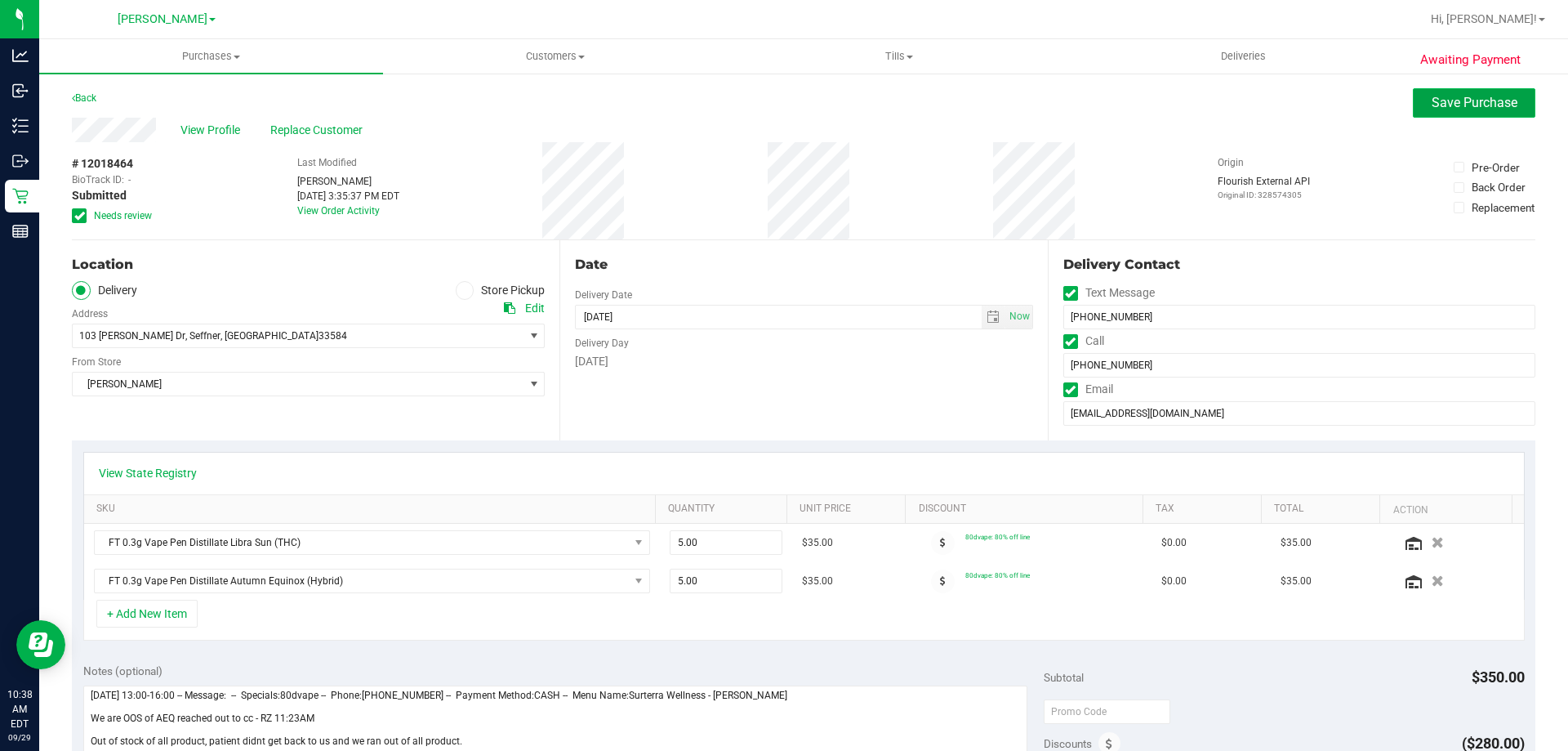
click at [1467, 90] on button "Save Purchase" at bounding box center [1475, 103] width 123 height 29
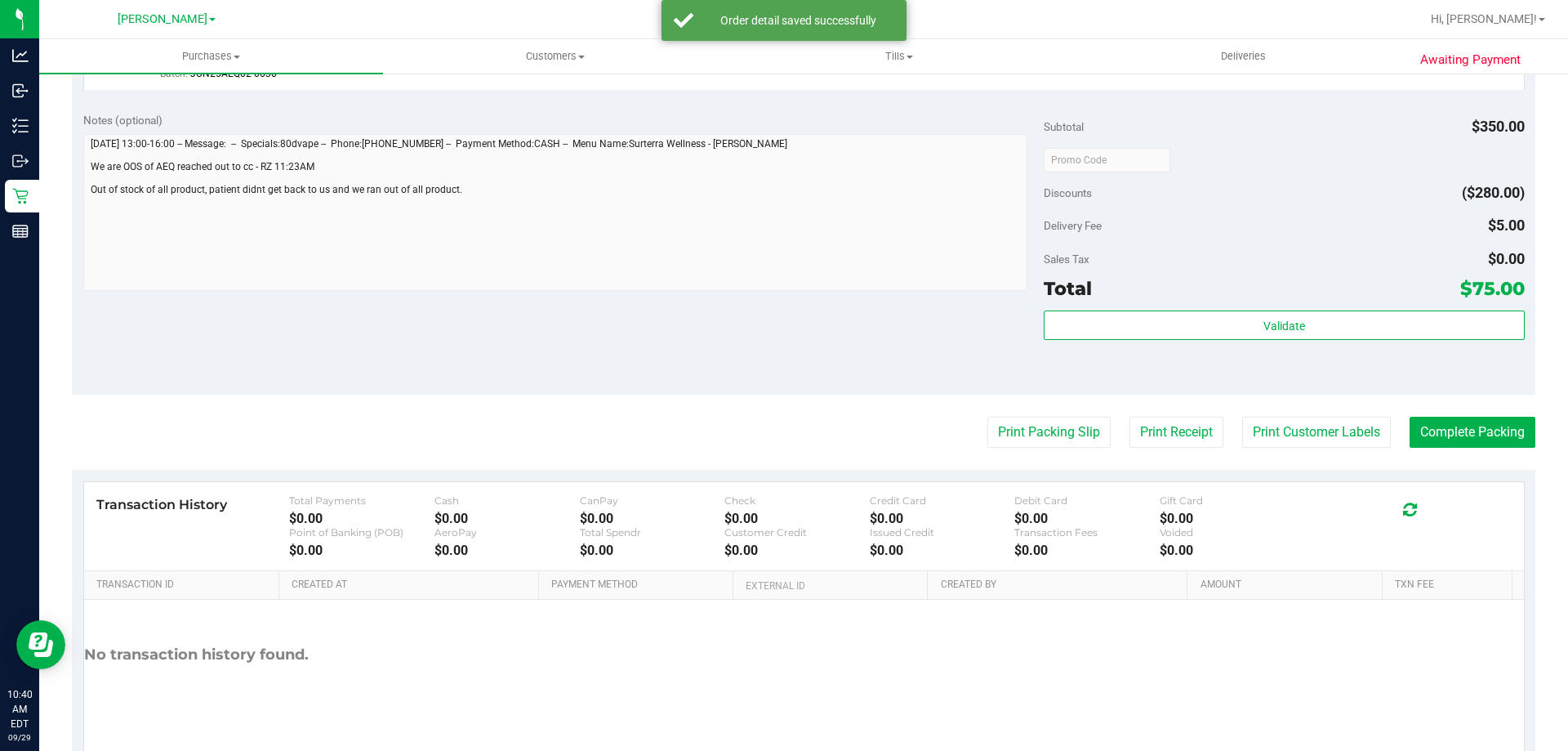
scroll to position [677, 0]
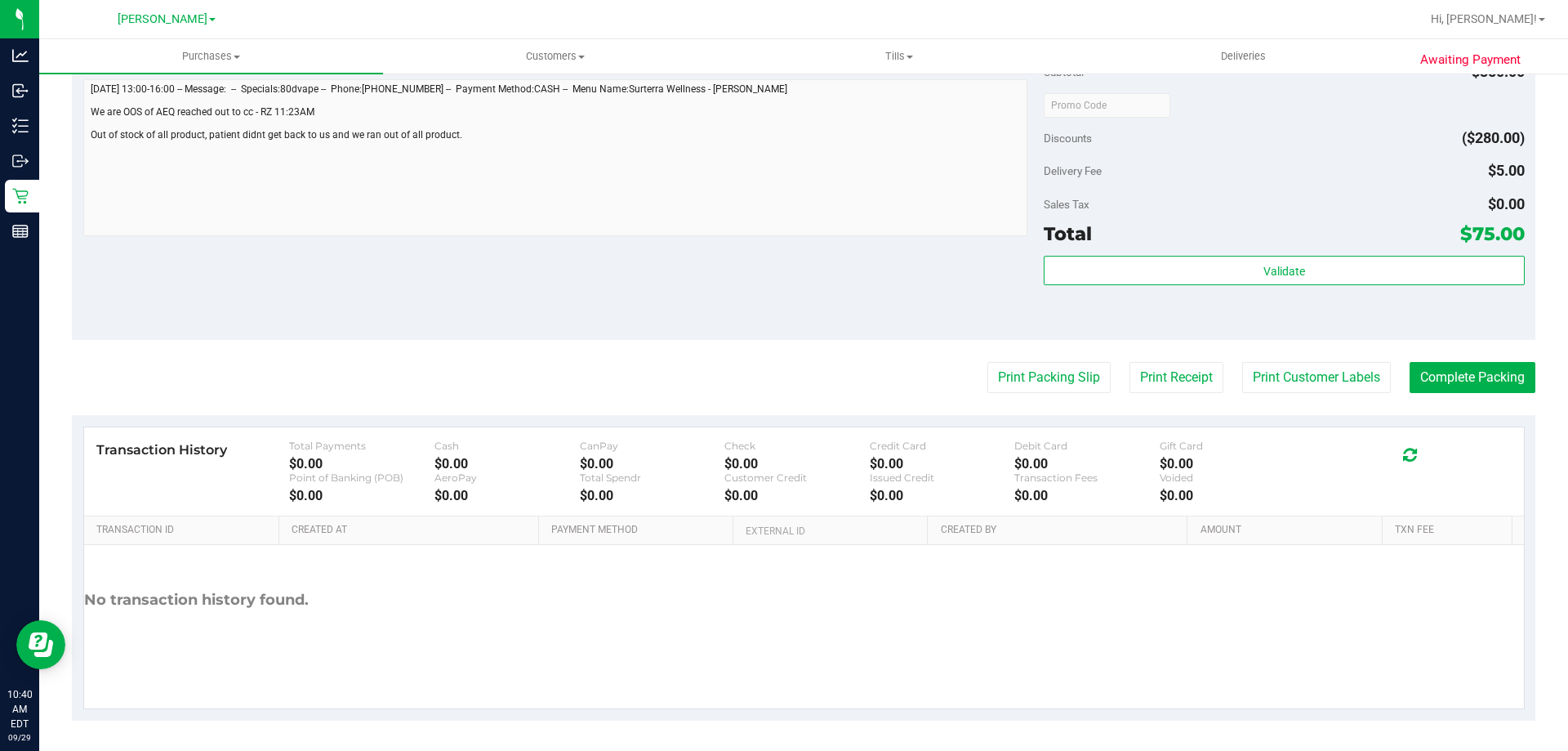
drag, startPoint x: 1302, startPoint y: 299, endPoint x: 1309, endPoint y: 285, distance: 15.7
click at [1303, 298] on div "Validate" at bounding box center [1284, 293] width 481 height 74
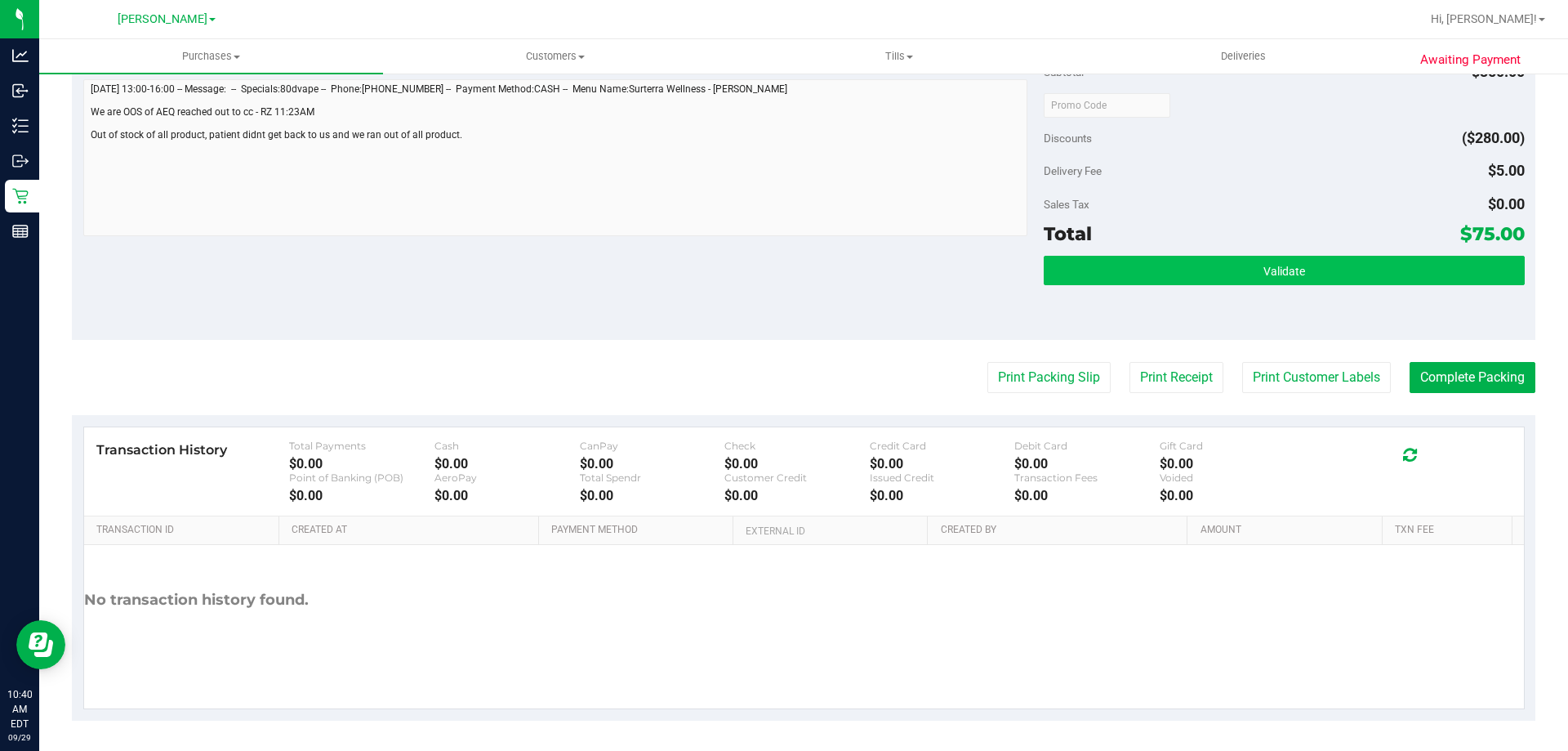
click at [1310, 283] on div "Validate" at bounding box center [1284, 271] width 481 height 31
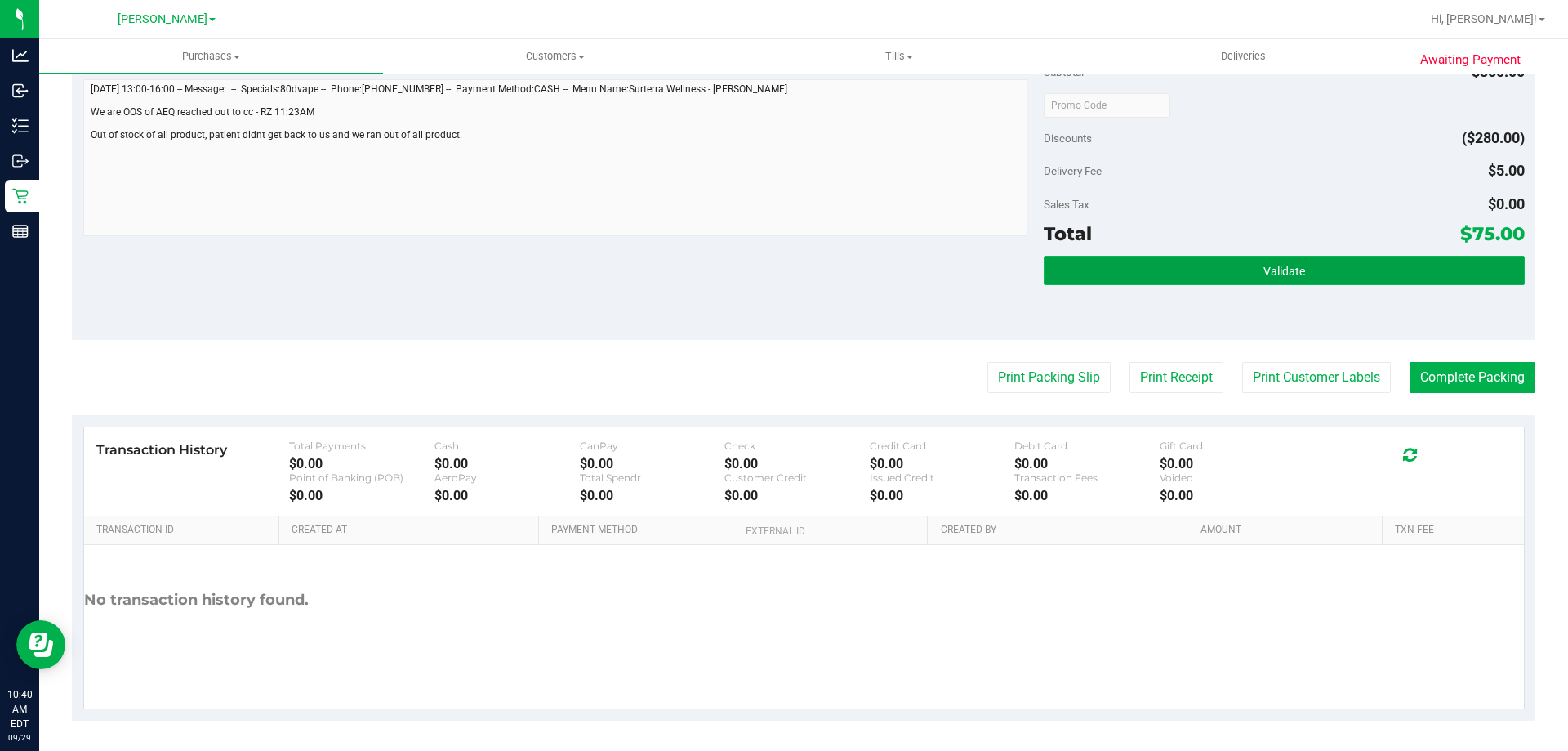
click at [1312, 279] on button "Validate" at bounding box center [1284, 270] width 481 height 29
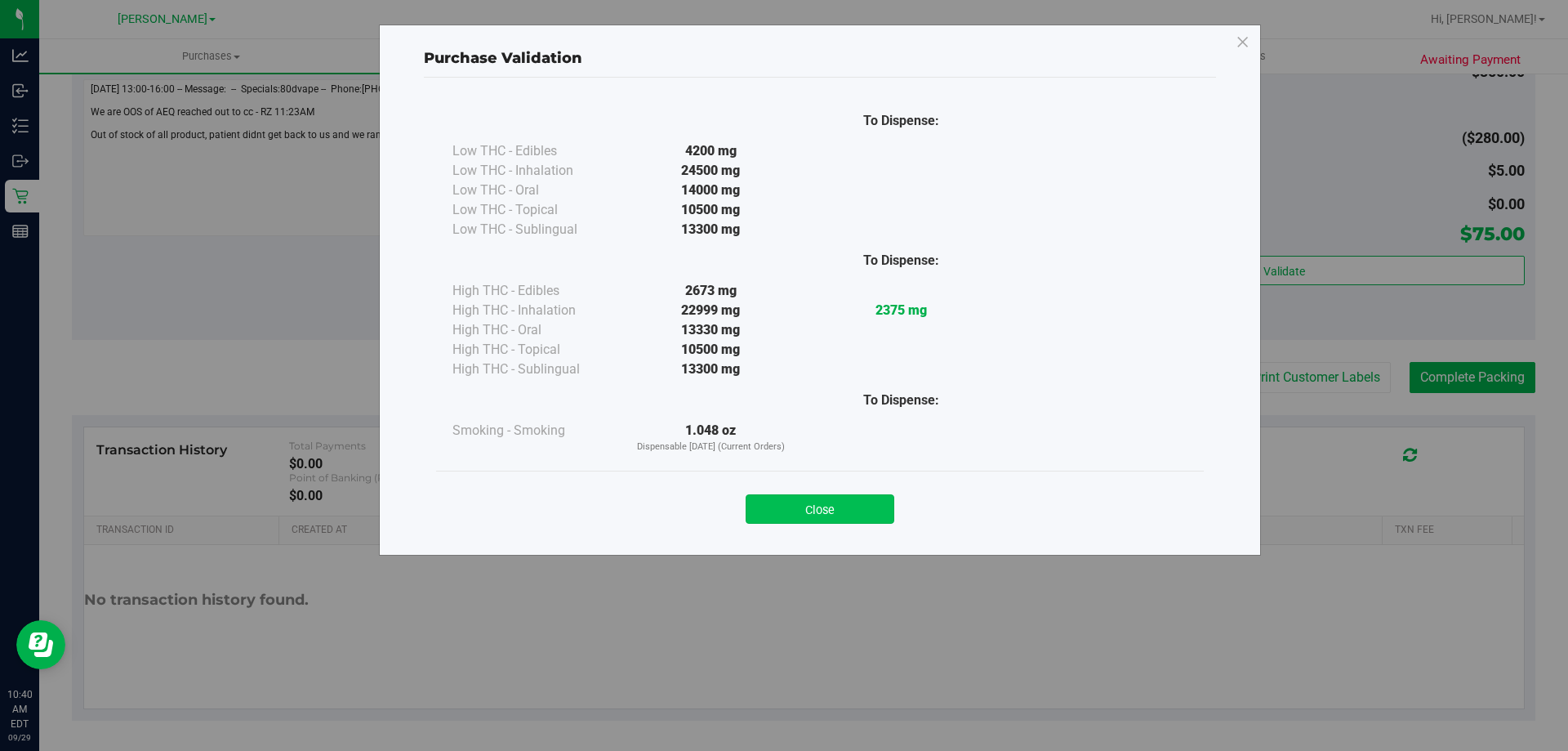
click at [849, 512] on button "Close" at bounding box center [820, 509] width 149 height 29
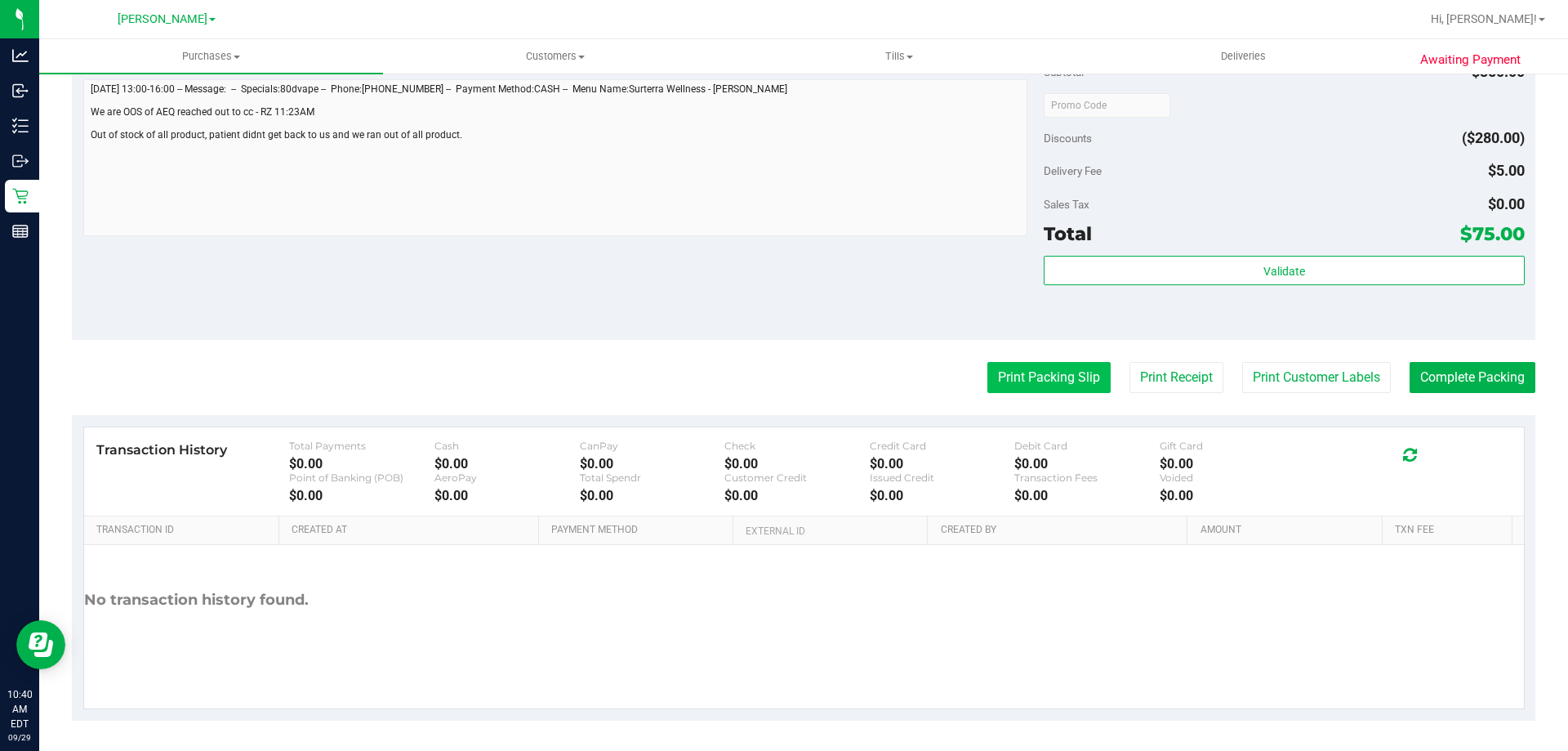
click at [1043, 381] on button "Print Packing Slip" at bounding box center [1049, 377] width 124 height 31
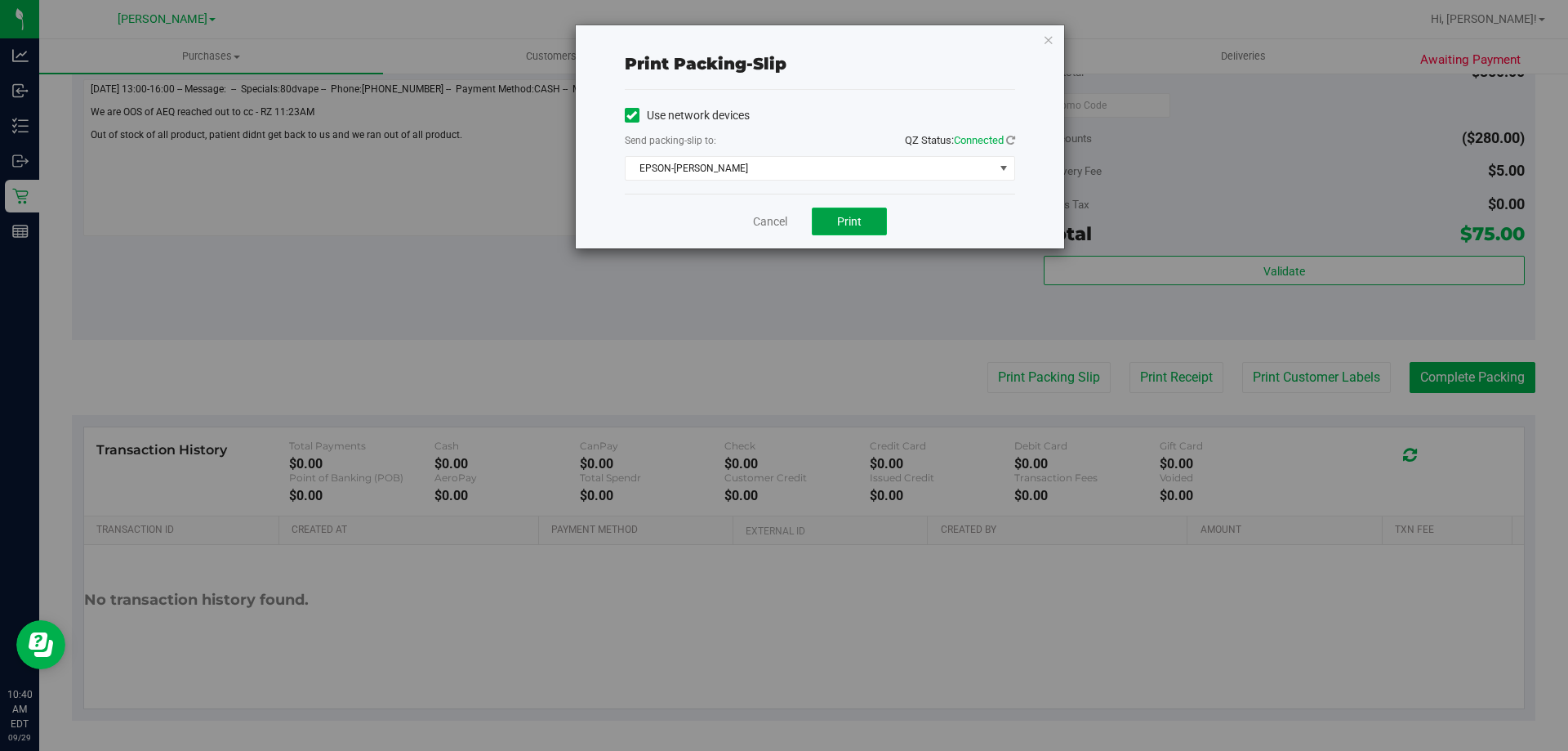
click at [843, 219] on span "Print" at bounding box center [849, 221] width 24 height 13
click at [839, 219] on span "Print" at bounding box center [849, 221] width 24 height 13
click at [834, 217] on button "Print" at bounding box center [849, 221] width 75 height 28
click at [765, 222] on link "Cancel" at bounding box center [769, 222] width 34 height 18
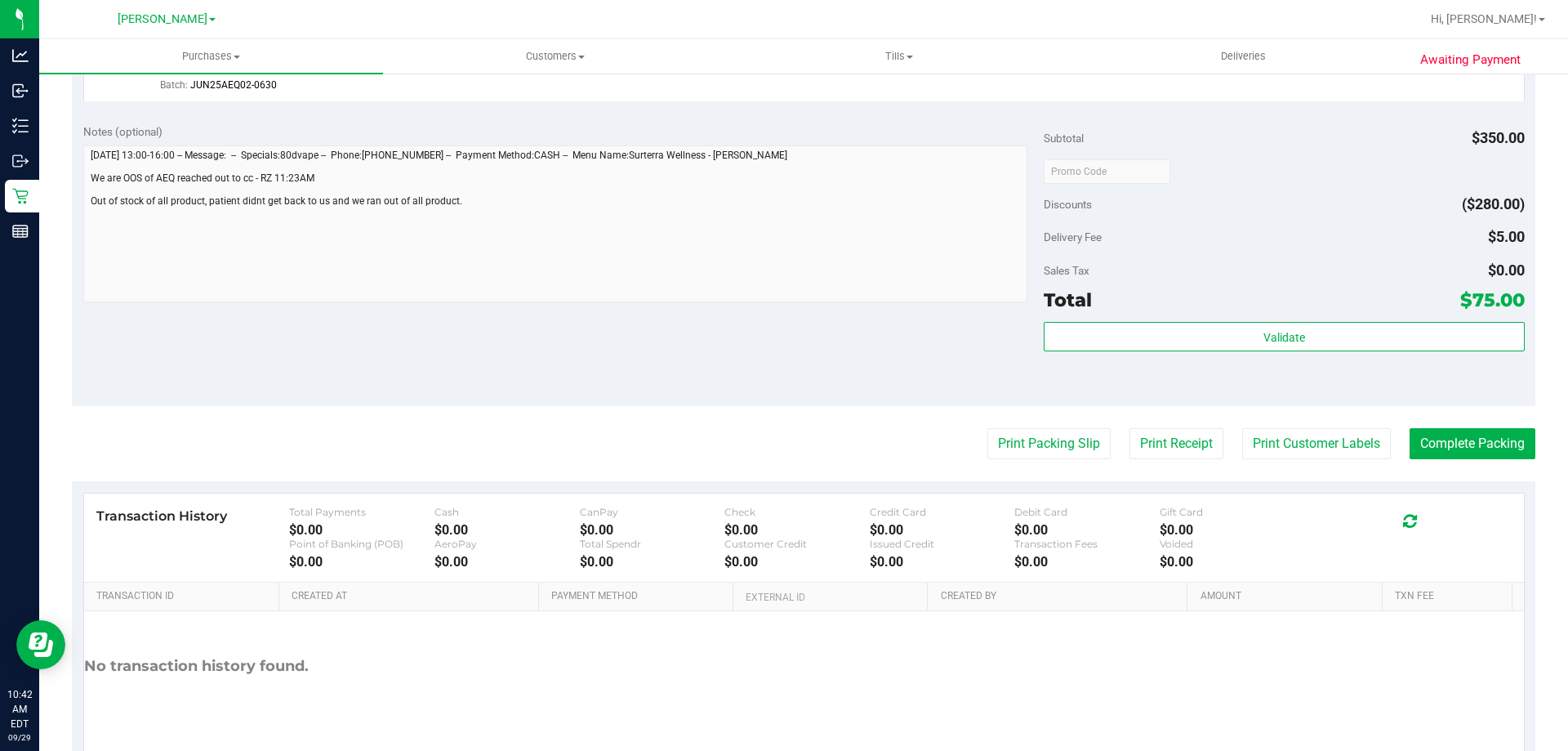
scroll to position [680, 0]
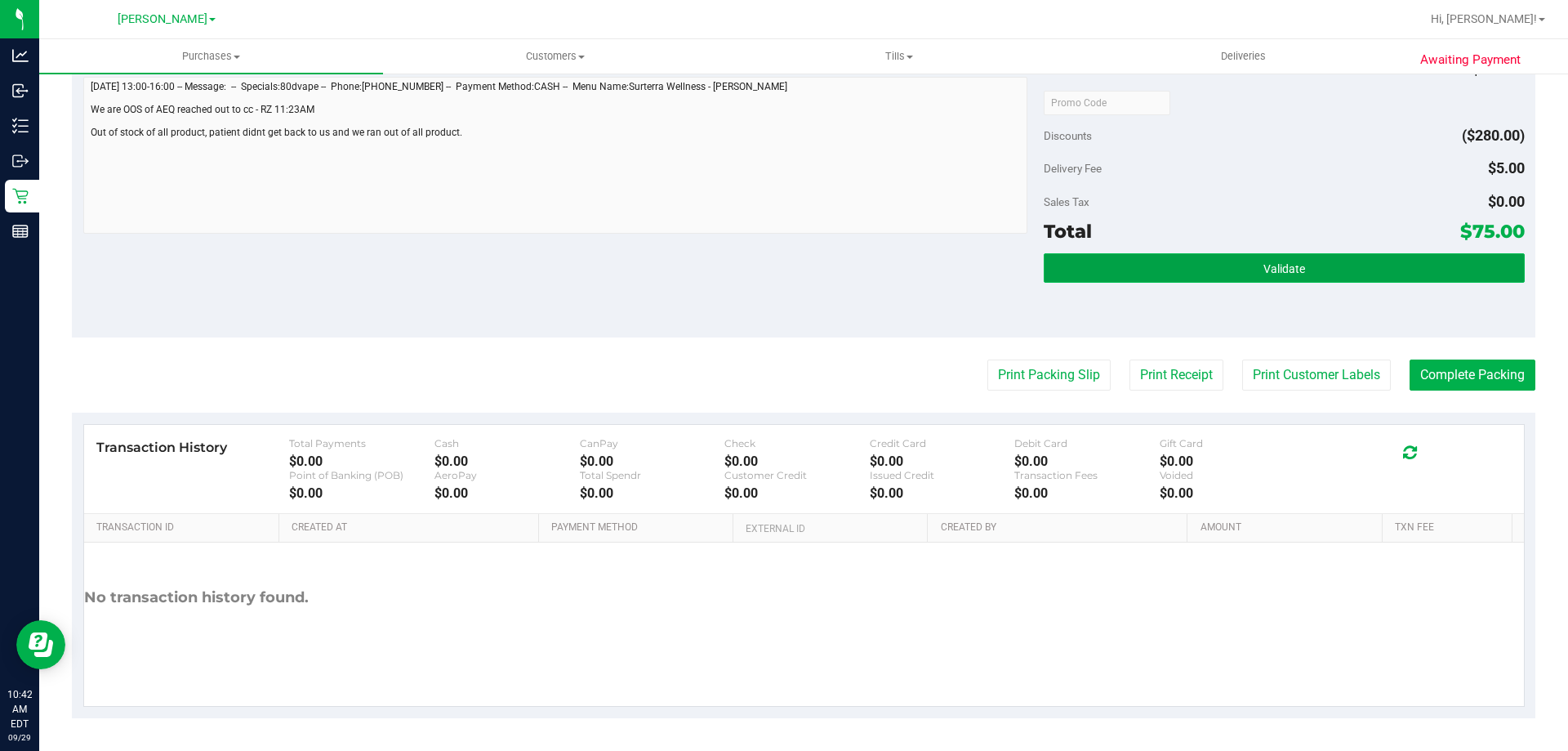
click at [1176, 277] on button "Validate" at bounding box center [1284, 268] width 481 height 29
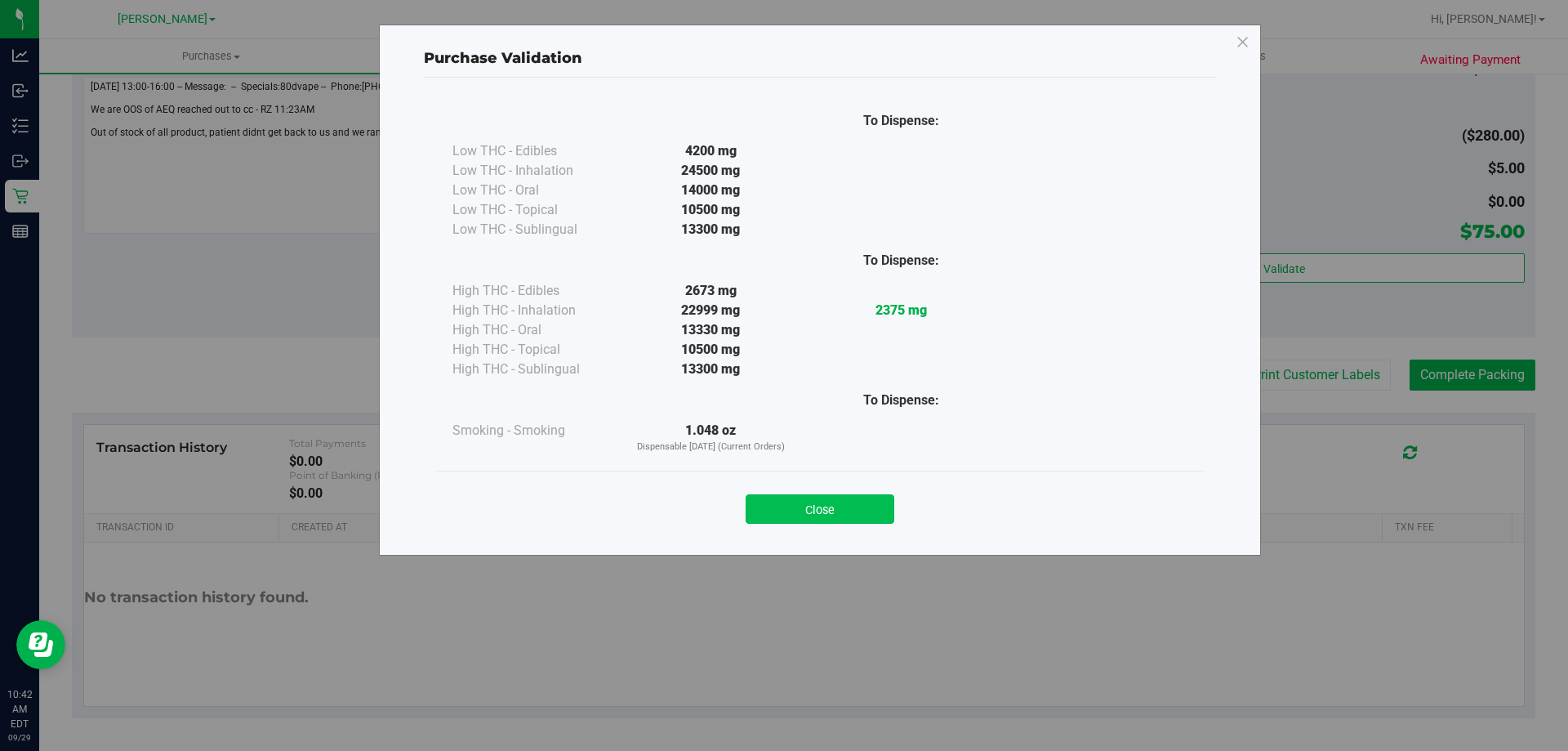
click at [831, 509] on button "Close" at bounding box center [820, 509] width 149 height 29
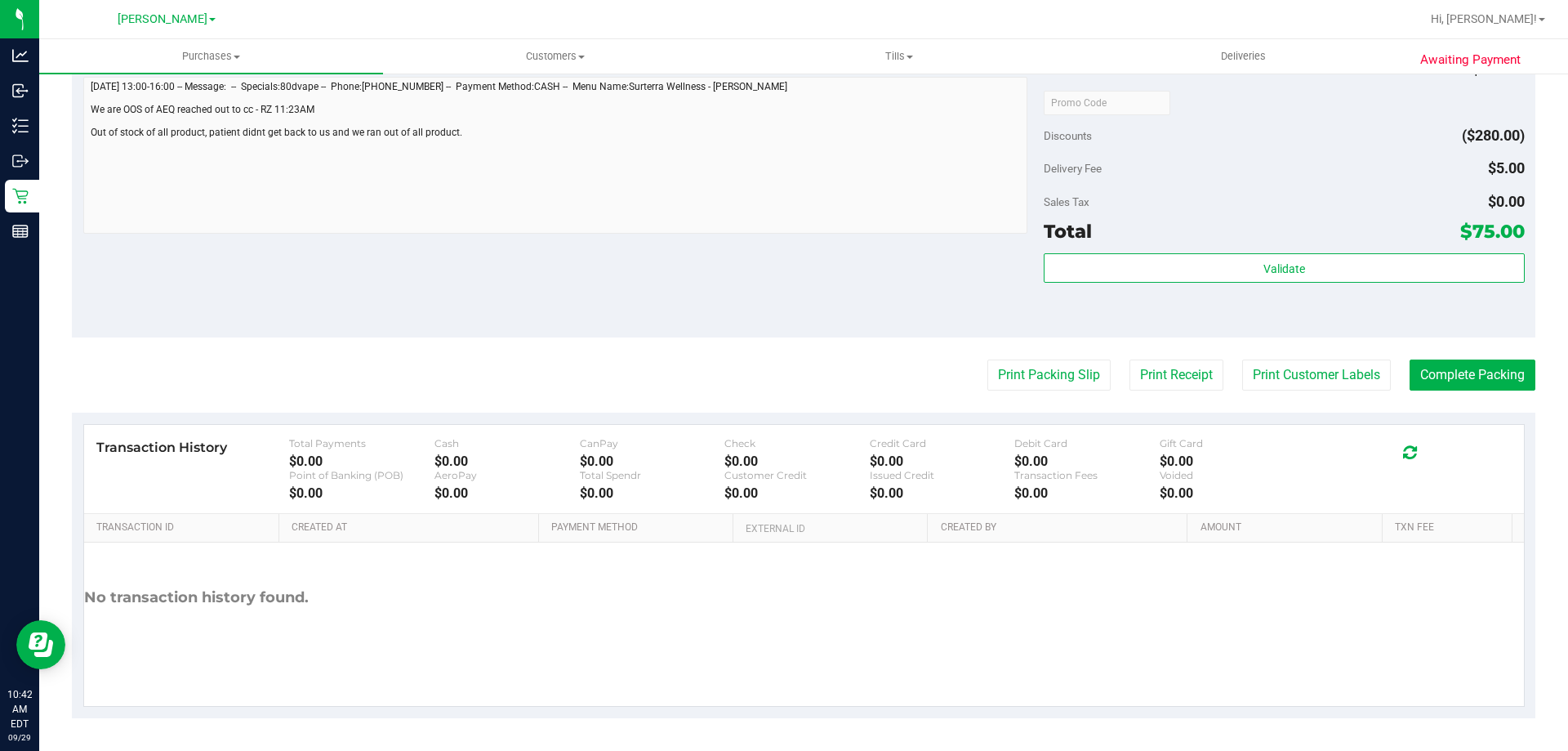
scroll to position [0, 0]
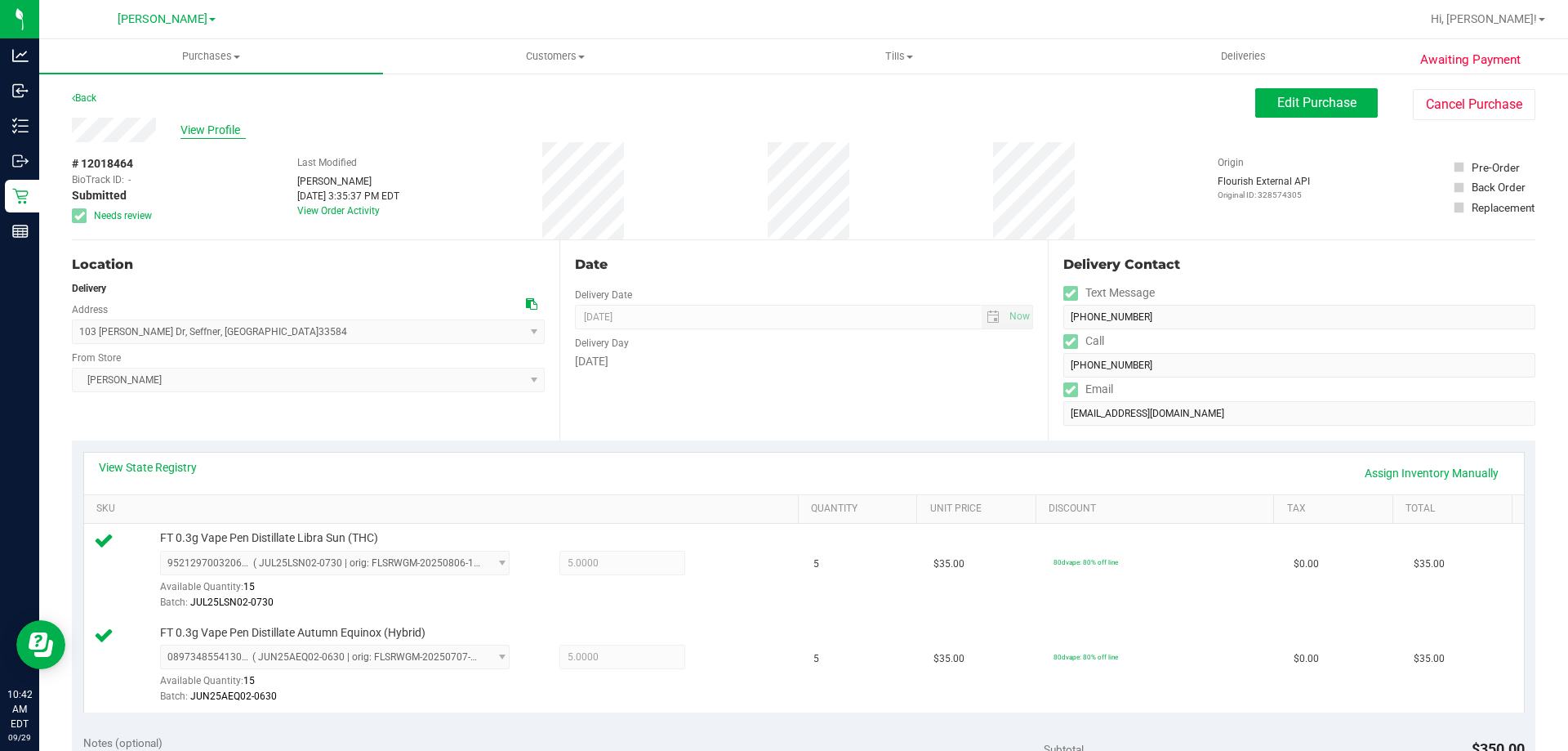
click at [210, 130] on span "View Profile" at bounding box center [213, 130] width 65 height 18
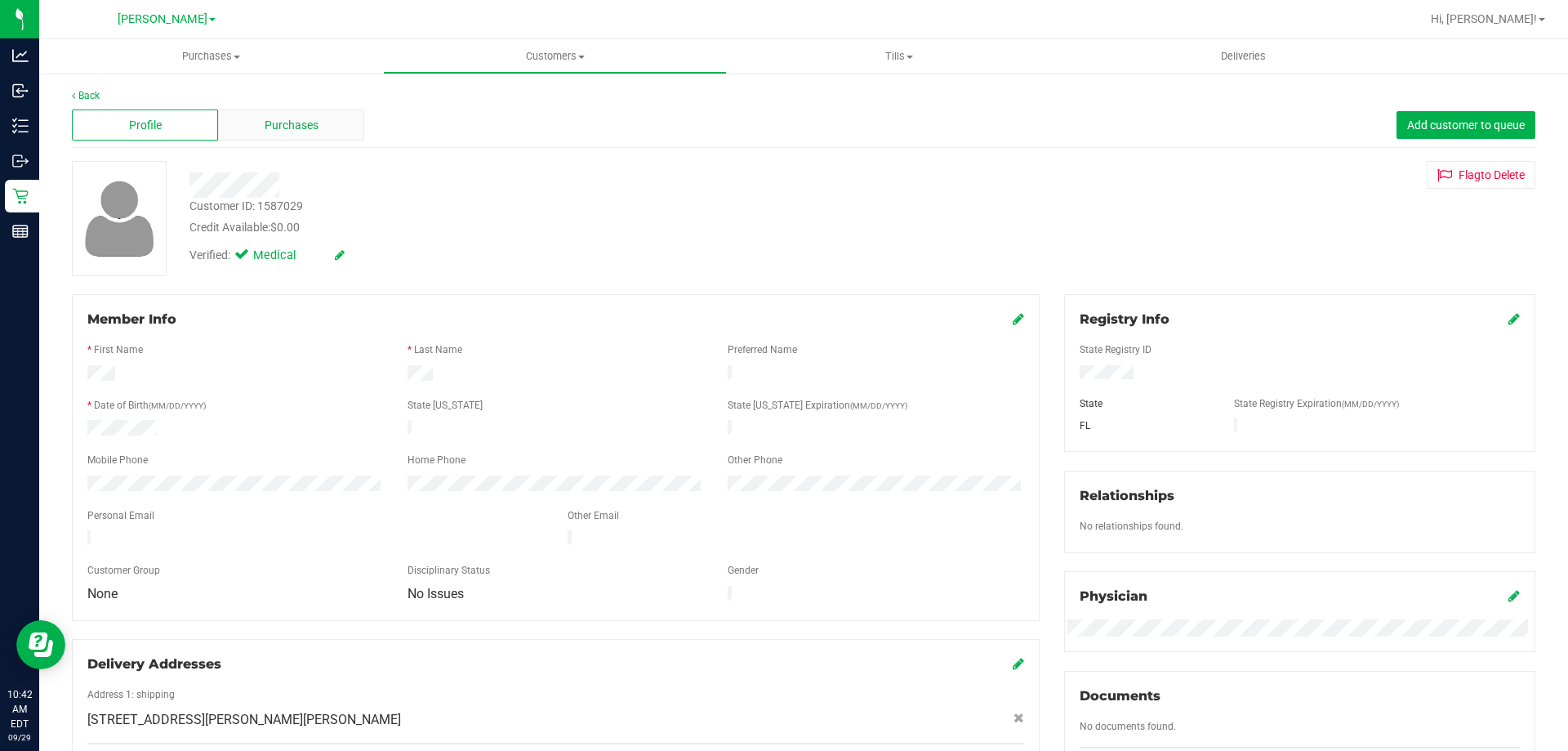
click at [292, 117] on span "Purchases" at bounding box center [291, 125] width 53 height 18
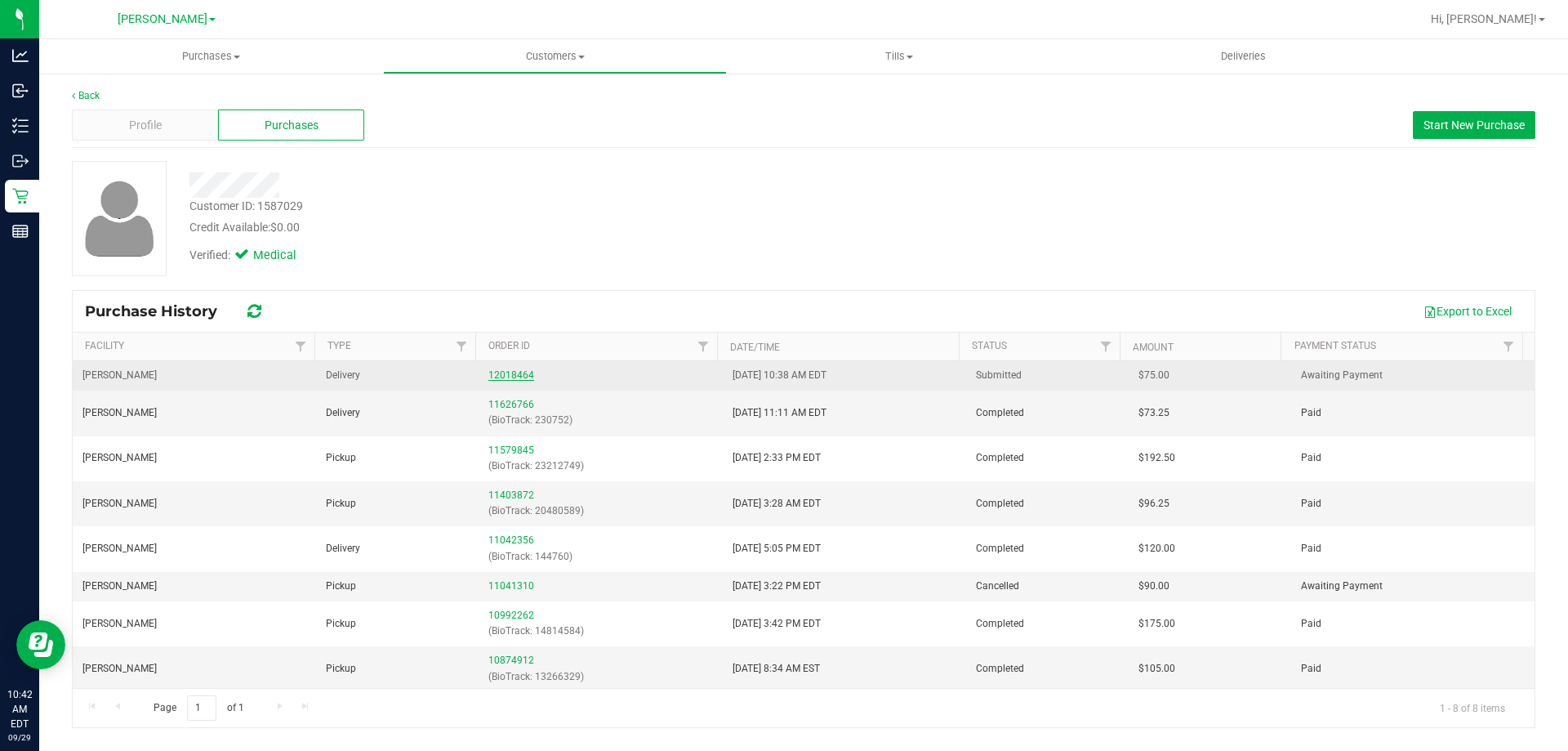
click at [498, 372] on link "12018464" at bounding box center [511, 376] width 46 height 12
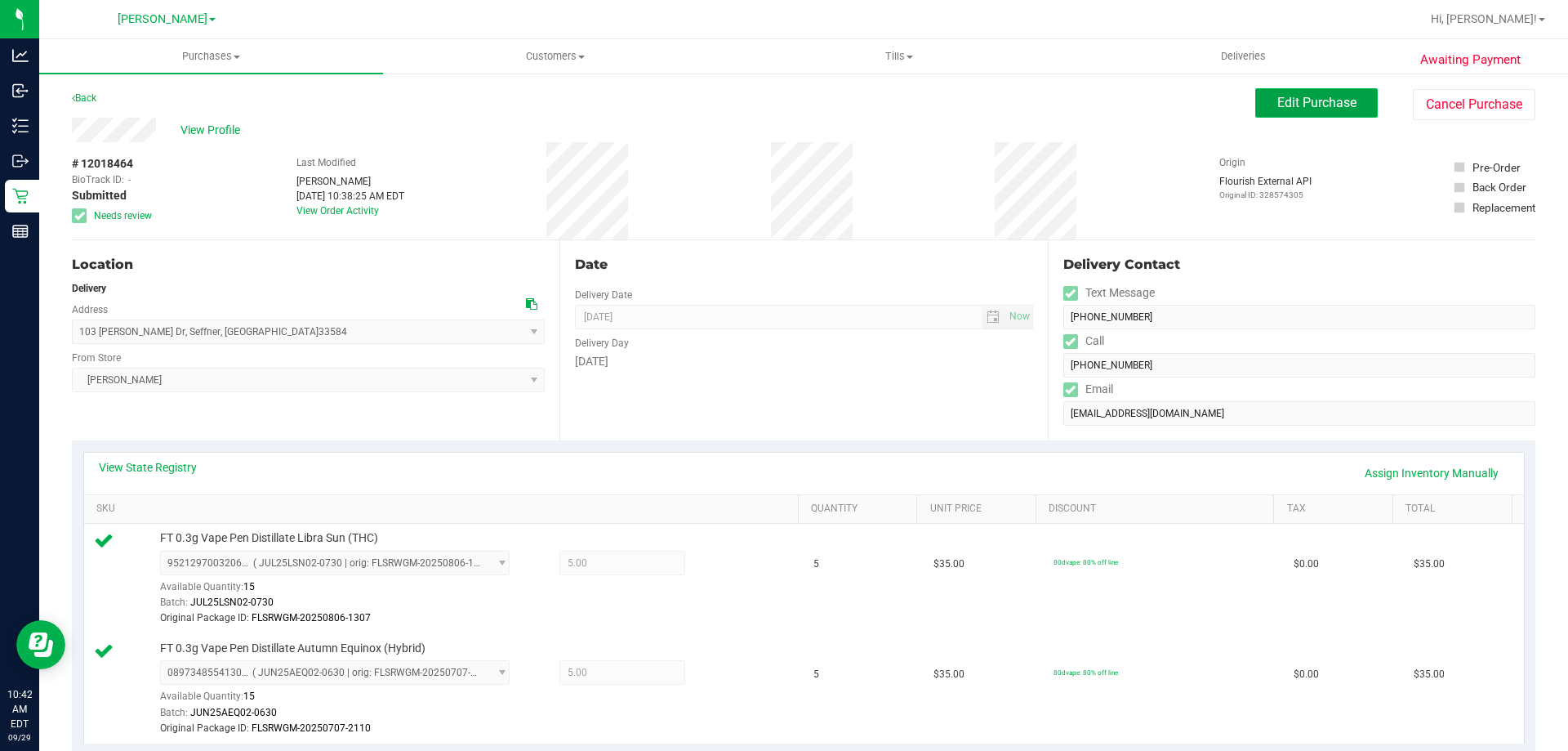
click at [1324, 110] on button "Edit Purchase" at bounding box center [1317, 103] width 123 height 29
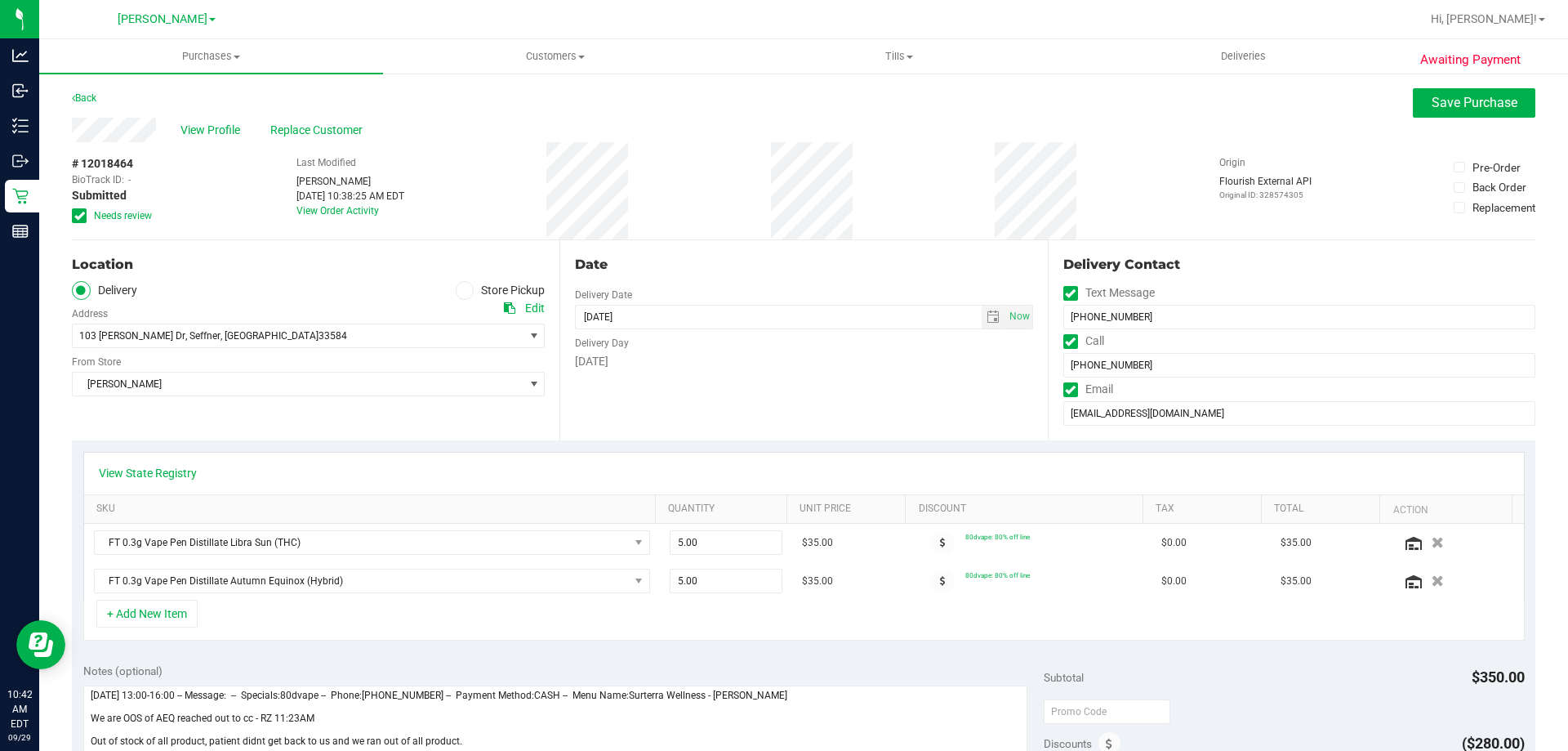
click at [79, 216] on icon at bounding box center [79, 216] width 11 height 0
click at [0, 0] on input "Needs review" at bounding box center [0, 0] width 0 height 0
click at [1469, 103] on span "Save Purchase" at bounding box center [1475, 102] width 86 height 16
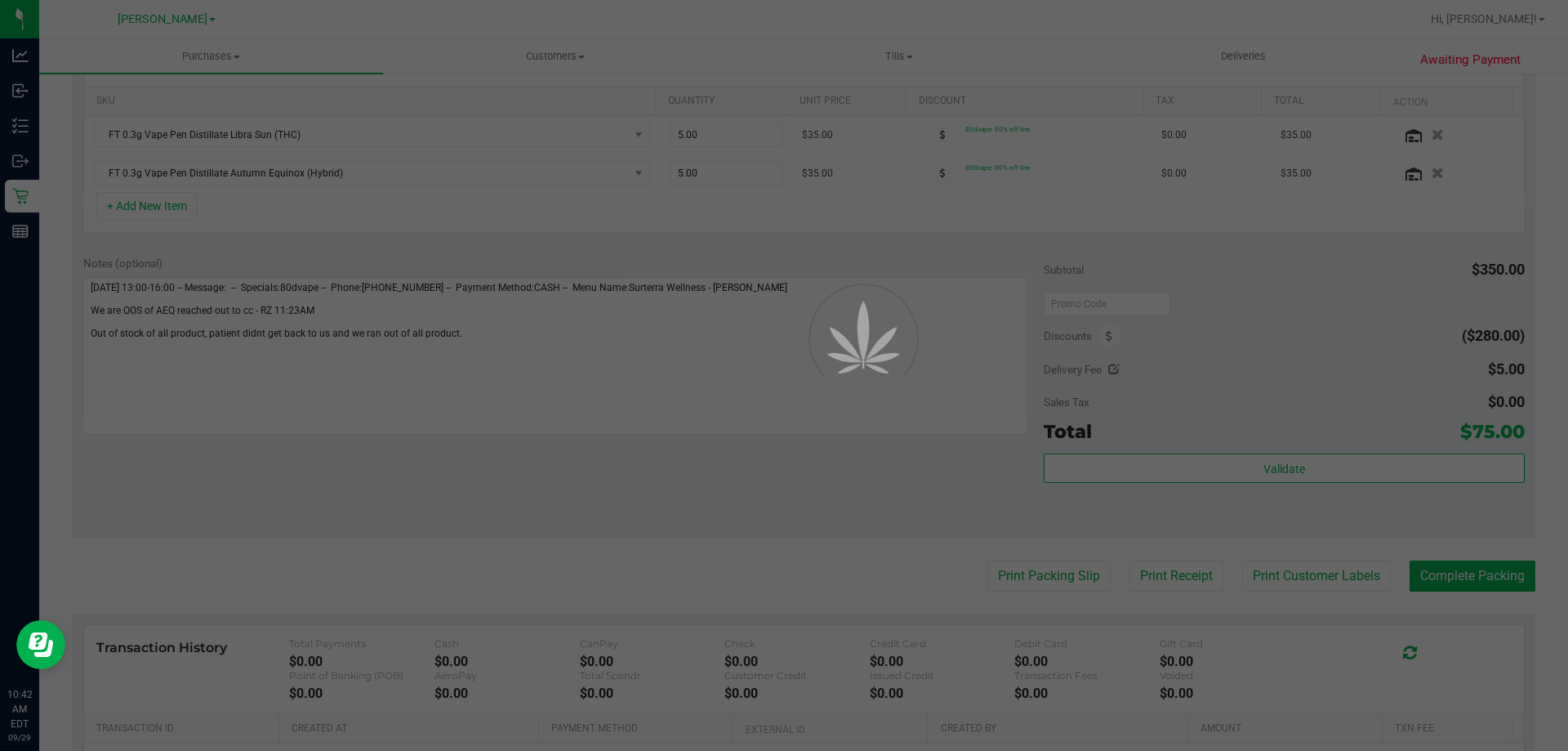
scroll to position [493, 0]
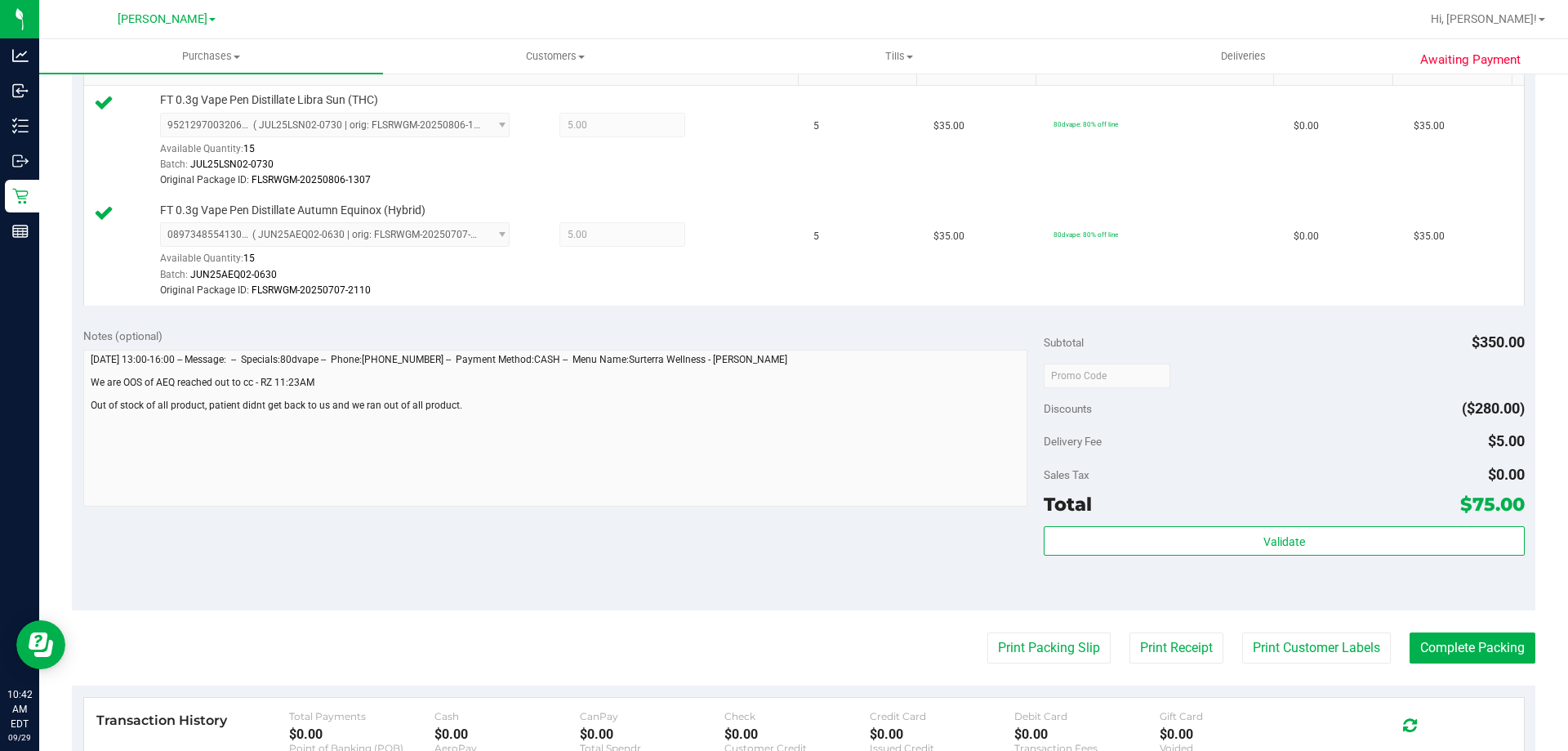
scroll to position [458, 0]
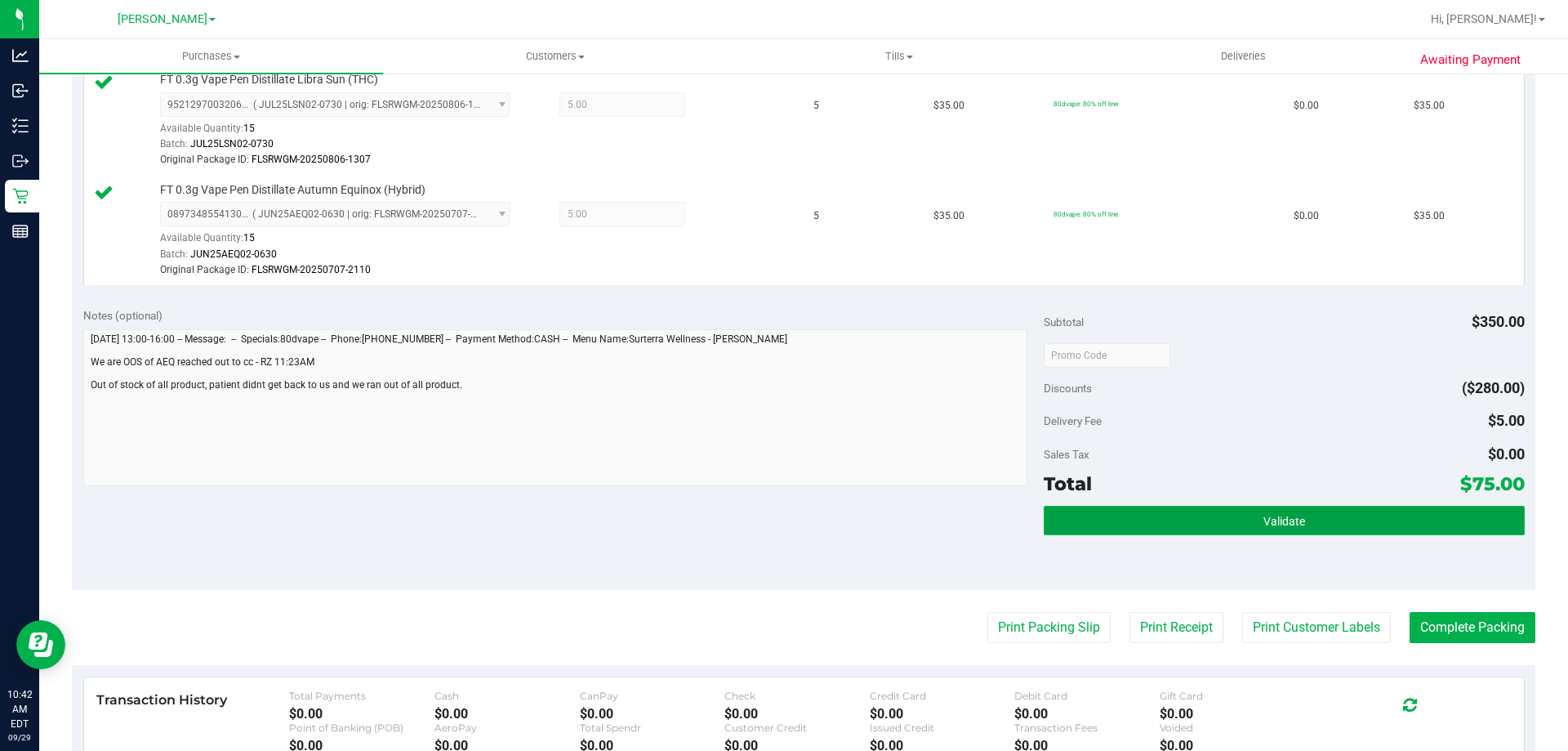
click at [1276, 523] on span "Validate" at bounding box center [1284, 520] width 42 height 13
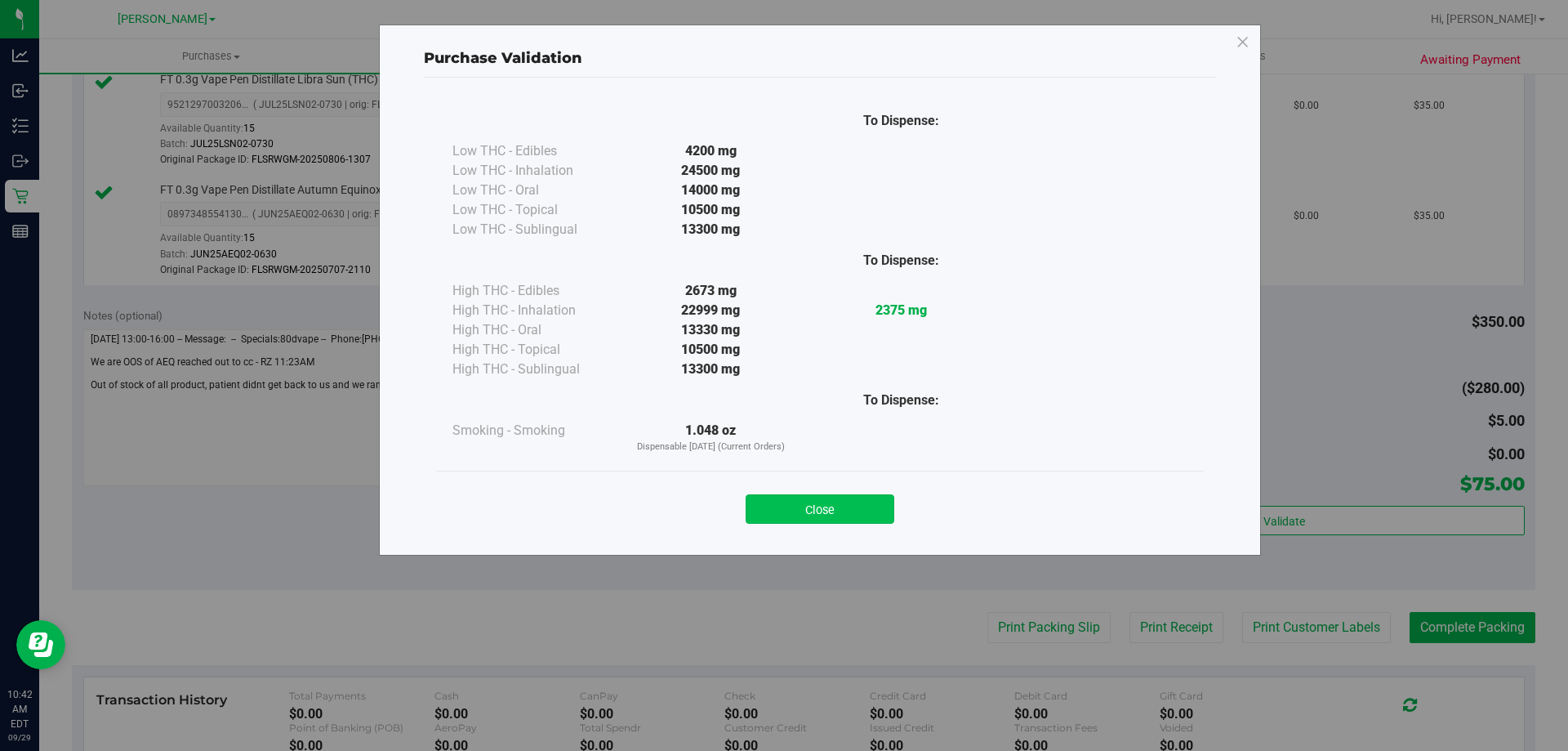
click at [792, 511] on button "Close" at bounding box center [820, 509] width 149 height 29
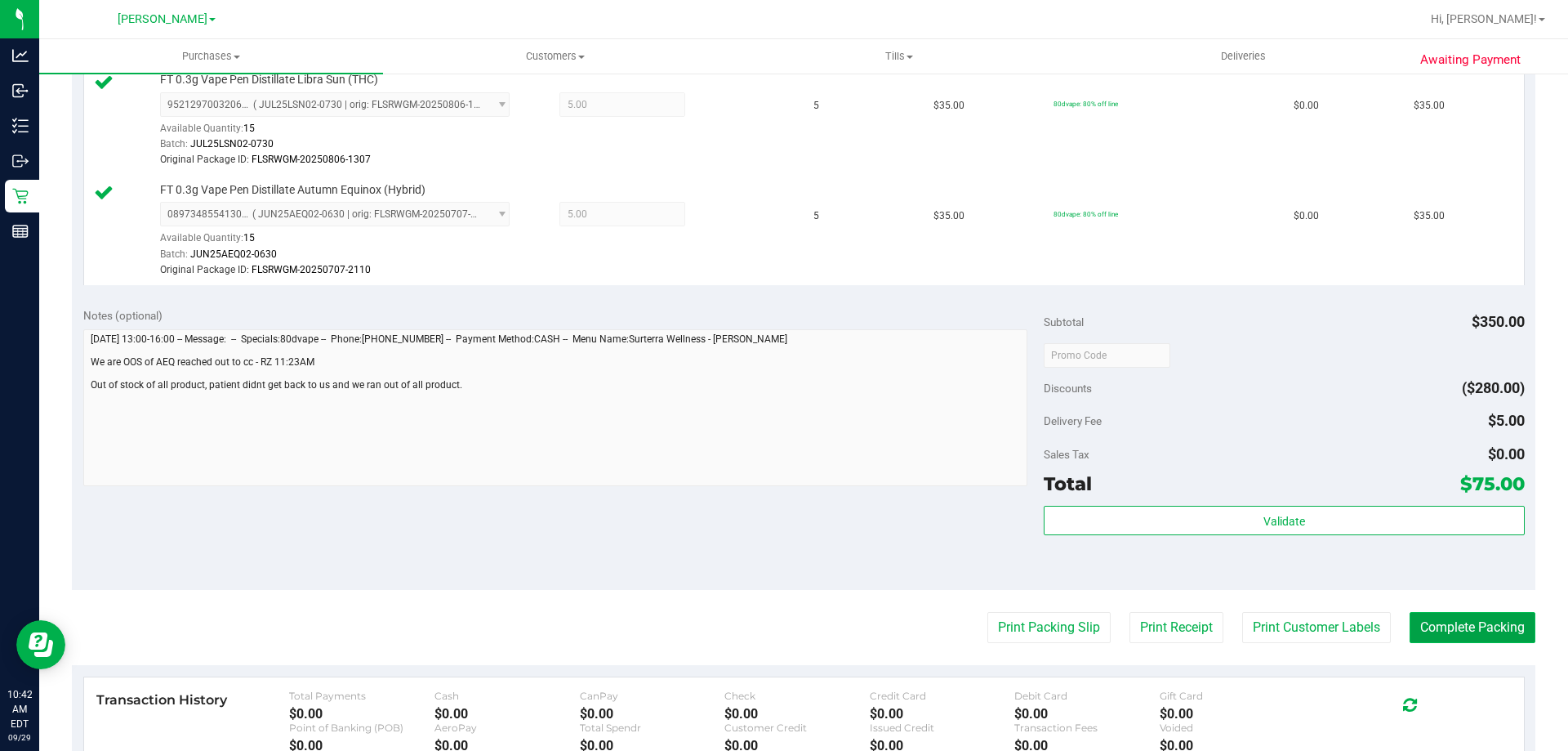
click at [1436, 625] on button "Complete Packing" at bounding box center [1473, 627] width 125 height 31
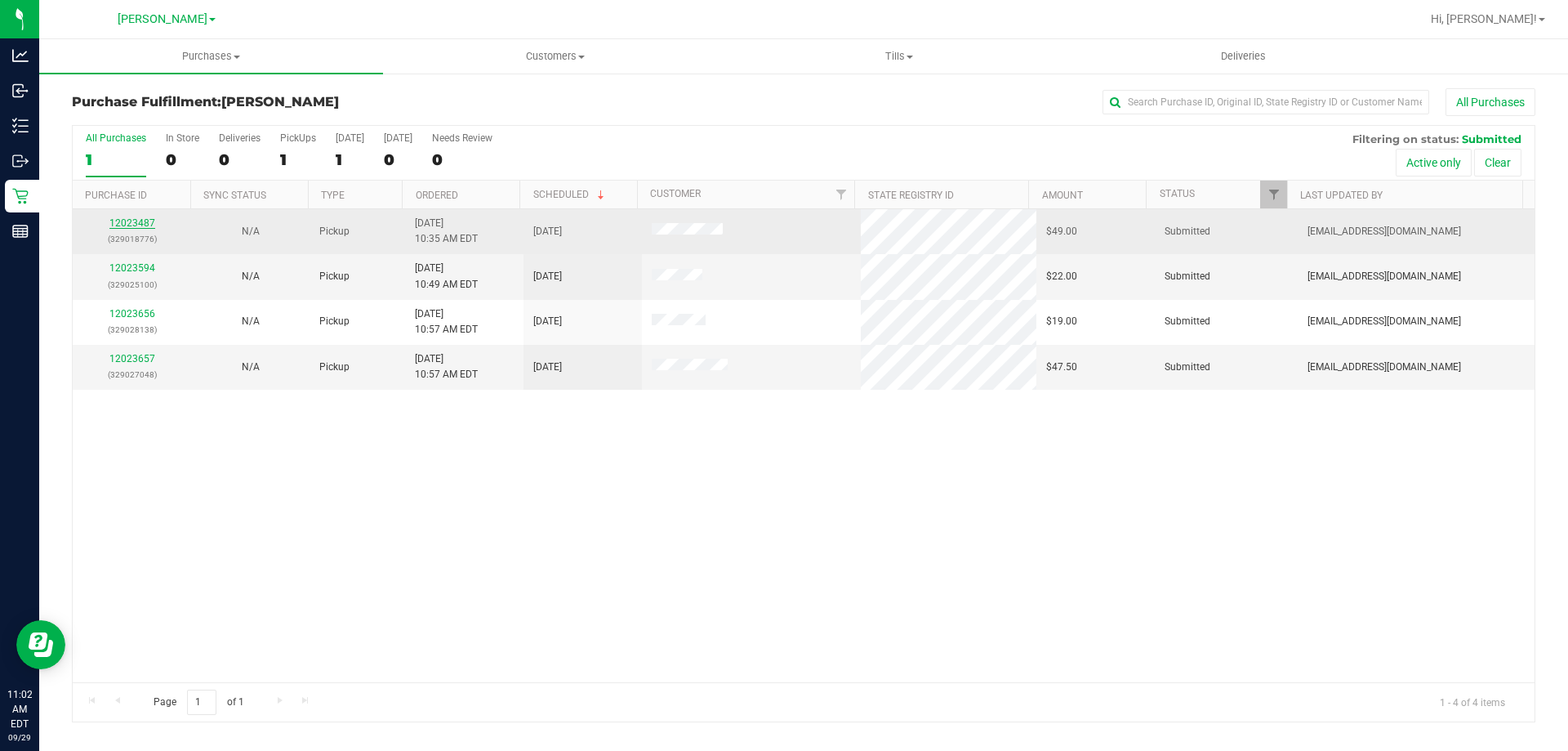
click at [117, 223] on link "12023487" at bounding box center [132, 223] width 46 height 12
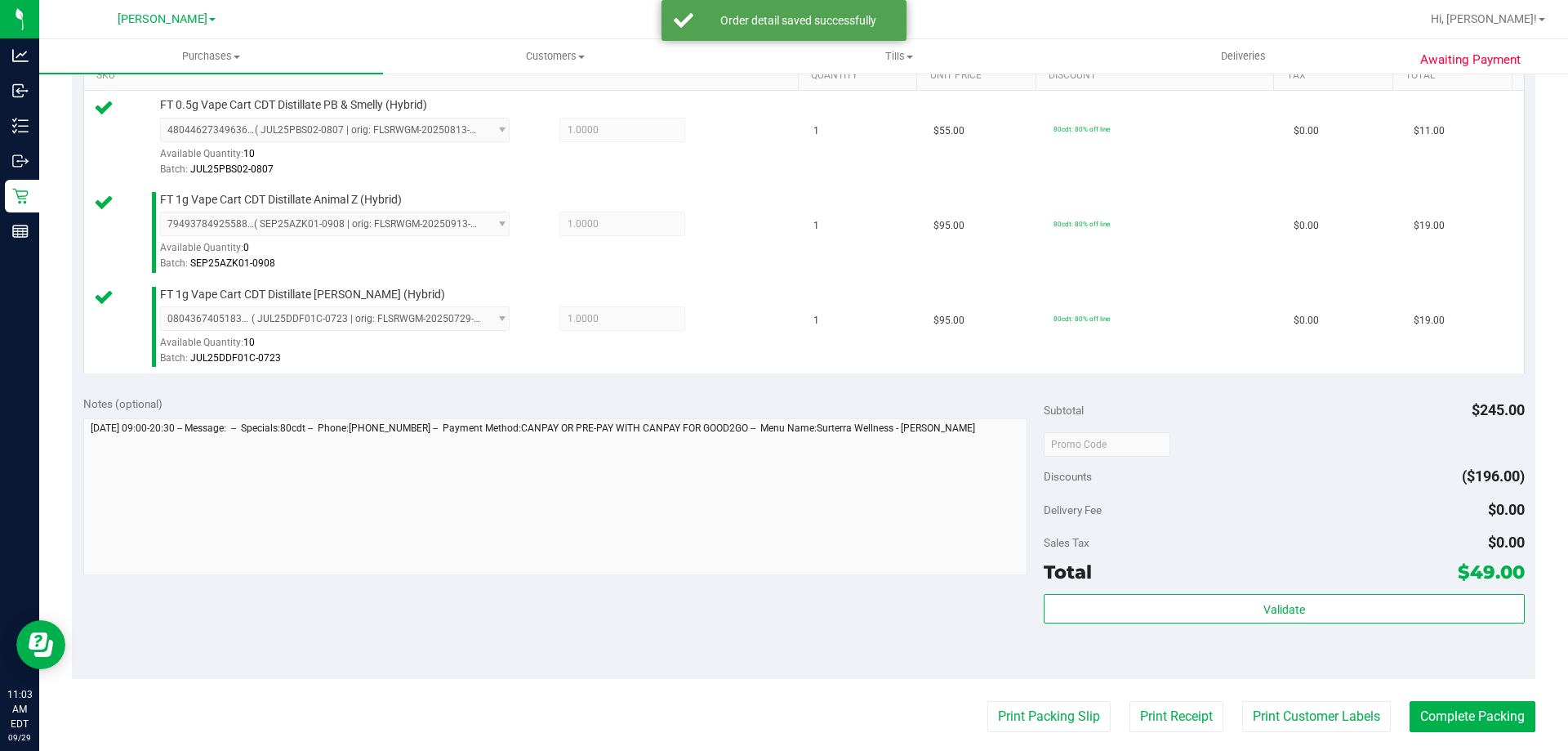
scroll to position [511, 0]
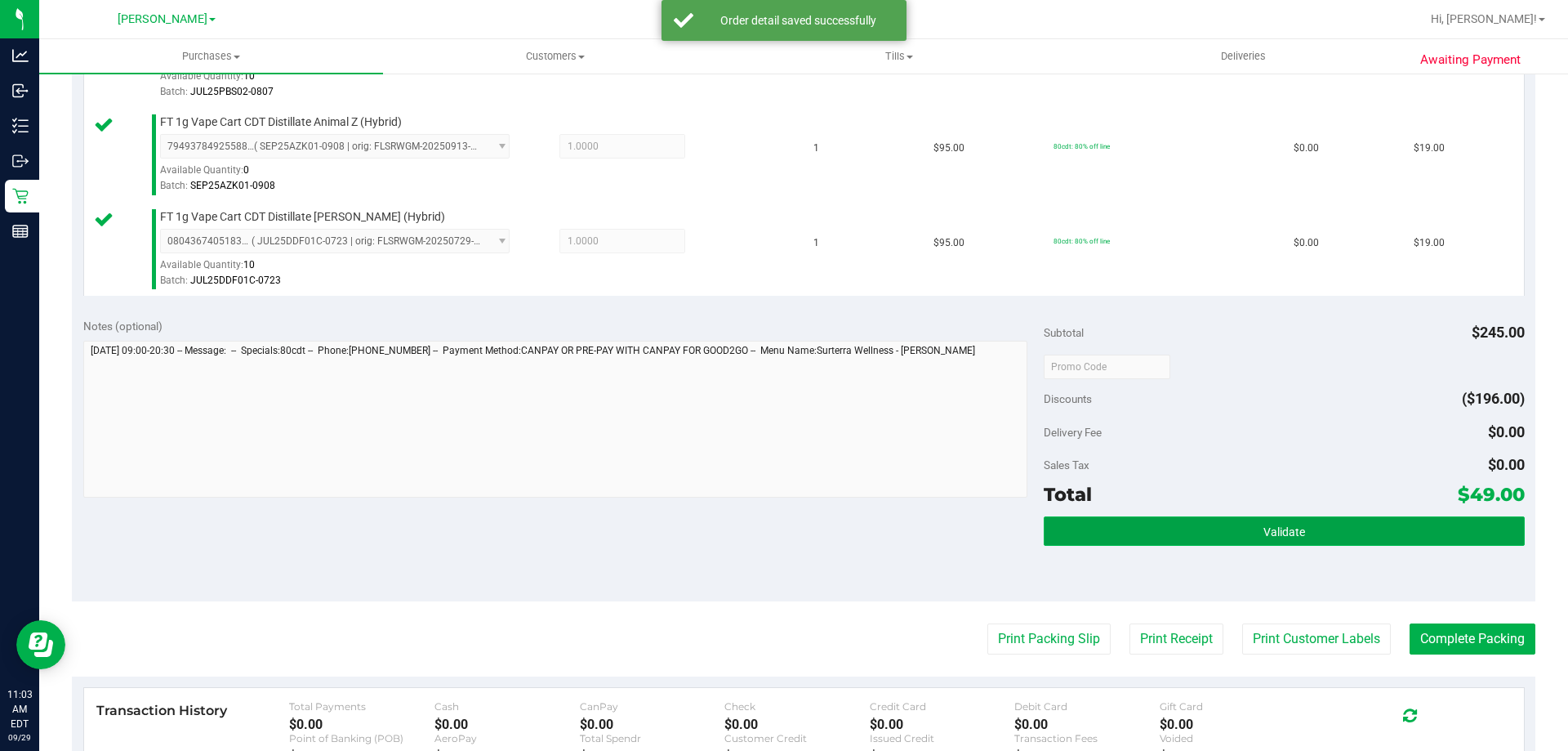
click at [1233, 527] on button "Validate" at bounding box center [1284, 531] width 481 height 29
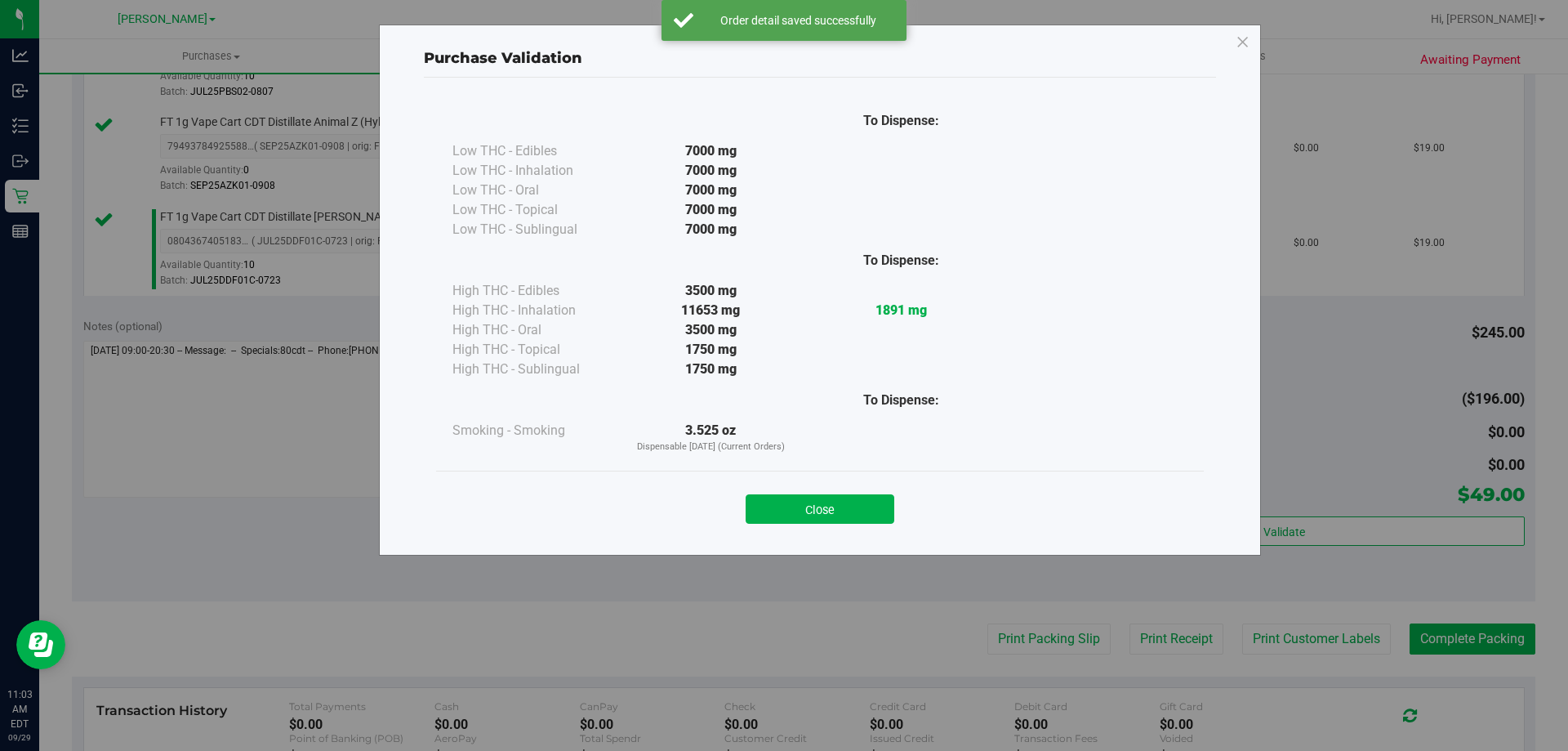
click at [839, 531] on div "Close" at bounding box center [819, 504] width 767 height 66
click at [846, 513] on button "Close" at bounding box center [820, 509] width 149 height 29
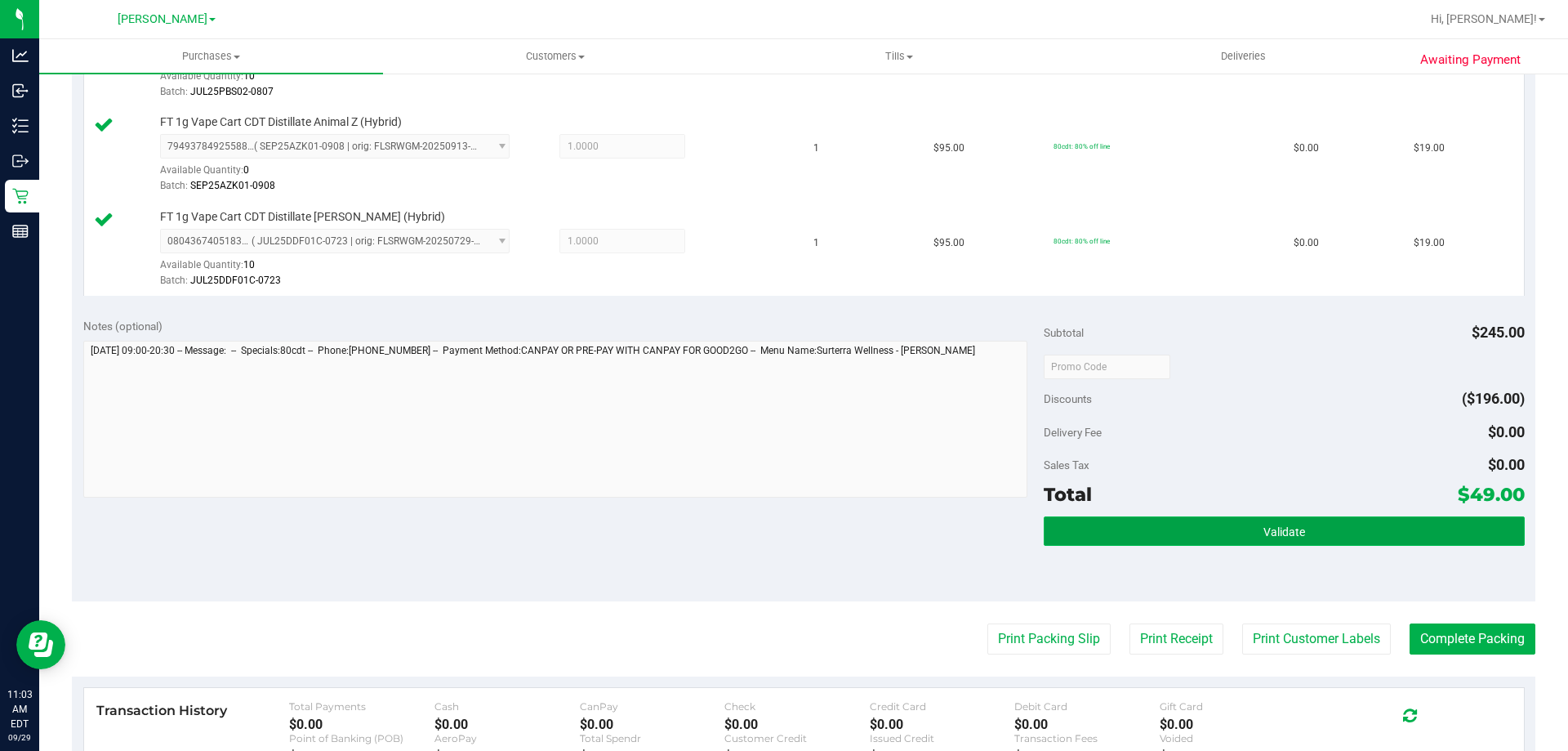
click at [1218, 528] on button "Validate" at bounding box center [1284, 531] width 481 height 29
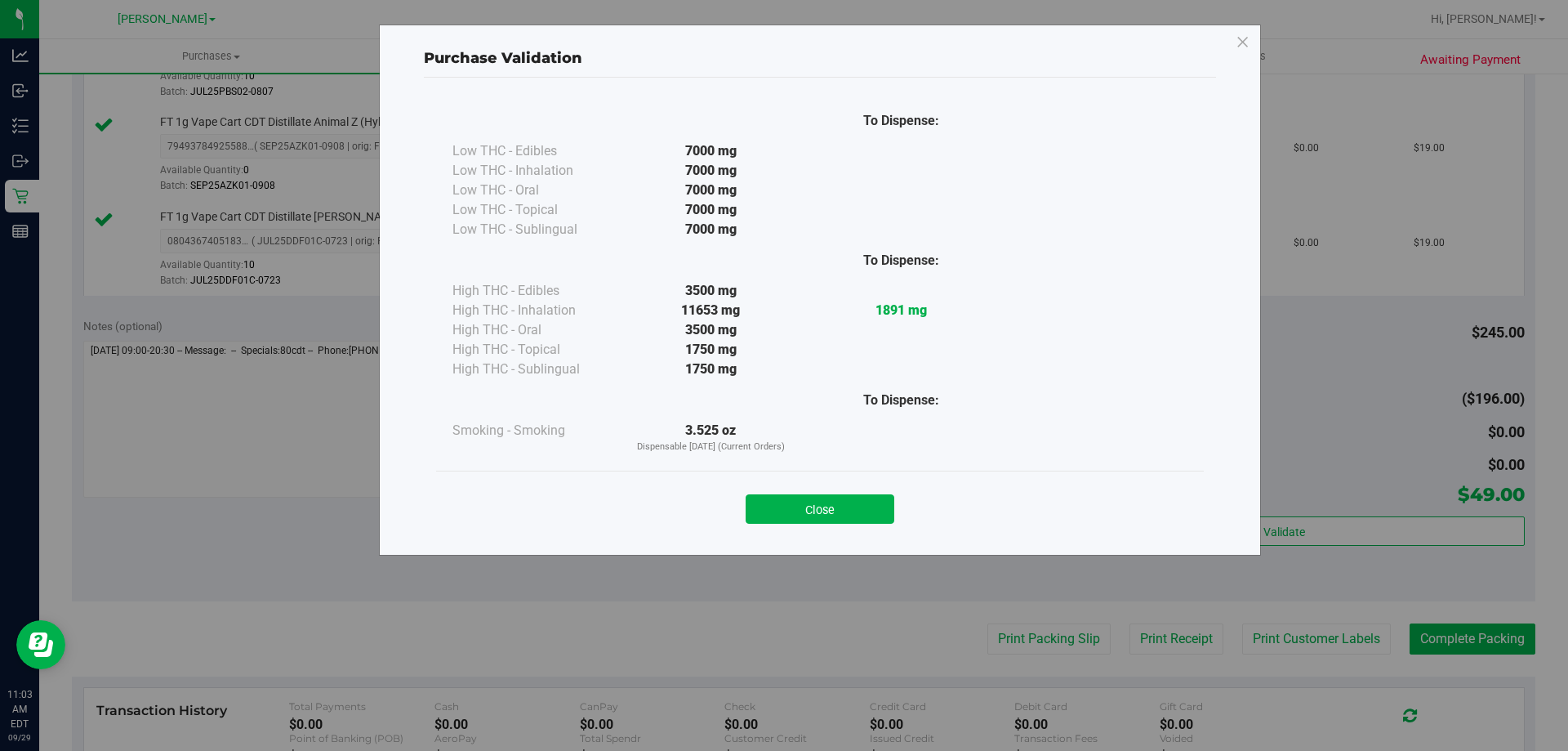
click at [782, 493] on div "Close" at bounding box center [820, 504] width 743 height 41
click at [787, 519] on button "Close" at bounding box center [820, 509] width 149 height 29
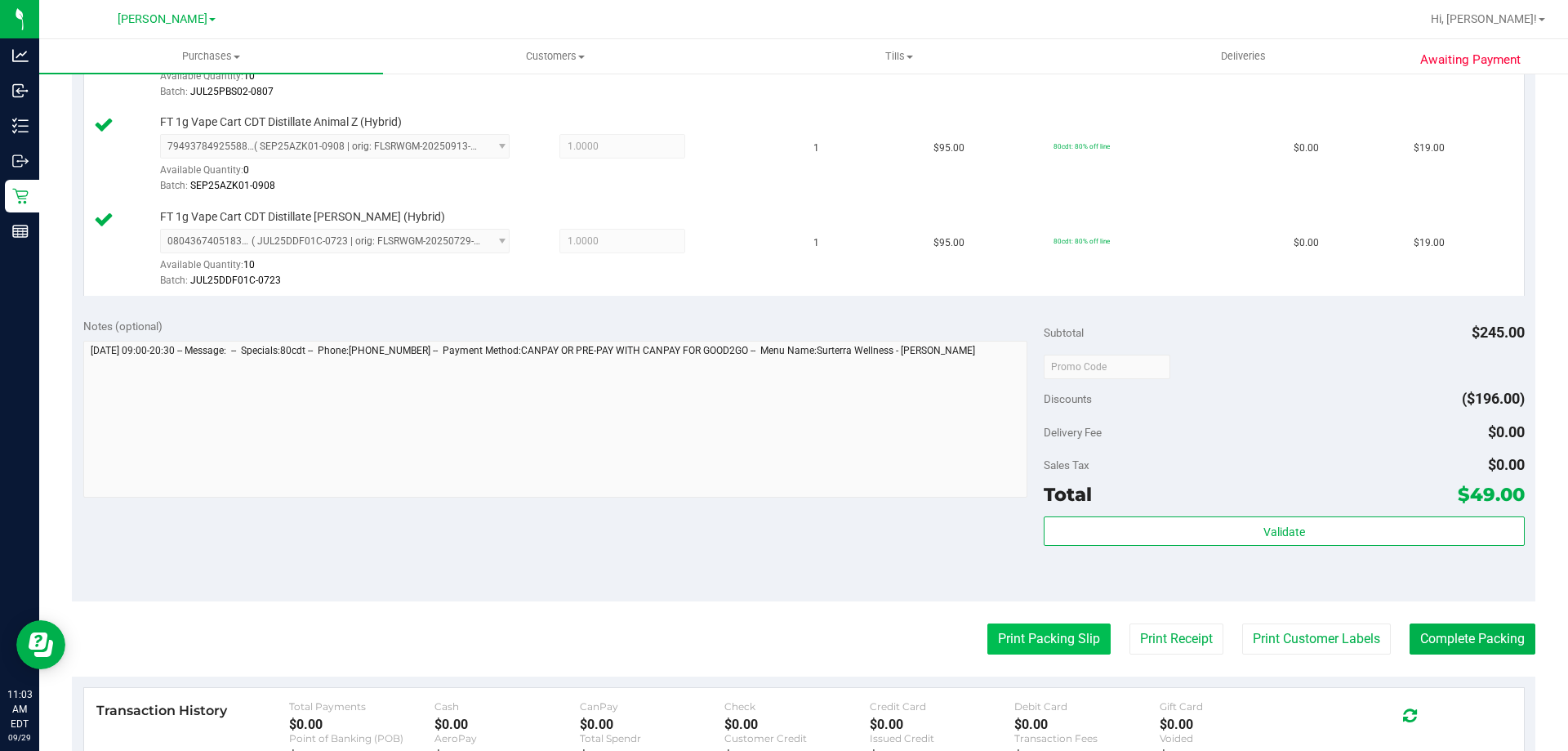
click at [1031, 625] on button "Print Packing Slip" at bounding box center [1049, 639] width 124 height 31
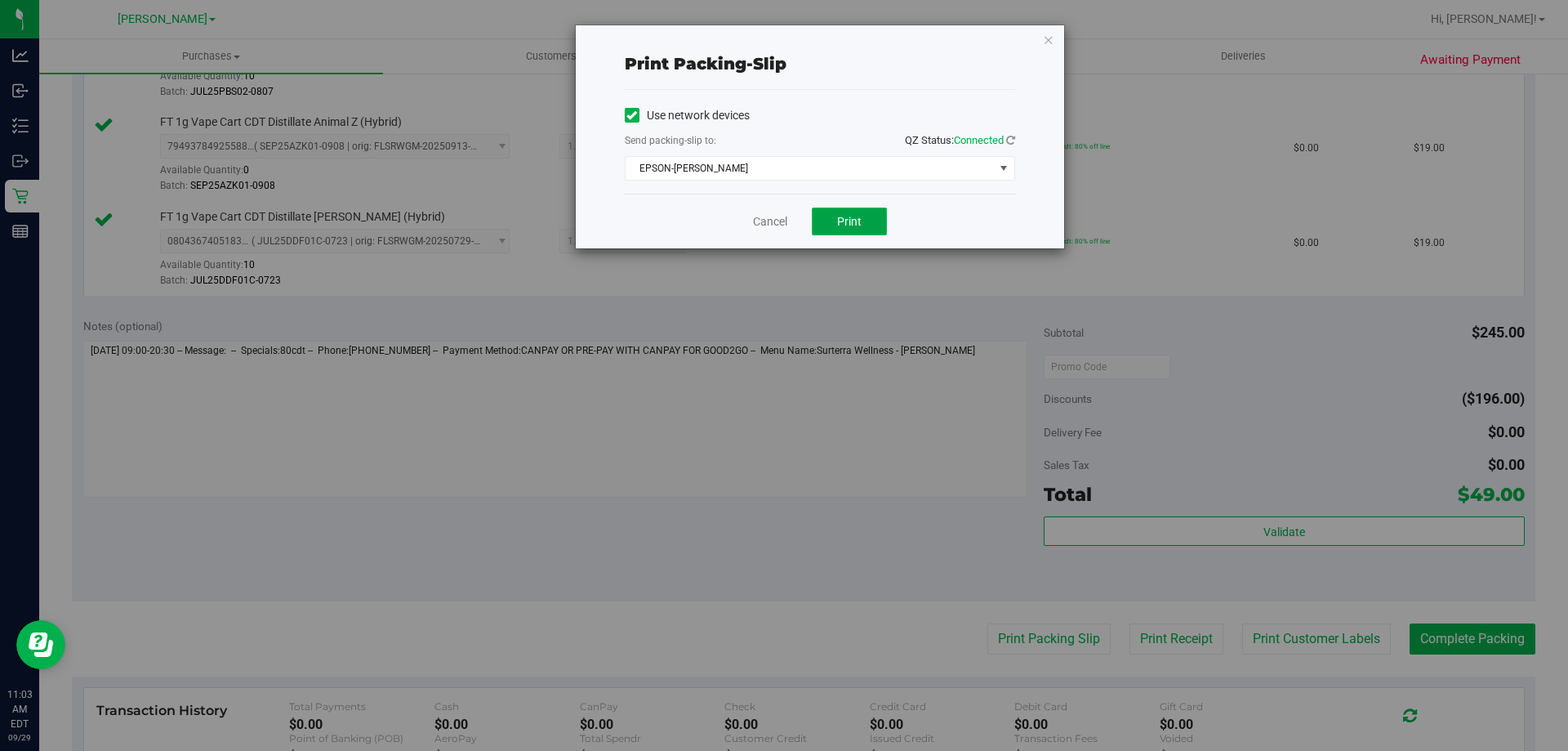
click at [857, 220] on span "Print" at bounding box center [849, 221] width 24 height 13
click at [783, 215] on link "Cancel" at bounding box center [769, 222] width 34 height 18
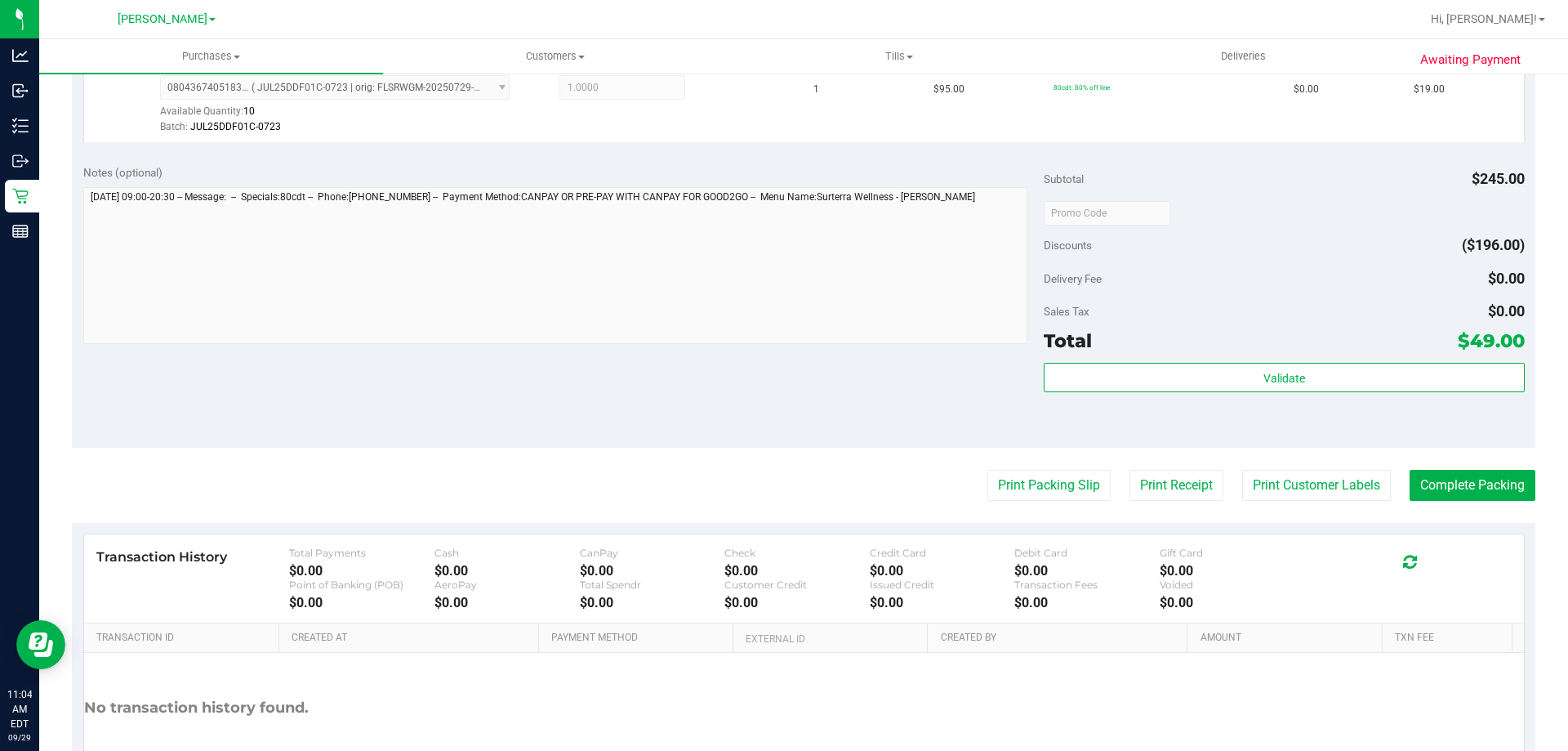
scroll to position [669, 0]
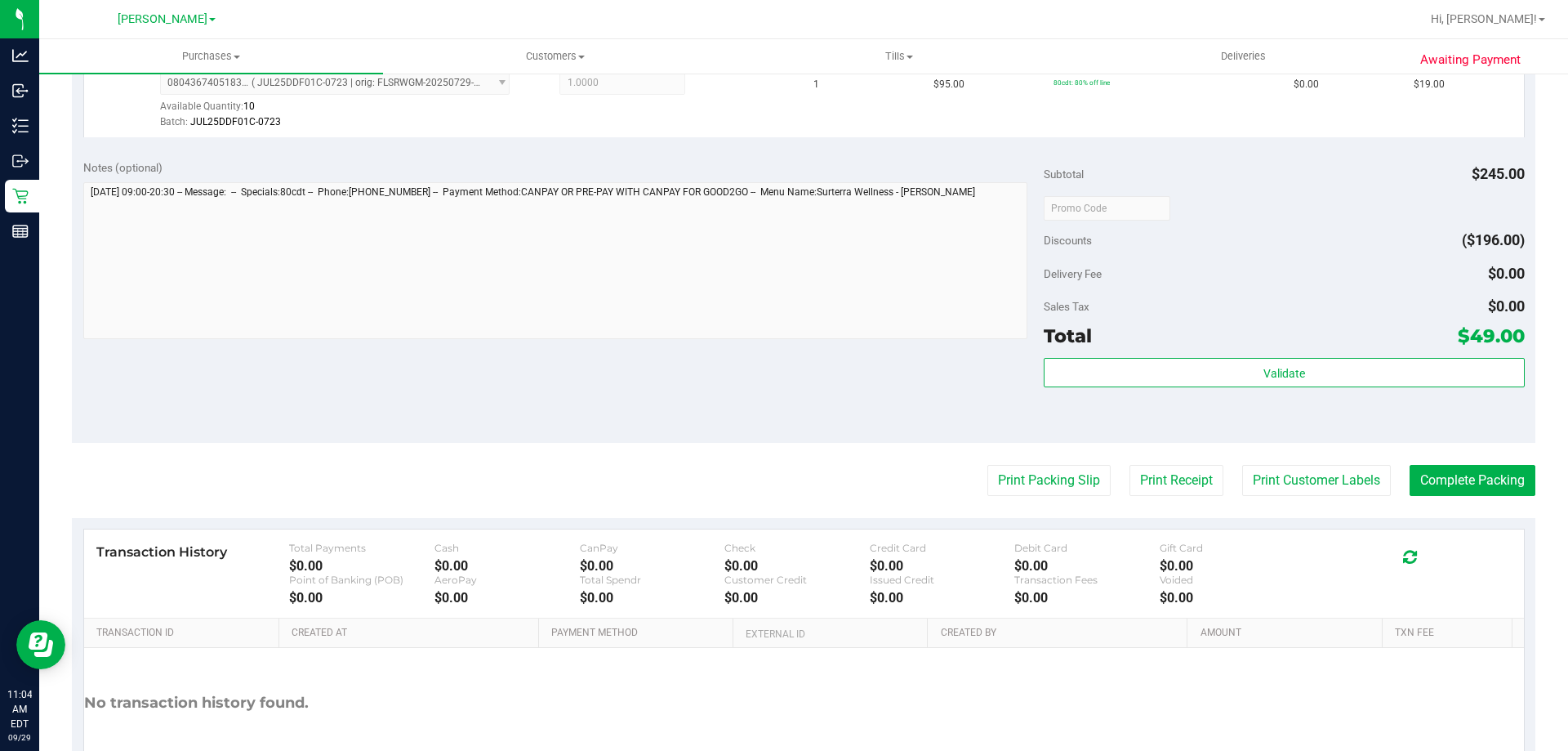
click at [1382, 354] on div "Subtotal $245.00 Discounts ($196.00) Delivery Fee $0.00 Sales Tax $0.00 Total $…" at bounding box center [1284, 296] width 481 height 272
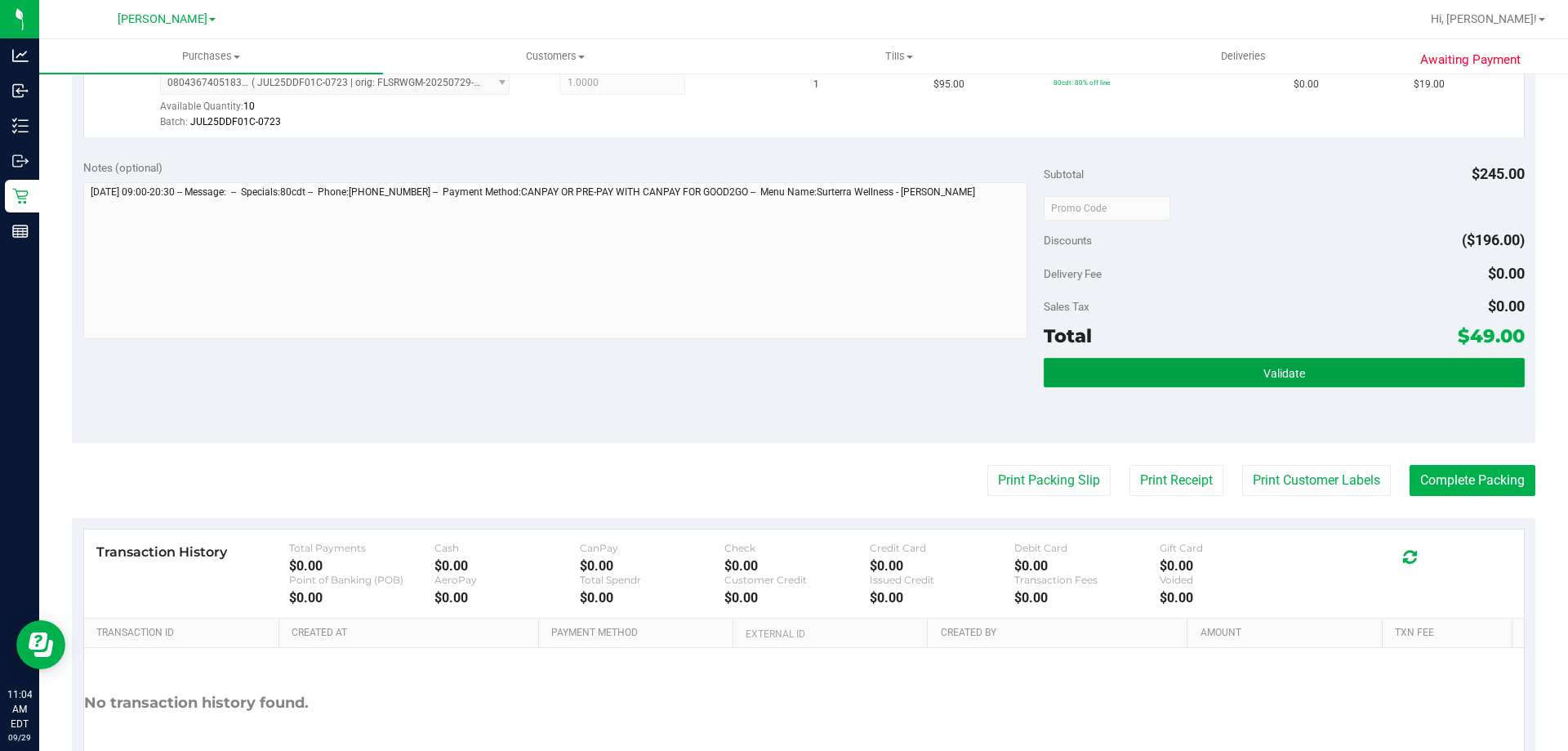
click at [1360, 385] on button "Validate" at bounding box center [1284, 373] width 481 height 29
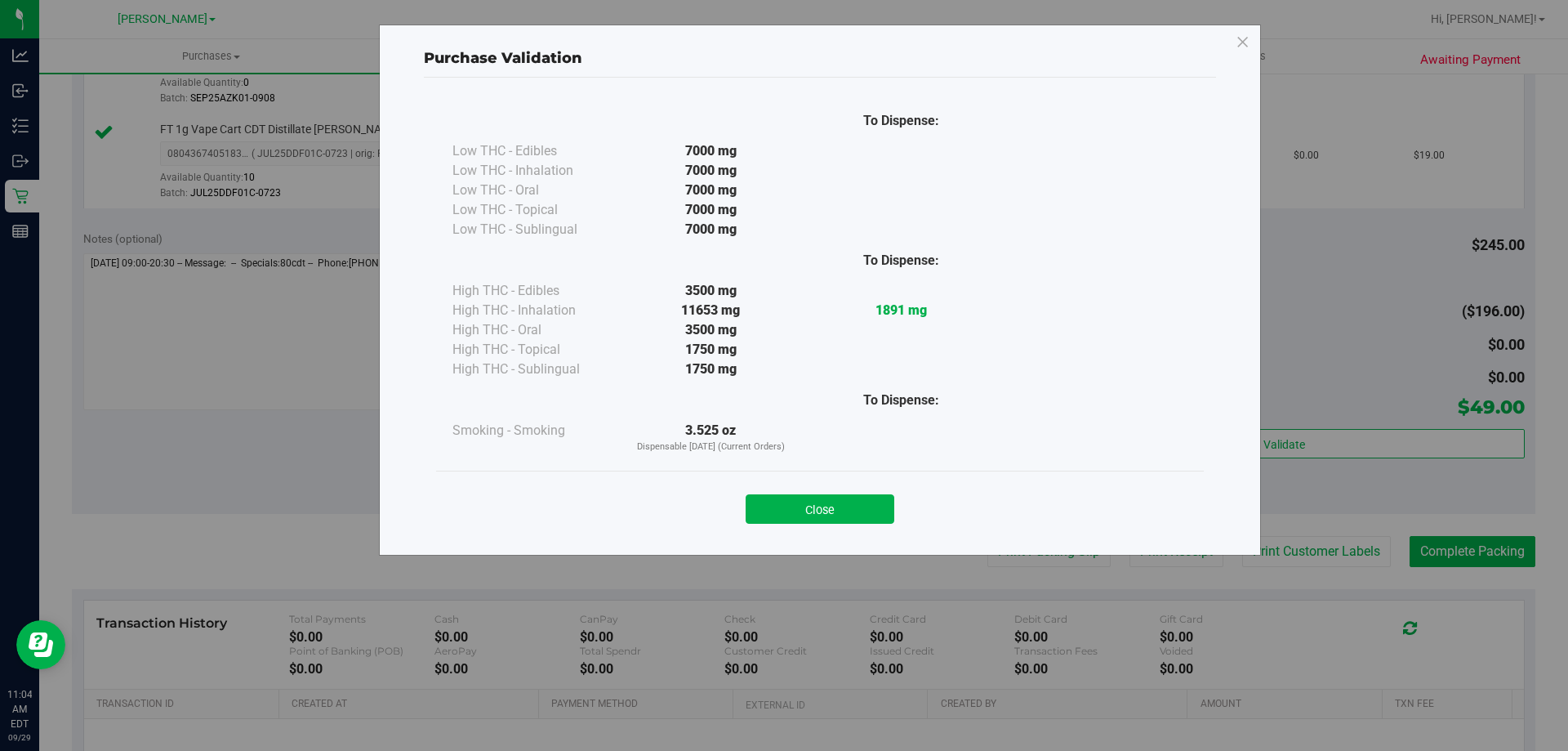
scroll to position [588, 0]
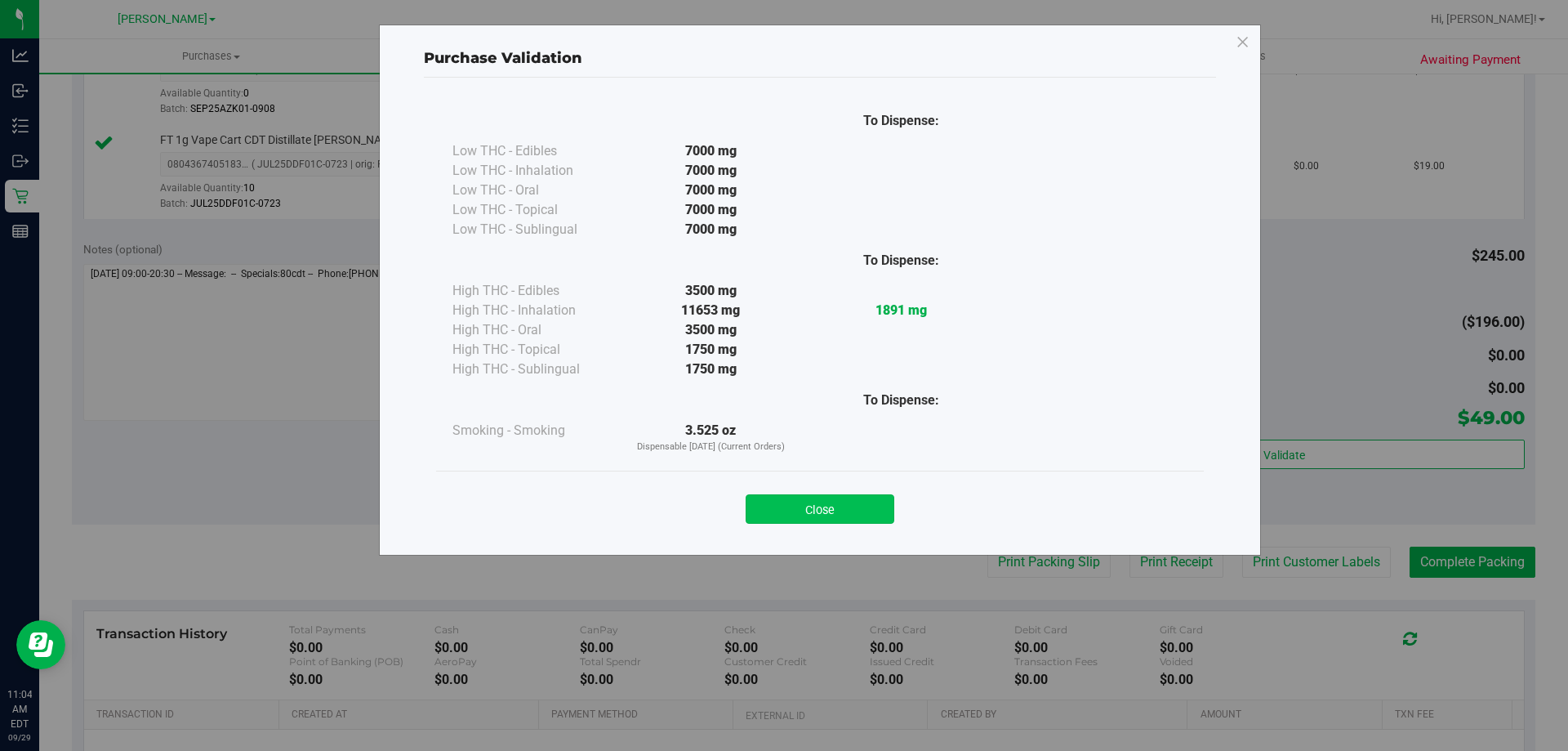
click at [784, 513] on button "Close" at bounding box center [820, 509] width 149 height 29
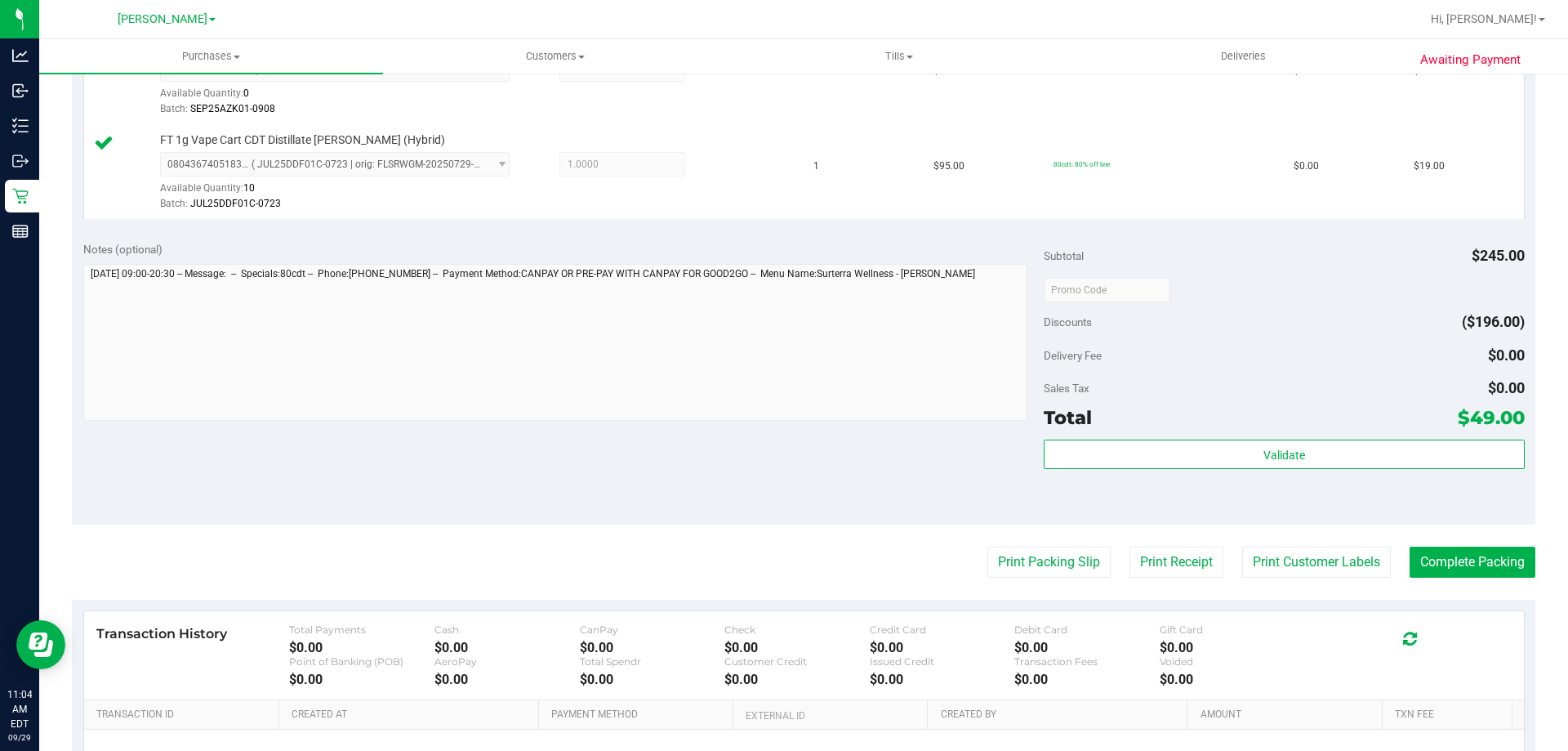
click at [1552, 579] on div "Awaiting Payment Back Edit Purchase Cancel Purchase View Profile # 12023487 Bio…" at bounding box center [803, 211] width 1529 height 1453
click at [1489, 563] on button "Complete Packing" at bounding box center [1473, 562] width 125 height 31
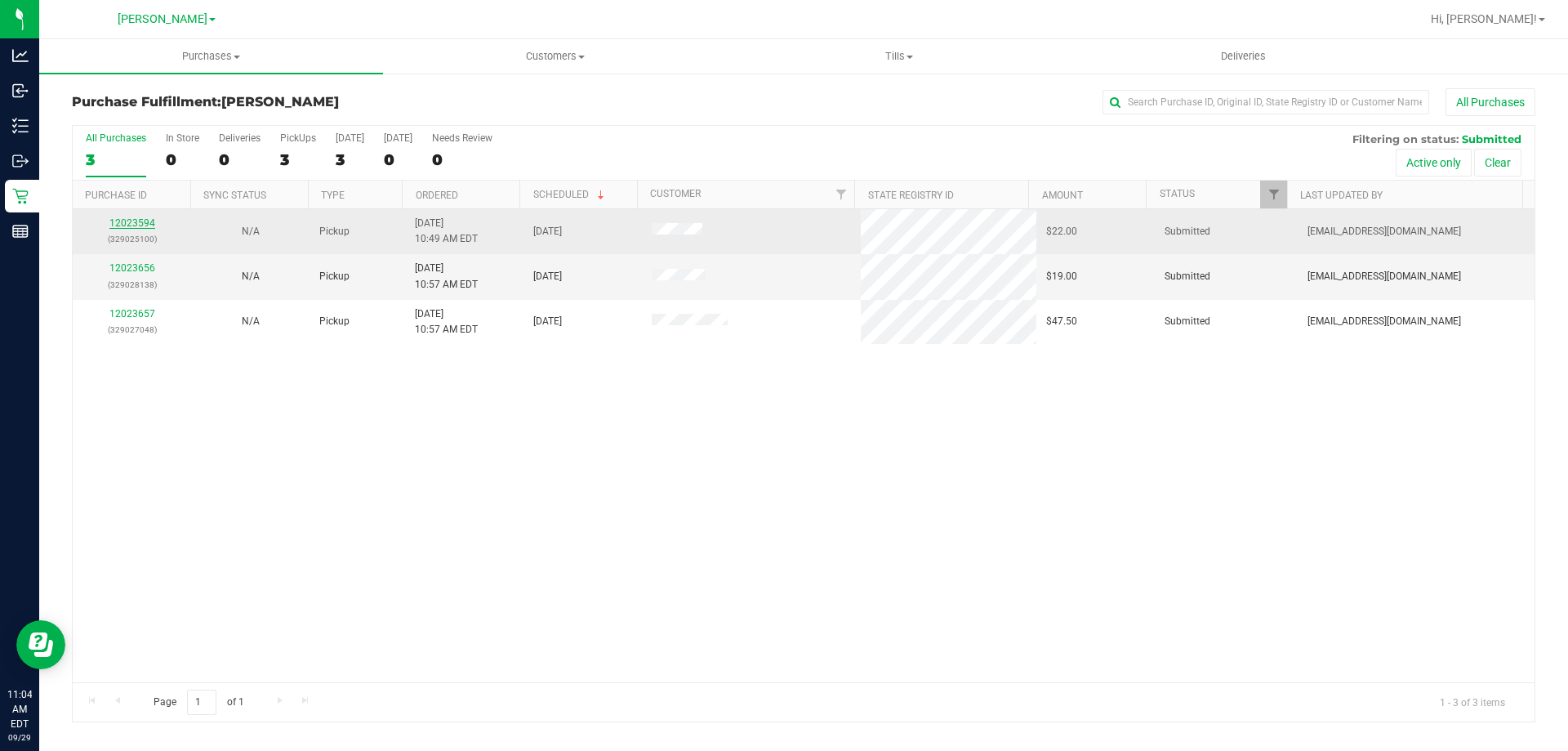
click at [121, 218] on link "12023594" at bounding box center [132, 223] width 46 height 12
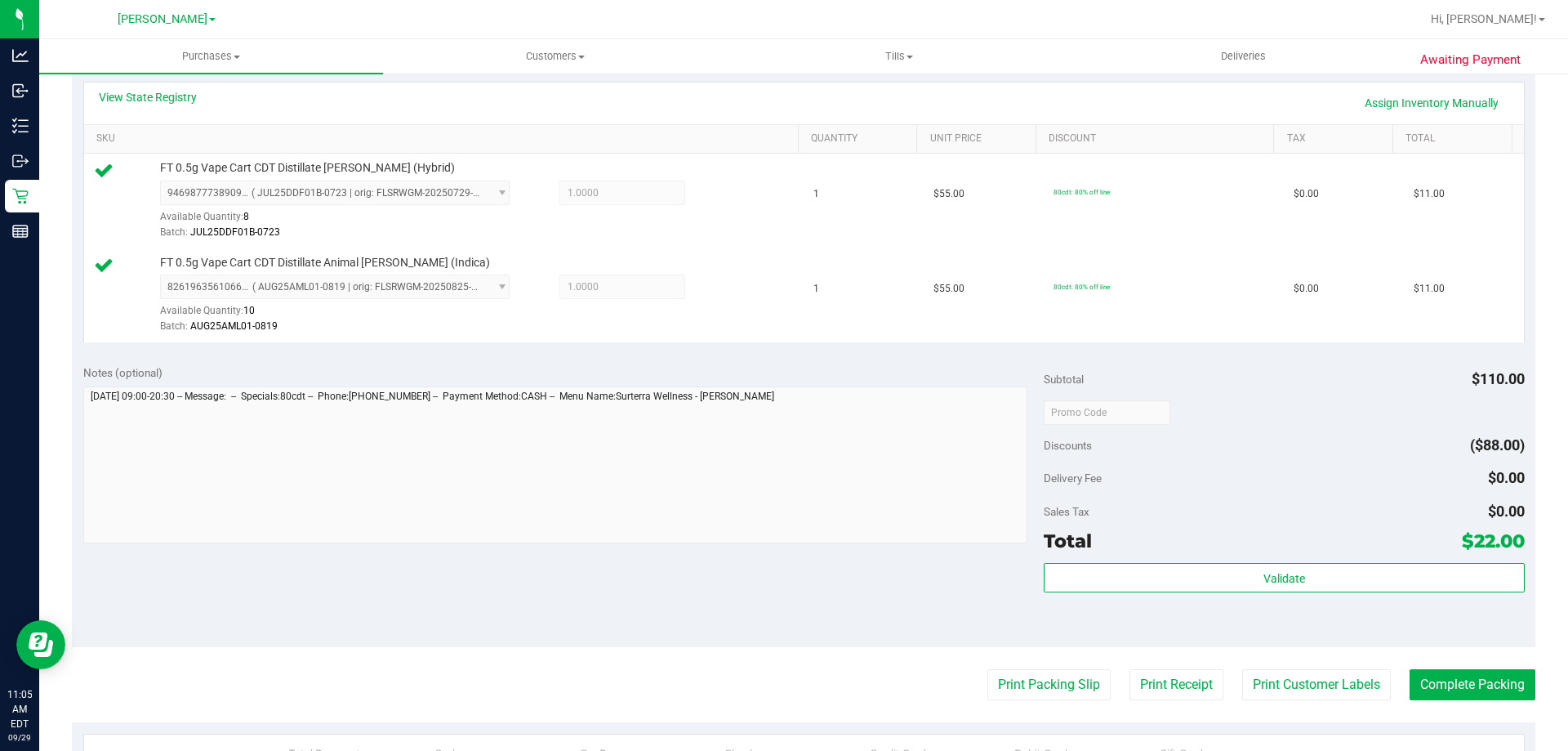
scroll to position [381, 0]
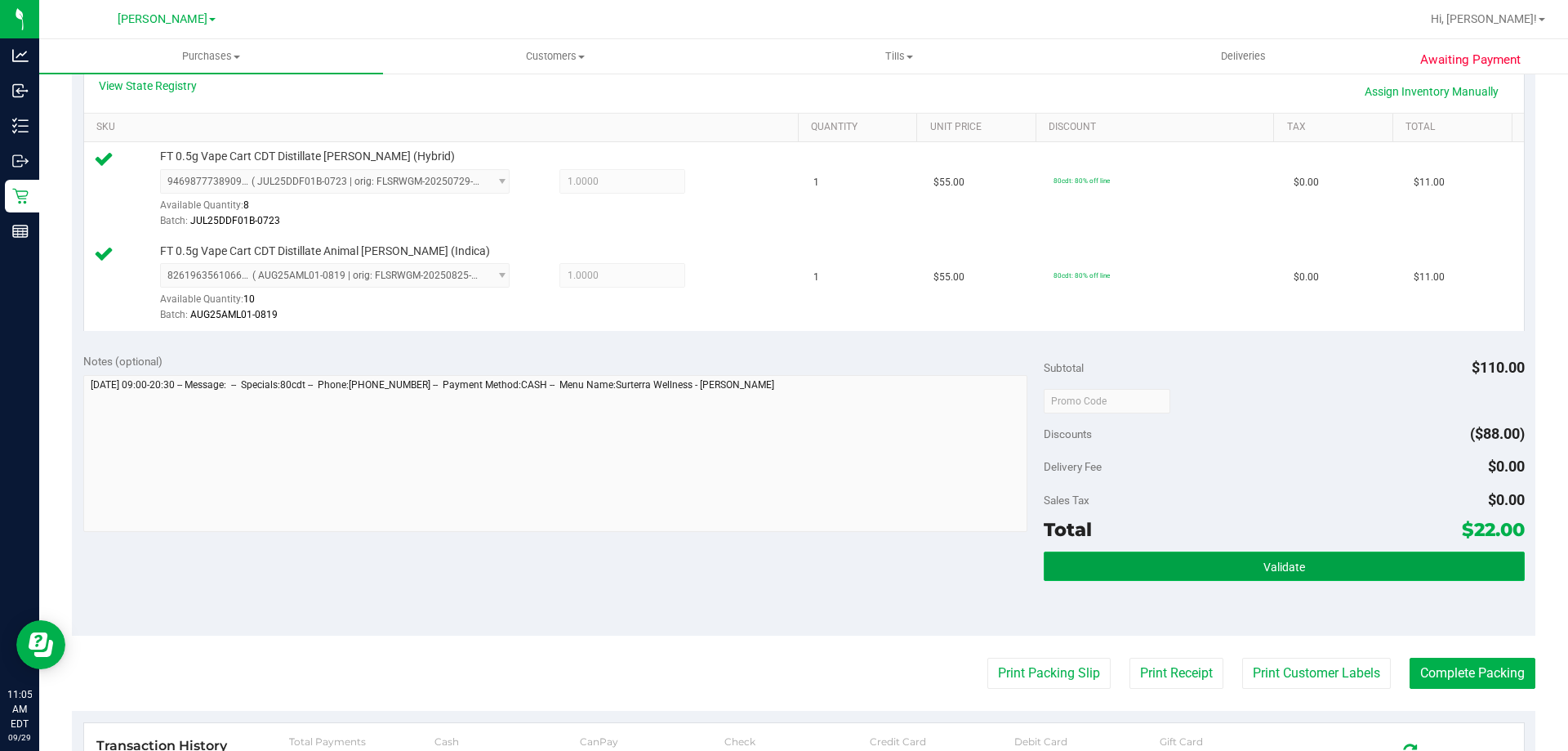
click at [1217, 563] on button "Validate" at bounding box center [1284, 566] width 481 height 29
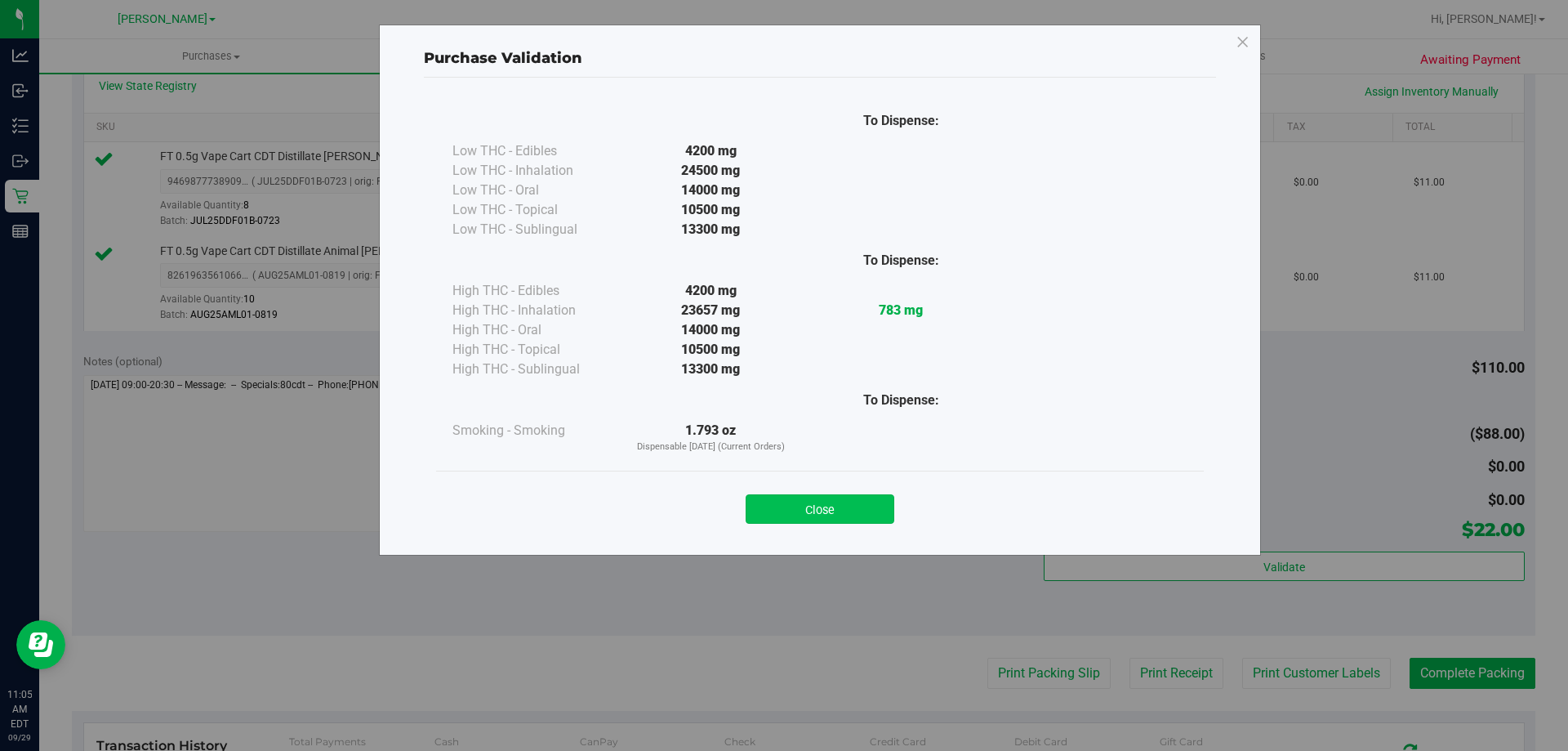
click at [780, 495] on button "Close" at bounding box center [820, 509] width 149 height 29
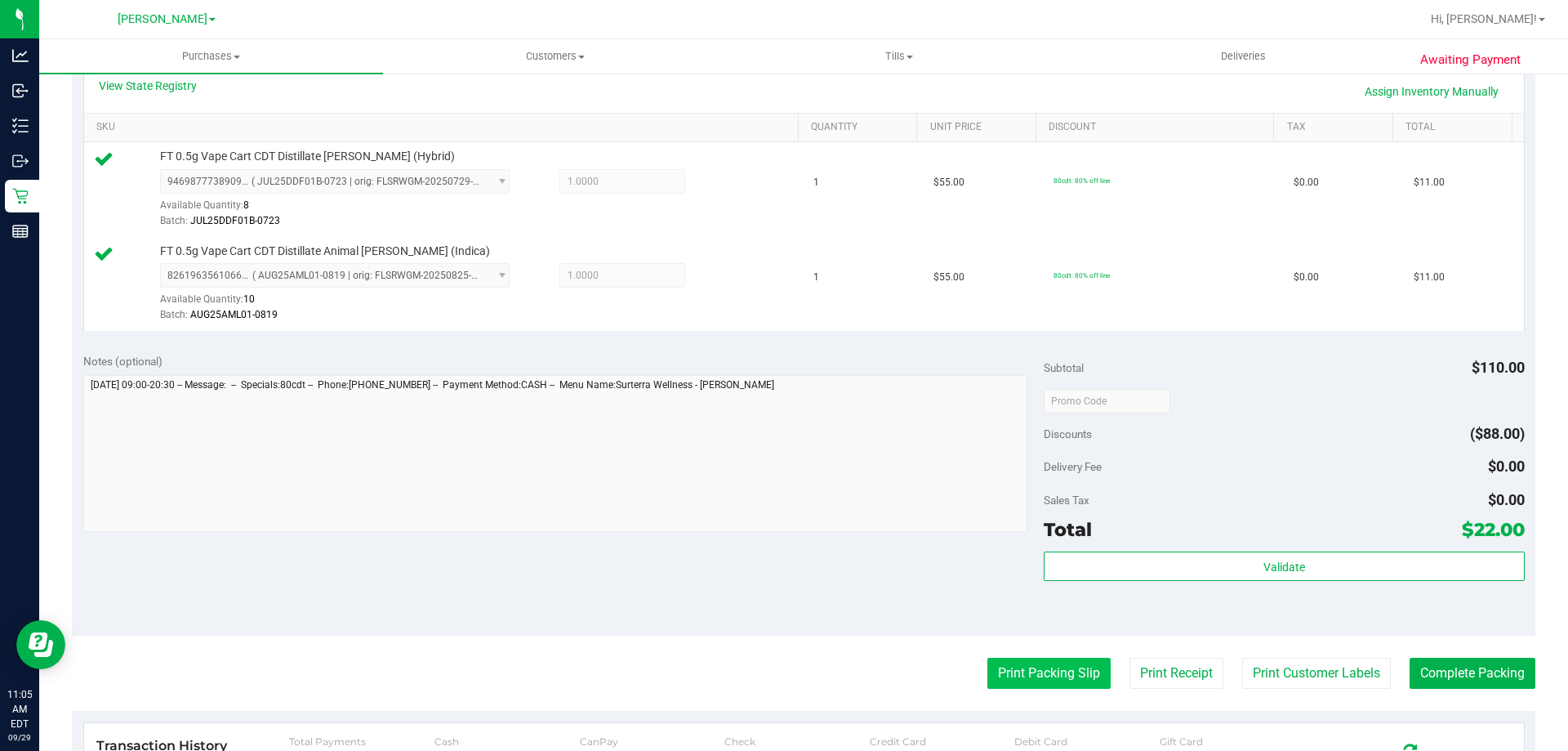
click at [1079, 670] on button "Print Packing Slip" at bounding box center [1049, 673] width 124 height 31
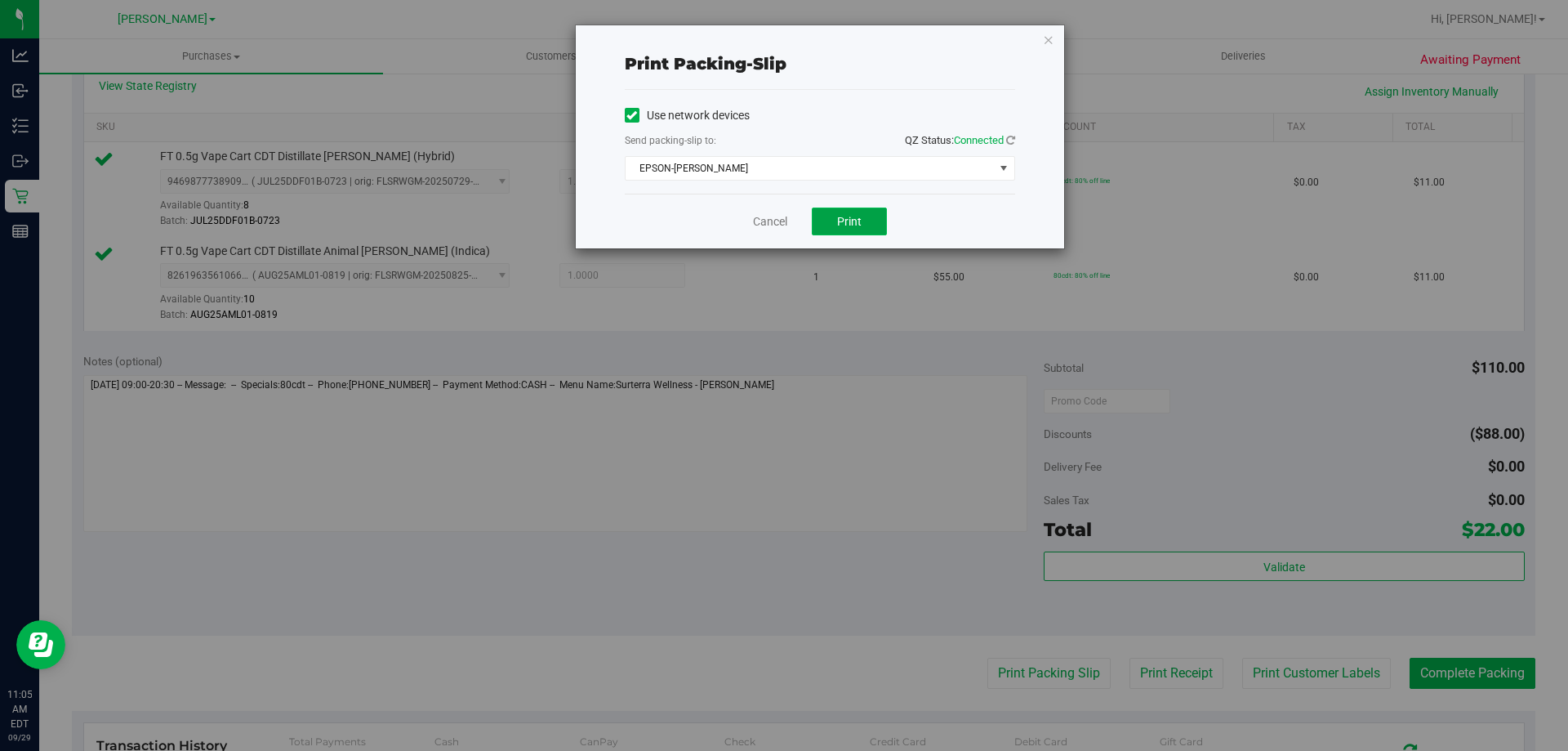
click at [819, 216] on button "Print" at bounding box center [849, 221] width 75 height 28
click at [779, 214] on link "Cancel" at bounding box center [769, 222] width 34 height 18
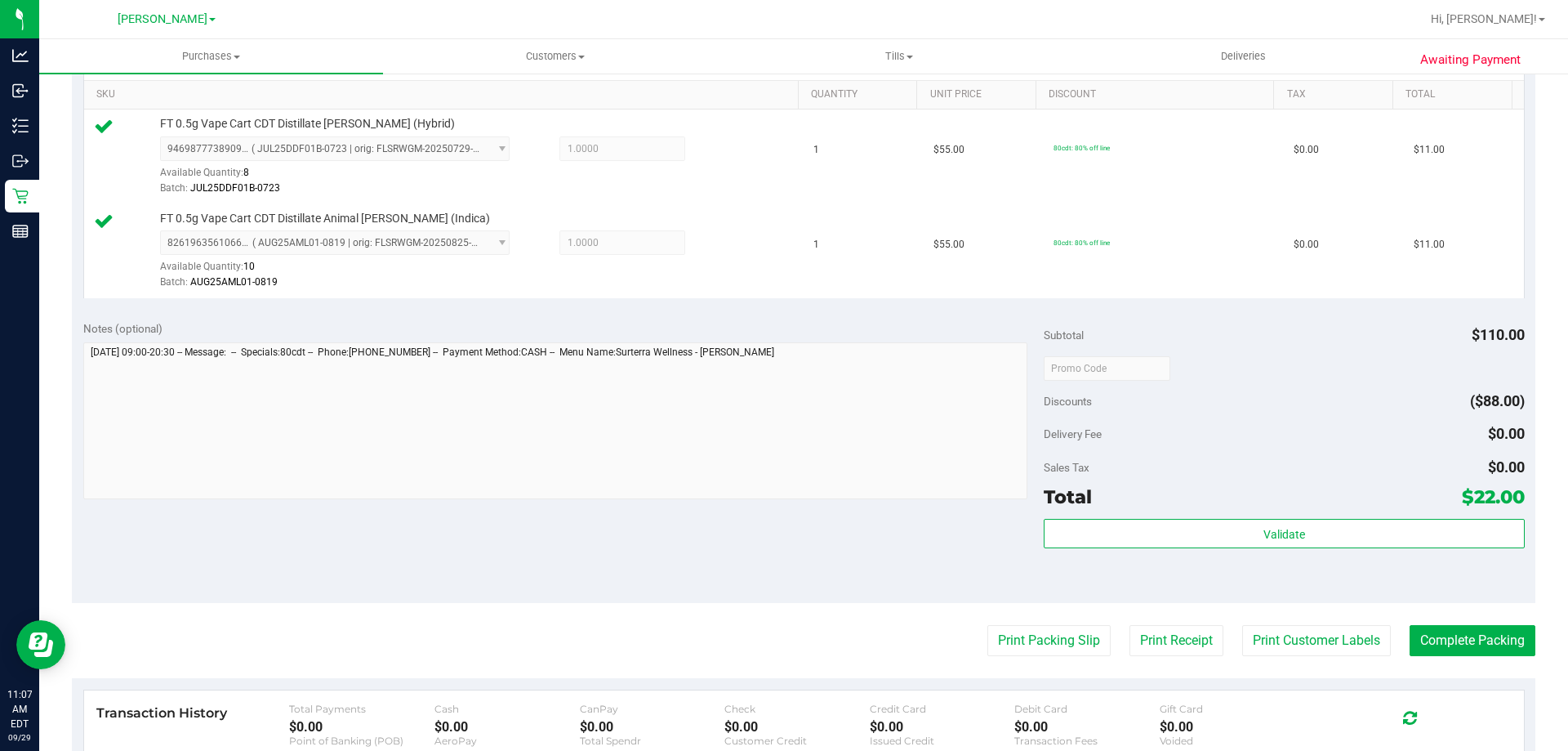
scroll to position [411, 0]
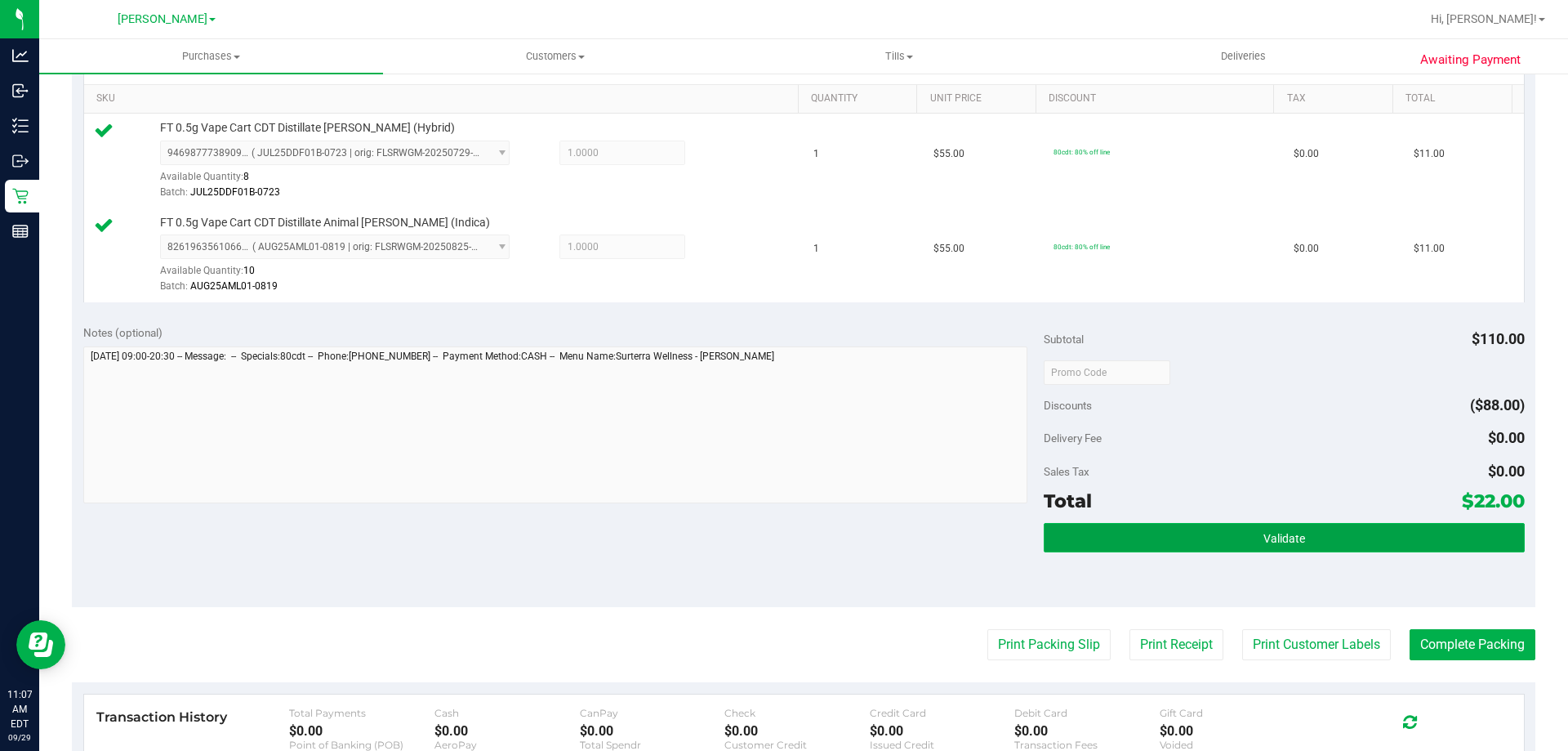
click at [1236, 526] on button "Validate" at bounding box center [1284, 537] width 481 height 29
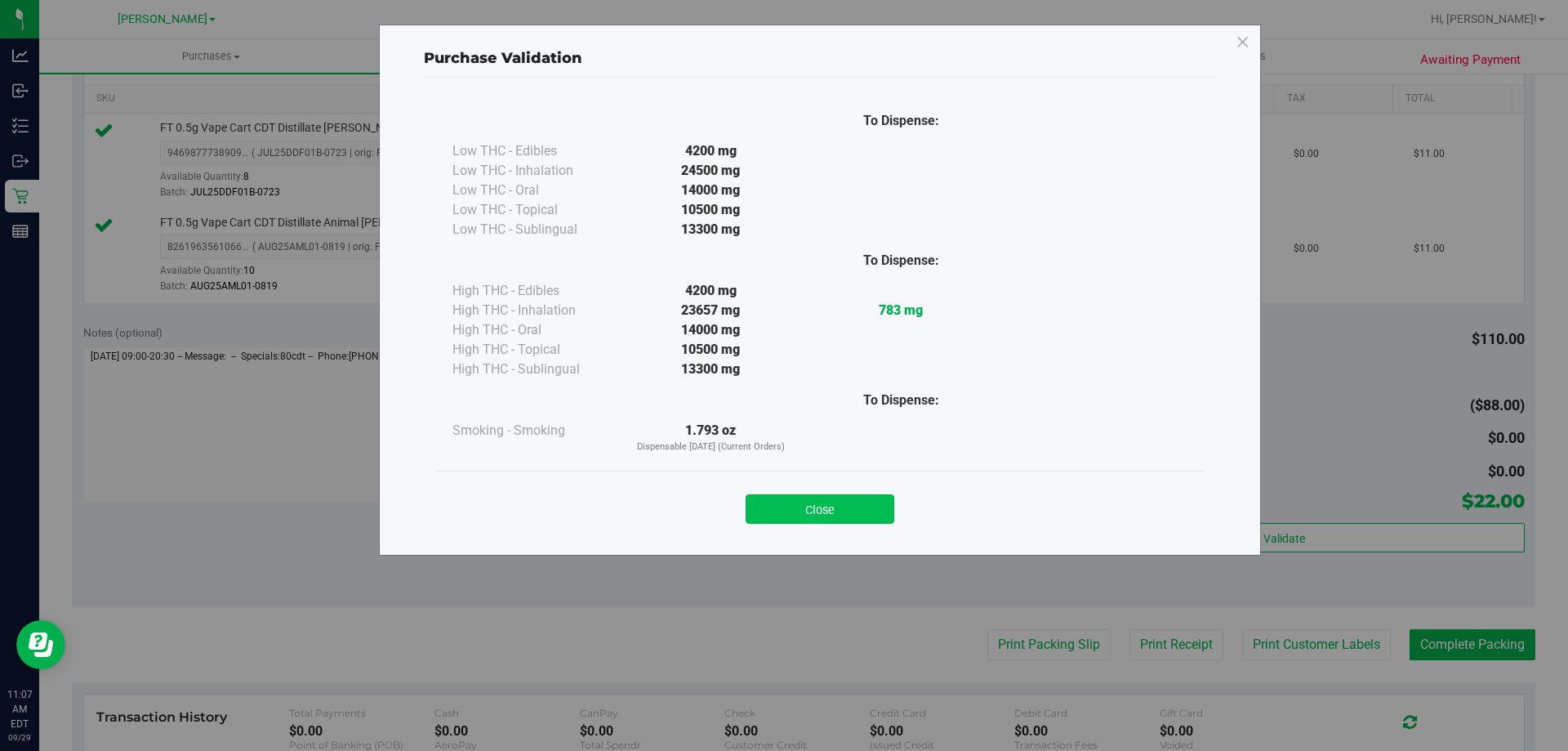
click at [835, 514] on button "Close" at bounding box center [820, 509] width 149 height 29
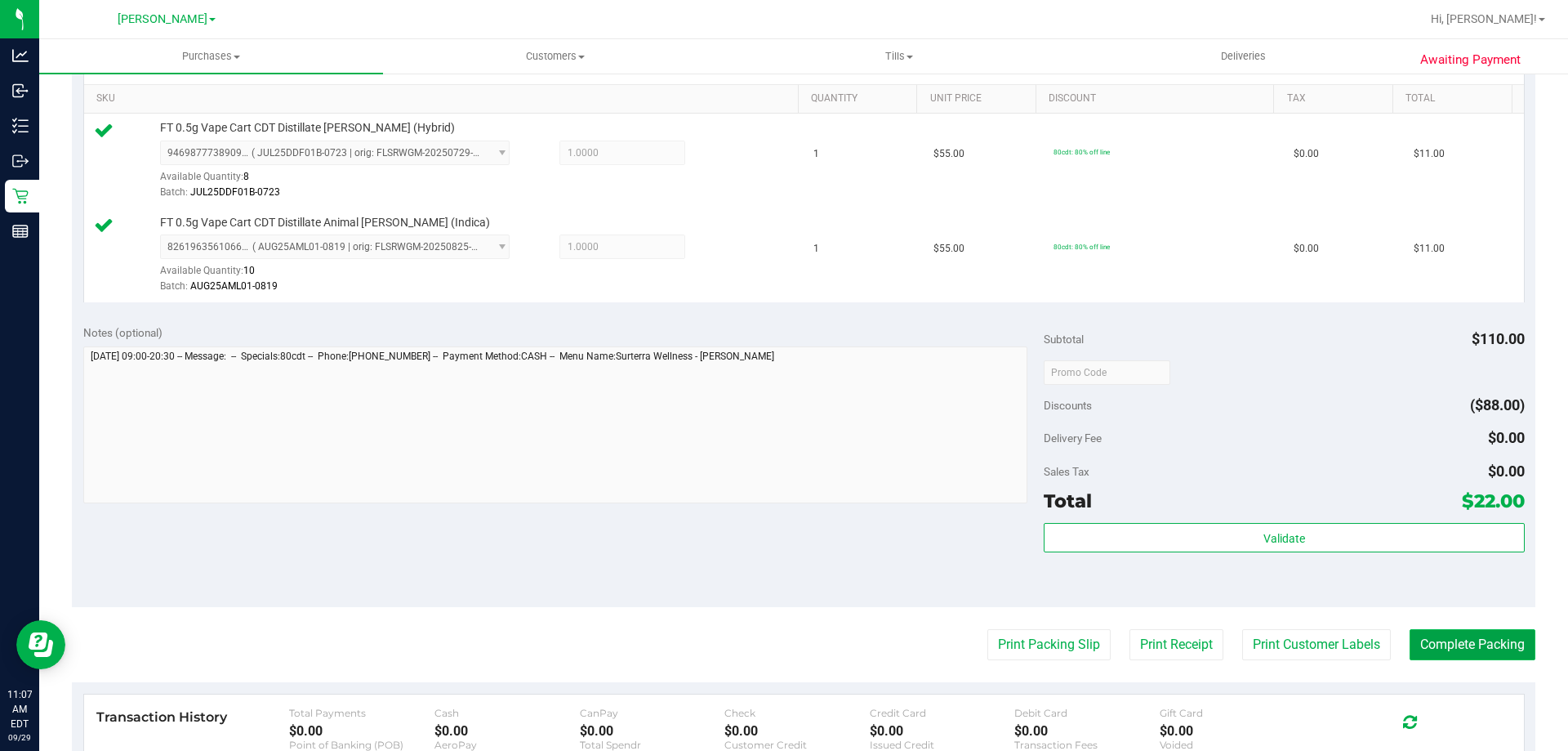
click at [1478, 631] on button "Complete Packing" at bounding box center [1473, 645] width 125 height 31
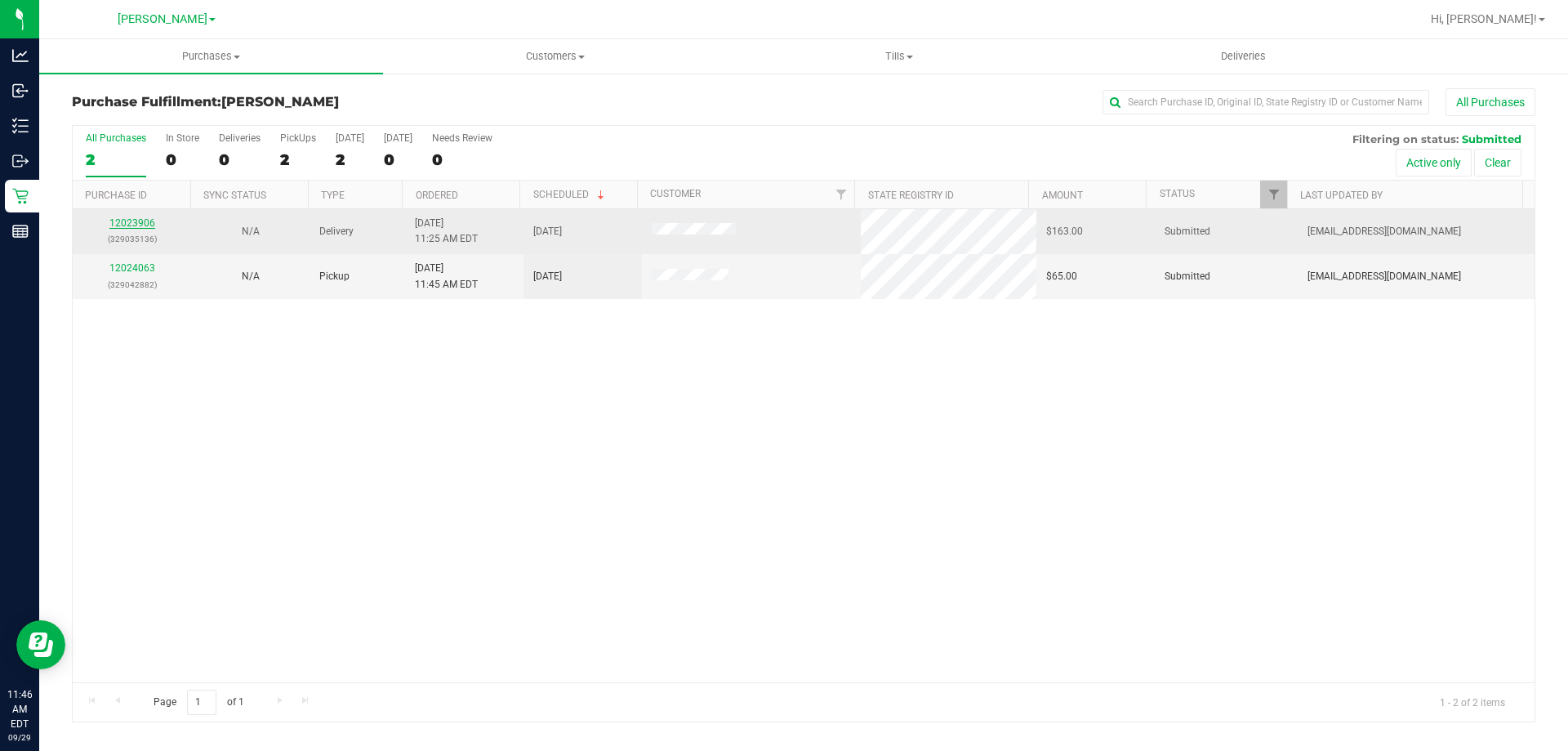
click at [129, 223] on link "12023906" at bounding box center [132, 223] width 46 height 12
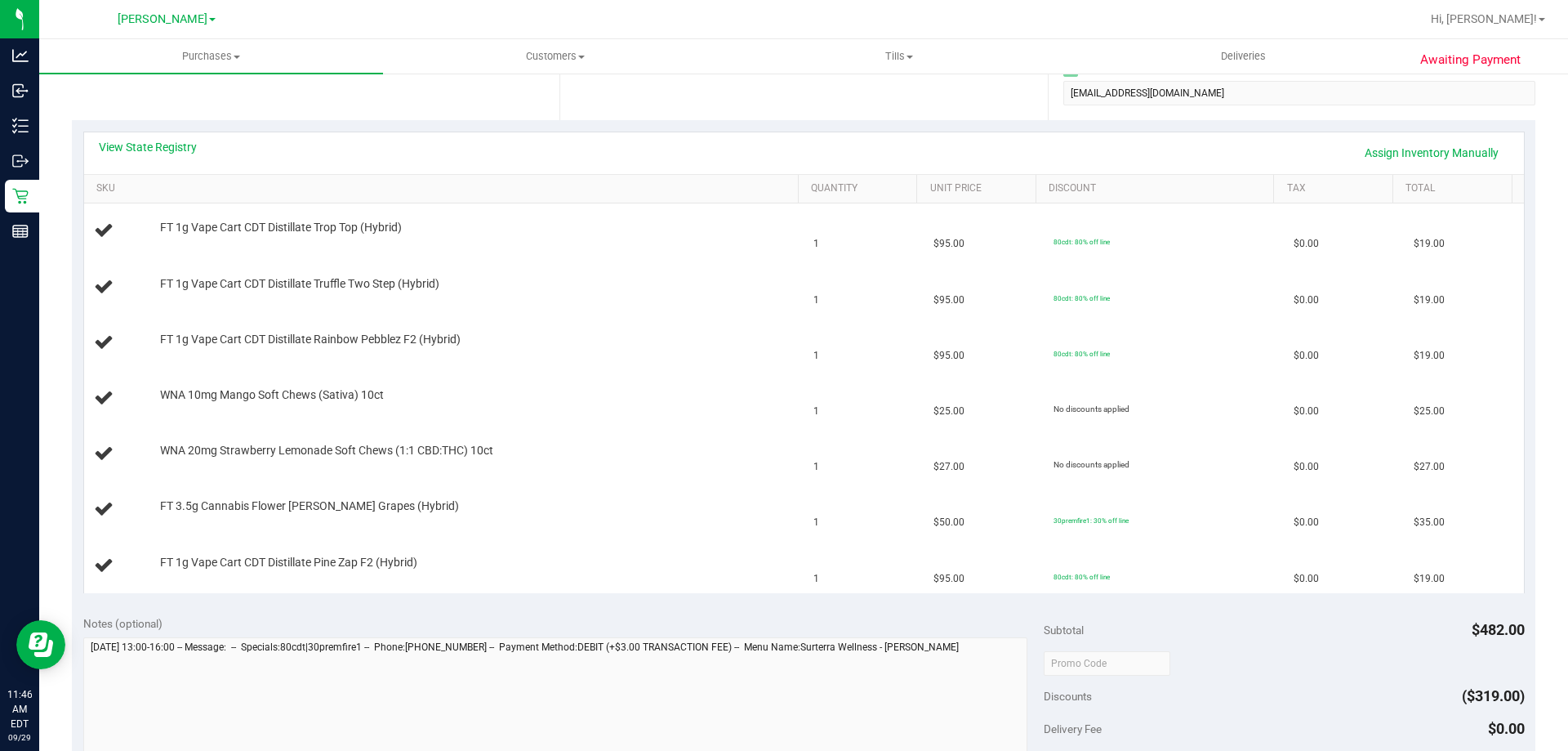
scroll to position [341, 0]
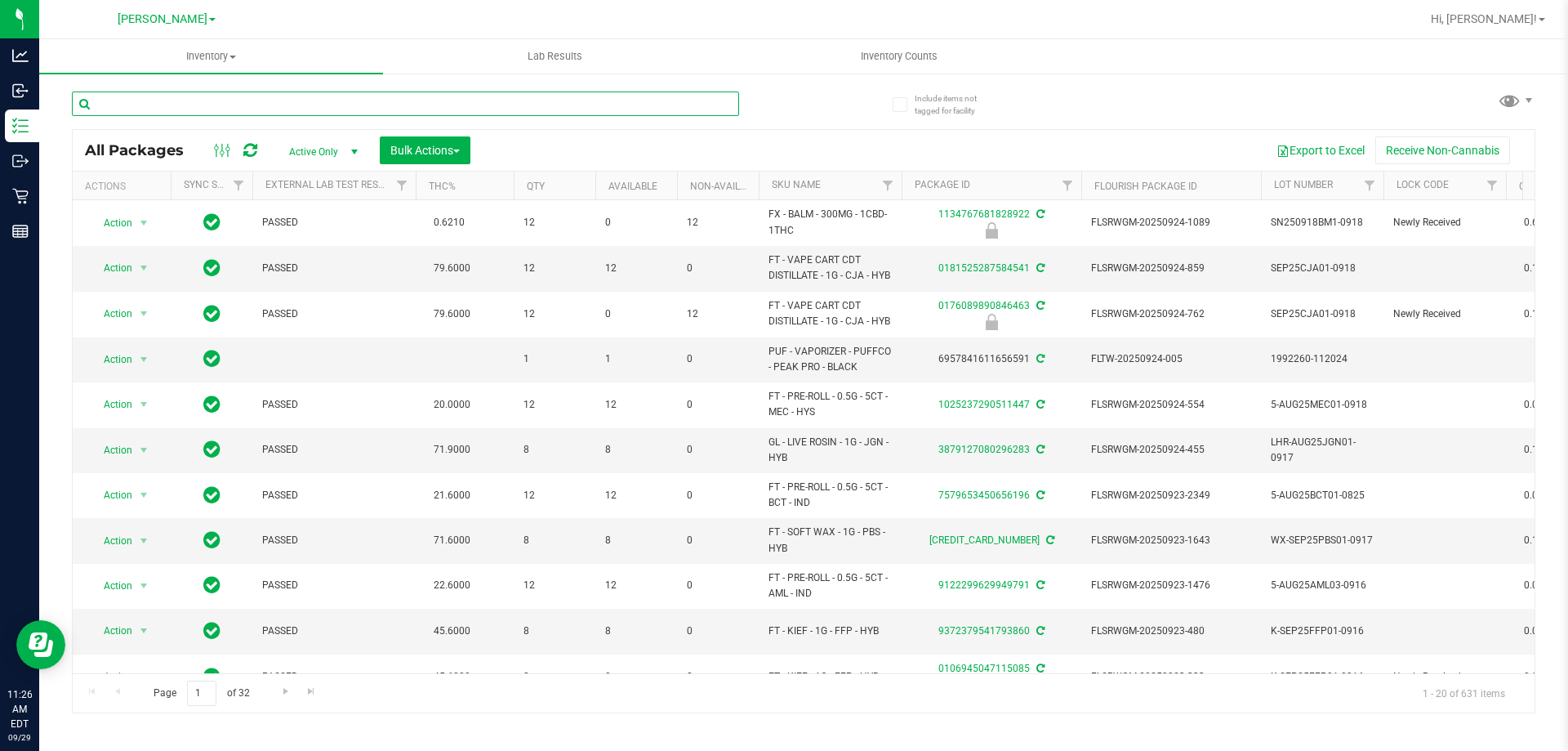
click at [181, 95] on input "text" at bounding box center [406, 103] width 667 height 24
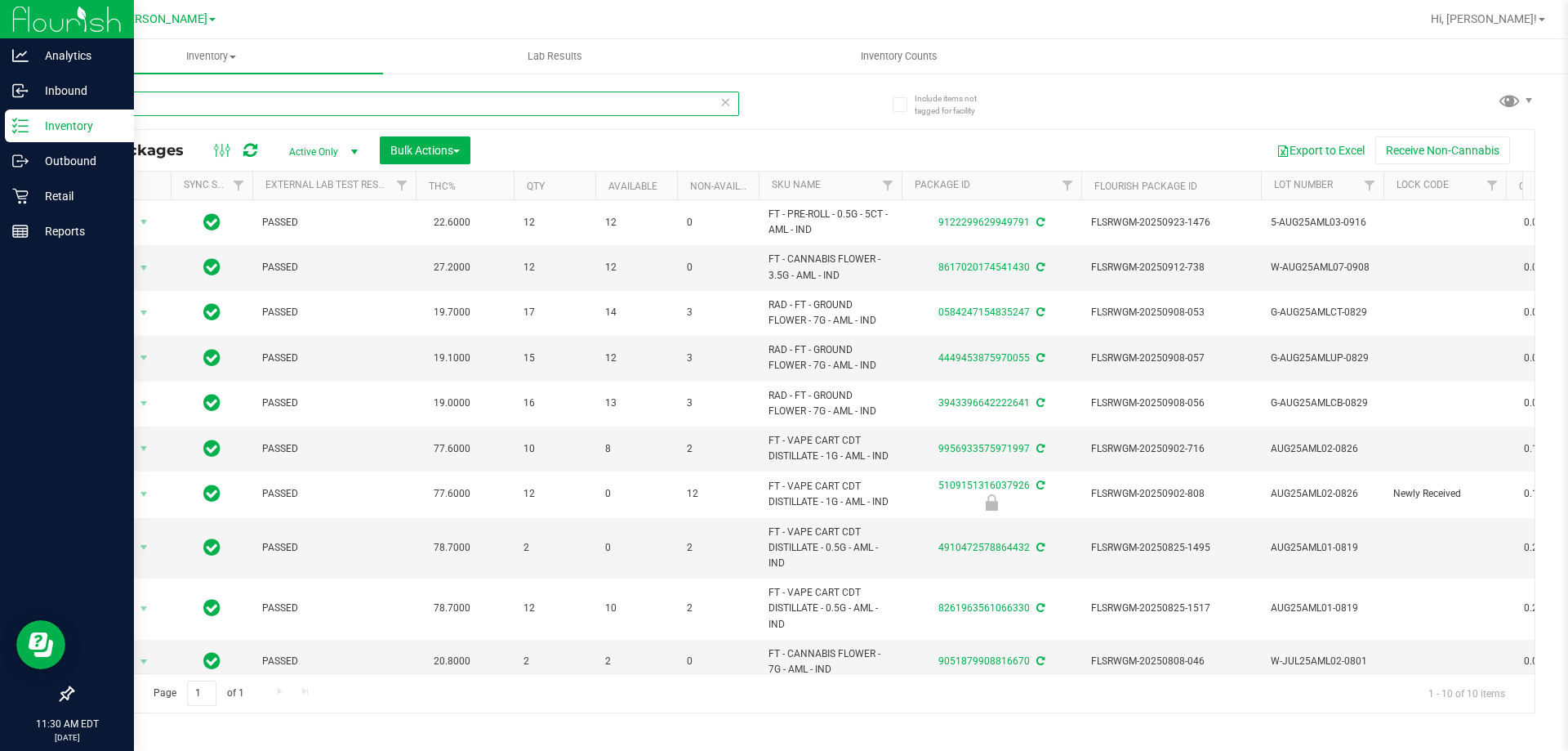
type input "aml"
